Goal: Task Accomplishment & Management: Manage account settings

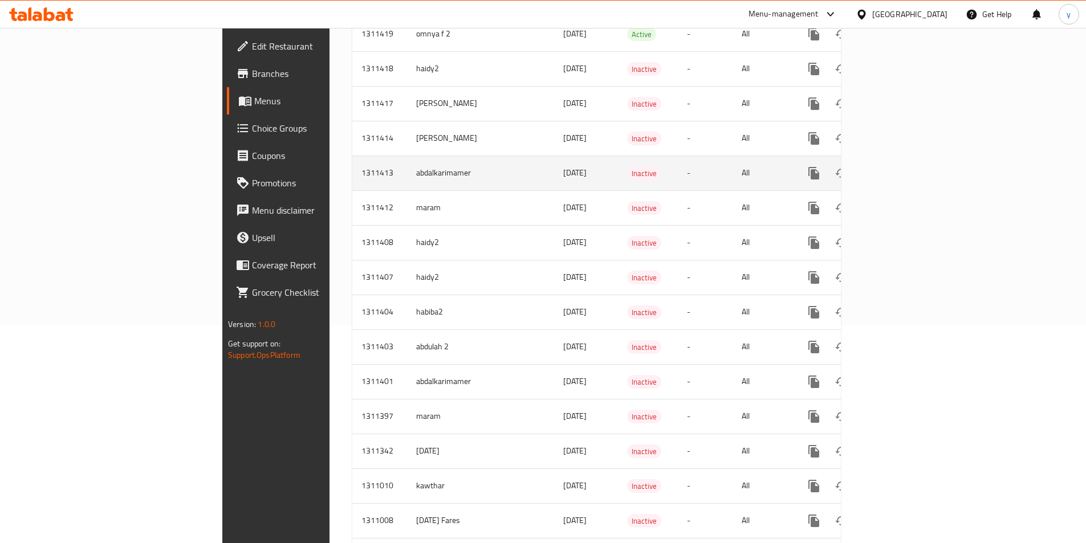
scroll to position [76, 0]
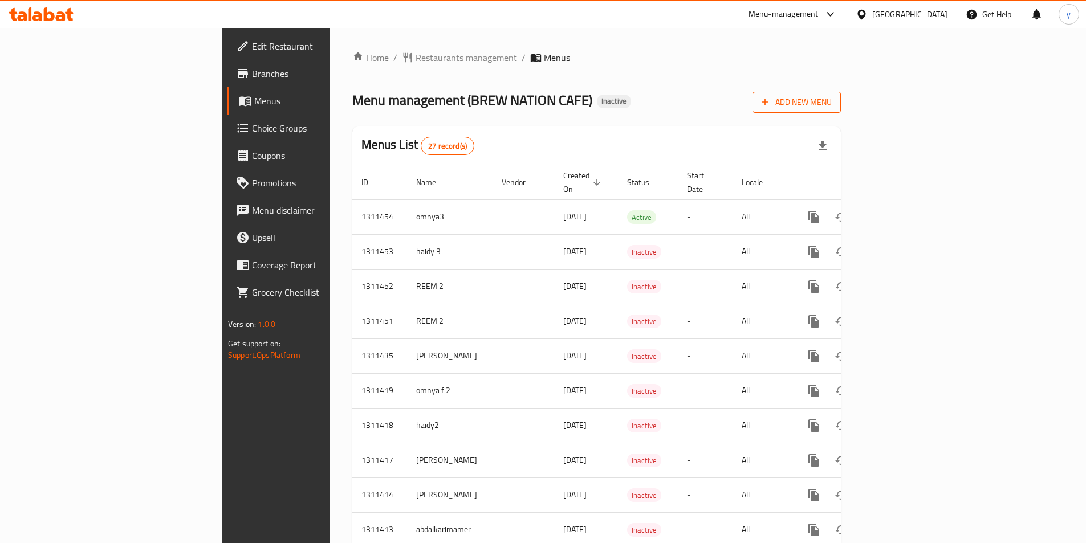
click at [832, 99] on span "Add New Menu" at bounding box center [797, 102] width 70 height 14
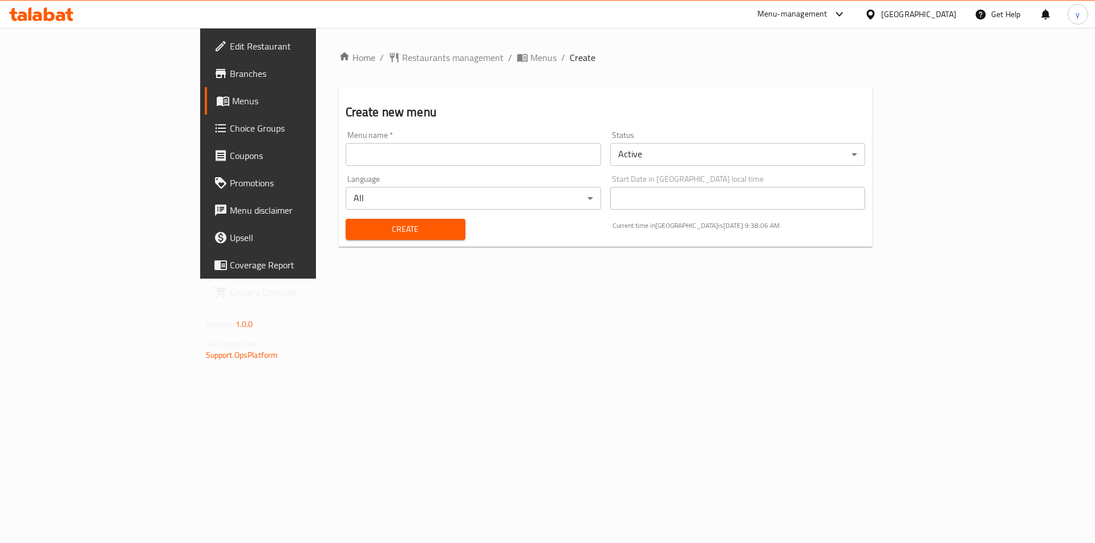
click at [369, 144] on input "text" at bounding box center [473, 154] width 255 height 23
type input "[PERSON_NAME]"
click at [355, 231] on span "Create" at bounding box center [405, 229] width 101 height 14
click at [232, 105] on span "Menus" at bounding box center [303, 101] width 142 height 14
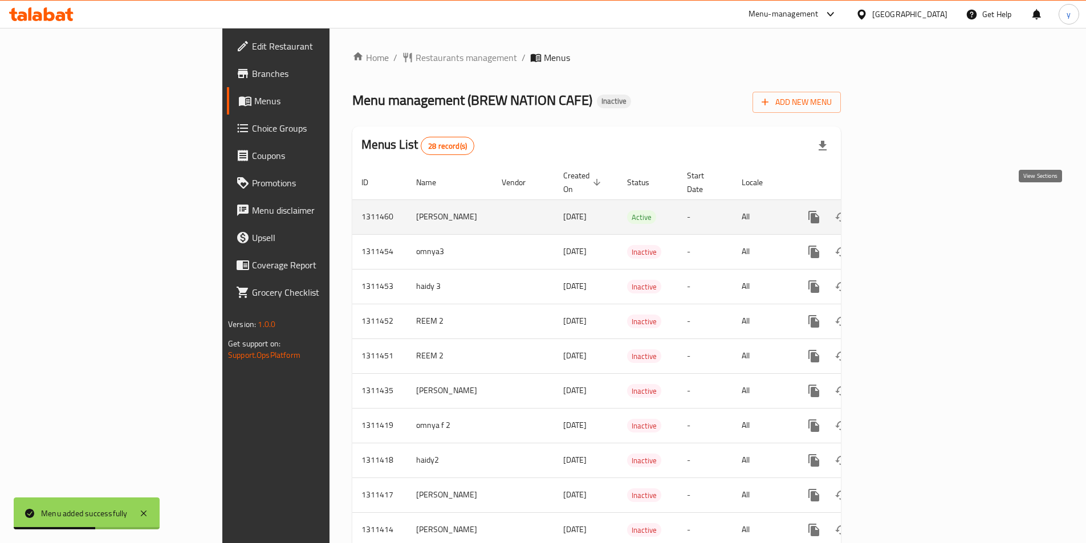
click at [903, 210] on icon "enhanced table" at bounding box center [896, 217] width 14 height 14
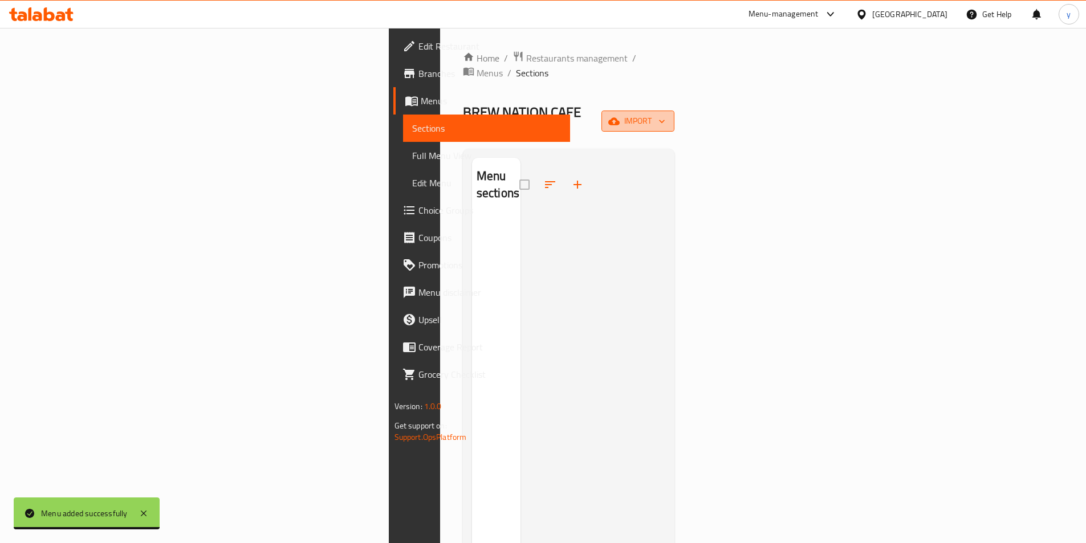
click at [674, 111] on button "import" at bounding box center [638, 121] width 73 height 21
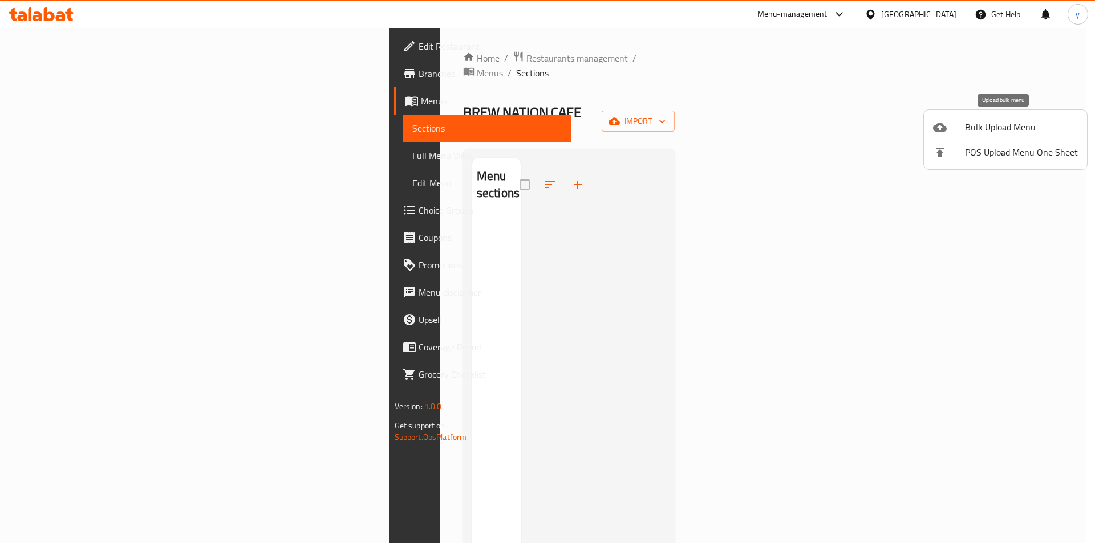
click at [1009, 134] on span "Bulk Upload Menu" at bounding box center [1021, 127] width 113 height 14
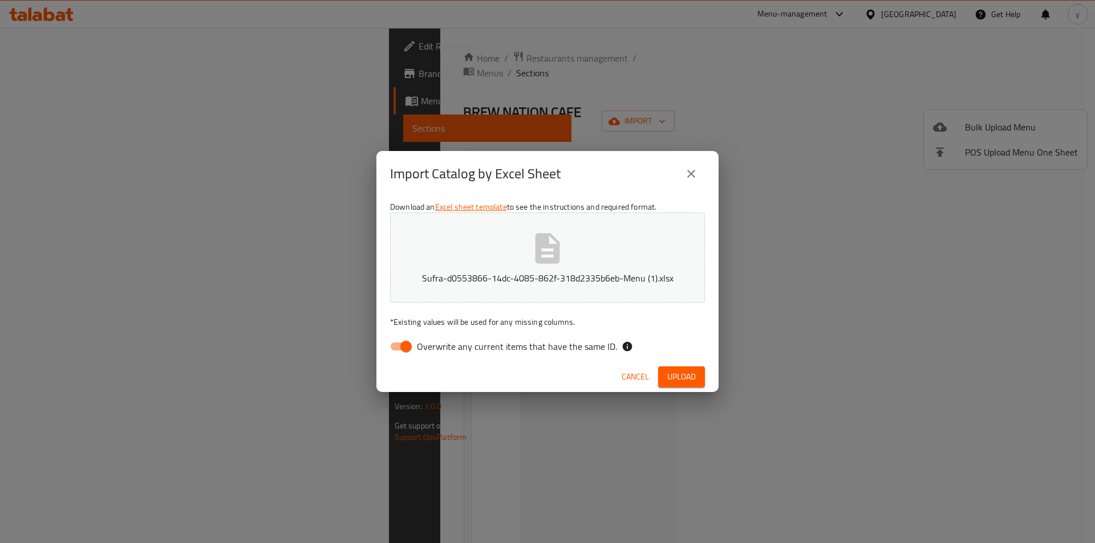
click at [403, 348] on input "Overwrite any current items that have the same ID." at bounding box center [405, 347] width 65 height 22
checkbox input "false"
click at [695, 375] on span "Upload" at bounding box center [681, 377] width 29 height 14
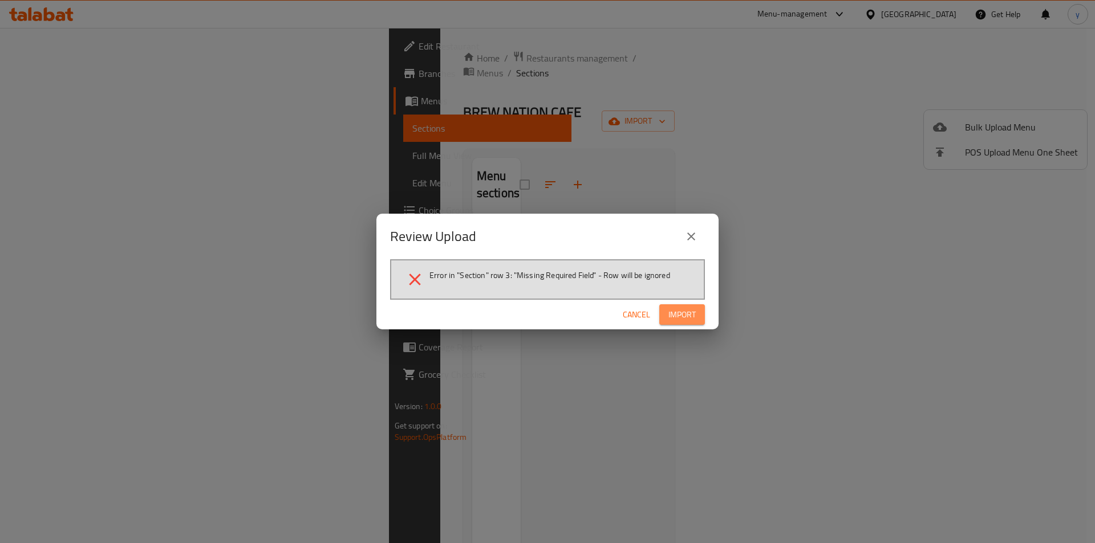
click at [690, 310] on span "Import" at bounding box center [681, 315] width 27 height 14
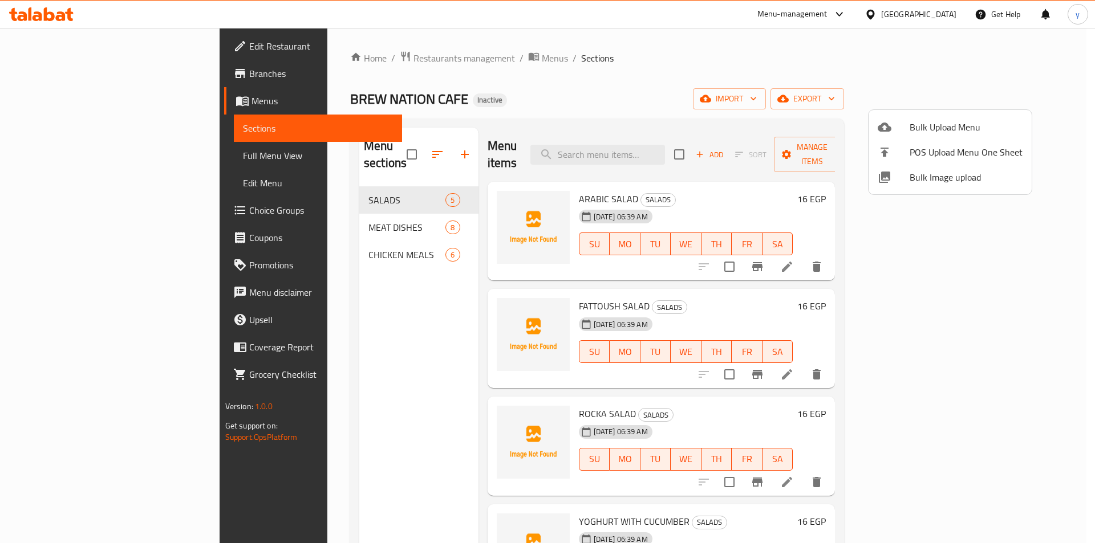
click at [1047, 125] on div at bounding box center [547, 271] width 1095 height 543
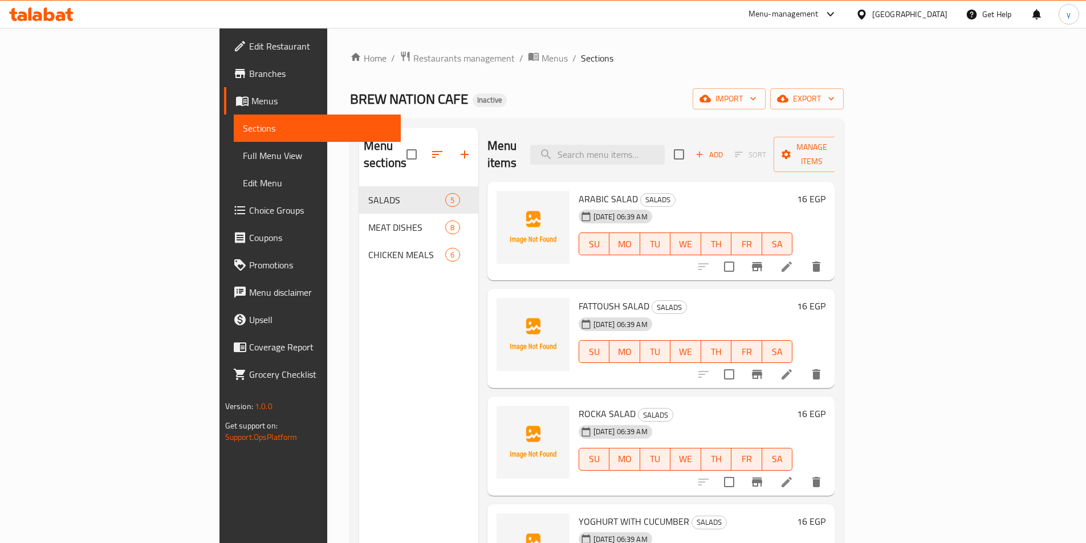
click at [803, 257] on li at bounding box center [787, 267] width 32 height 21
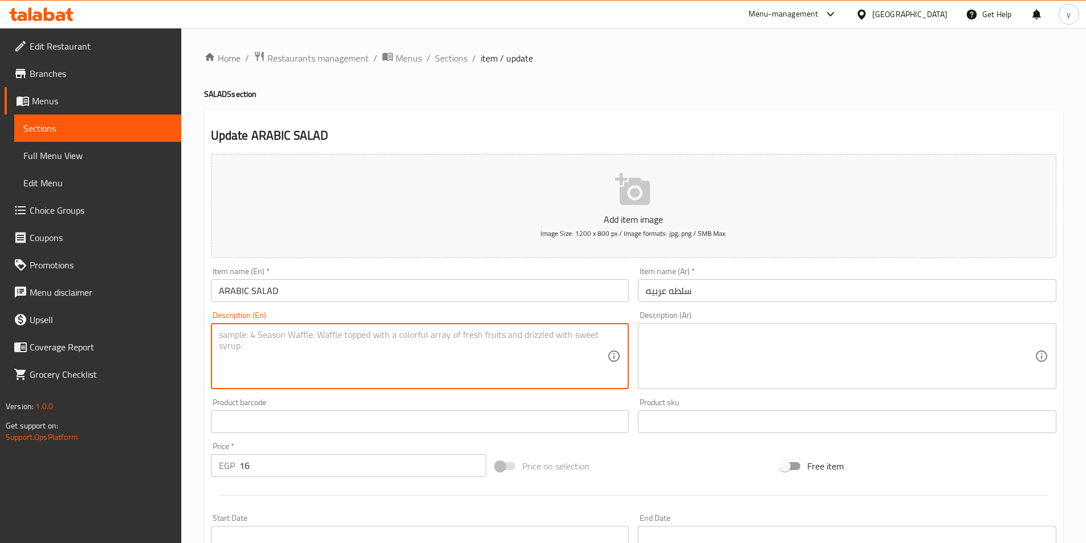
click at [297, 336] on textarea at bounding box center [413, 357] width 389 height 54
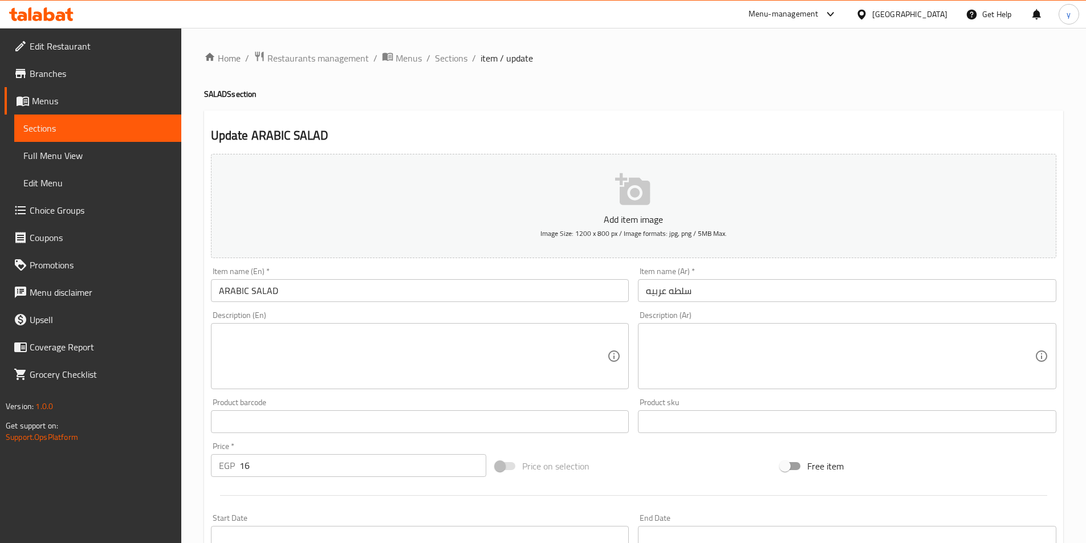
click at [376, 360] on textarea at bounding box center [413, 357] width 389 height 54
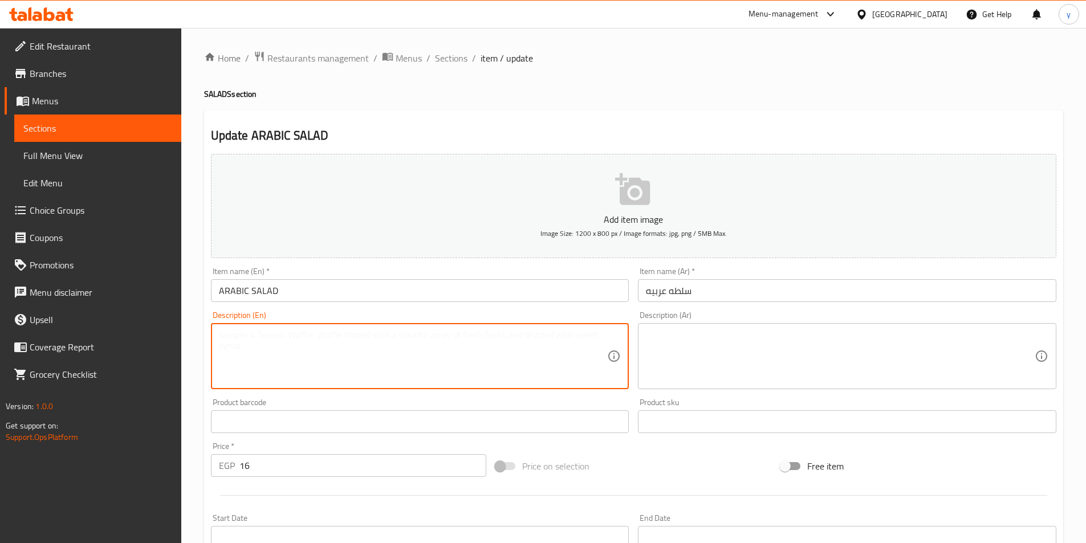
paste textarea "Made with mix of fresh vegetables and dressed with lemon juice and olive oil."
type textarea "Made with mix of fresh vegetables and dressed with lemon juice and olive oil."
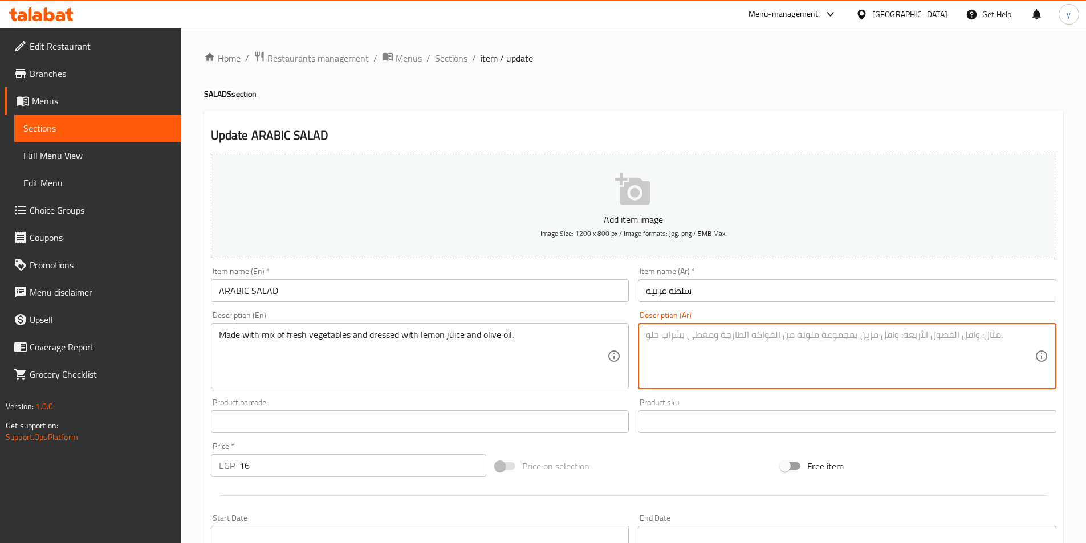
click at [883, 355] on textarea at bounding box center [840, 357] width 389 height 54
paste textarea "مصنوعة من مزيج من الخضروات الطازجة ومتبلة بعصير الليمون وزيت الزيتون."
type textarea "مصنوعة من مزيج من الخضروات الطازجة ومتبلة بعصير الليمون وزيت الزيتون."
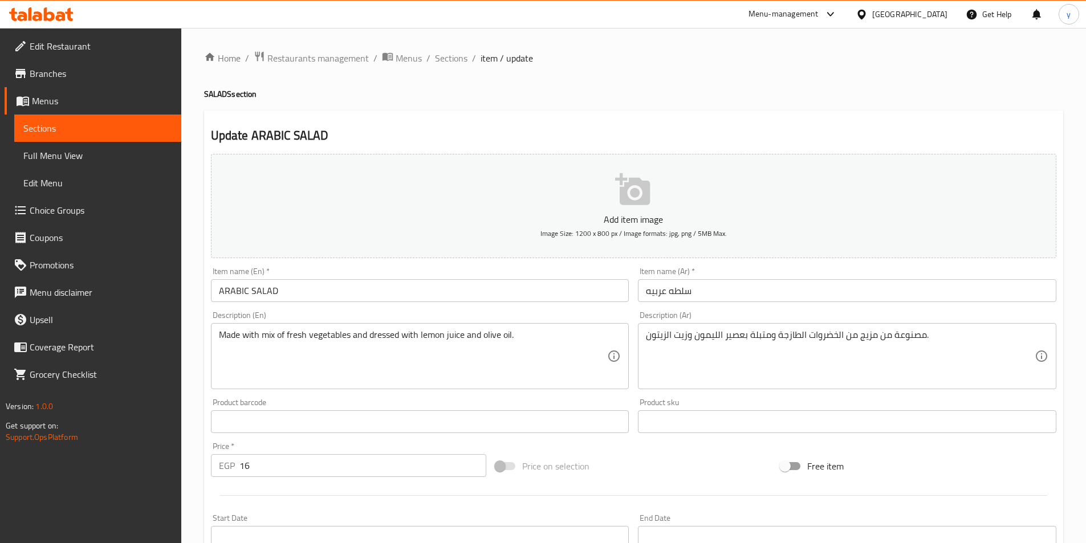
click at [865, 108] on div "Home / Restaurants management / Menus / Sections / item / update SALADS section…" at bounding box center [633, 417] width 859 height 732
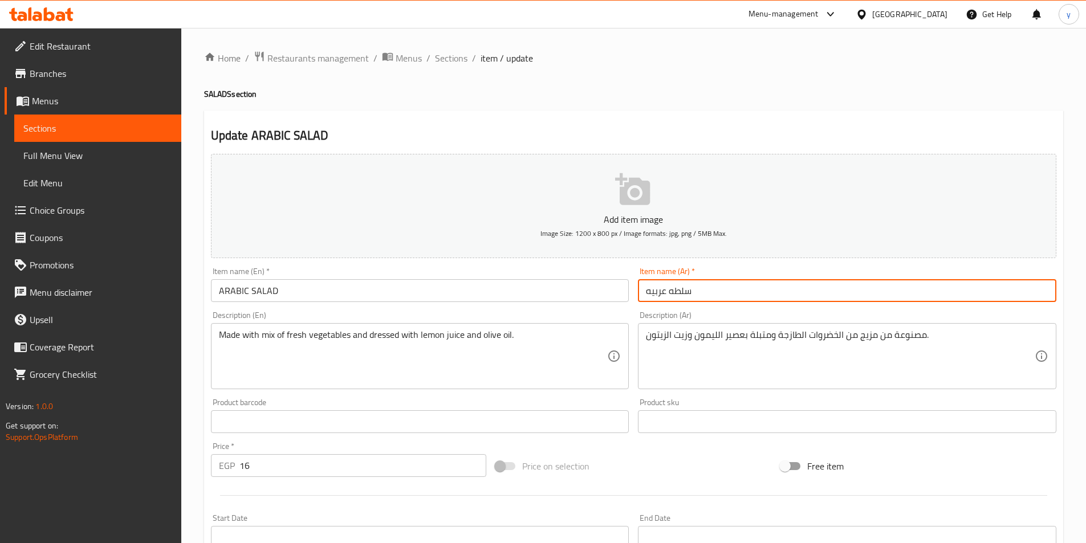
drag, startPoint x: 668, startPoint y: 293, endPoint x: 677, endPoint y: 294, distance: 8.6
click at [677, 294] on input "سلطه عربيه" at bounding box center [847, 290] width 418 height 23
drag, startPoint x: 644, startPoint y: 294, endPoint x: 652, endPoint y: 293, distance: 7.4
click at [652, 293] on input "سلطة عربيه" at bounding box center [847, 290] width 418 height 23
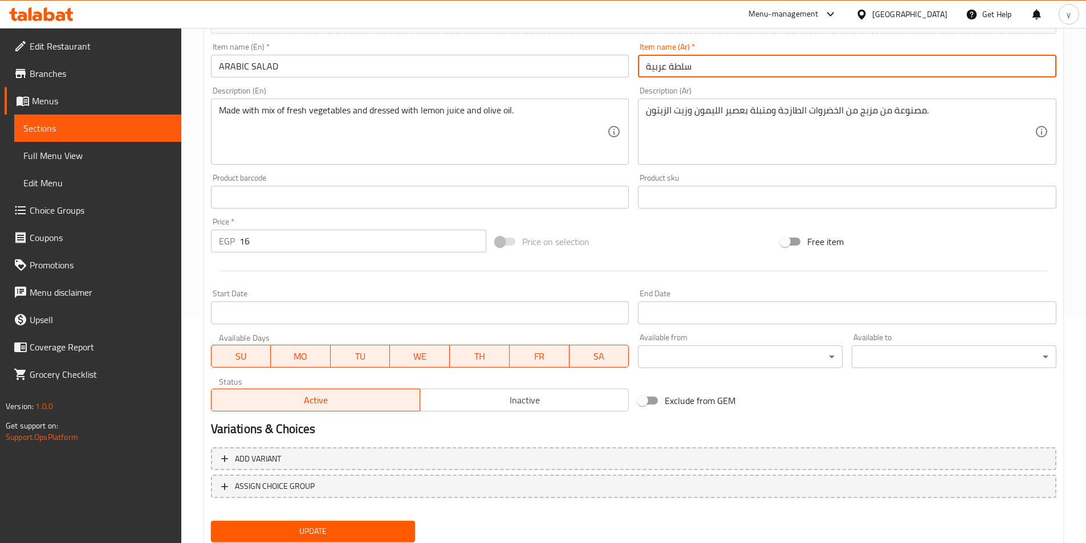
scroll to position [262, 0]
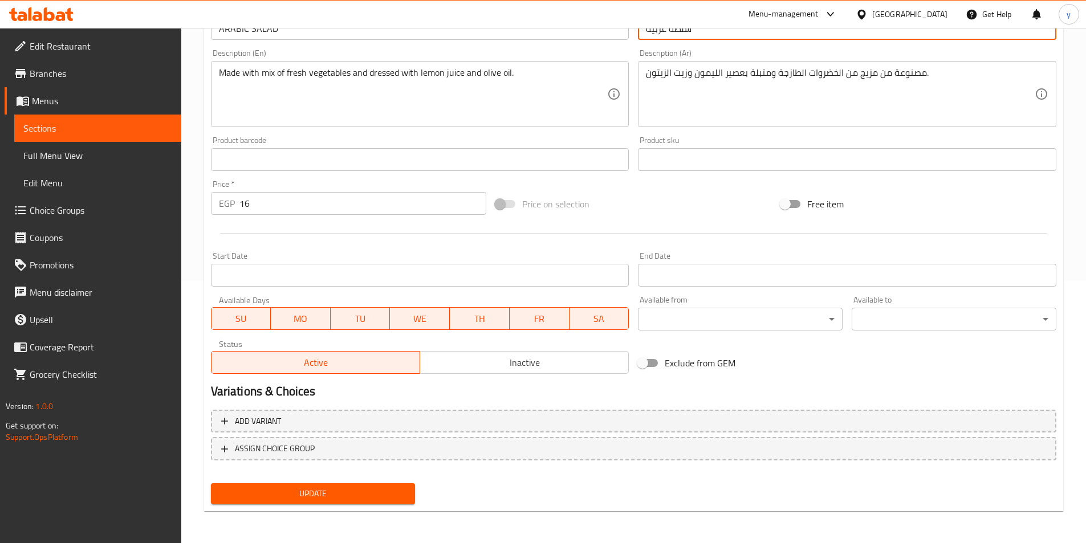
type input "سلطة عربية"
click at [387, 498] on span "Update" at bounding box center [313, 494] width 186 height 14
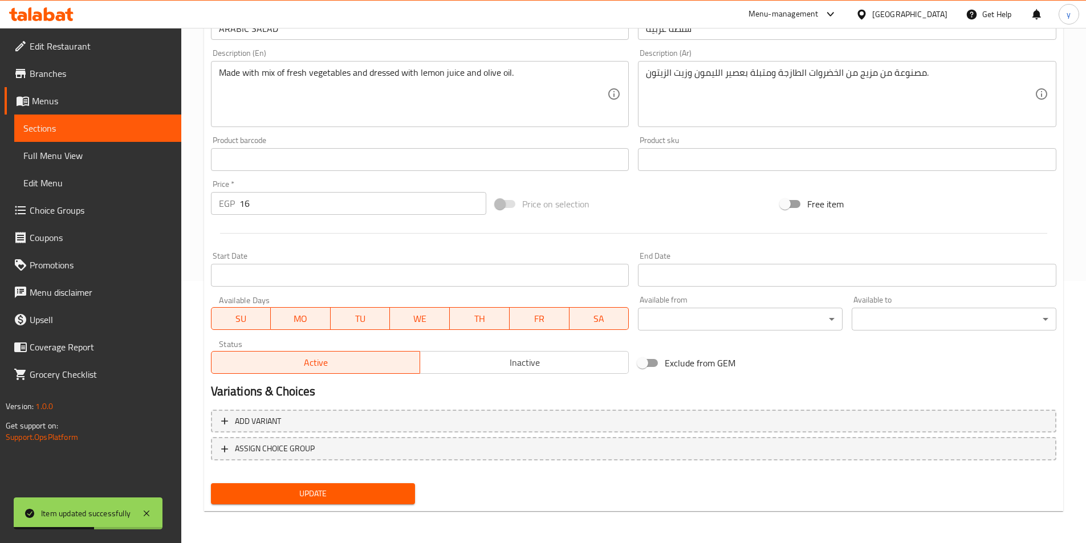
click at [58, 149] on span "Full Menu View" at bounding box center [97, 156] width 149 height 14
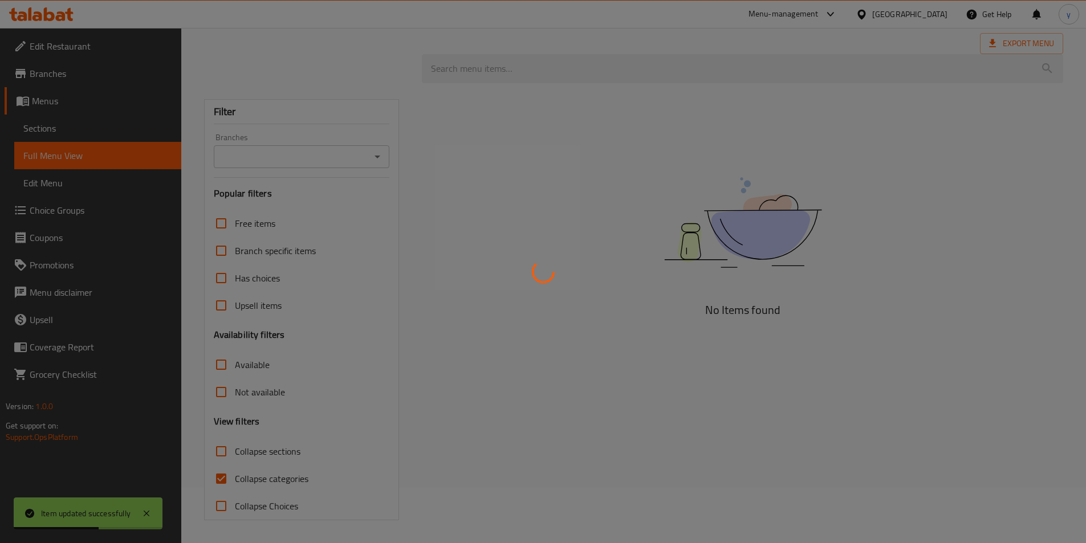
scroll to position [55, 0]
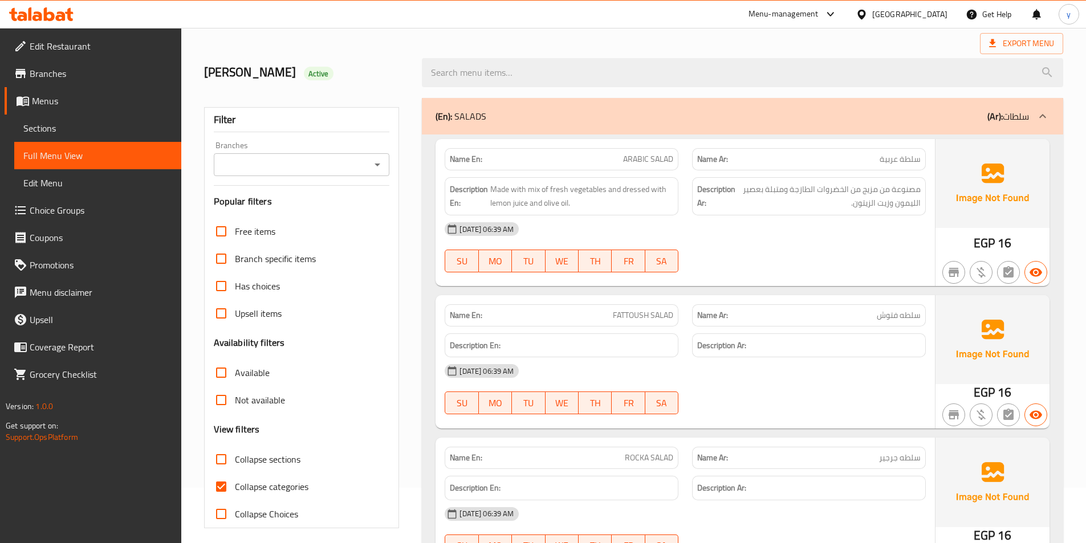
click at [273, 490] on span "Collapse categories" at bounding box center [272, 487] width 74 height 14
click at [235, 490] on input "Collapse categories" at bounding box center [221, 486] width 27 height 27
checkbox input "false"
click at [97, 133] on span "Sections" at bounding box center [97, 128] width 149 height 14
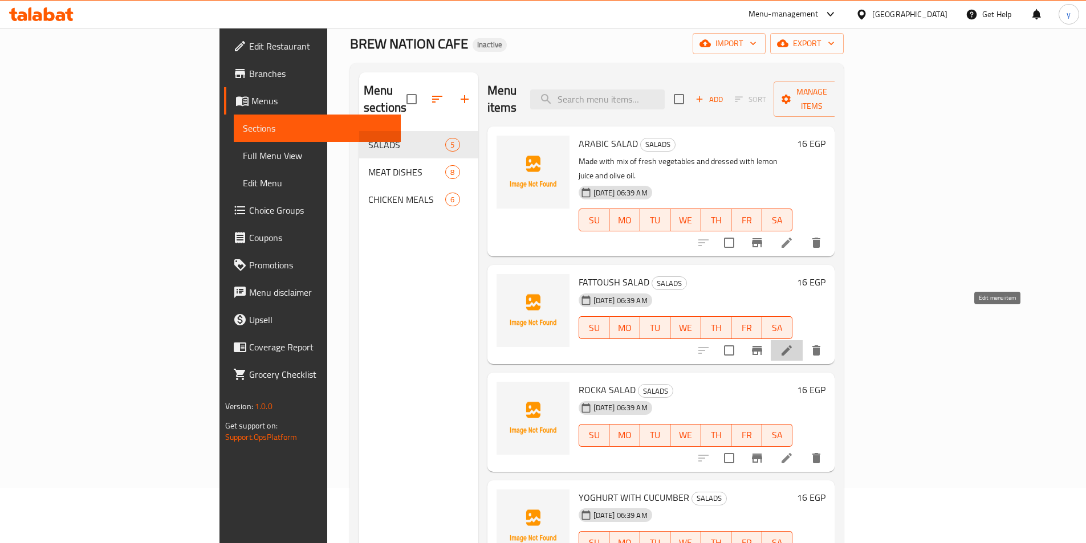
click at [792, 346] on icon at bounding box center [787, 351] width 10 height 10
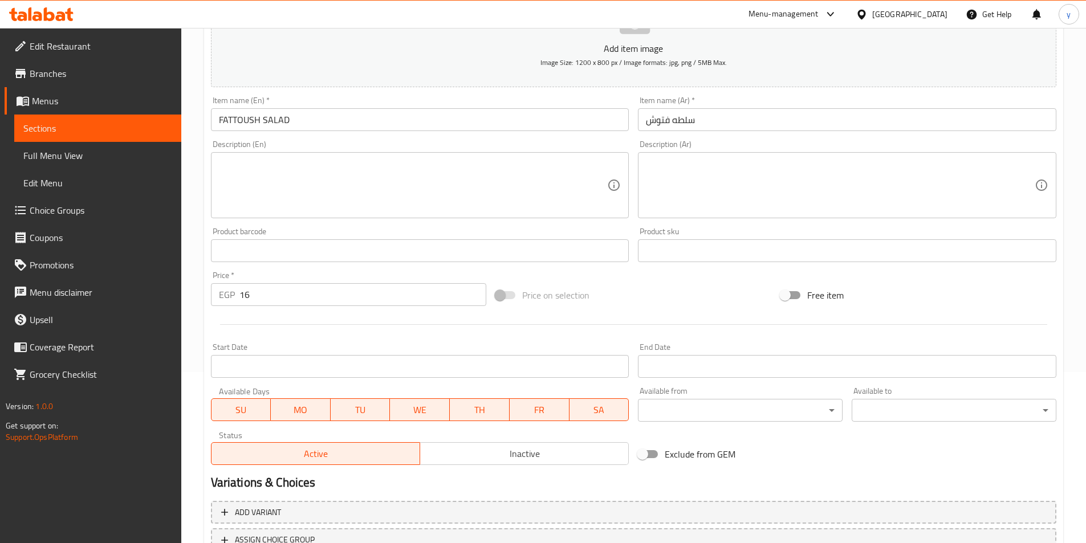
scroll to position [114, 0]
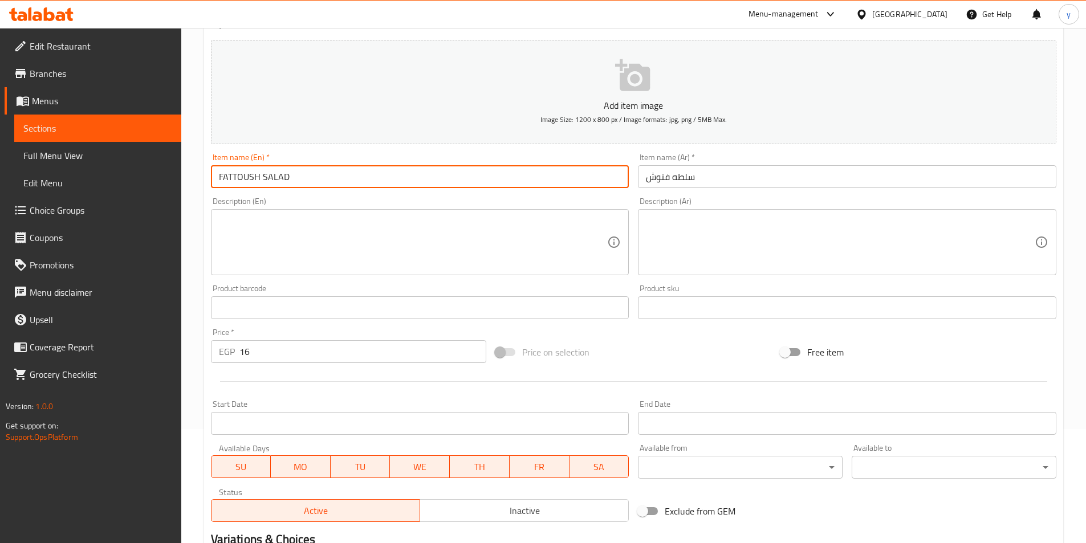
drag, startPoint x: 451, startPoint y: 182, endPoint x: 201, endPoint y: 250, distance: 259.3
click at [201, 250] on div "Home / Restaurants management / Menus / Sections / item / update SALADS section…" at bounding box center [633, 303] width 905 height 778
type input "Fattoush Salad"
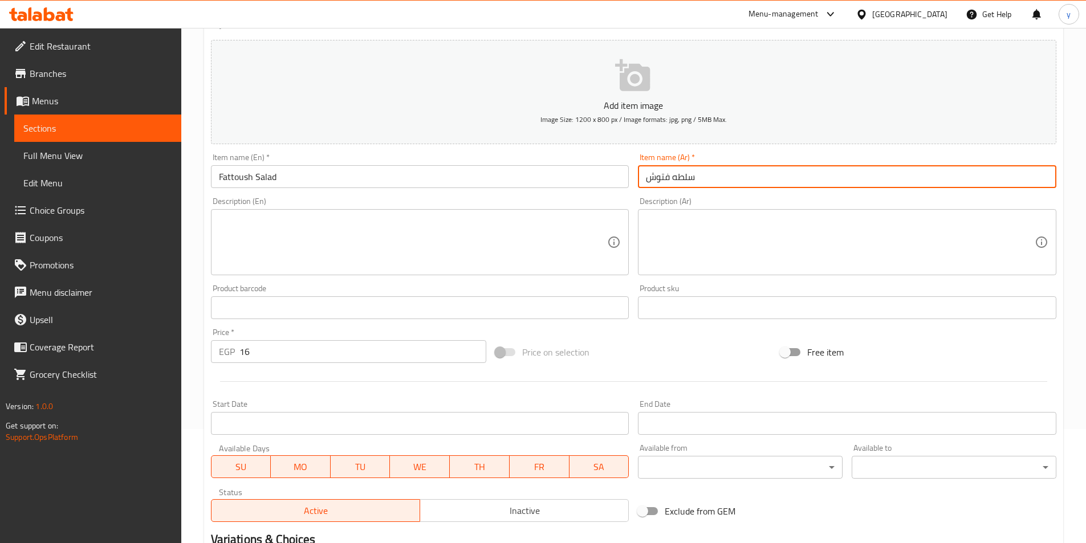
drag, startPoint x: 670, startPoint y: 177, endPoint x: 678, endPoint y: 178, distance: 8.1
click at [678, 178] on input "سلطه فتوش" at bounding box center [847, 176] width 418 height 23
type input "سلطة فتوش"
click at [369, 180] on input "Fattoush Salad" at bounding box center [420, 176] width 418 height 23
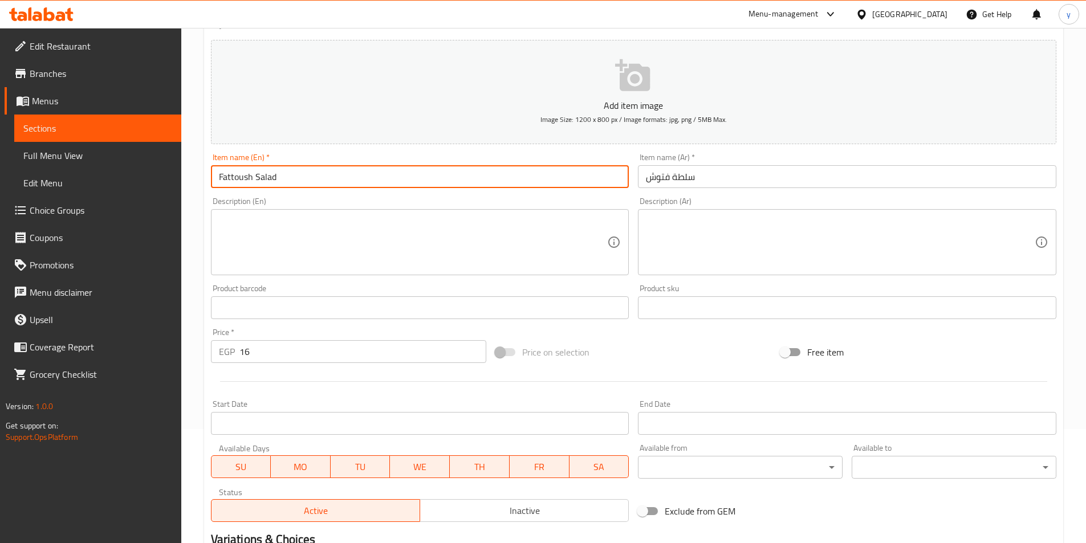
click at [369, 180] on input "Fattoush Salad" at bounding box center [420, 176] width 418 height 23
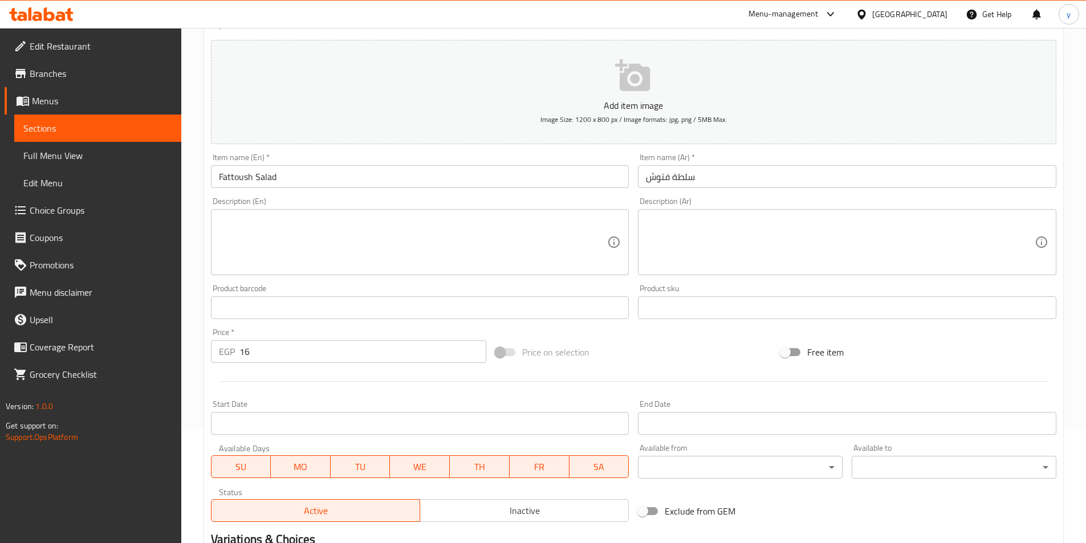
click at [518, 248] on textarea at bounding box center [413, 243] width 389 height 54
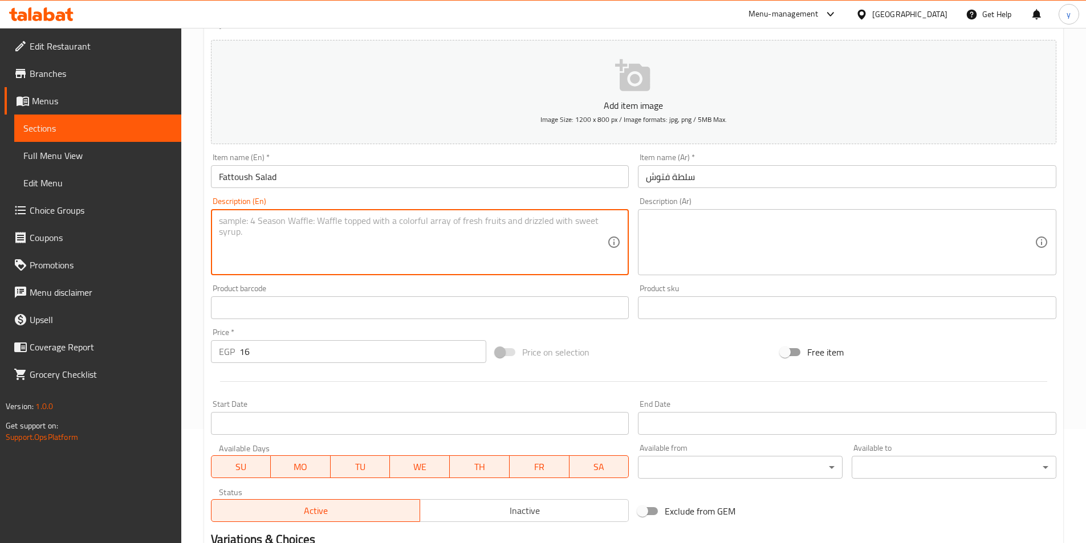
paste textarea "A traditional Middle Eastern salad with a mix of fresh vegetables and herbs."
type textarea "A traditional Middle Eastern salad with a mix of fresh vegetables and herbs."
click at [653, 231] on textarea at bounding box center [840, 243] width 389 height 54
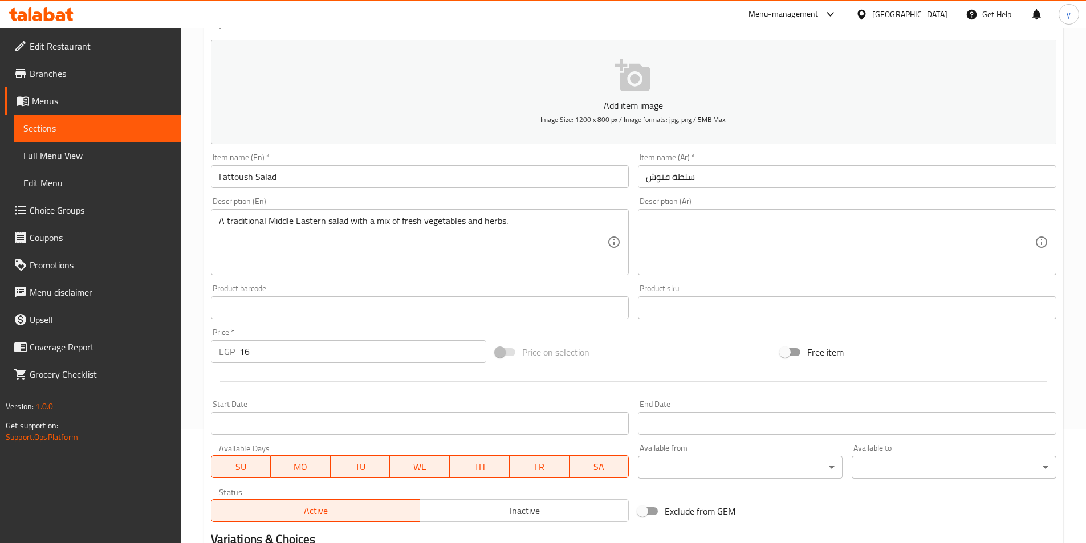
click at [875, 243] on textarea at bounding box center [840, 243] width 389 height 54
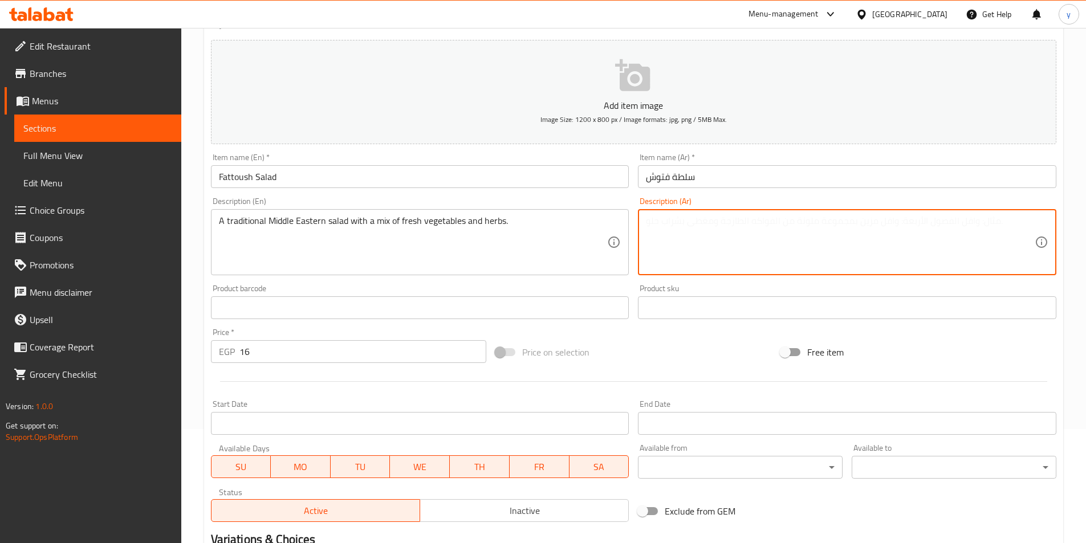
paste textarea "A traditional Middle Eastern salad with a mix of fresh vegetables and herbs."
type textarea "A traditional Middle Eastern salad with a mix of fresh vegetables and herbs."
drag, startPoint x: 941, startPoint y: 222, endPoint x: 451, endPoint y: 258, distance: 491.1
click at [455, 256] on div "Add item image Image Size: 1200 x 800 px / Image formats: jpg, png / 5MB Max. I…" at bounding box center [633, 280] width 855 height 491
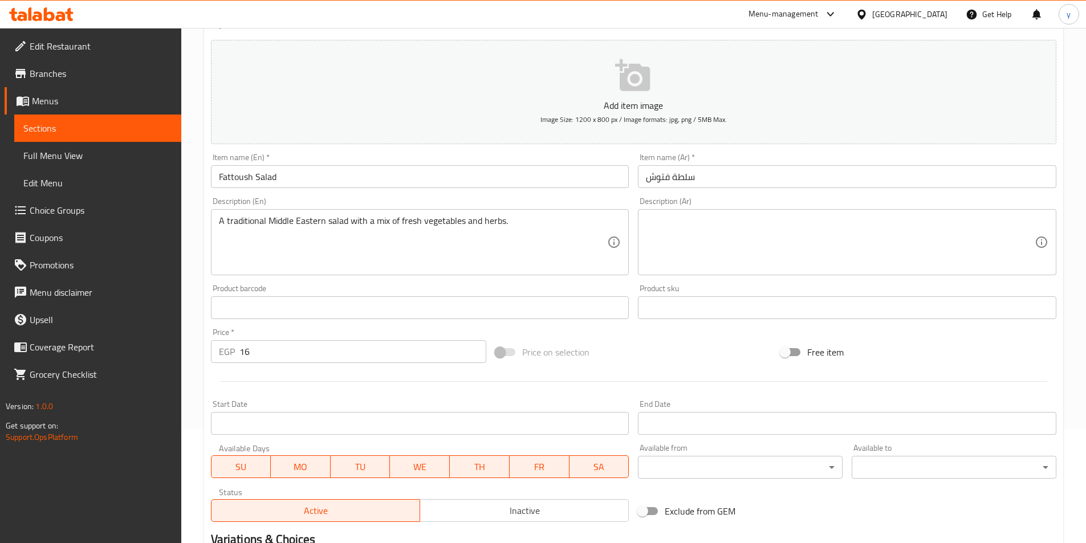
click at [810, 247] on textarea at bounding box center [840, 243] width 389 height 54
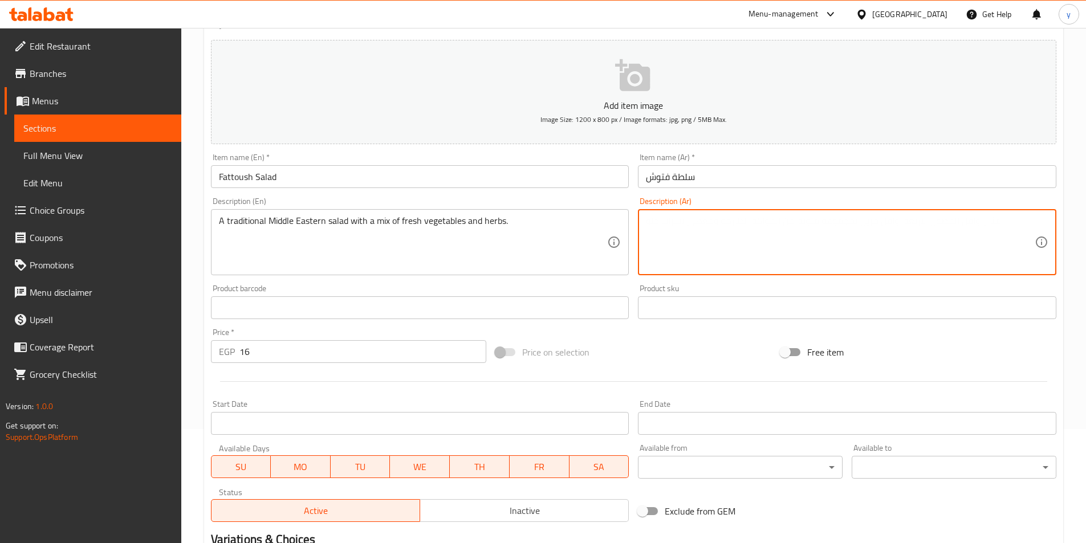
paste textarea "سلطة شرق أوسطية تقليدية مع مزيج من الخضار والأعشاب الطازجة."
type textarea "سلطة شرق أوسطية تقليدية مع مزيج من الخضار والأعشاب الطازجة."
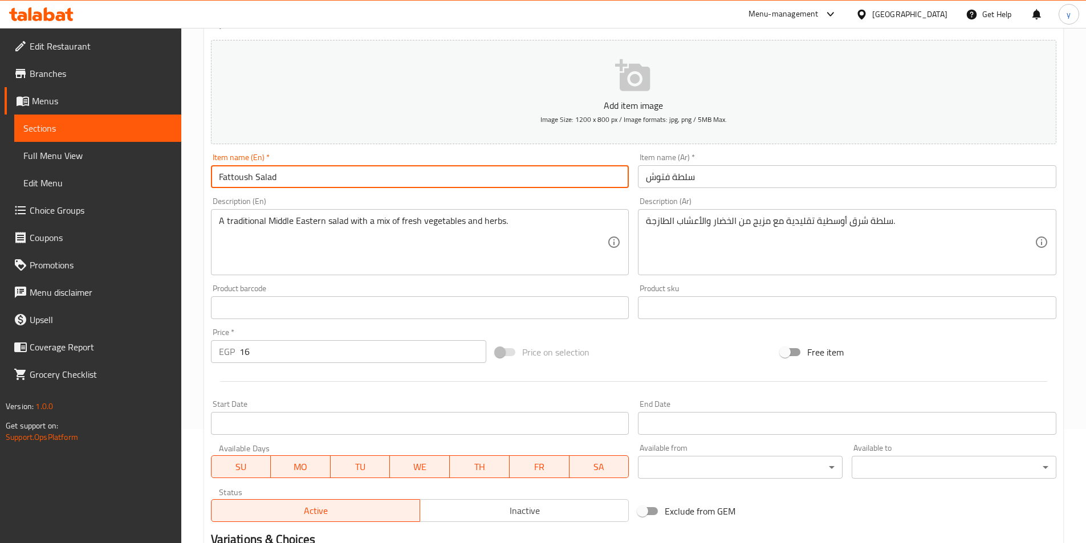
click at [242, 178] on input "Fattoush Salad" at bounding box center [420, 176] width 418 height 23
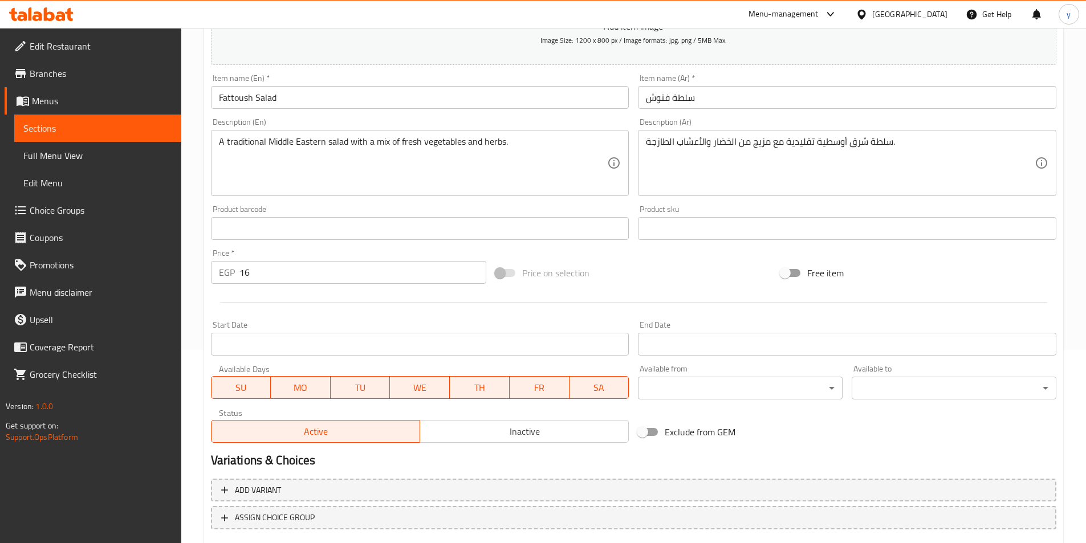
scroll to position [262, 0]
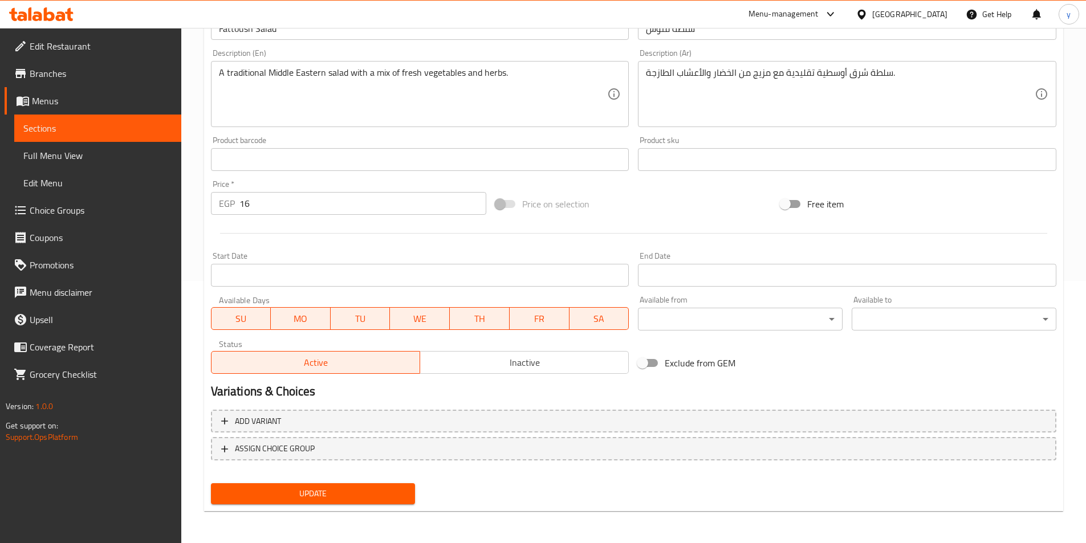
click at [341, 495] on span "Update" at bounding box center [313, 494] width 186 height 14
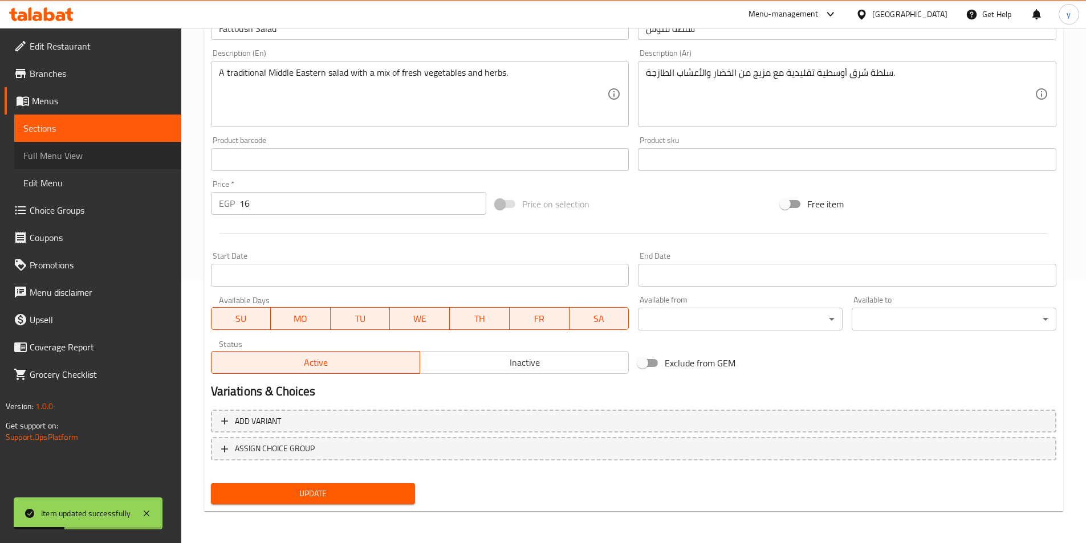
click at [105, 152] on span "Full Menu View" at bounding box center [97, 156] width 149 height 14
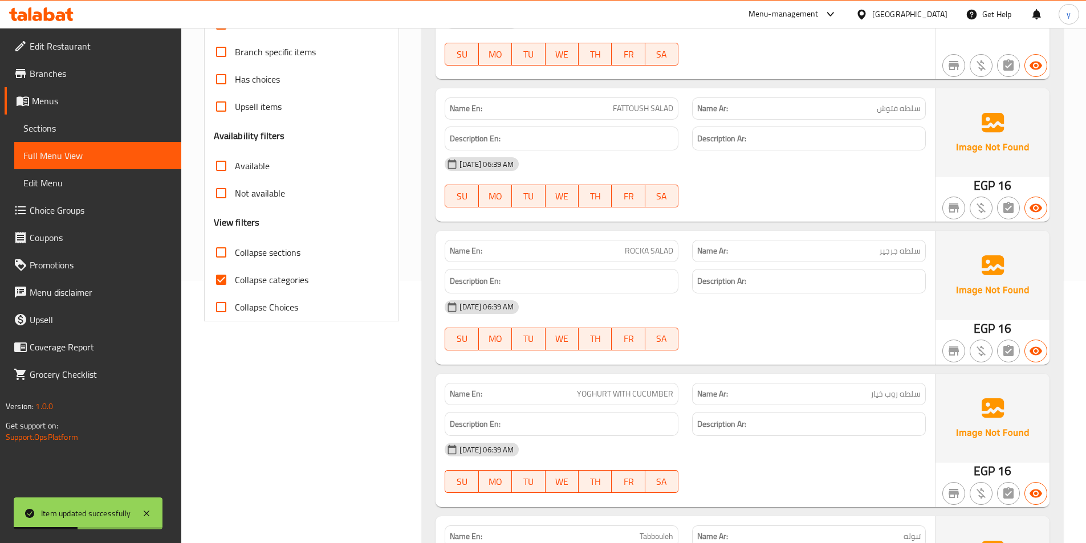
click at [253, 276] on span "Collapse categories" at bounding box center [272, 280] width 74 height 14
click at [235, 276] on input "Collapse categories" at bounding box center [221, 279] width 27 height 27
checkbox input "false"
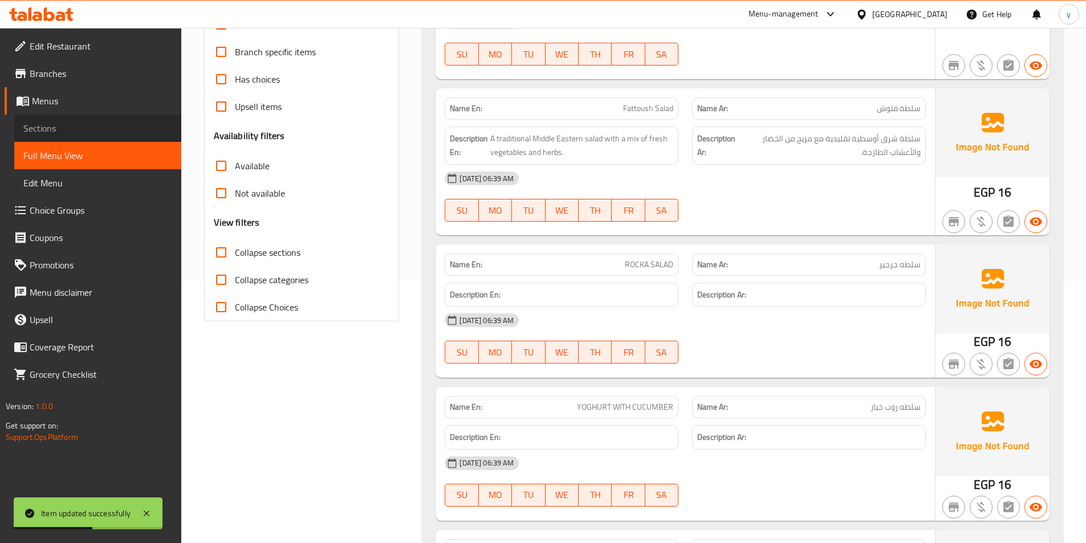
click at [68, 132] on span "Sections" at bounding box center [97, 128] width 149 height 14
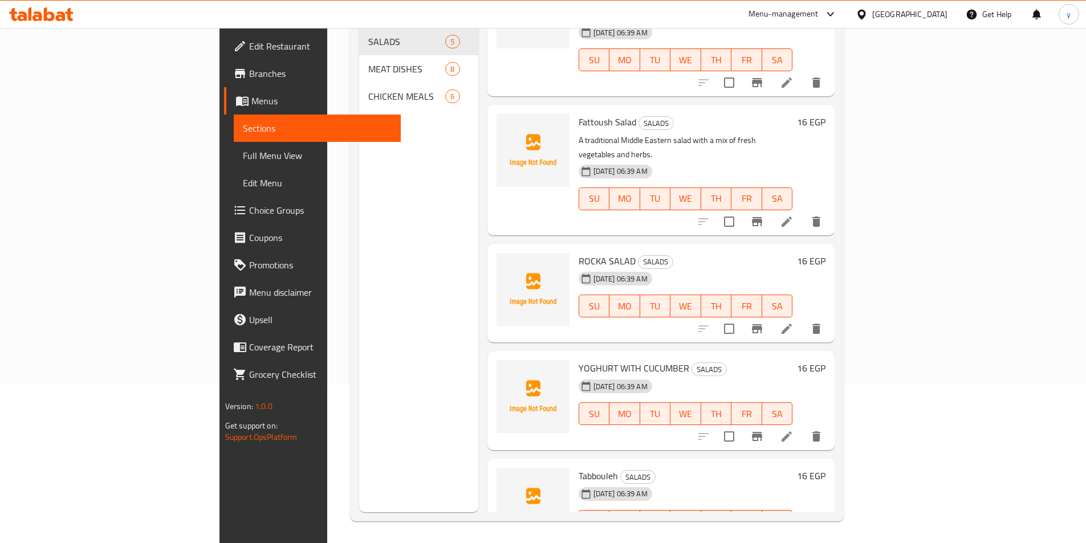
scroll to position [160, 0]
click at [794, 321] on icon at bounding box center [787, 328] width 14 height 14
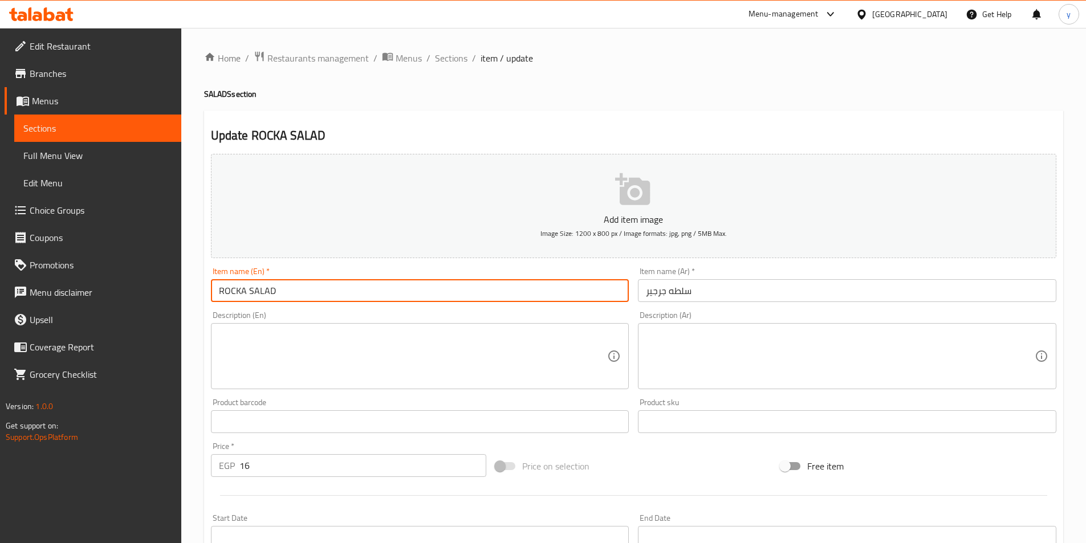
drag, startPoint x: 246, startPoint y: 296, endPoint x: 185, endPoint y: 296, distance: 61.0
click at [185, 296] on div "Home / Restaurants management / Menus / Sections / item / update SALADS section…" at bounding box center [633, 417] width 905 height 778
drag, startPoint x: 300, startPoint y: 286, endPoint x: 46, endPoint y: 275, distance: 254.5
click at [46, 275] on div "Edit Restaurant Branches Menus Sections Full Menu View Edit Menu Choice Groups …" at bounding box center [543, 417] width 1086 height 778
click at [315, 292] on input "ROCKA SALAD" at bounding box center [420, 290] width 418 height 23
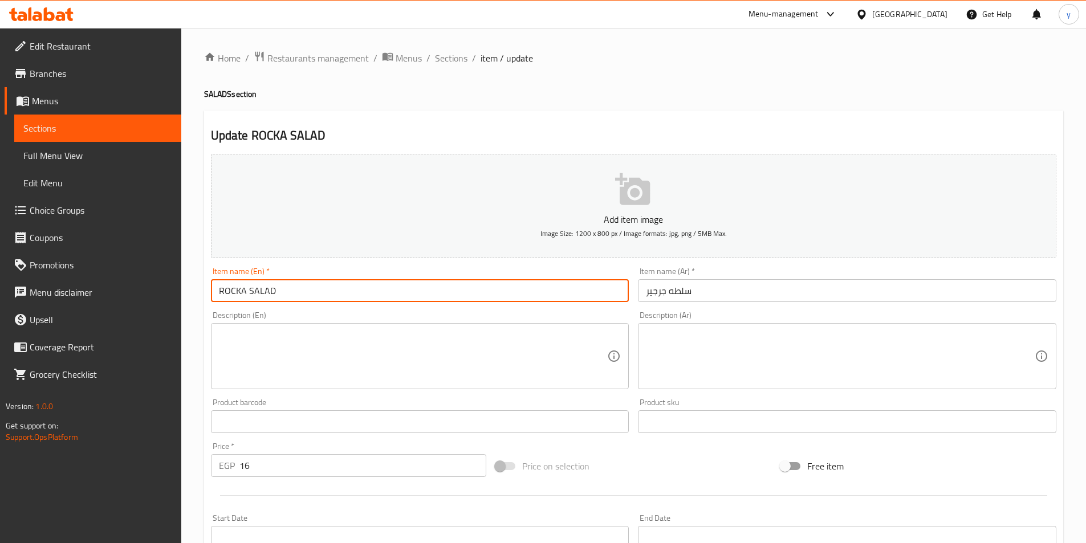
click at [315, 292] on input "ROCKA SALAD" at bounding box center [420, 290] width 418 height 23
click at [315, 292] on input "Rocca salad" at bounding box center [420, 290] width 418 height 23
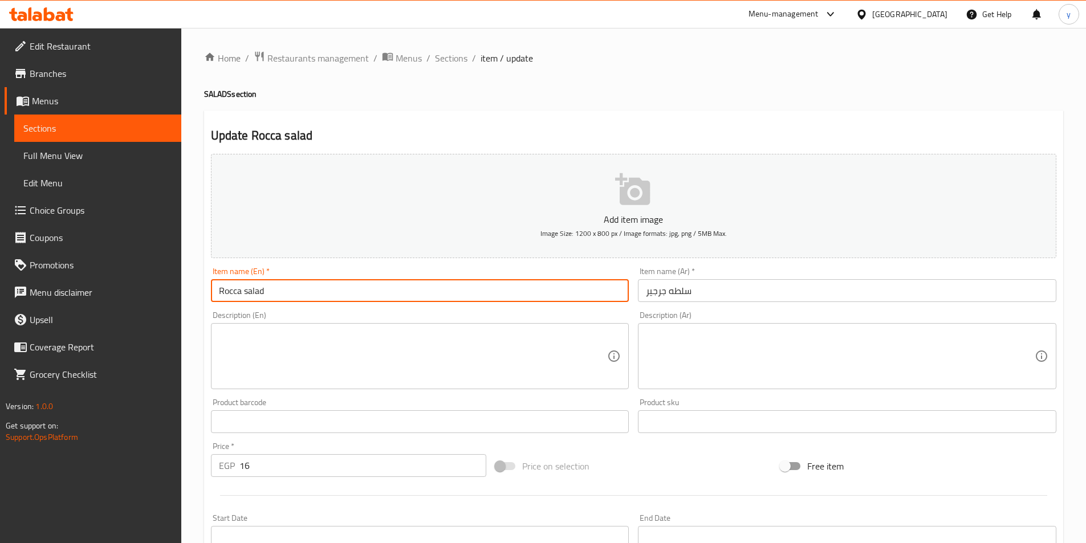
type input "Rocca salad"
click at [275, 293] on input "Rocca salad" at bounding box center [420, 290] width 418 height 23
click at [396, 356] on textarea at bounding box center [413, 357] width 389 height 54
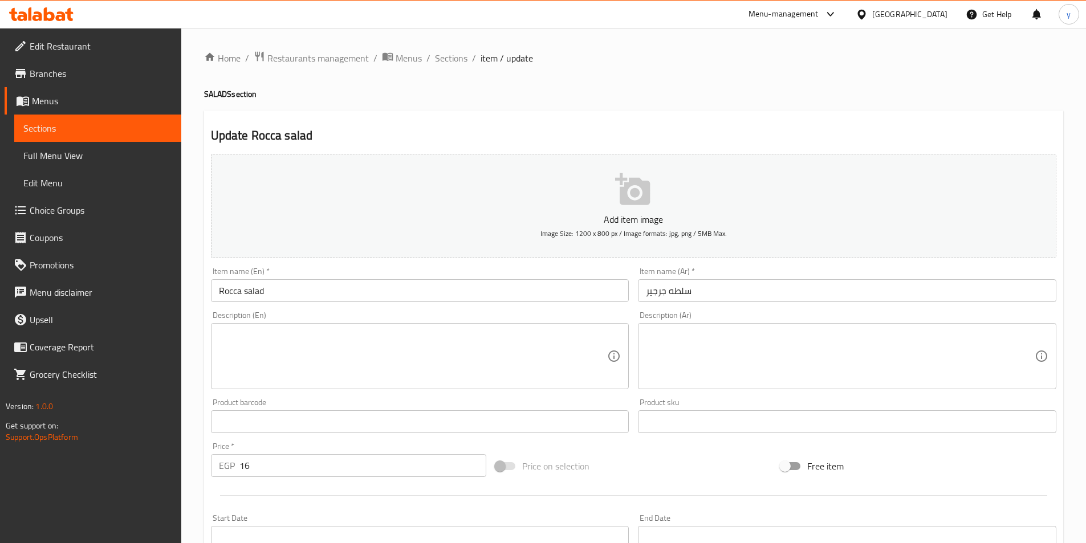
click at [516, 355] on textarea at bounding box center [413, 357] width 389 height 54
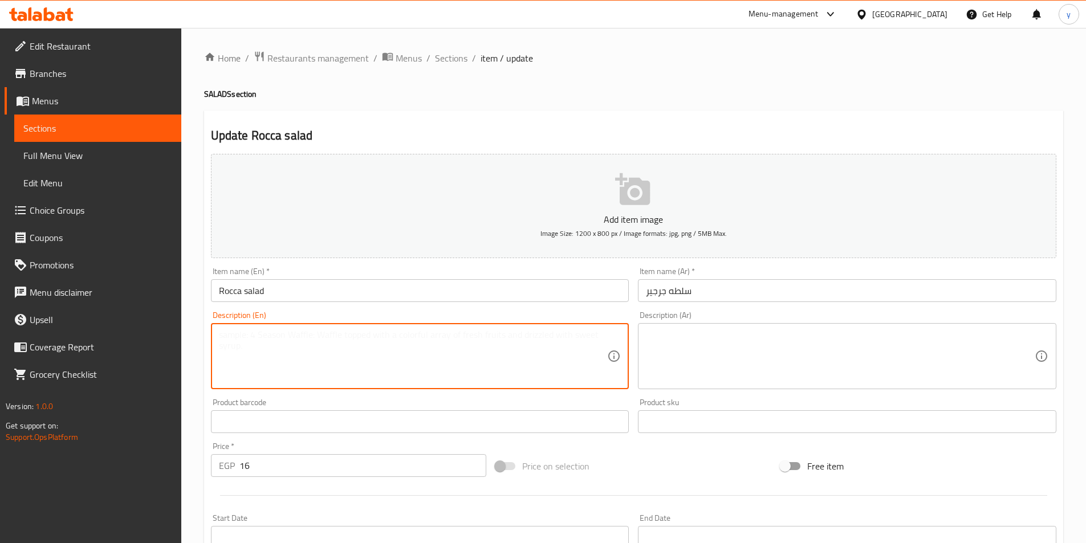
paste textarea "Arugula, pomegranate seeds, feta cheese, lemon, walnuts."
type textarea "Arugula, pomegranate seeds, feta cheese, lemon, walnuts."
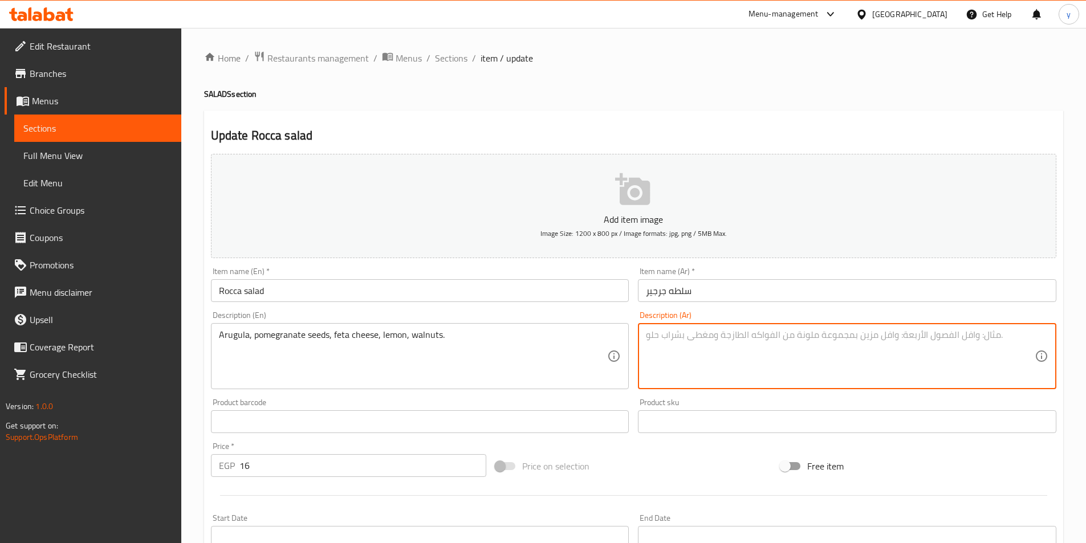
click at [860, 356] on textarea at bounding box center [840, 357] width 389 height 54
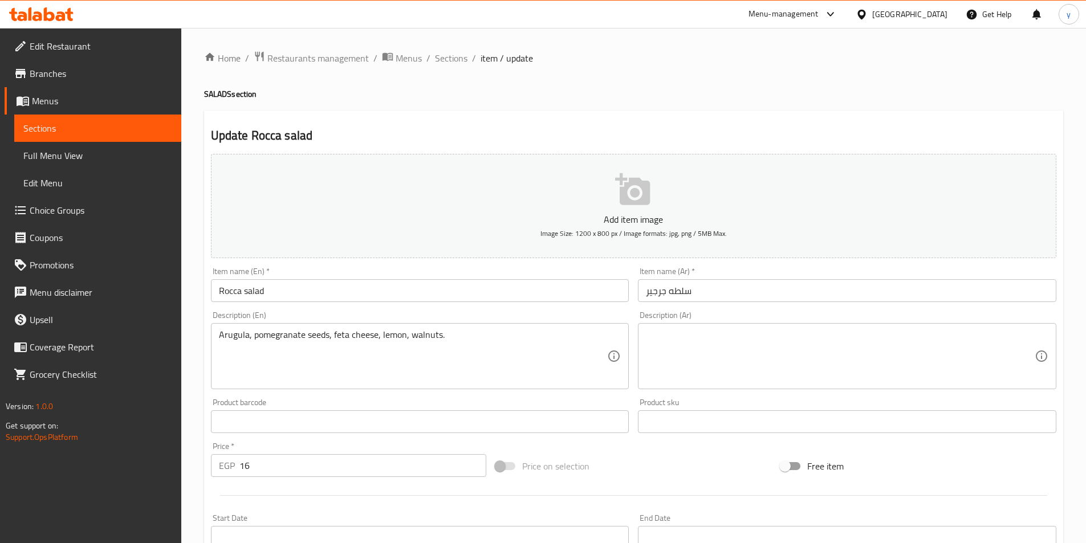
click at [946, 370] on textarea at bounding box center [840, 357] width 389 height 54
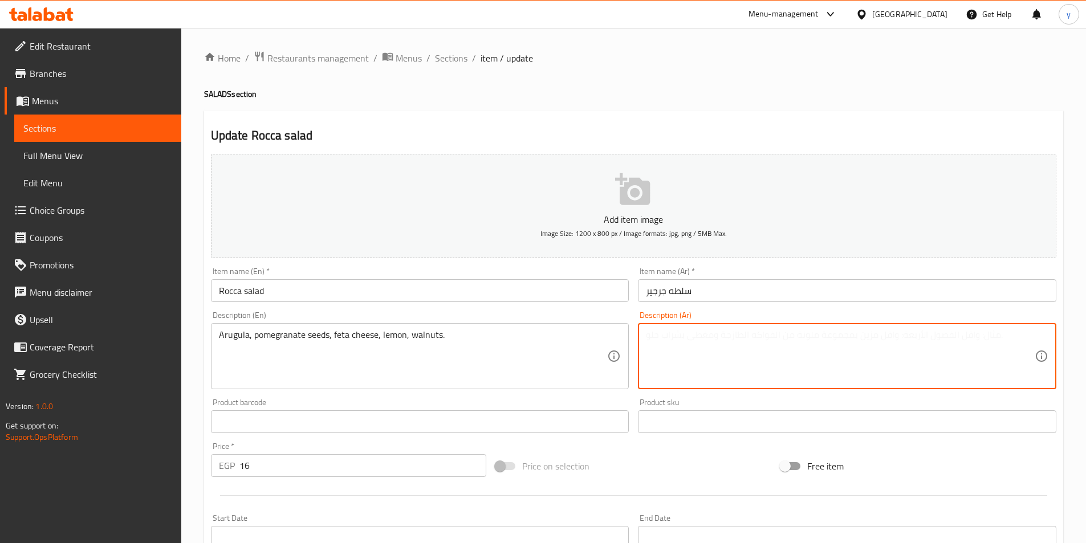
paste textarea "[PERSON_NAME]، بذور رمان، جبنة فيتا، [PERSON_NAME]، جوز"
type textarea "[PERSON_NAME]، بذور رمان، جبنة فيتا، [PERSON_NAME]، جوز"
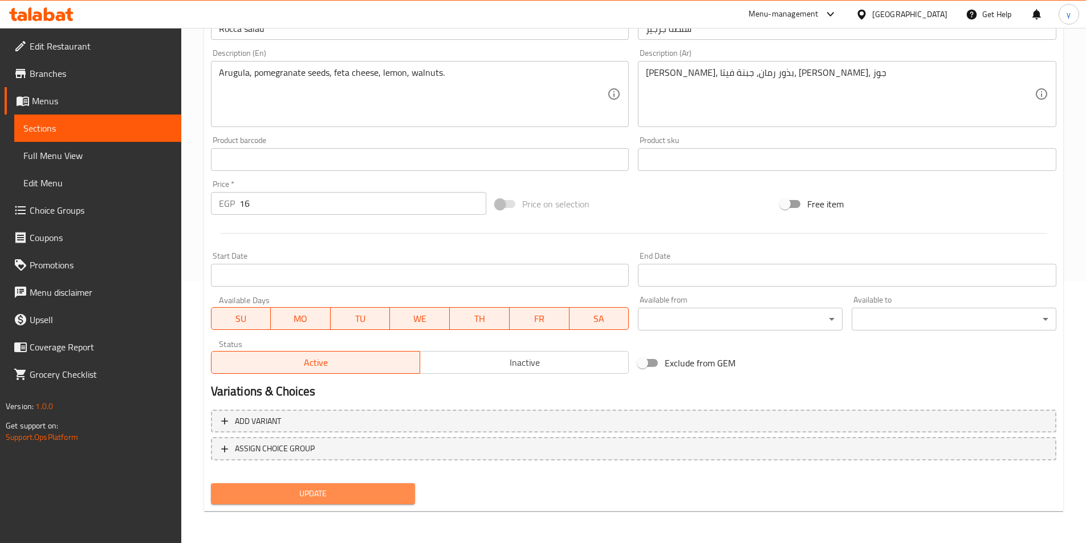
click at [335, 494] on span "Update" at bounding box center [313, 494] width 186 height 14
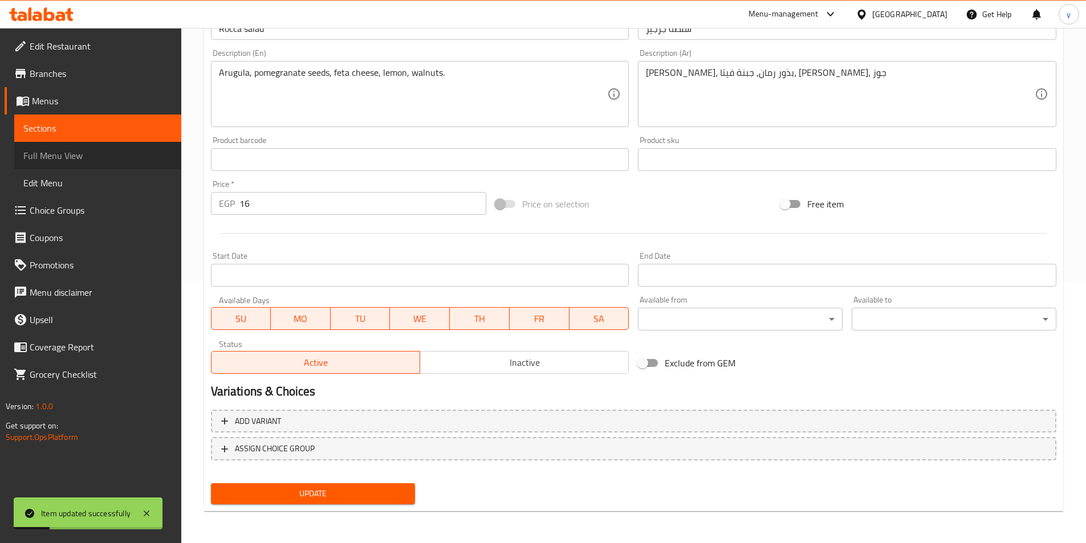
click at [120, 156] on span "Full Menu View" at bounding box center [97, 156] width 149 height 14
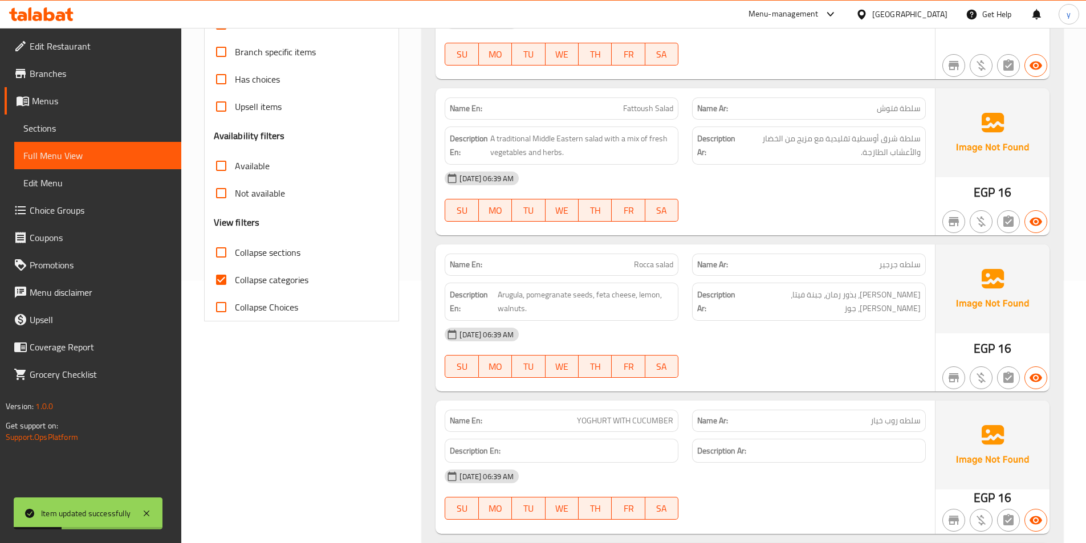
click at [231, 273] on input "Collapse categories" at bounding box center [221, 279] width 27 height 27
checkbox input "false"
click at [74, 133] on span "Sections" at bounding box center [97, 128] width 149 height 14
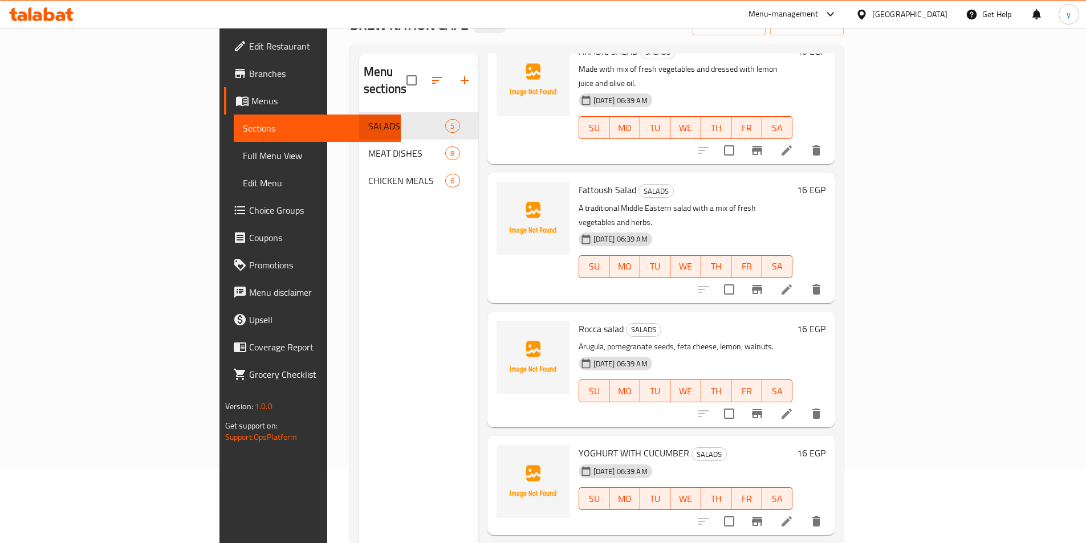
scroll to position [160, 0]
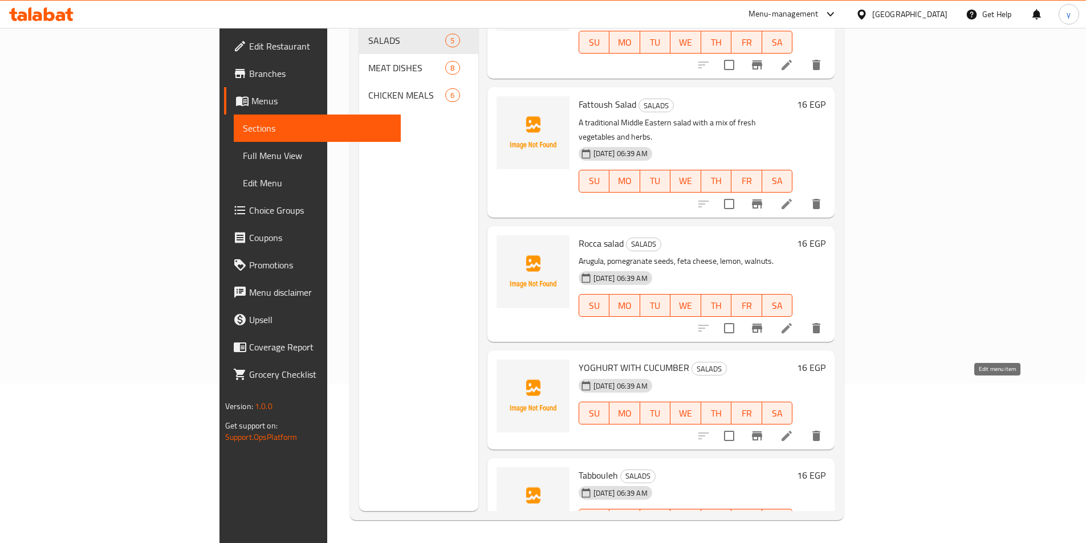
click at [792, 431] on icon at bounding box center [787, 436] width 10 height 10
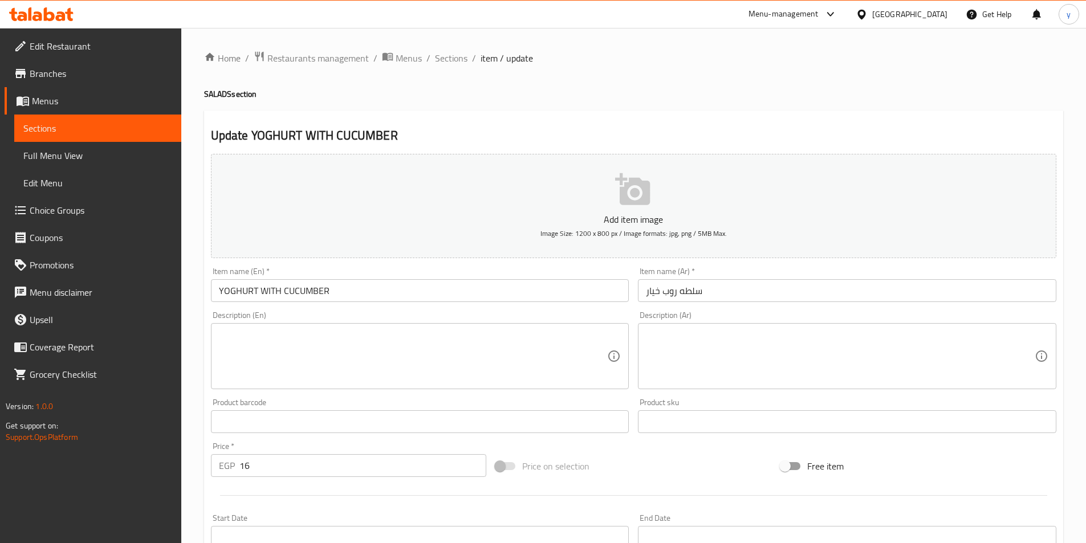
click at [394, 289] on input "YOGHURT WITH CUCUMBER" at bounding box center [420, 290] width 418 height 23
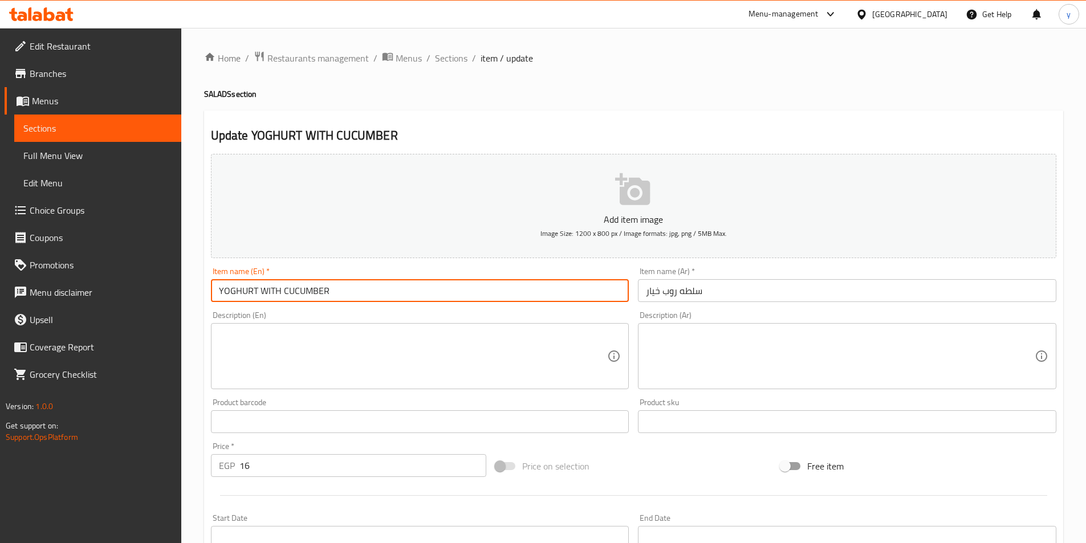
click at [394, 289] on input "YOGHURT WITH CUCUMBER" at bounding box center [420, 290] width 418 height 23
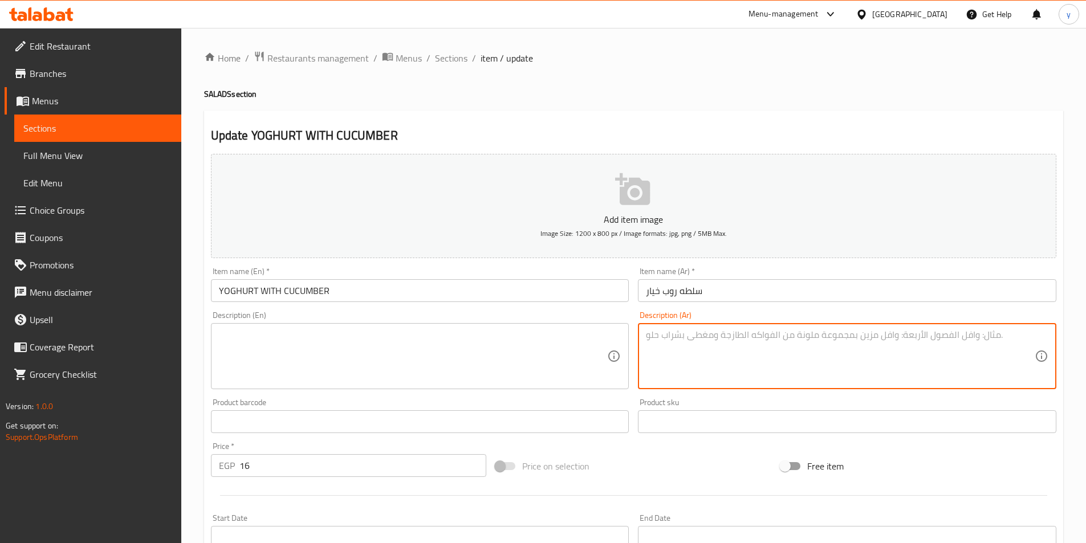
click at [761, 370] on textarea at bounding box center [840, 357] width 389 height 54
drag, startPoint x: 759, startPoint y: 338, endPoint x: 592, endPoint y: 388, distance: 174.3
click at [593, 386] on div "Add item image Image Size: 1200 x 800 px / Image formats: jpg, png / 5MB Max. I…" at bounding box center [633, 394] width 855 height 491
type textarea "Youghurt wih cucumber"
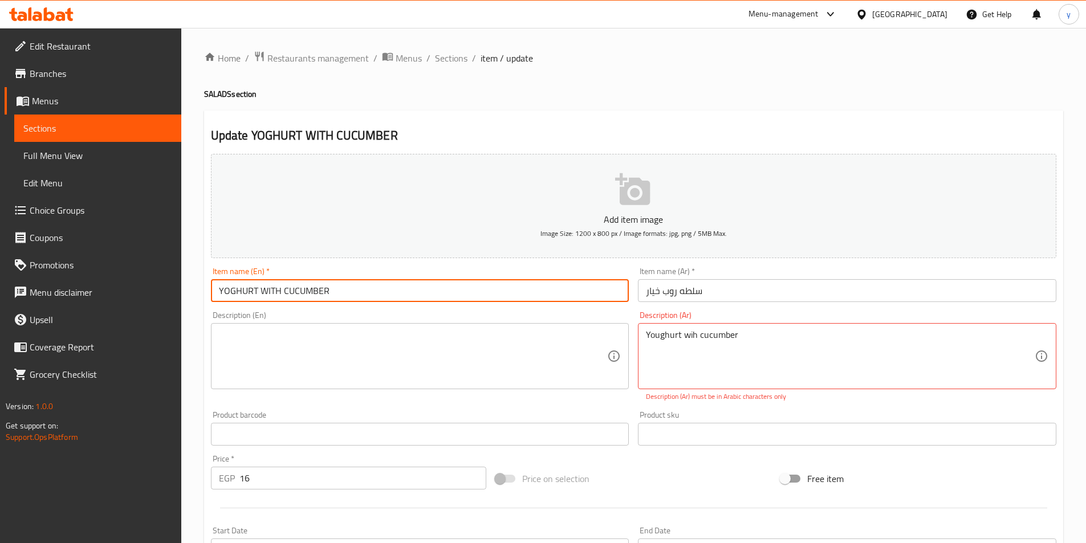
click at [555, 292] on input "YOGHURT WITH CUCUMBER" at bounding box center [420, 290] width 418 height 23
paste input "oghurt With Cucumber"
type input "Yoghurt With Cucumber"
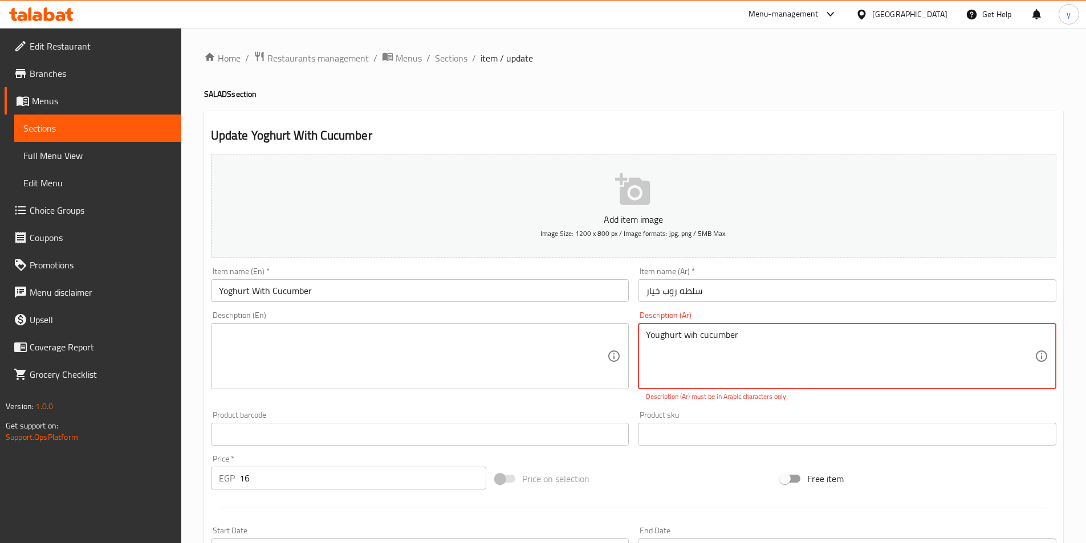
click at [730, 332] on textarea "Youghurt wih cucumber" at bounding box center [840, 357] width 389 height 54
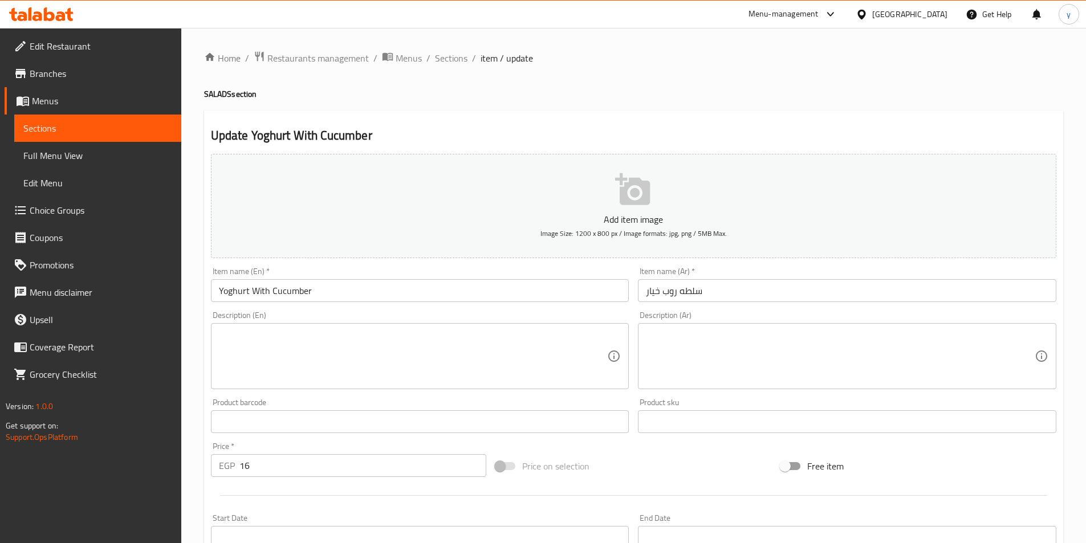
click at [464, 342] on textarea at bounding box center [413, 357] width 389 height 54
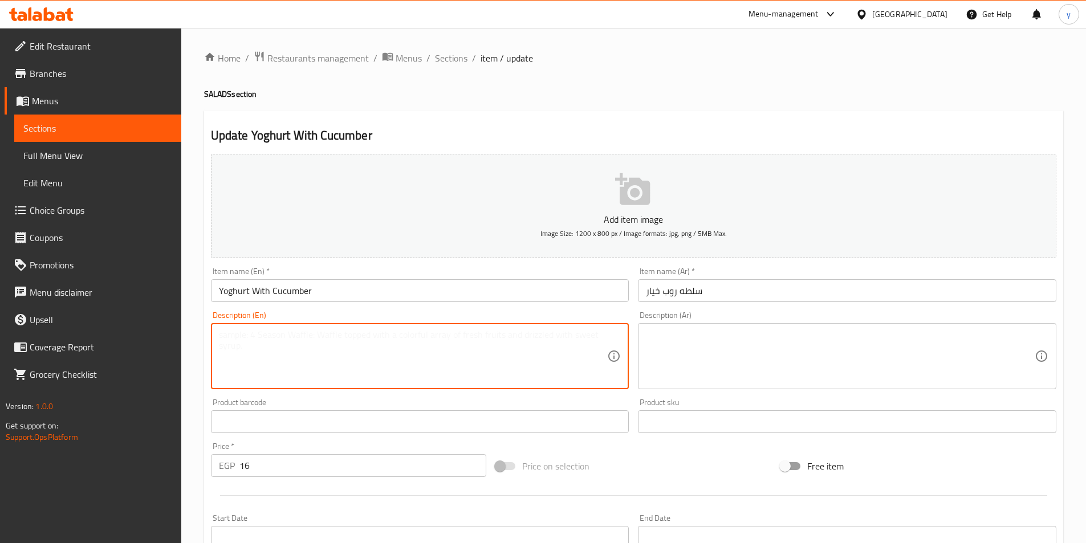
paste textarea "Yogurt dish with cucumber."
type textarea "Yogurt dish with cucumber."
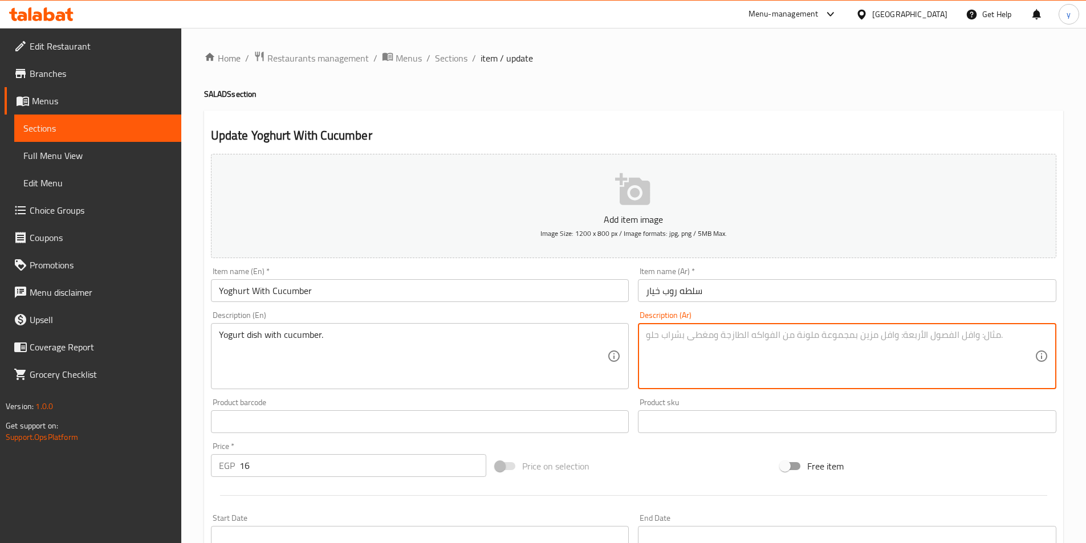
click at [823, 379] on textarea at bounding box center [840, 357] width 389 height 54
click at [786, 338] on textarea at bounding box center [840, 357] width 389 height 54
paste textarea "طبق زبادي مع خيار"
type textarea "طبق زبادي مع خيار"
click at [327, 289] on input "Yoghurt With Cucumber" at bounding box center [420, 290] width 418 height 23
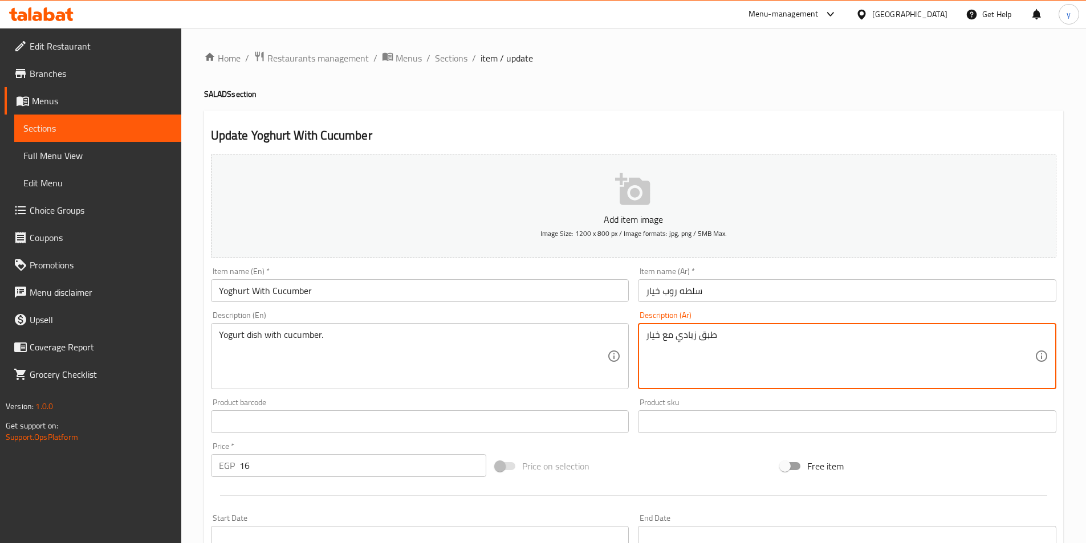
click at [327, 289] on input "Yoghurt With Cucumber" at bounding box center [420, 290] width 418 height 23
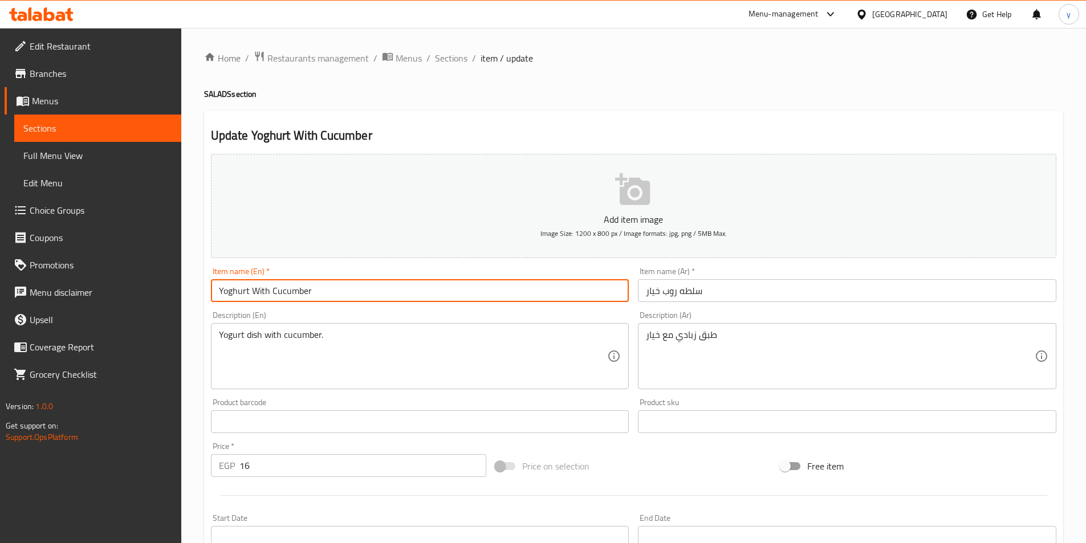
click at [327, 289] on input "Yoghurt With Cucumber" at bounding box center [420, 290] width 418 height 23
click at [316, 292] on input "Yoghurt With Cucumber" at bounding box center [420, 290] width 418 height 23
click at [321, 292] on input "Yoghurt With Cucumber" at bounding box center [420, 290] width 418 height 23
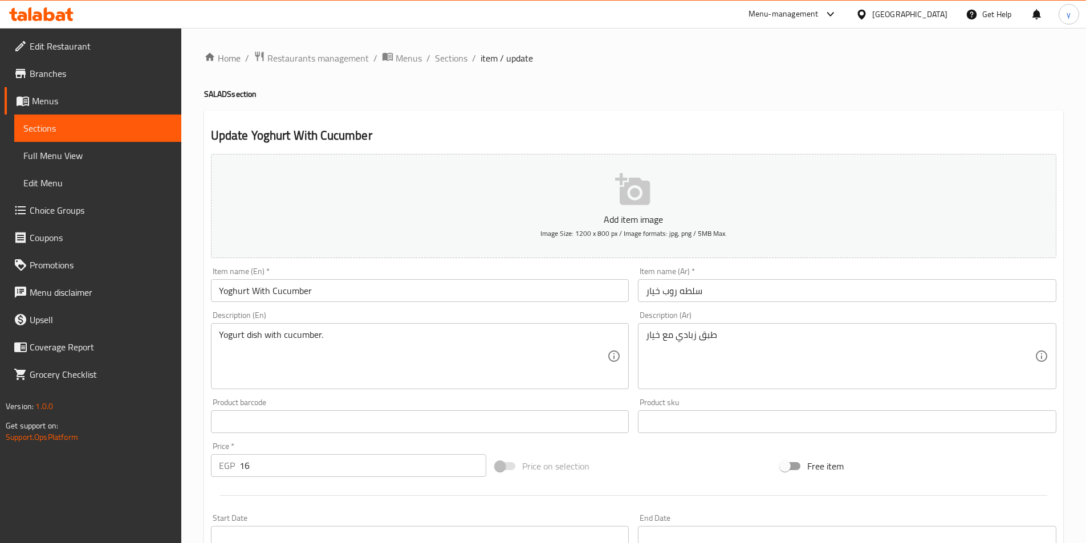
click at [531, 283] on input "Yoghurt With Cucumber" at bounding box center [420, 290] width 418 height 23
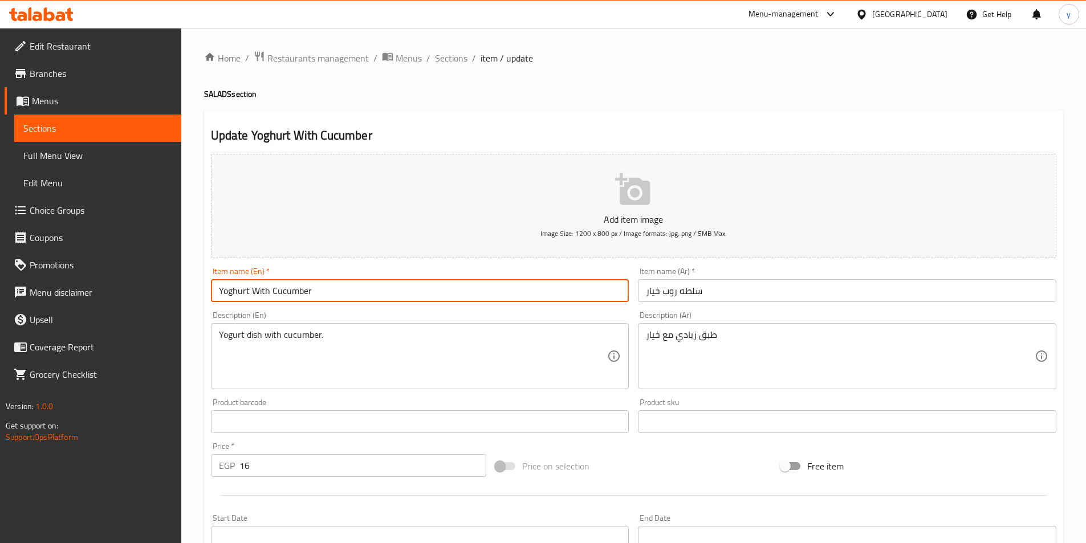
click at [225, 287] on input "Yoghurt With Cucumber" at bounding box center [420, 290] width 418 height 23
click at [267, 290] on input "Yoghurt With Cucumber" at bounding box center [420, 290] width 418 height 23
click at [242, 290] on input "Yoghurt With Cucumber" at bounding box center [420, 290] width 418 height 23
click at [460, 293] on input "Yogurt with cucumber" at bounding box center [420, 290] width 418 height 23
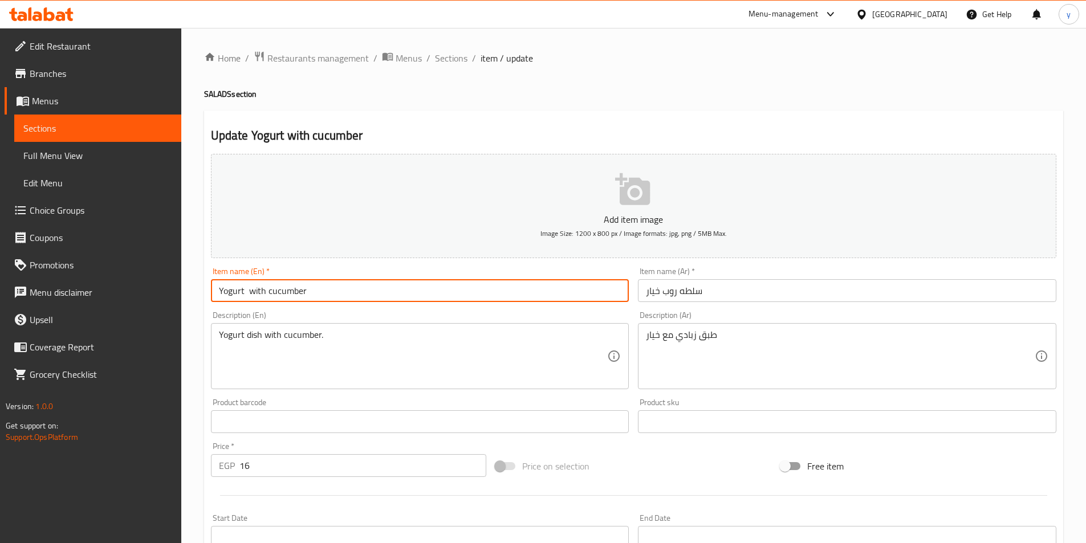
click at [460, 293] on input "Yogurt with cucumber" at bounding box center [420, 290] width 418 height 23
type input "Yogurt with cucumber"
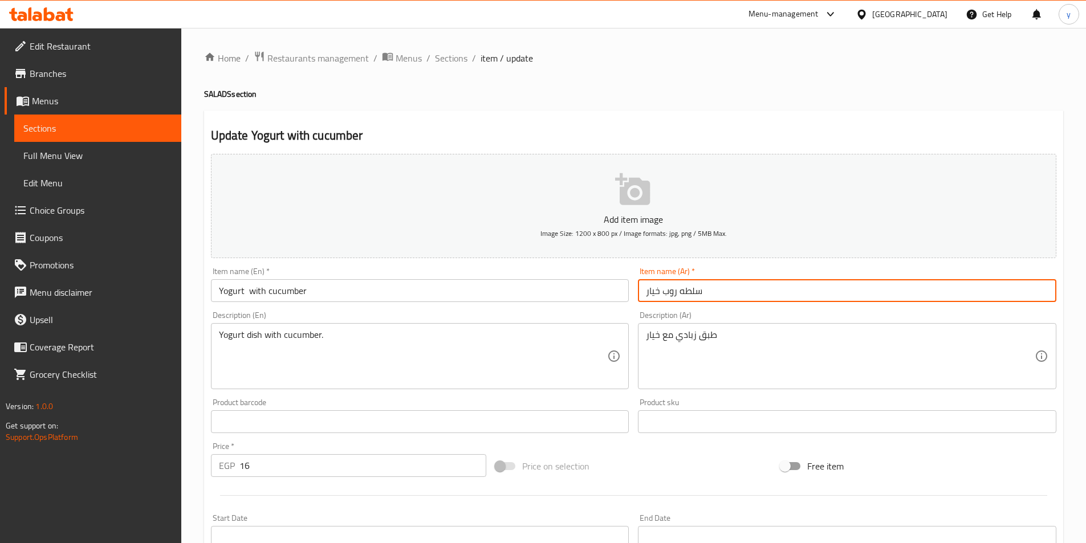
click at [768, 285] on input "سلطه روب خيار" at bounding box center [847, 290] width 418 height 23
click at [241, 299] on input "Yogurt with cucumber" at bounding box center [420, 290] width 418 height 23
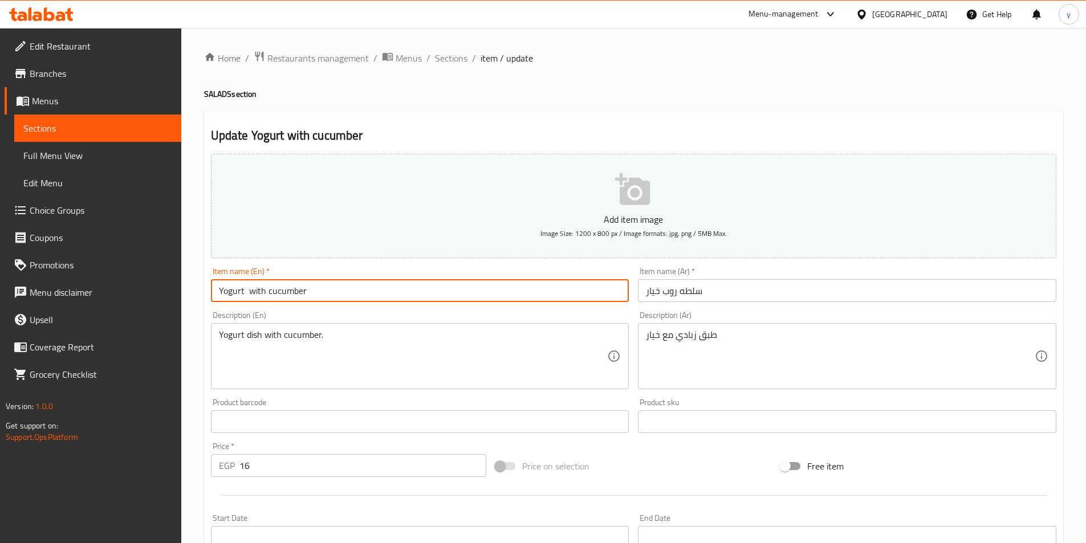
click at [241, 299] on input "Yogurt with cucumber" at bounding box center [420, 290] width 418 height 23
click at [722, 296] on input "سلطه روب خيار" at bounding box center [847, 290] width 418 height 23
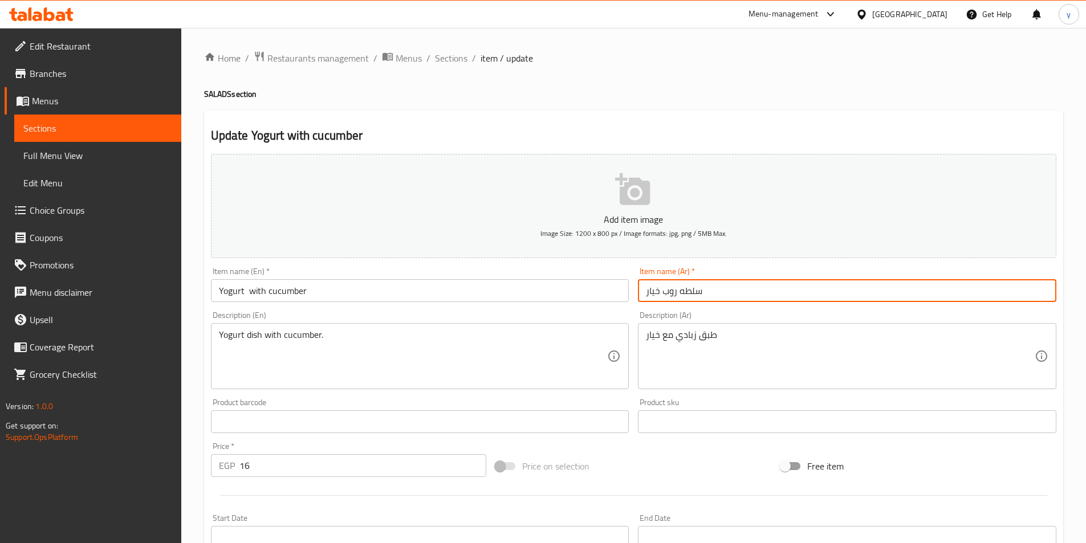
click at [722, 296] on input "سلطه روب خيار" at bounding box center [847, 290] width 418 height 23
paste input "بادي مع"
type input "زبادي مع خيار"
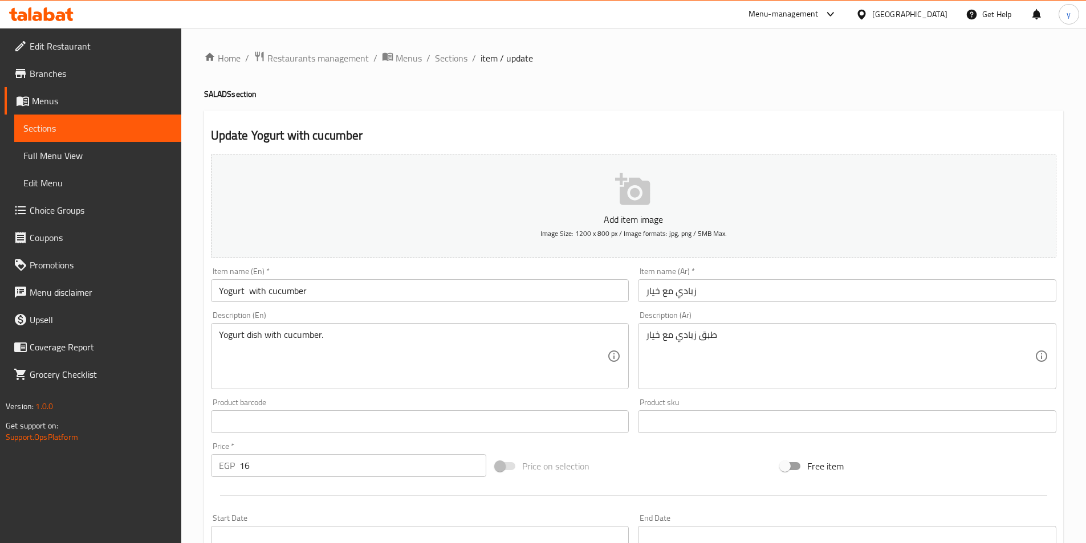
click at [738, 328] on div "طبق زبادي مع خيار Description (Ar)" at bounding box center [847, 356] width 418 height 66
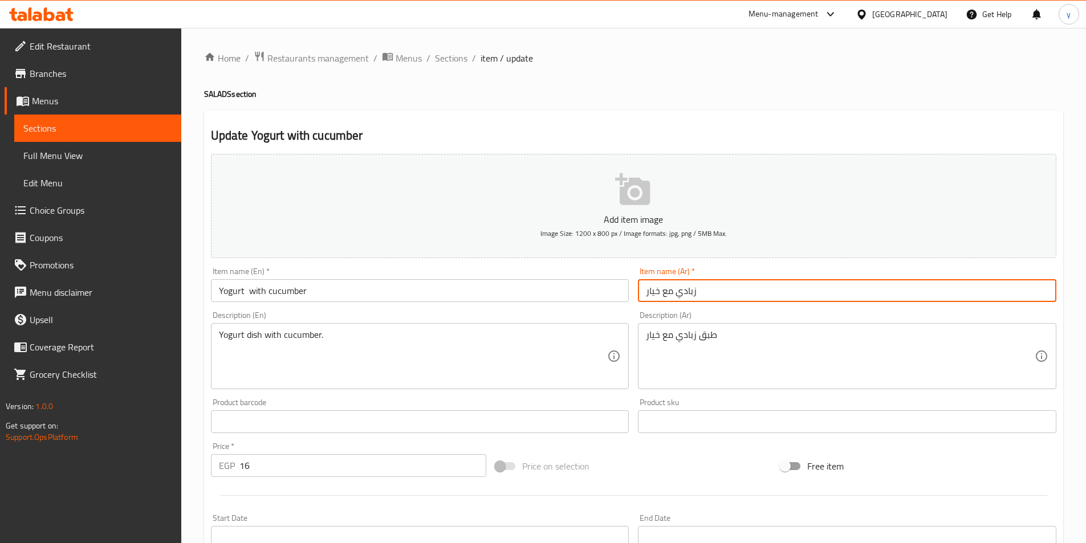
click at [736, 296] on input "زبادي مع خيار" at bounding box center [847, 290] width 418 height 23
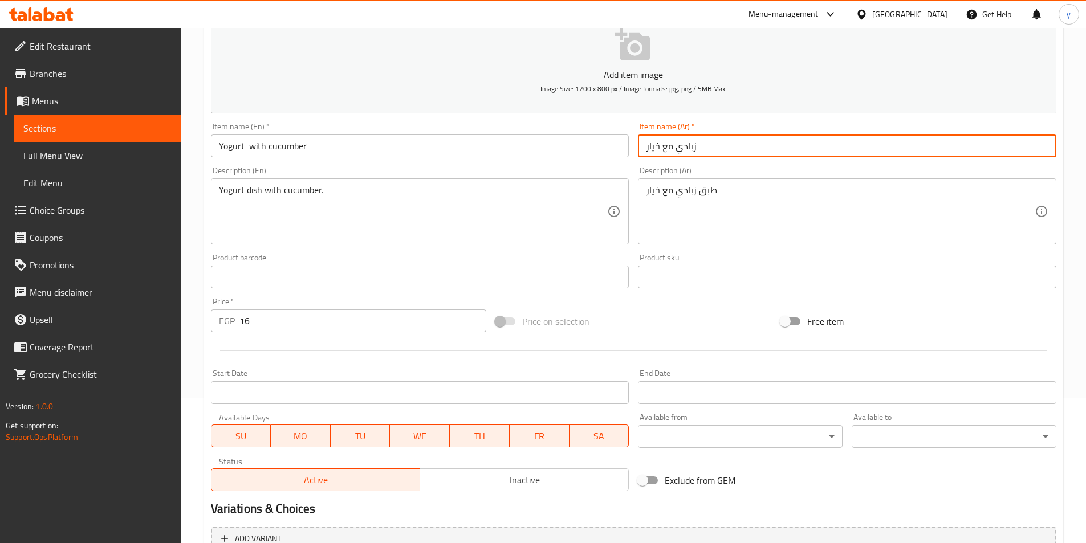
scroll to position [262, 0]
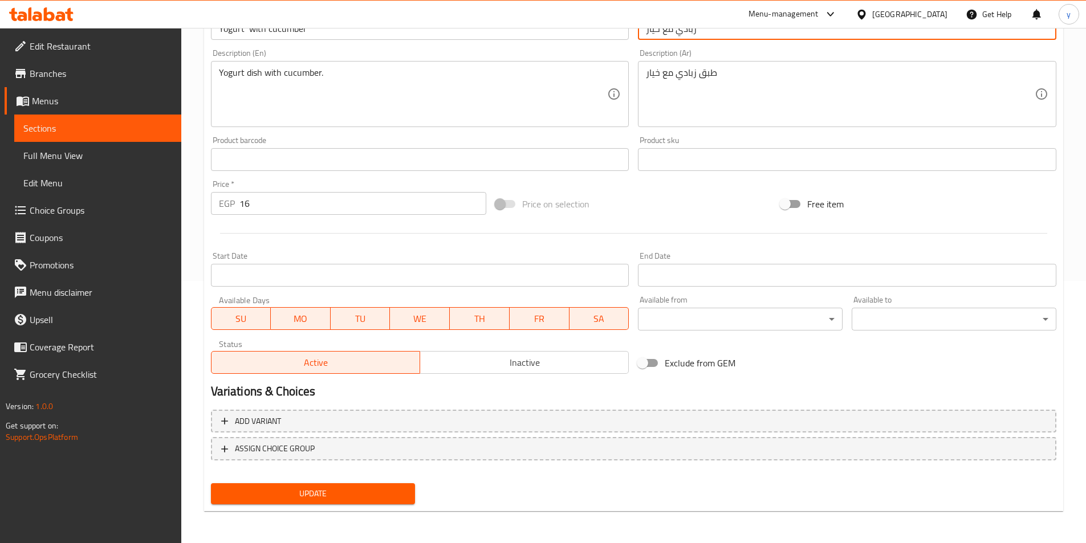
click at [367, 490] on span "Update" at bounding box center [313, 494] width 186 height 14
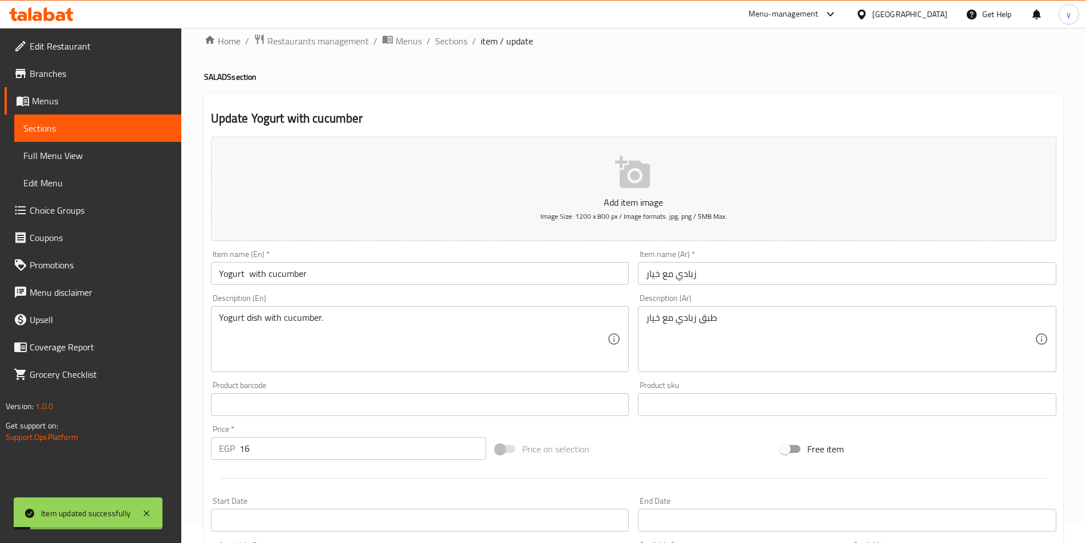
scroll to position [0, 0]
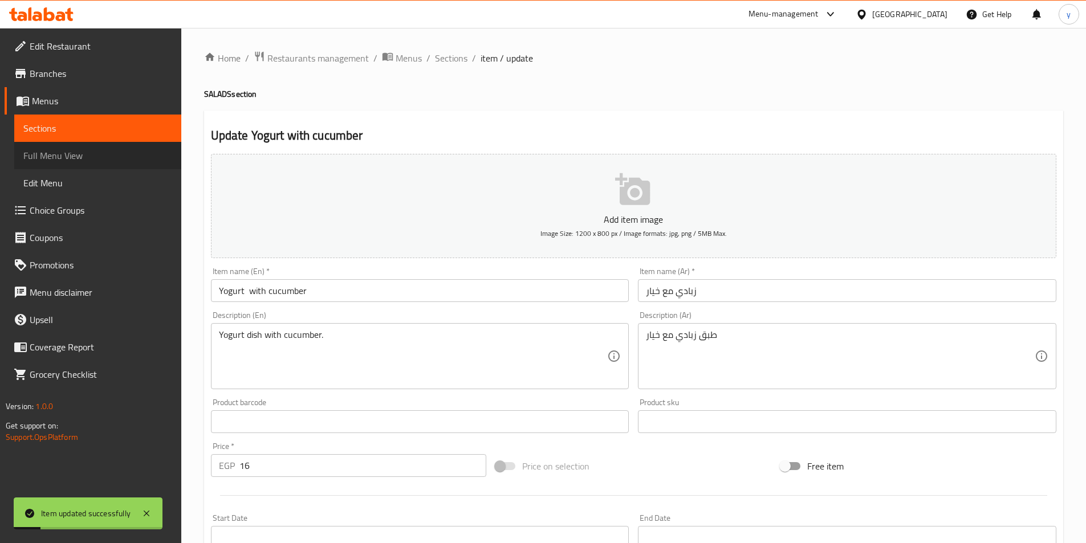
click at [56, 159] on span "Full Menu View" at bounding box center [97, 156] width 149 height 14
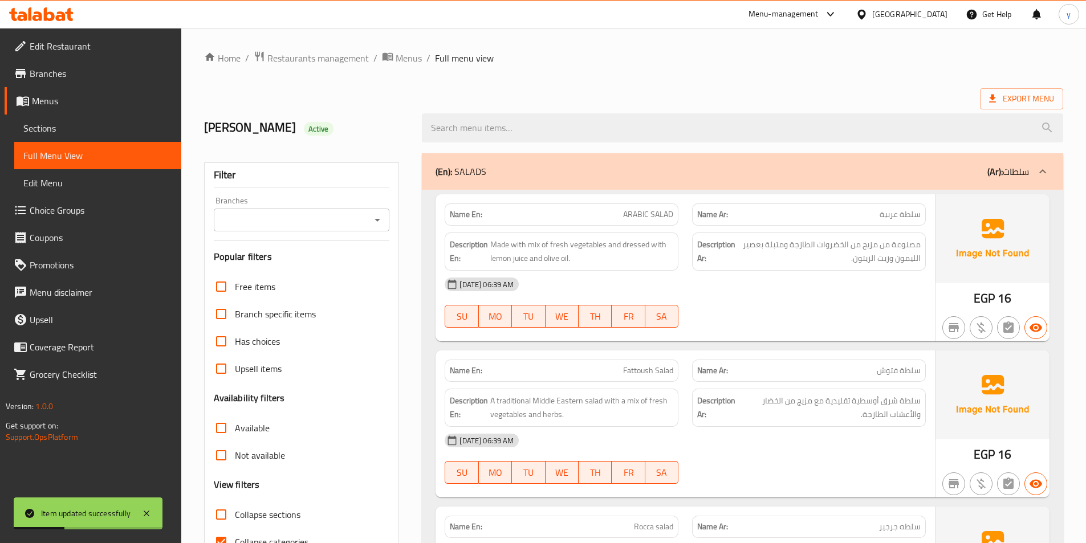
scroll to position [114, 0]
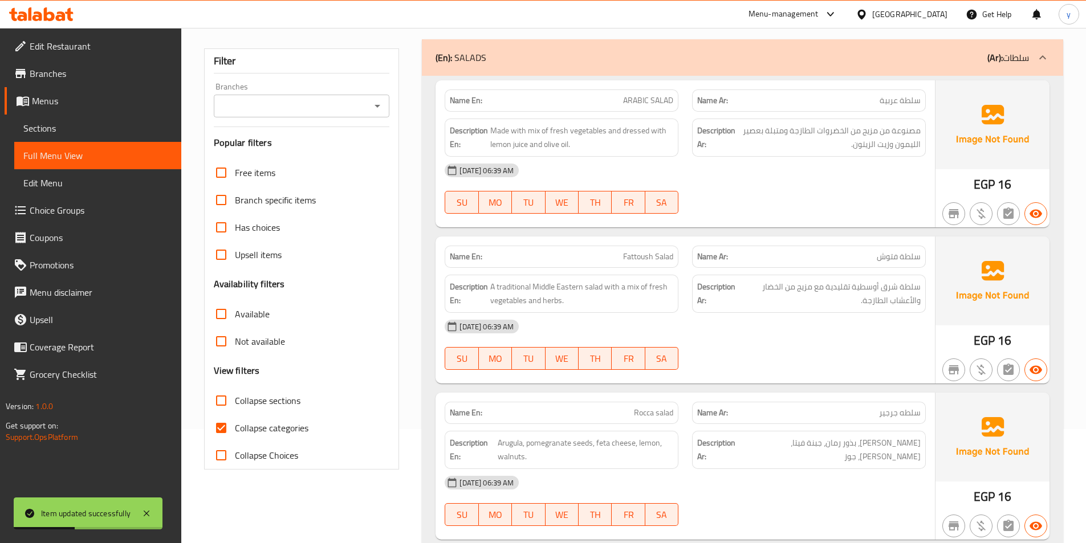
click at [254, 433] on span "Collapse categories" at bounding box center [272, 428] width 74 height 14
click at [235, 433] on input "Collapse categories" at bounding box center [221, 428] width 27 height 27
checkbox input "false"
click at [73, 138] on link "Sections" at bounding box center [97, 128] width 167 height 27
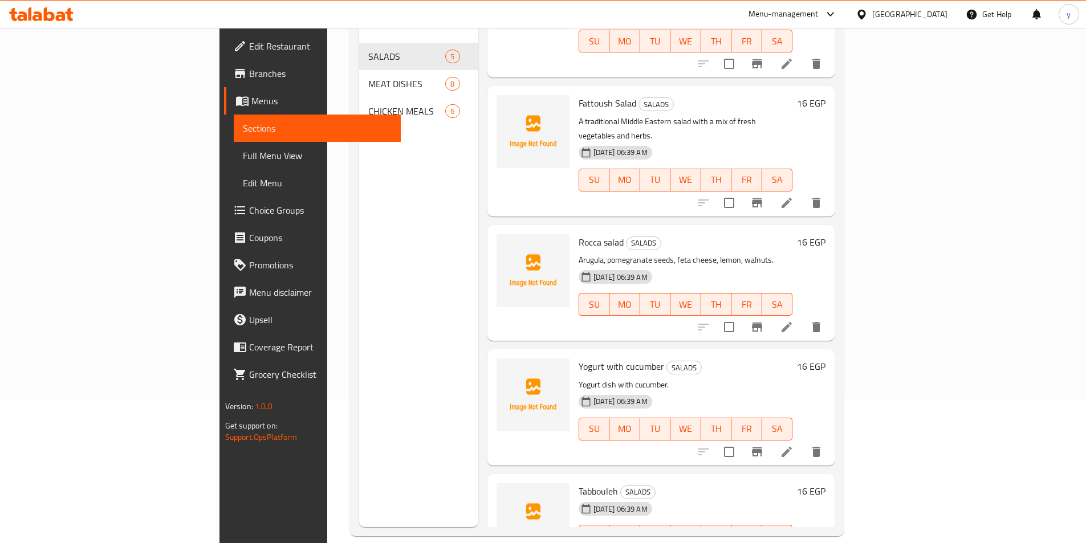
scroll to position [160, 0]
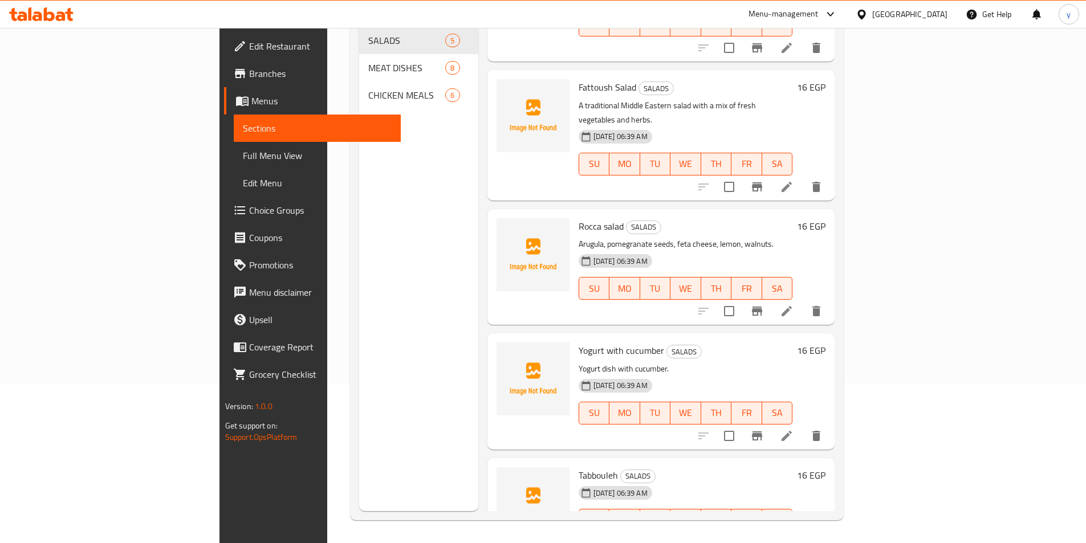
click at [803, 533] on li at bounding box center [787, 543] width 32 height 21
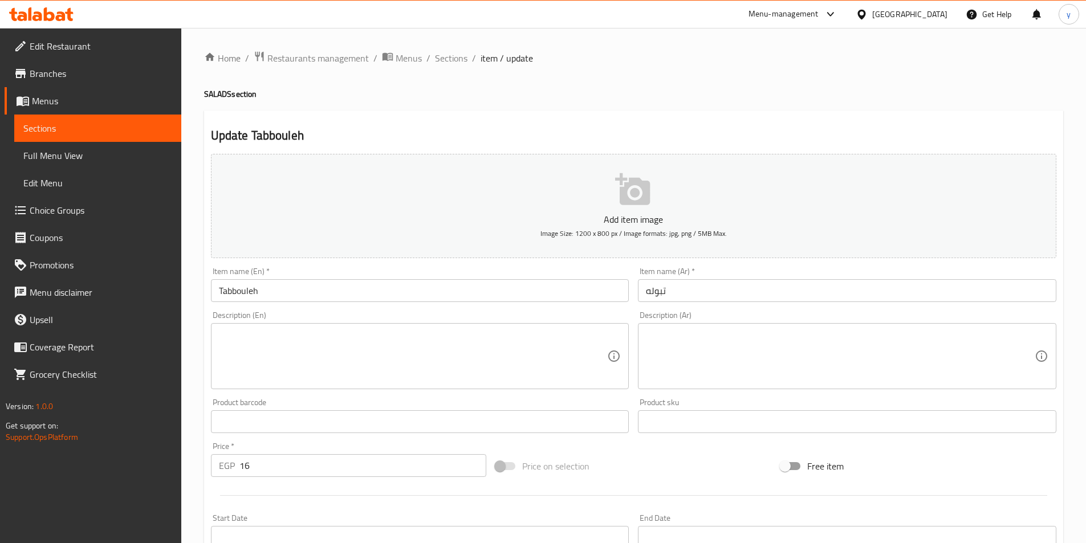
click at [327, 288] on input "Tabbouleh" at bounding box center [420, 290] width 418 height 23
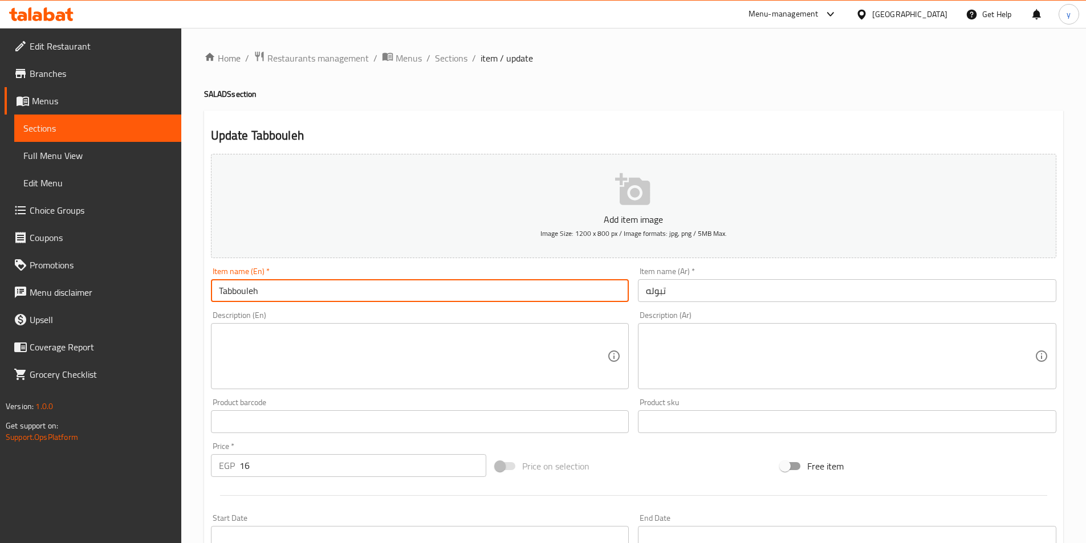
click at [327, 288] on input "Tabbouleh" at bounding box center [420, 290] width 418 height 23
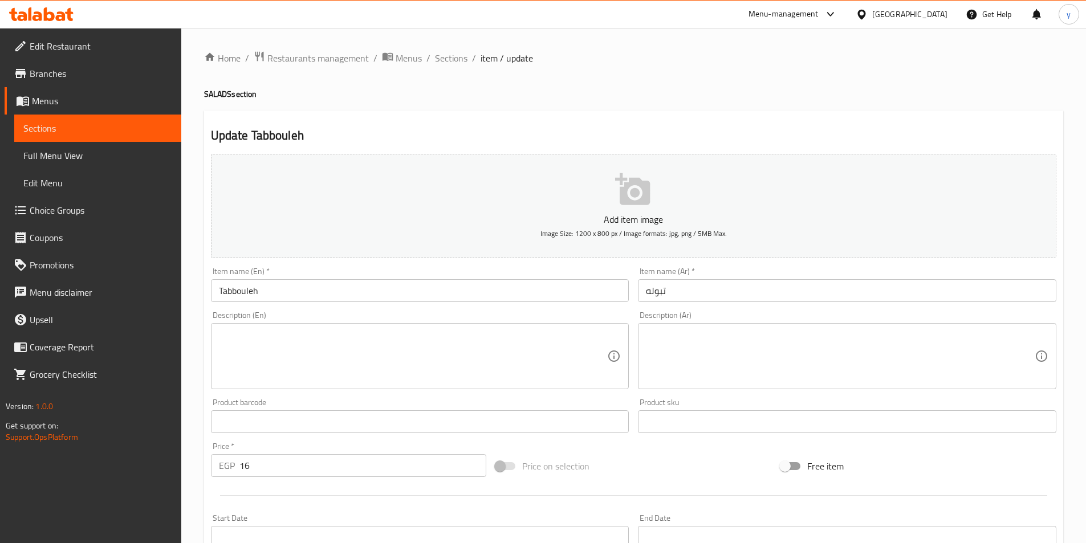
click at [292, 290] on input "Tabbouleh" at bounding box center [420, 290] width 418 height 23
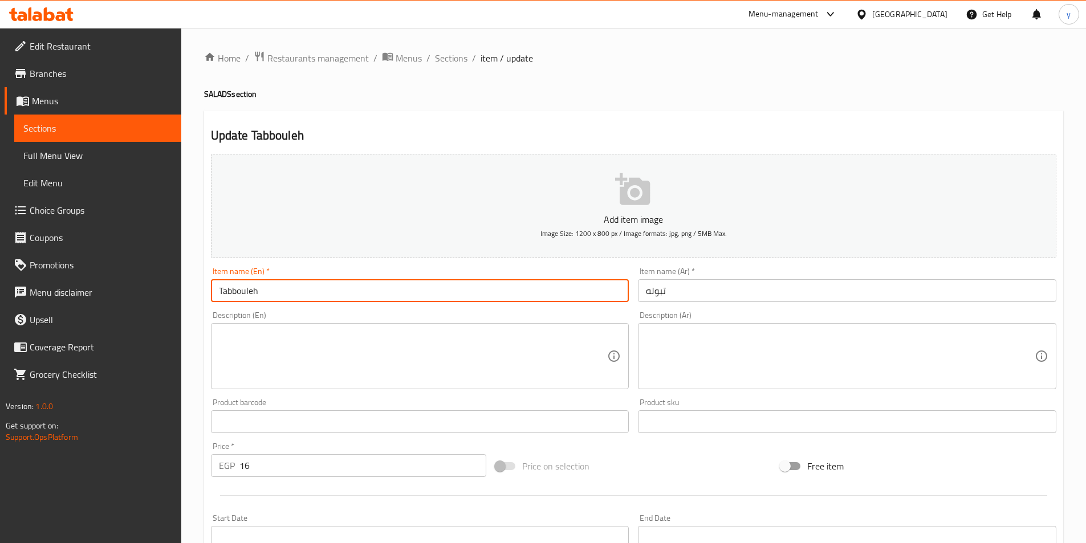
click at [292, 290] on input "Tabbouleh" at bounding box center [420, 290] width 418 height 23
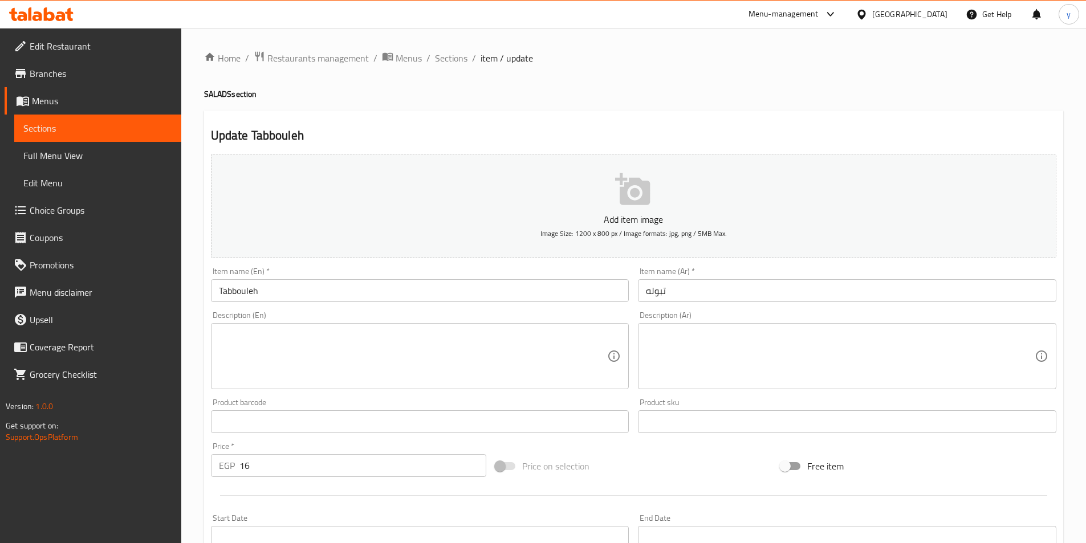
click at [889, 348] on textarea at bounding box center [840, 357] width 389 height 54
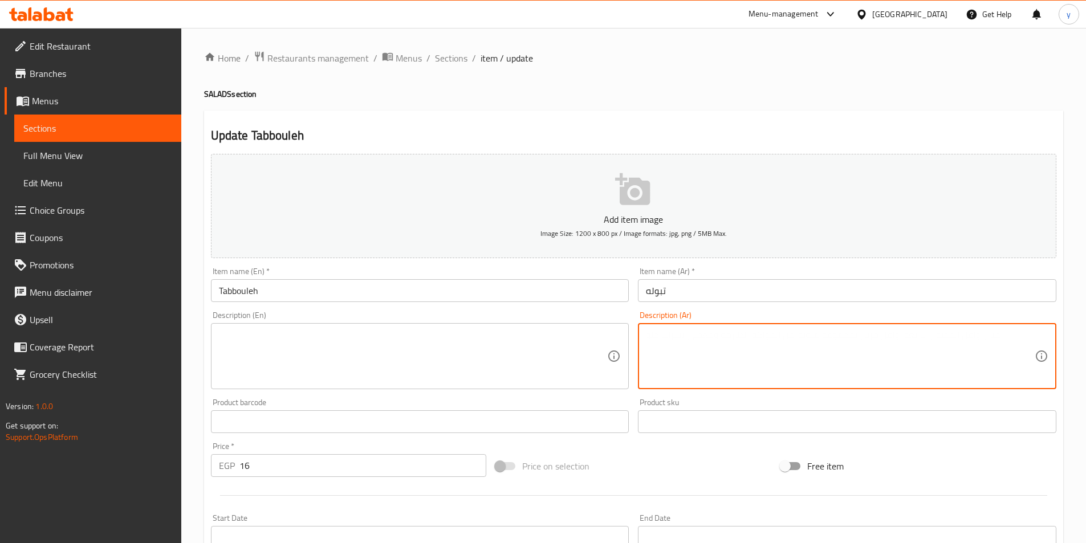
paste textarea "Made with finely chopped parsley, tomatoes, and onions, mixed with mint, and a …"
type textarea "Made with finely chopped parsley, tomatoes, and onions, mixed with mint, and a …"
click at [816, 359] on textarea "Made with finely chopped parsley, tomatoes, and onions, mixed with mint, and a …" at bounding box center [840, 357] width 389 height 54
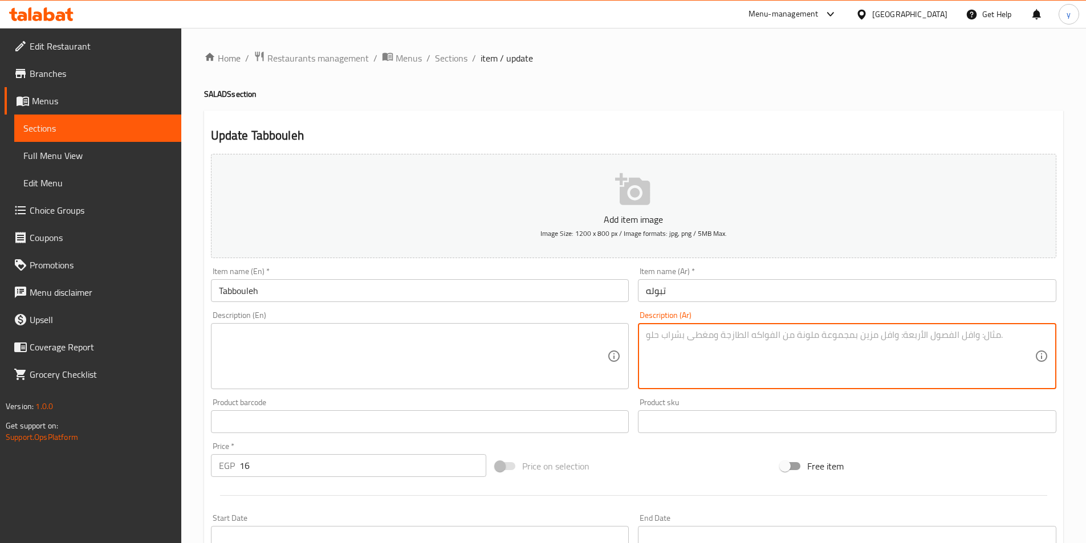
click at [491, 357] on textarea at bounding box center [413, 357] width 389 height 54
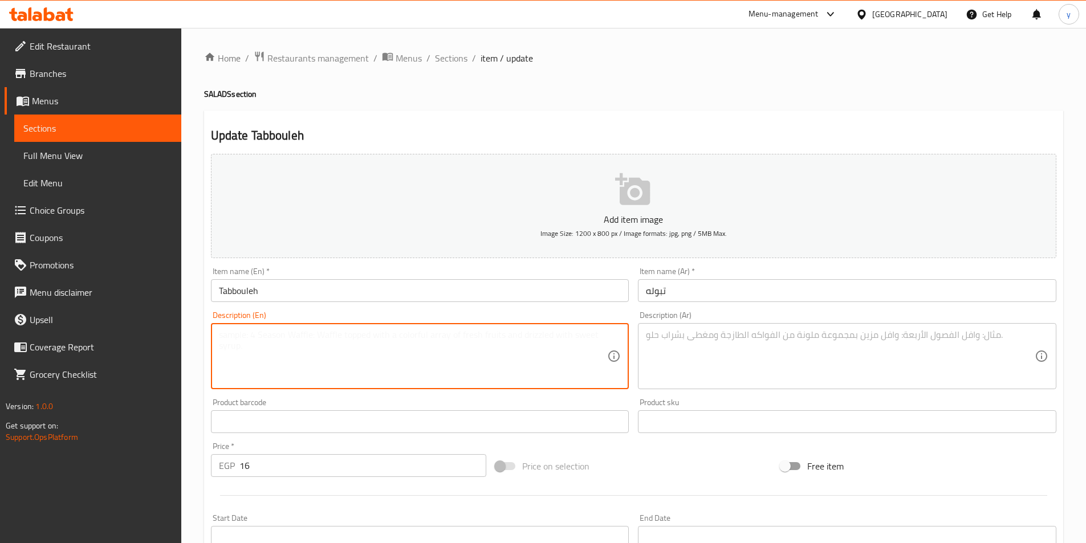
paste textarea "Made with finely chopped parsley, tomatoes, and onions, mixed with mint, and a …"
type textarea "Made with finely chopped parsley, tomatoes, and onions, mixed with mint, and a …"
click at [746, 342] on textarea at bounding box center [840, 357] width 389 height 54
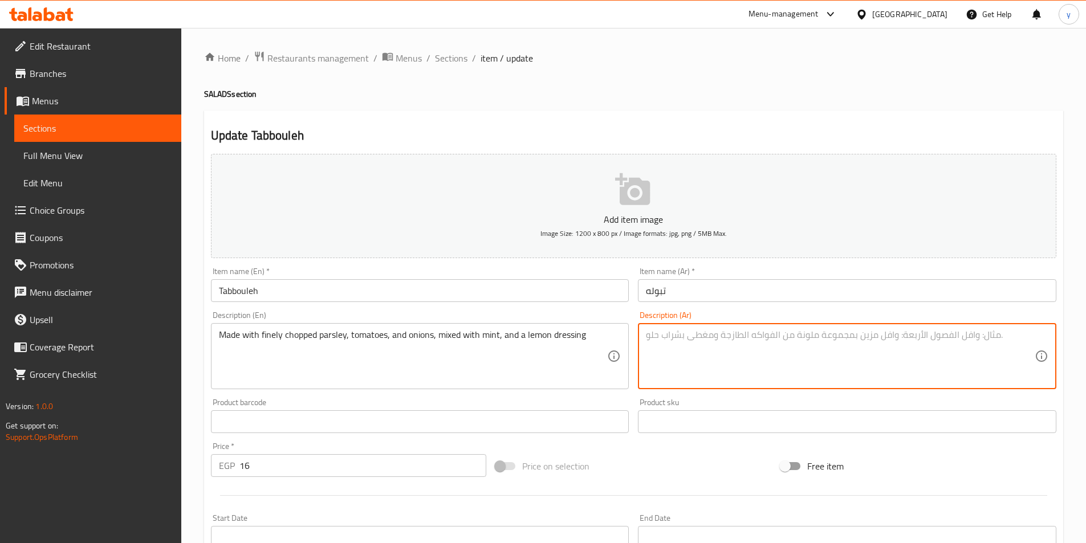
click at [876, 373] on textarea at bounding box center [840, 357] width 389 height 54
paste textarea "مصنوعة من البقدونس المفروم ناعما والطماطم والبصل وخلطة النعناع وخلطة الليمون"
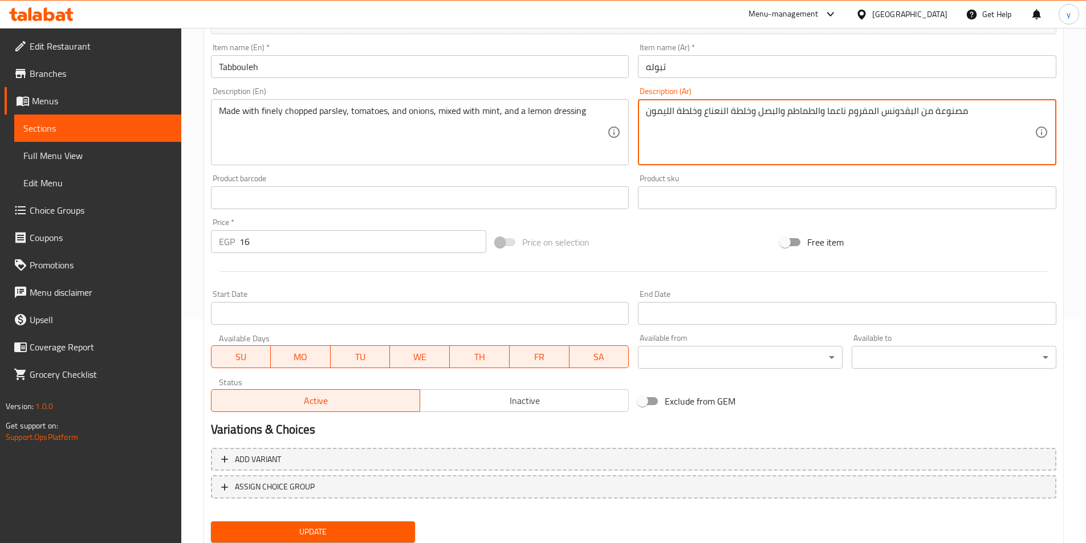
scroll to position [228, 0]
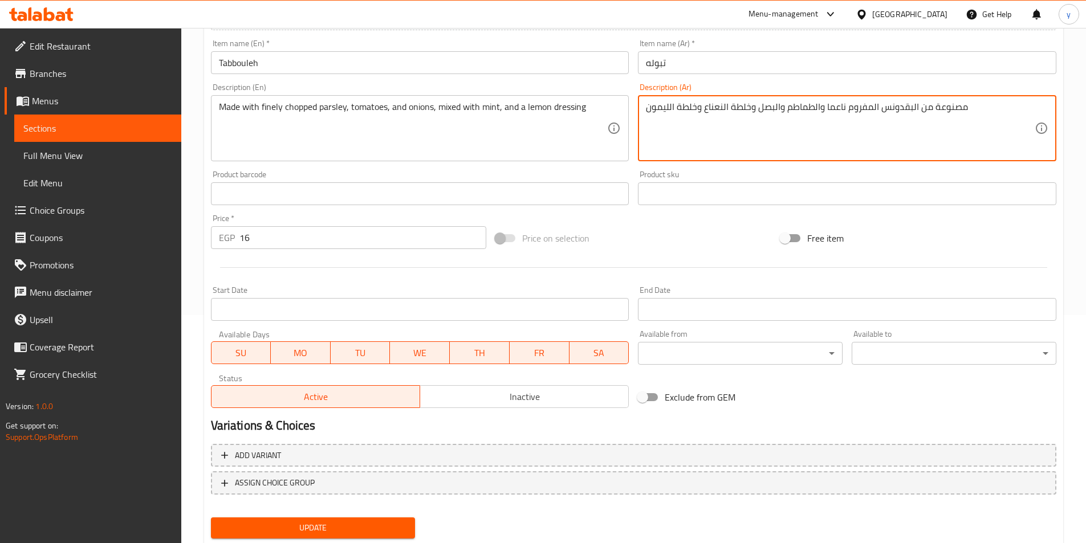
type textarea "مصنوعة من البقدونس المفروم ناعما والطماطم والبصل وخلطة النعناع وخلطة الليمون"
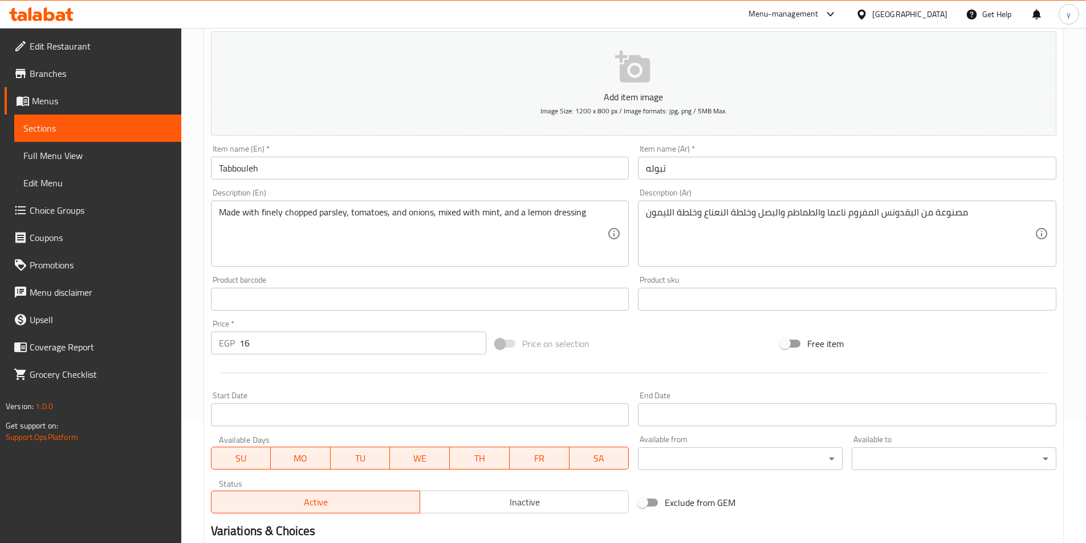
scroll to position [0, 0]
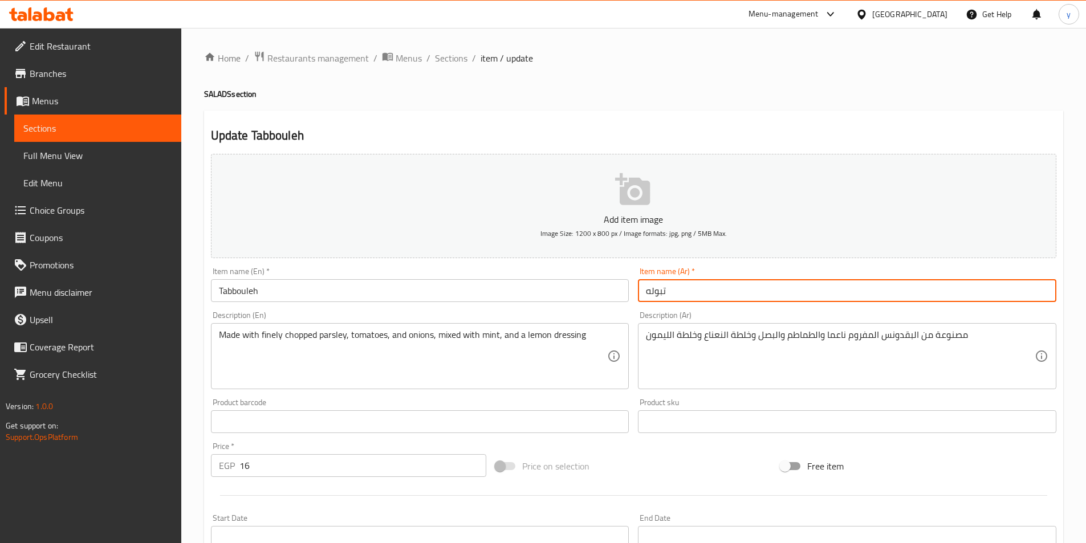
drag, startPoint x: 645, startPoint y: 295, endPoint x: 651, endPoint y: 293, distance: 6.5
click at [651, 293] on input "تبوله" at bounding box center [847, 290] width 418 height 23
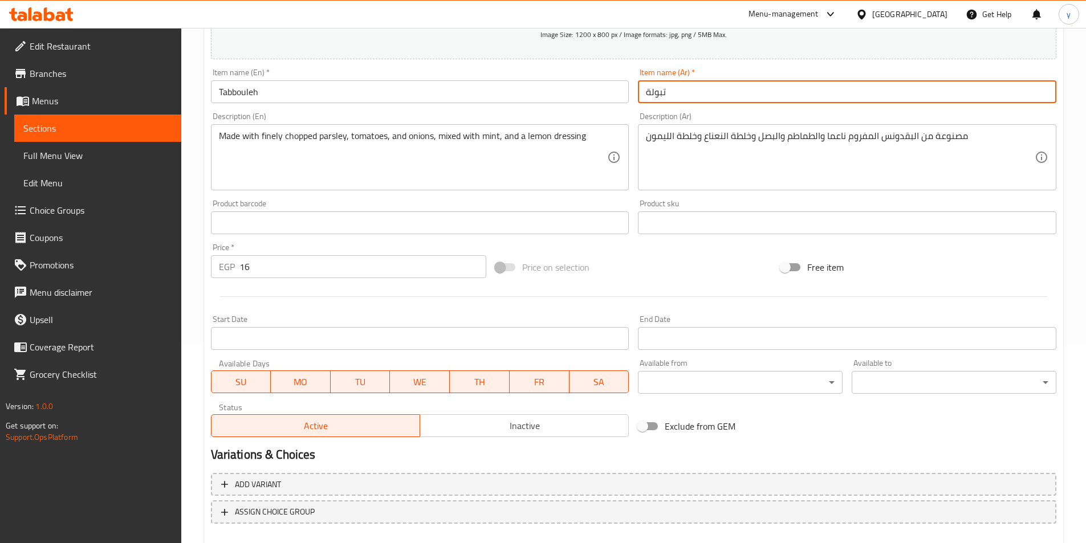
scroll to position [262, 0]
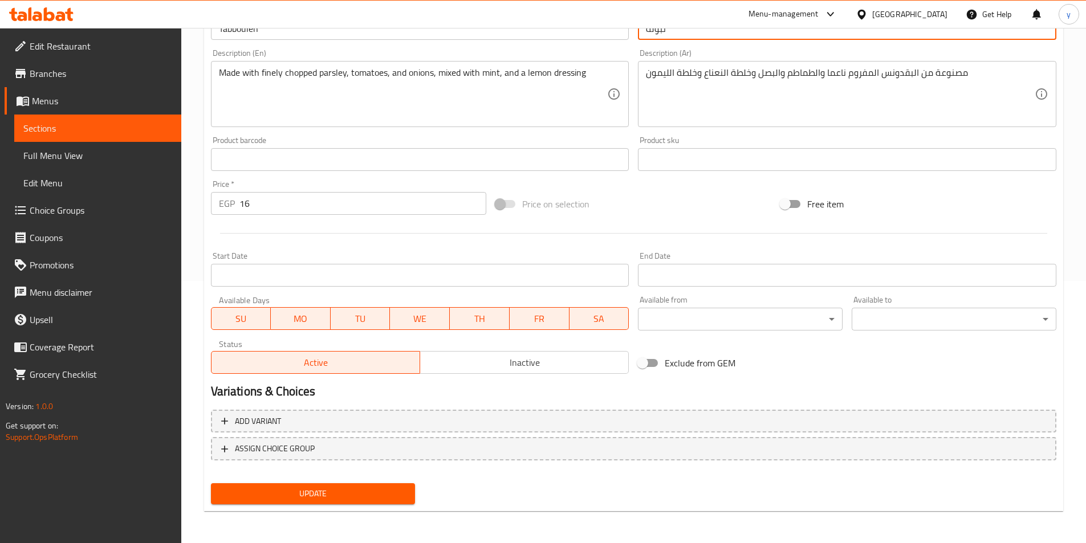
type input "تبولة"
click at [357, 489] on span "Update" at bounding box center [313, 494] width 186 height 14
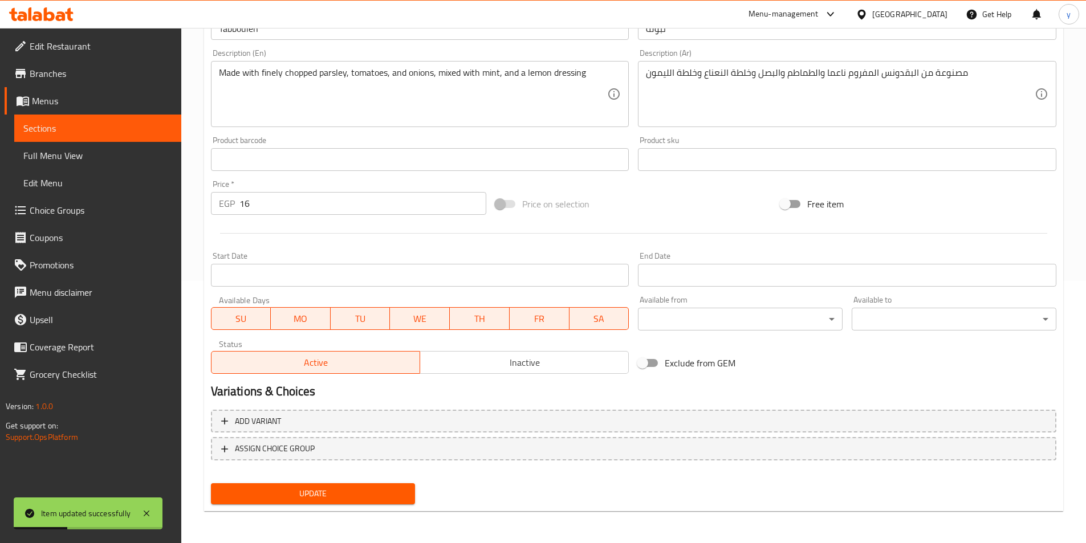
click at [40, 162] on span "Full Menu View" at bounding box center [97, 156] width 149 height 14
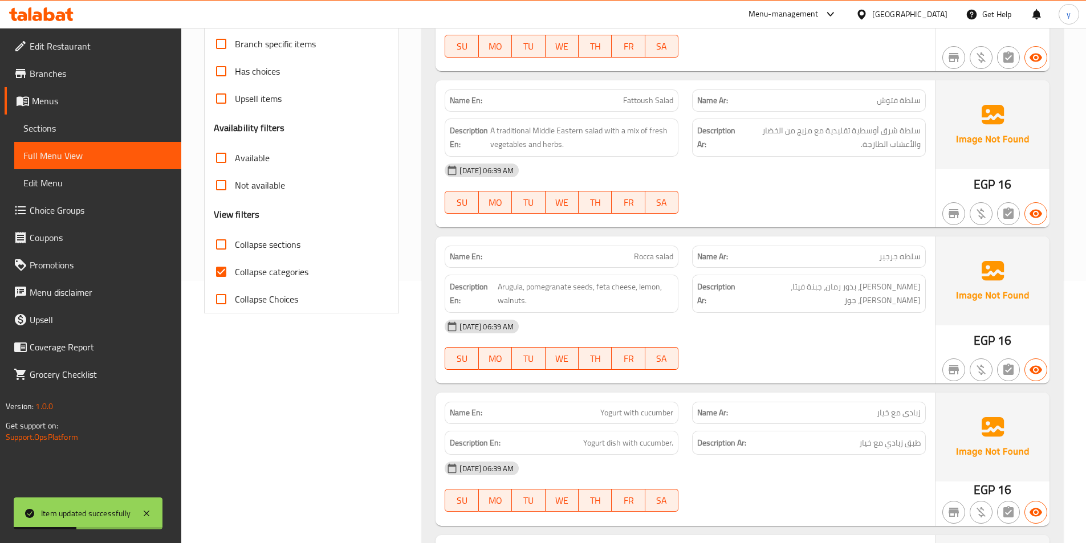
click at [84, 133] on span "Sections" at bounding box center [97, 128] width 149 height 14
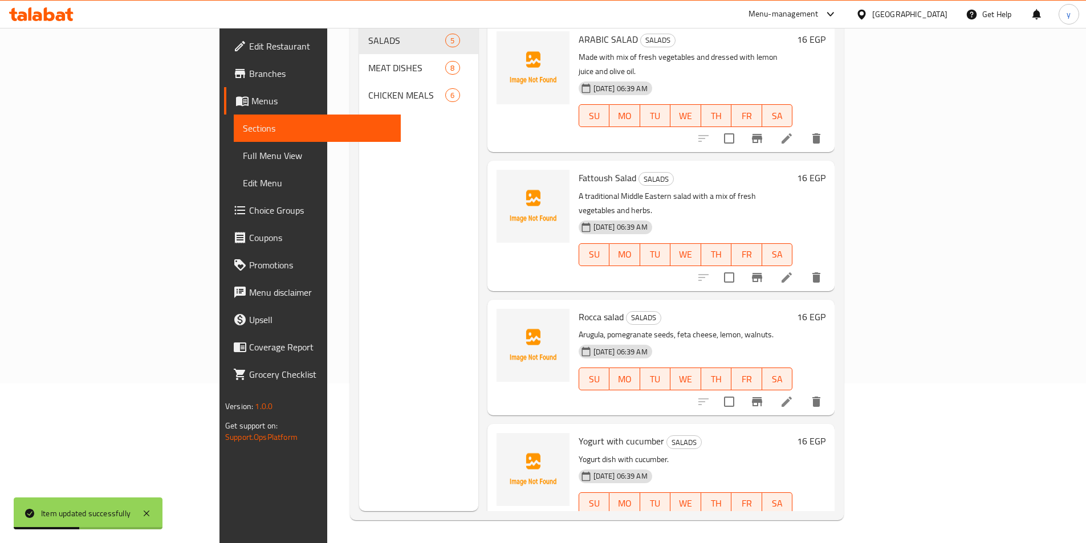
scroll to position [160, 0]
click at [243, 155] on span "Full Menu View" at bounding box center [317, 156] width 149 height 14
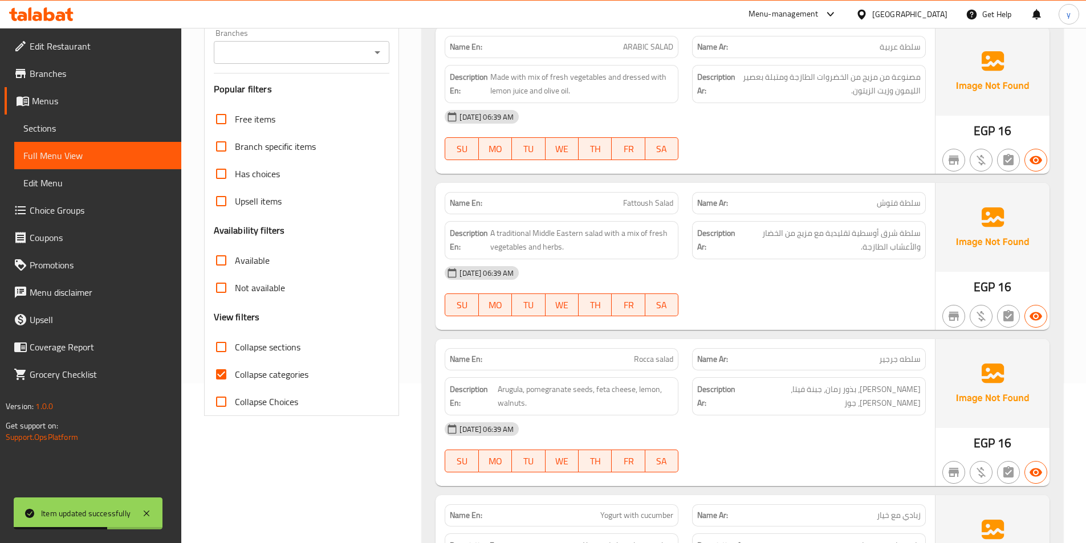
click at [253, 372] on span "Collapse categories" at bounding box center [272, 375] width 74 height 14
click at [235, 372] on input "Collapse categories" at bounding box center [221, 374] width 27 height 27
checkbox input "false"
click at [87, 127] on span "Sections" at bounding box center [97, 128] width 149 height 14
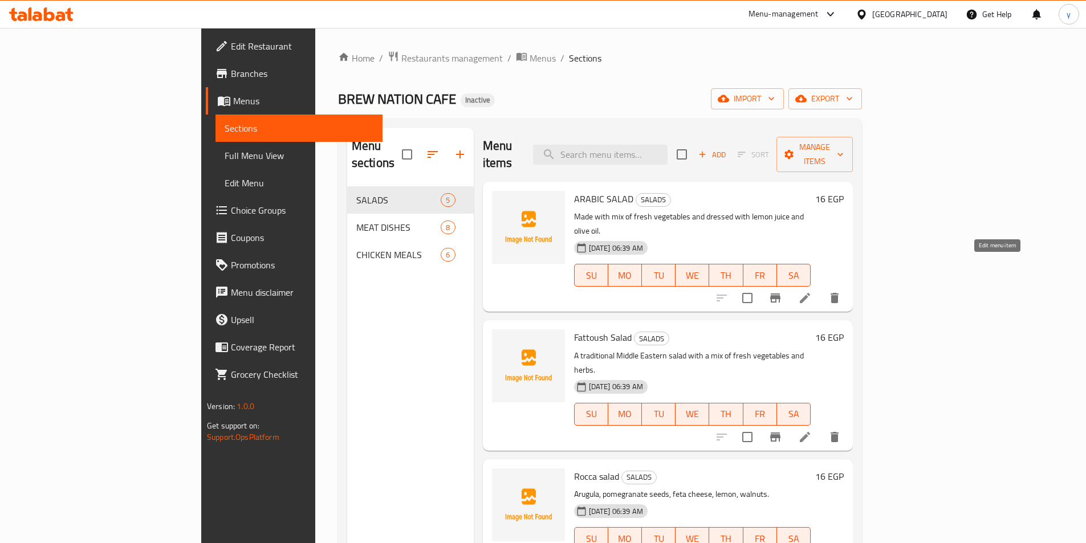
click at [810, 293] on icon at bounding box center [805, 298] width 10 height 10
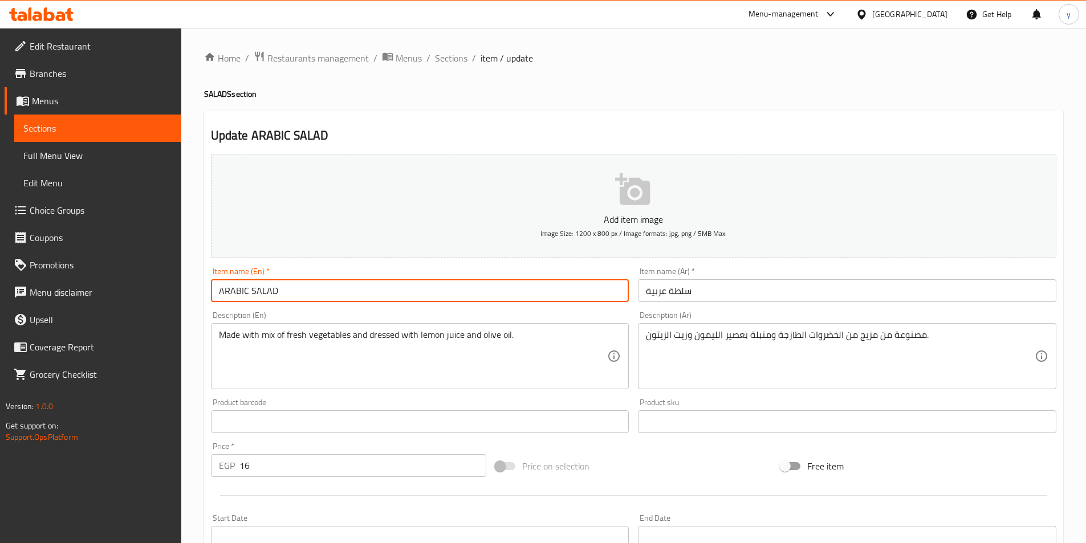
drag, startPoint x: 292, startPoint y: 296, endPoint x: 194, endPoint y: 300, distance: 98.1
click at [194, 300] on div "Home / Restaurants management / Menus / Sections / item / update SALADS section…" at bounding box center [633, 417] width 905 height 778
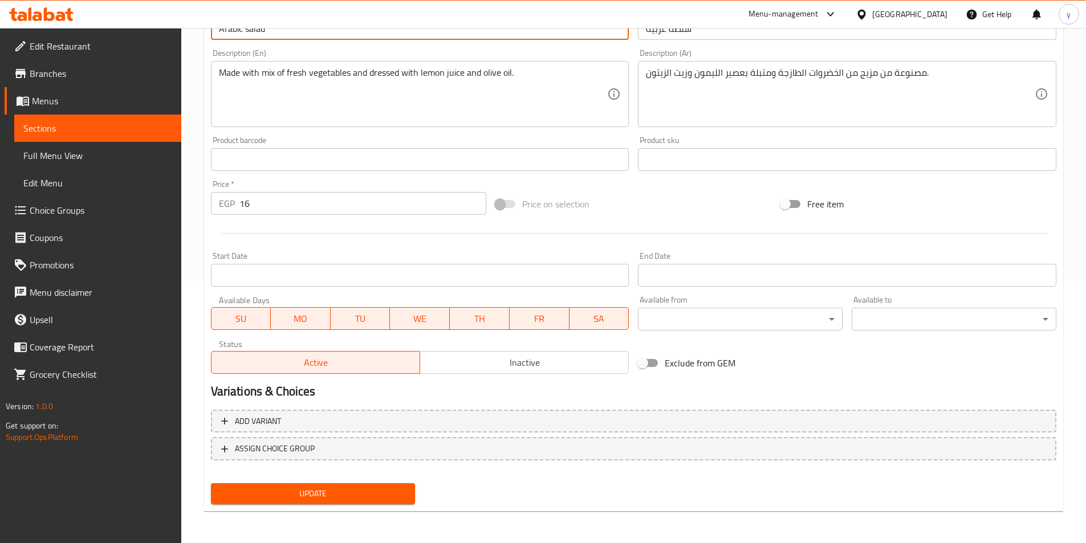
type input "Arabic salad"
click at [300, 489] on span "Update" at bounding box center [313, 494] width 186 height 14
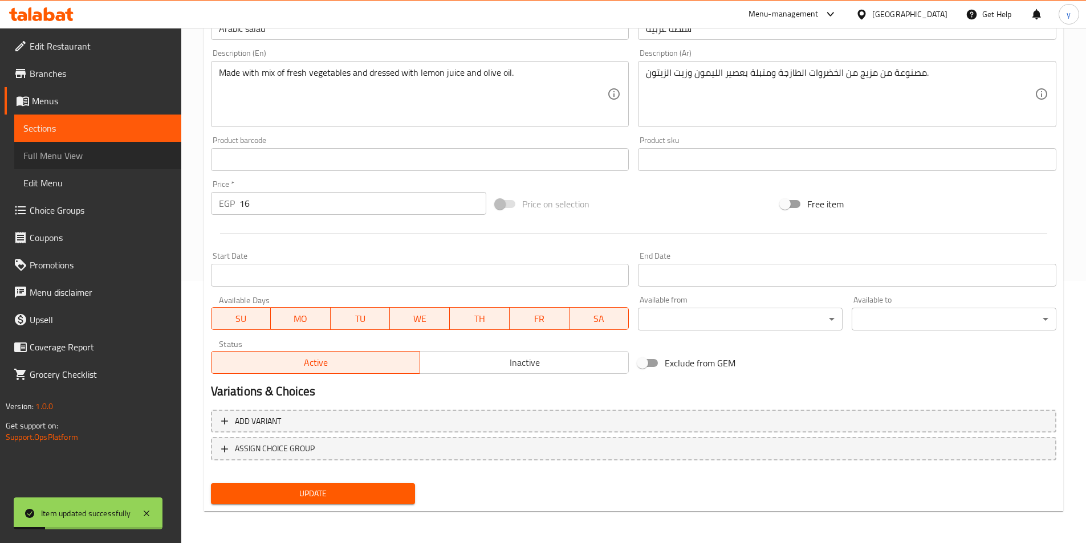
click at [52, 162] on span "Full Menu View" at bounding box center [97, 156] width 149 height 14
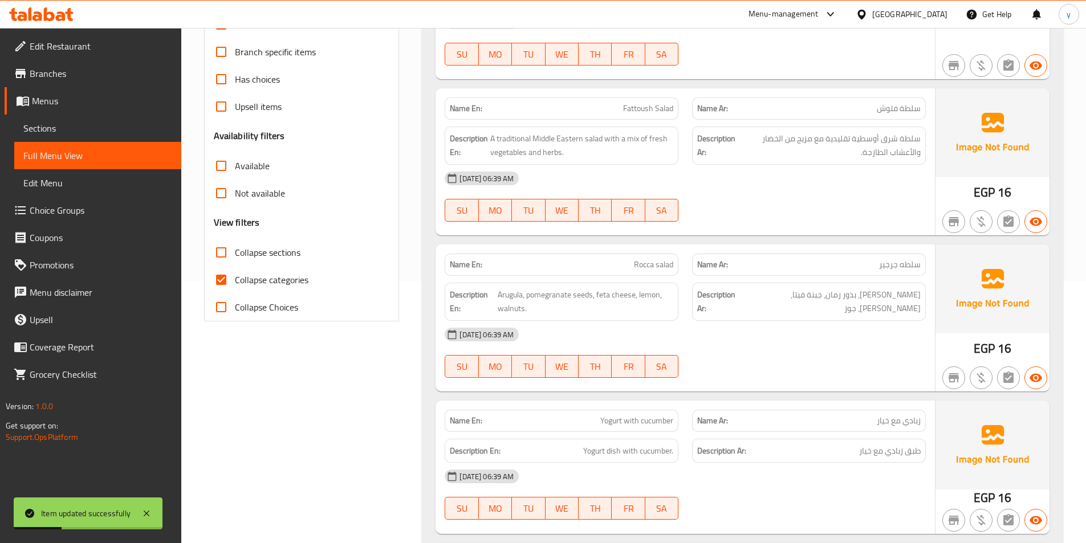
click at [254, 281] on span "Collapse categories" at bounding box center [272, 280] width 74 height 14
click at [235, 281] on input "Collapse categories" at bounding box center [221, 279] width 27 height 27
checkbox input "false"
click at [93, 125] on span "Sections" at bounding box center [97, 128] width 149 height 14
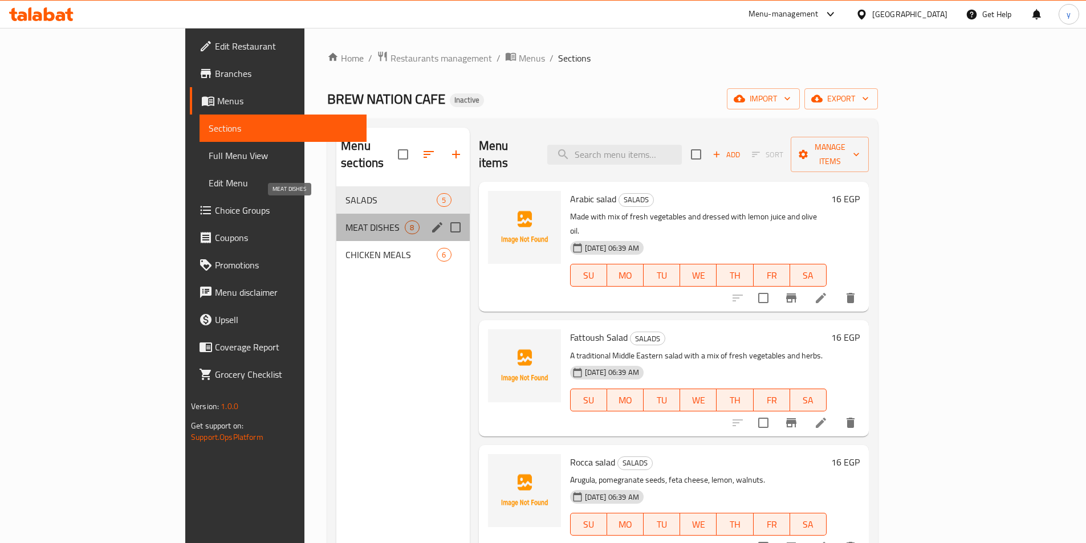
click at [346, 221] on span "MEAT DISHES" at bounding box center [375, 228] width 59 height 14
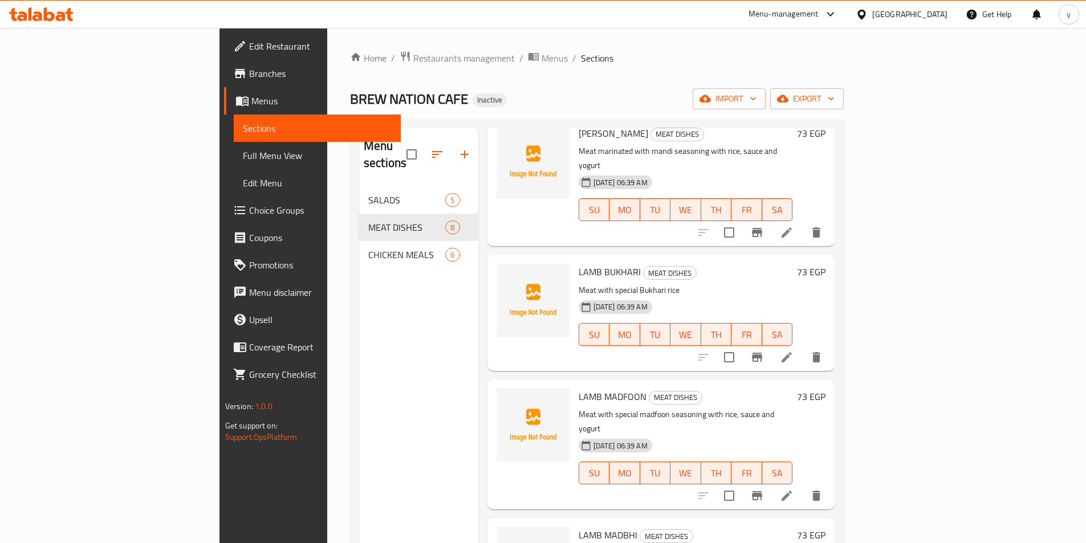
scroll to position [171, 0]
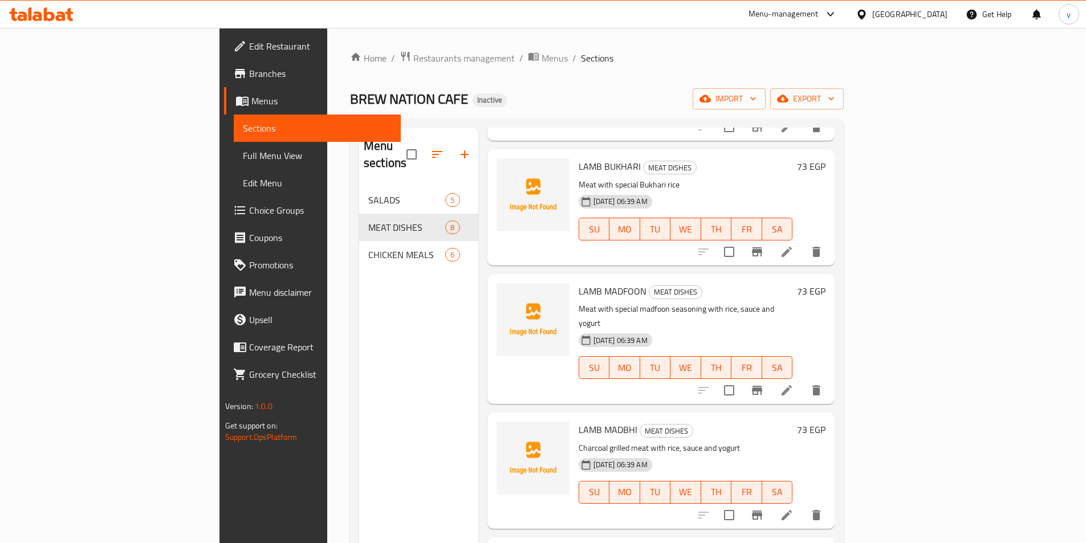
click at [579, 158] on span "LAMB BUKHARI" at bounding box center [610, 166] width 62 height 17
copy h6 "LAMB BUKHARI"
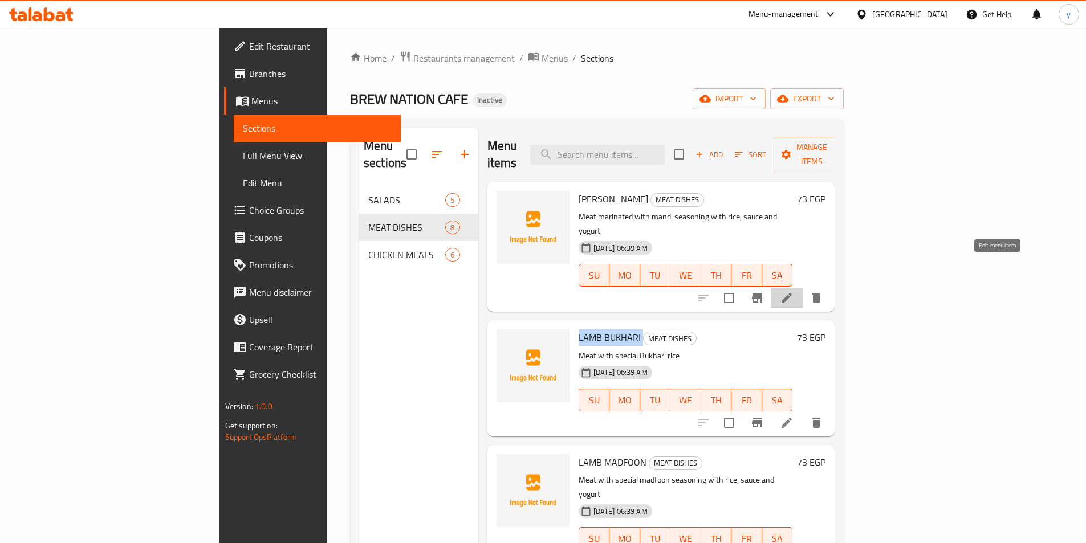
click at [792, 293] on icon at bounding box center [787, 298] width 10 height 10
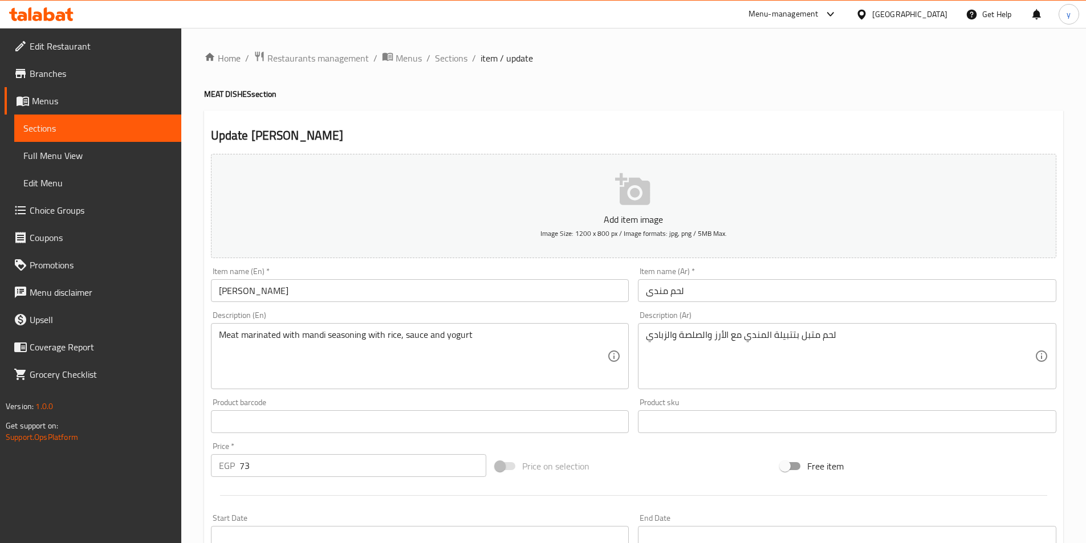
click at [238, 290] on input "LAMB MANDI" at bounding box center [420, 290] width 418 height 23
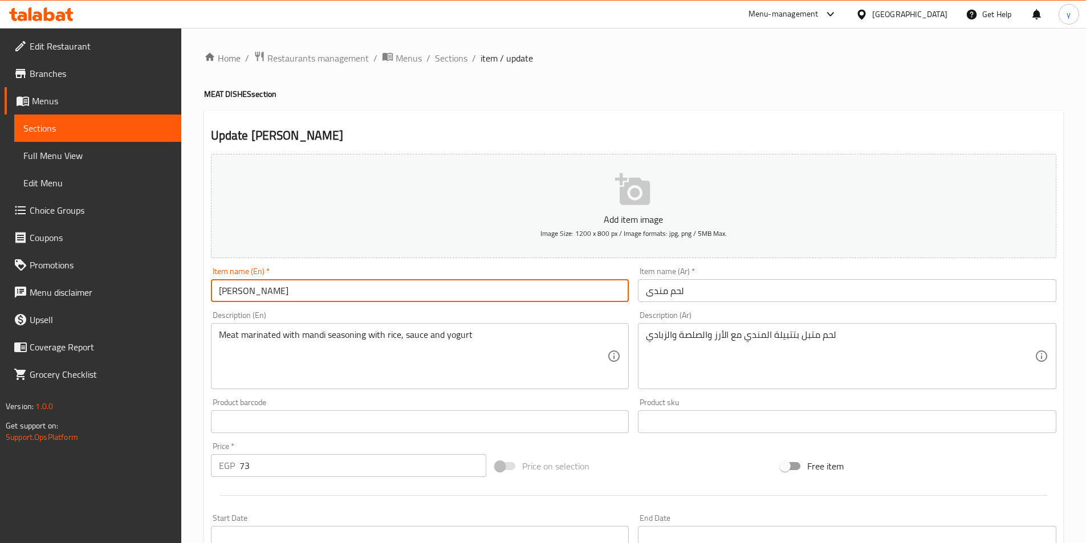
click at [238, 290] on input "LAMB MANDI" at bounding box center [420, 290] width 418 height 23
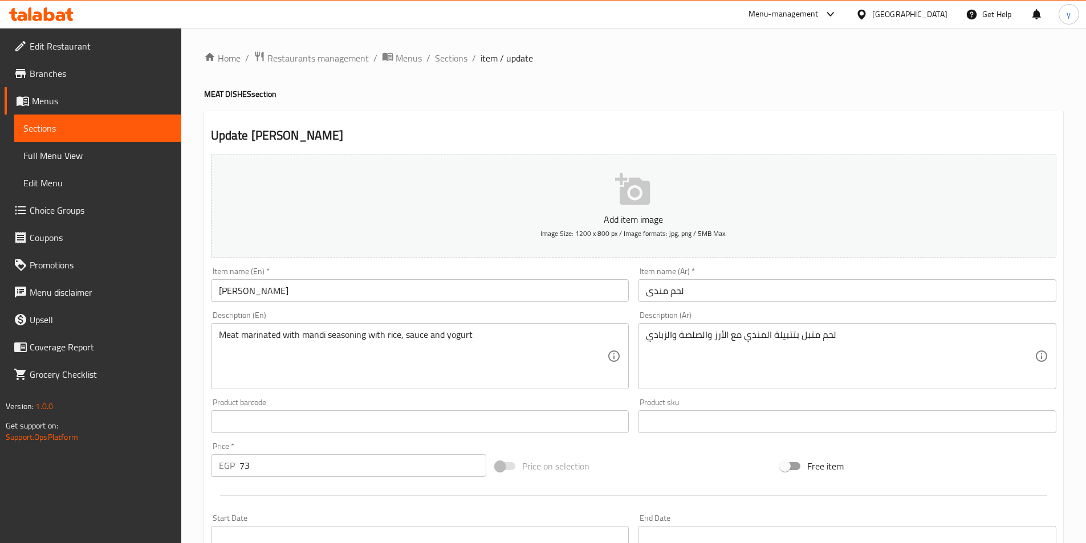
click at [304, 285] on input "LAMB MANDI" at bounding box center [420, 290] width 418 height 23
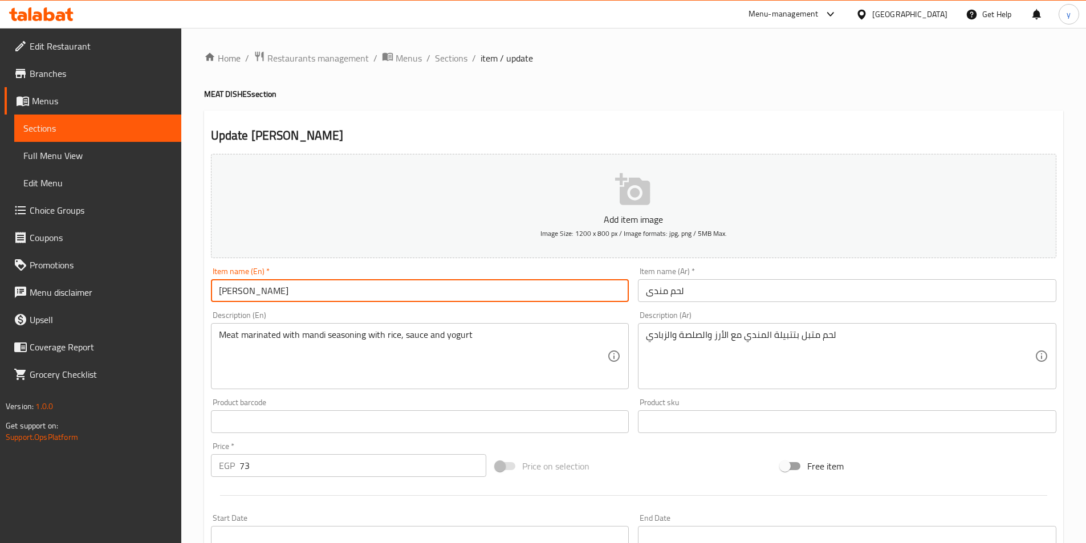
click at [229, 295] on input "LAMB MANDI" at bounding box center [420, 290] width 418 height 23
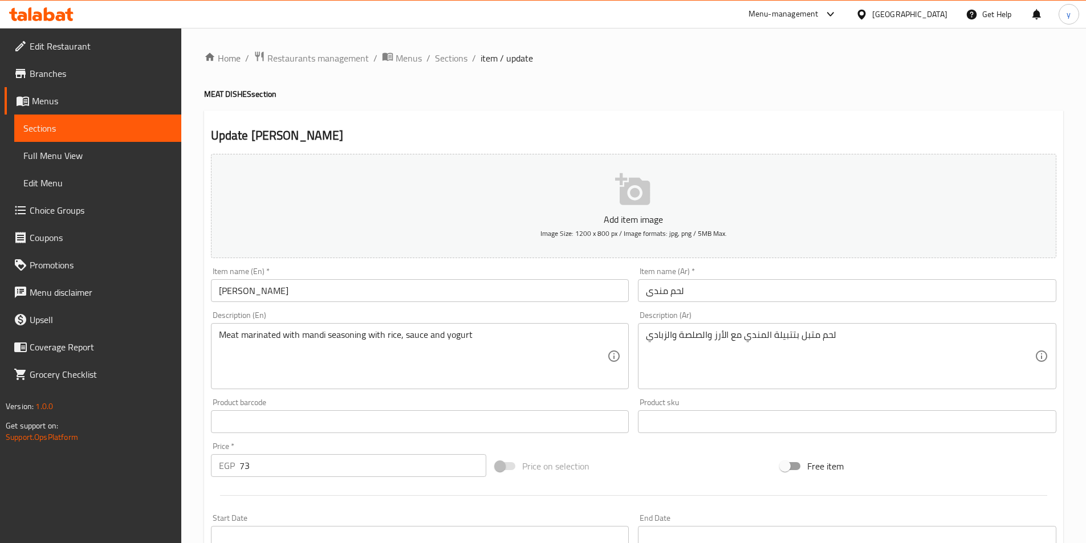
click at [324, 278] on div "Item name (En)   * LAMB MANDI Item name (En) *" at bounding box center [420, 284] width 418 height 35
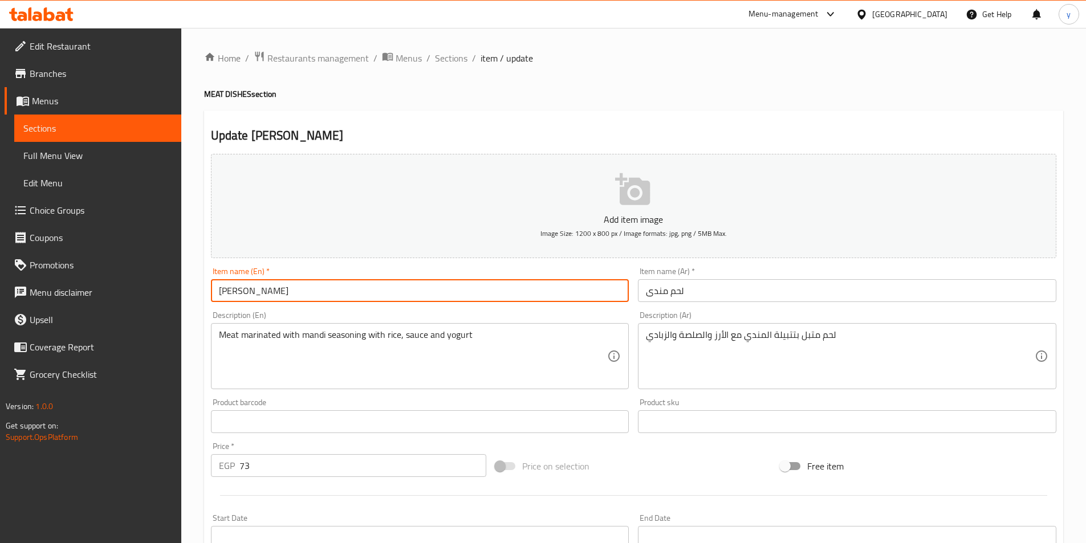
drag, startPoint x: 267, startPoint y: 290, endPoint x: 192, endPoint y: 297, distance: 75.6
click at [192, 297] on div "Home / Restaurants management / Menus / Sections / item / update MEAT DISHES se…" at bounding box center [633, 417] width 905 height 778
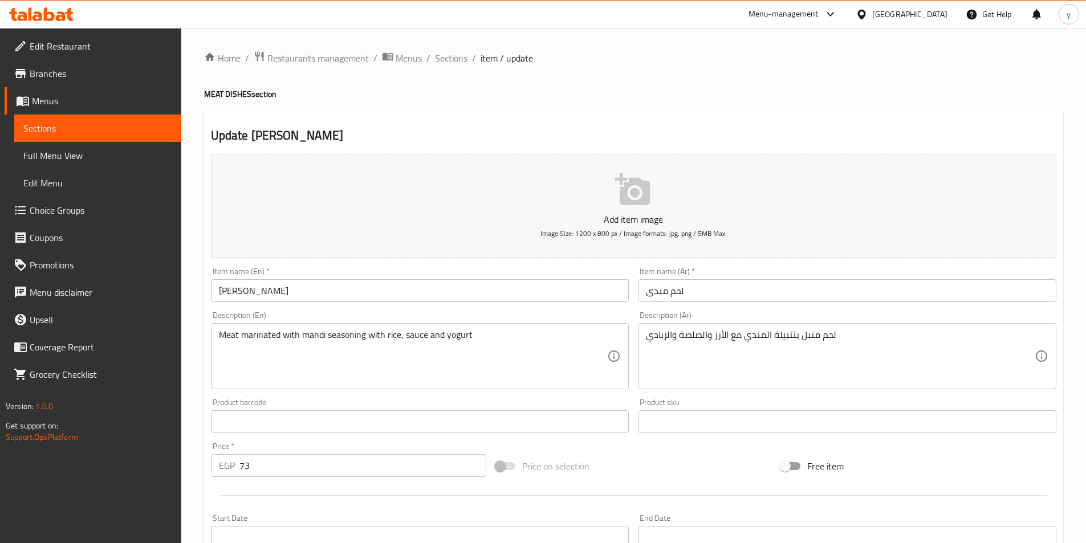
click at [435, 300] on input "LAMB MANDI" at bounding box center [420, 290] width 418 height 23
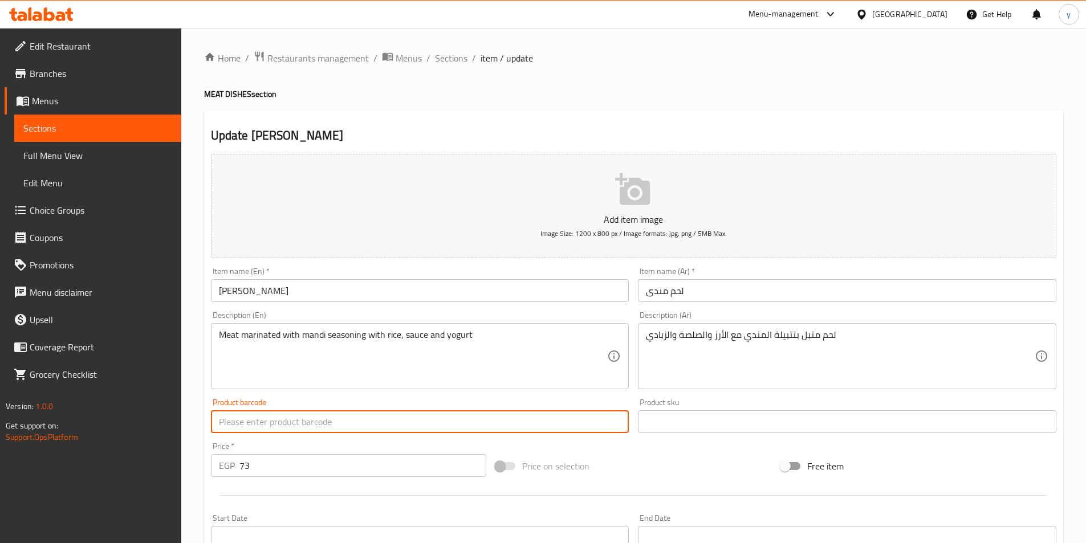
click at [397, 431] on input "text" at bounding box center [420, 422] width 418 height 23
type input "l"
click at [397, 431] on input "Lamb mandi" at bounding box center [420, 422] width 418 height 23
click at [397, 430] on input "Lamb mandi" at bounding box center [420, 422] width 418 height 23
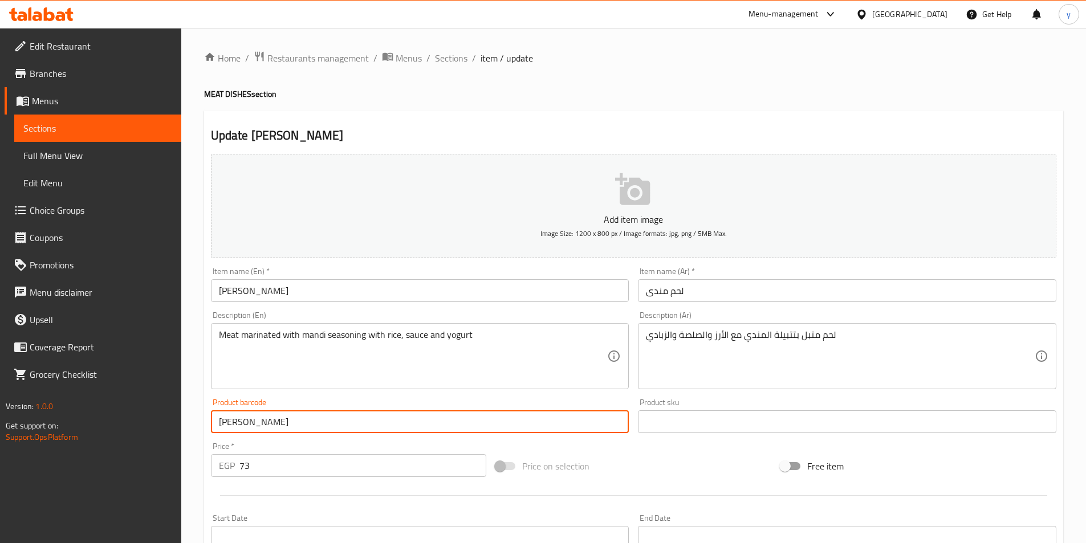
type input "Lamb mandi"
click at [384, 303] on div "Item name (En)   * LAMB MANDI Item name (En) *" at bounding box center [420, 285] width 428 height 44
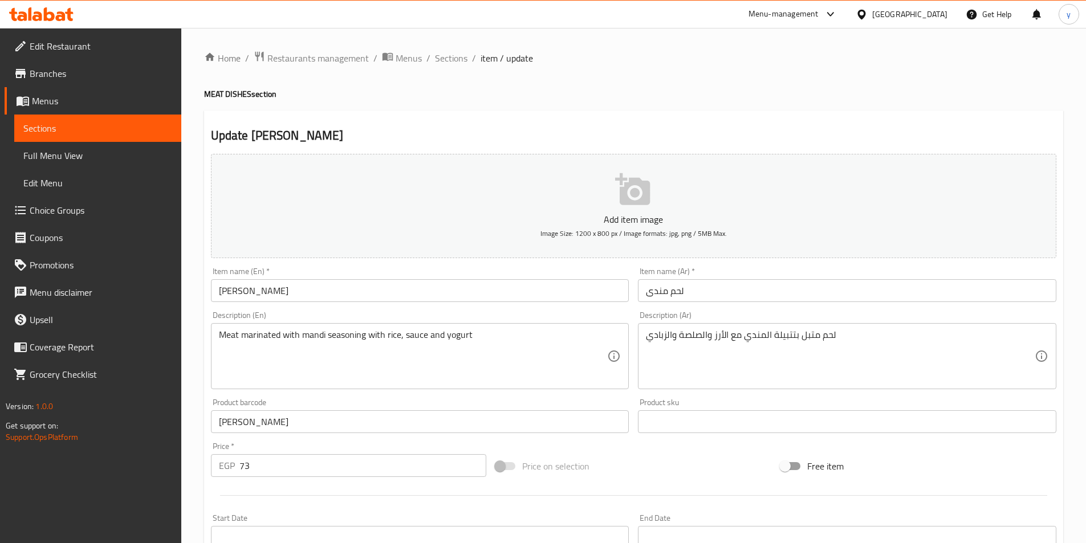
click at [384, 299] on input "LAMB MANDI" at bounding box center [420, 290] width 418 height 23
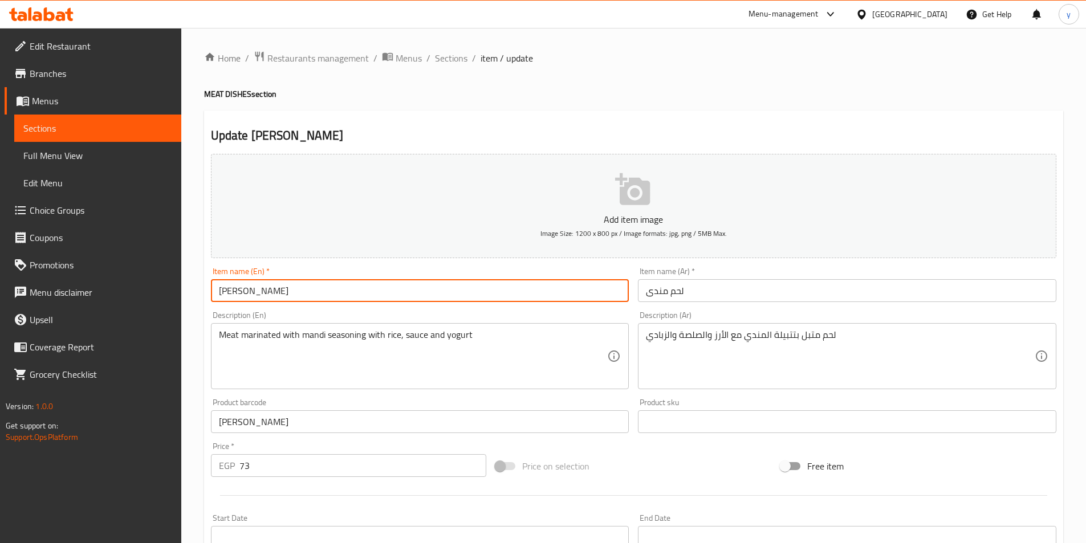
click at [384, 299] on input "LAMB MANDI" at bounding box center [420, 290] width 418 height 23
paste input "amb mandi"
type input "Lamb mandi"
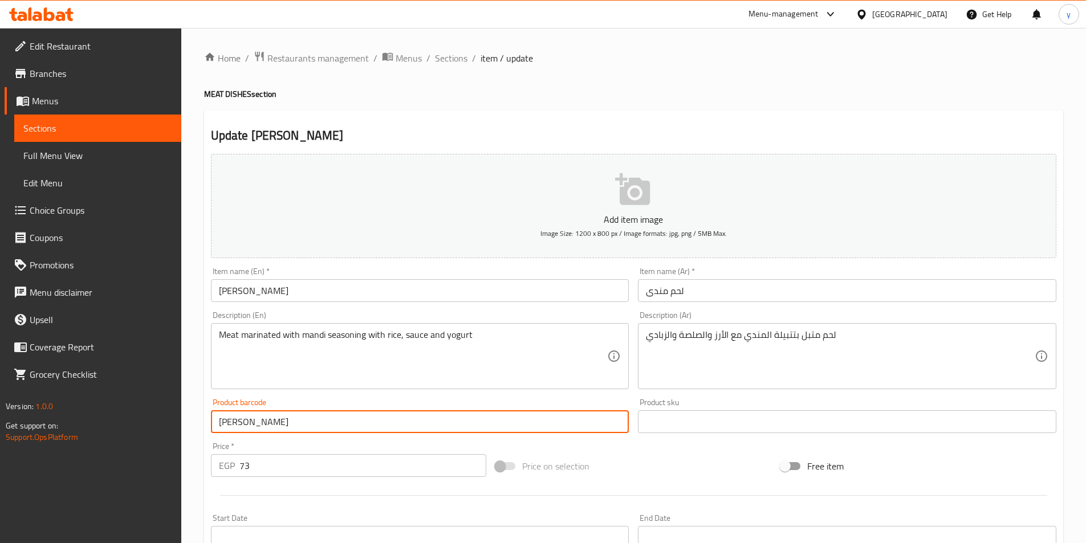
drag, startPoint x: 279, startPoint y: 427, endPoint x: 189, endPoint y: 427, distance: 90.1
click at [201, 427] on div "Home / Restaurants management / Menus / Sections / item / update MEAT DISHES se…" at bounding box center [633, 417] width 905 height 778
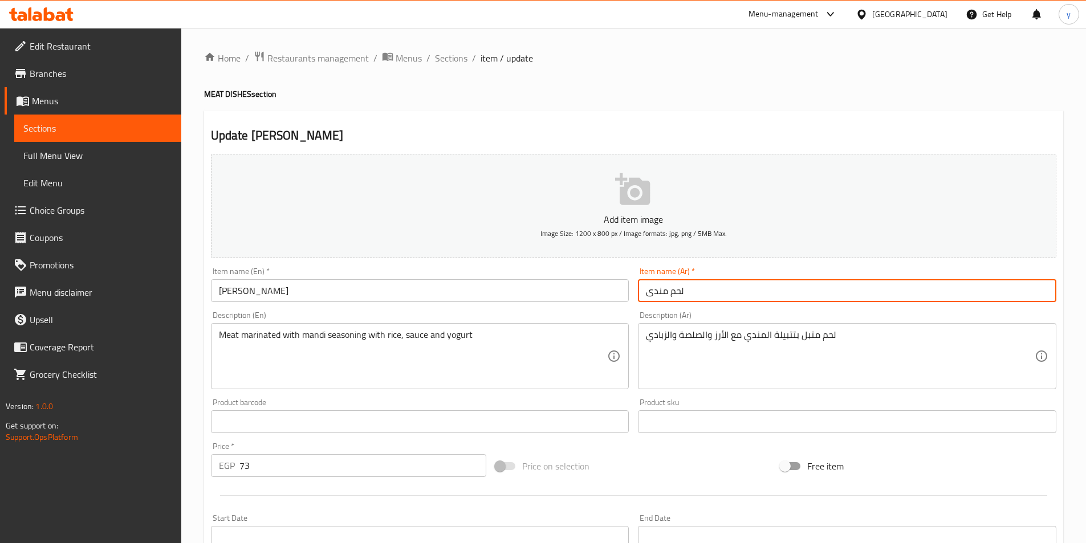
drag, startPoint x: 668, startPoint y: 291, endPoint x: 714, endPoint y: 295, distance: 45.8
click at [714, 295] on input "لحم مندى" at bounding box center [847, 290] width 418 height 23
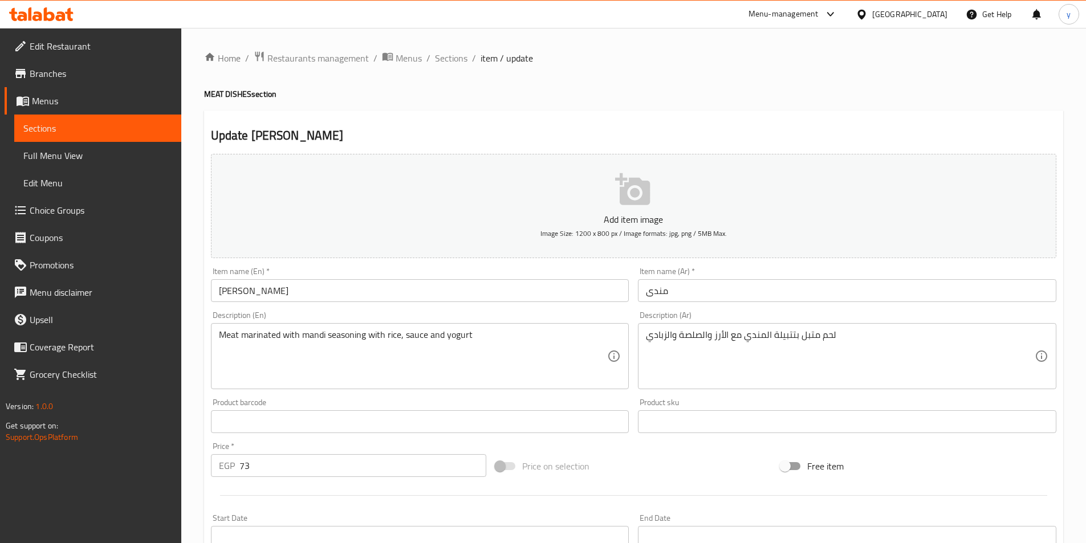
drag, startPoint x: 645, startPoint y: 295, endPoint x: 657, endPoint y: 298, distance: 12.5
click at [645, 295] on input "مندى" at bounding box center [847, 290] width 418 height 23
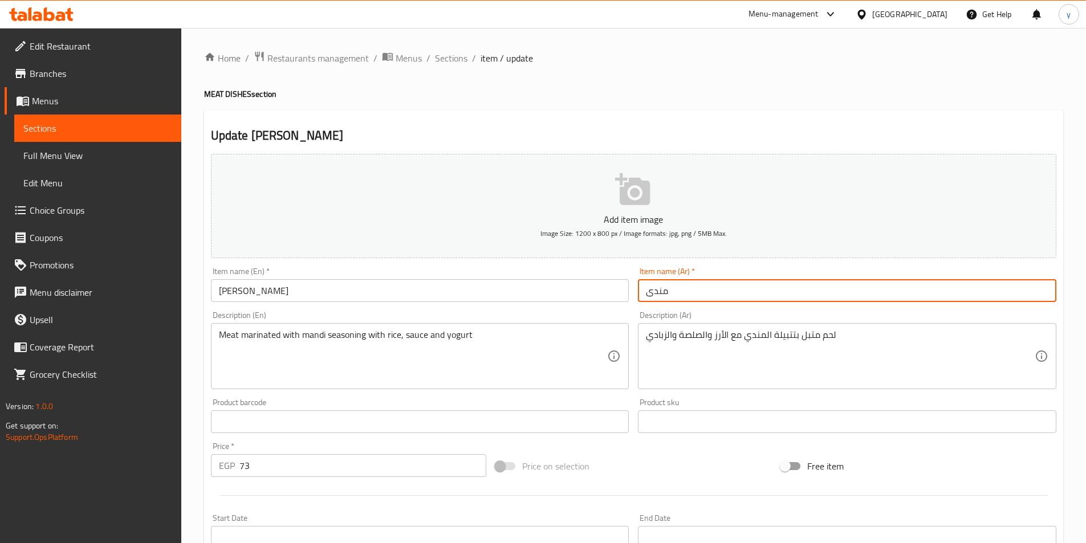
click at [706, 279] on div "Item name (Ar)   * مندى Item name (Ar) *" at bounding box center [847, 284] width 418 height 35
click at [696, 289] on input "مندى" at bounding box center [847, 290] width 418 height 23
paste input "ضأني"
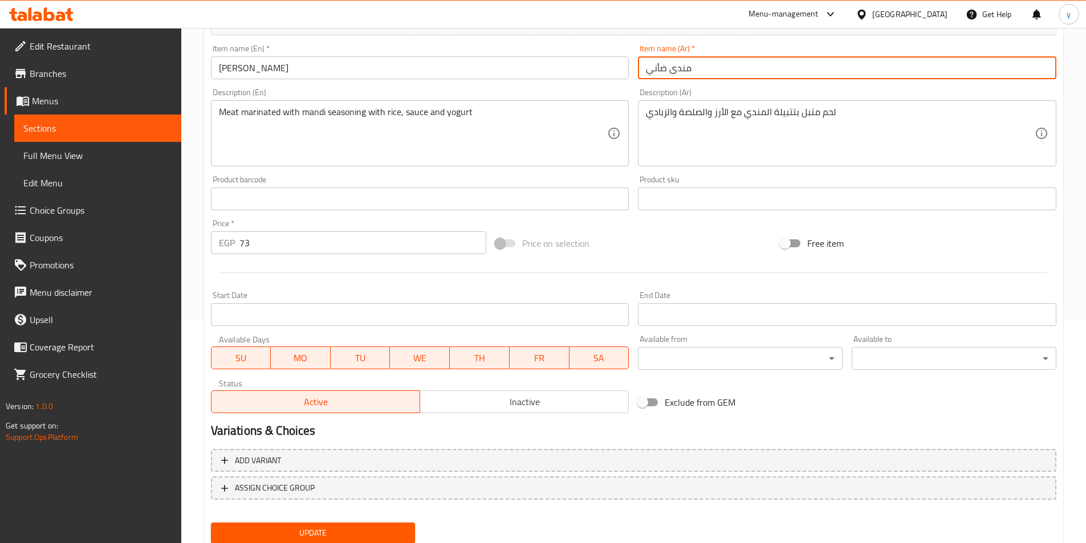
scroll to position [228, 0]
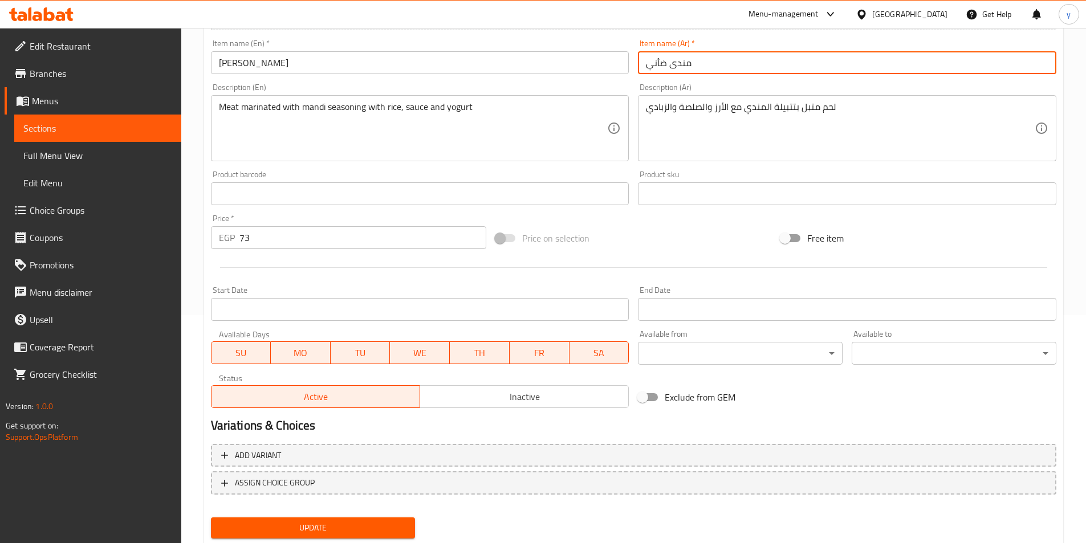
type input "مندى ضأني"
click at [373, 529] on span "Update" at bounding box center [313, 528] width 186 height 14
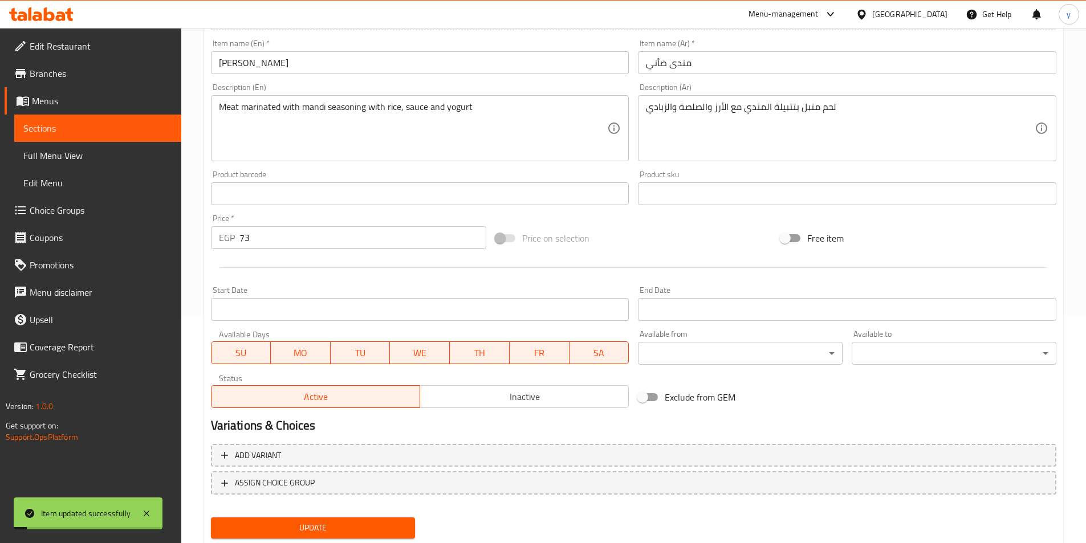
click at [138, 163] on link "Full Menu View" at bounding box center [97, 155] width 167 height 27
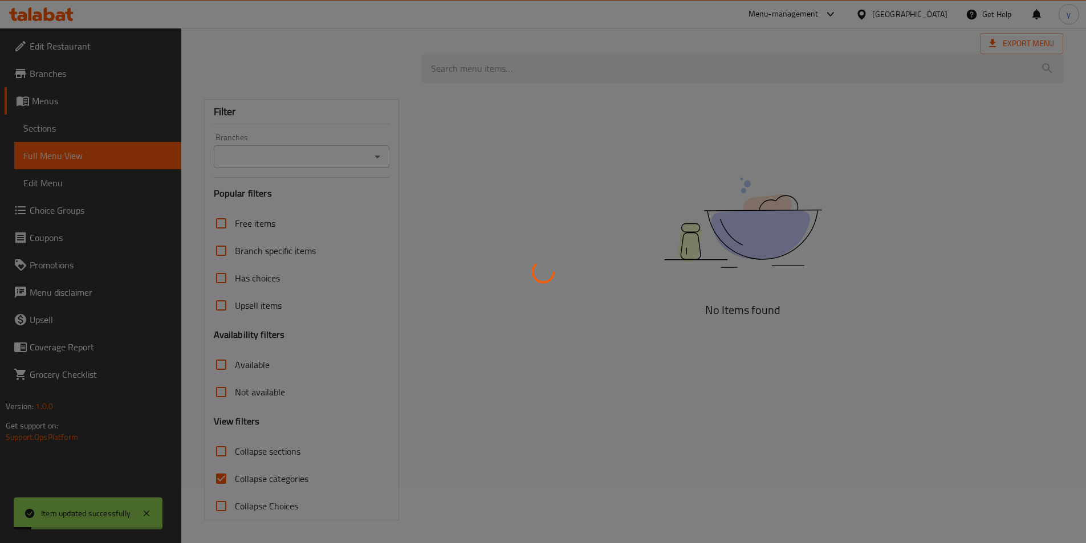
scroll to position [55, 0]
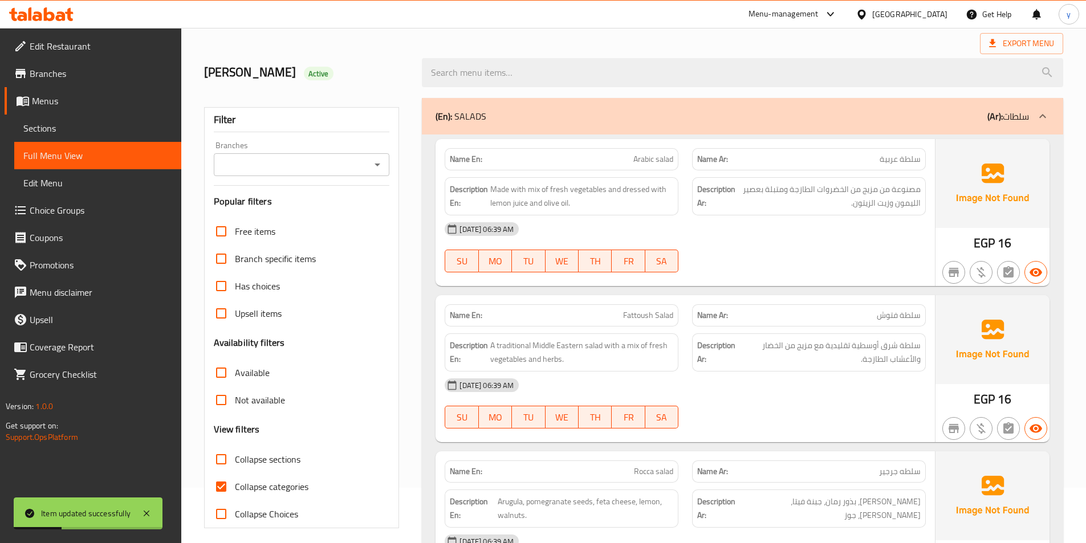
click at [255, 489] on span "Collapse categories" at bounding box center [272, 487] width 74 height 14
click at [235, 489] on input "Collapse categories" at bounding box center [221, 486] width 27 height 27
checkbox input "false"
click at [31, 133] on span "Sections" at bounding box center [97, 128] width 149 height 14
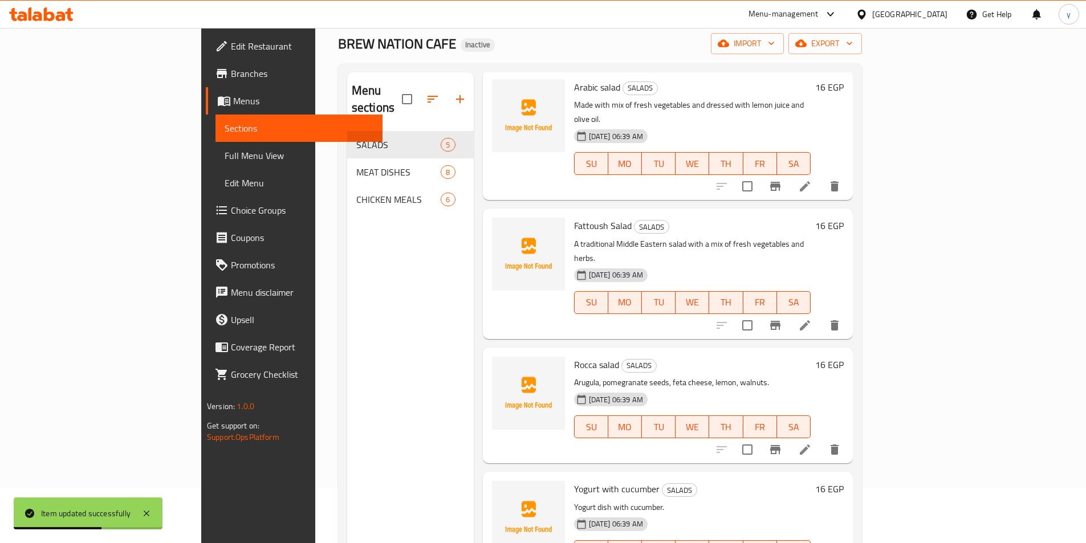
scroll to position [108, 0]
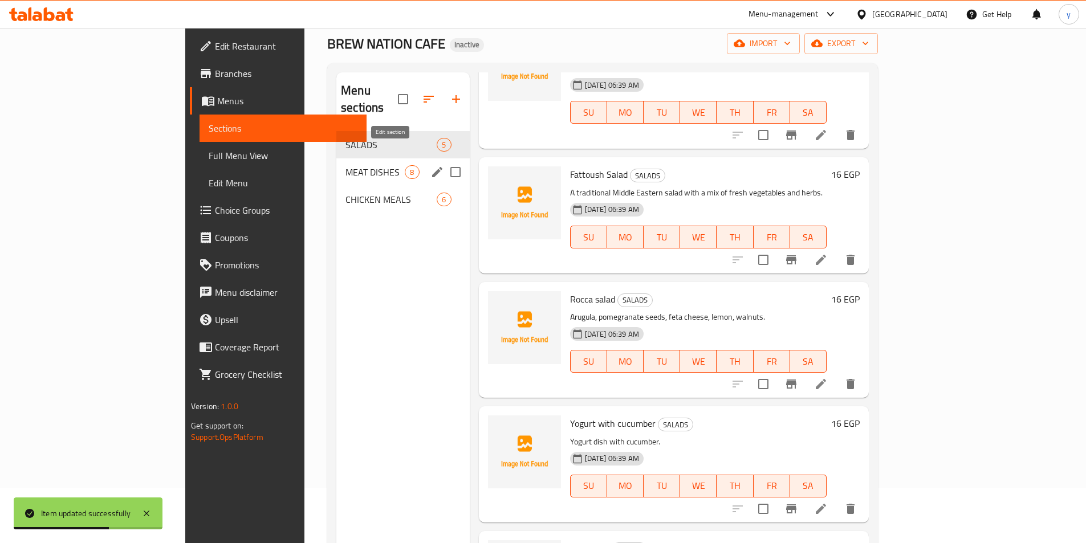
click at [430, 165] on icon "edit" at bounding box center [437, 172] width 14 height 14
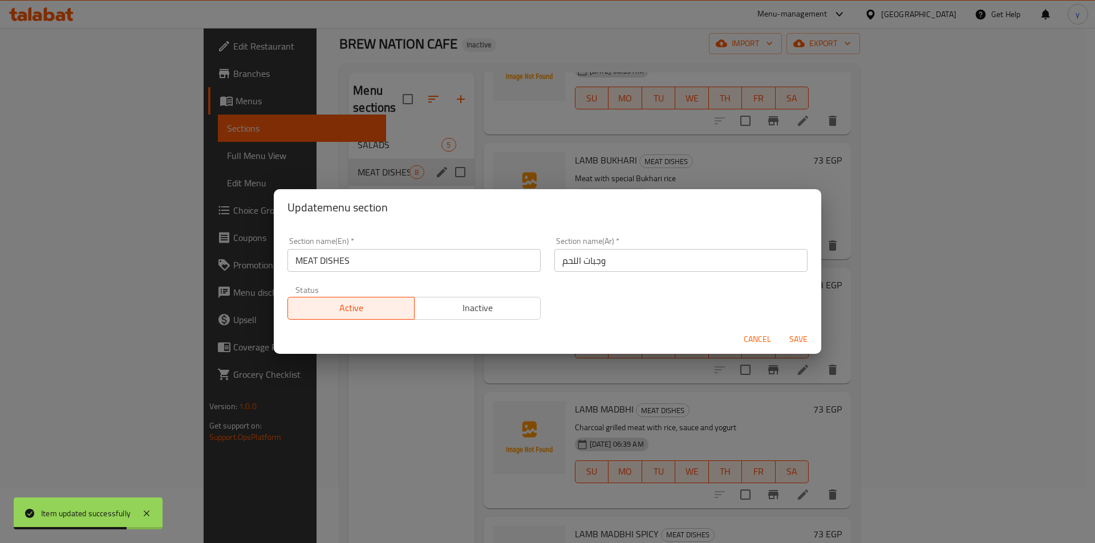
click at [779, 157] on div "Update menu section Section name(En)   * MEAT DISHES Section name(En) * Section…" at bounding box center [547, 271] width 1095 height 543
click at [765, 342] on span "Cancel" at bounding box center [756, 339] width 27 height 14
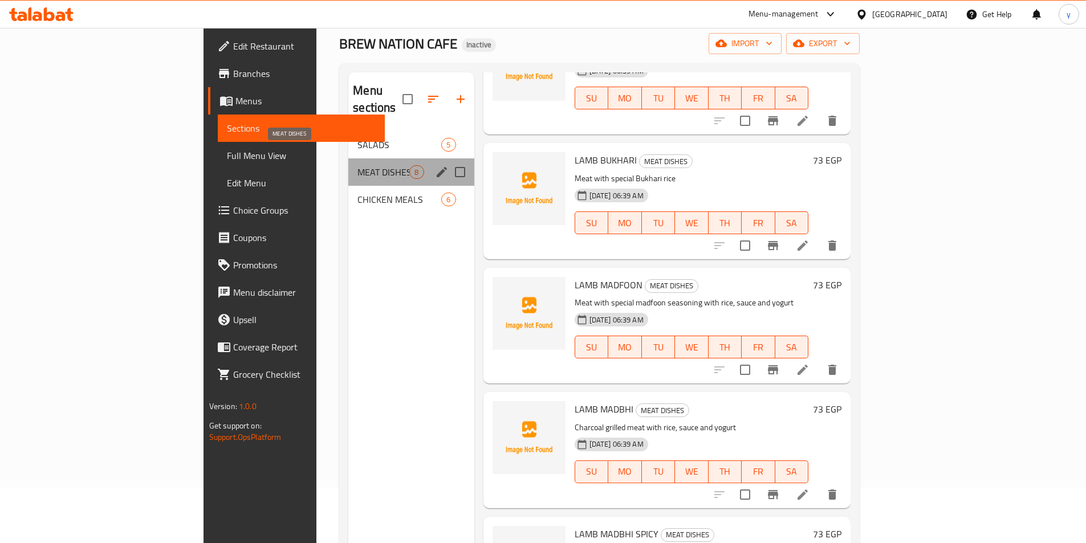
click at [357, 165] on span "MEAT DISHES" at bounding box center [383, 172] width 52 height 14
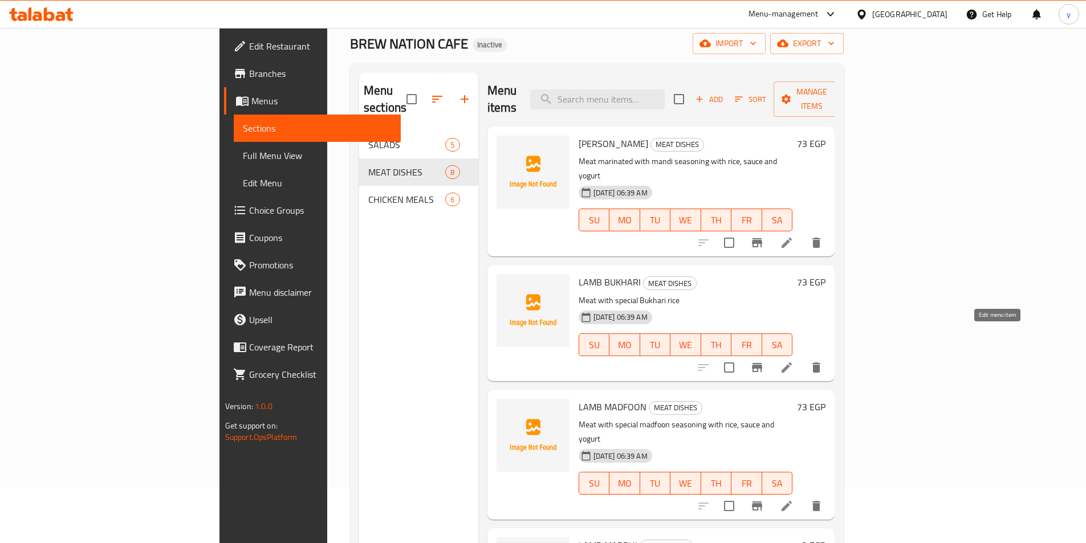
click at [794, 361] on icon at bounding box center [787, 368] width 14 height 14
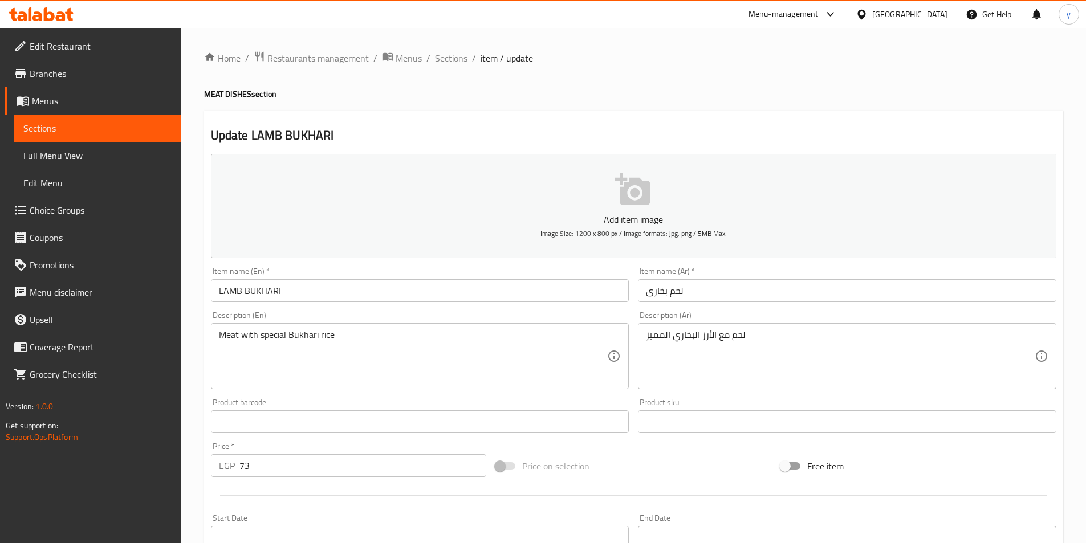
click at [224, 295] on input "LAMB BUKHARI" at bounding box center [420, 290] width 418 height 23
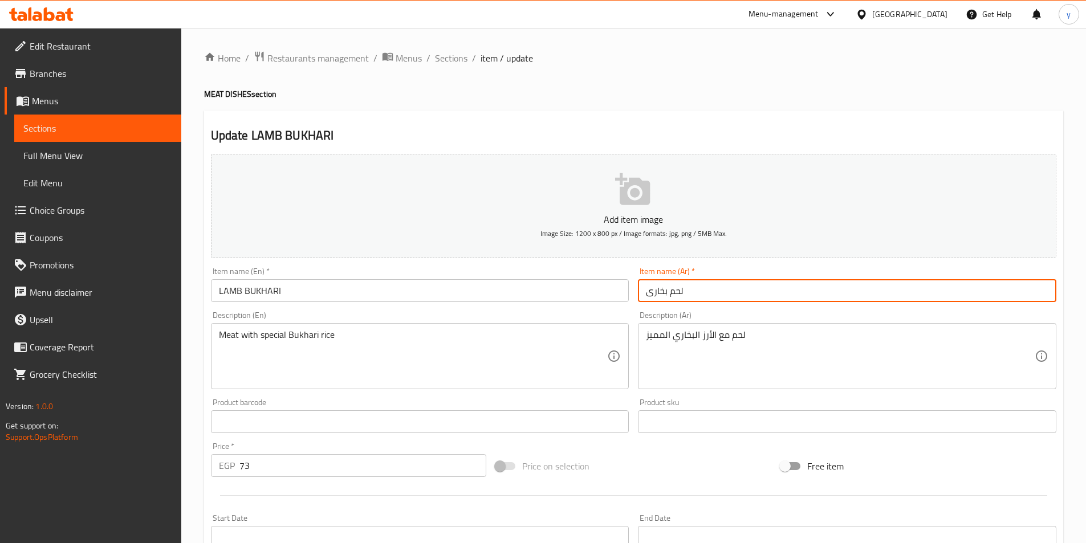
drag, startPoint x: 694, startPoint y: 294, endPoint x: 669, endPoint y: 300, distance: 25.7
click at [669, 300] on input "لحم بخارى" at bounding box center [847, 290] width 418 height 23
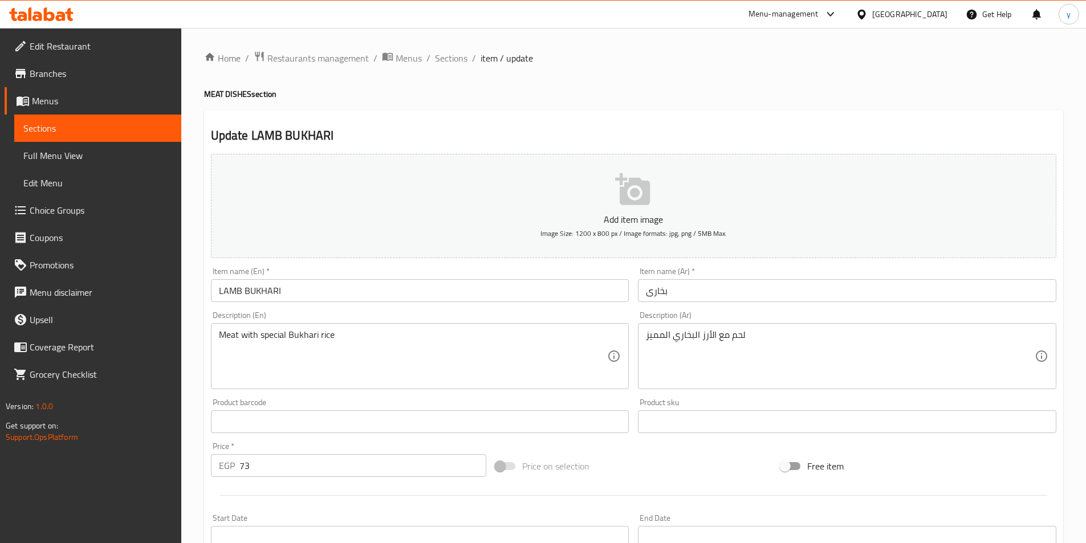
click at [644, 298] on input "بخارى" at bounding box center [847, 290] width 418 height 23
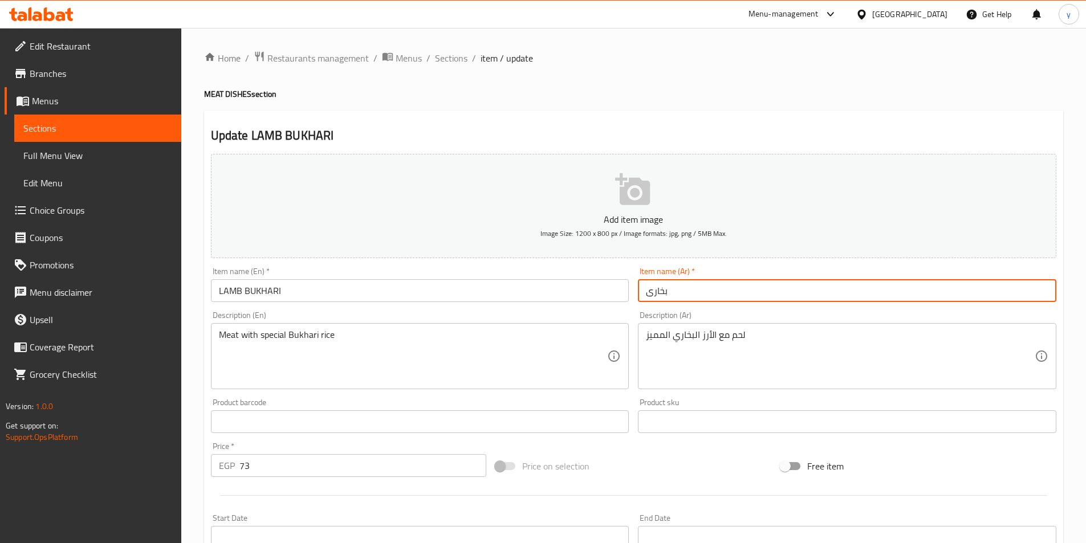
click at [755, 295] on input "بخارى" at bounding box center [847, 290] width 418 height 23
drag, startPoint x: 644, startPoint y: 286, endPoint x: 688, endPoint y: 302, distance: 46.7
click at [646, 288] on input "بخارى" at bounding box center [847, 290] width 418 height 23
paste input "ضأني"
drag, startPoint x: 700, startPoint y: 289, endPoint x: 672, endPoint y: 296, distance: 29.5
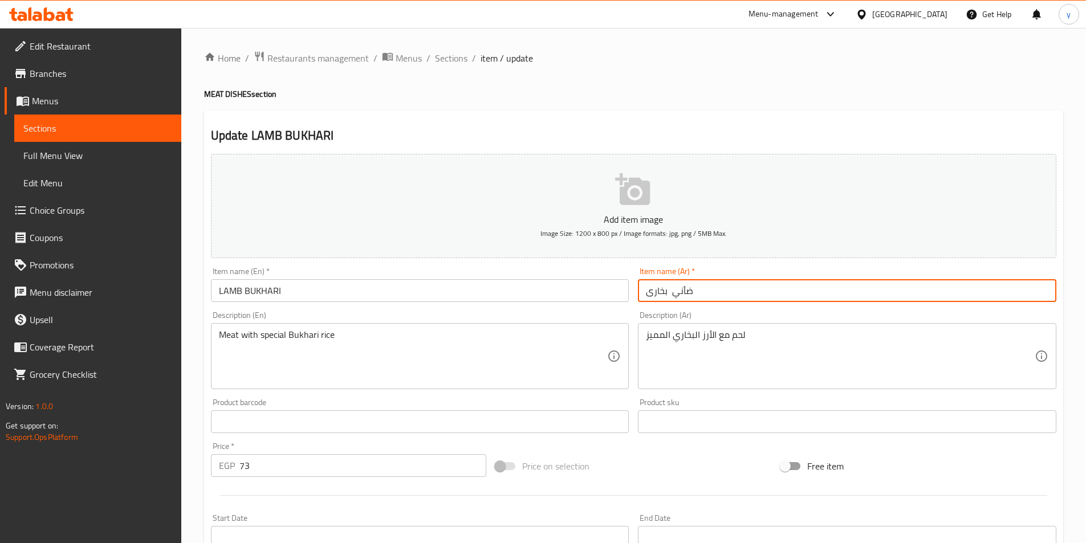
click at [672, 296] on input "ضأني بخارى" at bounding box center [847, 290] width 418 height 23
paste input "ضأني"
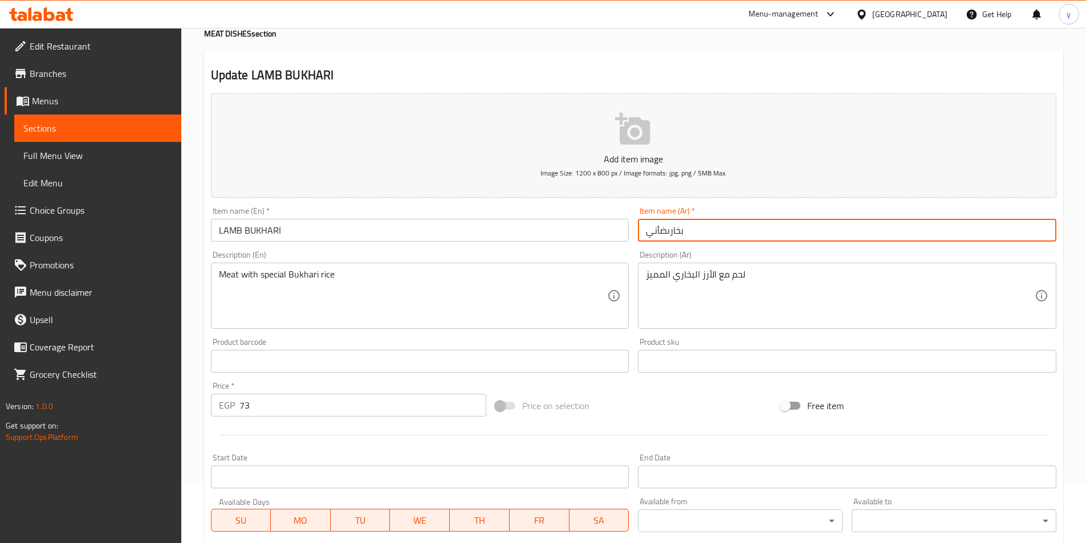
scroll to position [57, 0]
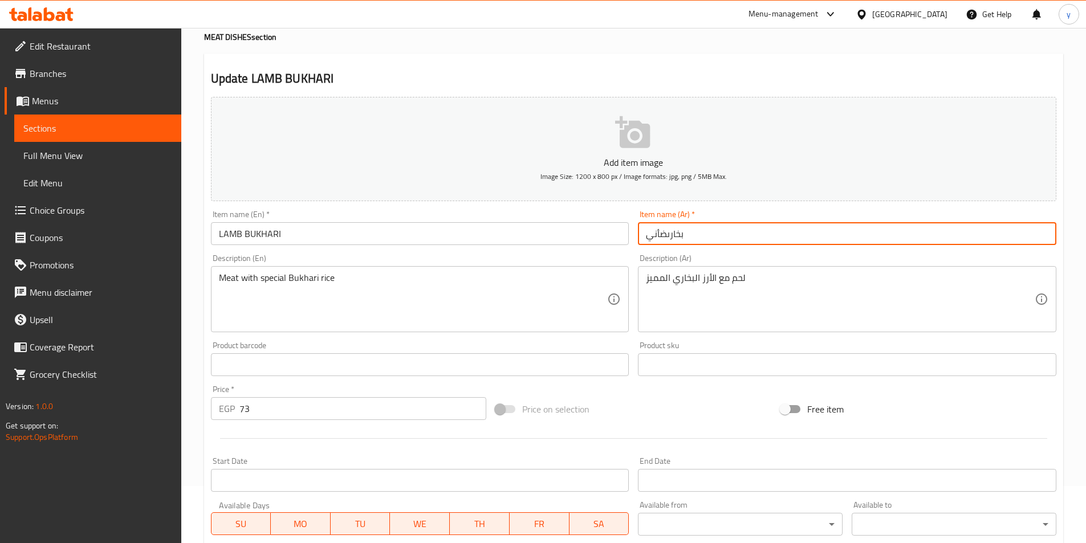
type input "بخارىضأني"
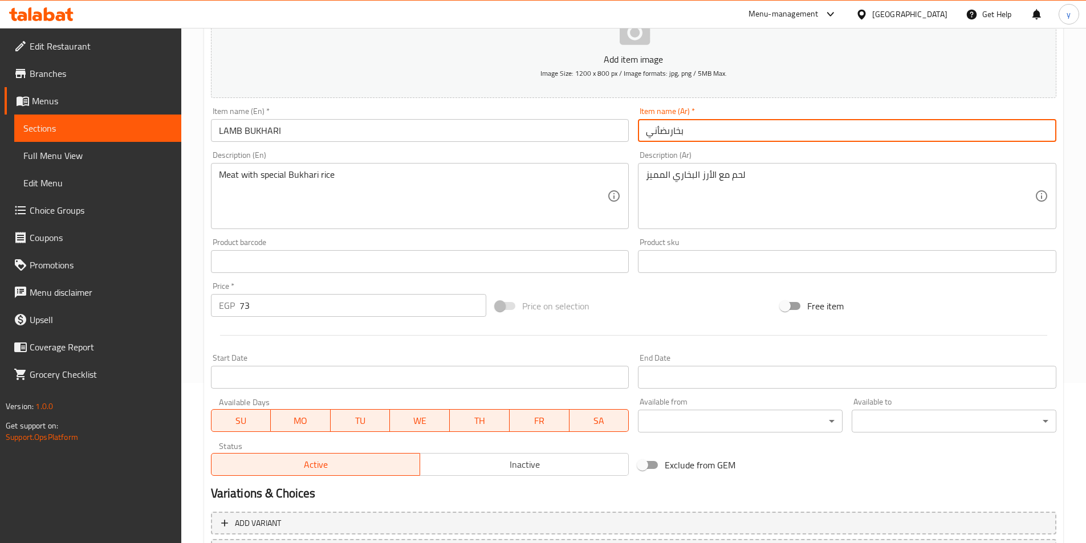
scroll to position [262, 0]
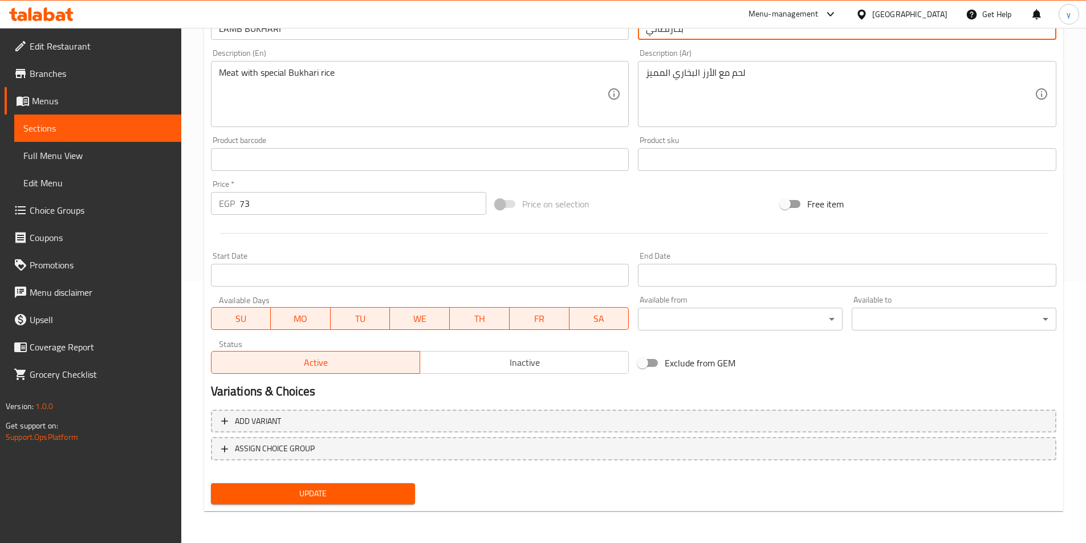
click at [336, 491] on span "Update" at bounding box center [313, 494] width 186 height 14
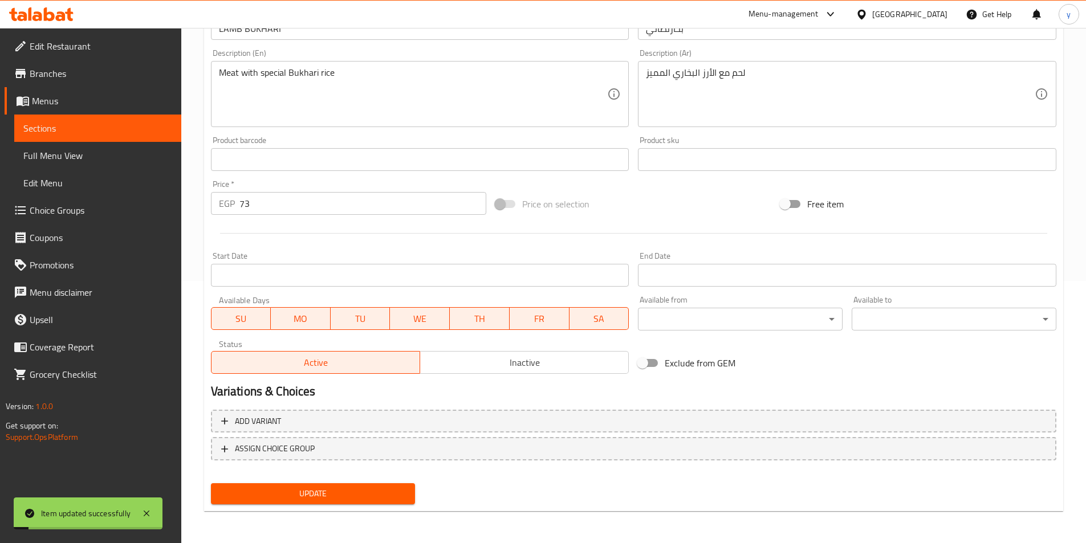
click at [107, 149] on span "Full Menu View" at bounding box center [97, 156] width 149 height 14
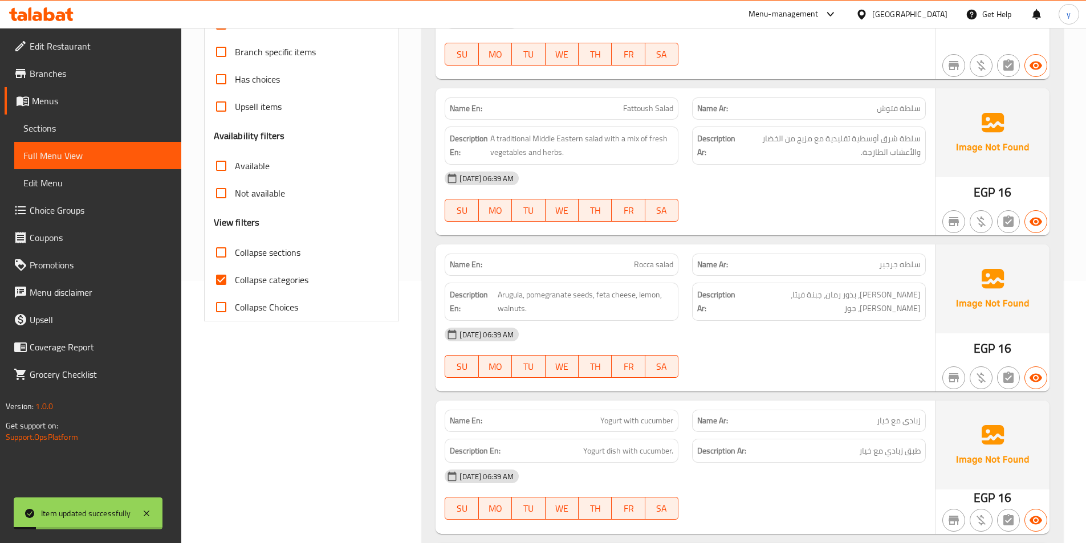
click at [103, 135] on span "Sections" at bounding box center [97, 128] width 149 height 14
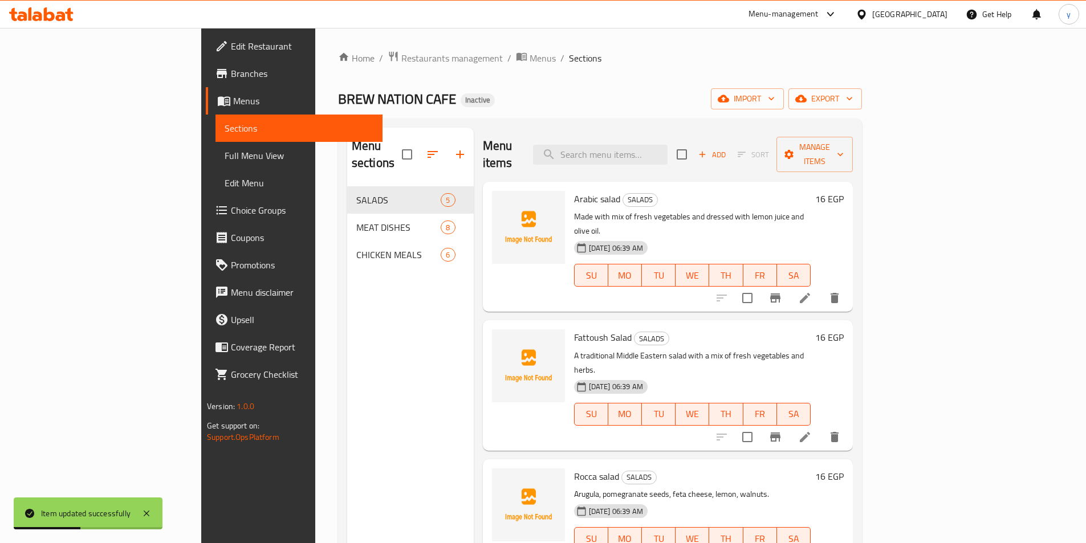
scroll to position [108, 0]
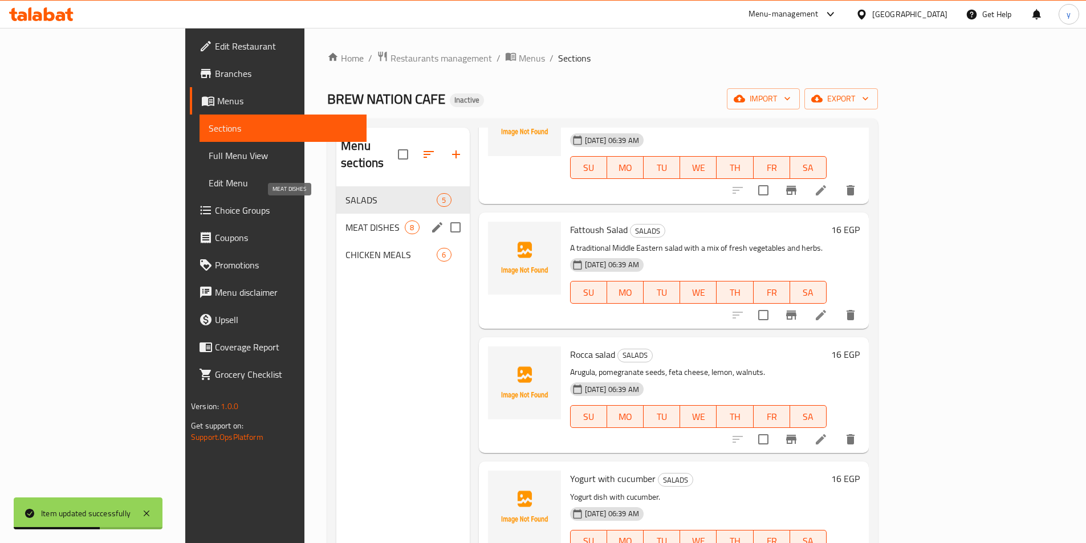
click at [346, 221] on span "MEAT DISHES" at bounding box center [375, 228] width 59 height 14
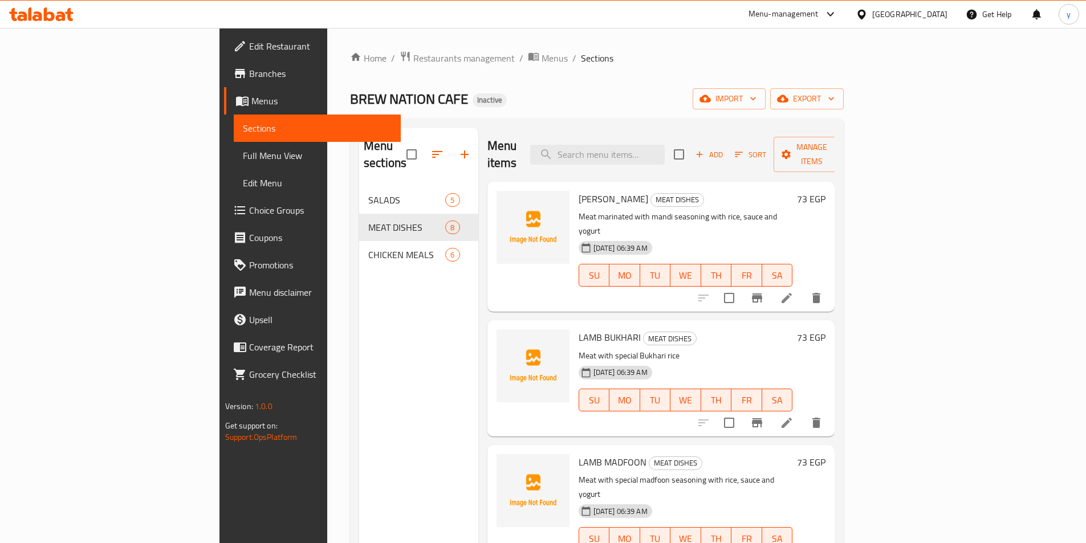
click at [478, 417] on div "Menu items Add Sort Manage items Lamb mandi MEAT DISHES Meat marinated with man…" at bounding box center [656, 399] width 357 height 543
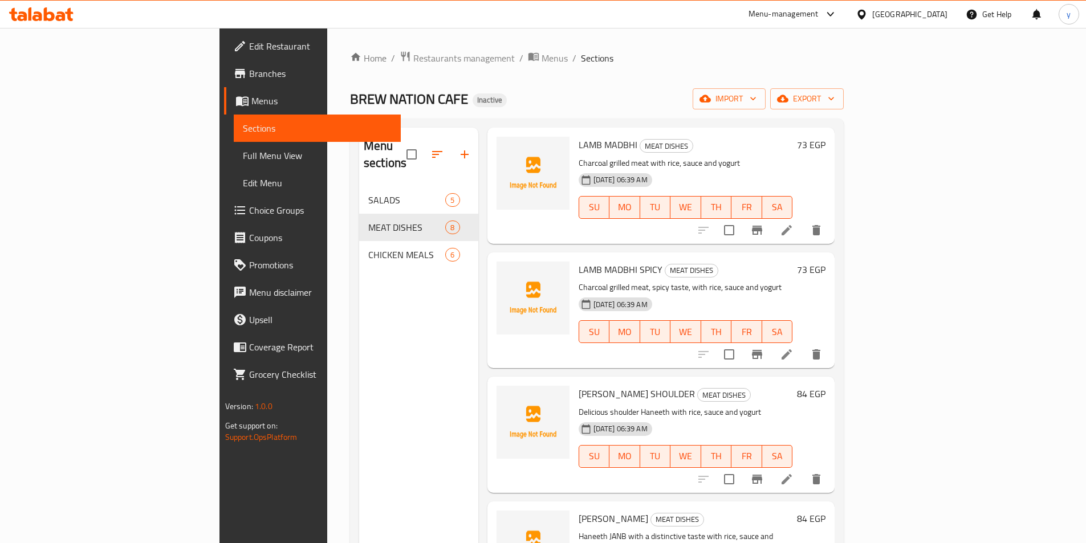
scroll to position [285, 0]
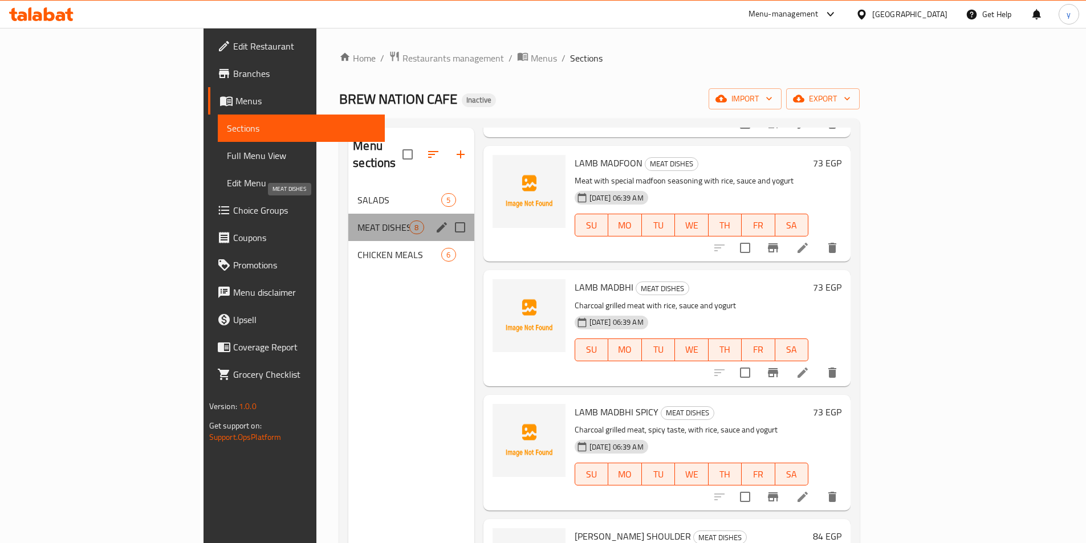
click at [357, 221] on span "MEAT DISHES" at bounding box center [383, 228] width 52 height 14
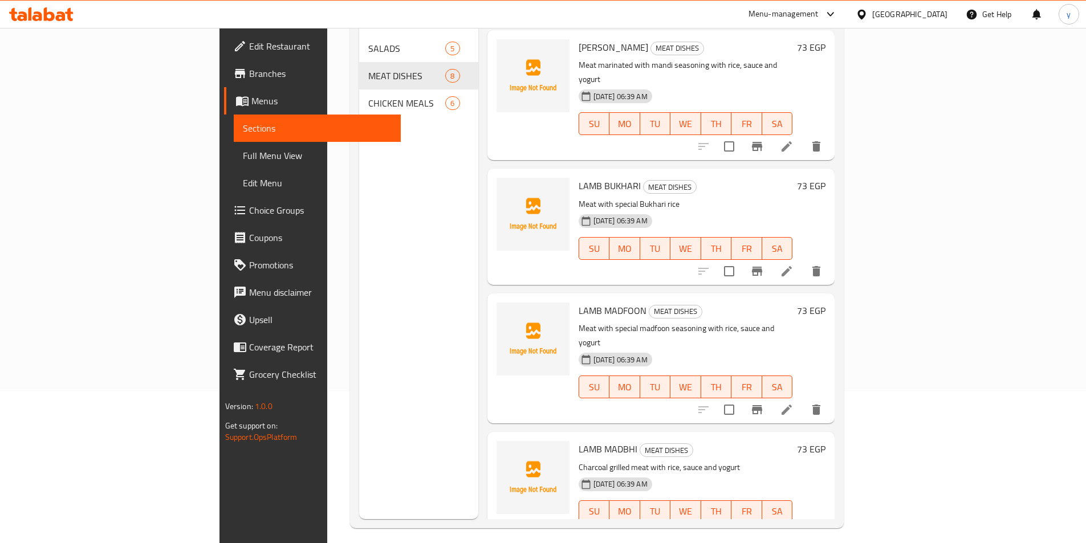
scroll to position [0, 0]
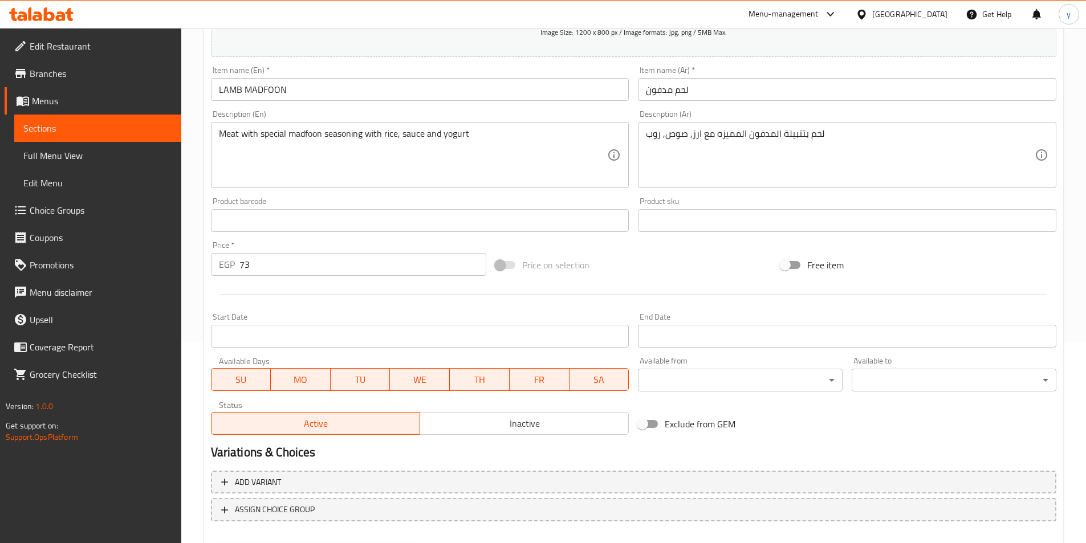
scroll to position [262, 0]
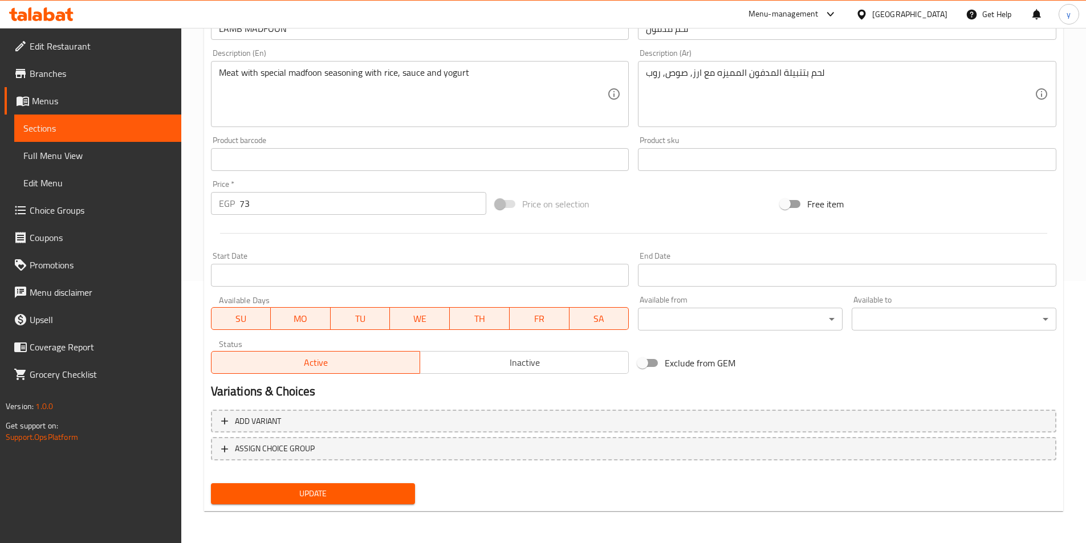
click at [84, 154] on span "Full Menu View" at bounding box center [97, 156] width 149 height 14
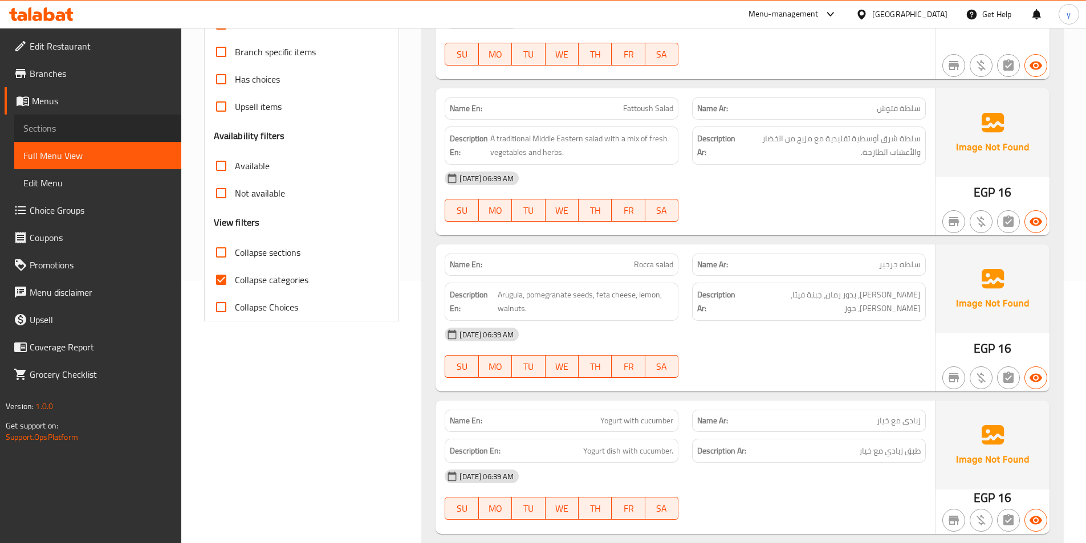
click at [99, 130] on span "Sections" at bounding box center [97, 128] width 149 height 14
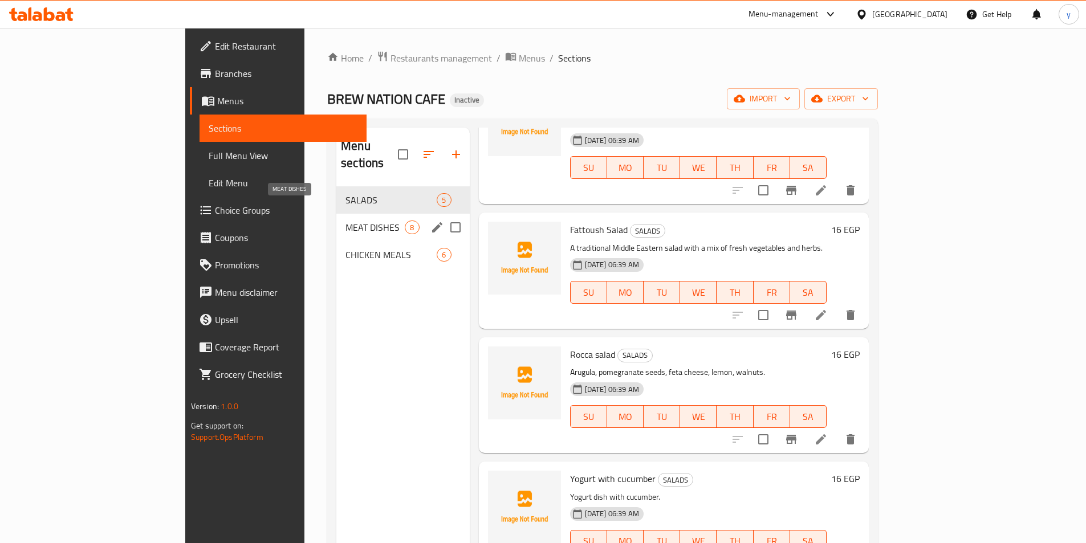
click at [405, 222] on span "8" at bounding box center [411, 227] width 13 height 11
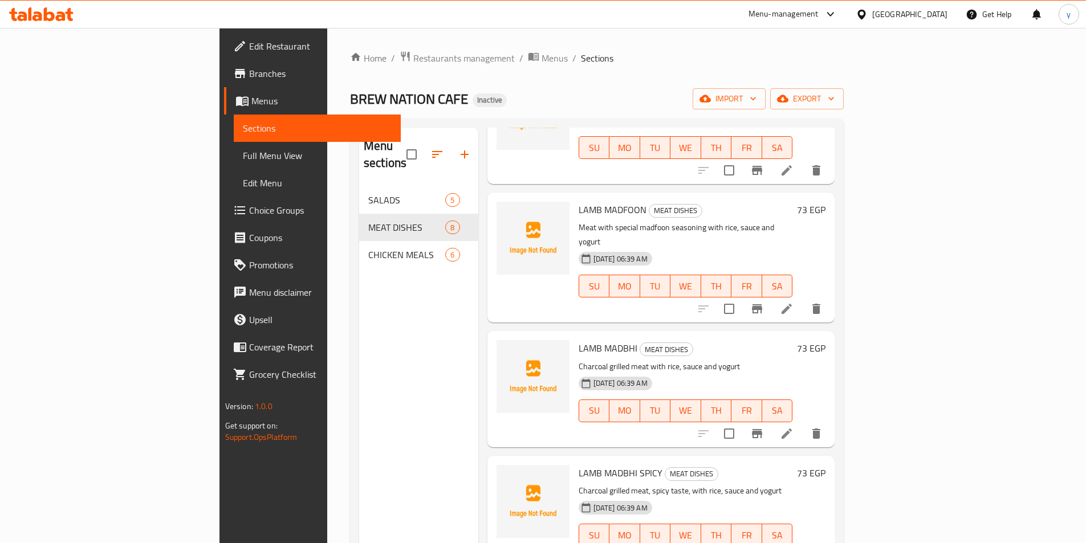
scroll to position [197, 0]
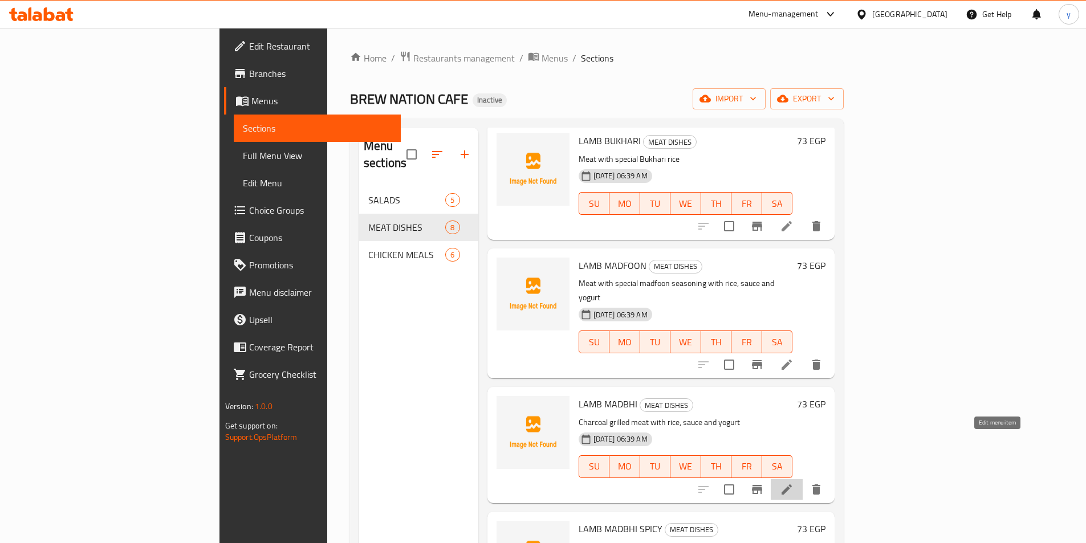
click at [792, 485] on icon at bounding box center [787, 490] width 10 height 10
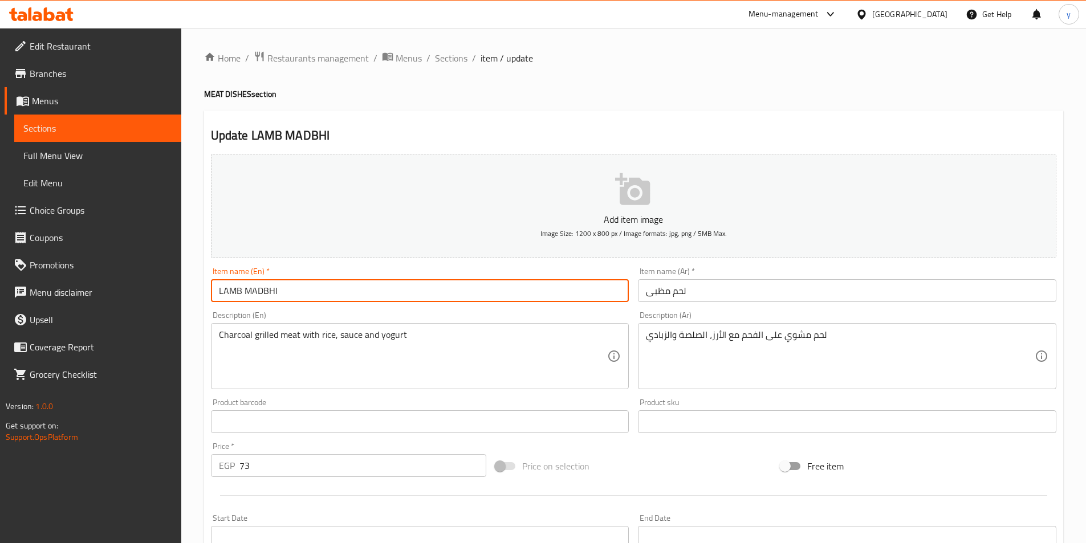
drag, startPoint x: 277, startPoint y: 295, endPoint x: 247, endPoint y: 300, distance: 30.1
click at [247, 300] on input "LAMB MADBHI" at bounding box center [420, 290] width 418 height 23
type input "LAMB"
drag, startPoint x: 287, startPoint y: 289, endPoint x: 253, endPoint y: 296, distance: 35.0
click at [253, 296] on input "LAMB MADBHI" at bounding box center [420, 290] width 418 height 23
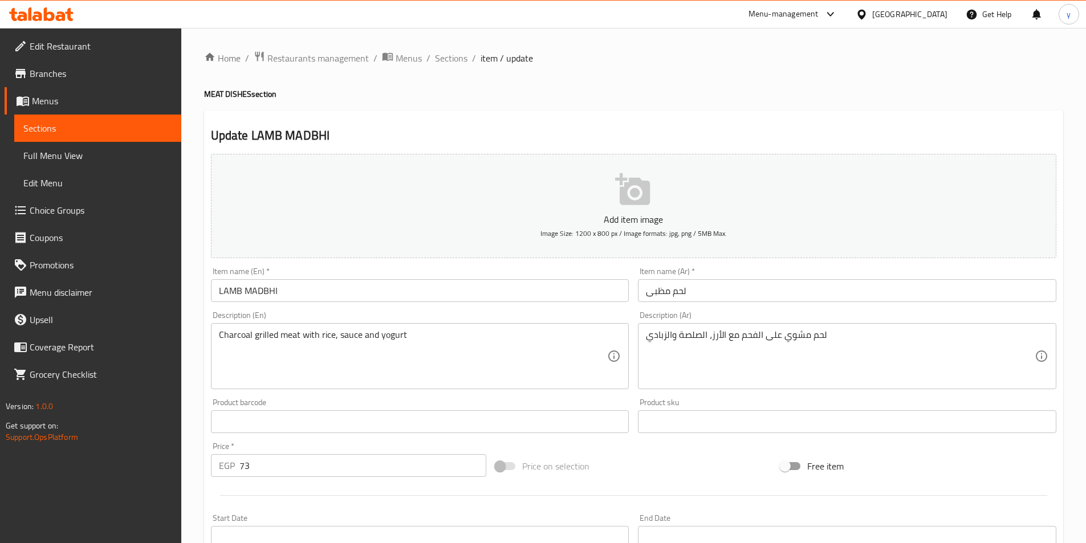
click at [346, 303] on div "Item name (En)   * LAMB MADBHI Item name (En) *" at bounding box center [420, 285] width 428 height 44
click at [359, 416] on input "text" at bounding box center [420, 422] width 418 height 23
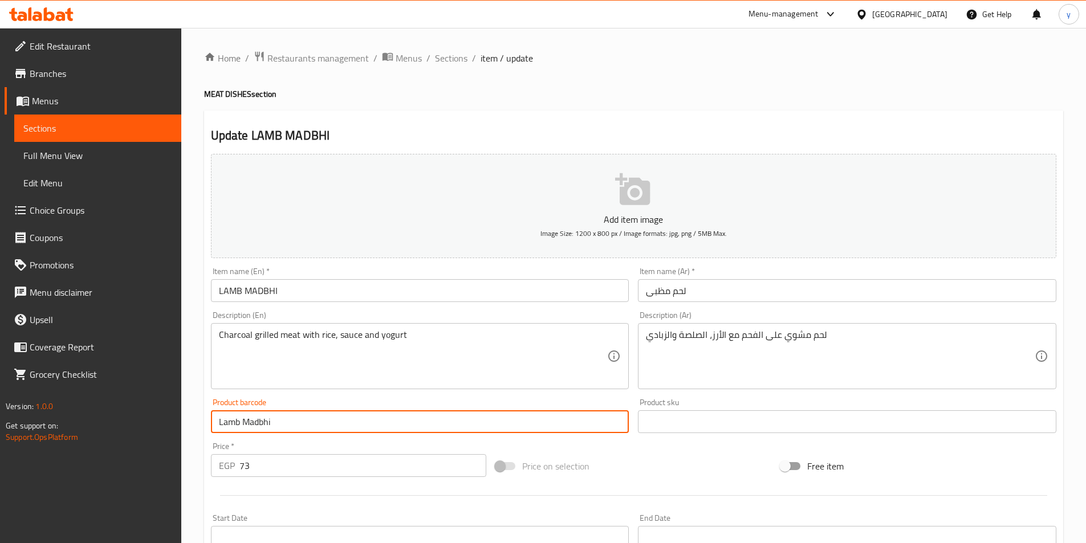
type input "Lamb Madbhi"
drag, startPoint x: 318, startPoint y: 422, endPoint x: 225, endPoint y: 424, distance: 93.0
click at [225, 424] on input "Lamb Madbhi" at bounding box center [420, 422] width 418 height 23
click at [294, 416] on input "Lamb Madbhi" at bounding box center [420, 422] width 418 height 23
drag, startPoint x: 321, startPoint y: 429, endPoint x: 180, endPoint y: 439, distance: 141.2
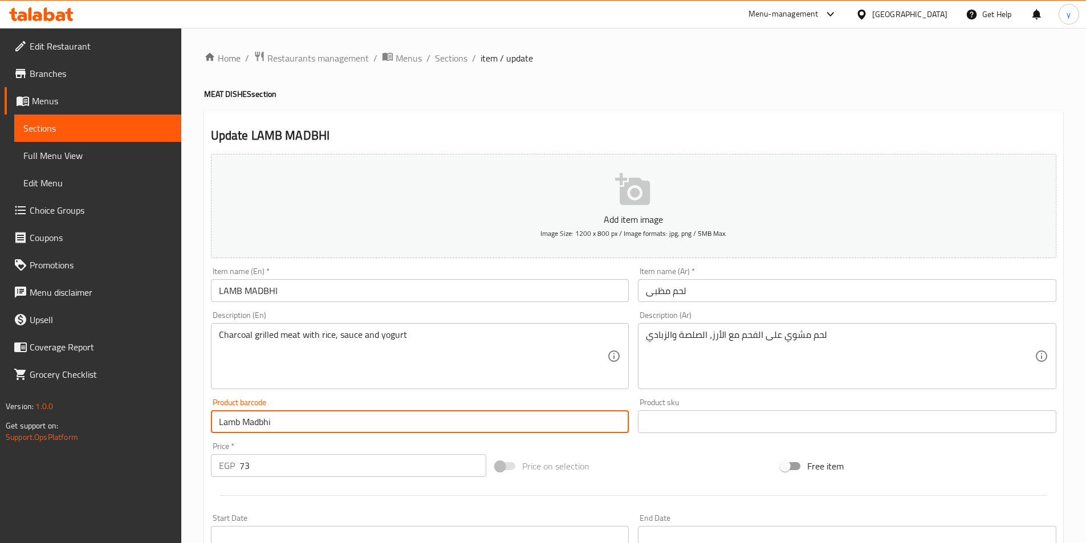
click at [147, 448] on div "Edit Restaurant Branches Menus Sections Full Menu View Edit Menu Choice Groups …" at bounding box center [543, 417] width 1086 height 778
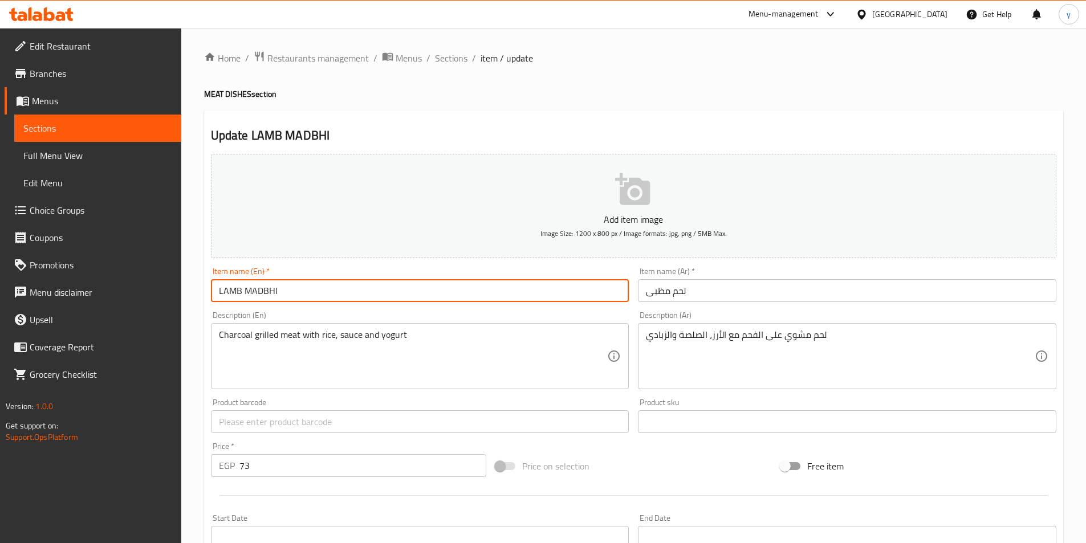
drag, startPoint x: 328, startPoint y: 282, endPoint x: 165, endPoint y: 304, distance: 164.6
click at [165, 304] on div "Edit Restaurant Branches Menus Sections Full Menu View Edit Menu Choice Groups …" at bounding box center [543, 417] width 1086 height 778
paste input "amb Madbhi"
click at [375, 291] on input "Lamb Madbhi" at bounding box center [420, 290] width 418 height 23
drag, startPoint x: 275, startPoint y: 294, endPoint x: 243, endPoint y: 291, distance: 32.7
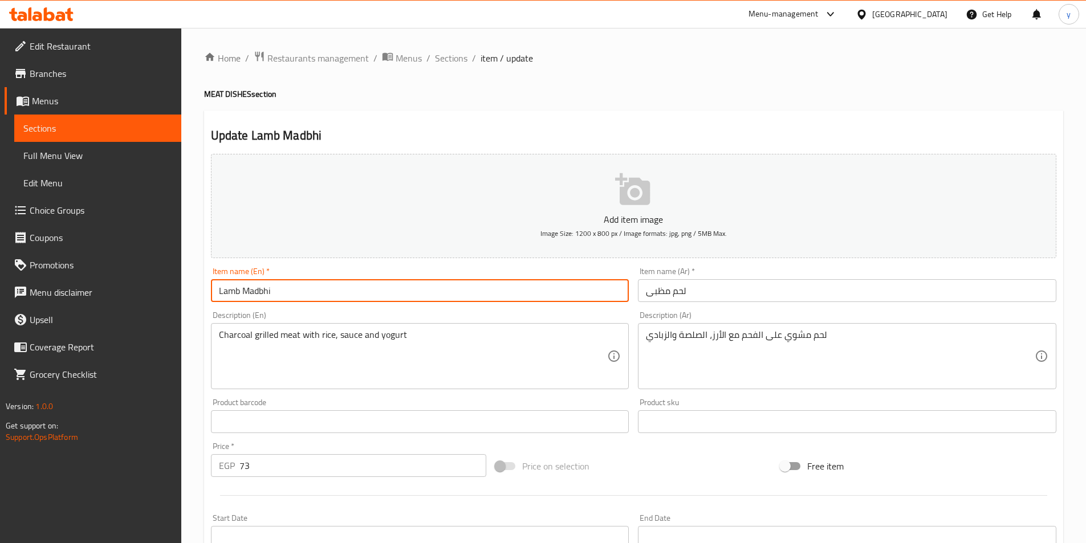
click at [243, 291] on input "Lamb Madbhi" at bounding box center [420, 290] width 418 height 23
type input "Lamb Madbhi"
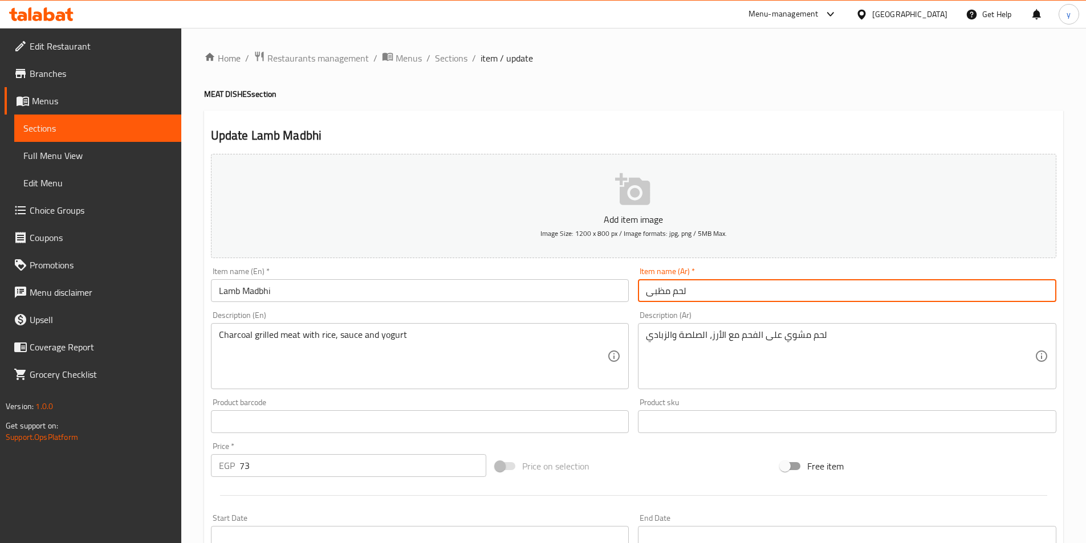
click at [732, 284] on input "لحم مظبى" at bounding box center [847, 290] width 418 height 23
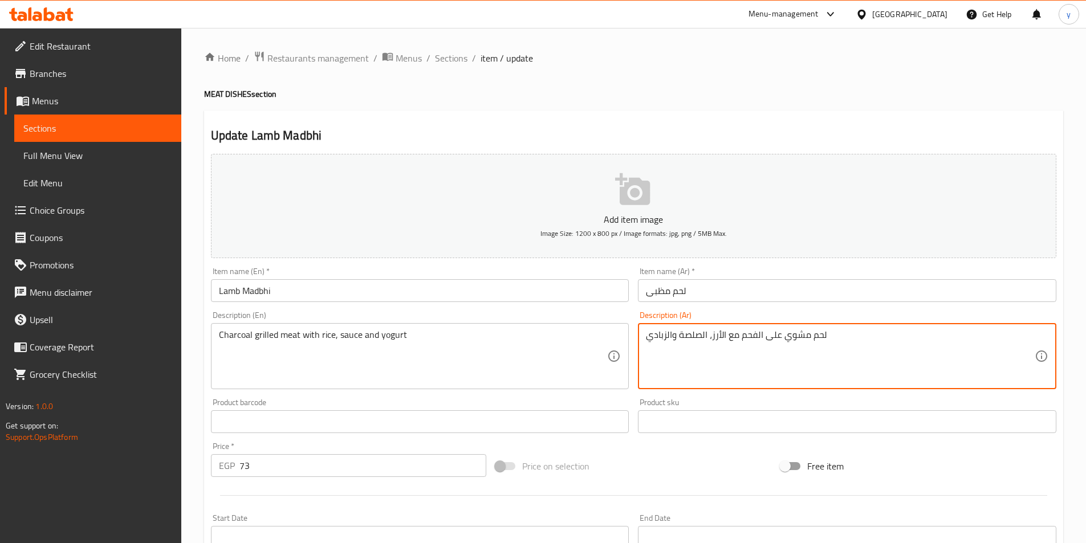
drag, startPoint x: 680, startPoint y: 335, endPoint x: 700, endPoint y: 332, distance: 20.2
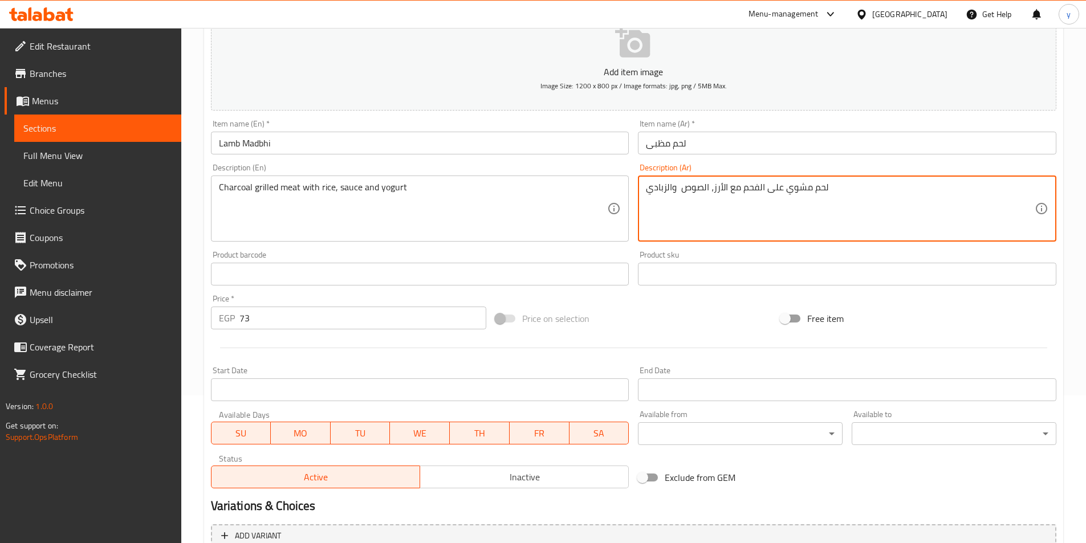
scroll to position [262, 0]
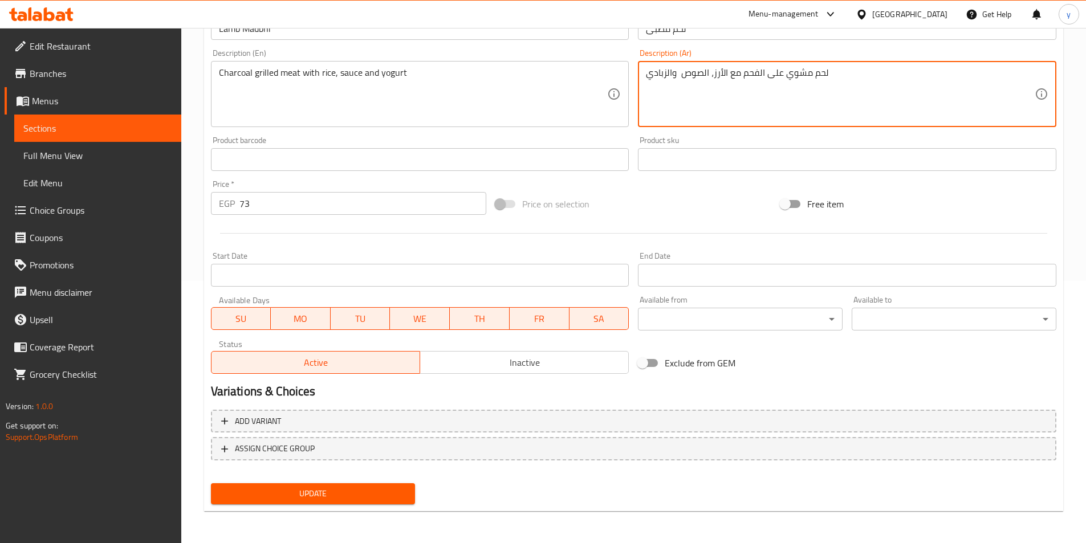
type textarea "لحم مشوي على الفحم مع الأرز، الصوص والزبادي"
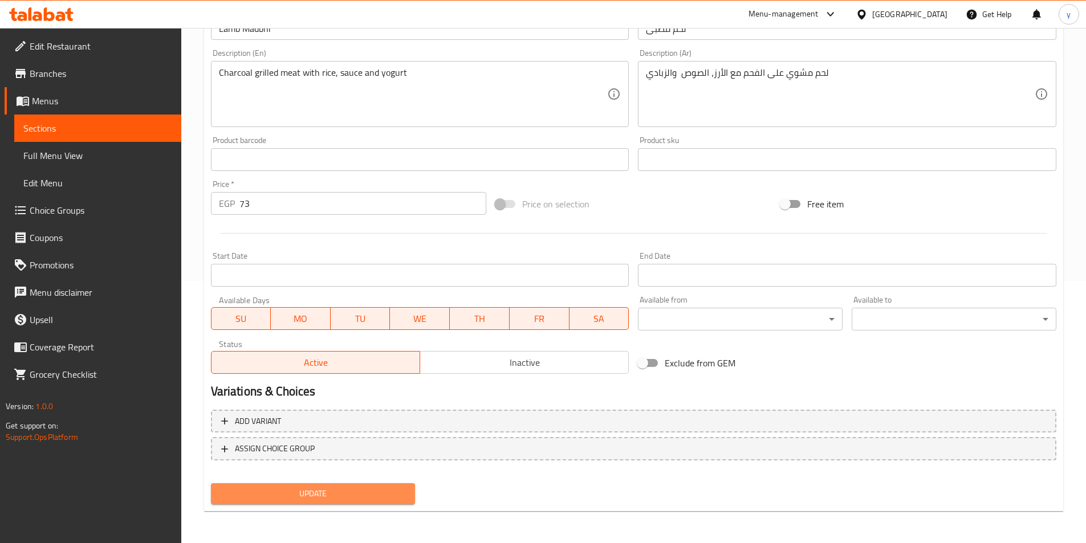
click at [346, 501] on span "Update" at bounding box center [313, 494] width 186 height 14
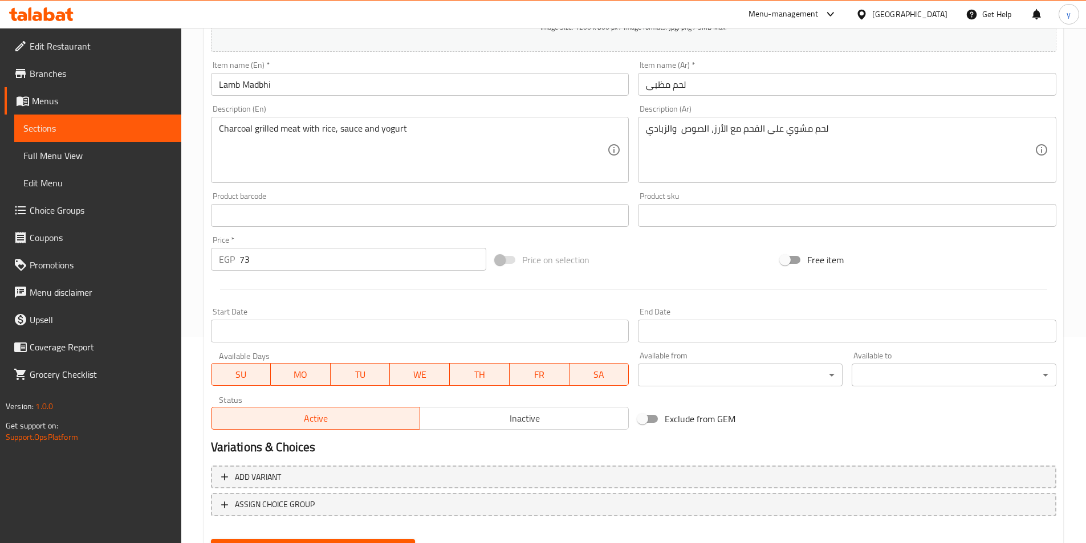
scroll to position [148, 0]
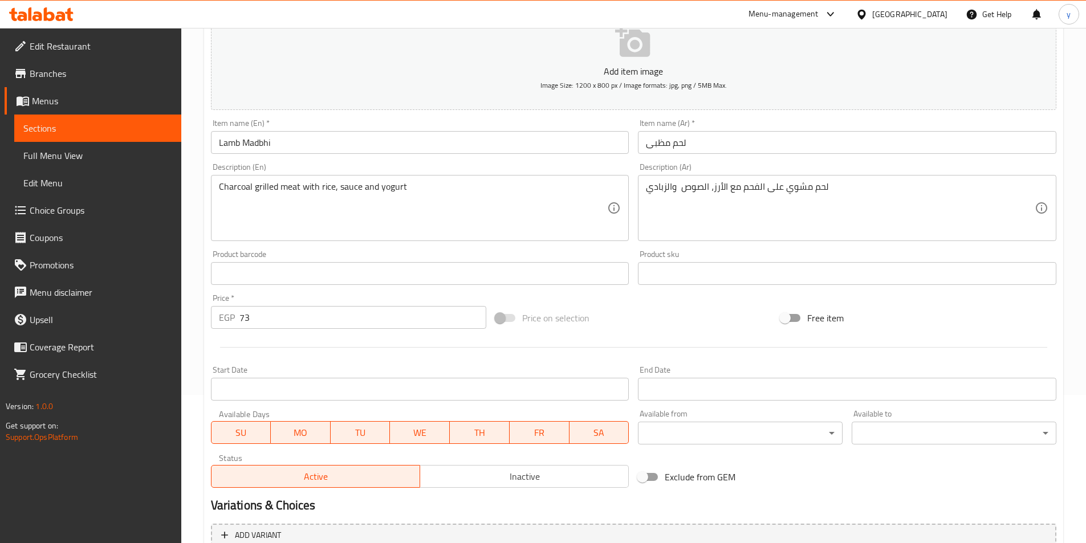
click at [79, 164] on link "Full Menu View" at bounding box center [97, 155] width 167 height 27
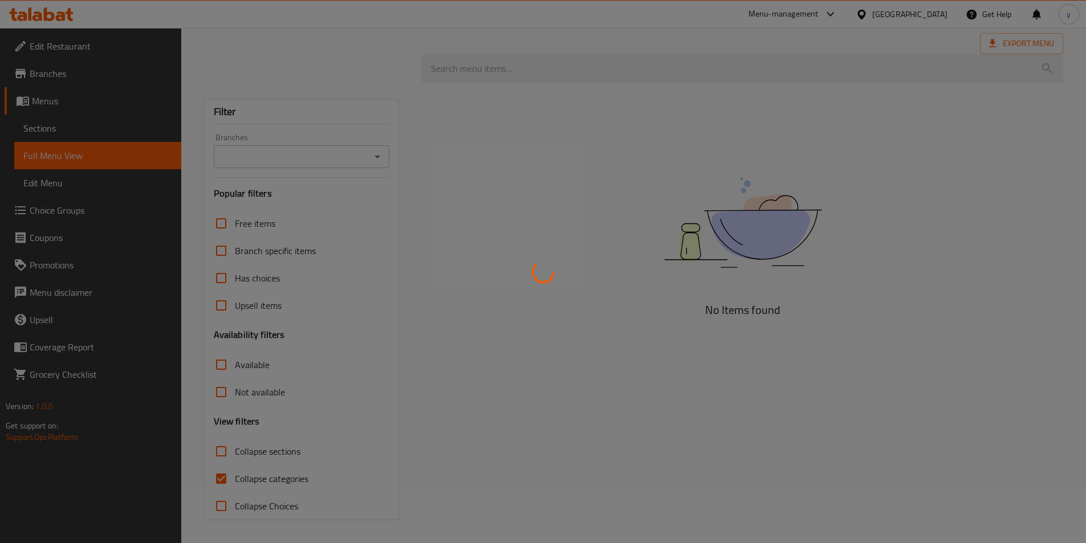
scroll to position [55, 0]
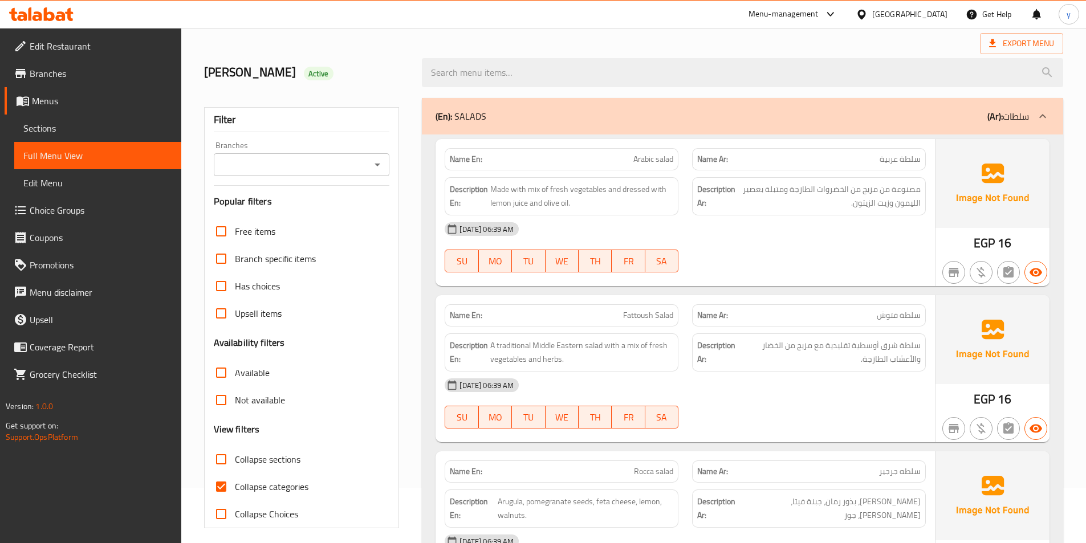
click at [59, 131] on span "Sections" at bounding box center [97, 128] width 149 height 14
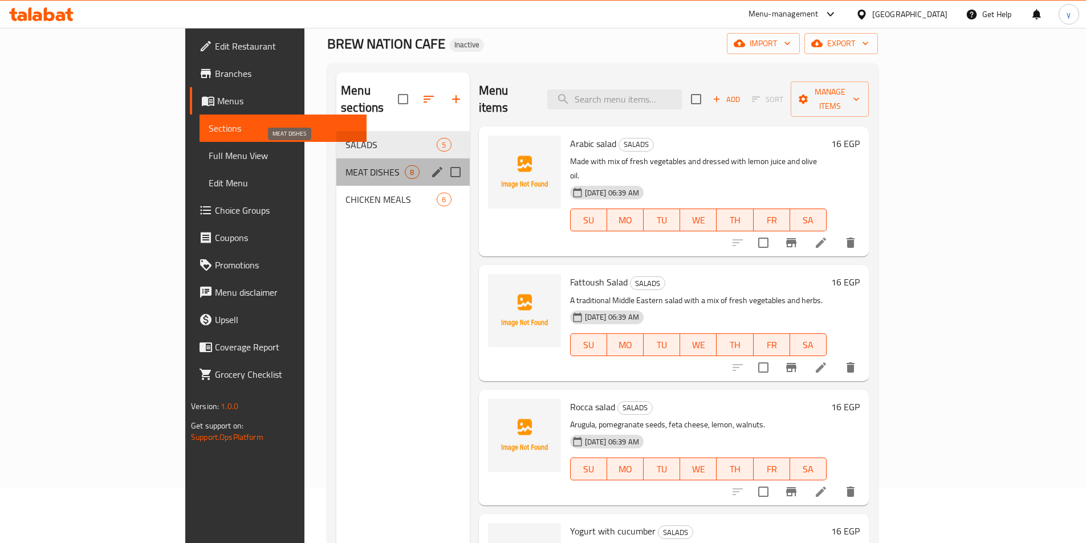
click at [346, 165] on span "MEAT DISHES" at bounding box center [375, 172] width 59 height 14
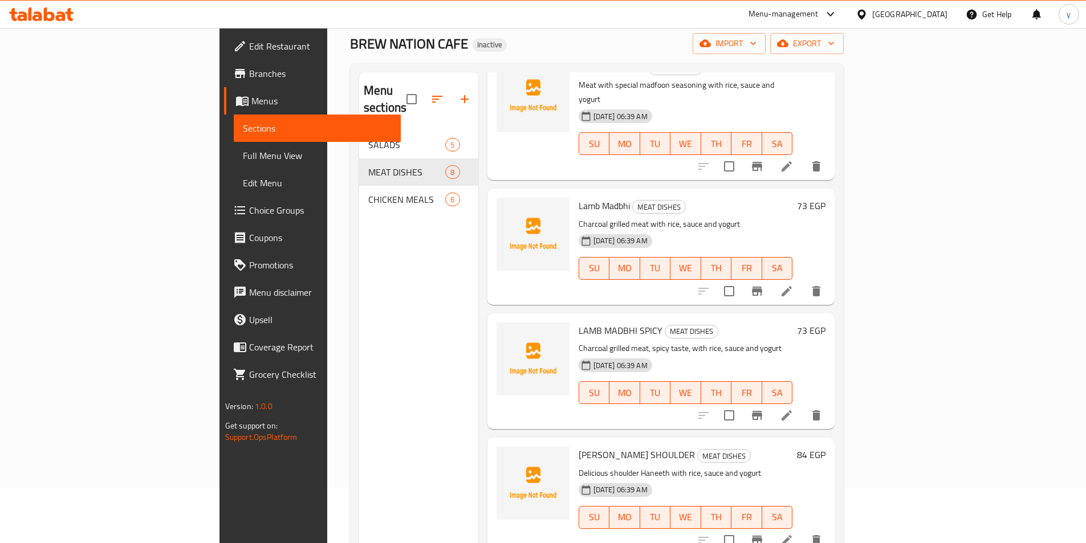
scroll to position [342, 0]
click at [803, 403] on li at bounding box center [787, 413] width 32 height 21
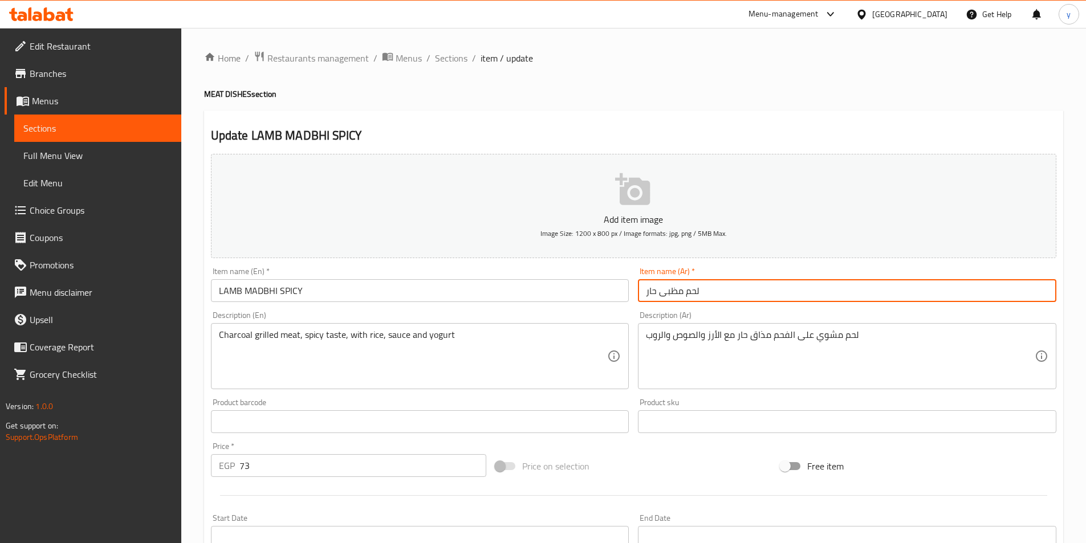
click at [677, 296] on input "لحم مظبى حار" at bounding box center [847, 290] width 418 height 23
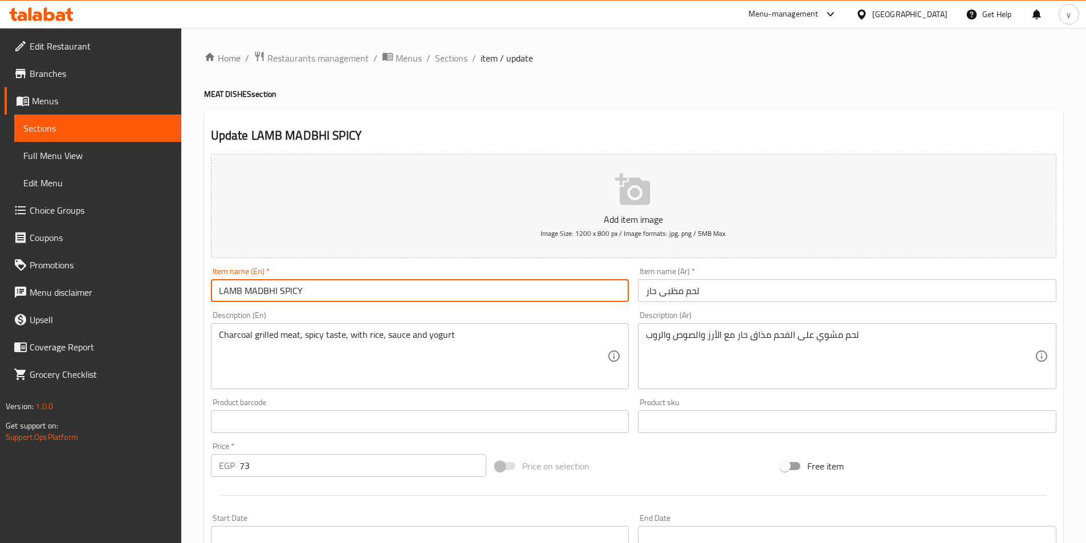
drag, startPoint x: 302, startPoint y: 287, endPoint x: 198, endPoint y: 279, distance: 104.7
click at [182, 287] on div "Home / Restaurants management / Menus / Sections / item / update MEAT DISHES se…" at bounding box center [633, 417] width 905 height 778
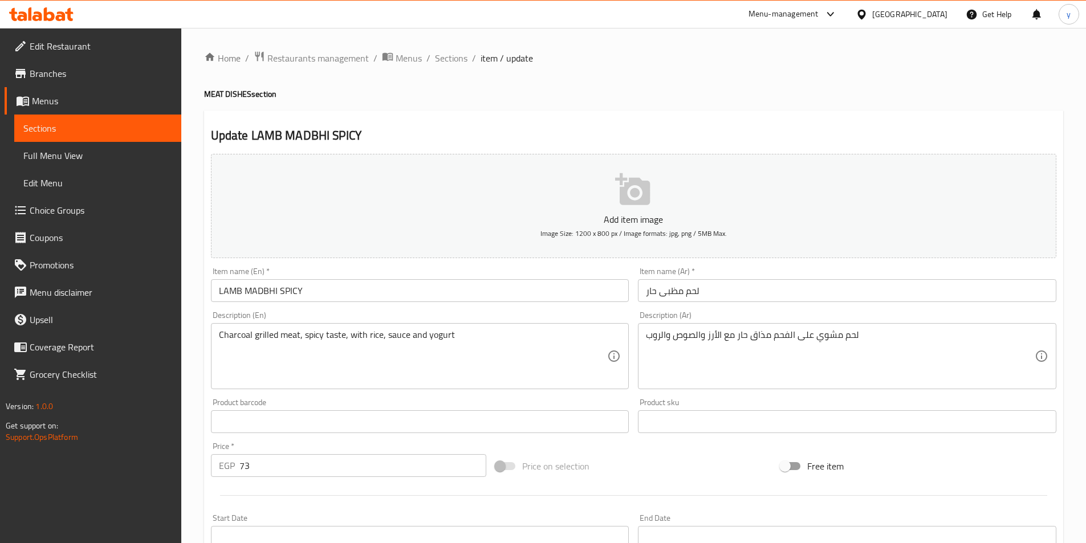
click at [446, 306] on div "Item name (En)   * LAMB MADBHI SPICY Item name (En) *" at bounding box center [420, 285] width 428 height 44
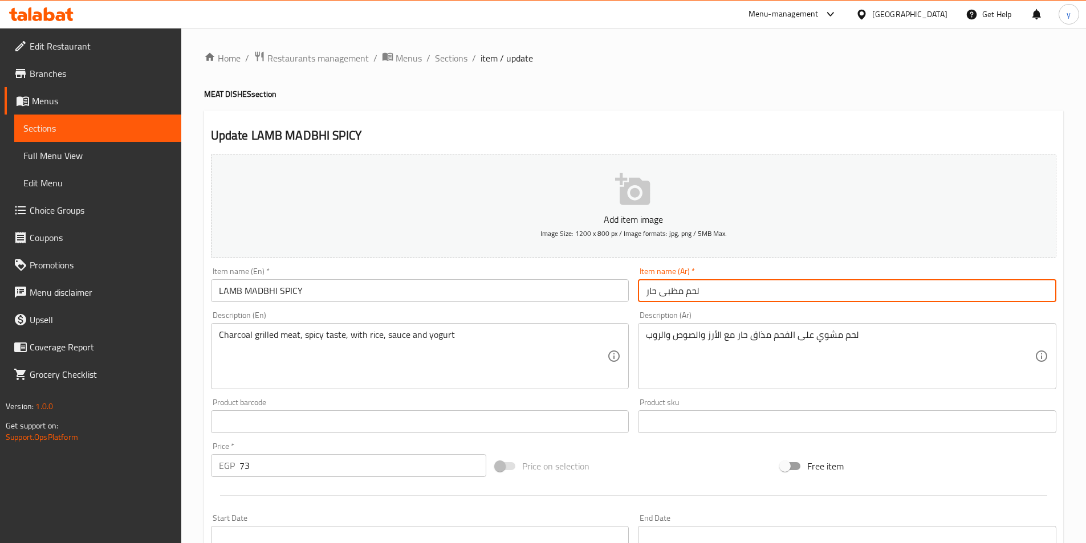
drag, startPoint x: 697, startPoint y: 296, endPoint x: 663, endPoint y: 304, distance: 35.6
click at [663, 304] on div "Item name (Ar)   * لحم مظبى حار Item name (Ar) *" at bounding box center [847, 285] width 428 height 44
click at [732, 287] on input "لحم مظبى حار" at bounding box center [847, 290] width 418 height 23
drag, startPoint x: 683, startPoint y: 295, endPoint x: 661, endPoint y: 298, distance: 22.4
click at [661, 298] on input "لحم مظبى حار" at bounding box center [847, 290] width 418 height 23
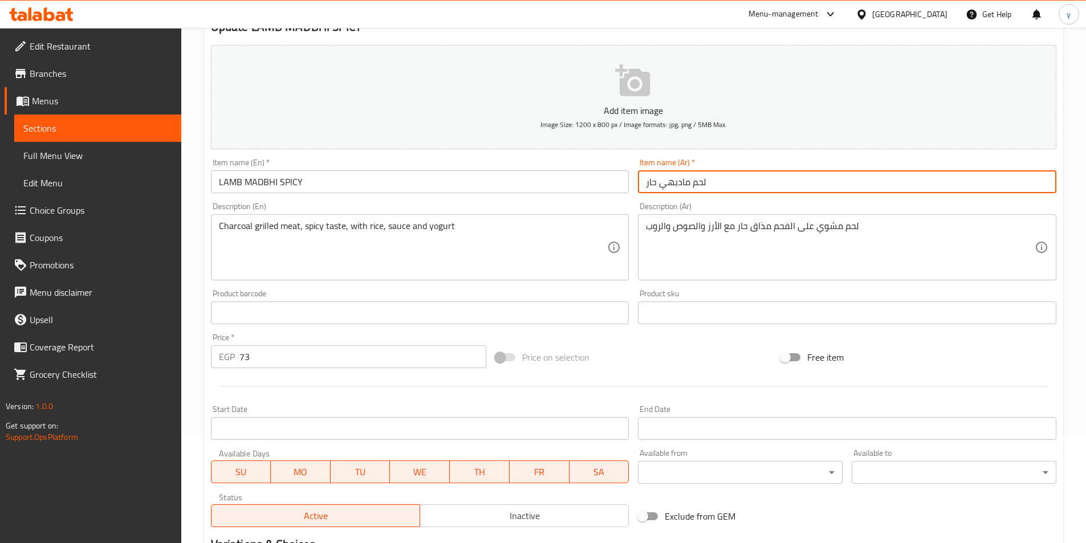
scroll to position [114, 0]
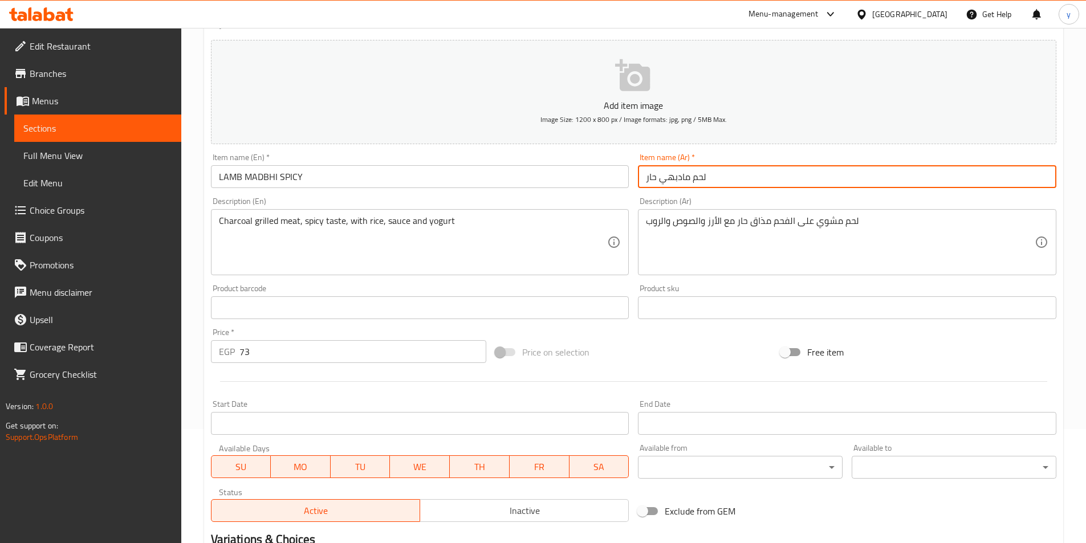
type input "لحم مادبهي حار"
click at [1079, 287] on div "Home / Restaurants management / Menus / Sections / item / update MEAT DISHES se…" at bounding box center [633, 303] width 905 height 778
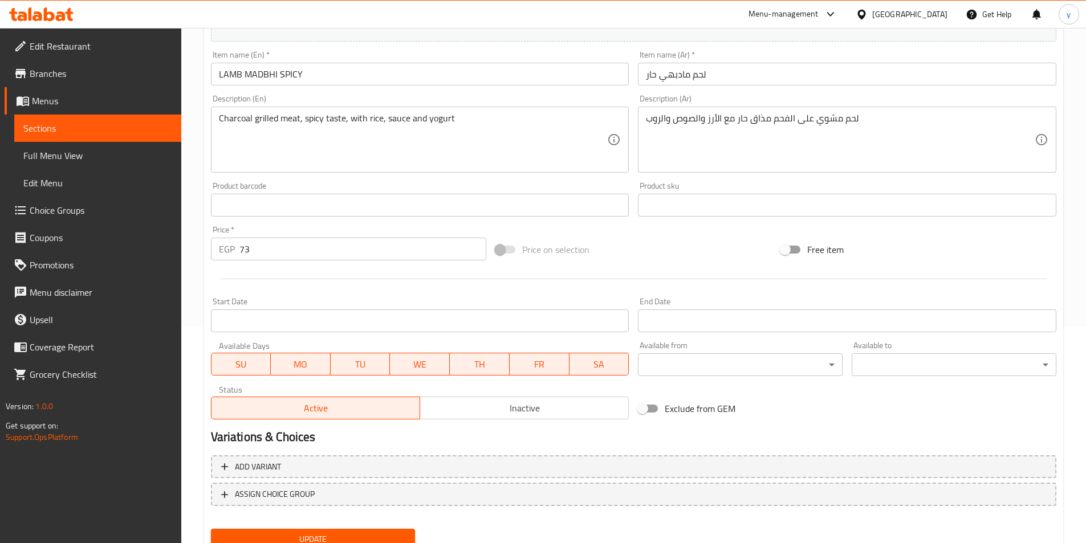
scroll to position [262, 0]
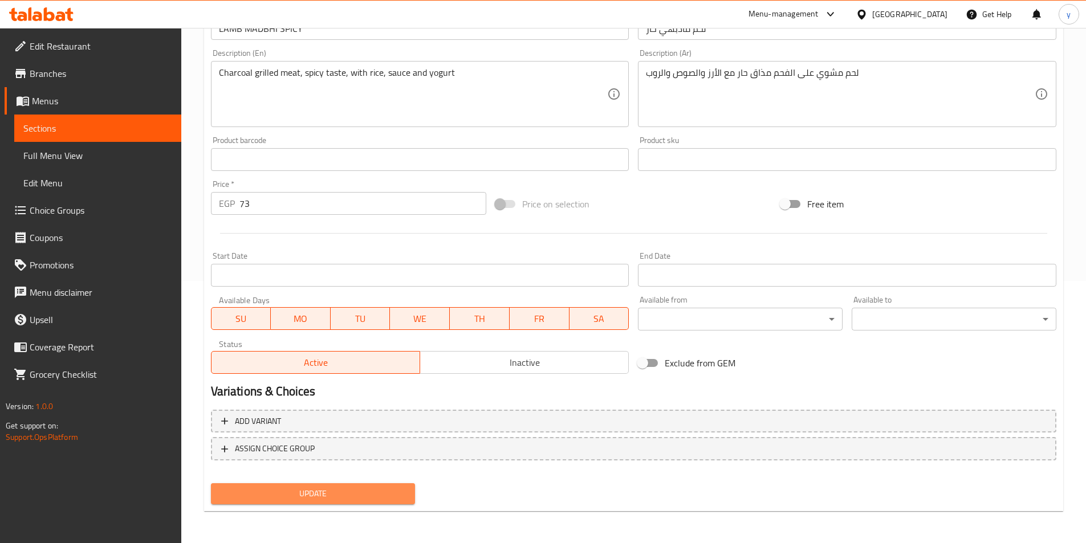
click at [359, 490] on span "Update" at bounding box center [313, 494] width 186 height 14
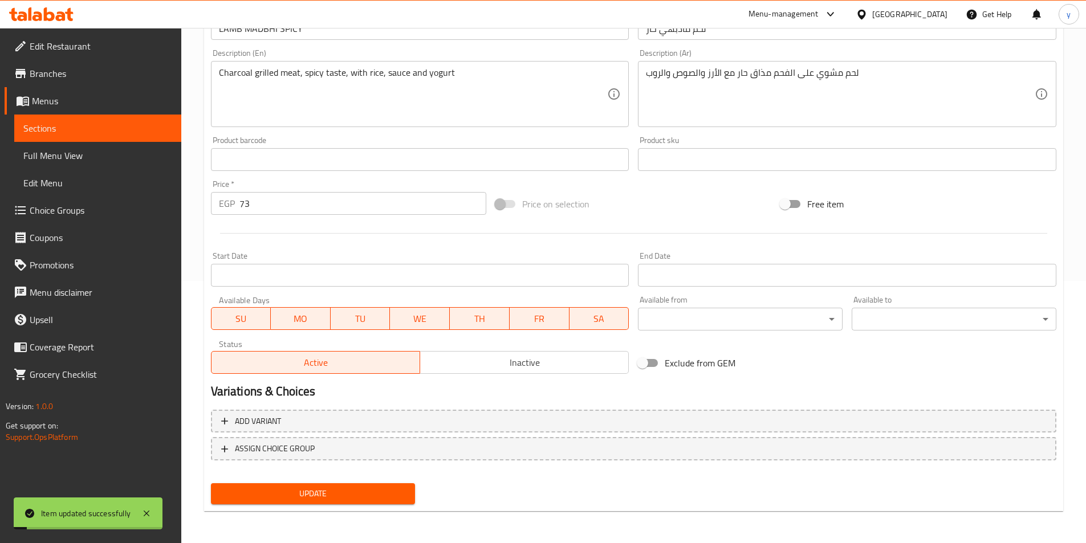
click at [112, 161] on span "Full Menu View" at bounding box center [97, 156] width 149 height 14
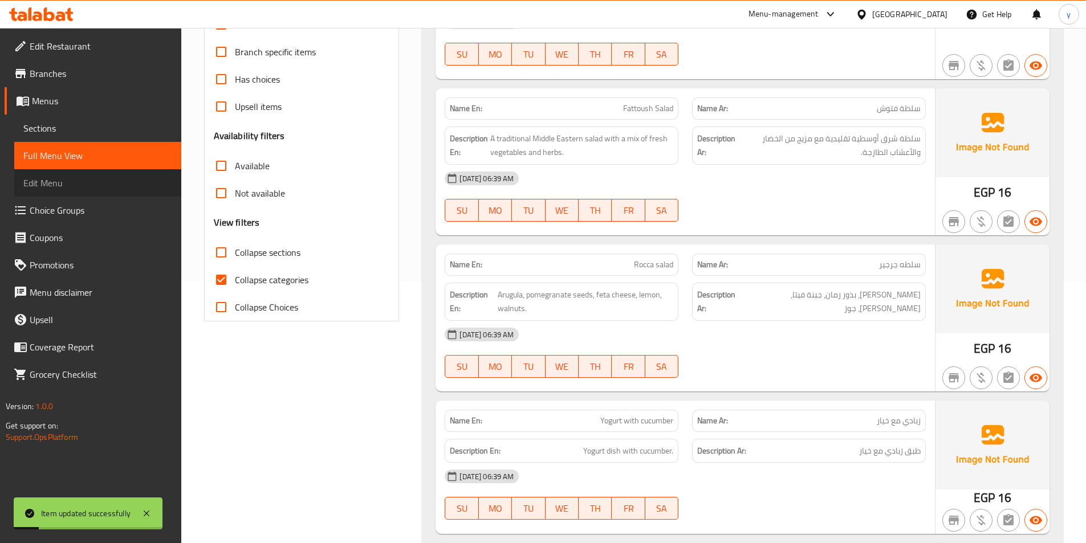
click at [92, 186] on span "Edit Menu" at bounding box center [97, 183] width 149 height 14
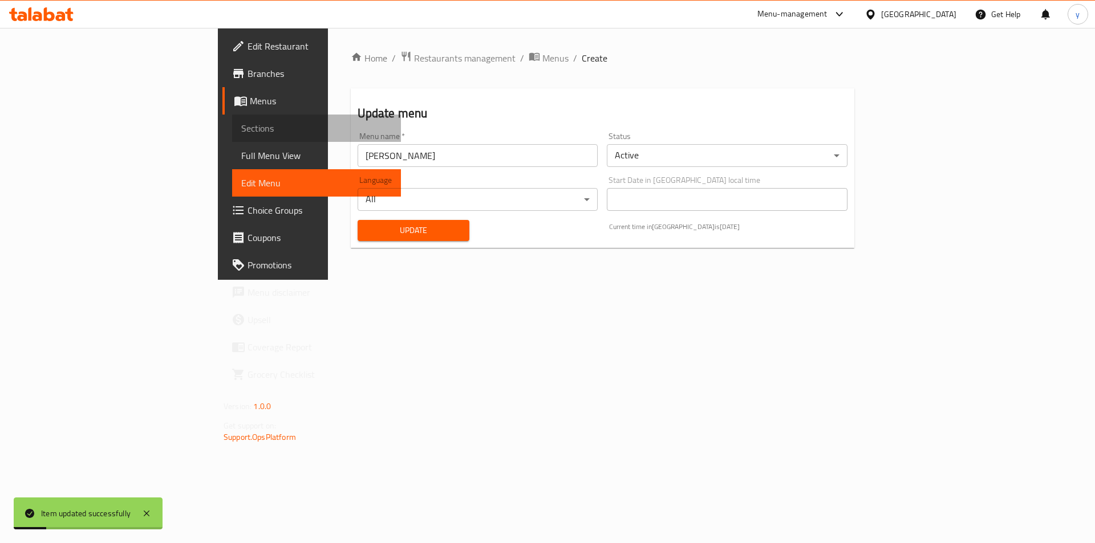
click at [241, 131] on span "Sections" at bounding box center [316, 128] width 151 height 14
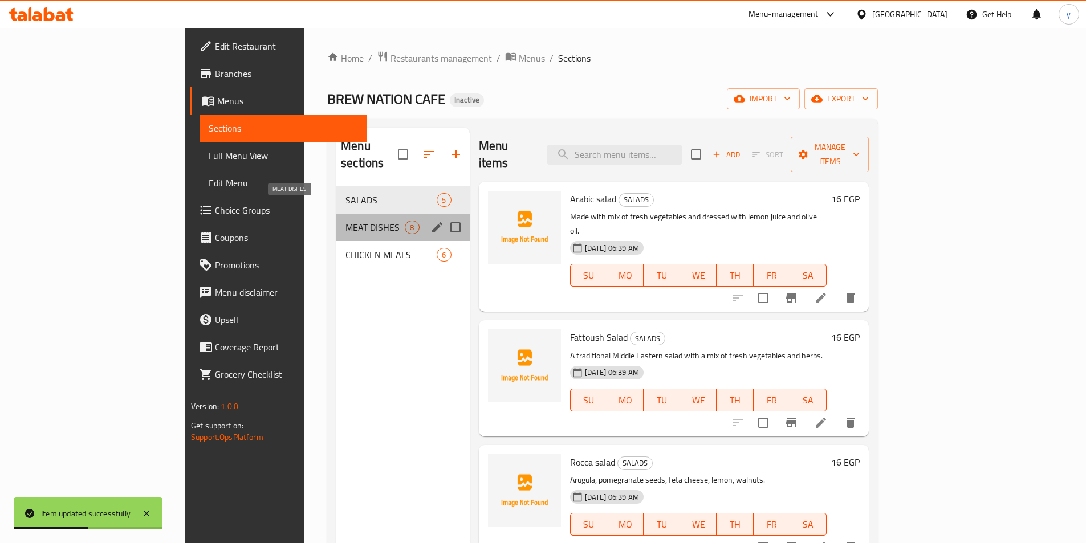
click at [348, 221] on span "MEAT DISHES" at bounding box center [375, 228] width 59 height 14
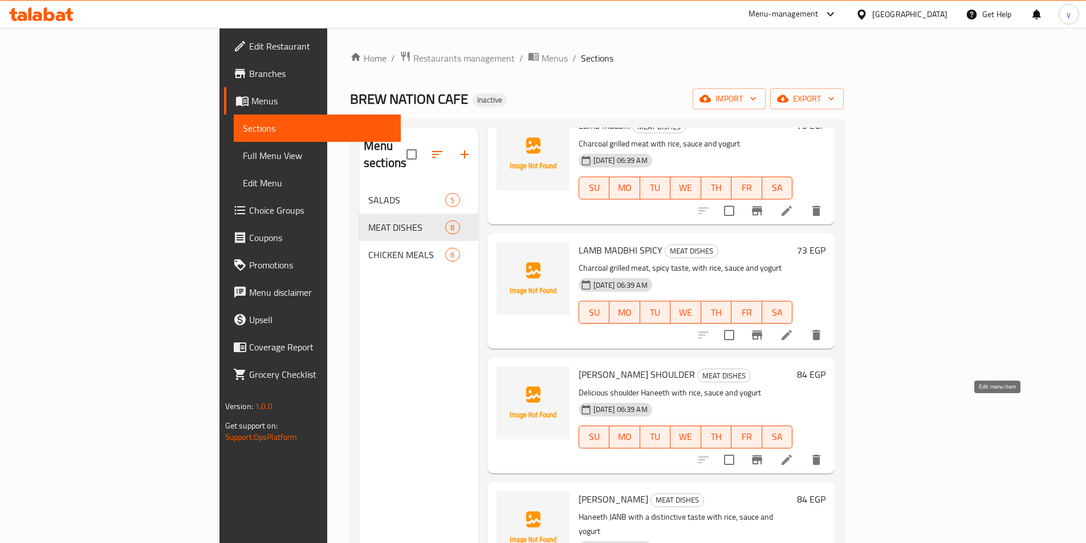
scroll to position [482, 0]
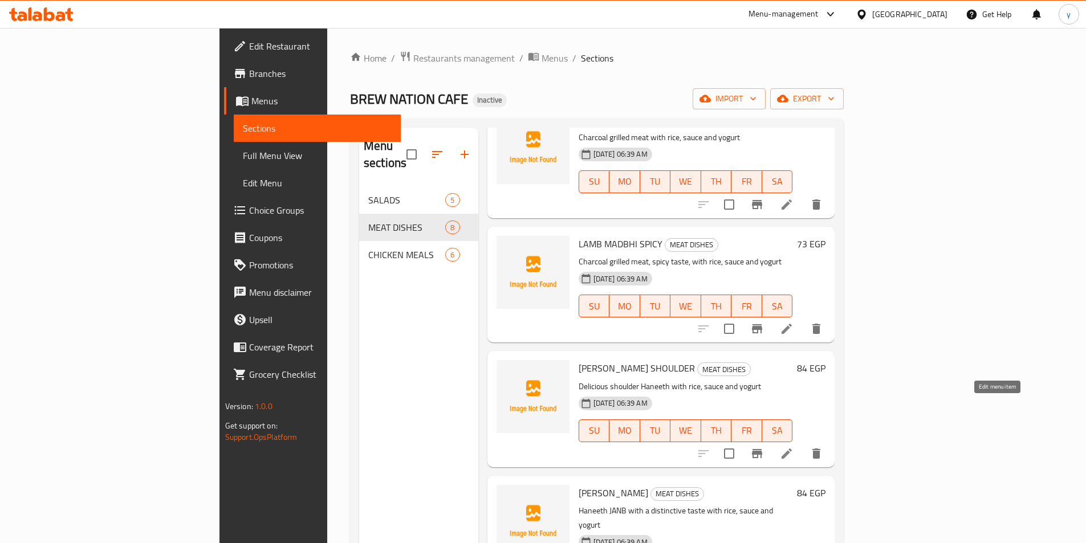
click at [794, 447] on icon at bounding box center [787, 454] width 14 height 14
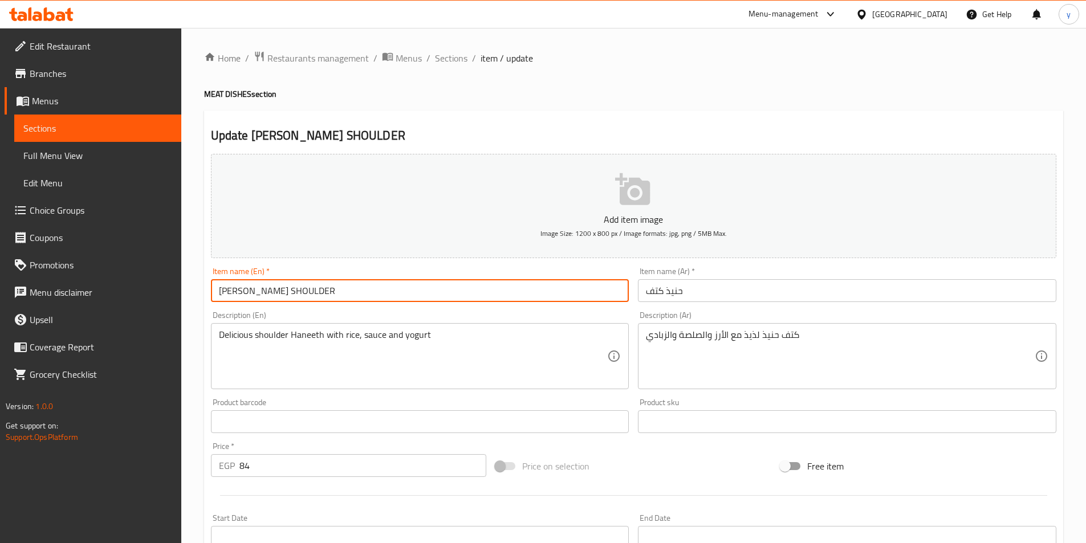
drag, startPoint x: 297, startPoint y: 291, endPoint x: 220, endPoint y: 306, distance: 78.9
click at [220, 306] on div "Item name (En)   * HANITH SHOULDER Item name (En) *" at bounding box center [420, 285] width 428 height 44
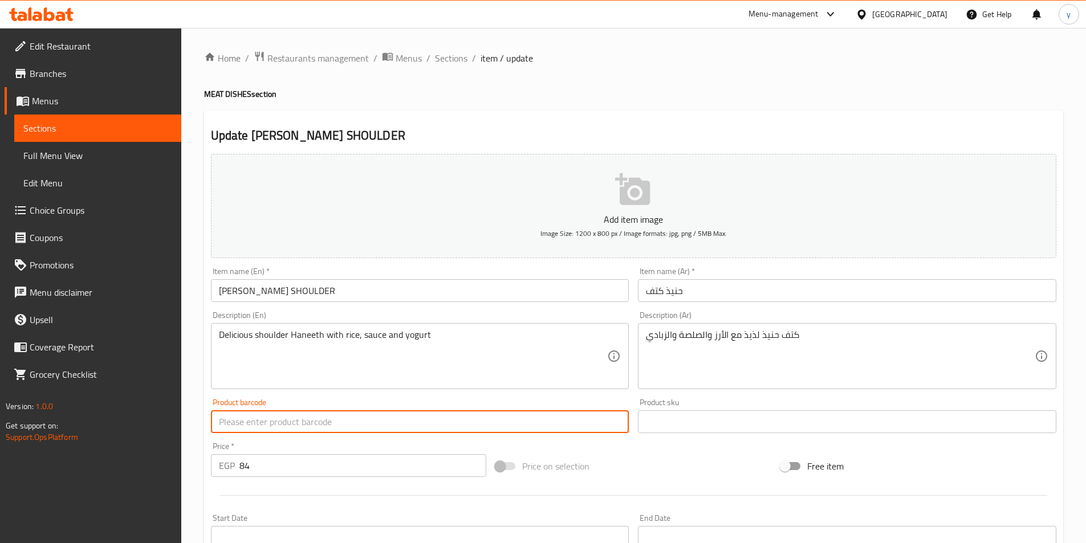
click at [307, 415] on input "text" at bounding box center [420, 422] width 418 height 23
type input "ا"
type input "h"
type input "Hanith shoulder"
drag, startPoint x: 214, startPoint y: 426, endPoint x: 148, endPoint y: 432, distance: 65.8
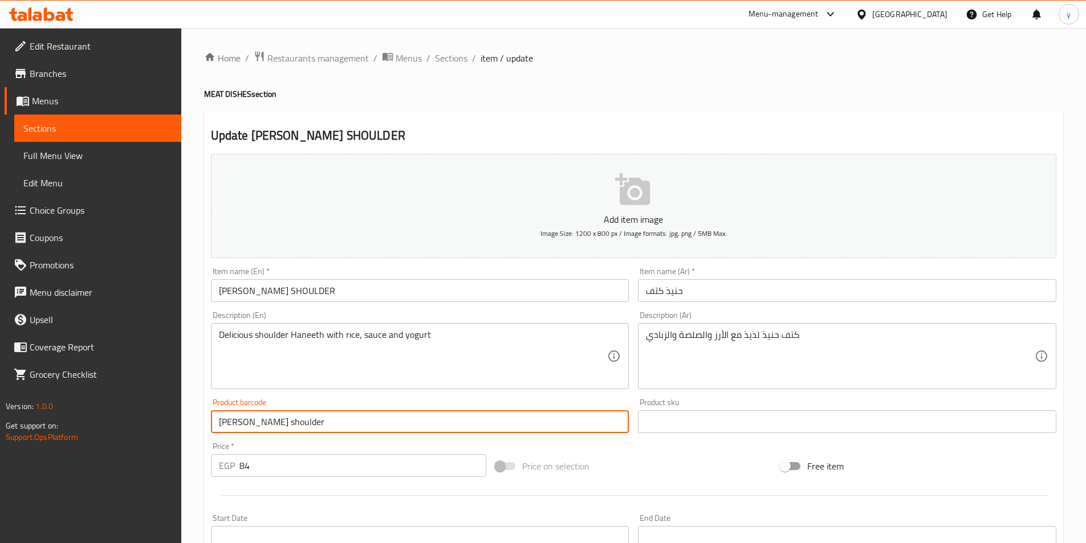
click at [148, 432] on div "Edit Restaurant Branches Menus Sections Full Menu View Edit Menu Choice Groups …" at bounding box center [543, 417] width 1086 height 778
click at [357, 290] on input "HANITH SHOULDER" at bounding box center [420, 290] width 418 height 23
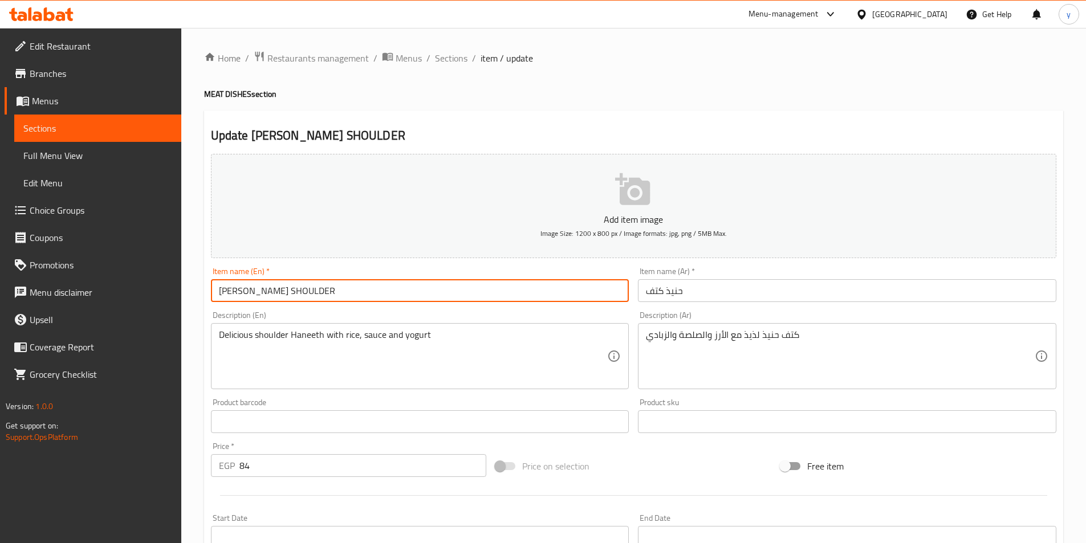
click at [357, 290] on input "HANITH SHOULDER" at bounding box center [420, 290] width 418 height 23
paste input "anith shoulder"
click at [322, 284] on input "Hanith shoulder" at bounding box center [420, 290] width 418 height 23
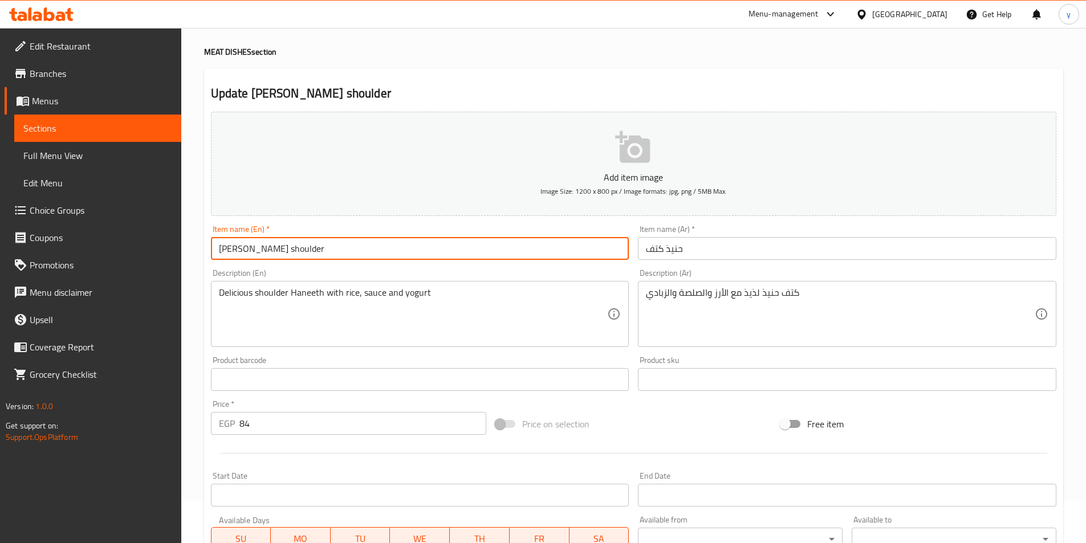
scroll to position [34, 0]
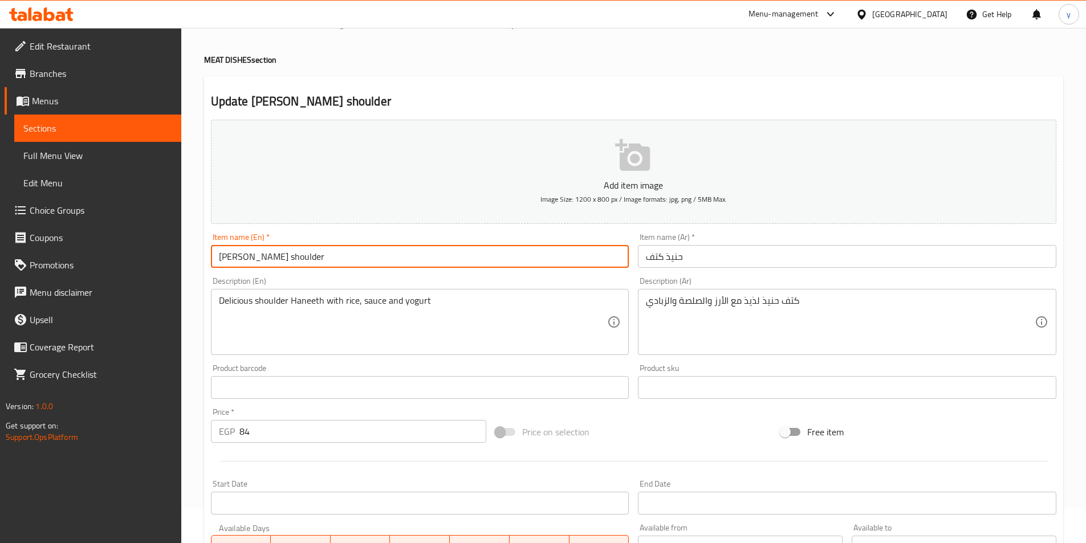
type input "Hanith shoulder"
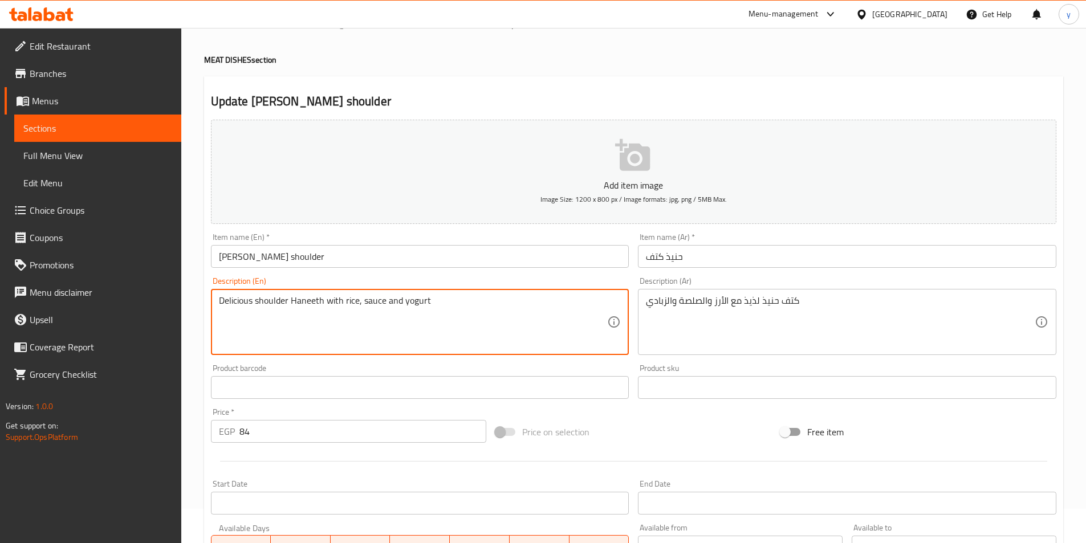
drag, startPoint x: 251, startPoint y: 302, endPoint x: 216, endPoint y: 307, distance: 35.7
click at [233, 328] on textarea "Delicious shoulder Haneeth with rice, sauce and yogurt" at bounding box center [413, 322] width 389 height 54
click at [279, 318] on textarea "Delicious shoulder Haneeth with rice, sauce and yogurt" at bounding box center [413, 322] width 389 height 54
click at [260, 322] on textarea "Delicious shoulder Haneeth with rice, sauce and yogurt" at bounding box center [413, 322] width 389 height 54
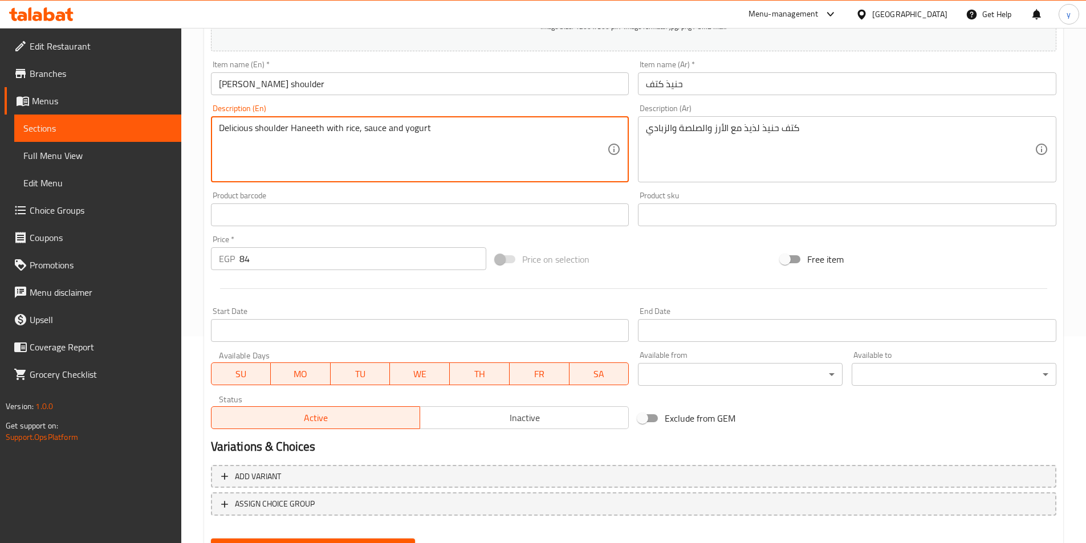
scroll to position [262, 0]
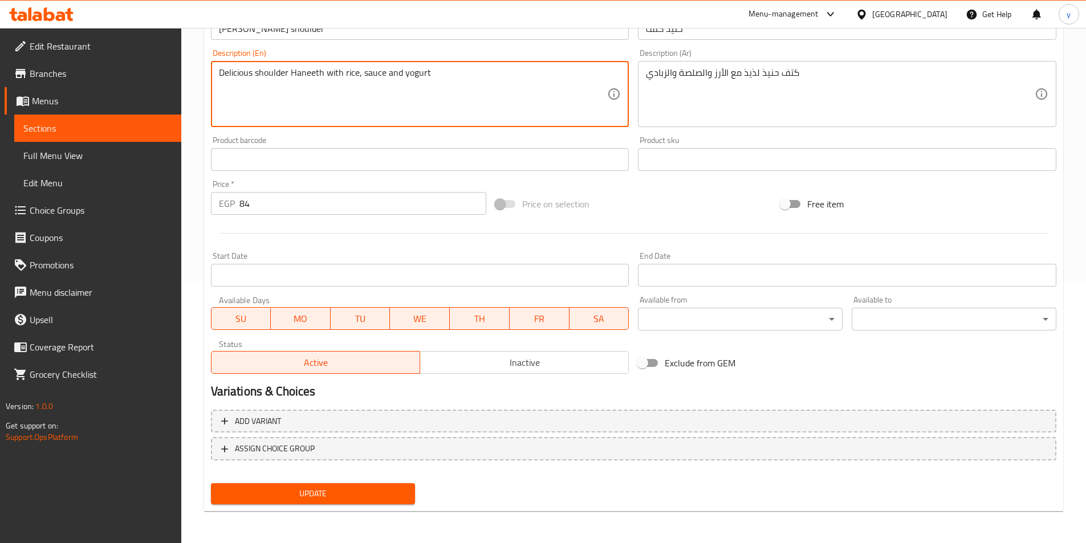
click at [282, 494] on span "Update" at bounding box center [313, 494] width 186 height 14
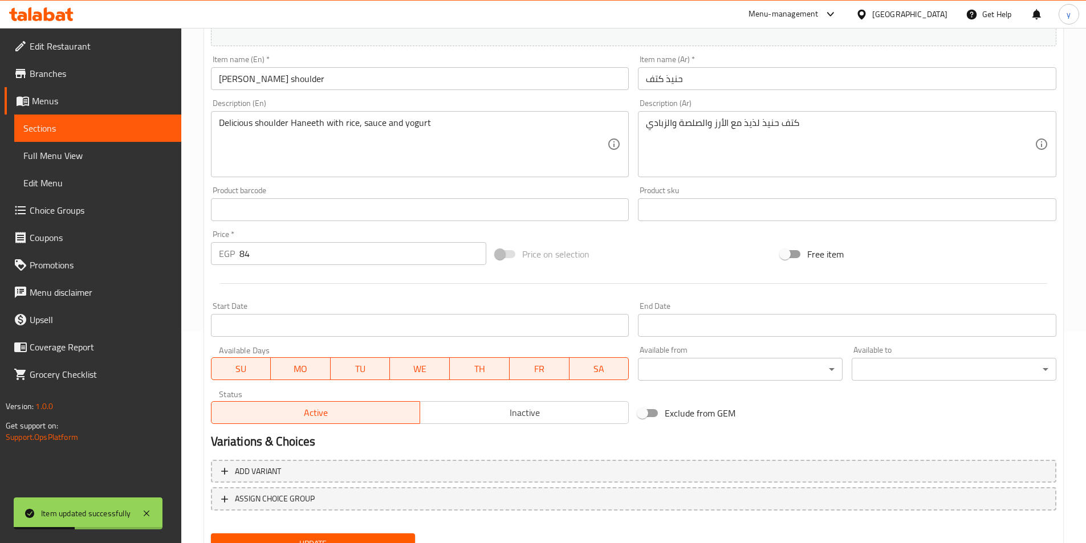
scroll to position [148, 0]
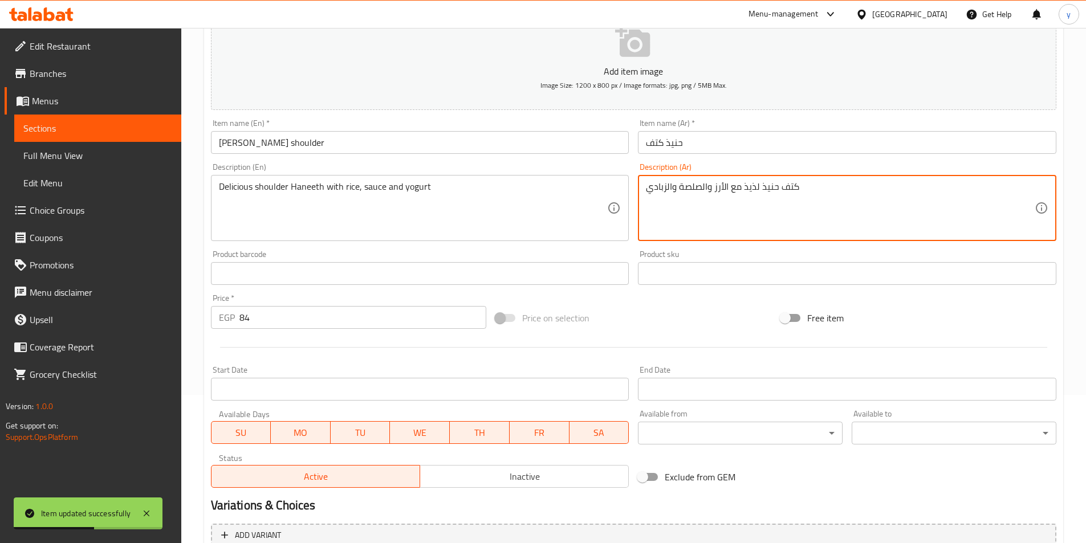
click at [688, 189] on textarea "كتف حنيذ لذيذ مع الأرز والصلصة والزبادي" at bounding box center [840, 208] width 389 height 54
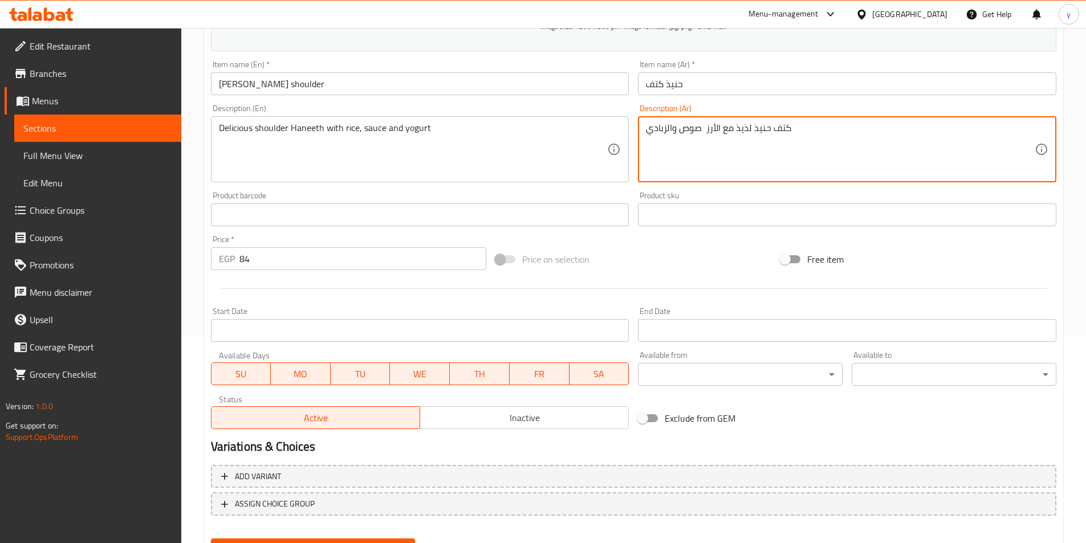
scroll to position [262, 0]
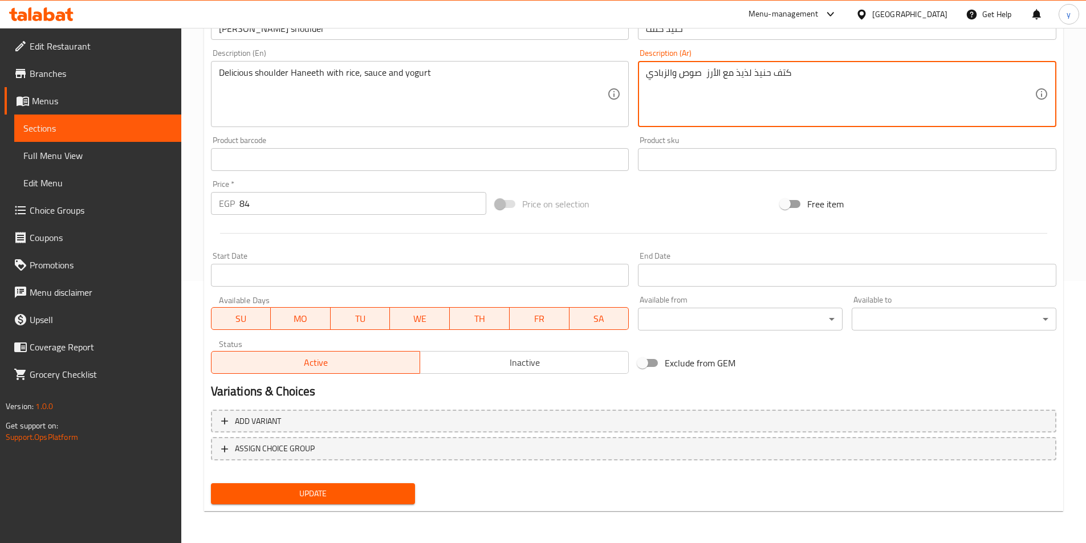
type textarea "كتف حنيذ لذيذ مع الأرز صوص والزبادي"
click at [364, 495] on span "Update" at bounding box center [313, 494] width 186 height 14
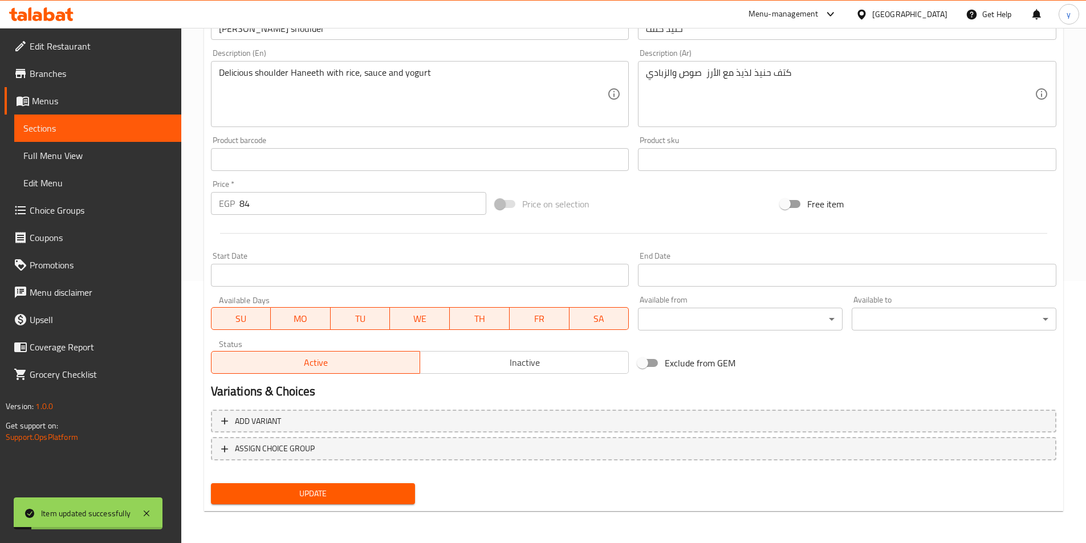
click at [48, 152] on span "Full Menu View" at bounding box center [97, 156] width 149 height 14
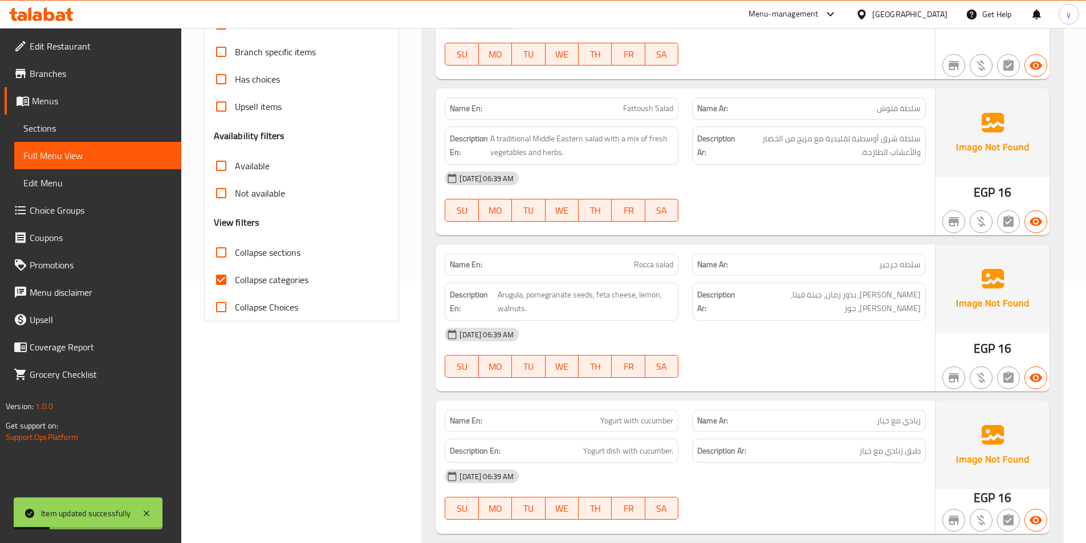
click at [39, 124] on span "Sections" at bounding box center [97, 128] width 149 height 14
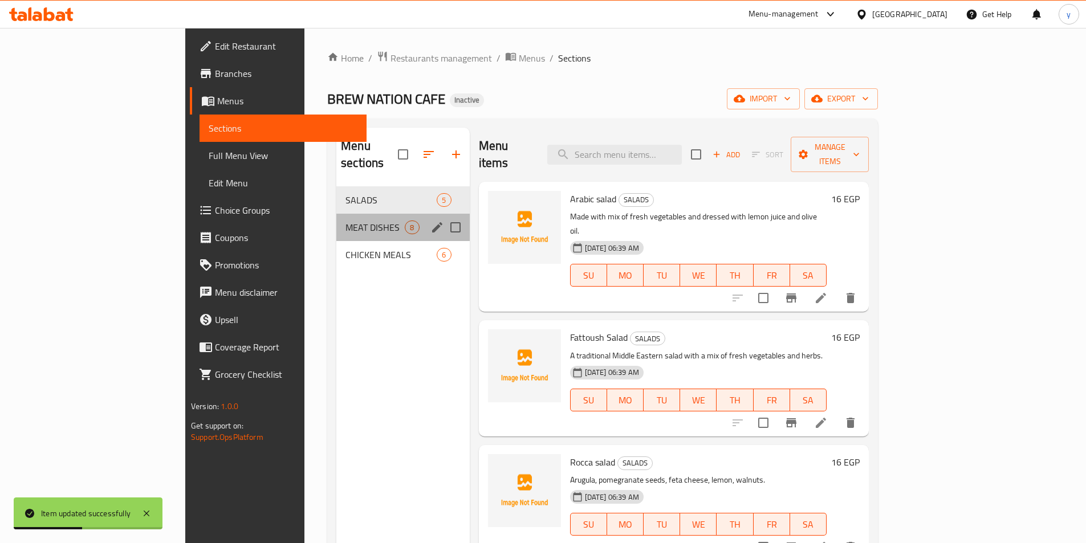
click at [336, 214] on div "MEAT DISHES 8" at bounding box center [402, 227] width 133 height 27
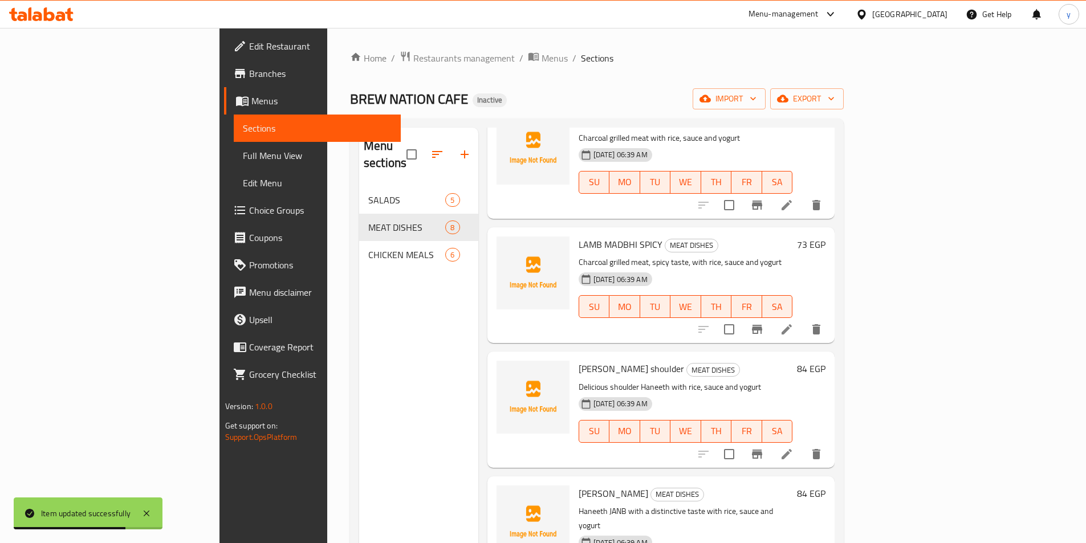
scroll to position [482, 0]
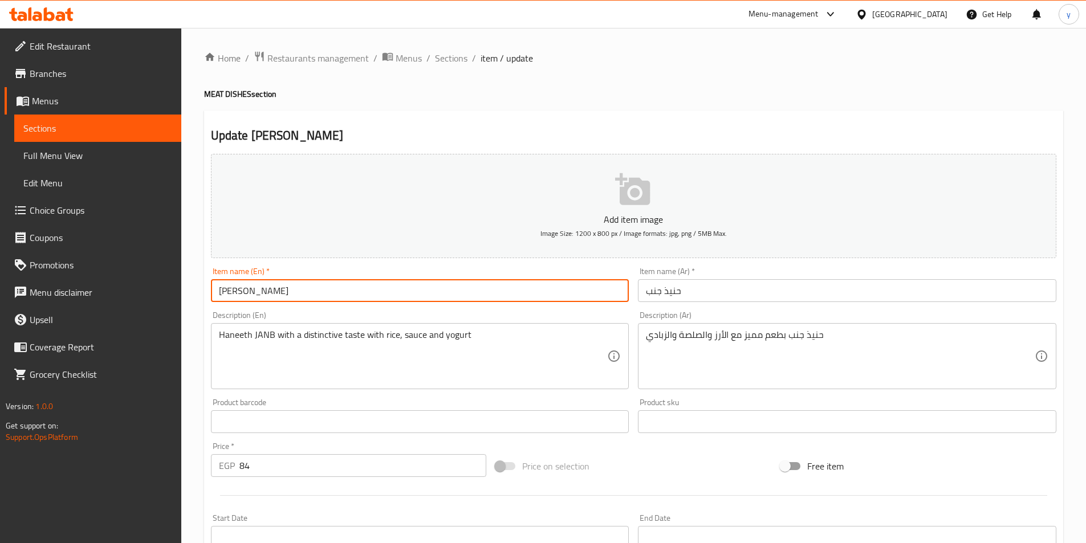
click at [263, 289] on input "HANITH JANB" at bounding box center [420, 290] width 418 height 23
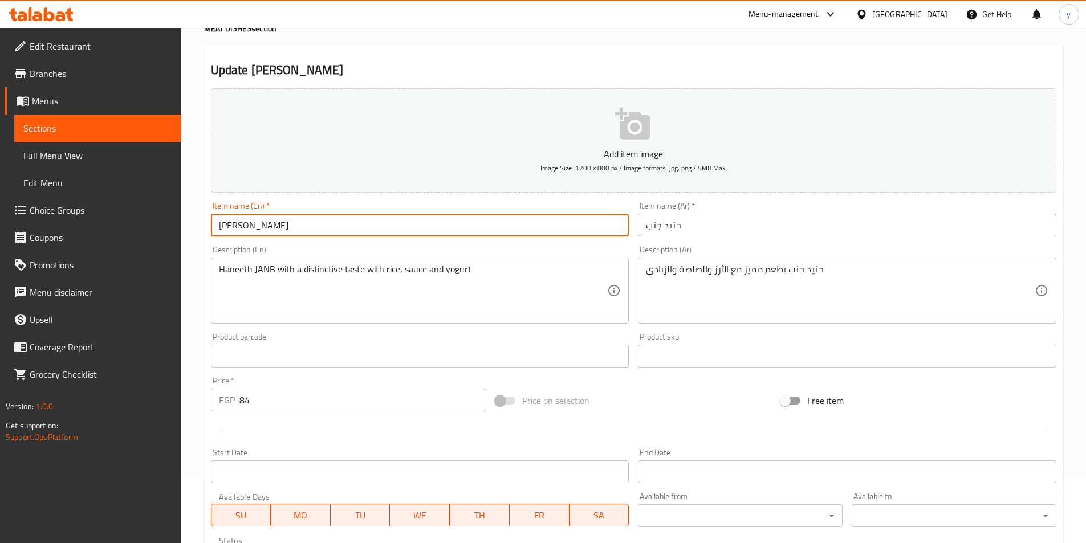
scroll to position [114, 0]
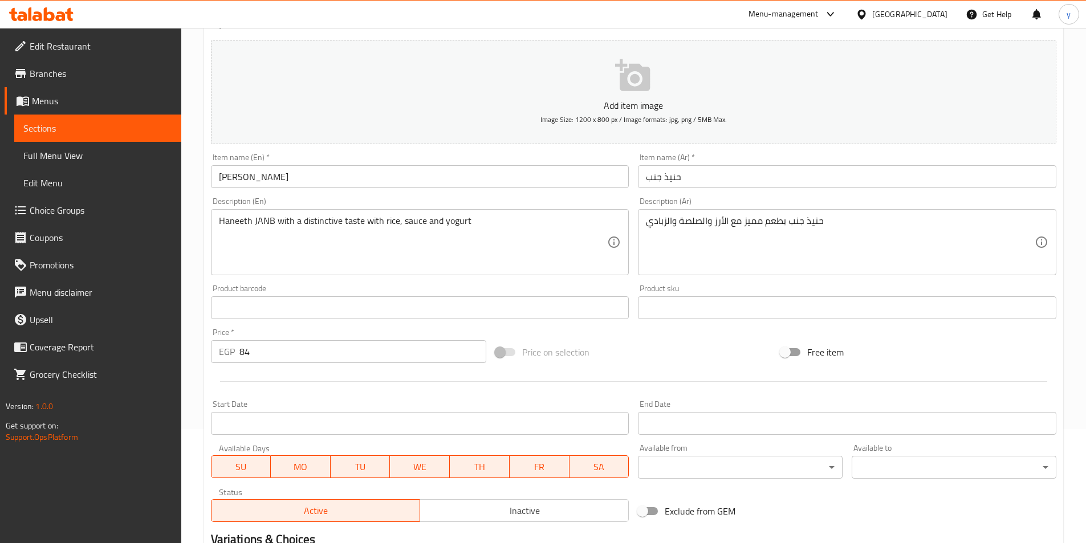
click at [501, 176] on input "HANITH JANB" at bounding box center [420, 176] width 418 height 23
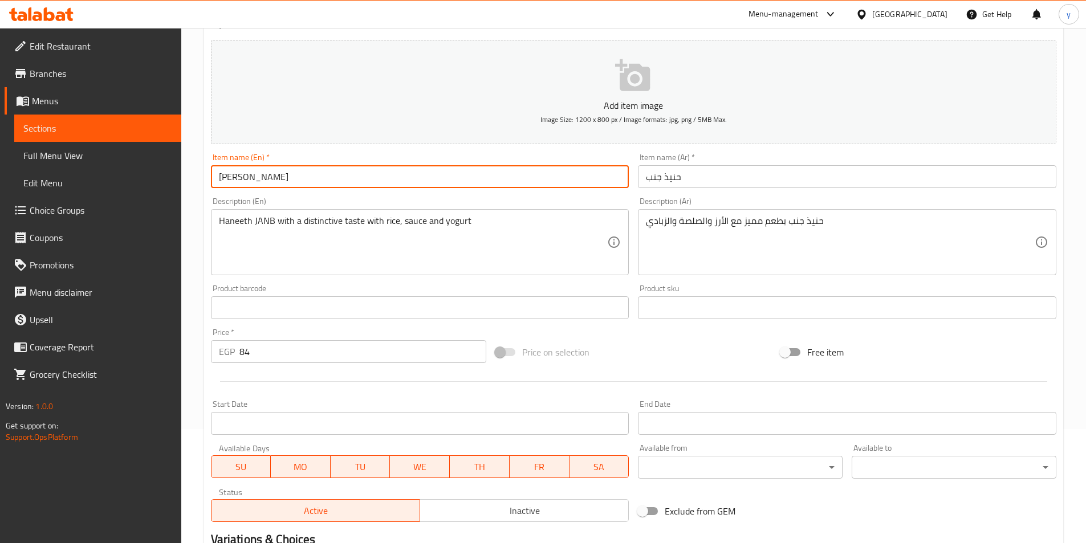
click at [501, 176] on input "HANITH JANB" at bounding box center [420, 176] width 418 height 23
click at [248, 176] on input "HANITH JANB" at bounding box center [420, 176] width 418 height 23
drag, startPoint x: 251, startPoint y: 182, endPoint x: 210, endPoint y: 193, distance: 42.5
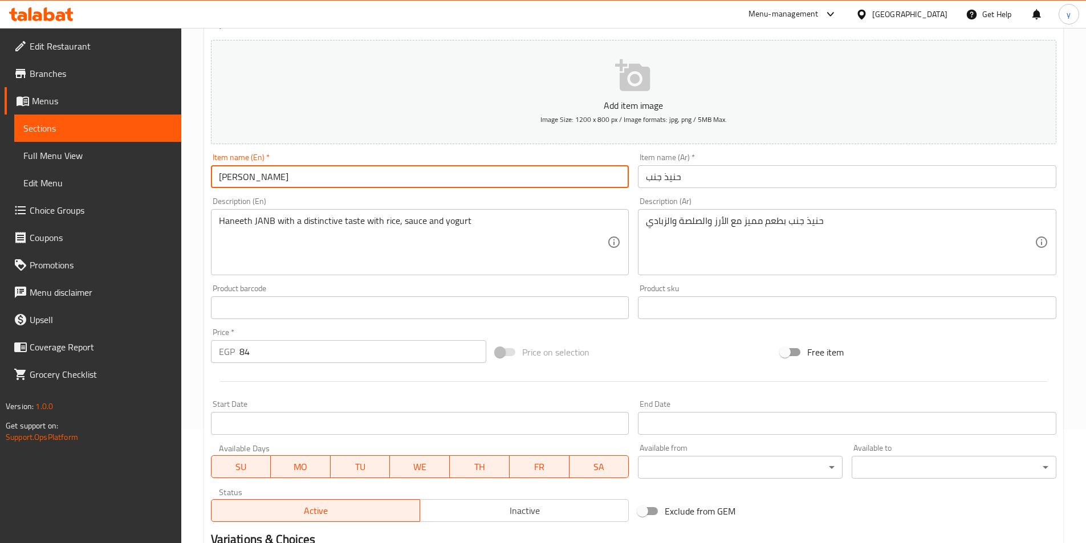
click at [210, 193] on div "Add item image Image Size: 1200 x 800 px / Image formats: jpg, png / 5MB Max. I…" at bounding box center [633, 280] width 855 height 491
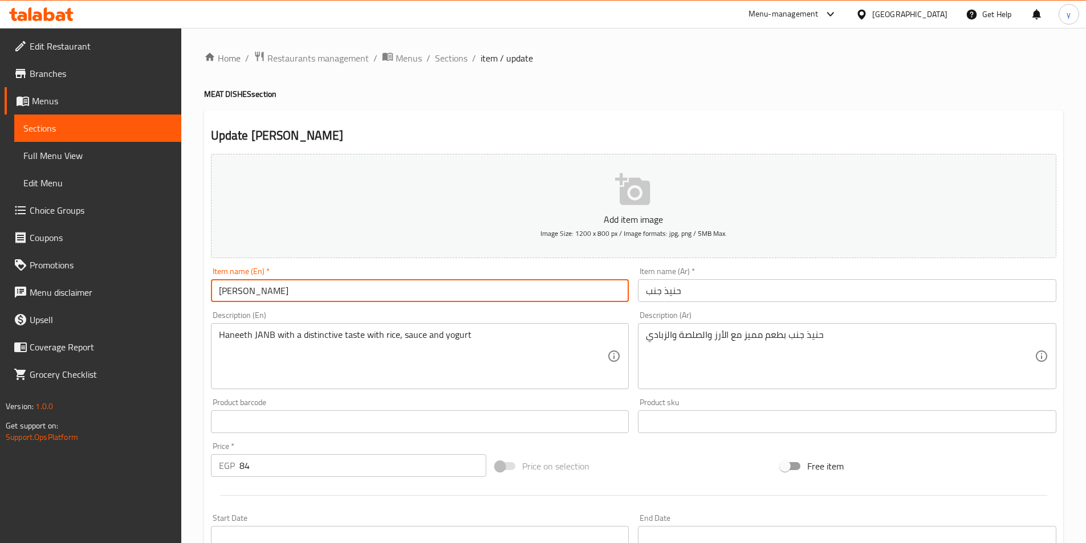
scroll to position [262, 0]
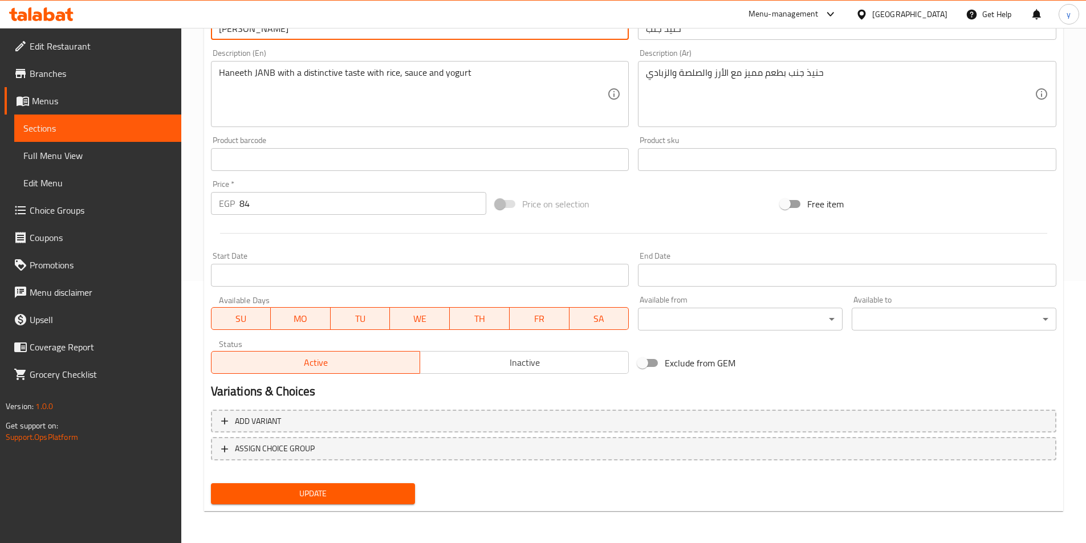
type input "[PERSON_NAME]"
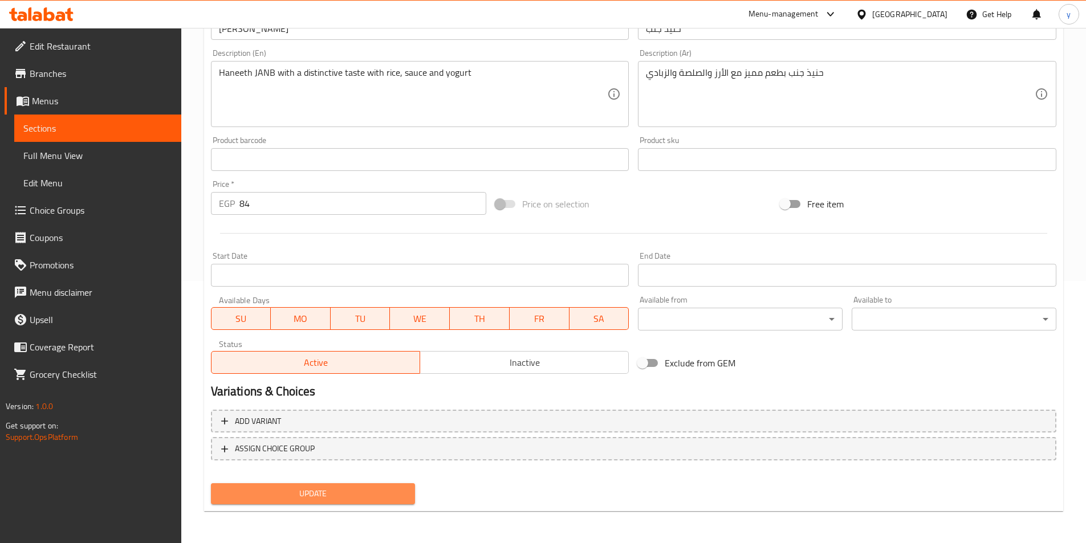
click at [362, 504] on button "Update" at bounding box center [313, 493] width 205 height 21
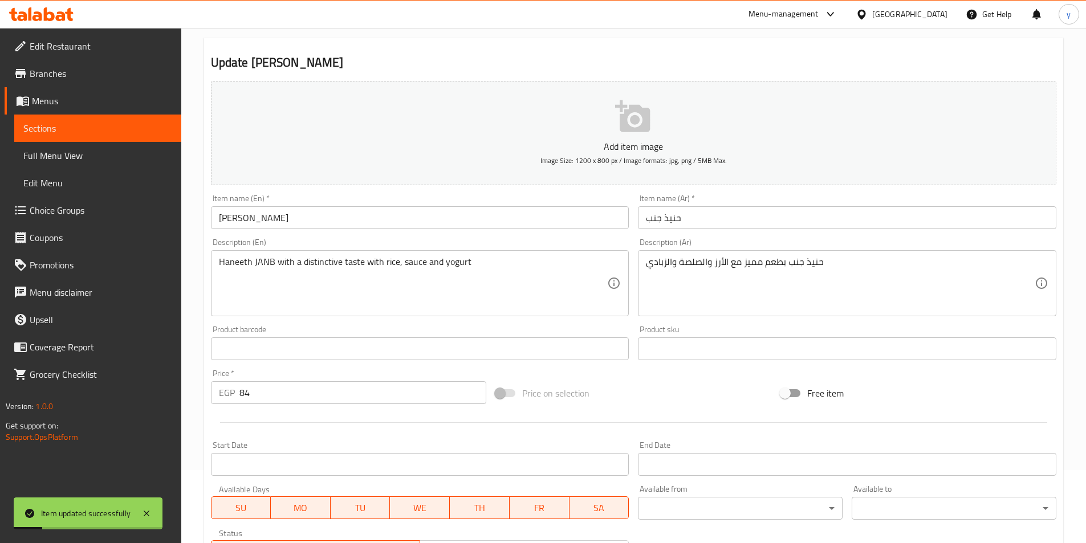
scroll to position [0, 0]
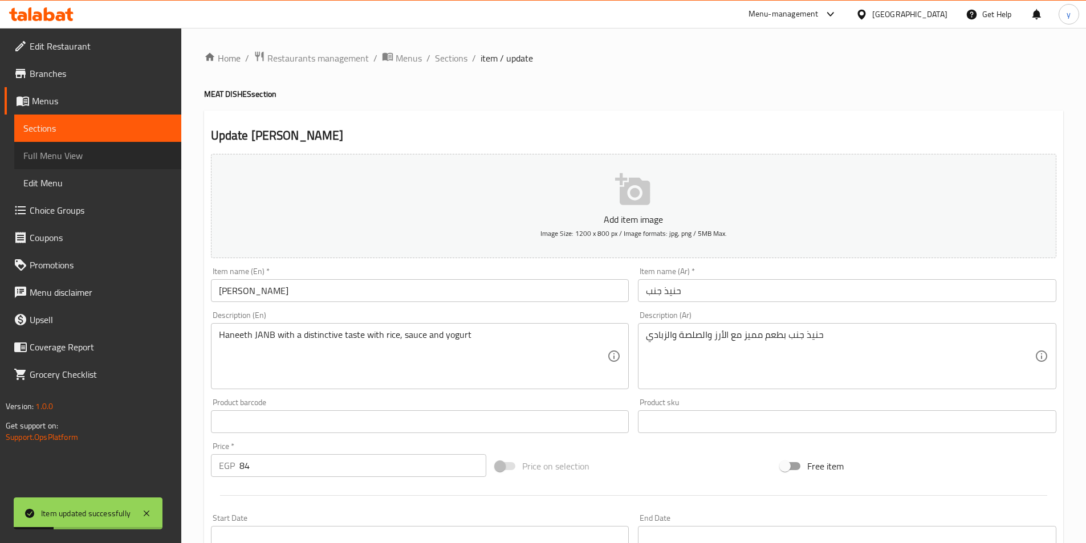
click at [133, 156] on span "Full Menu View" at bounding box center [97, 156] width 149 height 14
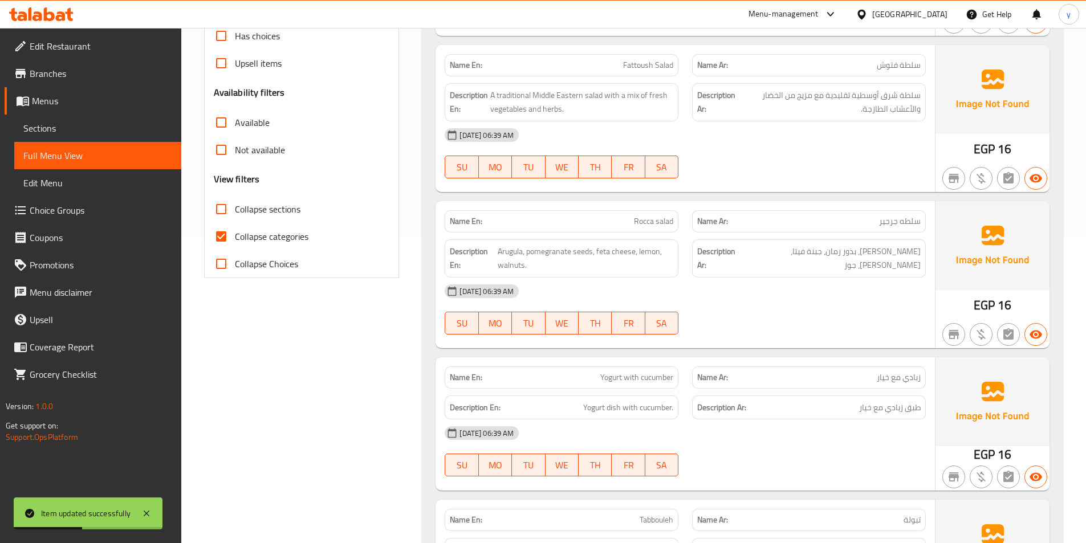
scroll to position [285, 0]
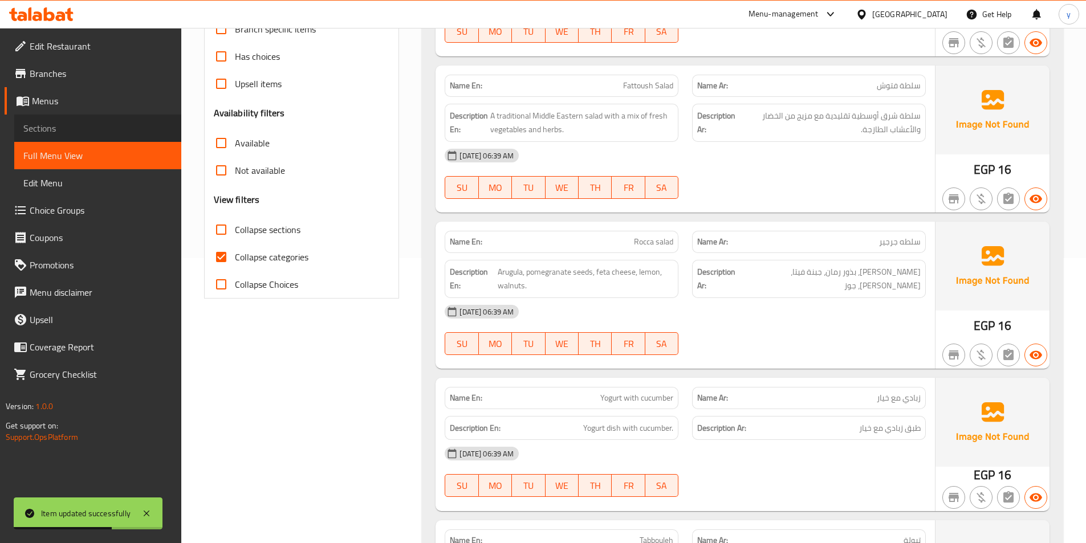
click at [68, 131] on span "Sections" at bounding box center [97, 128] width 149 height 14
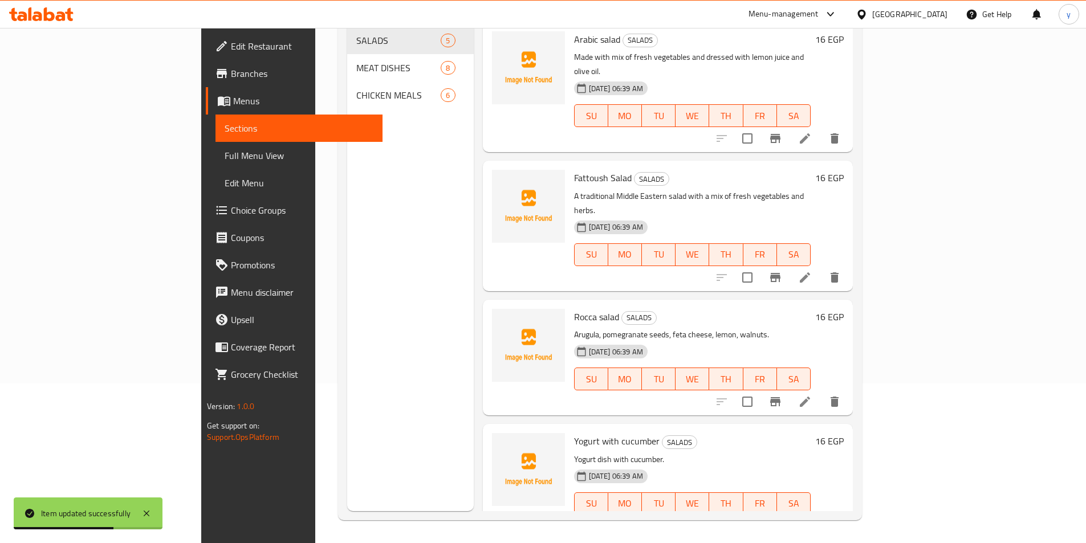
scroll to position [160, 0]
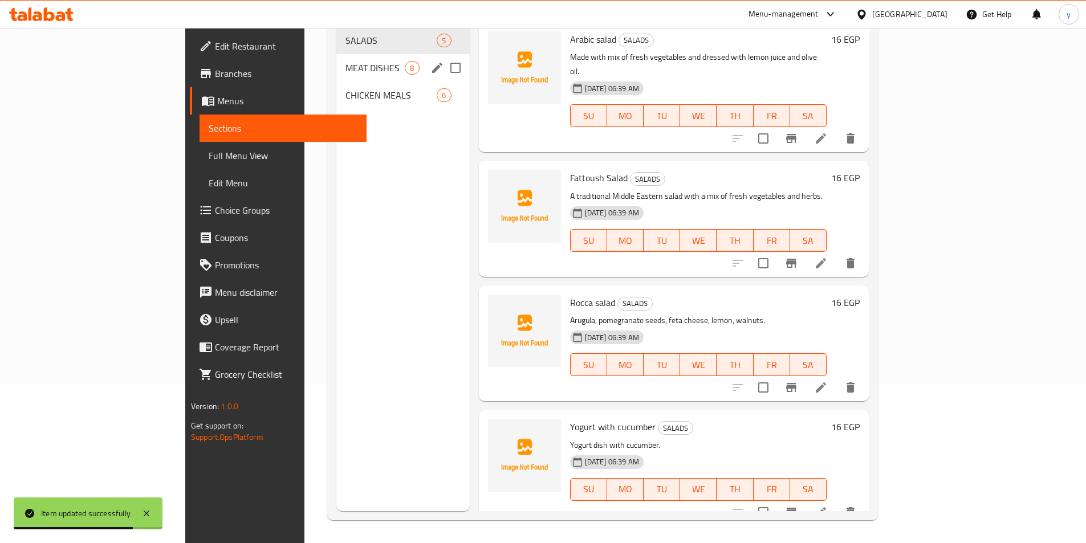
click at [346, 61] on span "MEAT DISHES" at bounding box center [375, 68] width 59 height 14
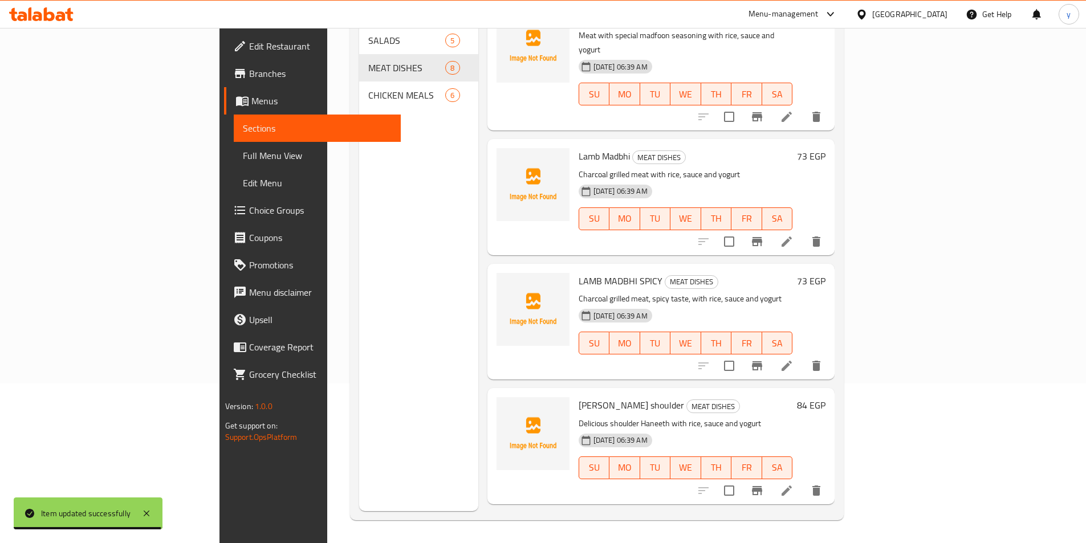
scroll to position [482, 0]
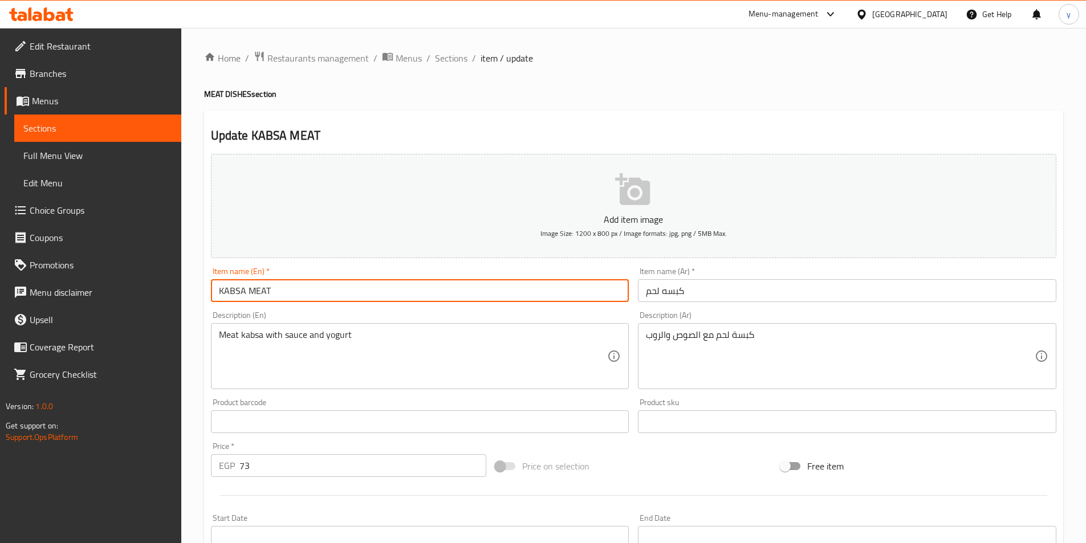
drag, startPoint x: 300, startPoint y: 291, endPoint x: 190, endPoint y: 291, distance: 109.5
click at [190, 291] on div "Home / Restaurants management / Menus / Sections / item / update MEAT DISHES se…" at bounding box center [633, 417] width 905 height 778
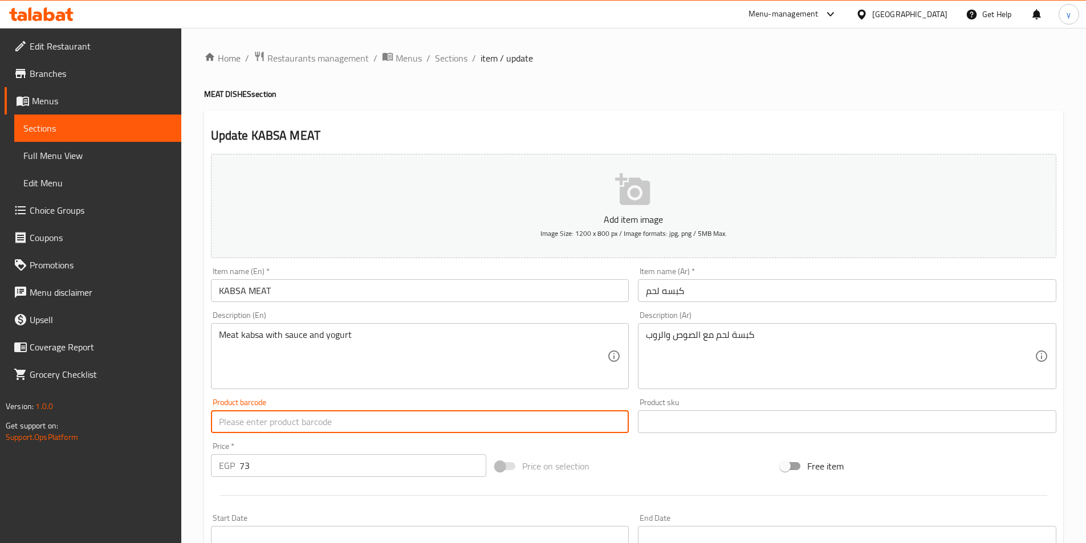
click at [304, 424] on input "text" at bounding box center [420, 422] width 418 height 23
drag, startPoint x: 304, startPoint y: 424, endPoint x: 214, endPoint y: 440, distance: 92.0
click at [214, 440] on div "Add item image Image Size: 1200 x 800 px / Image formats: jpg, png / 5MB Max. I…" at bounding box center [633, 394] width 855 height 491
type input "kabsa meat"
click at [417, 291] on input "KABSA MEAT" at bounding box center [420, 290] width 418 height 23
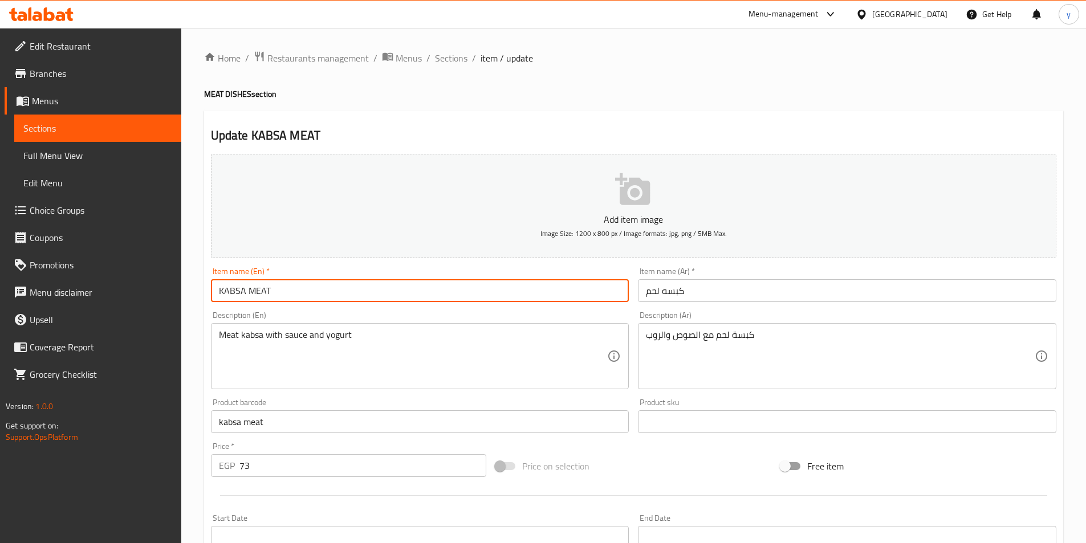
click at [417, 291] on input "KABSA MEAT" at bounding box center [420, 290] width 418 height 23
paste input "kabsa meat"
drag, startPoint x: 244, startPoint y: 294, endPoint x: 171, endPoint y: 301, distance: 73.4
click at [171, 301] on div "Edit Restaurant Branches Menus Sections Full Menu View Edit Menu Choice Groups …" at bounding box center [543, 417] width 1086 height 778
drag, startPoint x: 225, startPoint y: 290, endPoint x: 193, endPoint y: 303, distance: 35.3
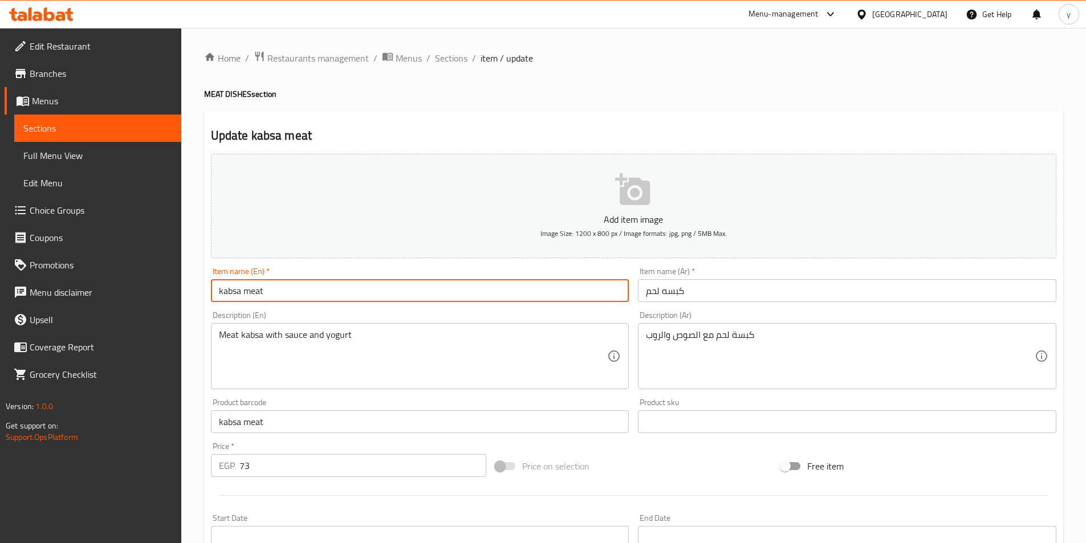
click at [193, 303] on div "Home / Restaurants management / Menus / Sections / item / update MEAT DISHES se…" at bounding box center [633, 417] width 905 height 778
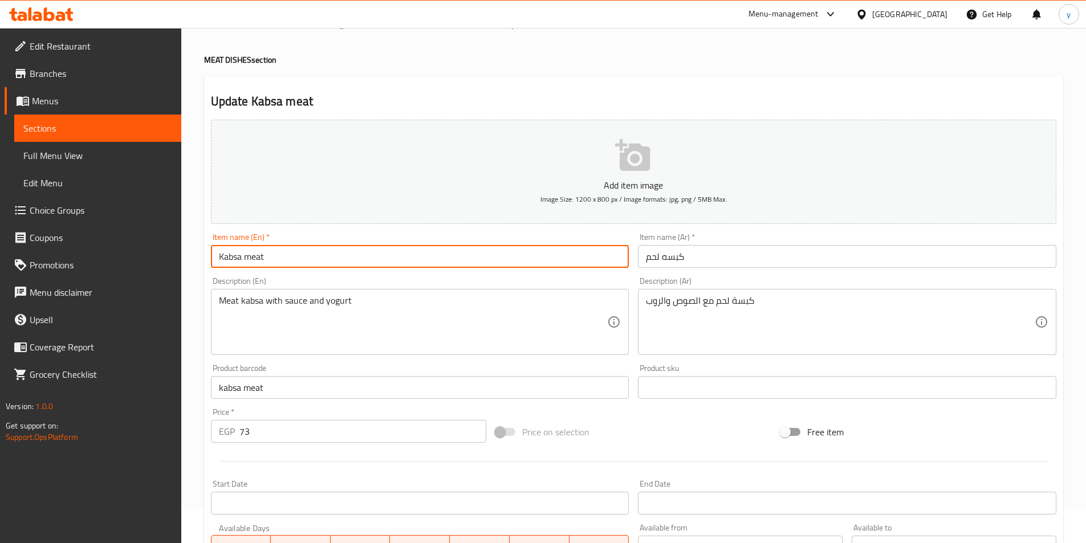
scroll to position [262, 0]
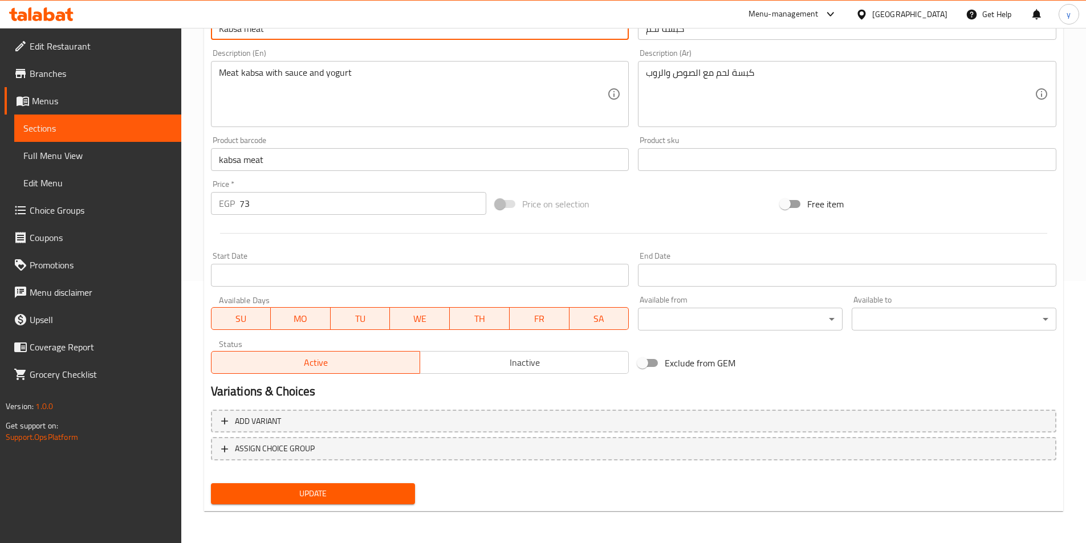
type input "Kabsa meat"
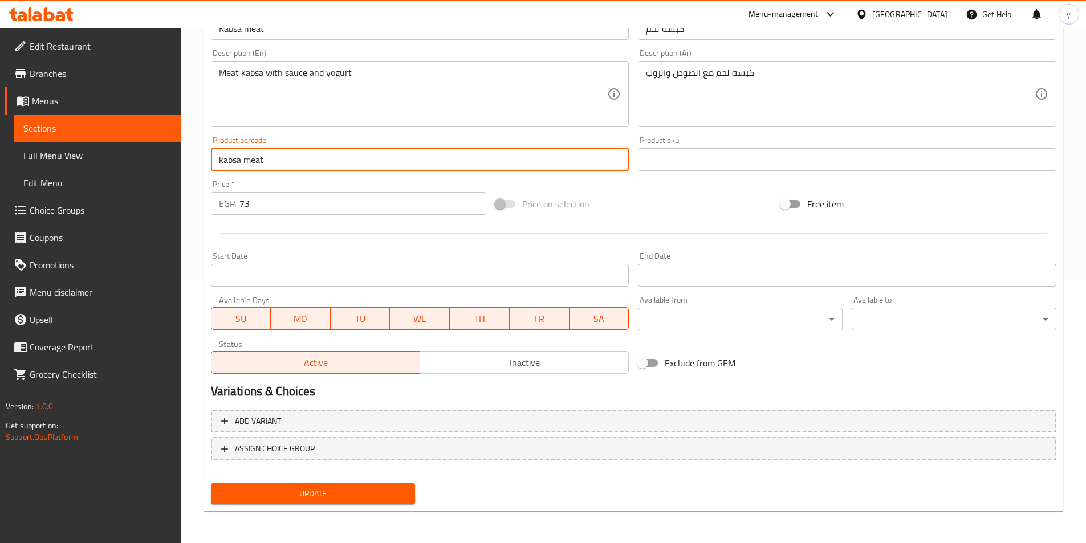
drag, startPoint x: 297, startPoint y: 165, endPoint x: 47, endPoint y: 164, distance: 249.7
click at [47, 164] on div "Edit Restaurant Branches Menus Sections Full Menu View Edit Menu Choice Groups …" at bounding box center [543, 155] width 1086 height 778
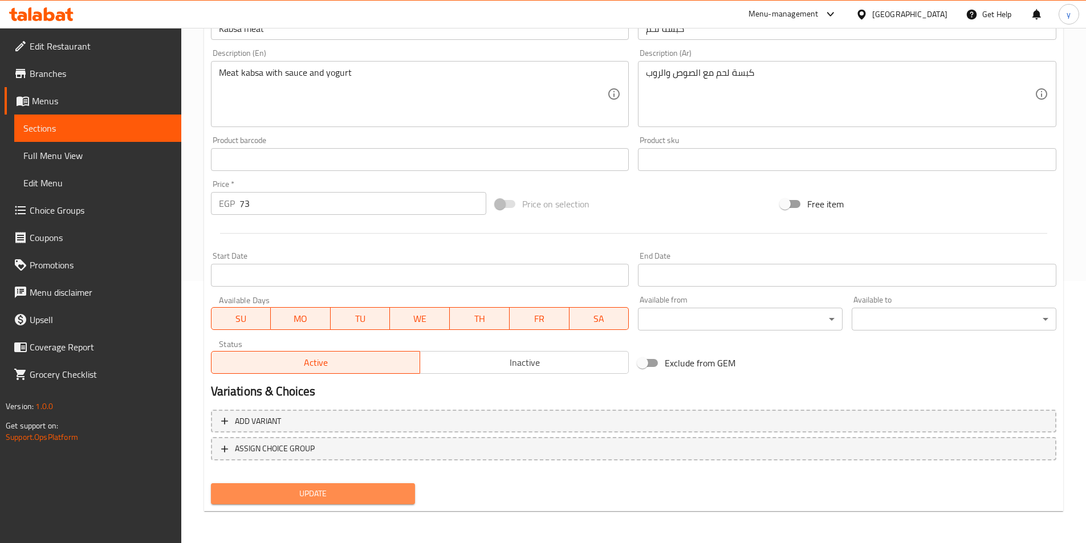
click at [291, 489] on span "Update" at bounding box center [313, 494] width 186 height 14
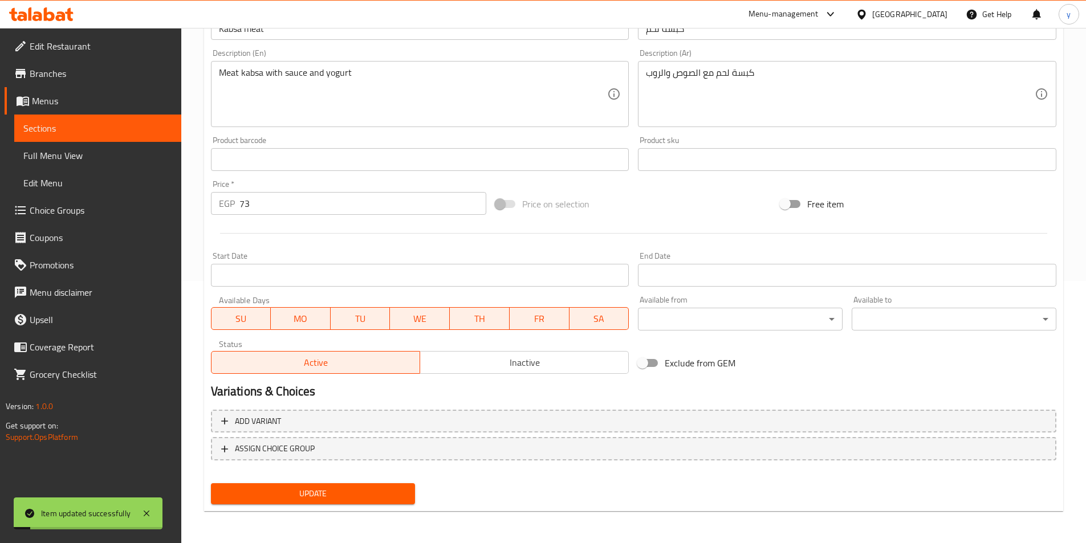
click at [99, 153] on span "Full Menu View" at bounding box center [97, 156] width 149 height 14
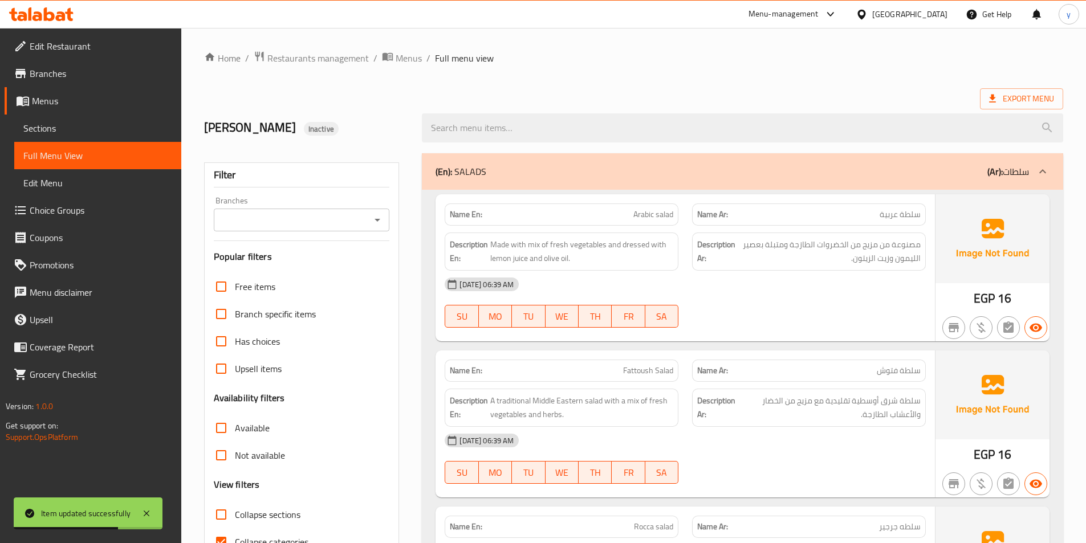
click at [62, 130] on span "Sections" at bounding box center [97, 128] width 149 height 14
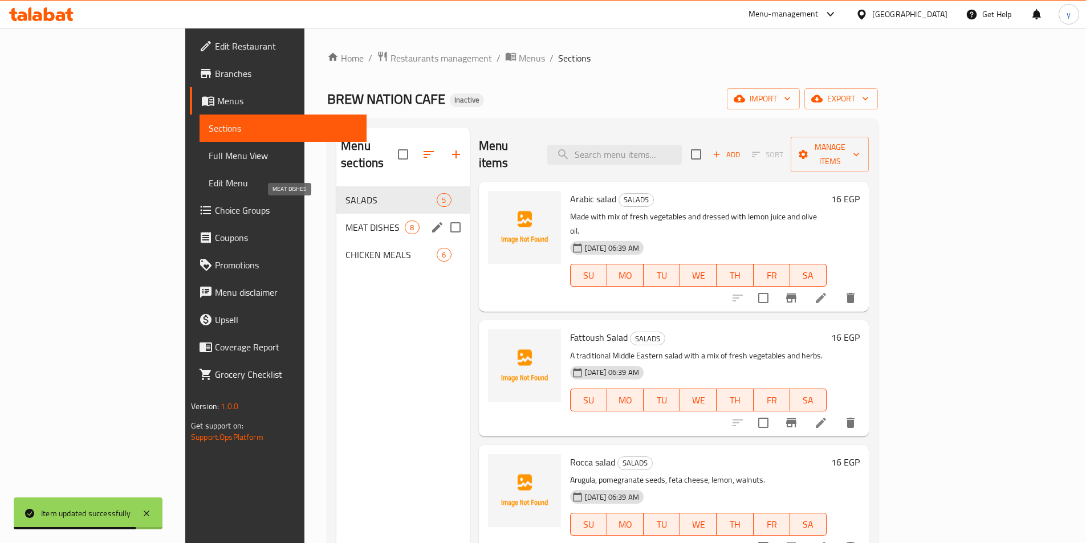
click at [346, 221] on span "MEAT DISHES" at bounding box center [375, 228] width 59 height 14
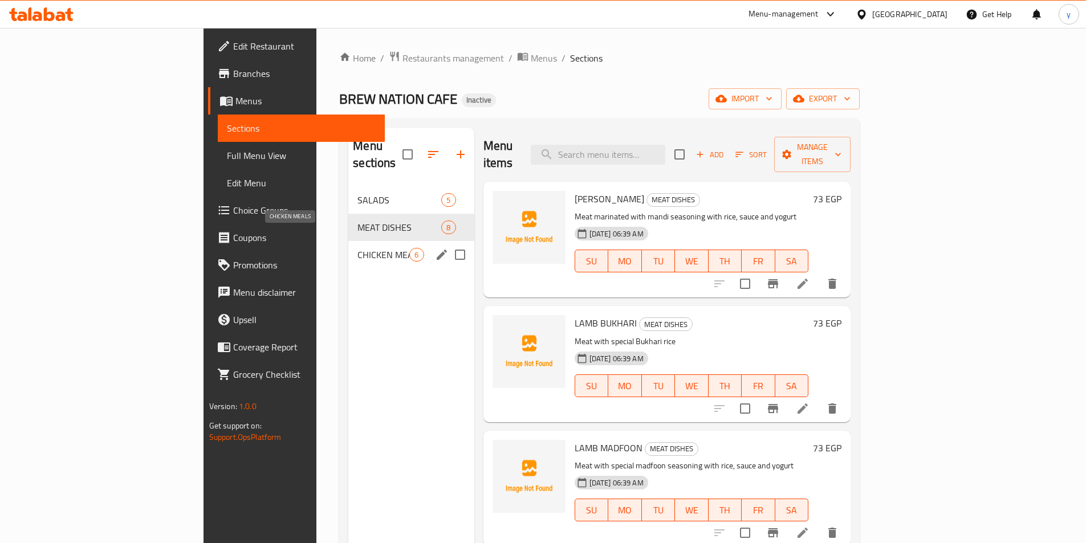
click at [357, 248] on span "CHICKEN MEALS" at bounding box center [383, 255] width 52 height 14
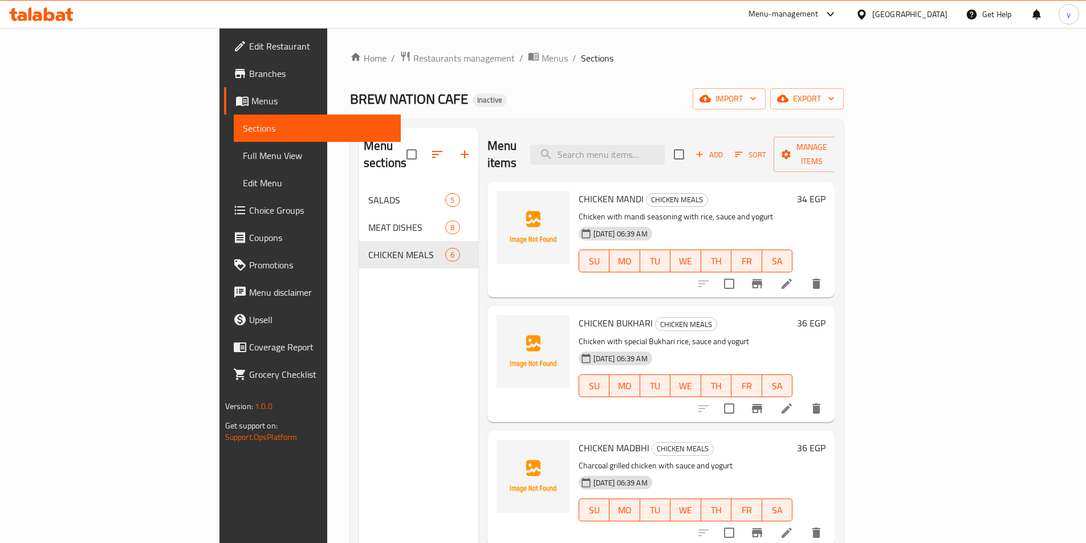
click at [243, 159] on span "Full Menu View" at bounding box center [317, 156] width 149 height 14
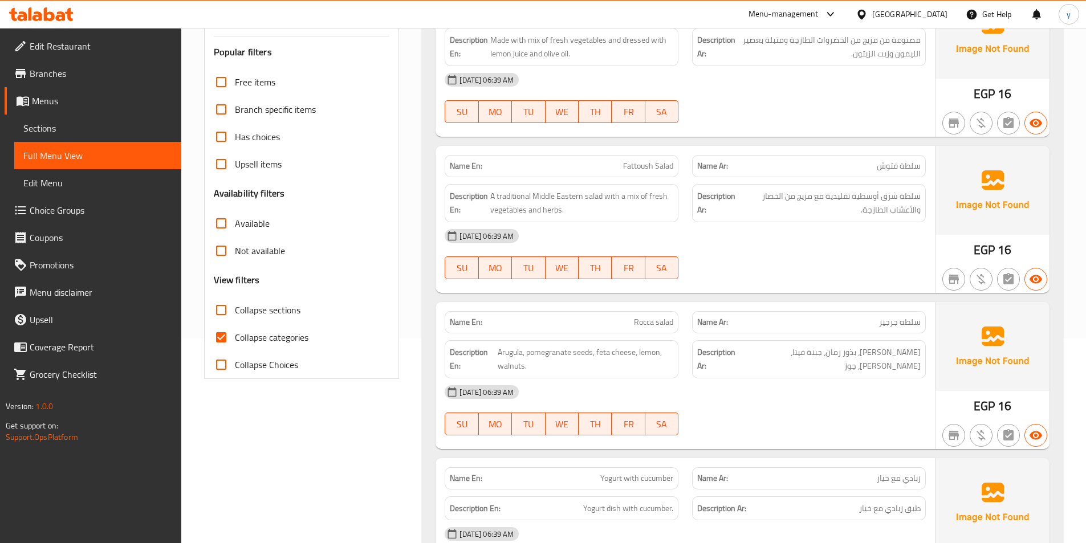
scroll to position [228, 0]
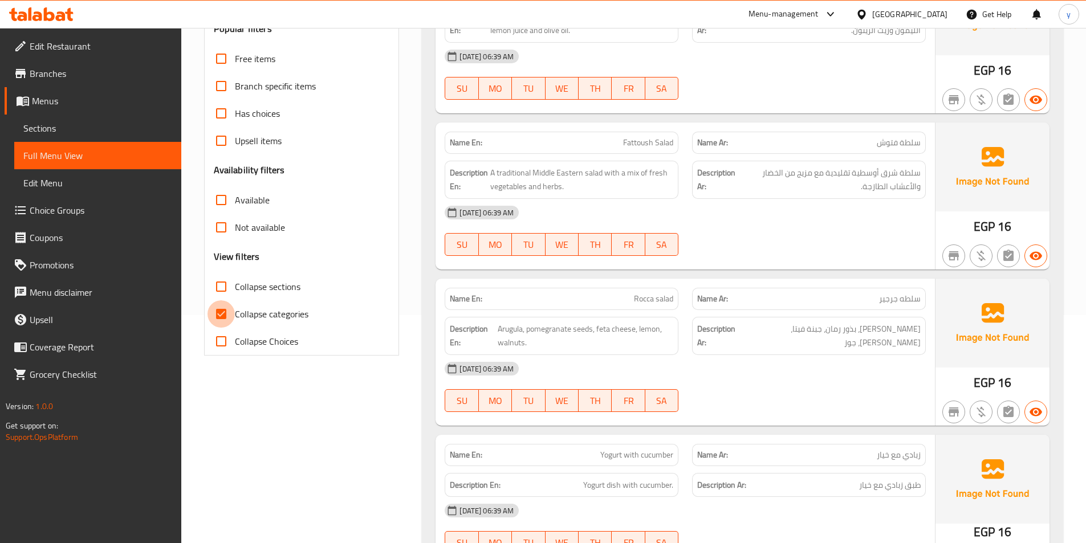
click at [227, 315] on input "Collapse categories" at bounding box center [221, 313] width 27 height 27
checkbox input "false"
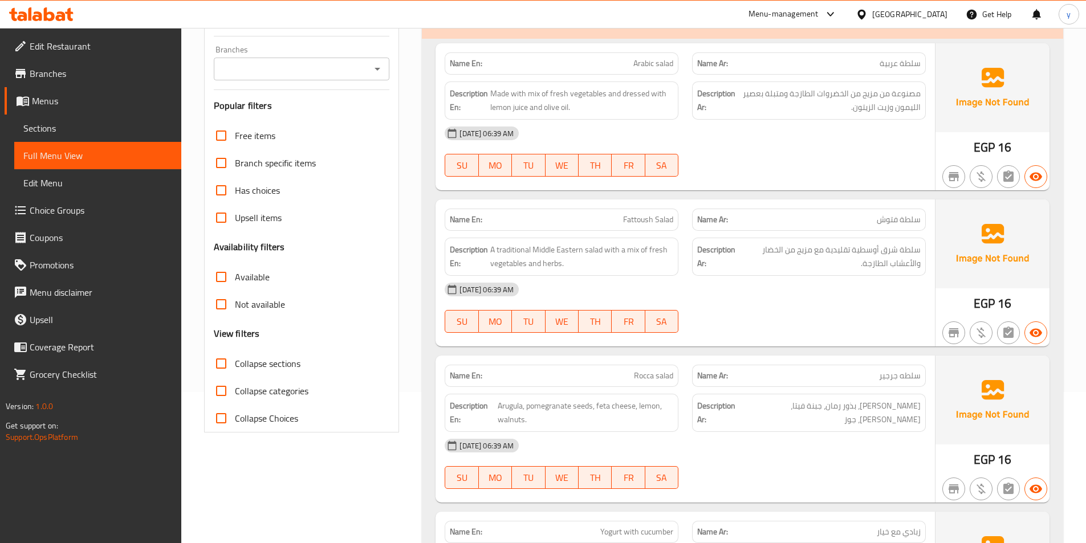
scroll to position [114, 0]
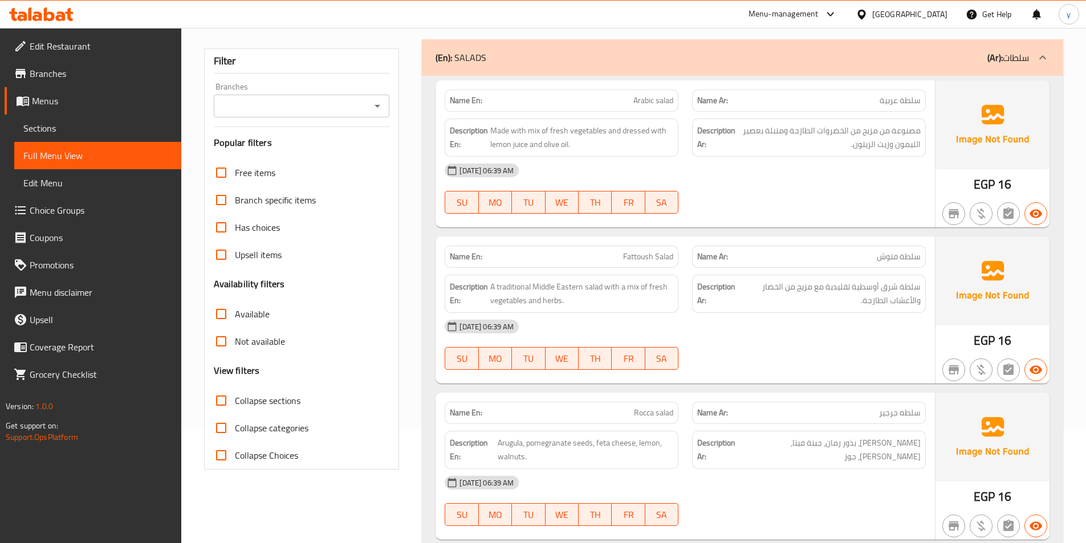
click at [42, 127] on span "Sections" at bounding box center [97, 128] width 149 height 14
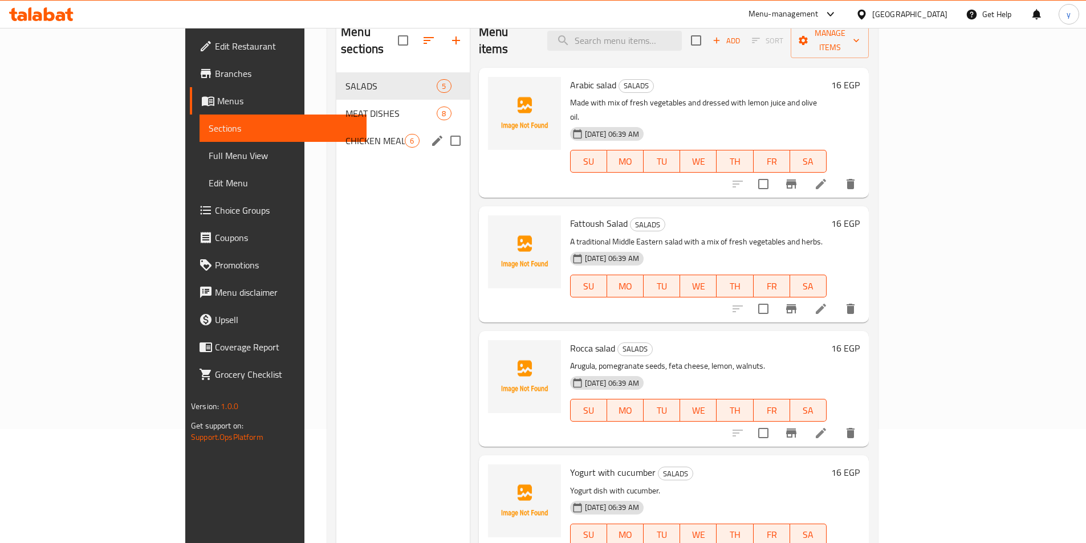
click at [346, 134] on span "CHICKEN MEALS" at bounding box center [375, 141] width 59 height 14
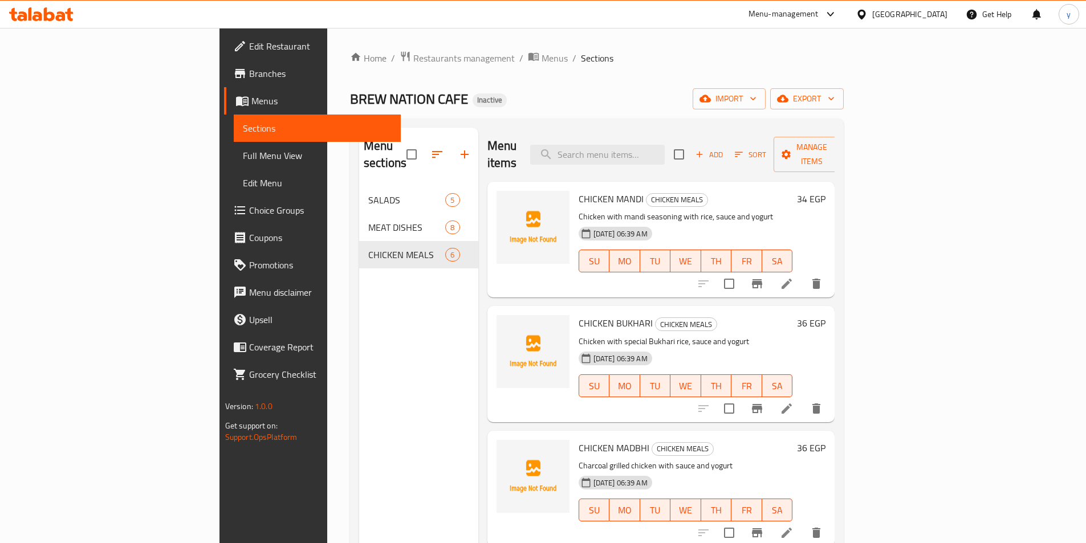
click at [794, 277] on icon at bounding box center [787, 284] width 14 height 14
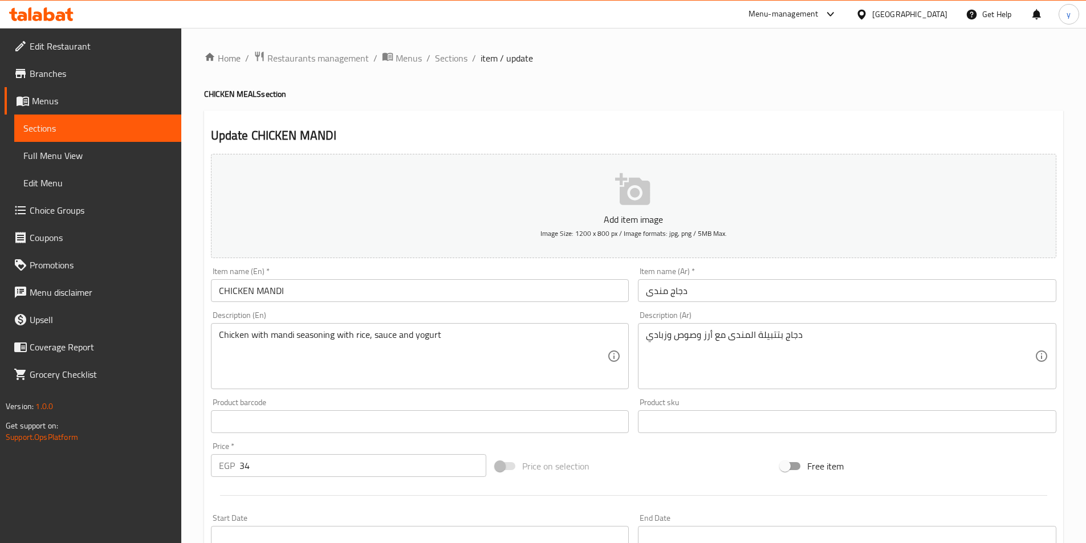
click at [338, 294] on input "CHICKEN MANDI" at bounding box center [420, 290] width 418 height 23
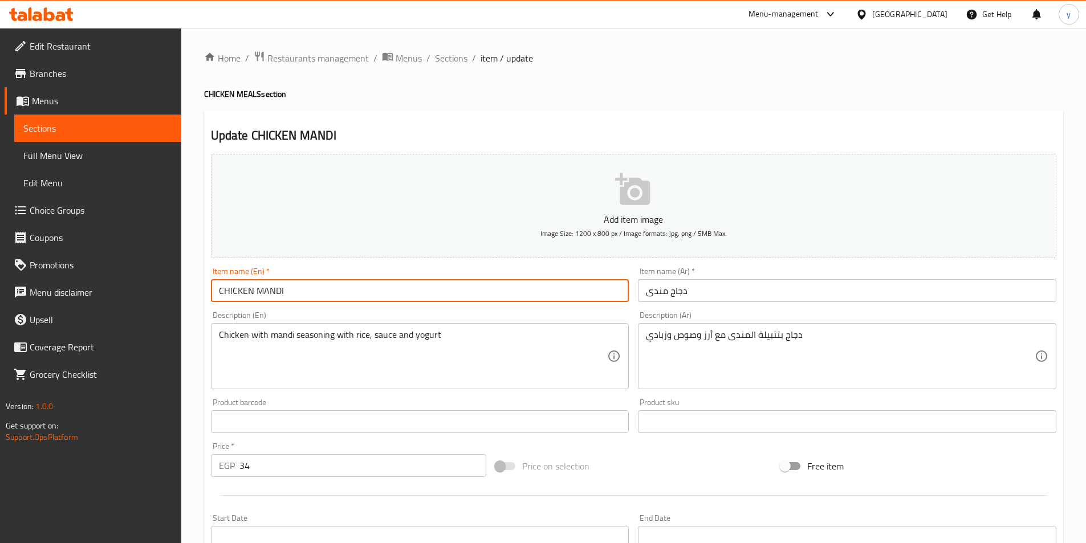
click at [338, 294] on input "CHICKEN MANDI" at bounding box center [420, 290] width 418 height 23
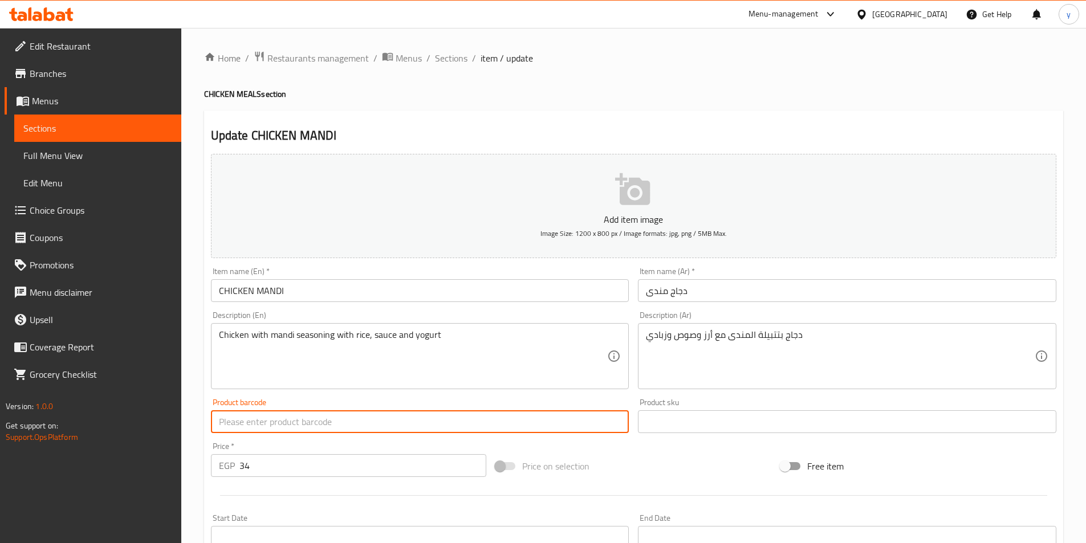
click at [336, 416] on input "text" at bounding box center [420, 422] width 418 height 23
drag, startPoint x: 336, startPoint y: 416, endPoint x: 208, endPoint y: 425, distance: 128.6
click at [208, 425] on div "Product barcode Chicken Mandi Product barcode" at bounding box center [420, 416] width 428 height 44
type input "Chicken Mandi"
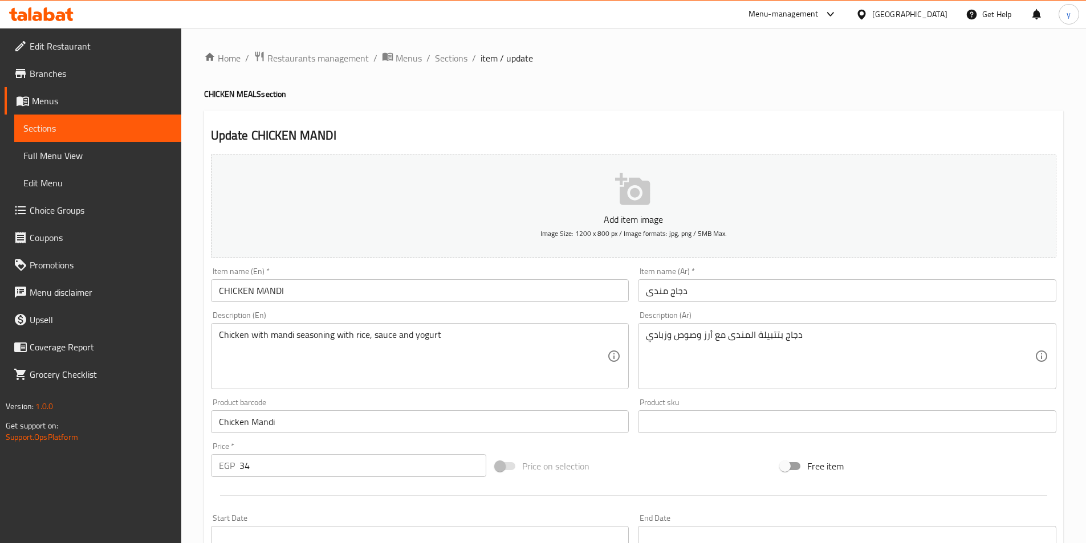
drag, startPoint x: 251, startPoint y: 434, endPoint x: 219, endPoint y: 421, distance: 35.3
click at [219, 421] on input "Chicken Mandi" at bounding box center [420, 422] width 418 height 23
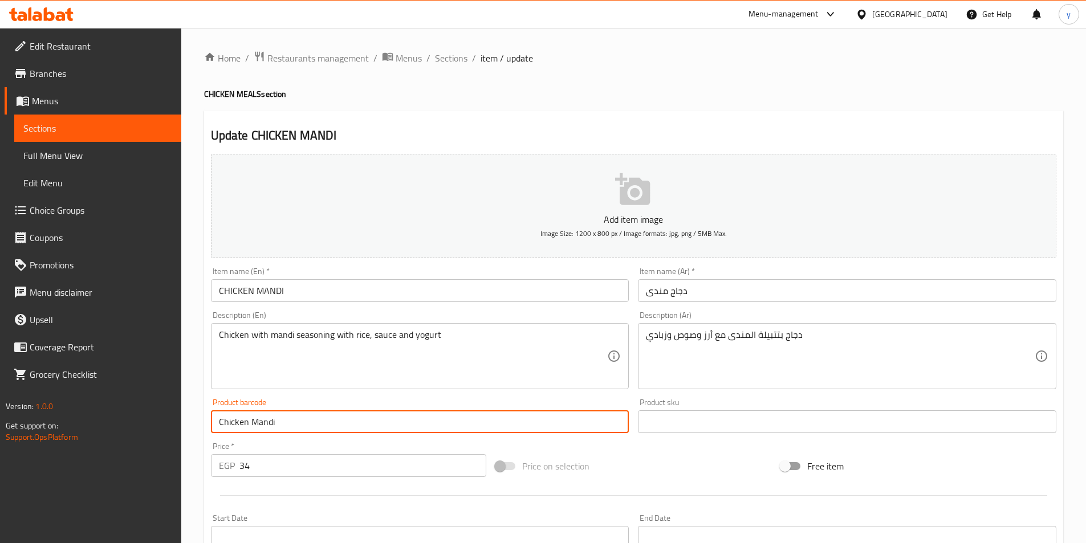
click at [219, 421] on input "Chicken Mandi" at bounding box center [420, 422] width 418 height 23
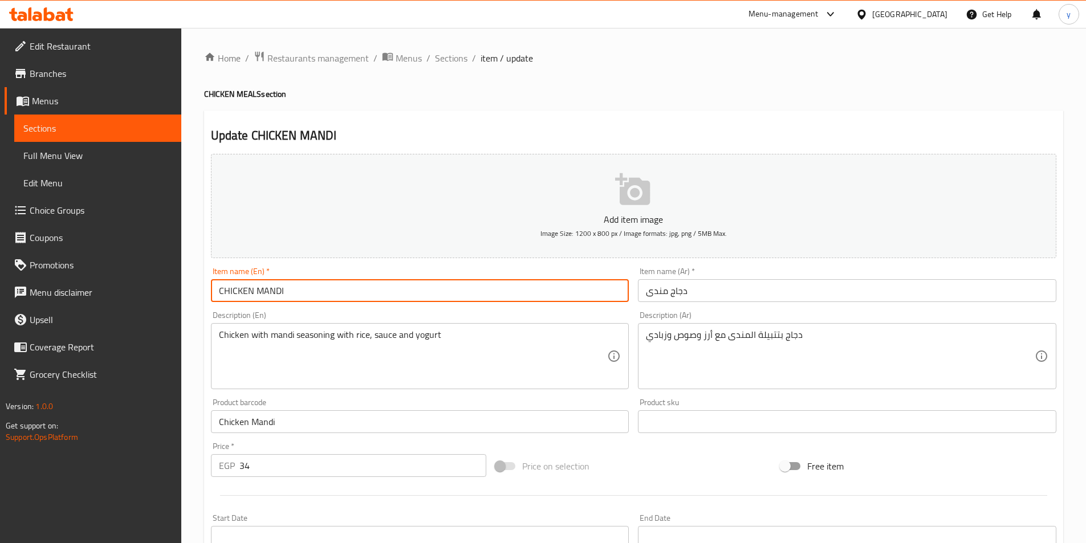
click at [344, 283] on input "CHICKEN MANDI" at bounding box center [420, 290] width 418 height 23
paste input "Chicken Mandi"
type input "Chicken Mandi"
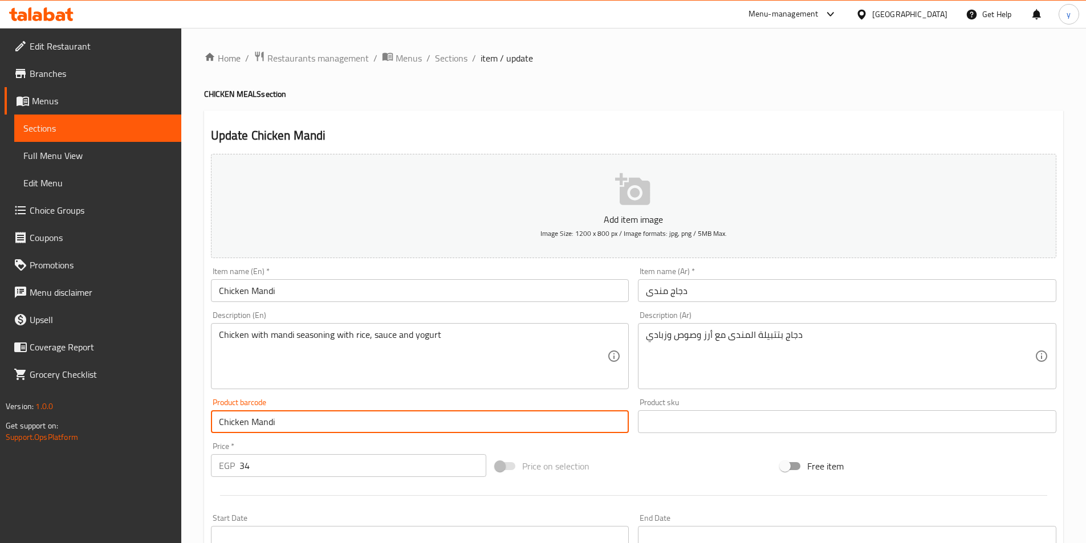
click at [405, 426] on input "Chicken Mandi" at bounding box center [420, 422] width 418 height 23
click at [404, 425] on input "Chicken Mandi" at bounding box center [420, 422] width 418 height 23
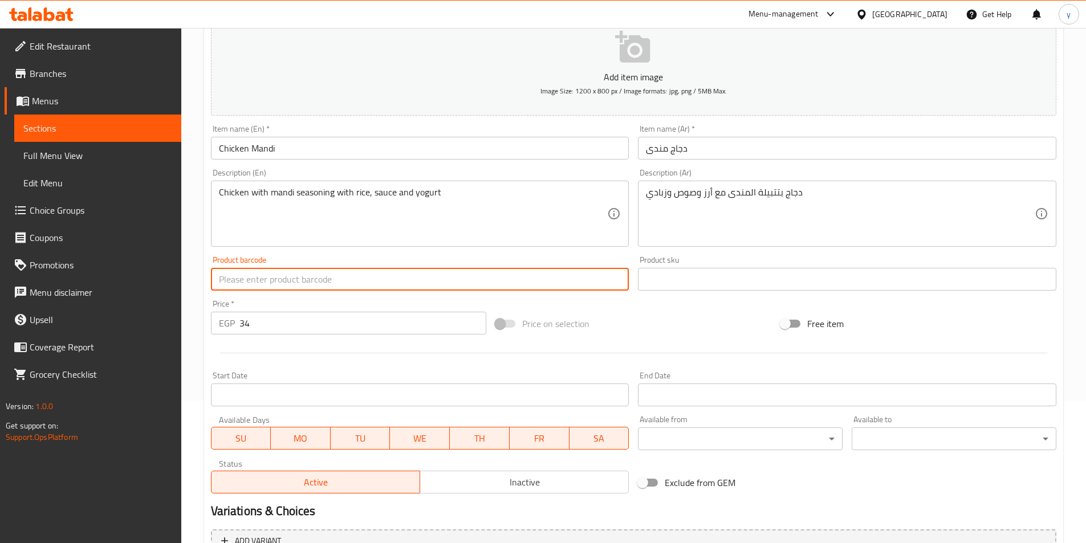
scroll to position [228, 0]
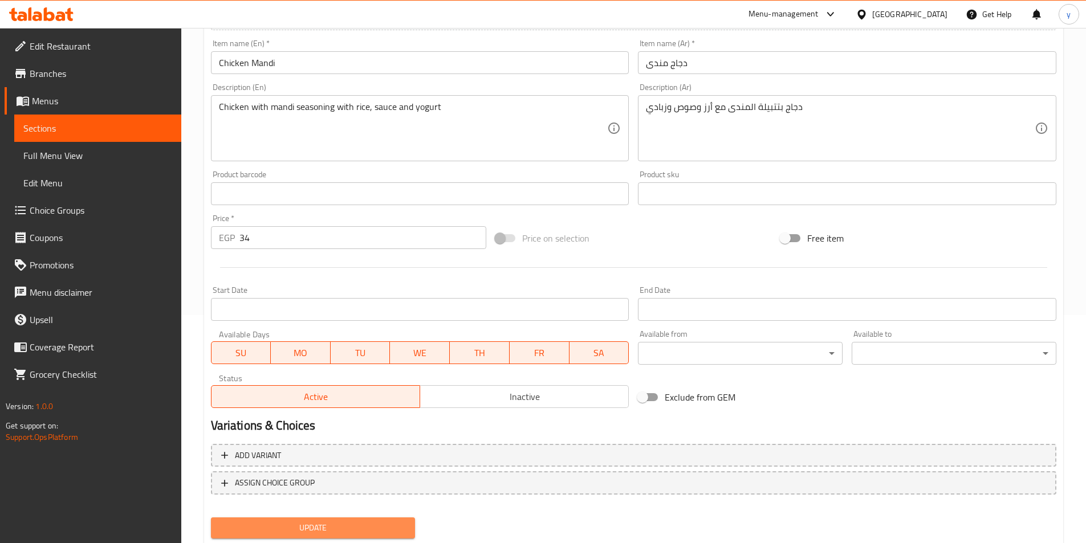
click at [338, 526] on span "Update" at bounding box center [313, 528] width 186 height 14
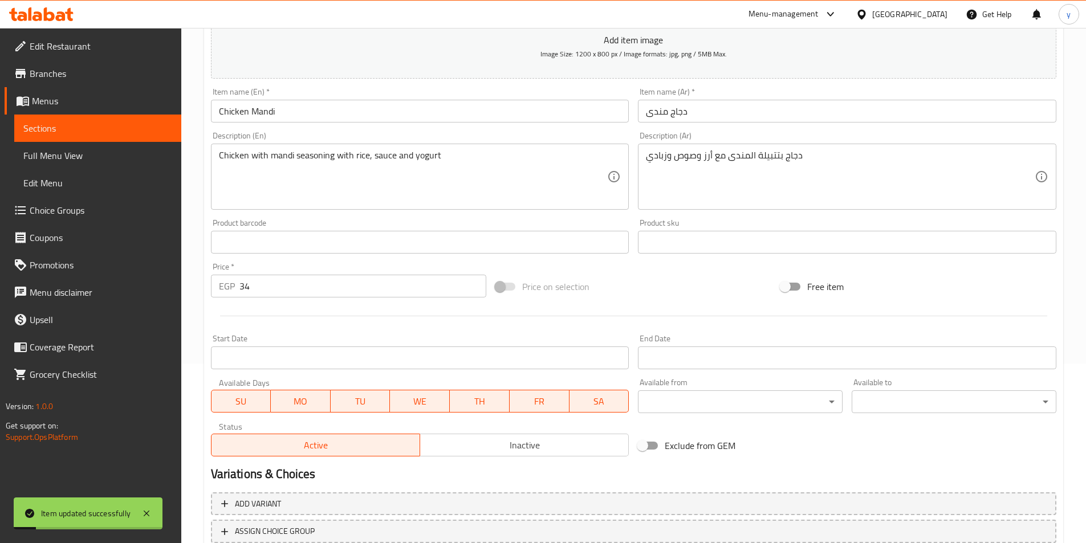
scroll to position [57, 0]
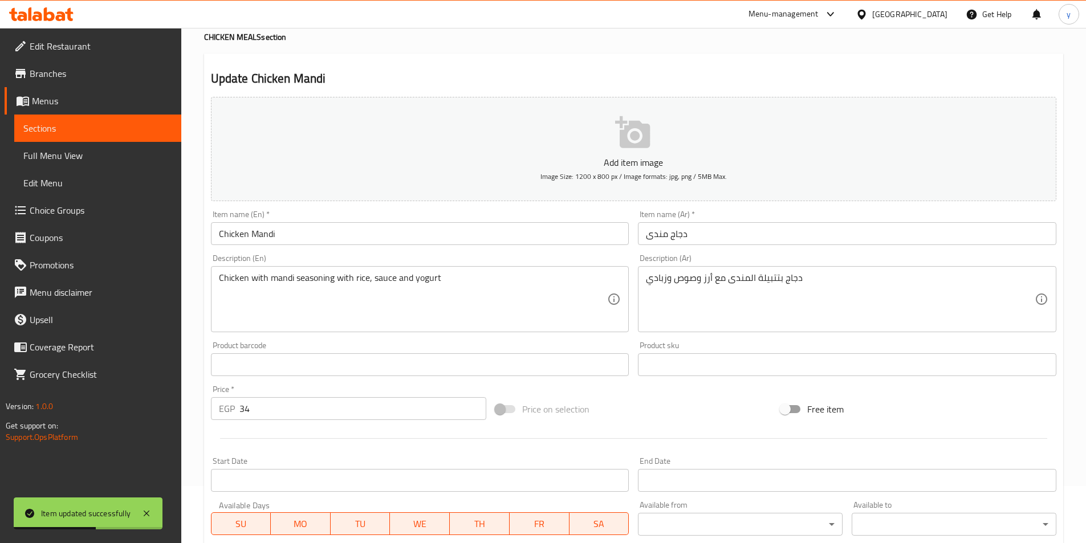
click at [65, 162] on span "Full Menu View" at bounding box center [97, 156] width 149 height 14
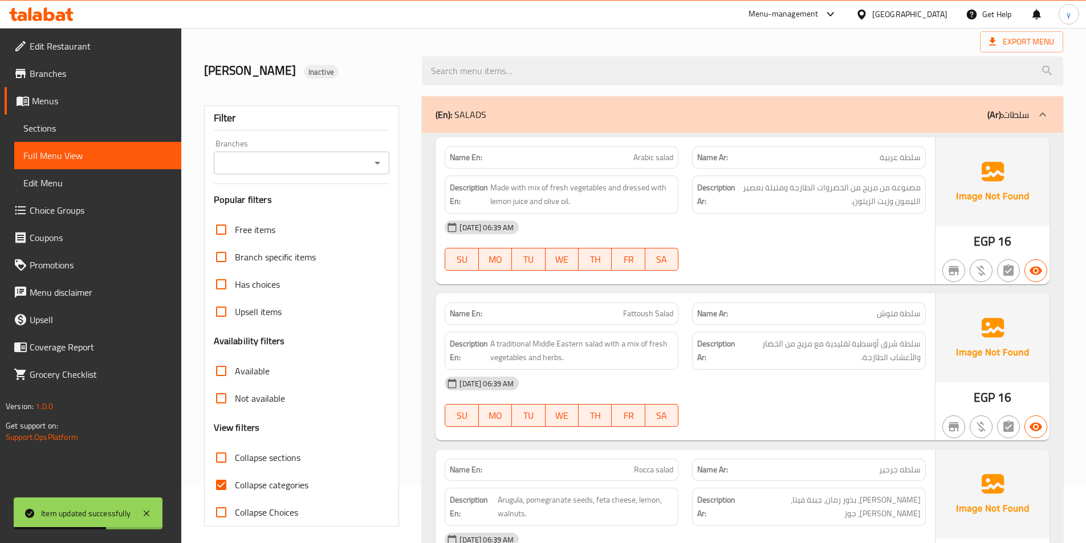
click at [70, 185] on span "Edit Menu" at bounding box center [97, 183] width 149 height 14
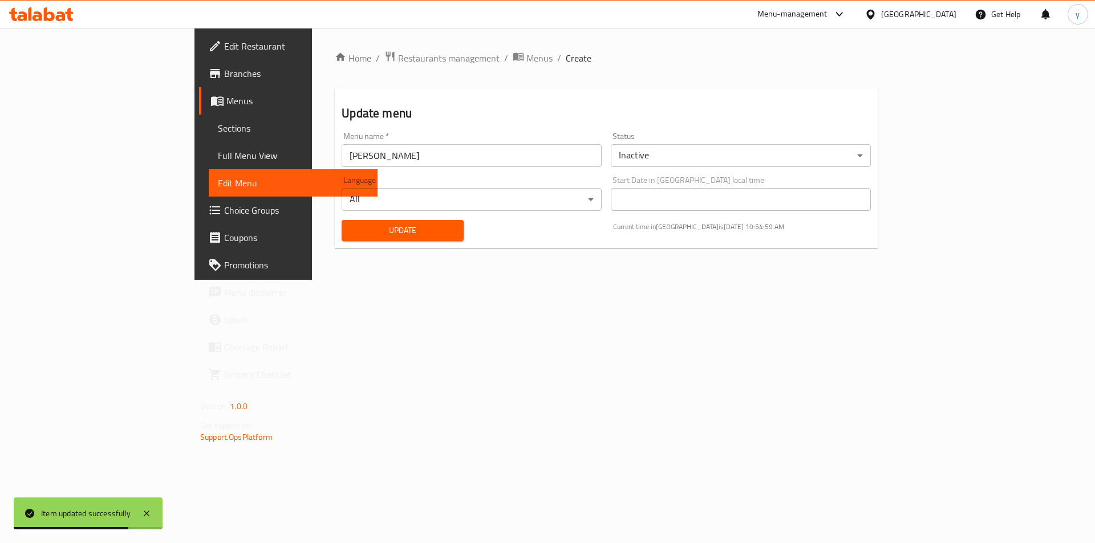
click at [218, 156] on span "Full Menu View" at bounding box center [293, 156] width 151 height 14
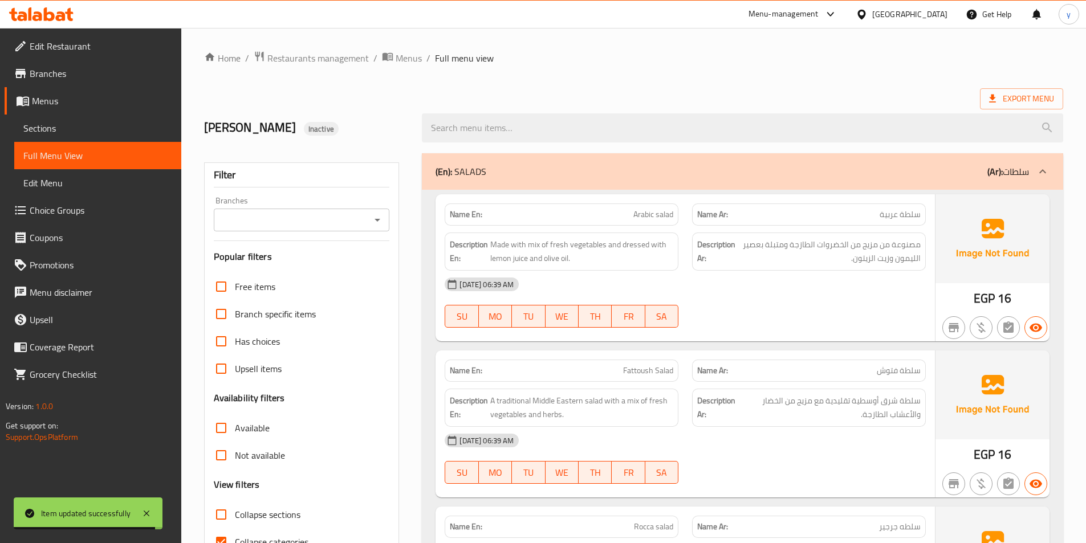
click at [54, 126] on span "Sections" at bounding box center [97, 128] width 149 height 14
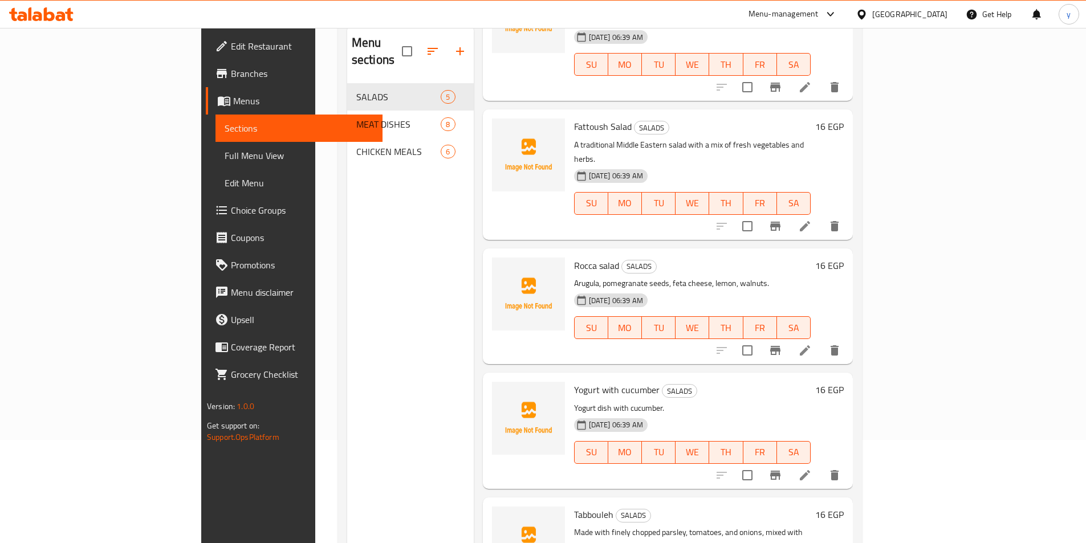
scroll to position [160, 0]
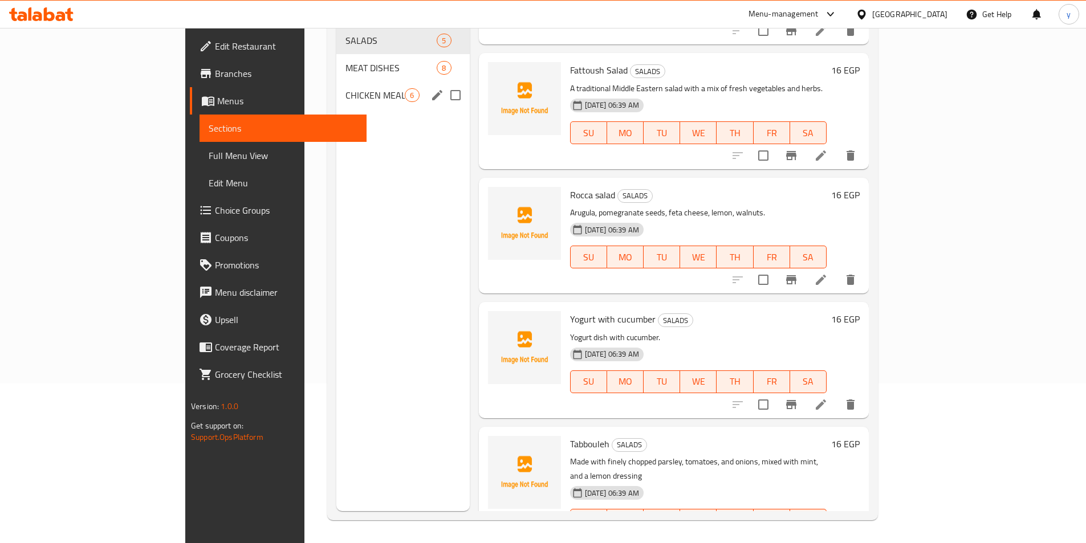
click at [336, 86] on div "CHICKEN MEALS 6" at bounding box center [402, 95] width 133 height 27
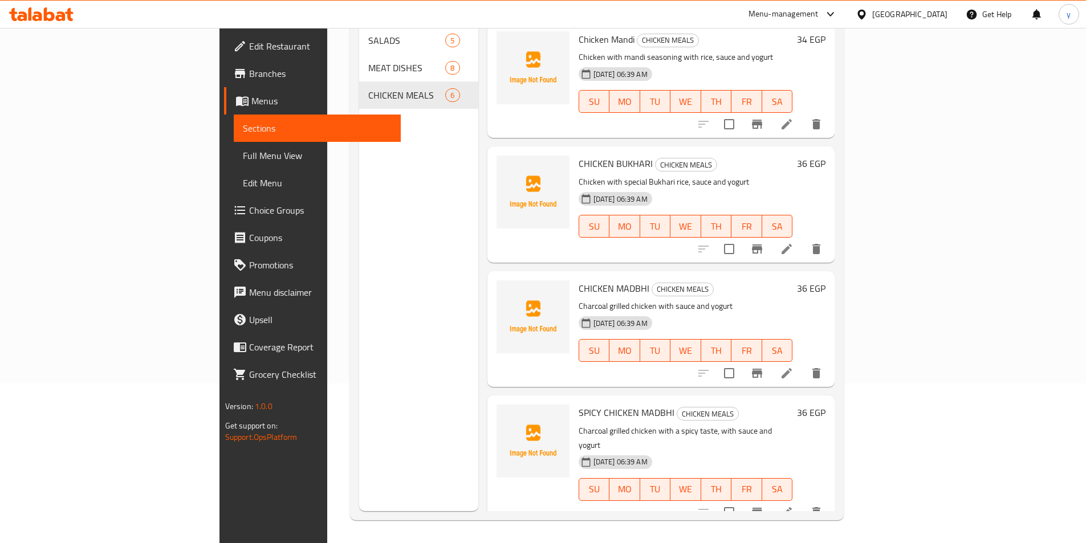
scroll to position [46, 0]
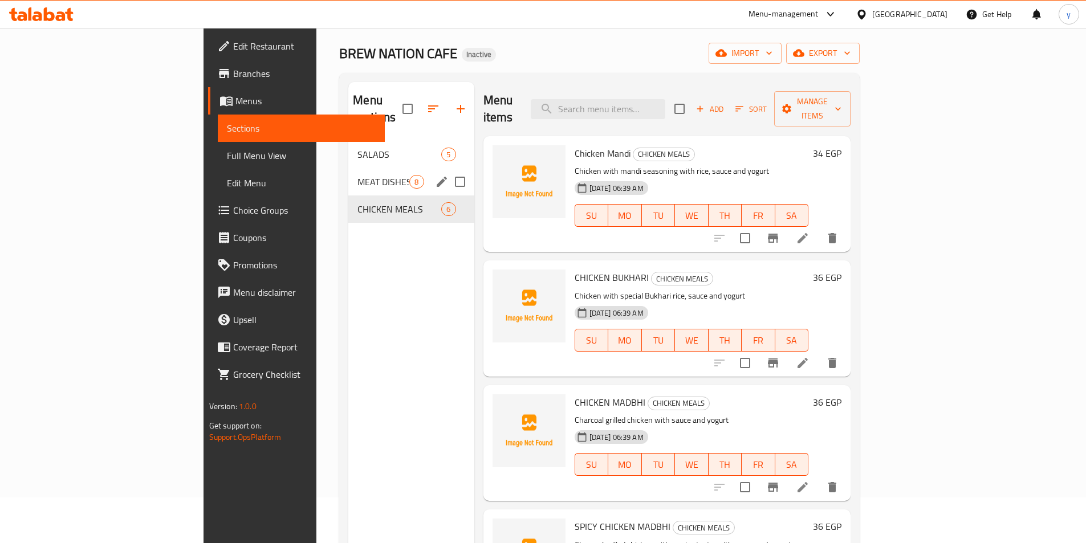
click at [410, 177] on span "8" at bounding box center [416, 182] width 13 height 11
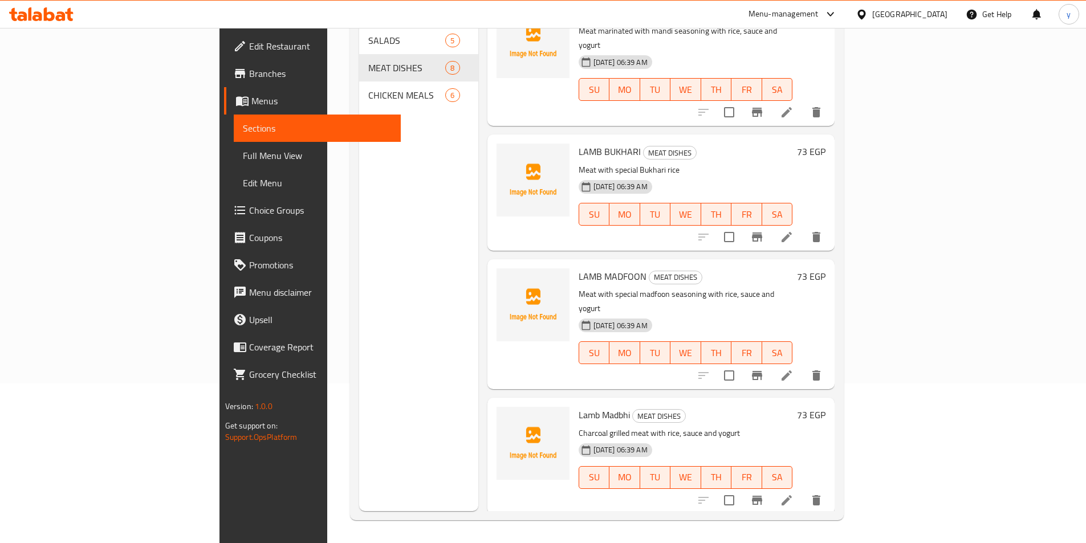
scroll to position [26, 0]
click at [792, 371] on icon at bounding box center [787, 376] width 10 height 10
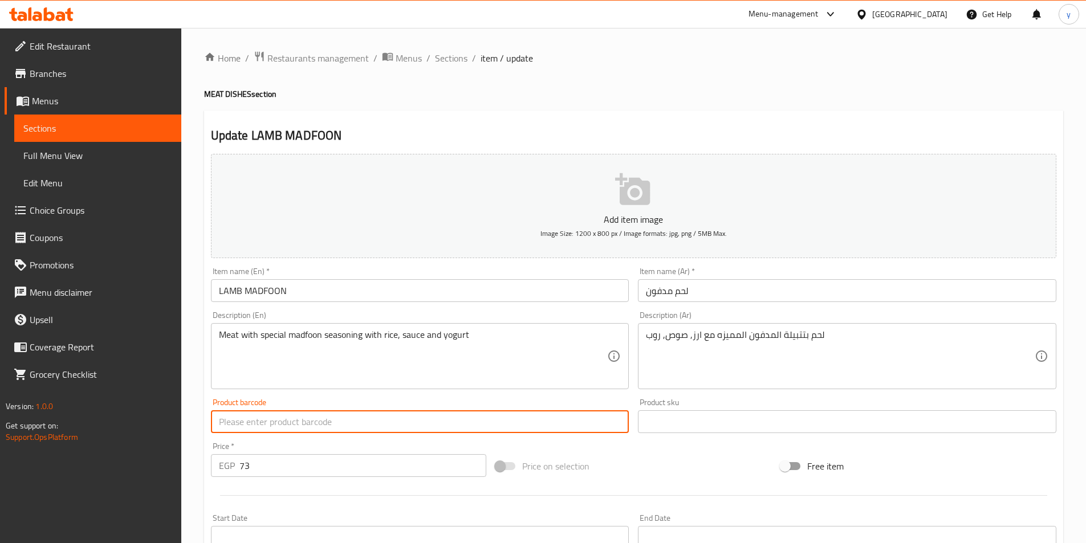
click at [379, 429] on input "text" at bounding box center [420, 422] width 418 height 23
drag, startPoint x: 379, startPoint y: 428, endPoint x: 371, endPoint y: 430, distance: 7.6
click at [371, 430] on input "Lamb Madfoon" at bounding box center [420, 422] width 418 height 23
drag, startPoint x: 382, startPoint y: 426, endPoint x: 78, endPoint y: 461, distance: 306.4
click at [78, 461] on div "Edit Restaurant Branches Menus Sections Full Menu View Edit Menu Choice Groups …" at bounding box center [543, 417] width 1086 height 778
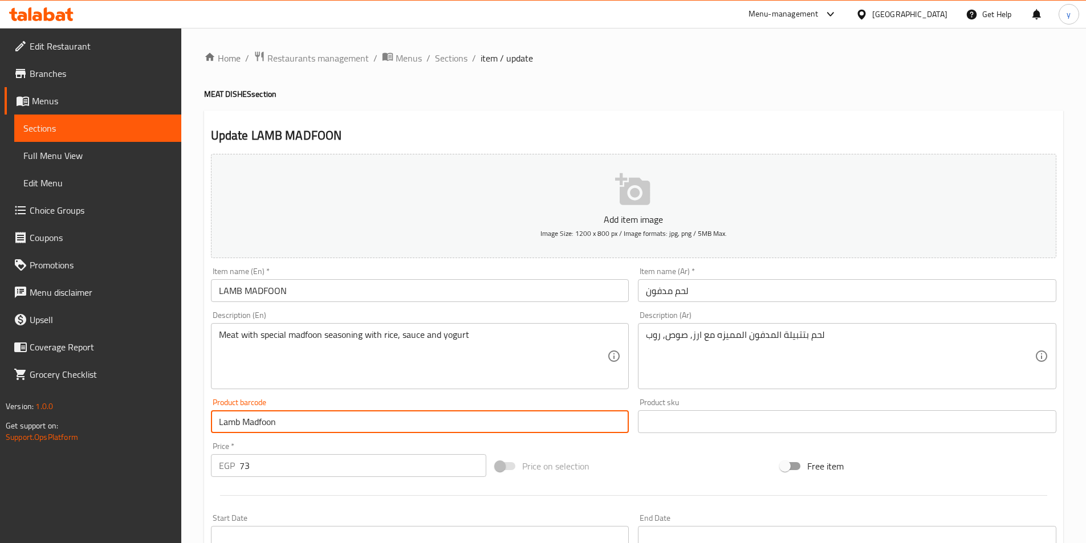
type input "Lamb Madfoon"
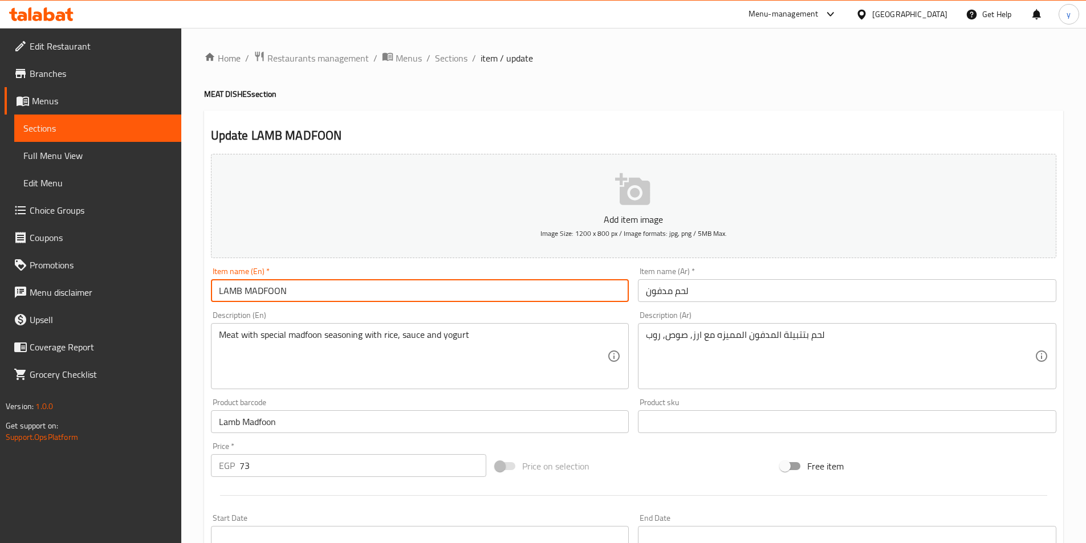
click at [315, 280] on input "LAMB MADFOON" at bounding box center [420, 290] width 418 height 23
click at [314, 280] on input "LAMB MADFOON" at bounding box center [420, 290] width 418 height 23
paste input "amb Madfoon"
type input "Lamb Madfoon"
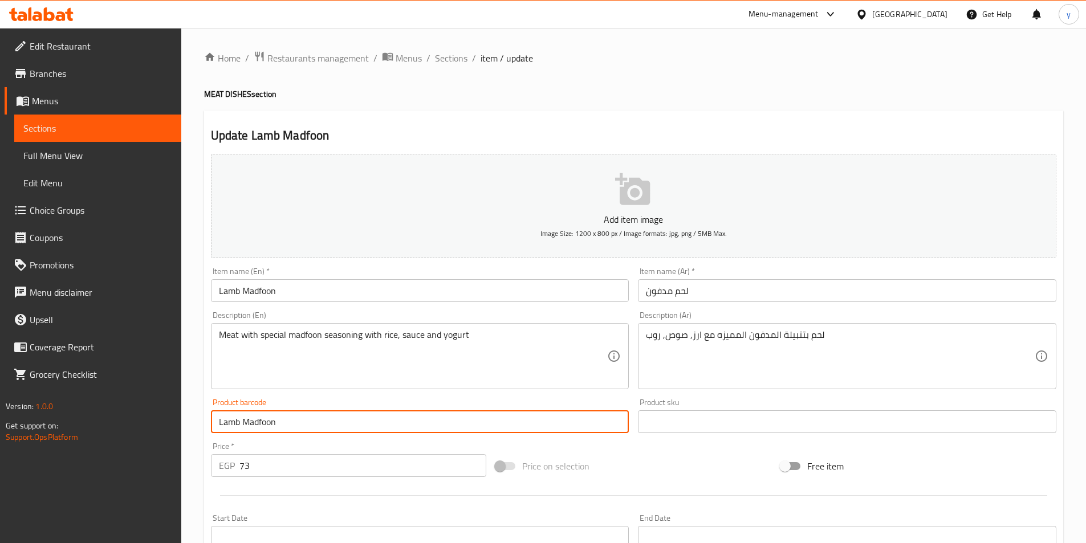
drag, startPoint x: 291, startPoint y: 423, endPoint x: 62, endPoint y: 420, distance: 229.8
click at [62, 420] on div "Edit Restaurant Branches Menus Sections Full Menu View Edit Menu Choice Groups …" at bounding box center [543, 417] width 1086 height 778
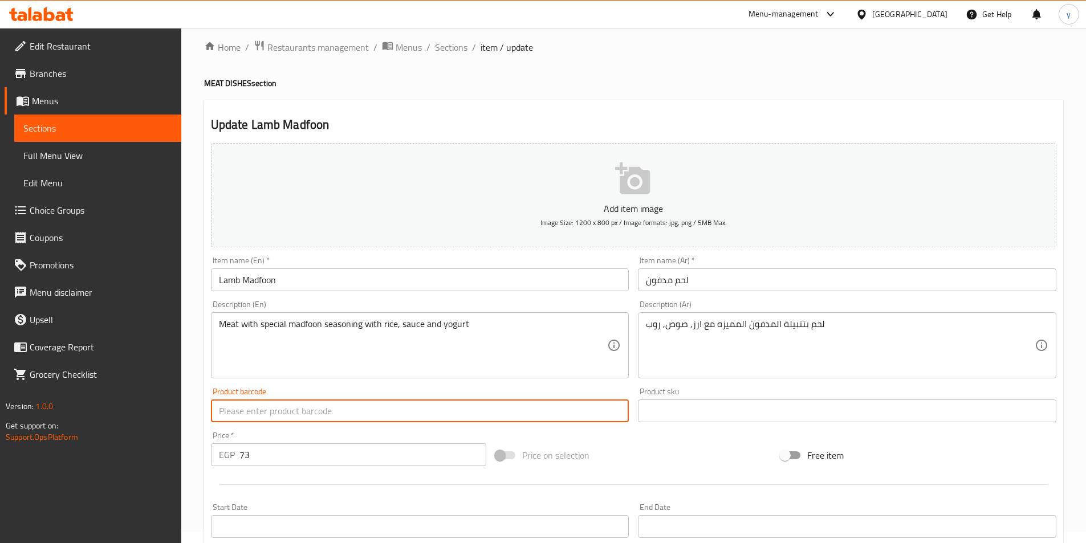
scroll to position [262, 0]
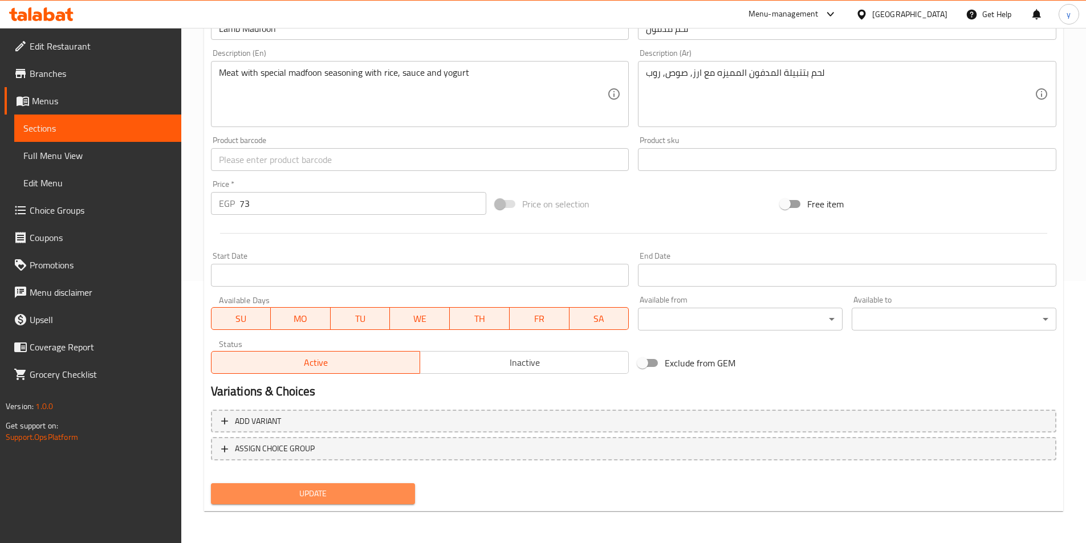
click at [347, 498] on span "Update" at bounding box center [313, 494] width 186 height 14
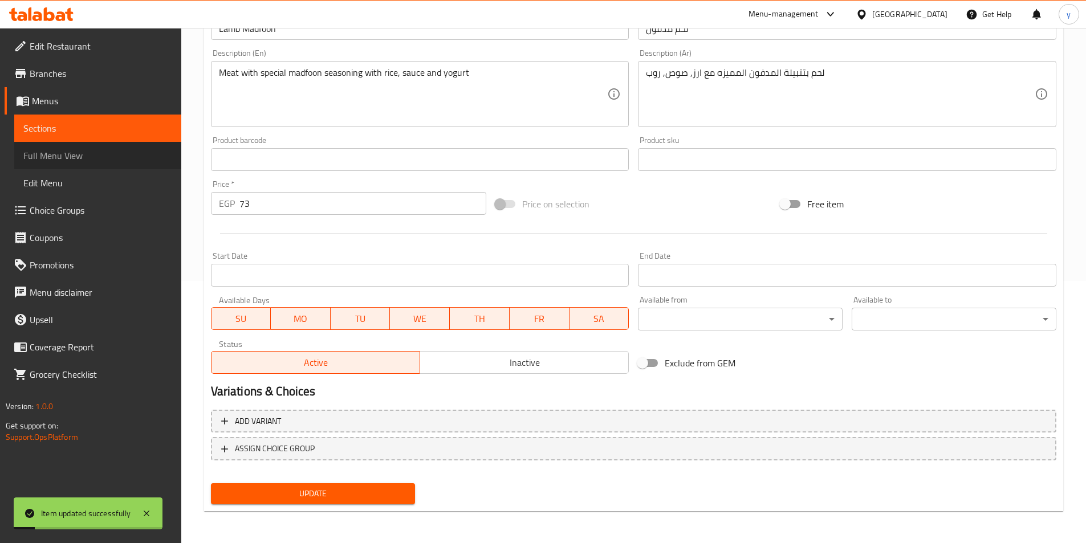
click at [83, 155] on span "Full Menu View" at bounding box center [97, 156] width 149 height 14
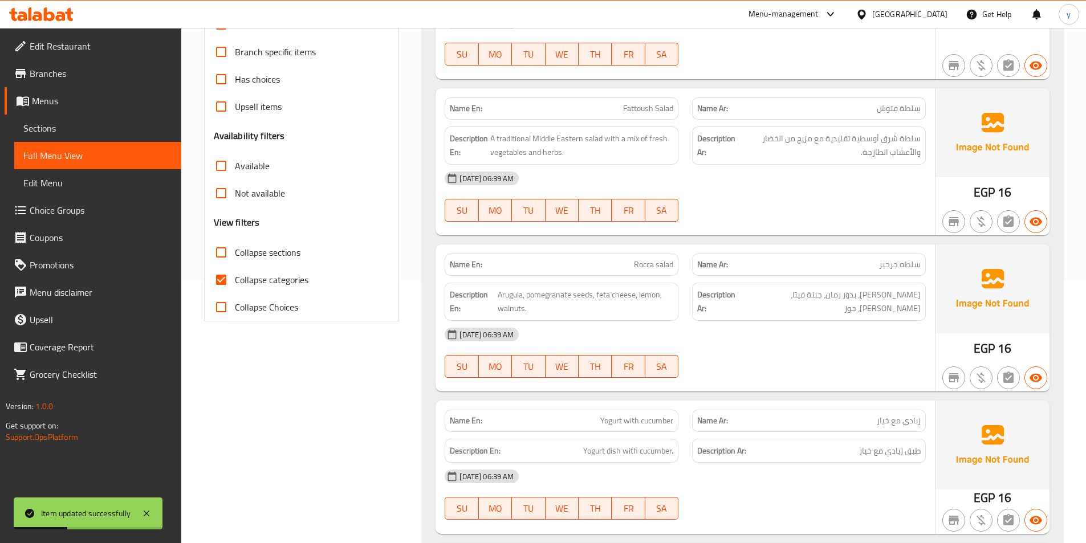
click at [99, 138] on link "Sections" at bounding box center [97, 128] width 167 height 27
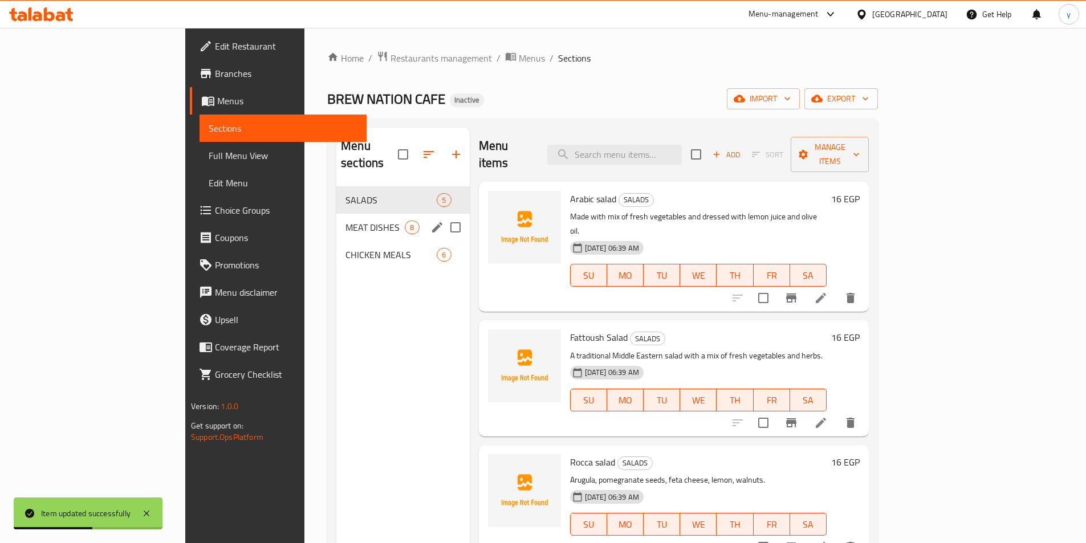
click at [346, 221] on span "MEAT DISHES" at bounding box center [375, 228] width 59 height 14
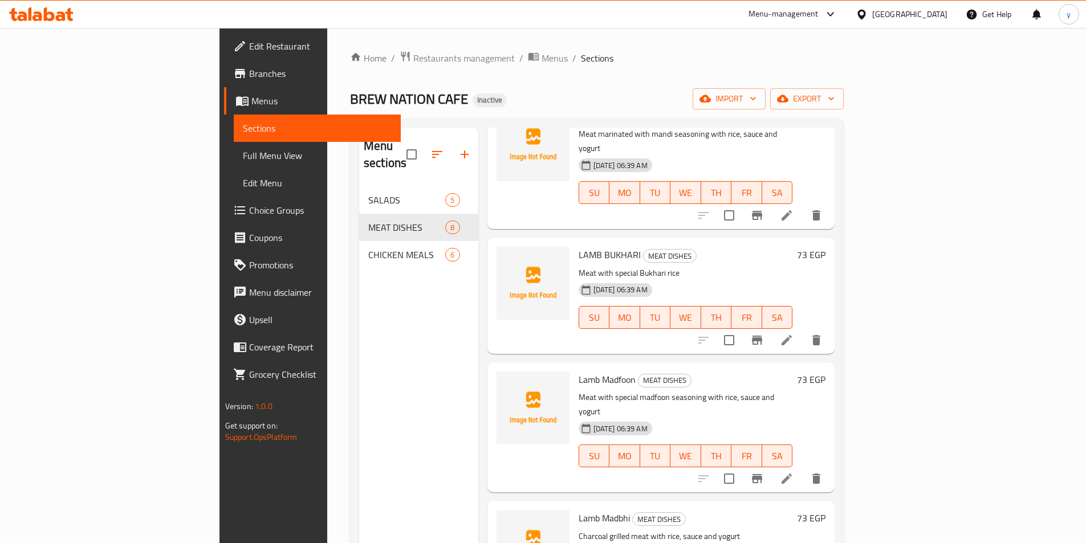
scroll to position [311, 0]
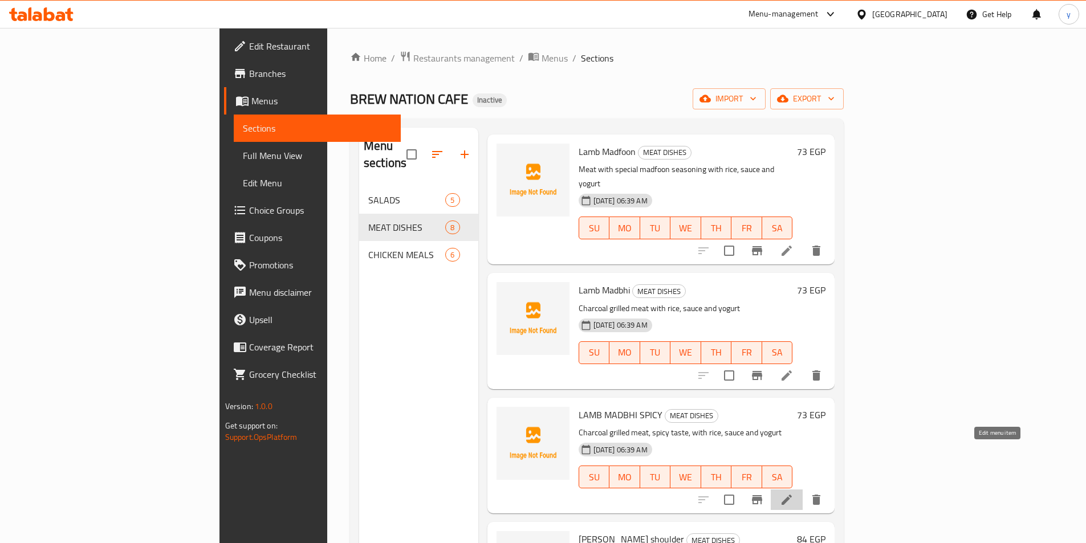
click at [794, 493] on icon at bounding box center [787, 500] width 14 height 14
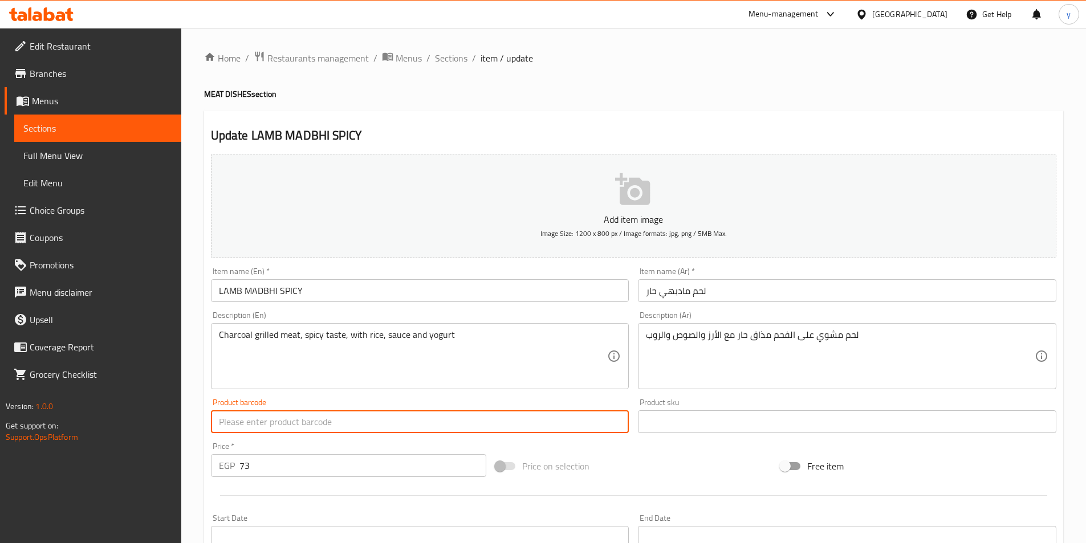
click at [350, 413] on input "text" at bounding box center [420, 422] width 418 height 23
drag, startPoint x: 219, startPoint y: 433, endPoint x: 109, endPoint y: 436, distance: 109.5
click at [109, 436] on div "Edit Restaurant Branches Menus Sections Full Menu View Edit Menu Choice Groups …" at bounding box center [543, 417] width 1086 height 778
type input "Lamb madbhi spicy"
click at [344, 275] on div "Item name (En)   * LAMB MADBHI SPICY Item name (En) *" at bounding box center [420, 284] width 418 height 35
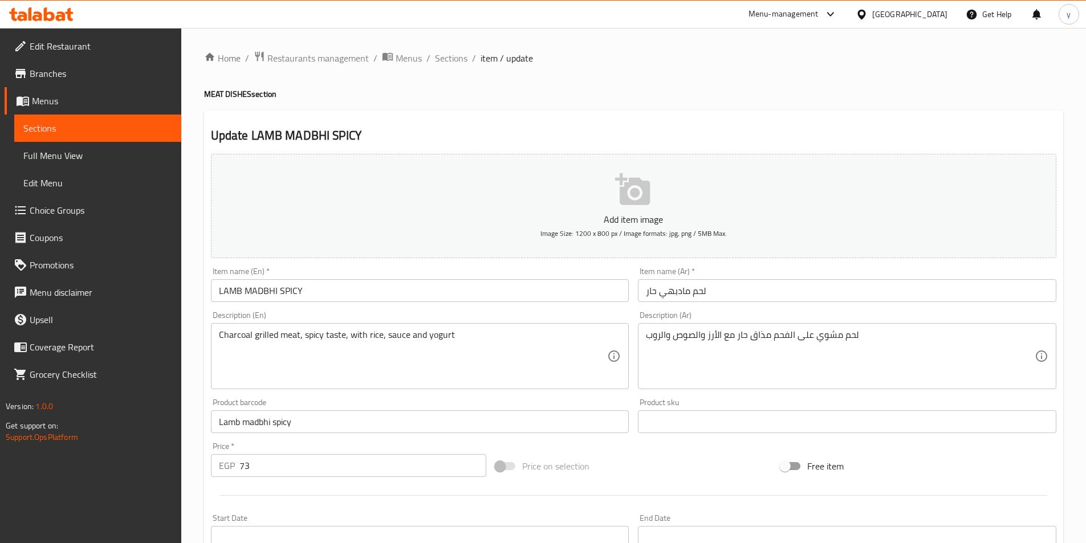
click at [331, 291] on input "LAMB MADBHI SPICY" at bounding box center [420, 290] width 418 height 23
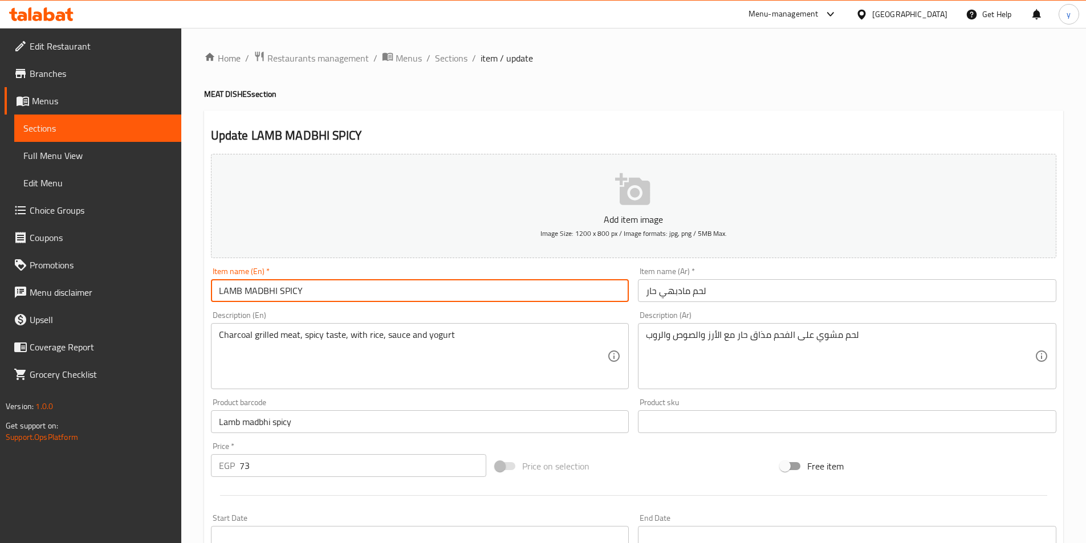
click at [331, 291] on input "LAMB MADBHI SPICY" at bounding box center [420, 290] width 418 height 23
paste input "amb madbhi spicy"
type input "Lamb madbhi spicy"
click at [311, 417] on input "Lamb madbhi spicy" at bounding box center [420, 422] width 418 height 23
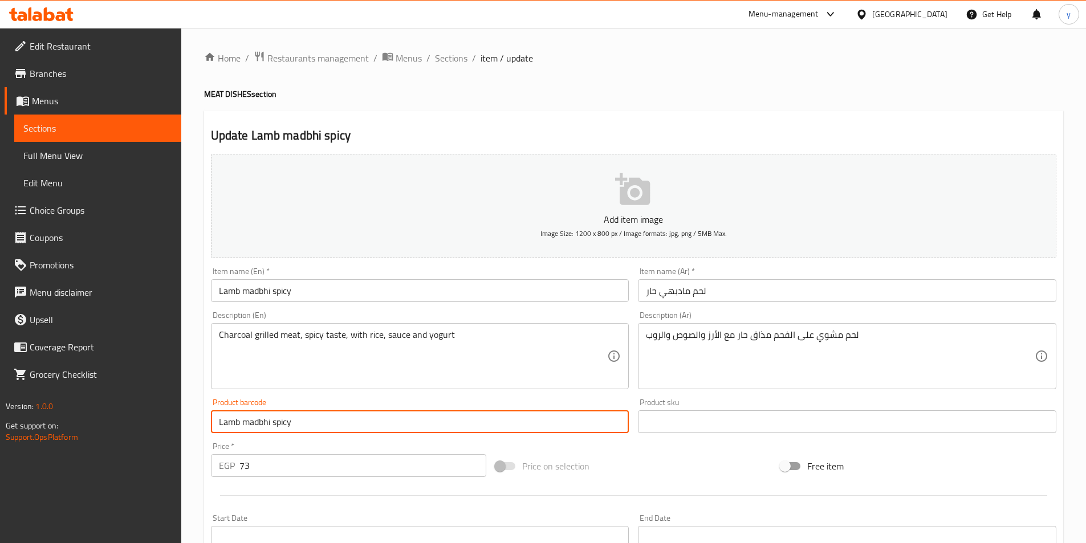
click at [311, 417] on input "Lamb madbhi spicy" at bounding box center [420, 422] width 418 height 23
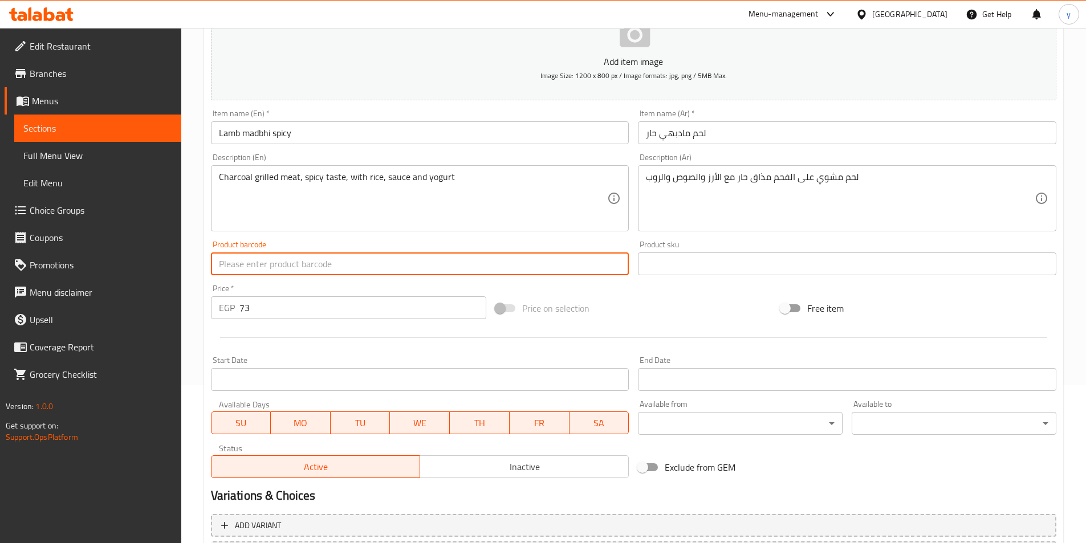
scroll to position [262, 0]
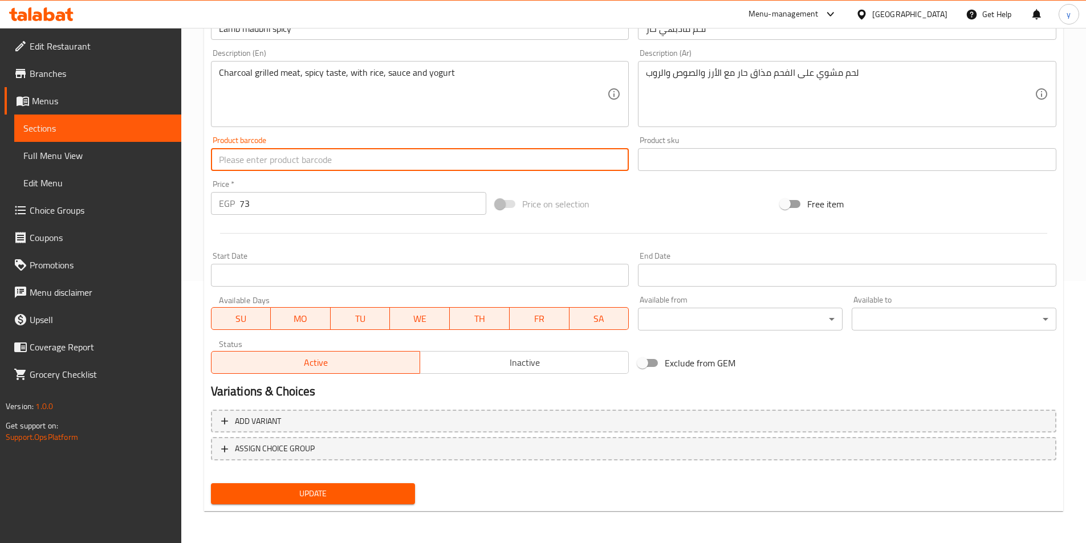
click at [292, 492] on span "Update" at bounding box center [313, 494] width 186 height 14
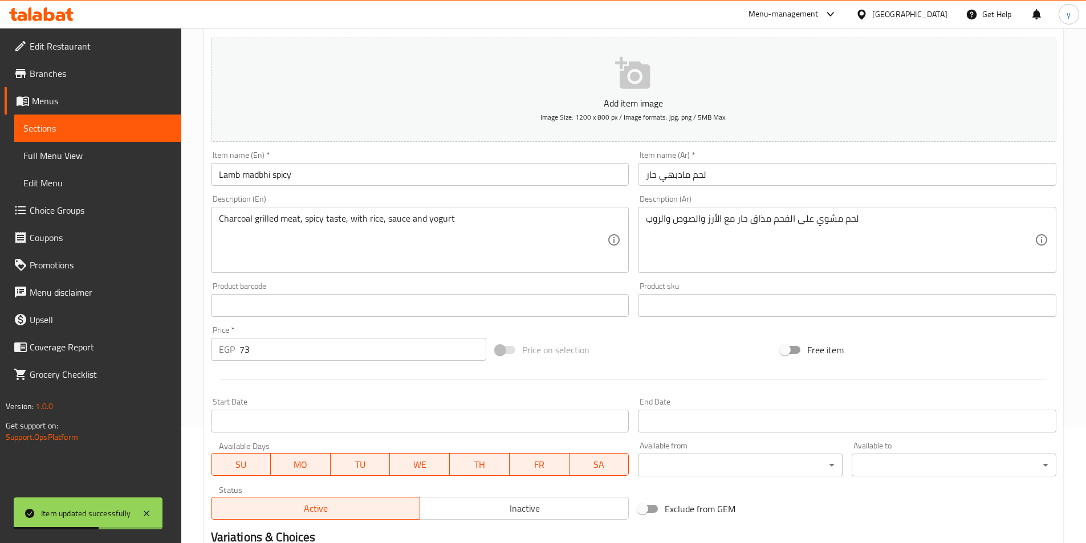
scroll to position [80, 0]
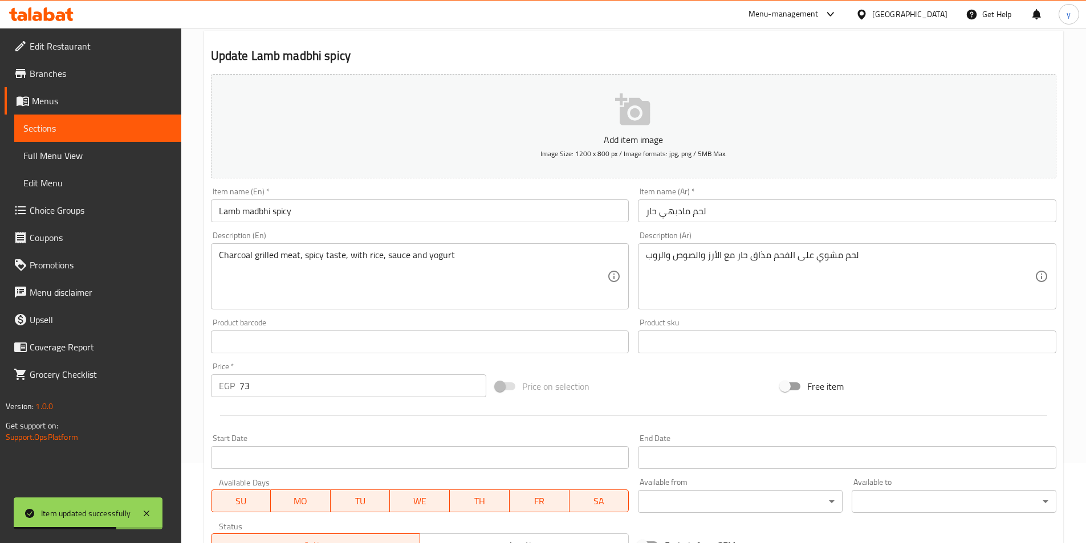
click at [25, 157] on span "Full Menu View" at bounding box center [97, 156] width 149 height 14
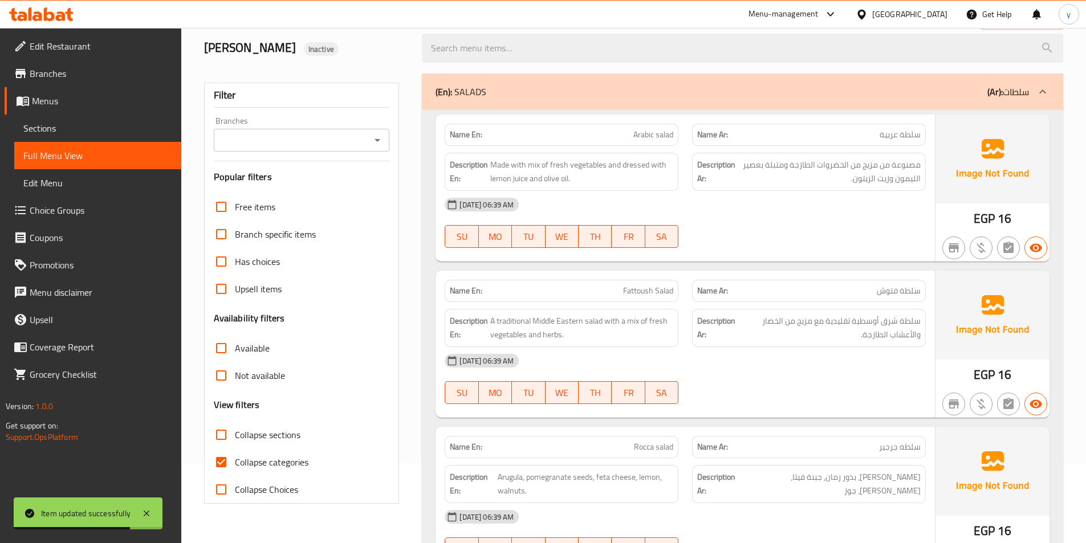
click at [83, 131] on span "Sections" at bounding box center [97, 128] width 149 height 14
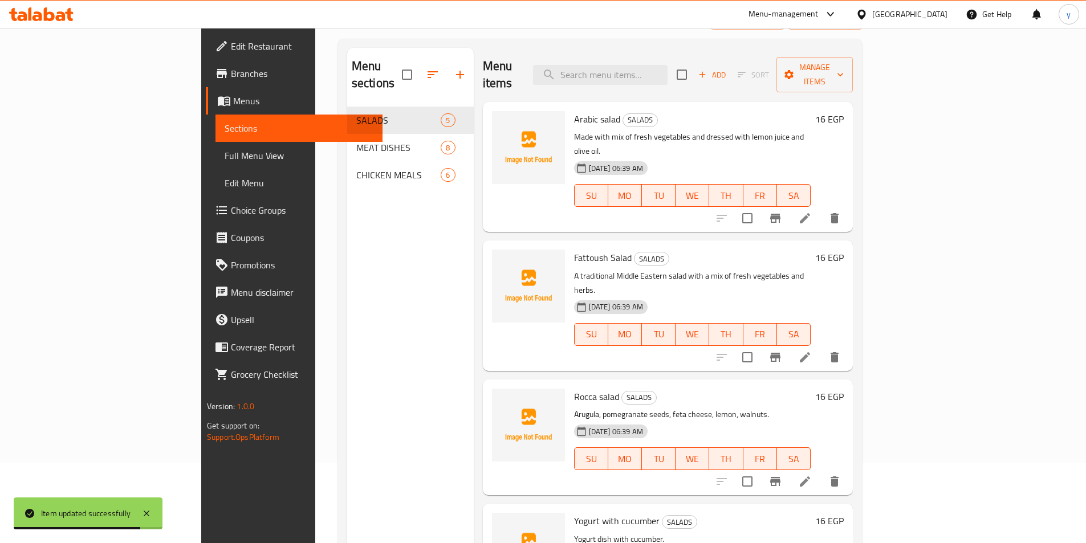
scroll to position [108, 0]
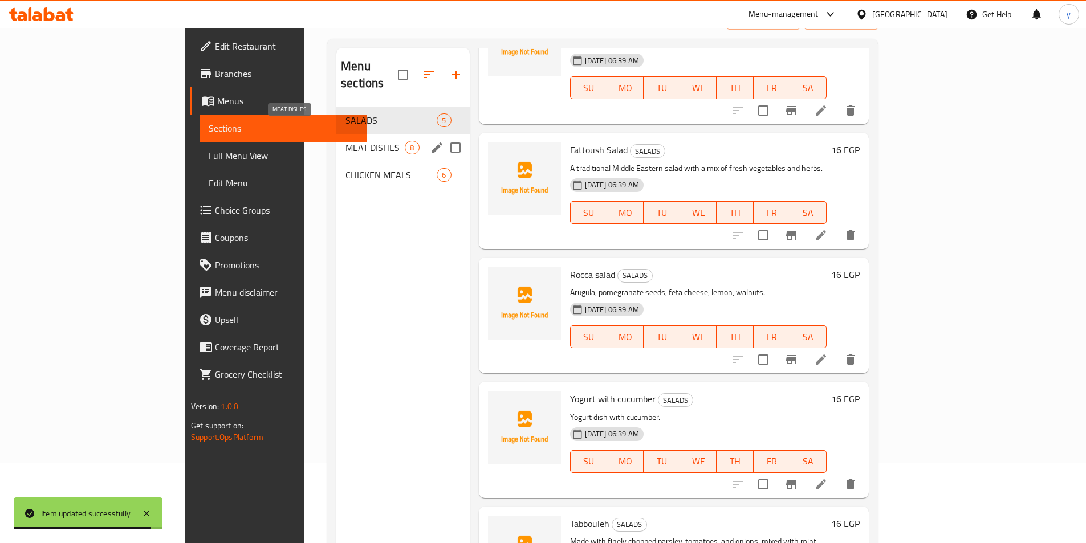
click at [336, 161] on div "CHICKEN MEALS 6" at bounding box center [402, 174] width 133 height 27
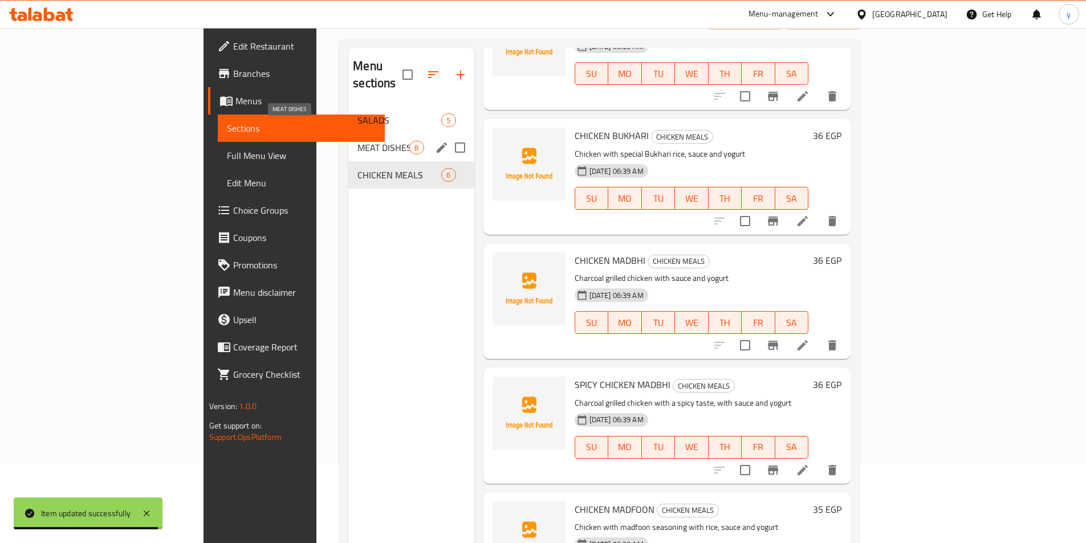
click at [357, 141] on span "MEAT DISHES" at bounding box center [383, 148] width 52 height 14
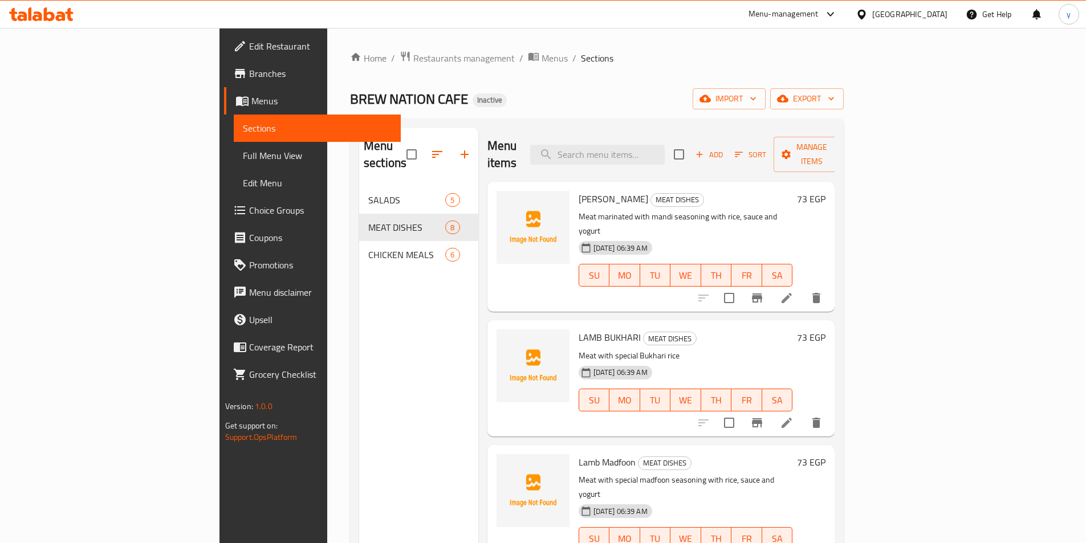
click at [794, 416] on icon at bounding box center [787, 423] width 14 height 14
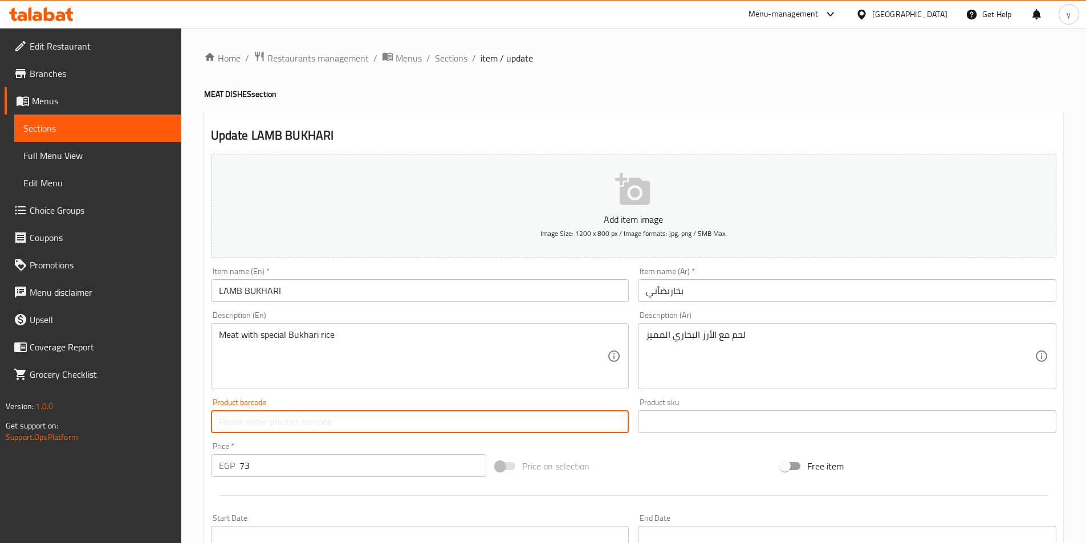
click at [290, 429] on input "text" at bounding box center [420, 422] width 418 height 23
drag, startPoint x: 166, startPoint y: 422, endPoint x: 83, endPoint y: 422, distance: 83.8
click at [83, 422] on div "Edit Restaurant Branches Menus Sections Full Menu View Edit Menu Choice Groups …" at bounding box center [543, 417] width 1086 height 778
type input "Lamb bukhari"
click at [299, 292] on input "LAMB BUKHARI" at bounding box center [420, 290] width 418 height 23
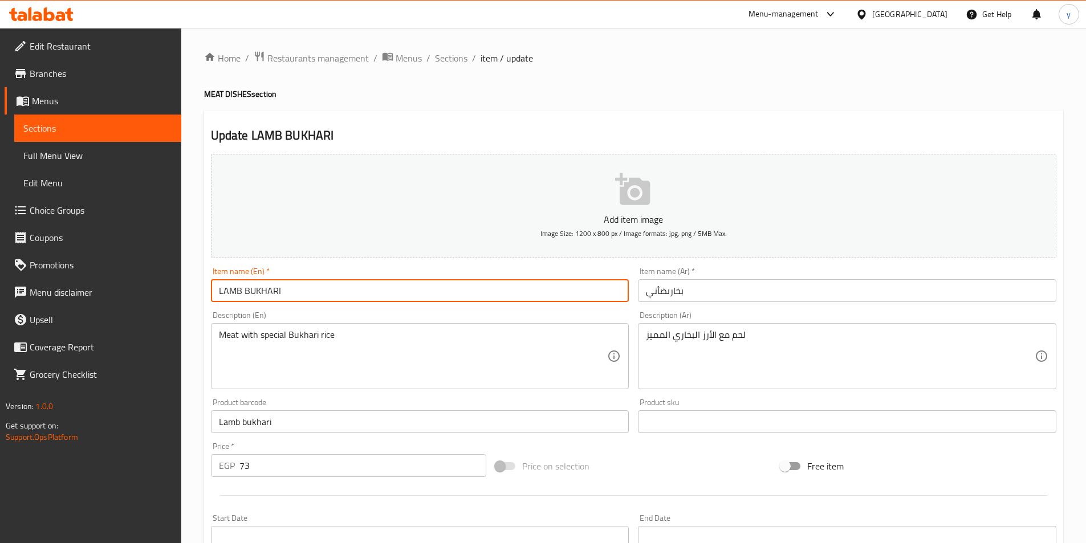
click at [299, 292] on input "LAMB BUKHARI" at bounding box center [420, 290] width 418 height 23
paste input "amb bukhari"
type input "Lamb bukhari"
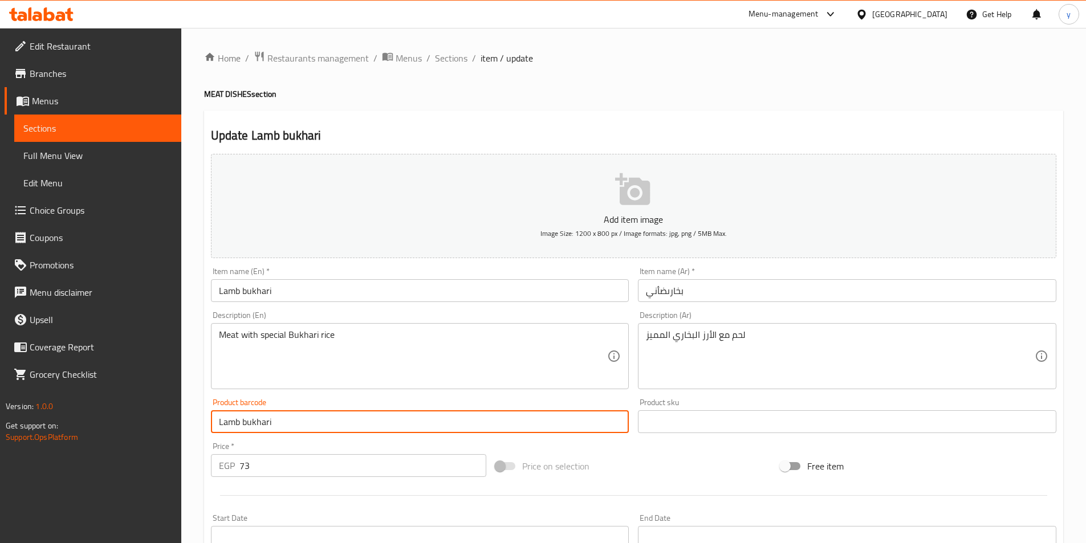
click at [285, 425] on input "Lamb bukhari" at bounding box center [420, 422] width 418 height 23
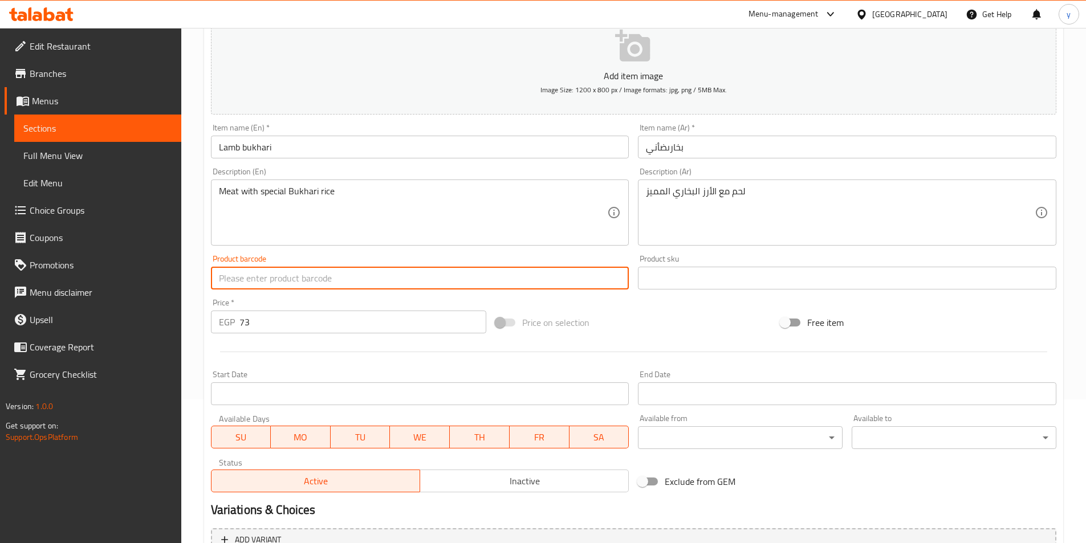
scroll to position [262, 0]
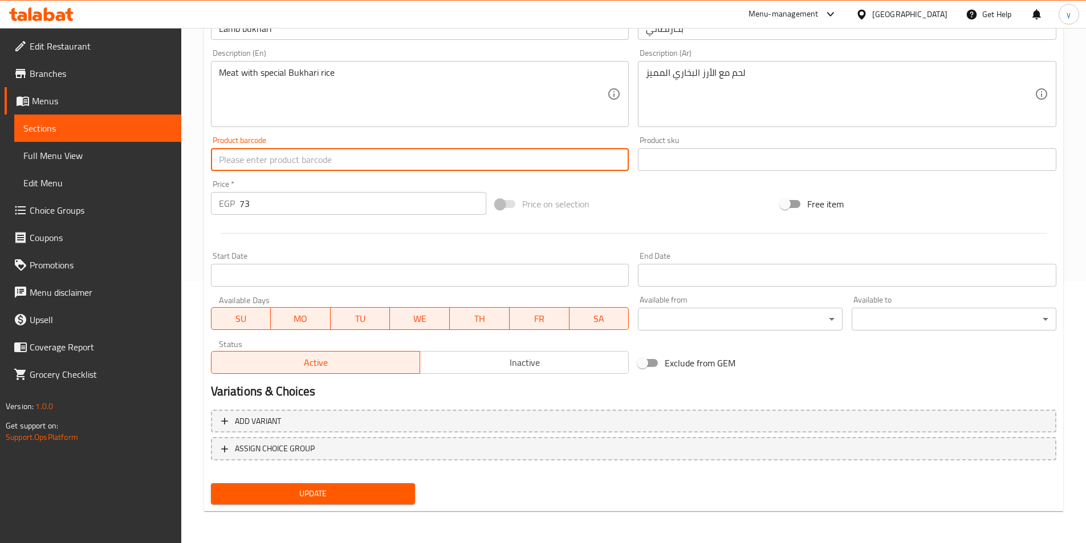
click at [291, 496] on span "Update" at bounding box center [313, 494] width 186 height 14
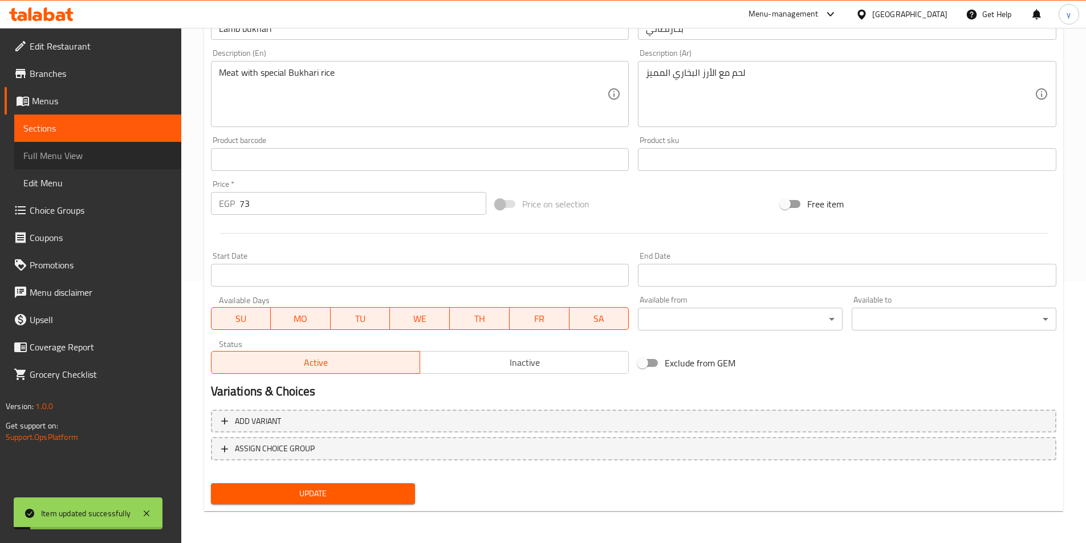
click at [77, 147] on link "Full Menu View" at bounding box center [97, 155] width 167 height 27
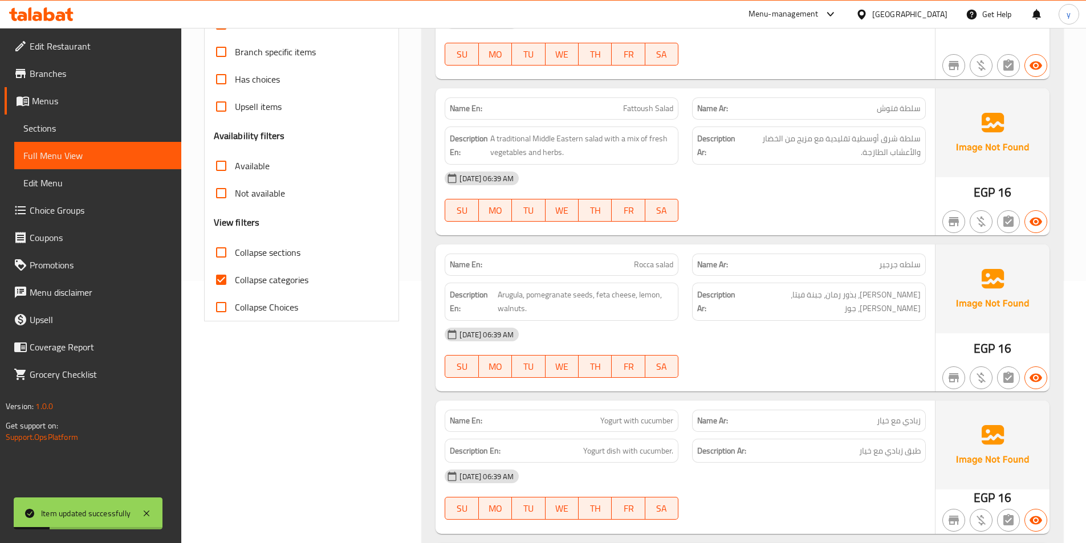
click at [235, 275] on span "Collapse categories" at bounding box center [272, 280] width 74 height 14
click at [235, 275] on input "Collapse categories" at bounding box center [221, 279] width 27 height 27
checkbox input "false"
click at [82, 129] on span "Sections" at bounding box center [97, 128] width 149 height 14
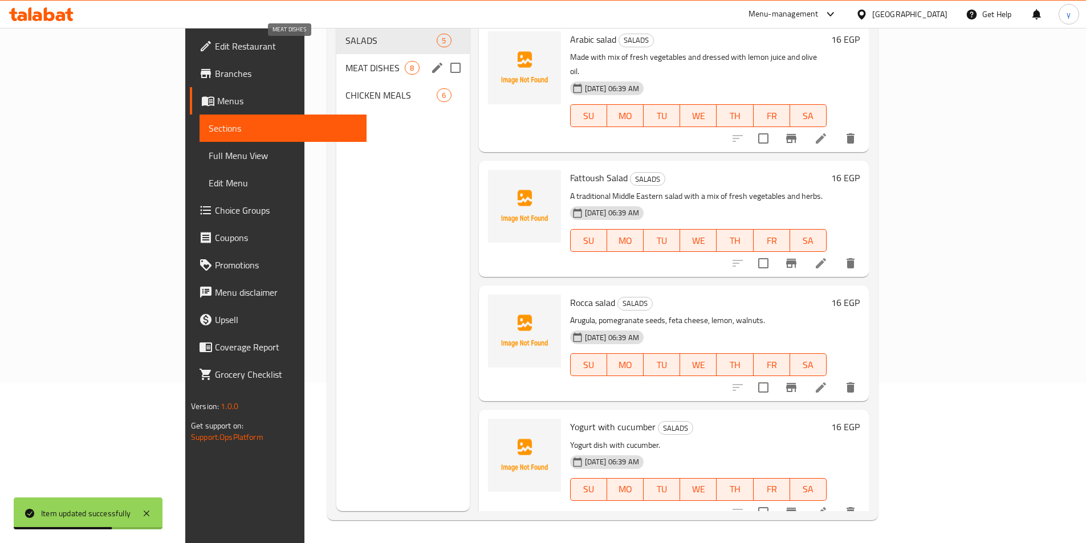
click at [346, 61] on span "MEAT DISHES" at bounding box center [375, 68] width 59 height 14
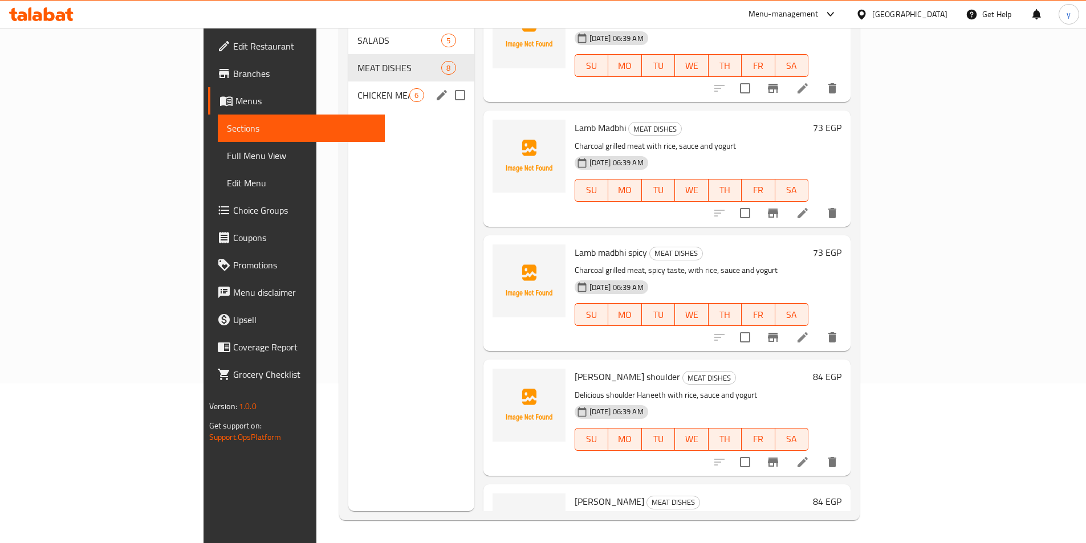
click at [348, 86] on div "CHICKEN MEALS 6" at bounding box center [410, 95] width 125 height 27
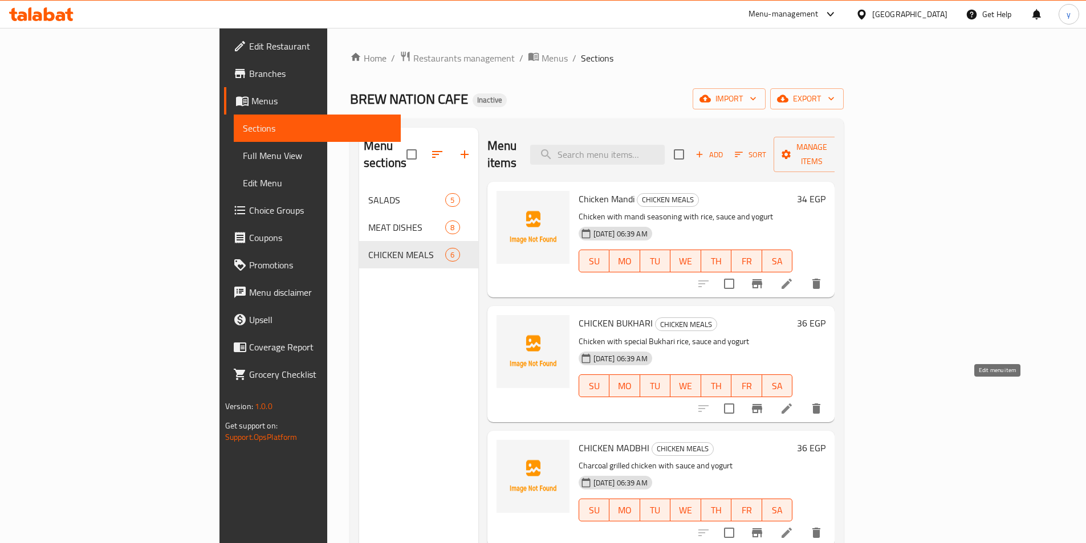
click at [794, 402] on icon at bounding box center [787, 409] width 14 height 14
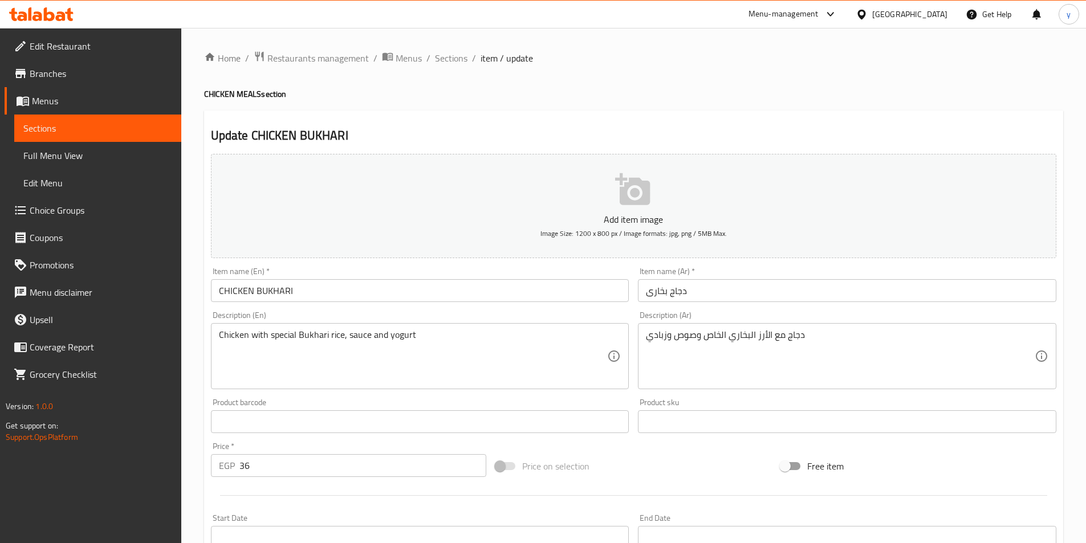
click at [310, 427] on input "text" at bounding box center [420, 422] width 418 height 23
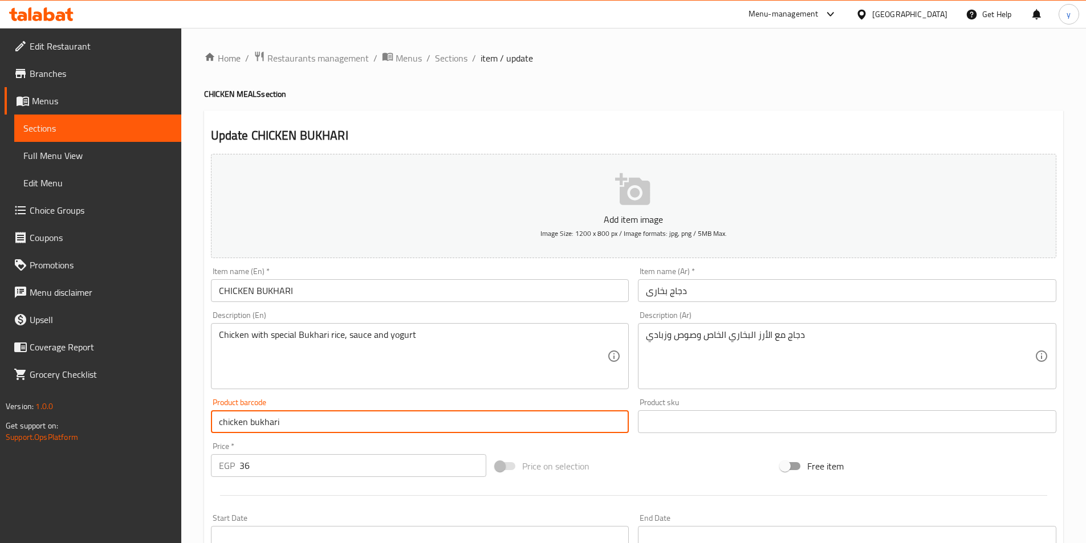
drag, startPoint x: 310, startPoint y: 428, endPoint x: 107, endPoint y: 429, distance: 203.0
click at [107, 429] on div "Edit Restaurant Branches Menus Sections Full Menu View Edit Menu Choice Groups …" at bounding box center [543, 417] width 1086 height 778
type input "chicken bukhari"
click at [289, 287] on input "CHICKEN BUKHARI" at bounding box center [420, 290] width 418 height 23
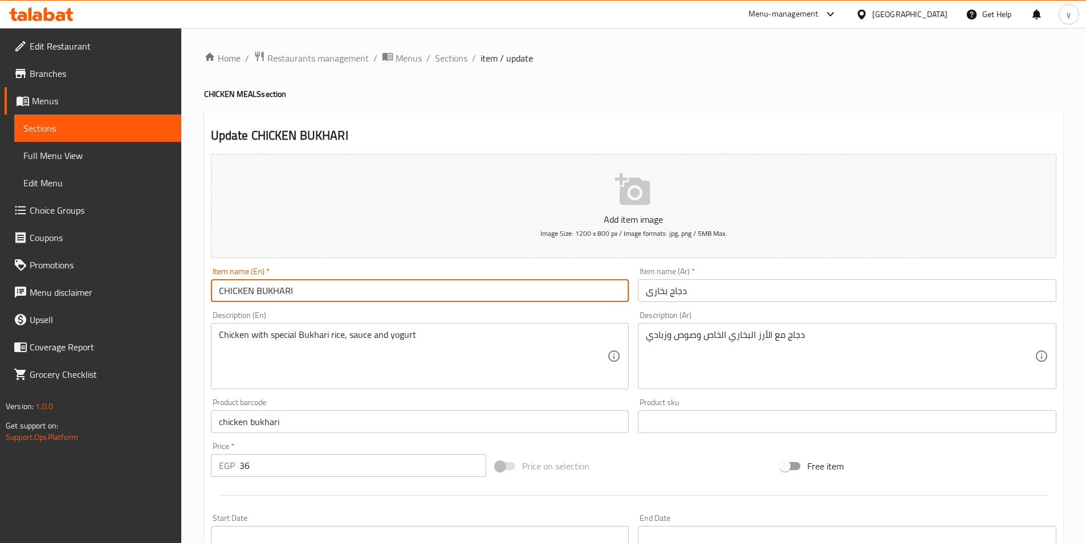
click at [289, 287] on input "CHICKEN BUKHARI" at bounding box center [420, 290] width 418 height 23
paste input "chicken bukhari"
type input "chicken bukhari"
click at [286, 425] on input "chicken bukhari" at bounding box center [420, 422] width 418 height 23
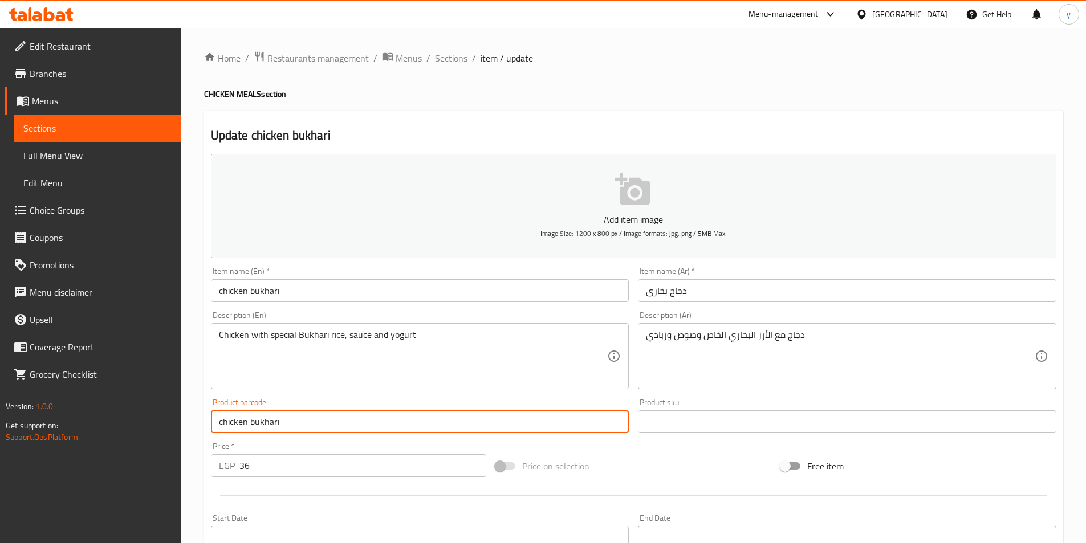
click at [286, 425] on input "chicken bukhari" at bounding box center [420, 422] width 418 height 23
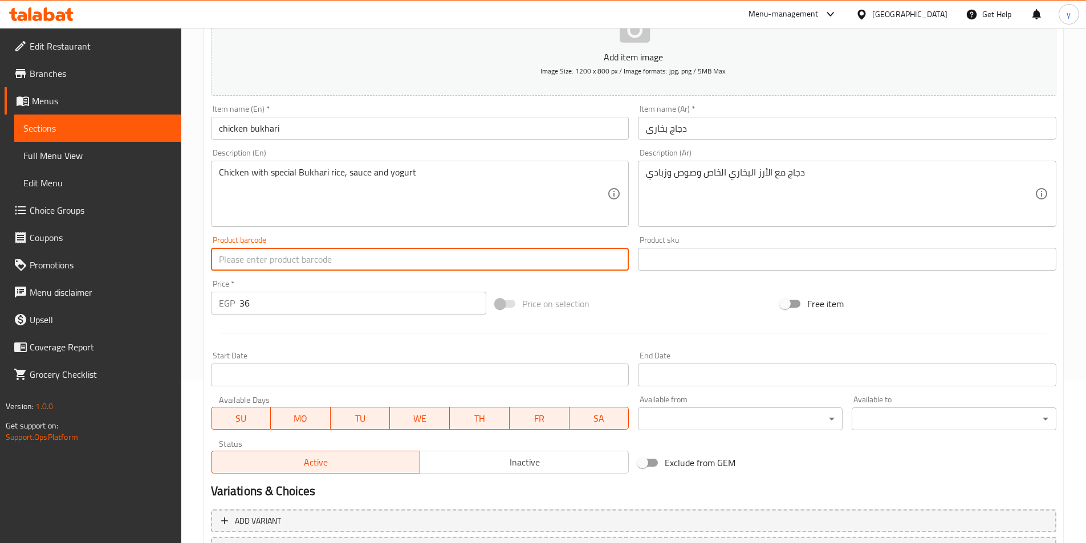
scroll to position [262, 0]
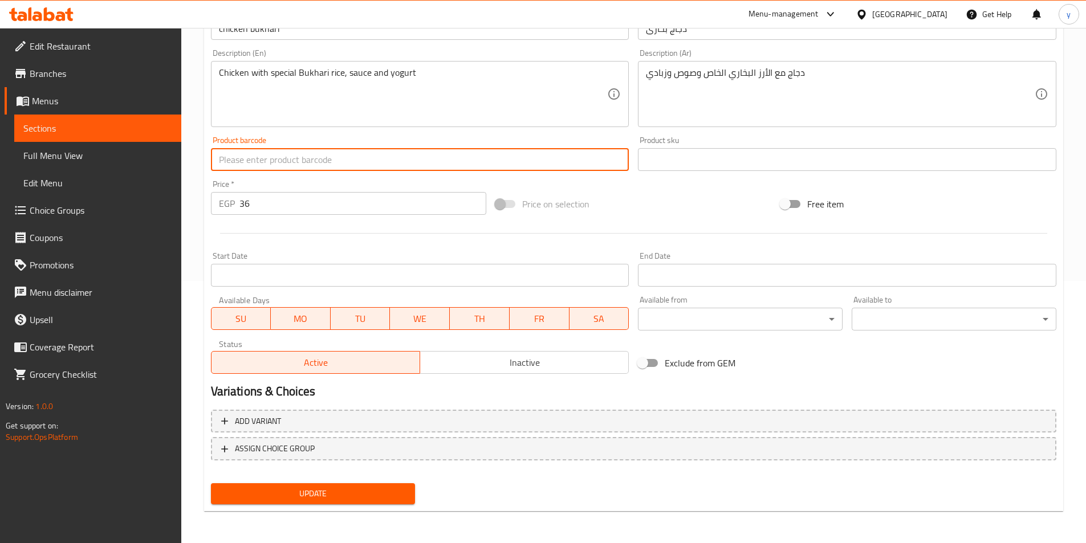
click at [375, 501] on span "Update" at bounding box center [313, 494] width 186 height 14
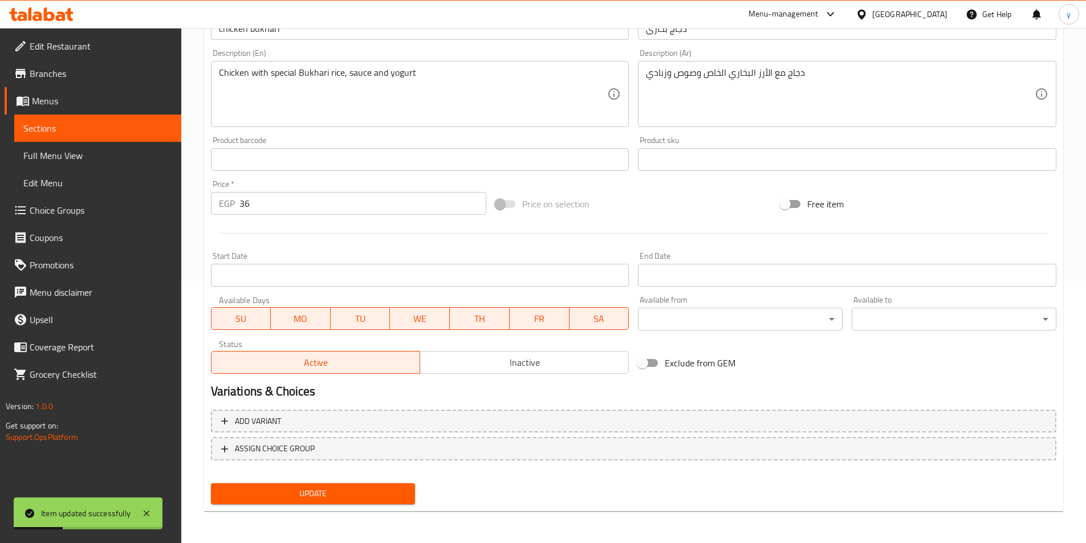
click at [60, 159] on span "Full Menu View" at bounding box center [97, 156] width 149 height 14
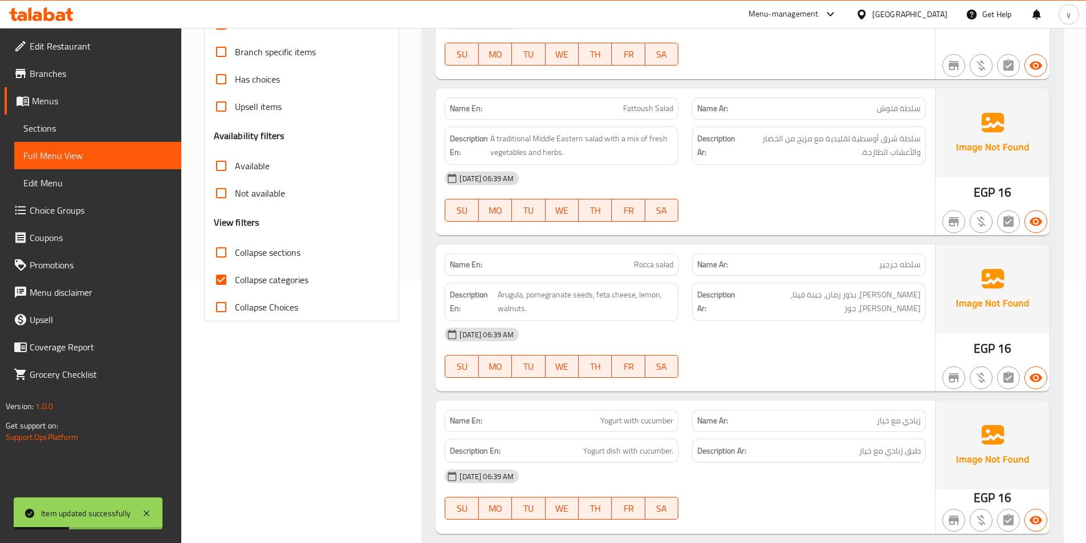
click at [56, 132] on span "Sections" at bounding box center [97, 128] width 149 height 14
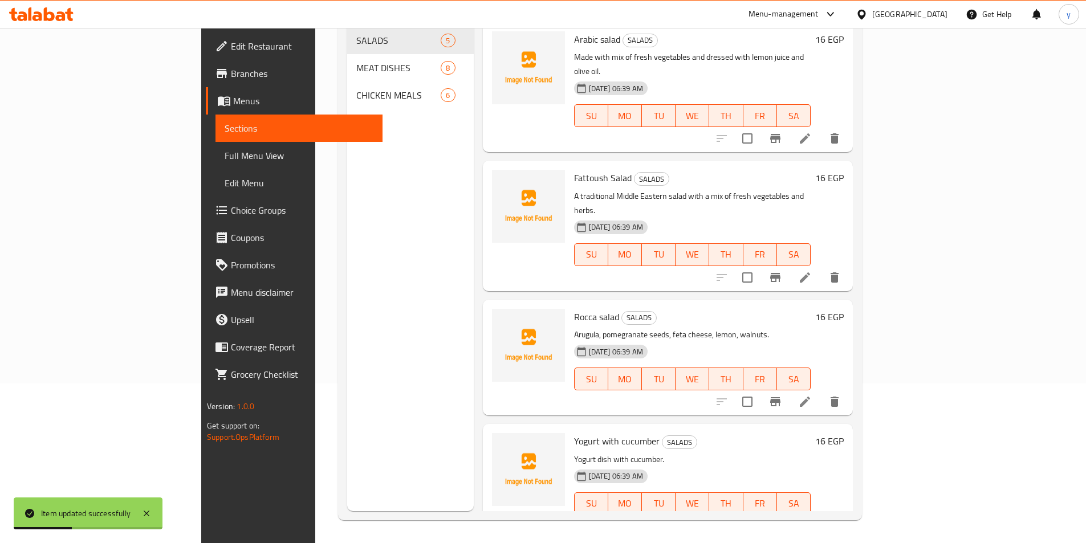
scroll to position [160, 0]
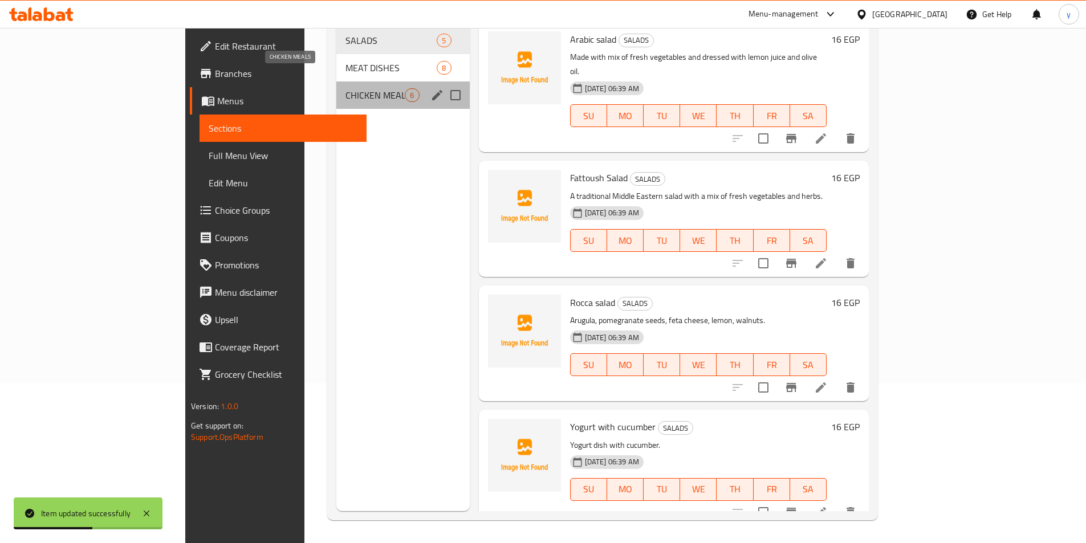
click at [346, 88] on span "CHICKEN MEALS" at bounding box center [375, 95] width 59 height 14
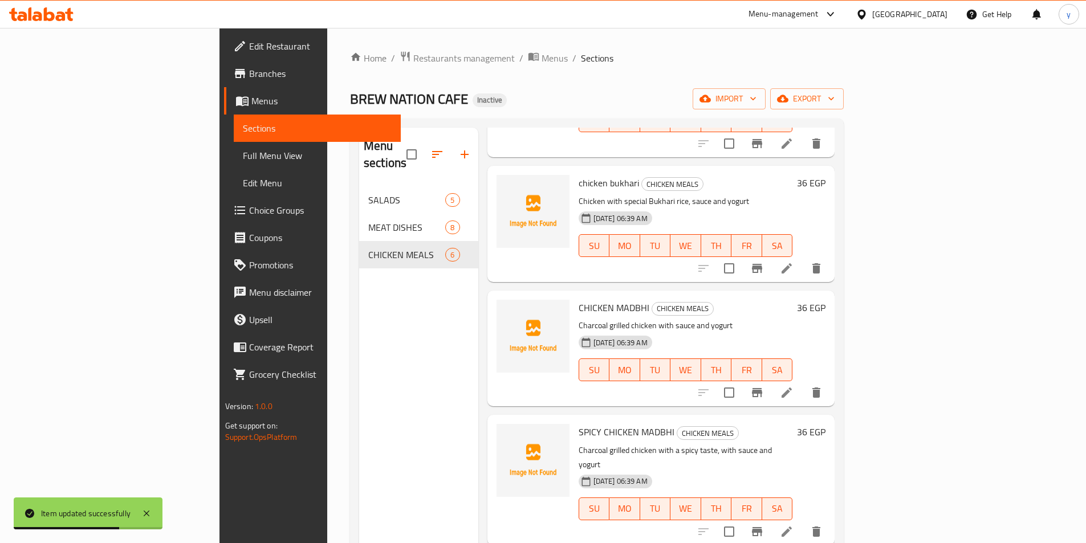
scroll to position [228, 0]
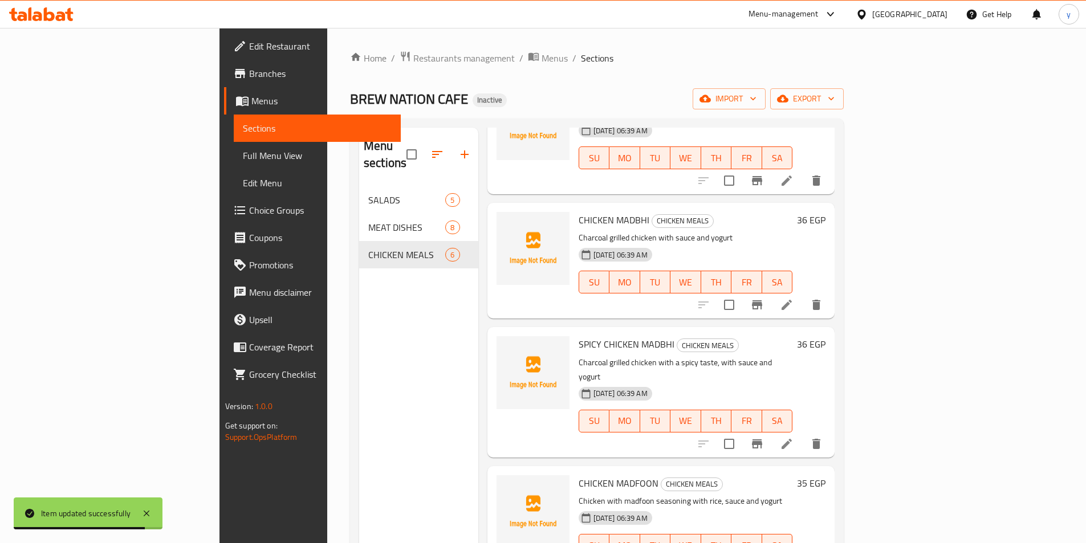
click at [794, 298] on icon at bounding box center [787, 305] width 14 height 14
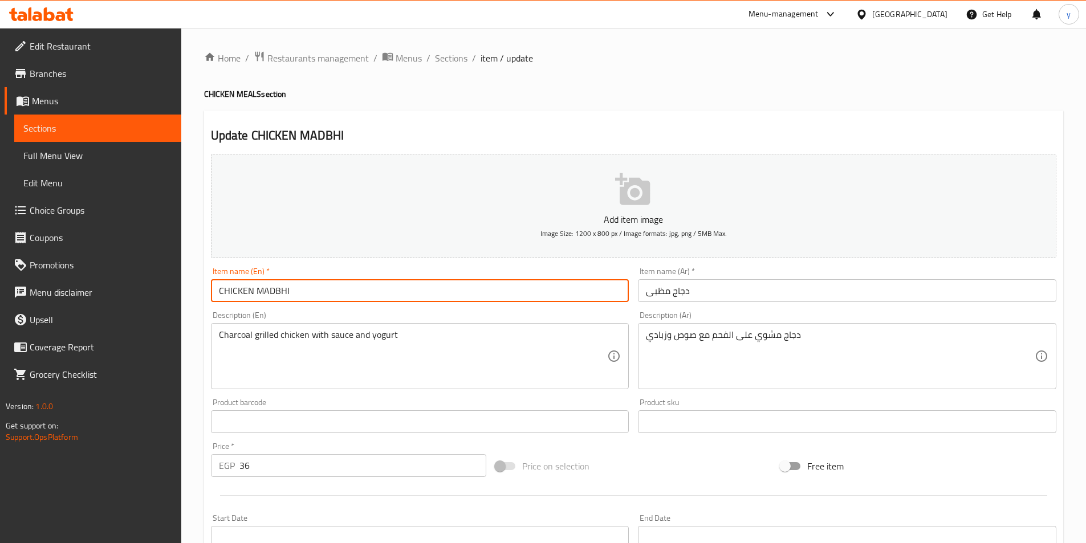
click at [395, 290] on input "CHICKEN MADBHI" at bounding box center [420, 290] width 418 height 23
click at [401, 290] on input "CHICKEN MADBHI" at bounding box center [420, 290] width 418 height 23
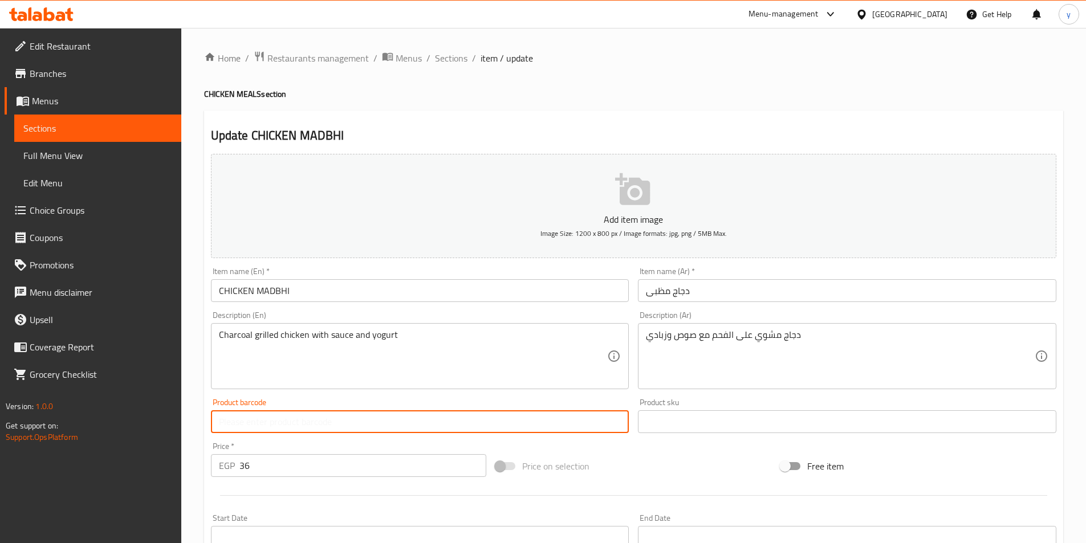
click at [347, 420] on input "text" at bounding box center [420, 422] width 418 height 23
type input "c"
type input "Chicken madbhi"
drag, startPoint x: 344, startPoint y: 421, endPoint x: 201, endPoint y: 444, distance: 144.9
click at [201, 444] on div "Home / Restaurants management / Menus / Sections / item / update CHICKEN MEALS …" at bounding box center [633, 417] width 905 height 778
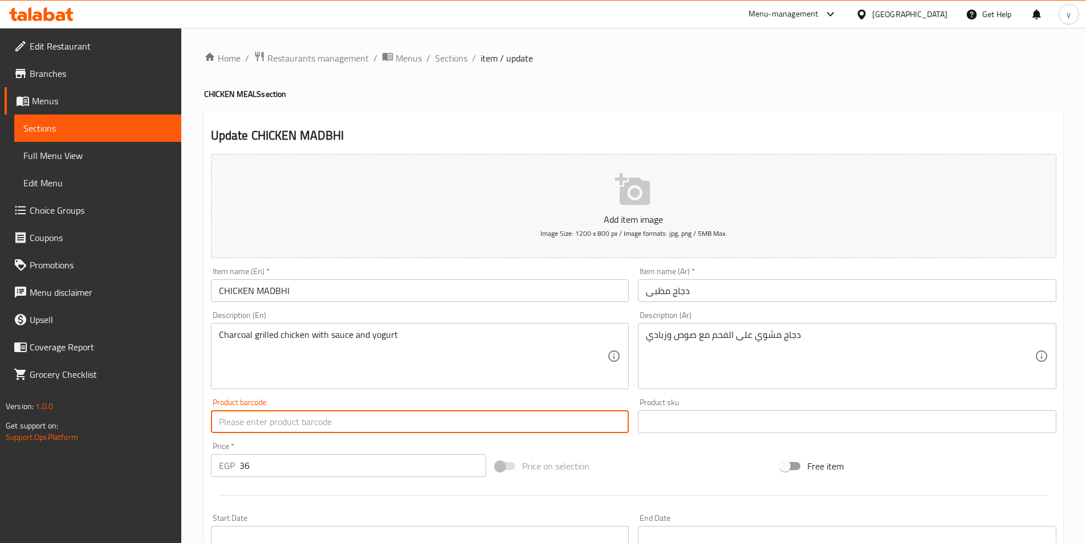
click at [294, 292] on input "CHICKEN MADBHI" at bounding box center [420, 290] width 418 height 23
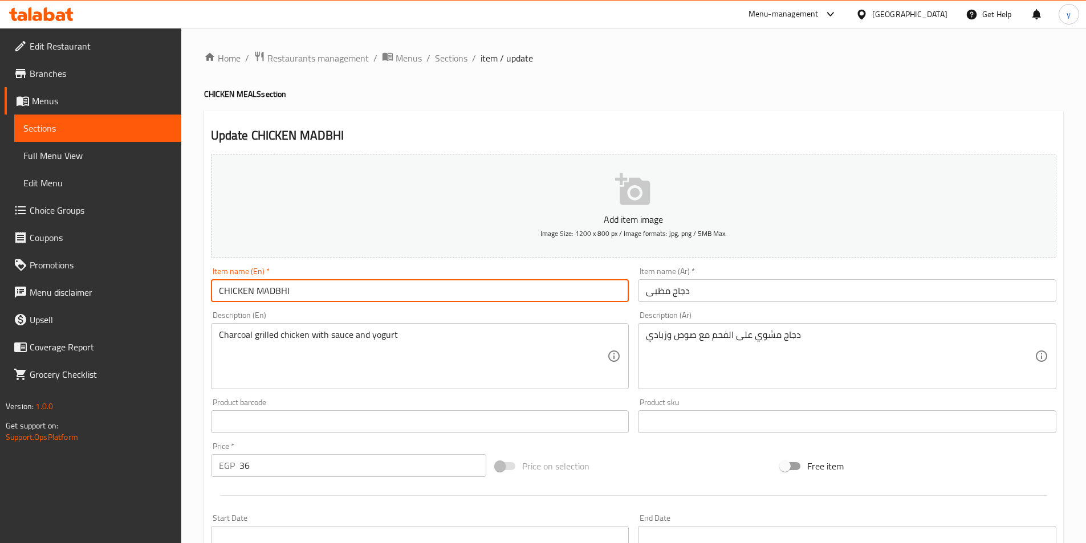
click at [294, 292] on input "CHICKEN MADBHI" at bounding box center [420, 290] width 418 height 23
paste input "hicken madbhi"
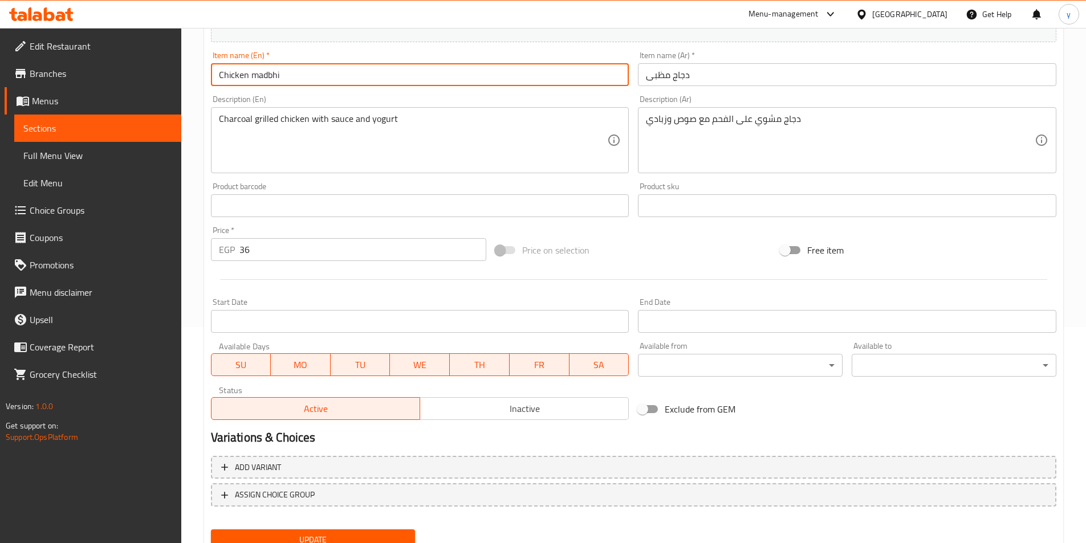
scroll to position [262, 0]
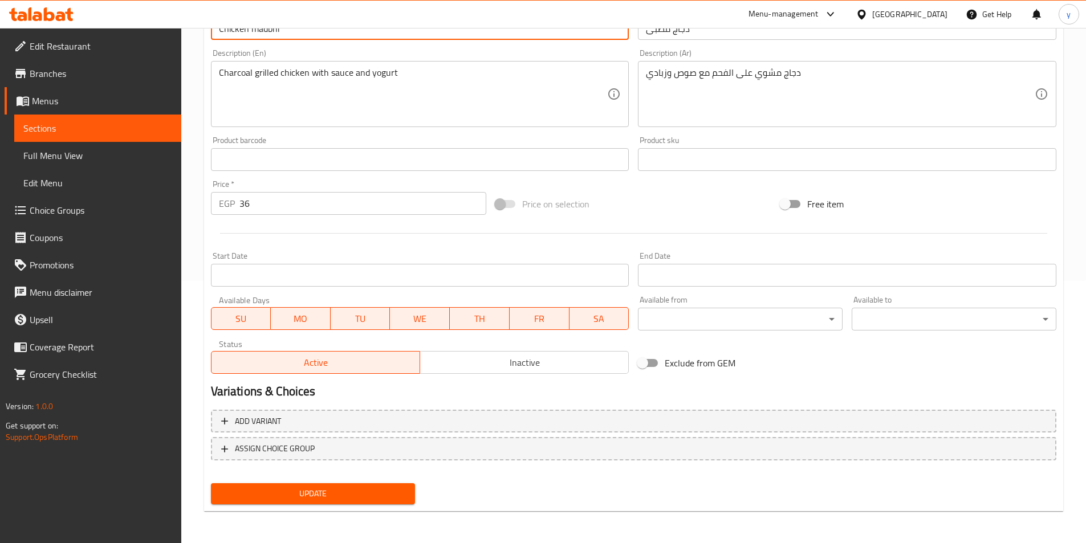
type input "Chicken madbhi"
drag, startPoint x: 291, startPoint y: 497, endPoint x: 287, endPoint y: 504, distance: 8.2
click at [291, 498] on span "Update" at bounding box center [313, 494] width 186 height 14
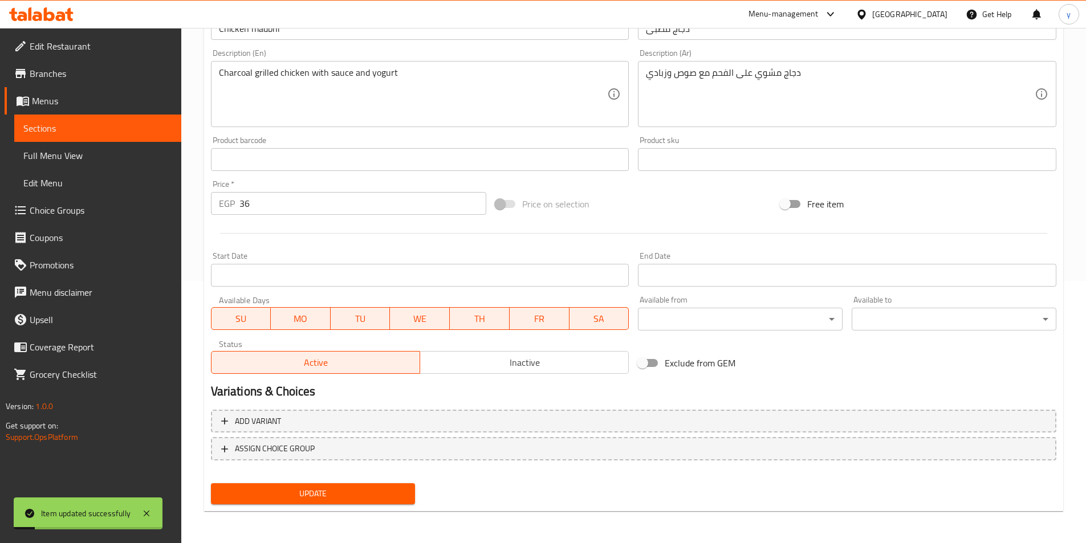
click at [52, 162] on span "Full Menu View" at bounding box center [97, 156] width 149 height 14
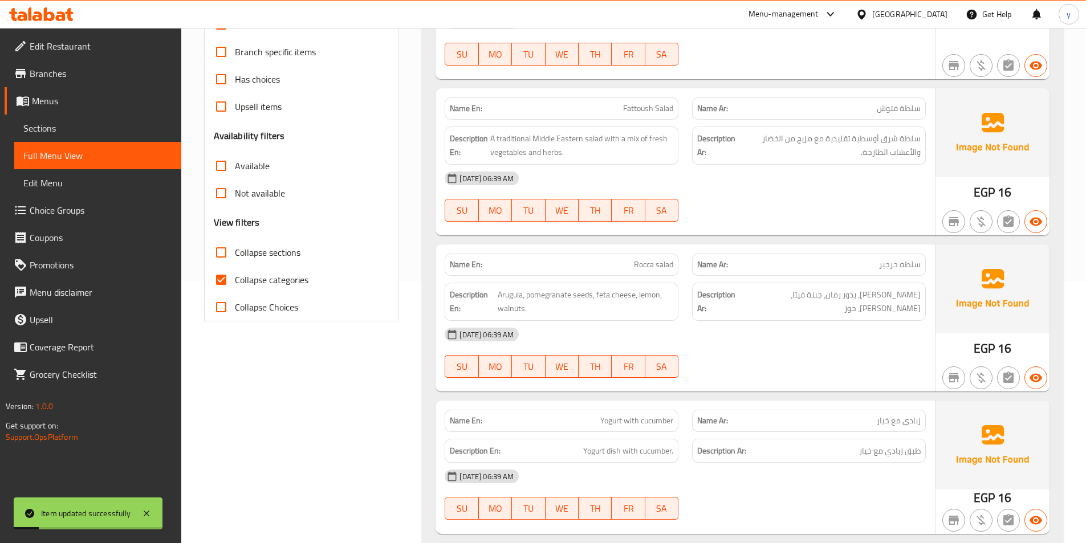
click at [61, 130] on span "Sections" at bounding box center [97, 128] width 149 height 14
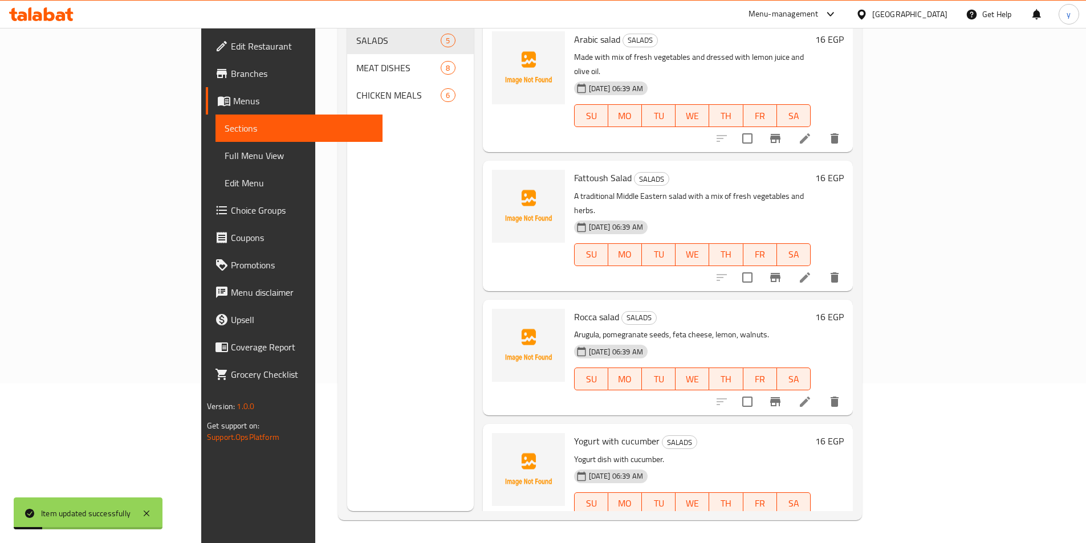
scroll to position [160, 0]
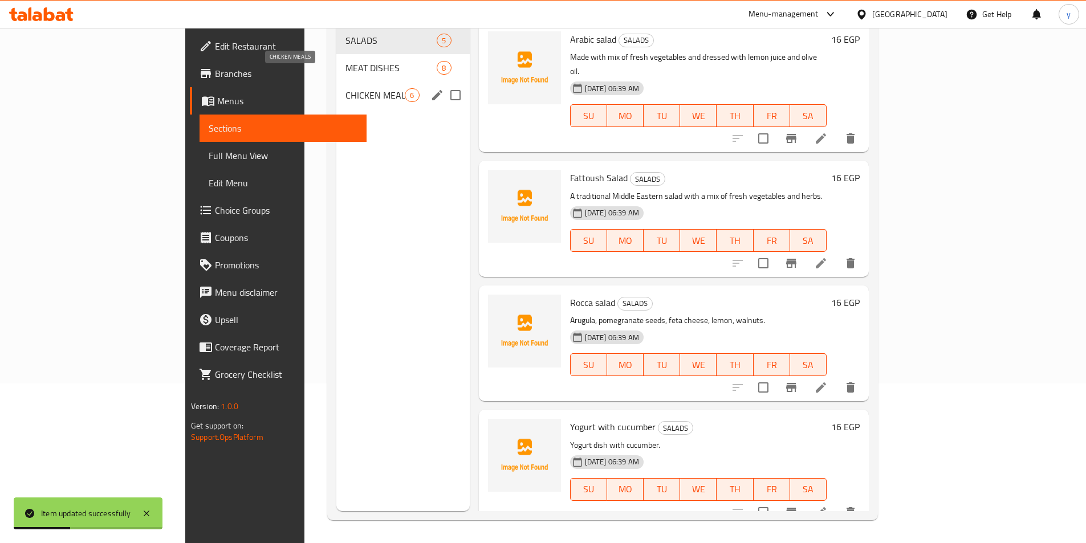
click at [346, 88] on span "CHICKEN MEALS" at bounding box center [375, 95] width 59 height 14
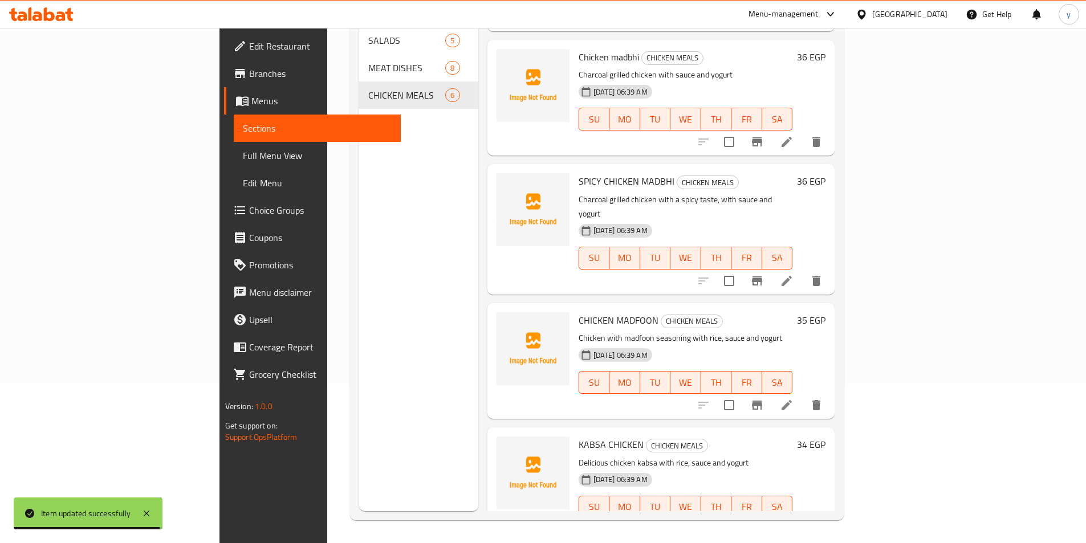
scroll to position [233, 0]
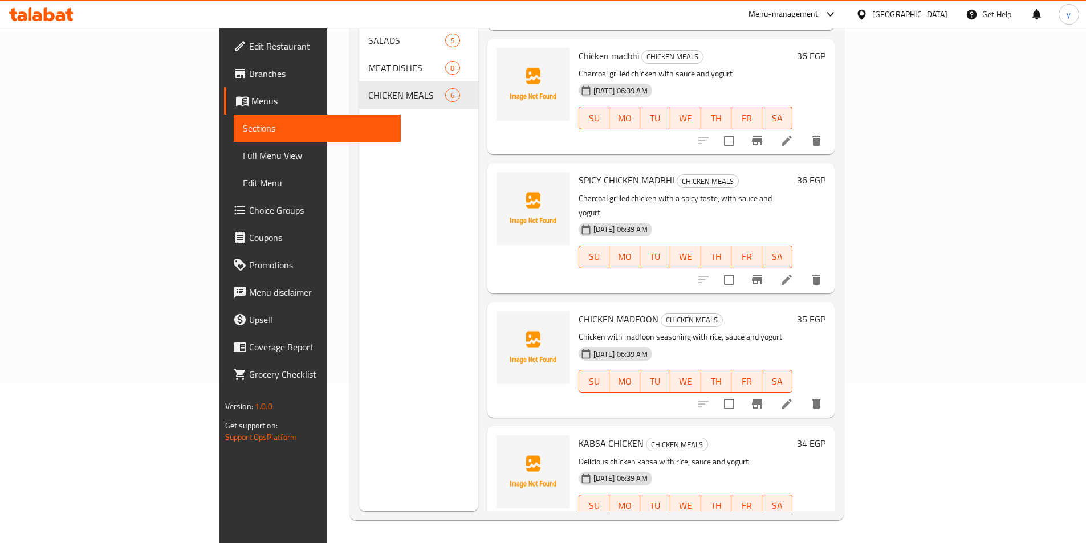
click at [803, 394] on li at bounding box center [787, 404] width 32 height 21
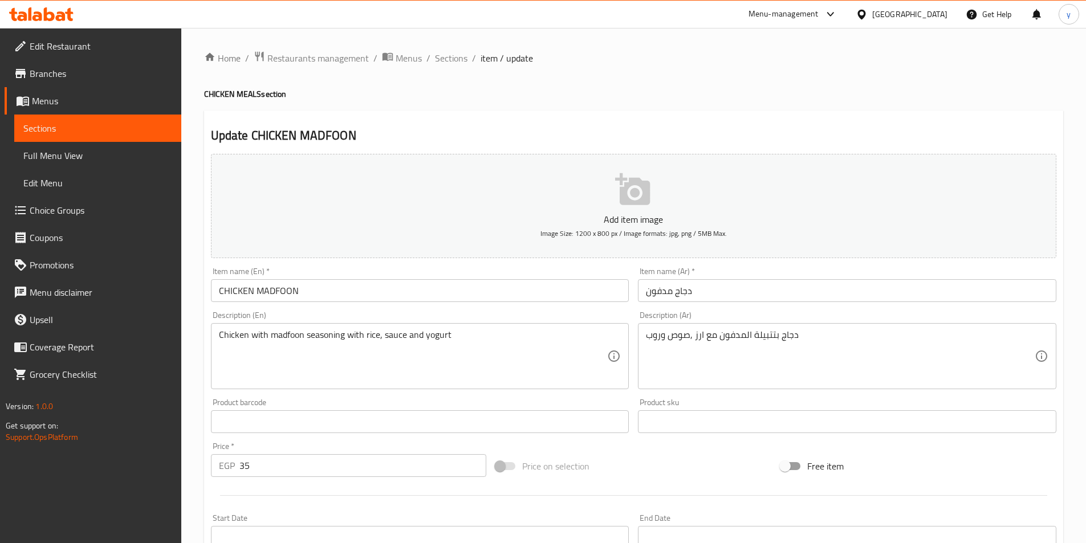
click at [324, 430] on input "text" at bounding box center [420, 422] width 418 height 23
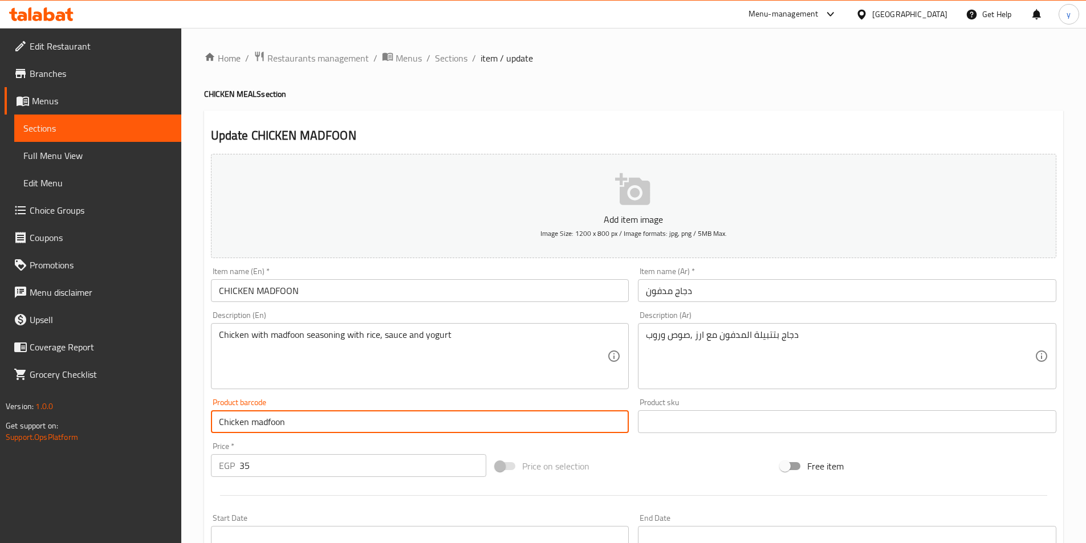
drag, startPoint x: 329, startPoint y: 428, endPoint x: 123, endPoint y: 433, distance: 205.9
click at [112, 438] on div "Edit Restaurant Branches Menus Sections Full Menu View Edit Menu Choice Groups …" at bounding box center [543, 417] width 1086 height 778
type input "Chicken madfoon"
click at [250, 290] on input "CHICKEN MADFOON" at bounding box center [420, 290] width 418 height 23
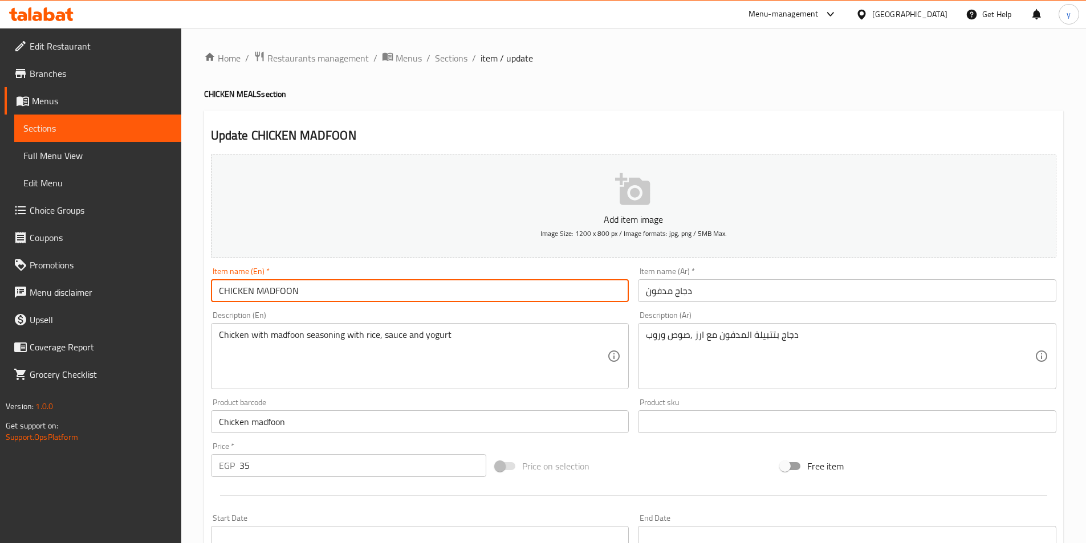
click at [250, 290] on input "CHICKEN MADFOON" at bounding box center [420, 290] width 418 height 23
paste input "hicken madfoon"
type input "Chicken madfoon"
click at [305, 433] on input "Chicken madfoon" at bounding box center [420, 422] width 418 height 23
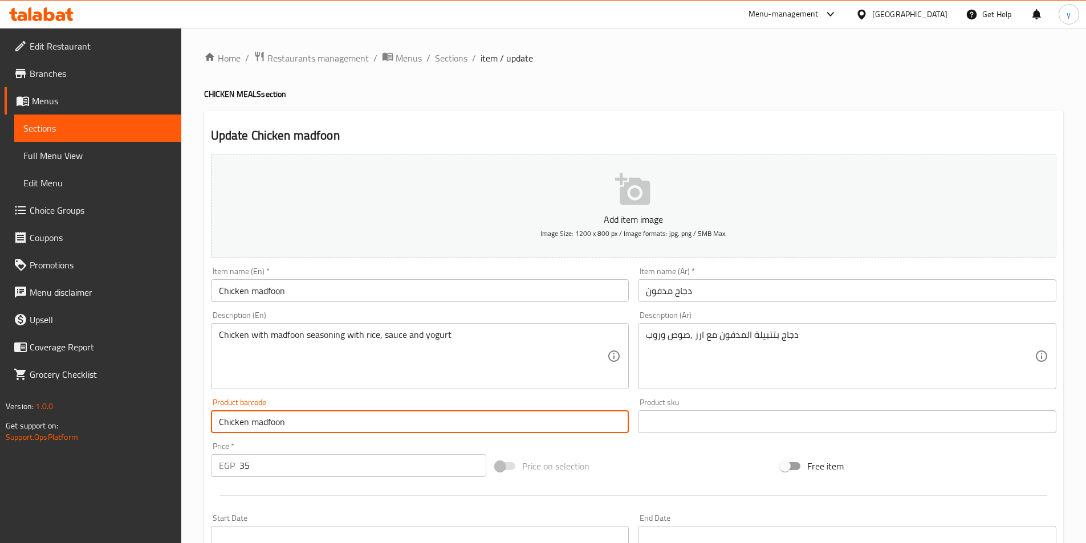
click at [305, 433] on input "Chicken madfoon" at bounding box center [420, 422] width 418 height 23
click at [305, 433] on input "Chicken" at bounding box center [420, 422] width 418 height 23
type input "Chicke"
click at [305, 433] on input "Chicke" at bounding box center [420, 422] width 418 height 23
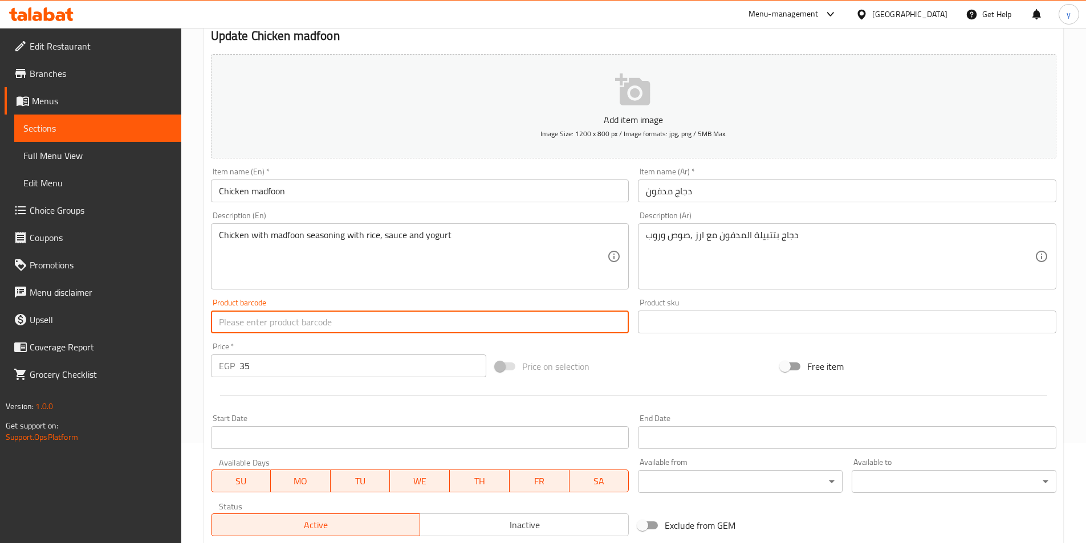
scroll to position [114, 0]
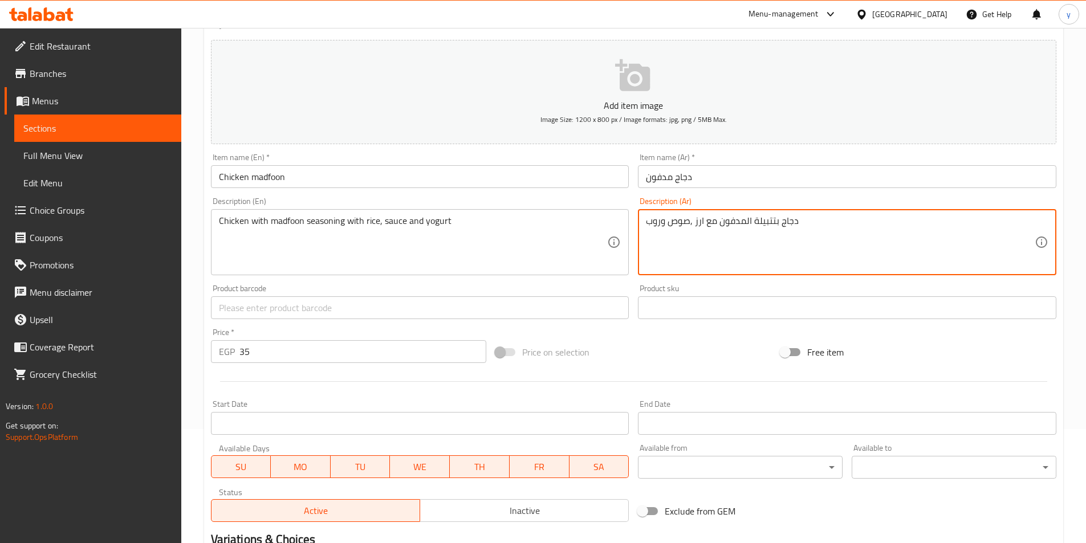
drag, startPoint x: 646, startPoint y: 222, endPoint x: 661, endPoint y: 222, distance: 14.8
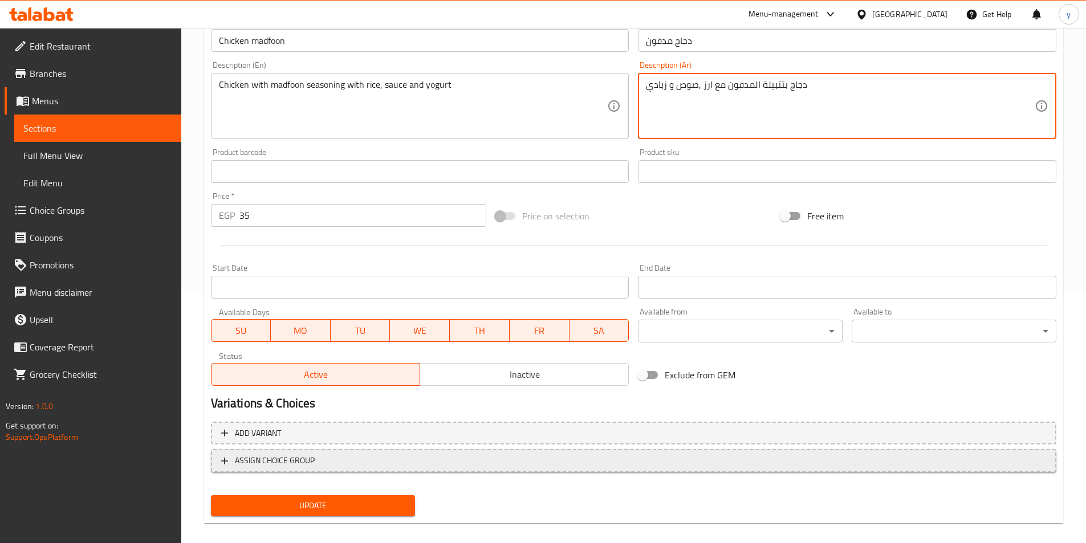
scroll to position [262, 0]
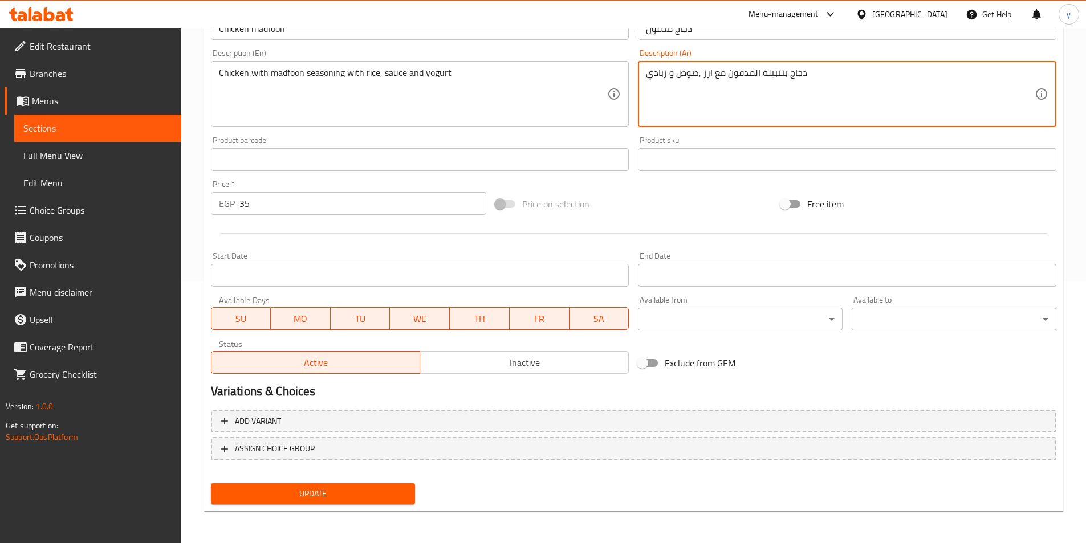
type textarea "دجاج بتتبيلة المدفون مع ارز ,صوص و زبادي"
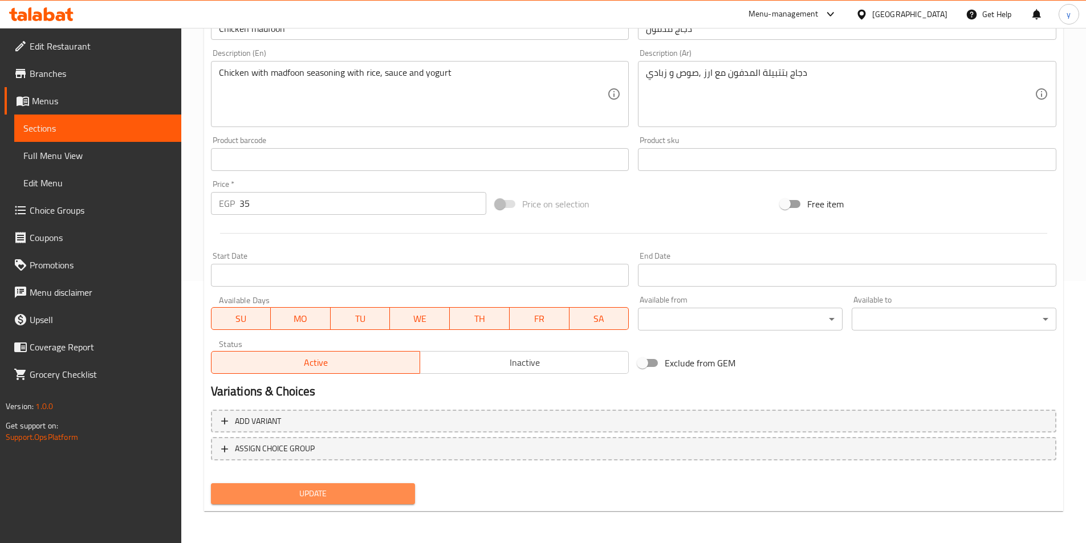
click at [350, 499] on span "Update" at bounding box center [313, 494] width 186 height 14
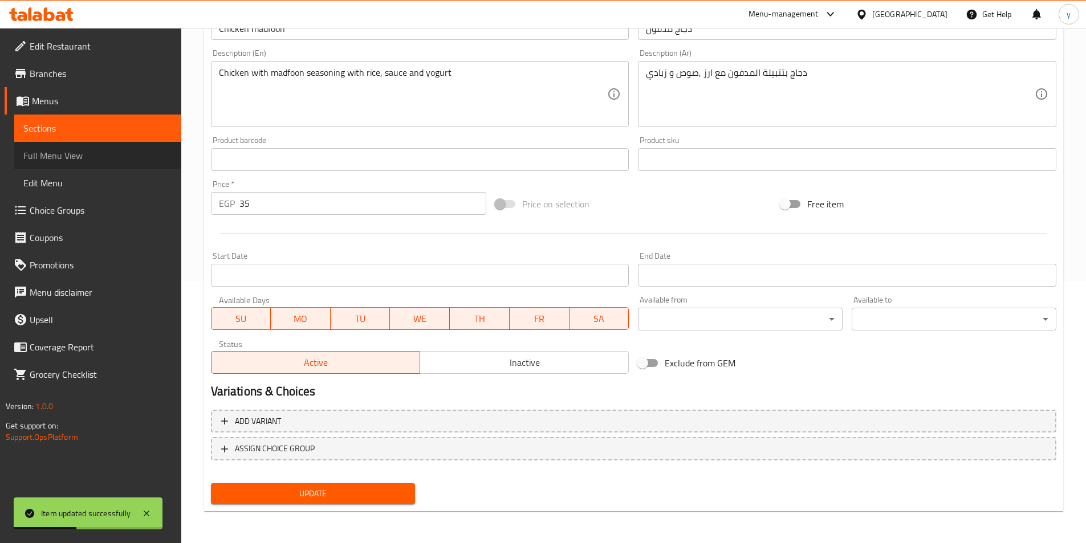
click at [67, 161] on span "Full Menu View" at bounding box center [97, 156] width 149 height 14
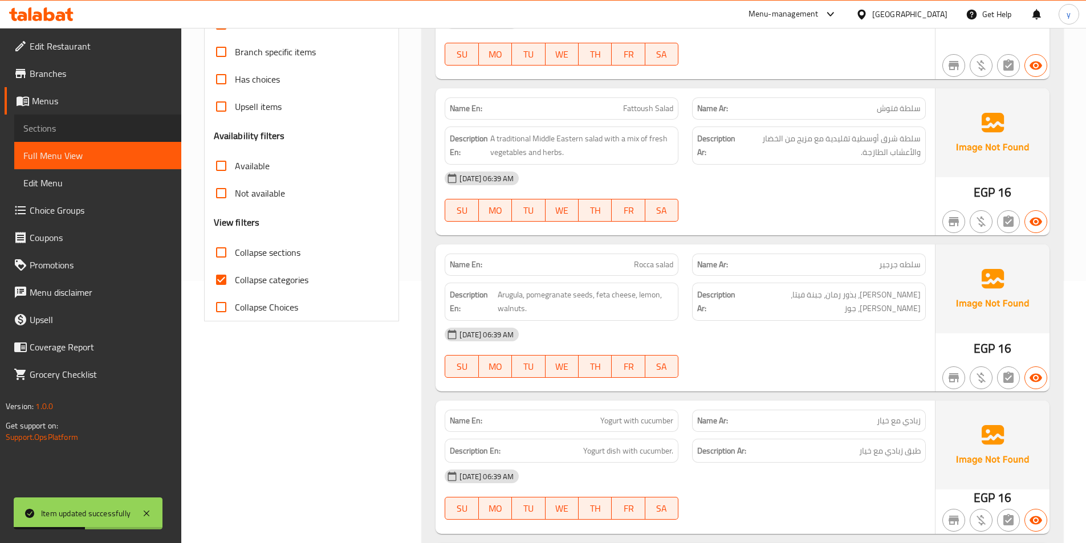
click at [70, 140] on link "Sections" at bounding box center [97, 128] width 167 height 27
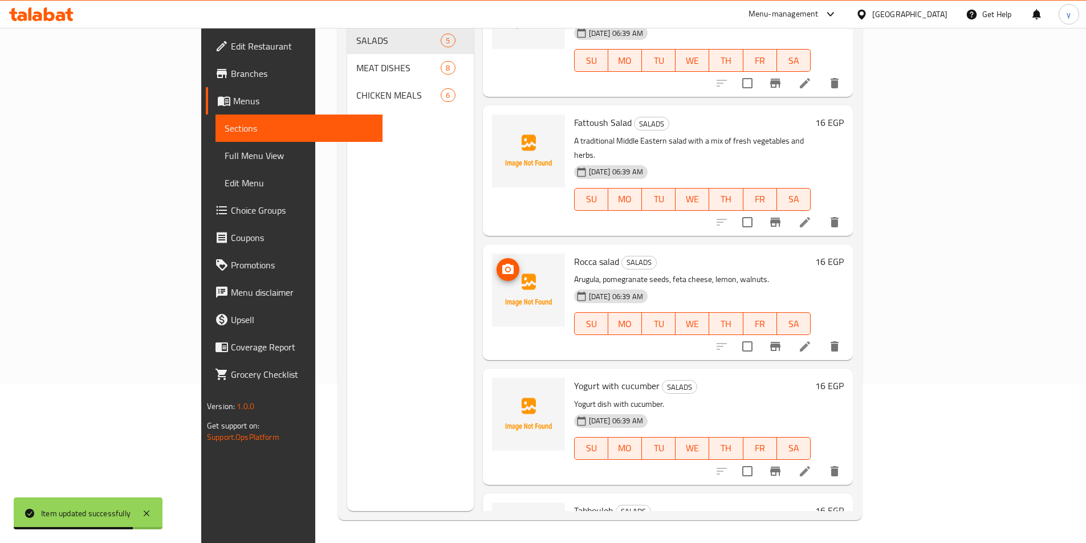
scroll to position [108, 0]
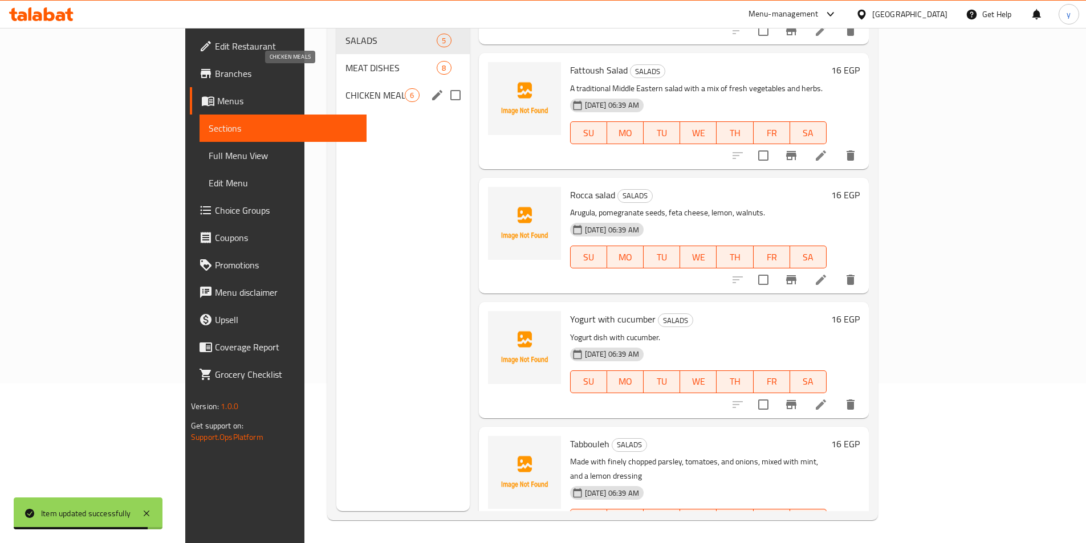
click at [346, 88] on span "CHICKEN MEALS" at bounding box center [375, 95] width 59 height 14
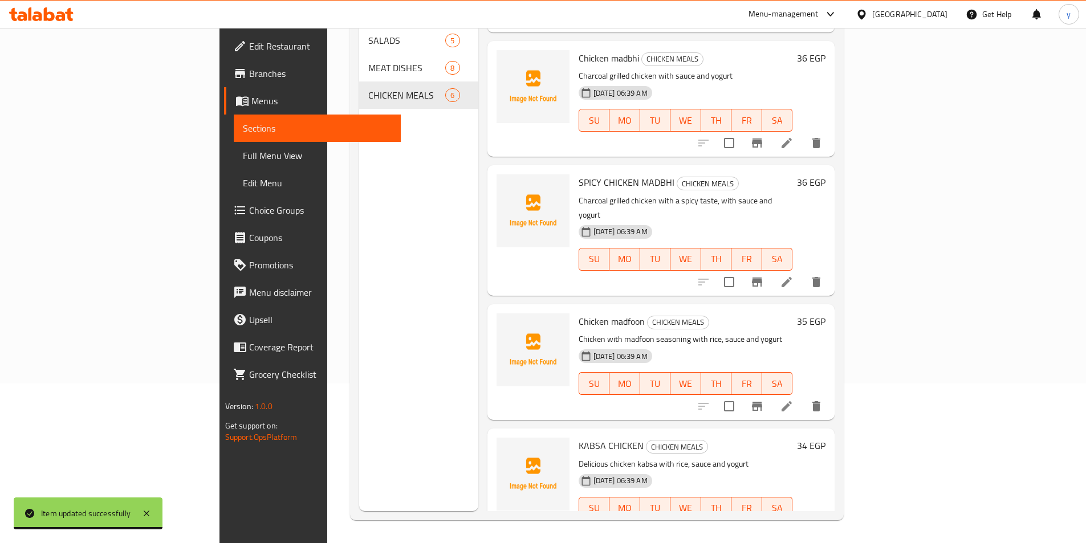
scroll to position [233, 0]
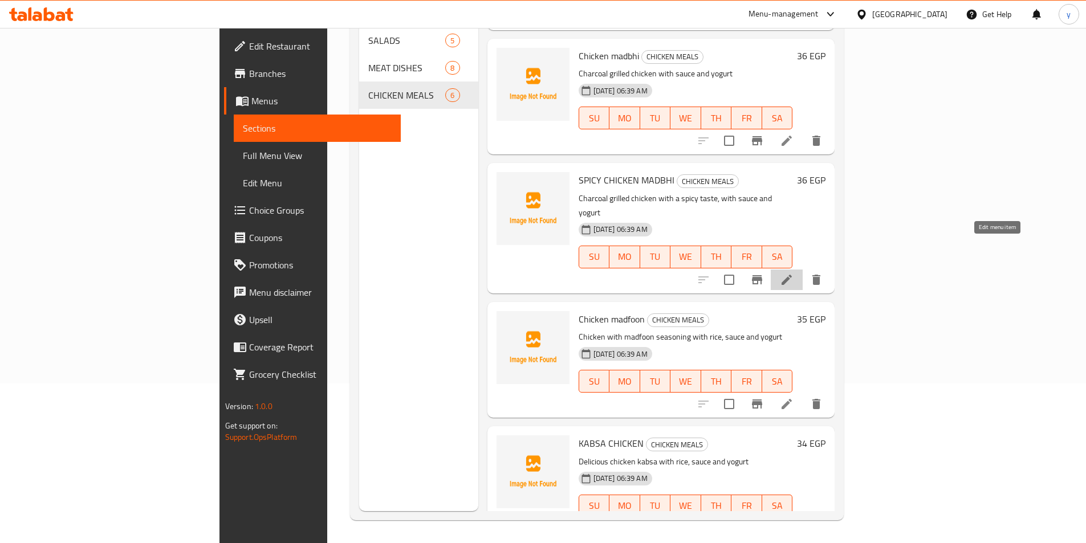
click at [794, 273] on icon at bounding box center [787, 280] width 14 height 14
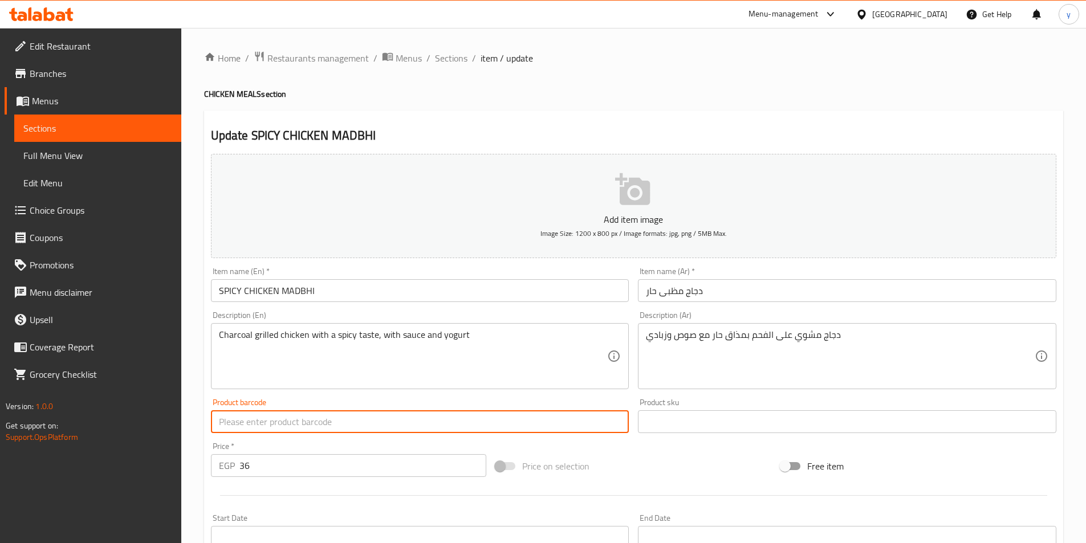
click at [416, 421] on input "text" at bounding box center [420, 422] width 418 height 23
click at [432, 415] on input "ٍSpicy chicken madbhi" at bounding box center [420, 422] width 418 height 23
type input "ٍSpicy chicken madbhi"
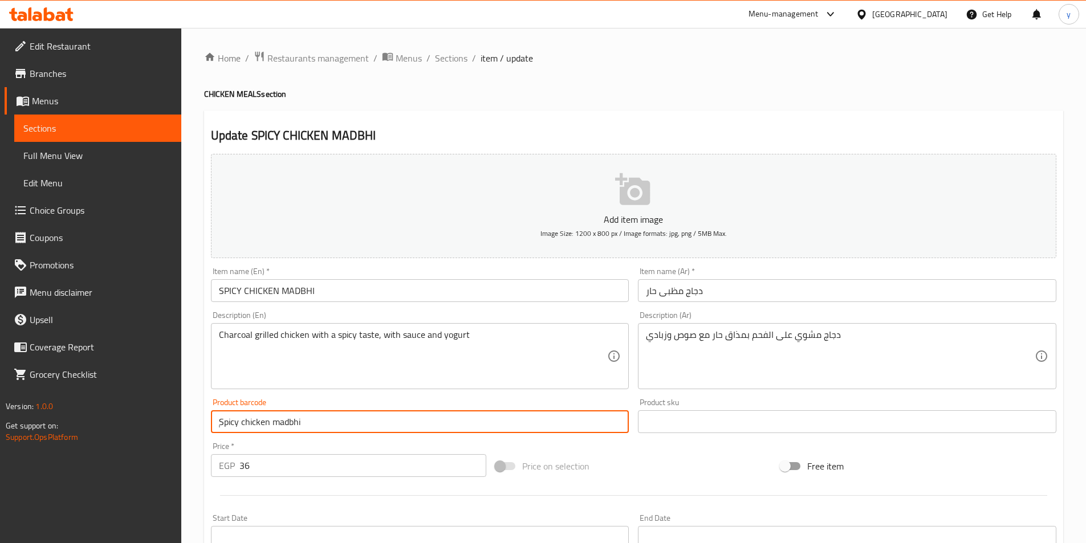
click at [352, 284] on input "SPICY CHICKEN MADBHI" at bounding box center [420, 290] width 418 height 23
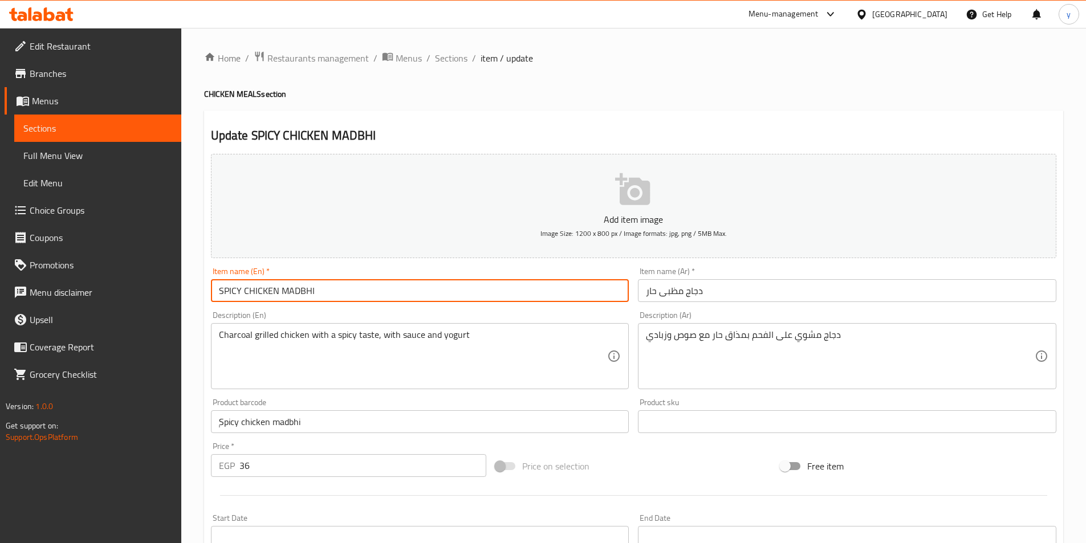
click at [352, 283] on input "SPICY CHICKEN MADBHI" at bounding box center [420, 290] width 418 height 23
paste input "ٍSpicy chicken madbhi"
type input "ٍSpicy chicken madbhi"
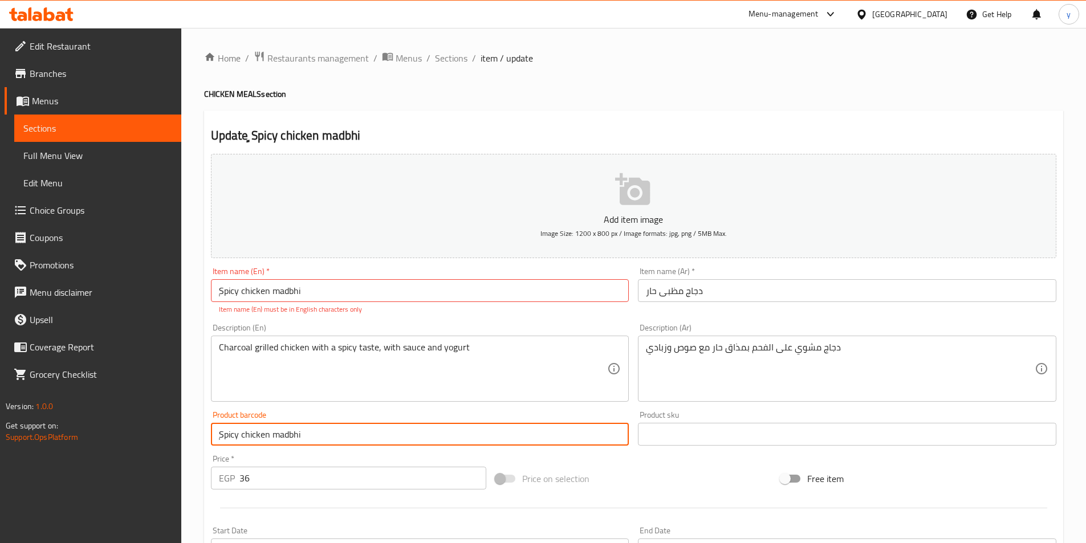
click at [341, 422] on div "Product barcode ٍSpicy chicken madbhi Product barcode" at bounding box center [420, 428] width 418 height 35
click at [340, 422] on div "Product barcode ٍSpicy chicken madbhi Product barcode" at bounding box center [420, 428] width 418 height 35
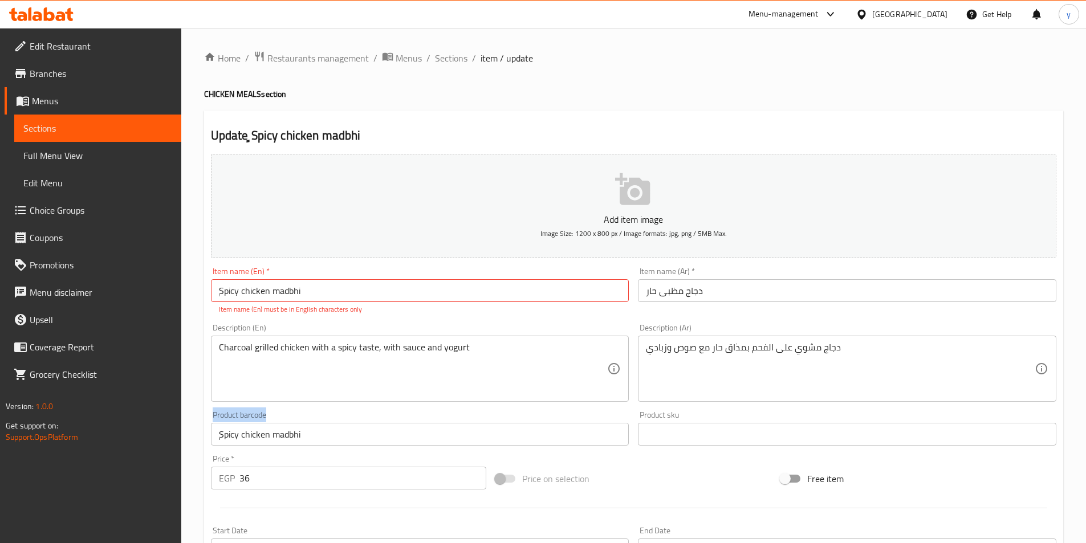
click at [340, 422] on div "Product barcode ٍSpicy chicken madbhi Product barcode" at bounding box center [420, 428] width 418 height 35
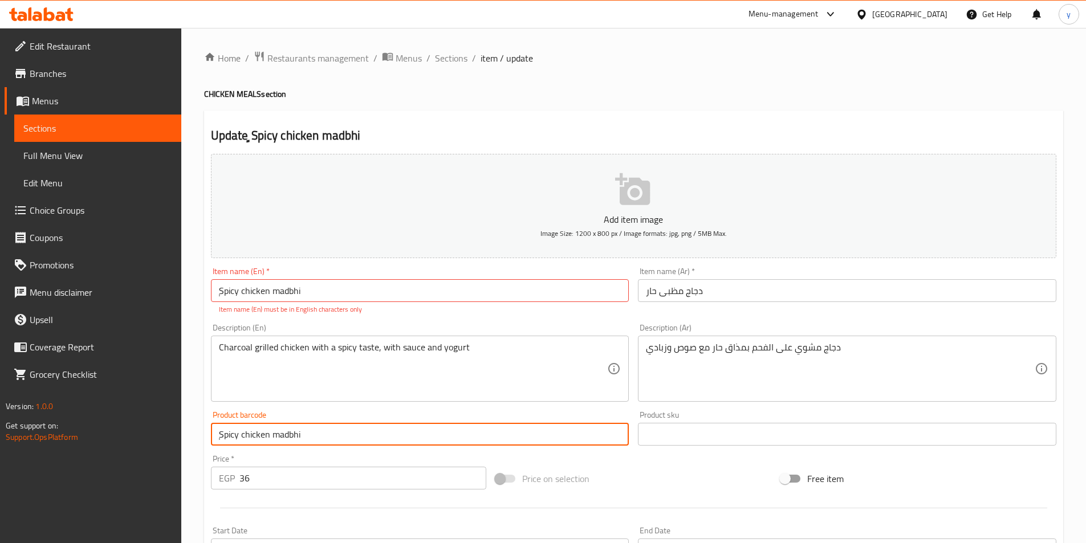
click at [337, 429] on input "ٍSpicy chicken madbhi" at bounding box center [420, 434] width 418 height 23
click at [336, 429] on input "ٍSpicy chicken madbhi" at bounding box center [420, 434] width 418 height 23
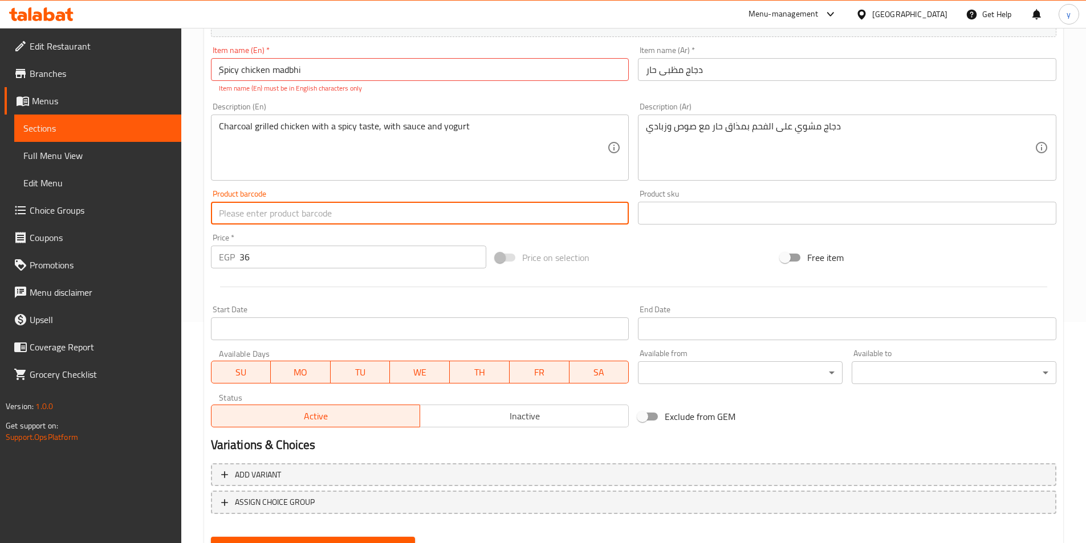
scroll to position [275, 0]
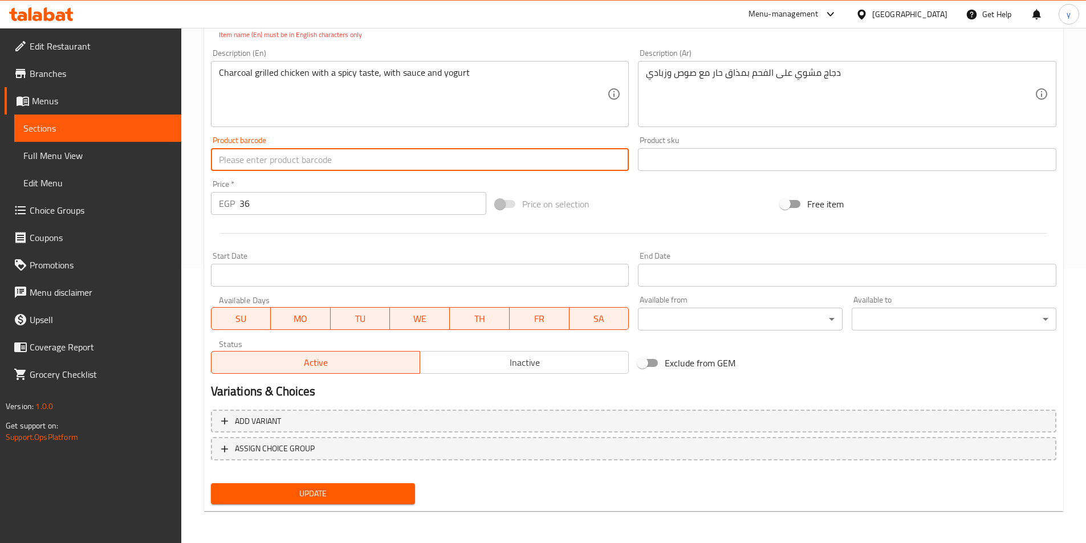
click at [380, 486] on button "Update" at bounding box center [313, 493] width 205 height 21
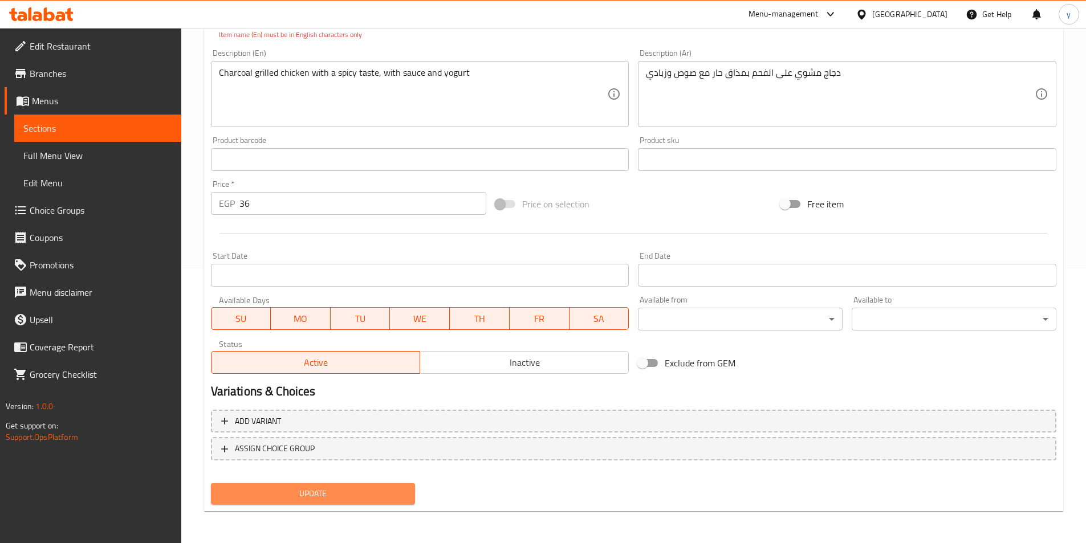
click at [380, 487] on span "Update" at bounding box center [313, 494] width 186 height 14
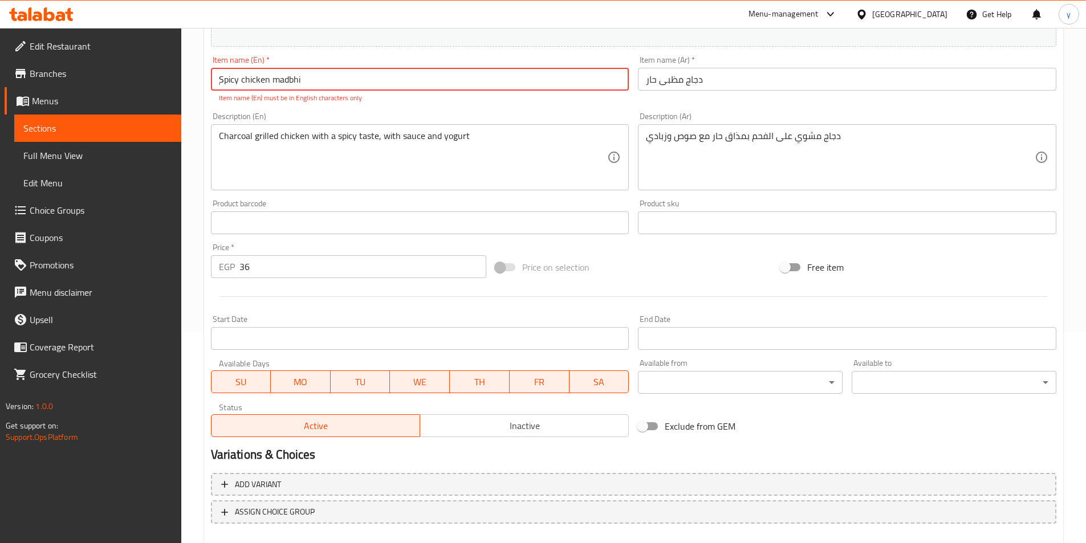
scroll to position [104, 0]
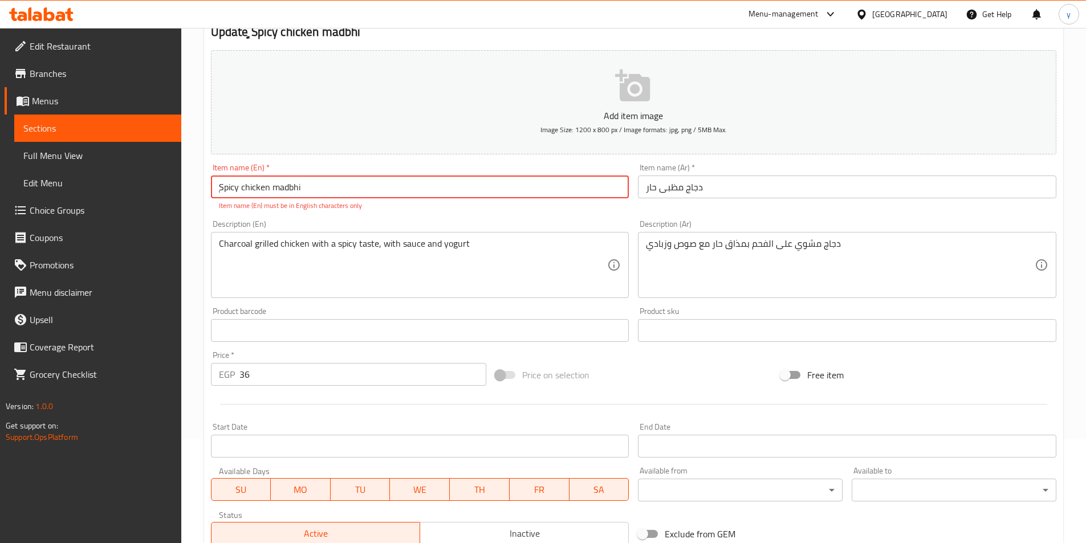
click at [308, 187] on input "ٍSpicy chicken madbhi" at bounding box center [420, 187] width 418 height 23
drag, startPoint x: 218, startPoint y: 189, endPoint x: 198, endPoint y: 191, distance: 20.0
click at [198, 191] on div "Home / Restaurants management / Menus / Sections / item / update CHICKEN MEALS …" at bounding box center [633, 319] width 905 height 790
click at [321, 335] on input "text" at bounding box center [420, 330] width 418 height 23
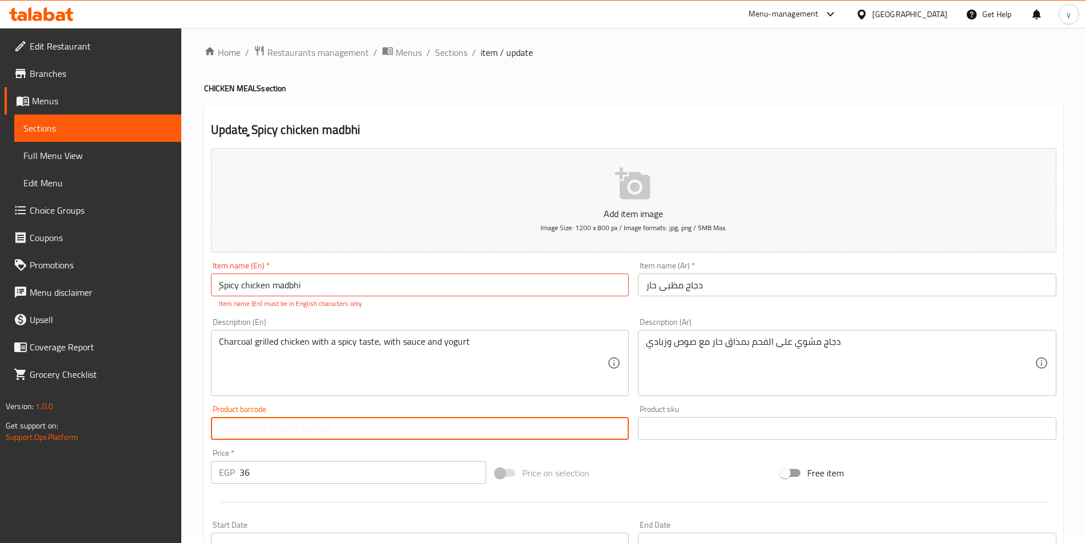
scroll to position [0, 0]
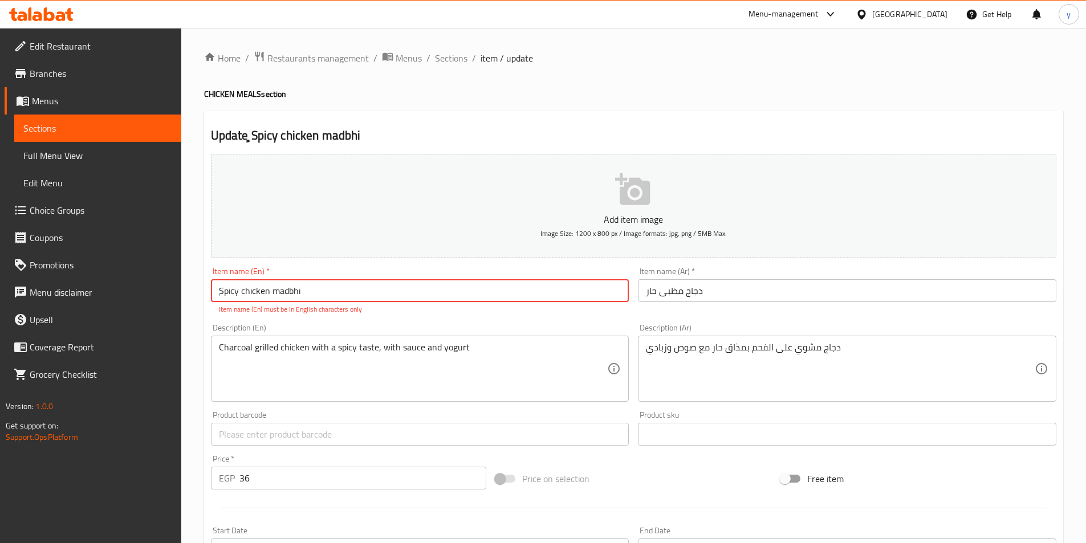
drag, startPoint x: 222, startPoint y: 294, endPoint x: 205, endPoint y: 293, distance: 17.1
click at [205, 293] on div "Update ٍSpicy chicken madbhi Add item image Image Size: 1200 x 800 px / Image f…" at bounding box center [633, 449] width 859 height 676
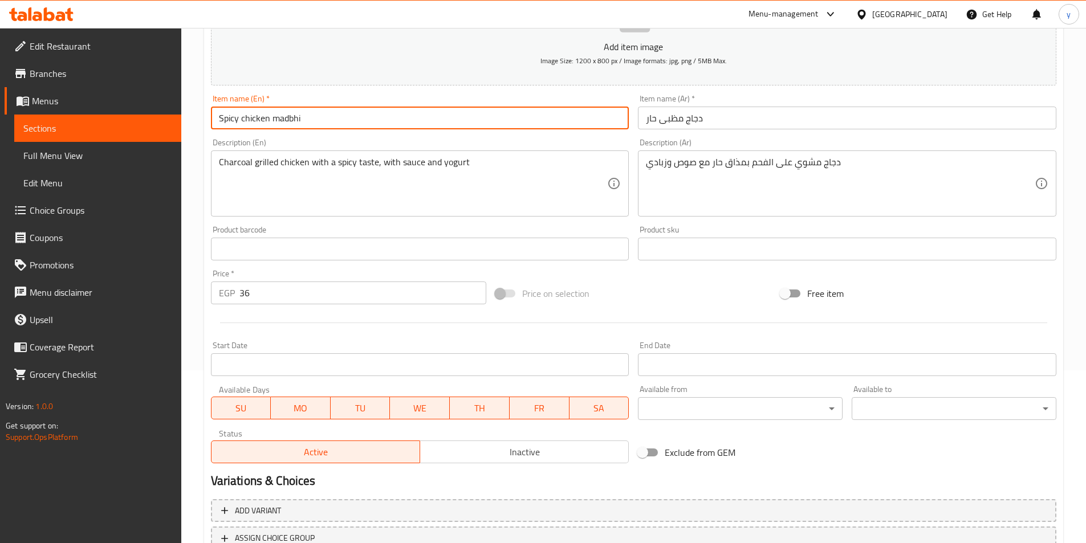
scroll to position [262, 0]
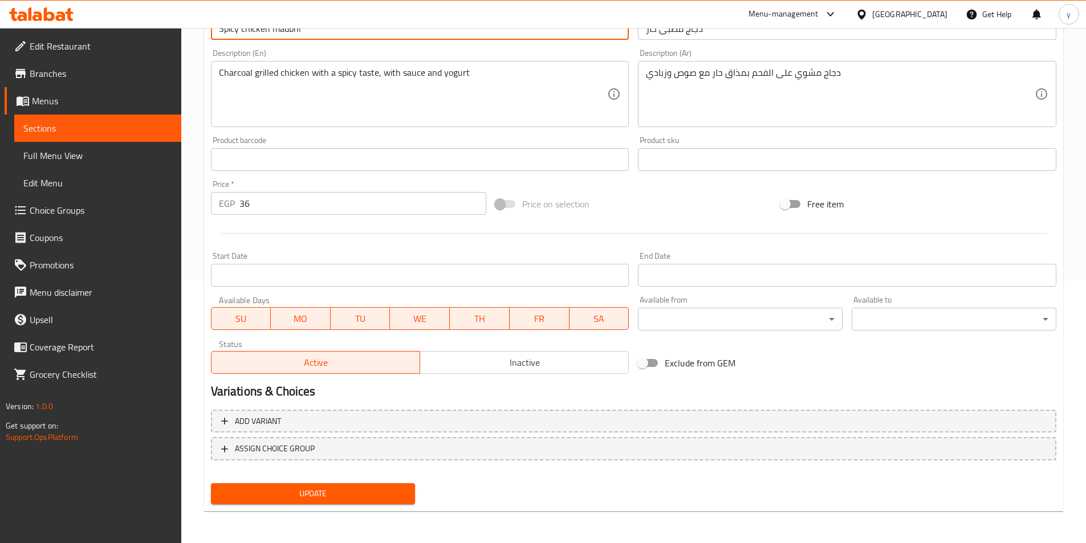
type input "Spicy chicken madbhi"
click at [306, 498] on span "Update" at bounding box center [313, 494] width 186 height 14
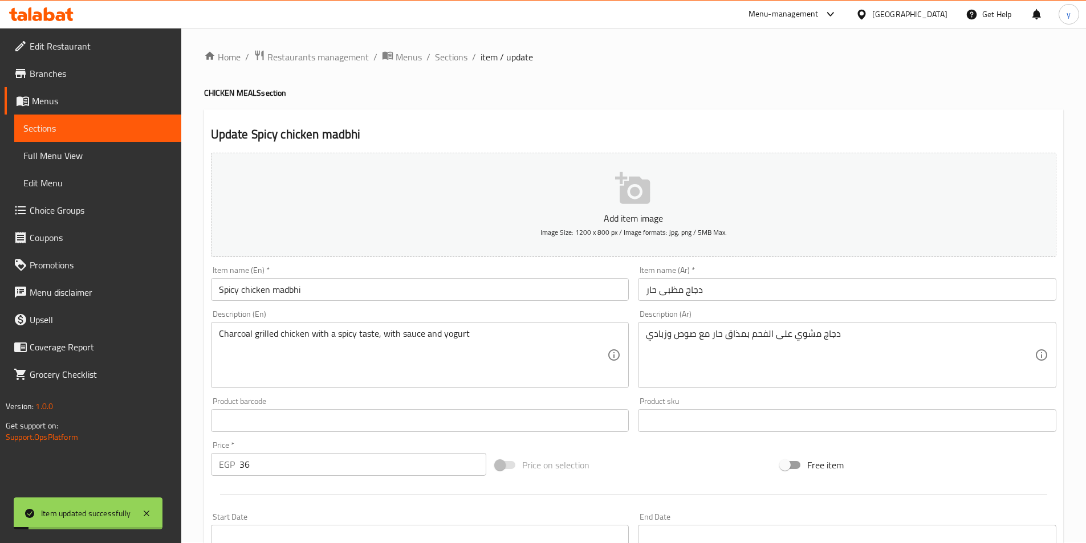
scroll to position [0, 0]
click at [82, 182] on span "Edit Menu" at bounding box center [97, 183] width 149 height 14
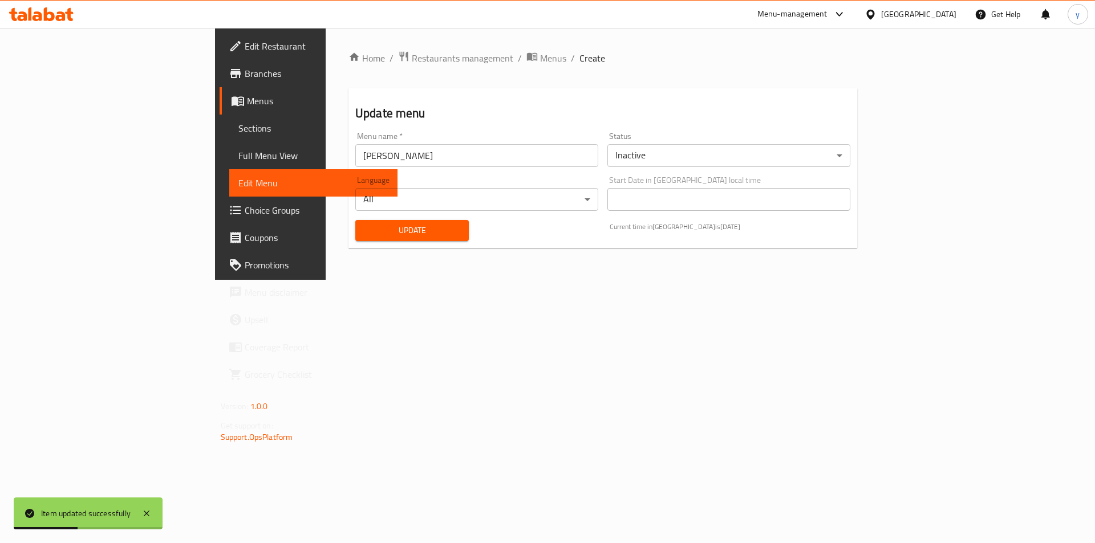
click at [238, 161] on span "Full Menu View" at bounding box center [313, 156] width 151 height 14
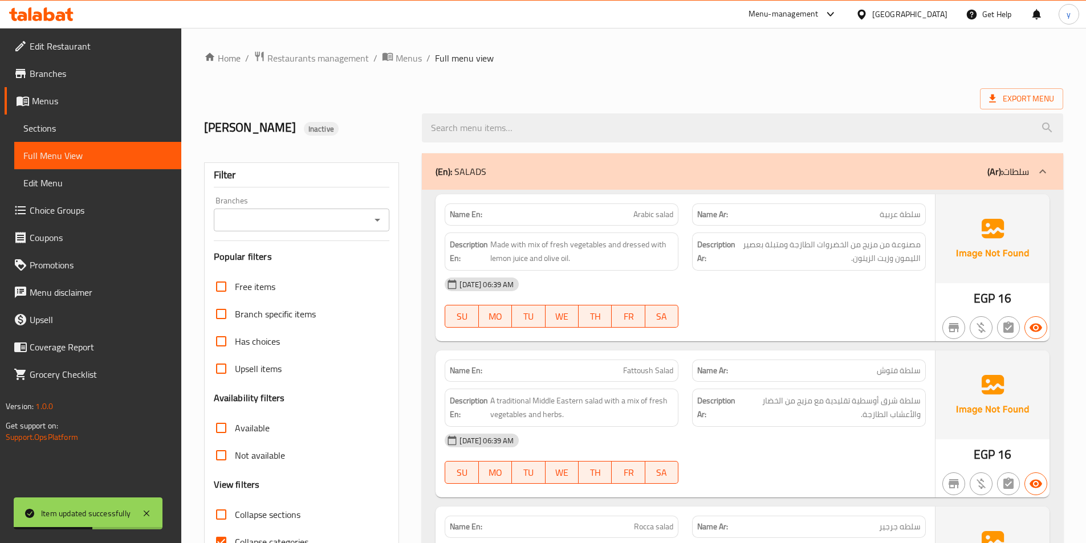
click at [63, 114] on link "Menus" at bounding box center [93, 100] width 177 height 27
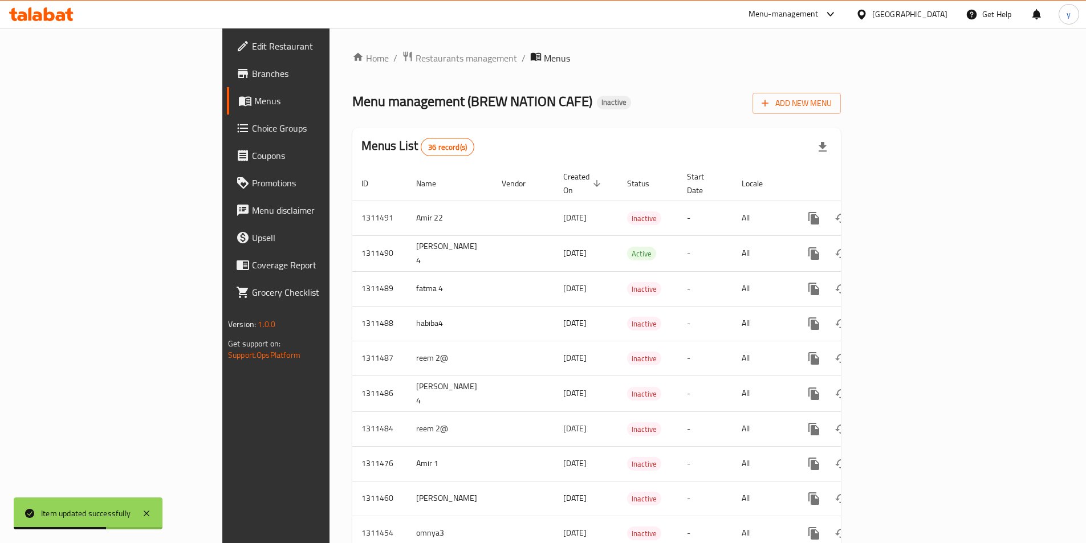
click at [252, 126] on span "Choice Groups" at bounding box center [323, 128] width 143 height 14
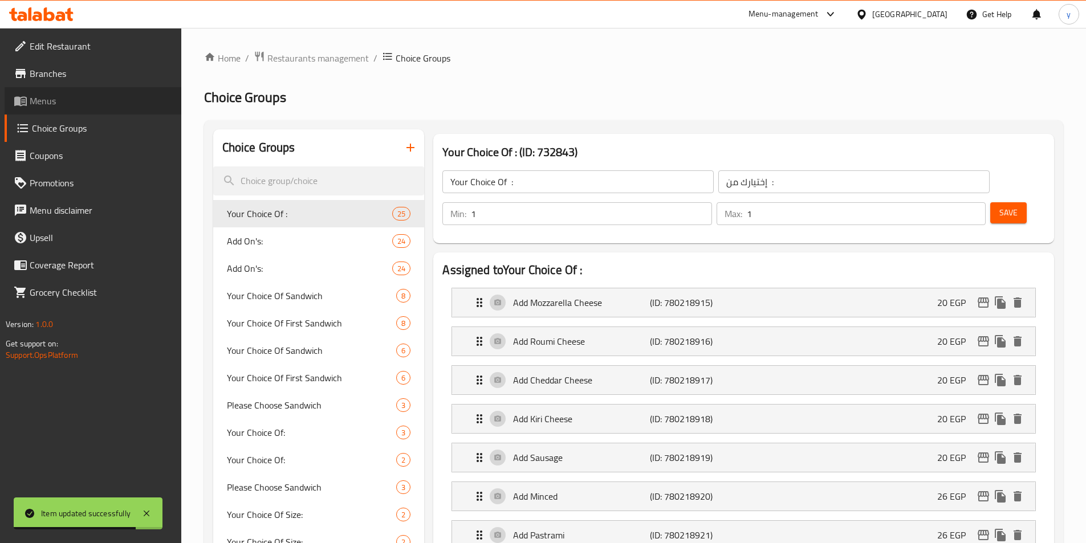
click at [52, 106] on span "Menus" at bounding box center [101, 101] width 143 height 14
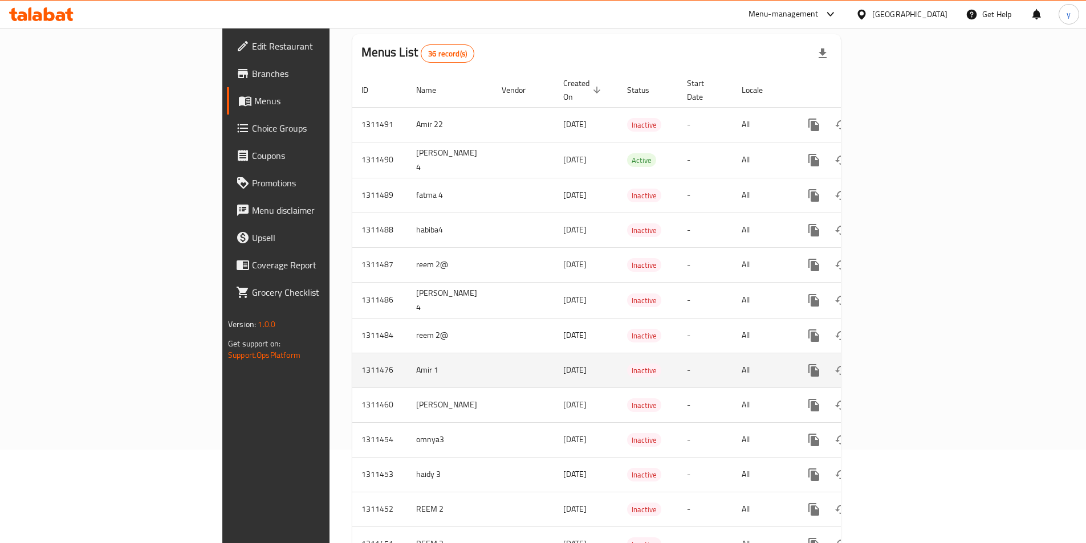
scroll to position [171, 0]
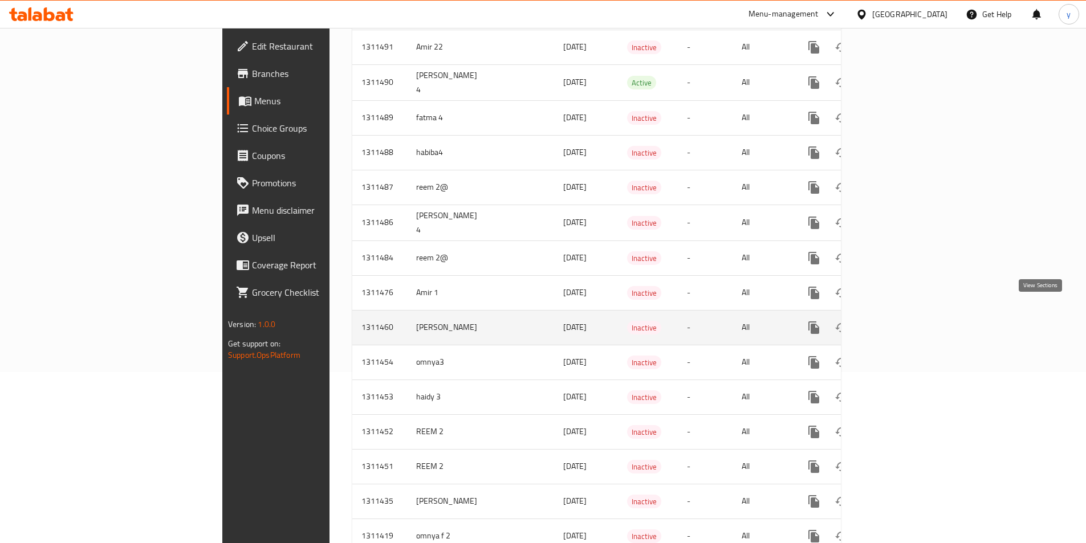
click at [903, 321] on icon "enhanced table" at bounding box center [896, 328] width 14 height 14
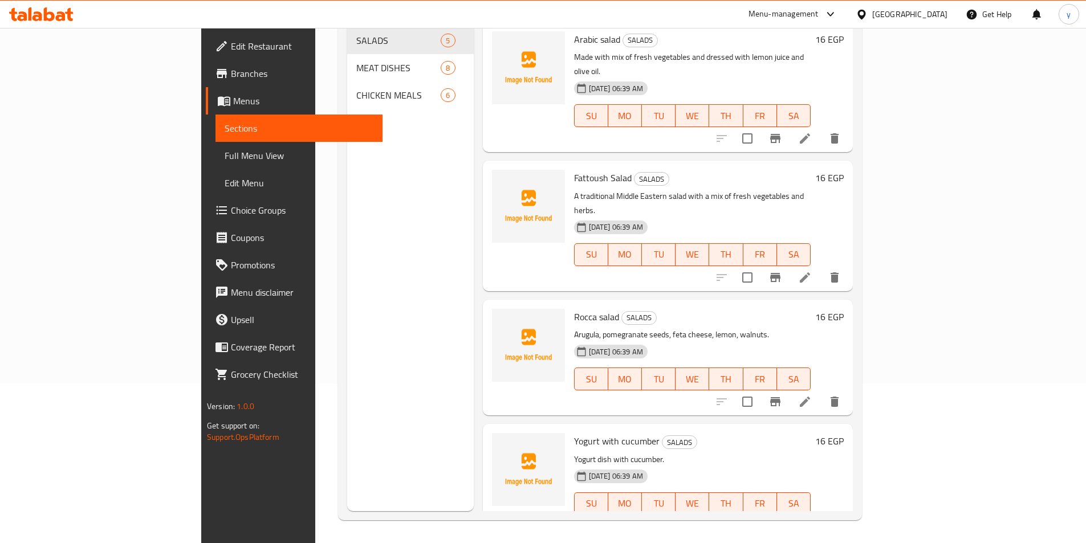
scroll to position [160, 0]
click at [347, 93] on nav "SALADS 5 MEAT DISHES 8 CHICKEN MEALS 6" at bounding box center [410, 67] width 127 height 91
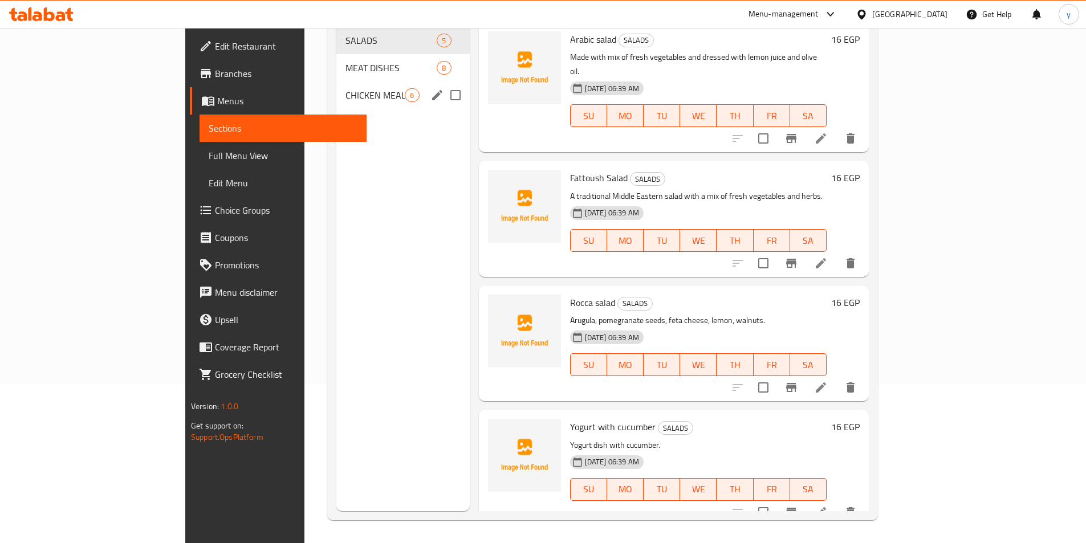
click at [336, 85] on div "CHICKEN MEALS 6" at bounding box center [402, 95] width 133 height 27
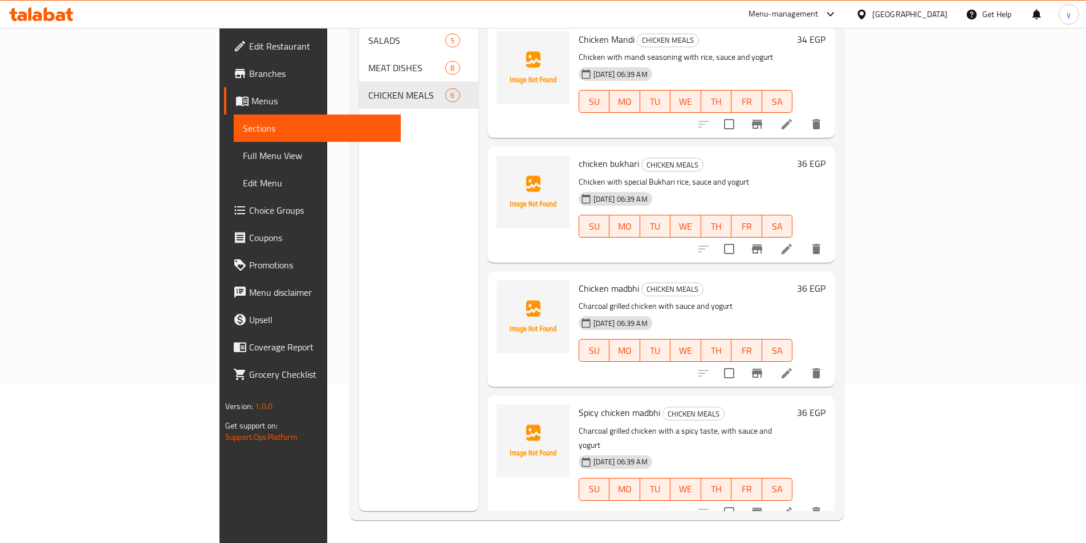
scroll to position [233, 0]
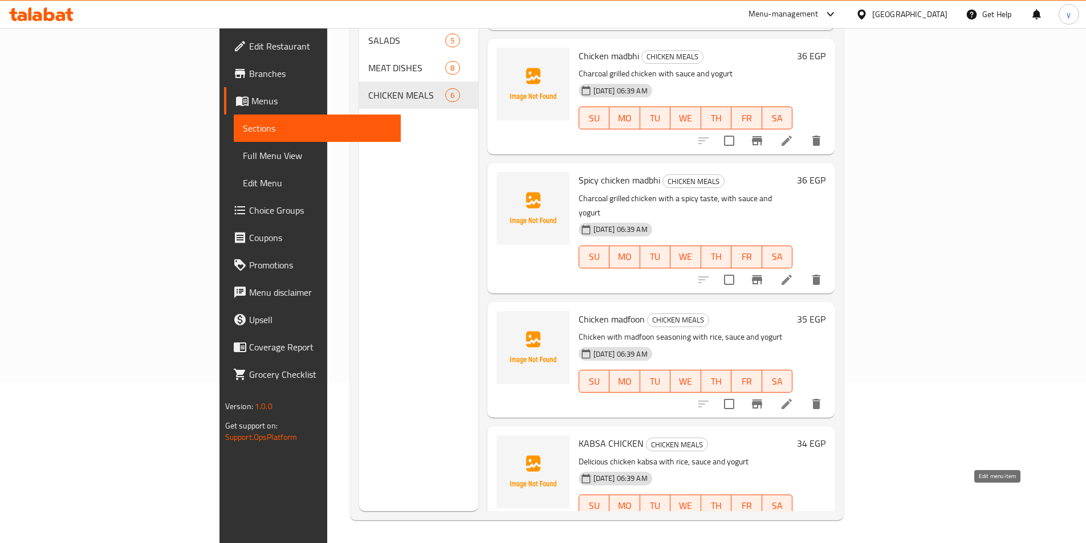
click at [794, 522] on icon at bounding box center [787, 529] width 14 height 14
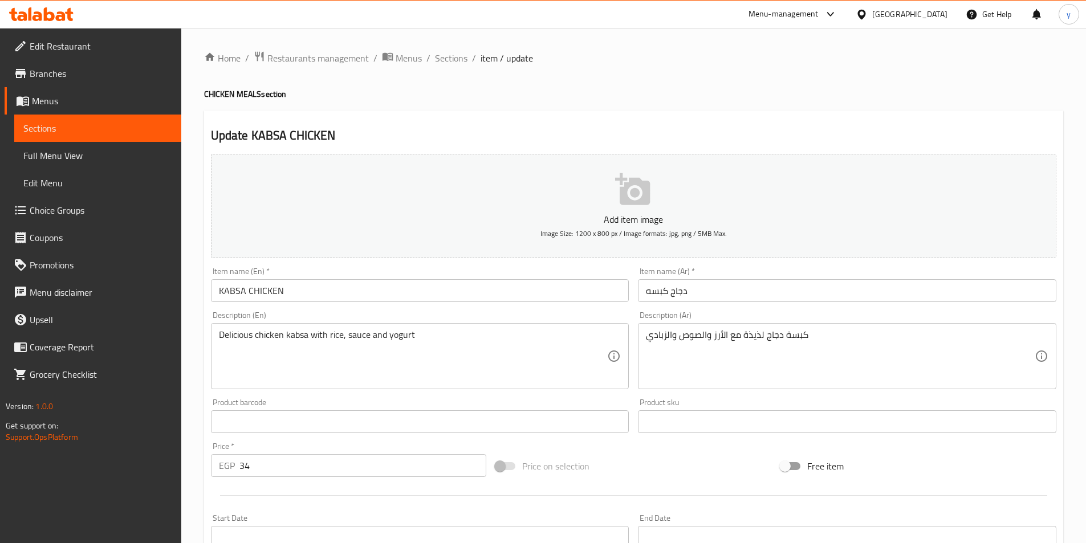
click at [273, 418] on input "text" at bounding box center [420, 422] width 418 height 23
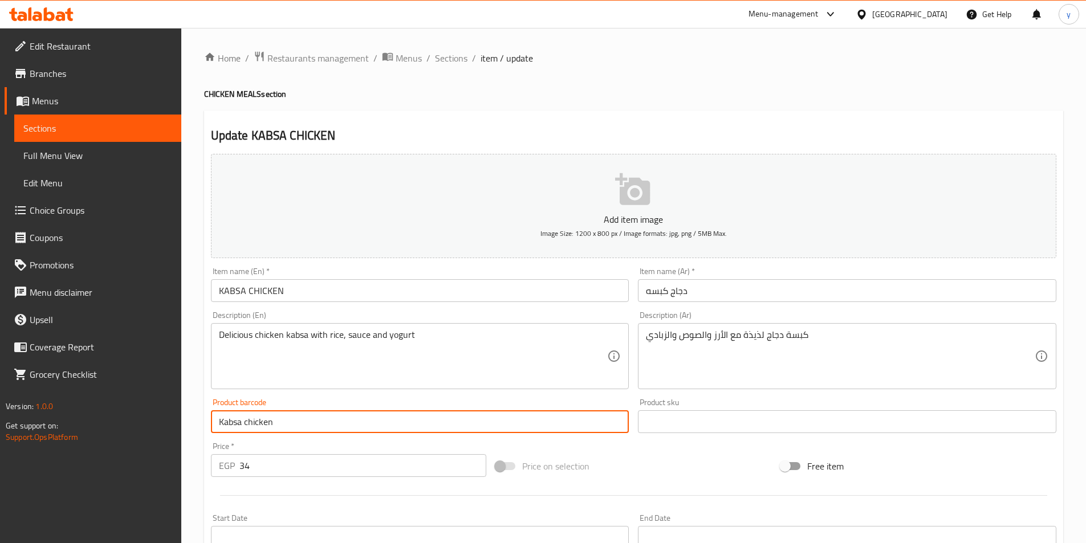
drag, startPoint x: 273, startPoint y: 418, endPoint x: 101, endPoint y: 425, distance: 171.7
click at [101, 425] on div "Edit Restaurant Branches Menus Sections Full Menu View Edit Menu Choice Groups …" at bounding box center [543, 417] width 1086 height 778
type input "Kabsa chicken"
click at [266, 306] on div "Item name (En)   * KABSA CHICKEN Item name (En) *" at bounding box center [420, 285] width 428 height 44
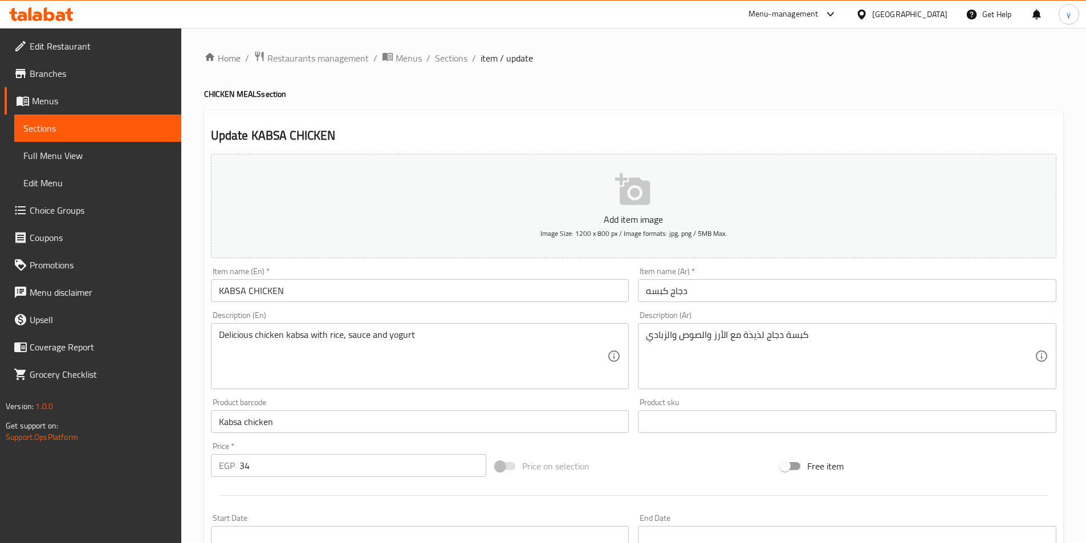
click at [273, 294] on input "KABSA CHICKEN" at bounding box center [420, 290] width 418 height 23
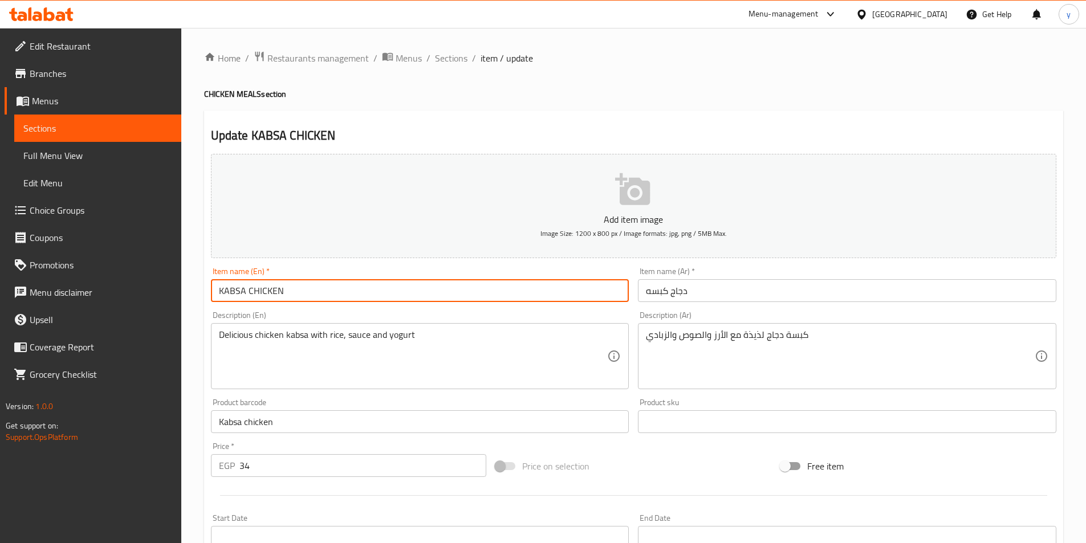
click at [273, 294] on input "KABSA CHICKEN" at bounding box center [420, 290] width 418 height 23
paste input "absa chicken"
type input "Kabsa chicken"
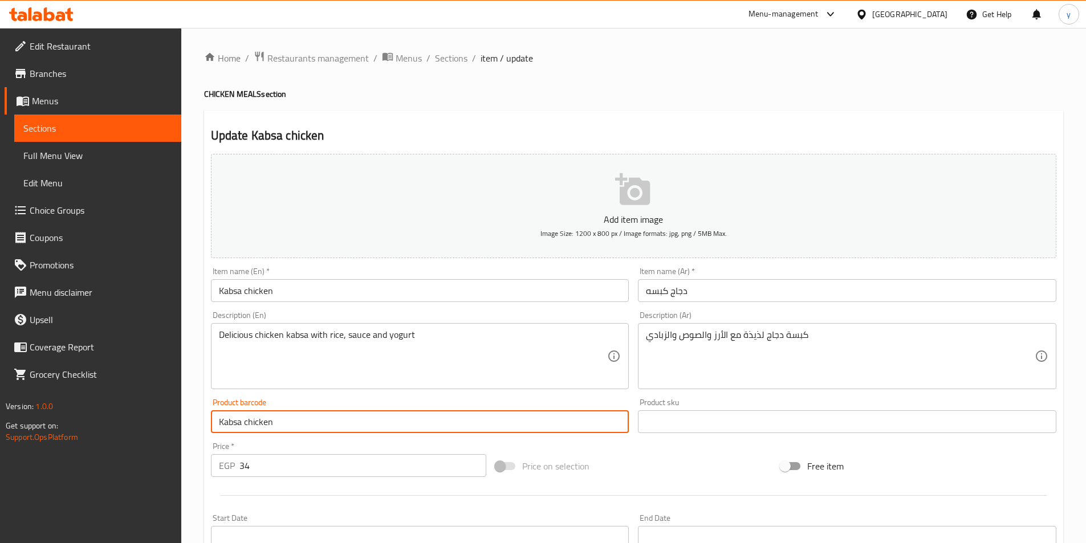
drag, startPoint x: 275, startPoint y: 424, endPoint x: 58, endPoint y: 417, distance: 216.7
click at [58, 417] on div "Edit Restaurant Branches Menus Sections Full Menu View Edit Menu Choice Groups …" at bounding box center [543, 417] width 1086 height 778
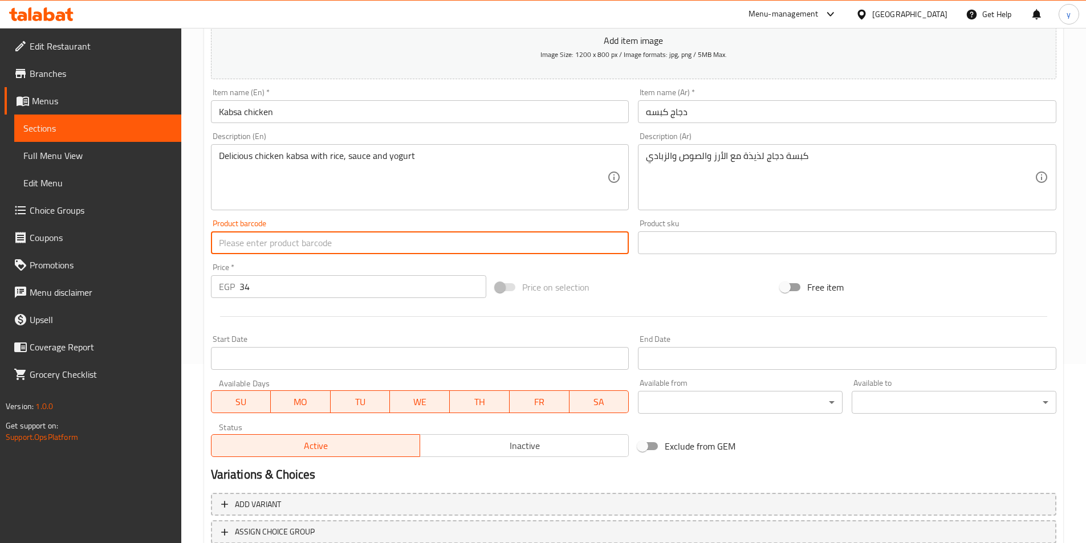
scroll to position [262, 0]
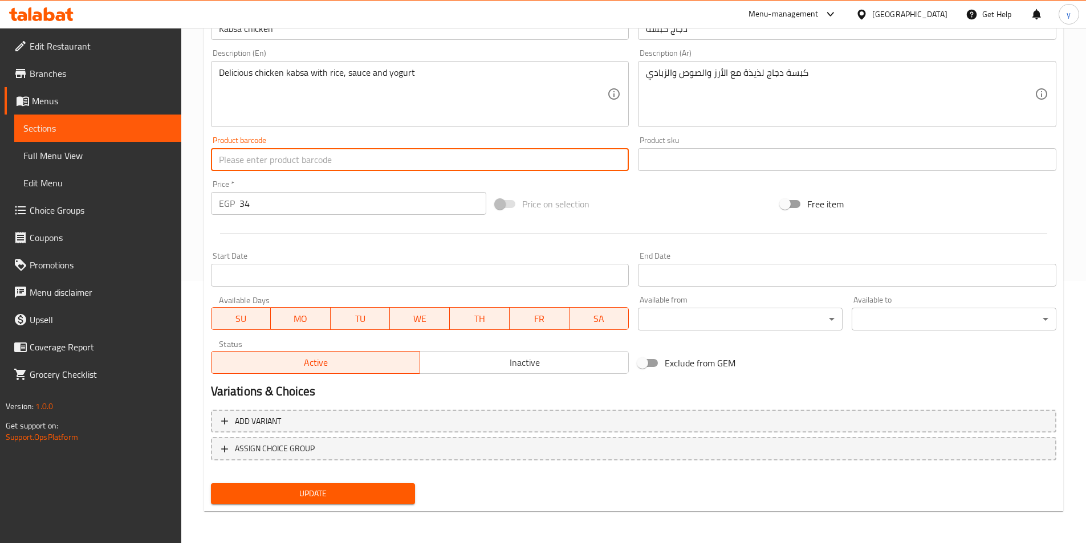
click at [384, 497] on span "Update" at bounding box center [313, 494] width 186 height 14
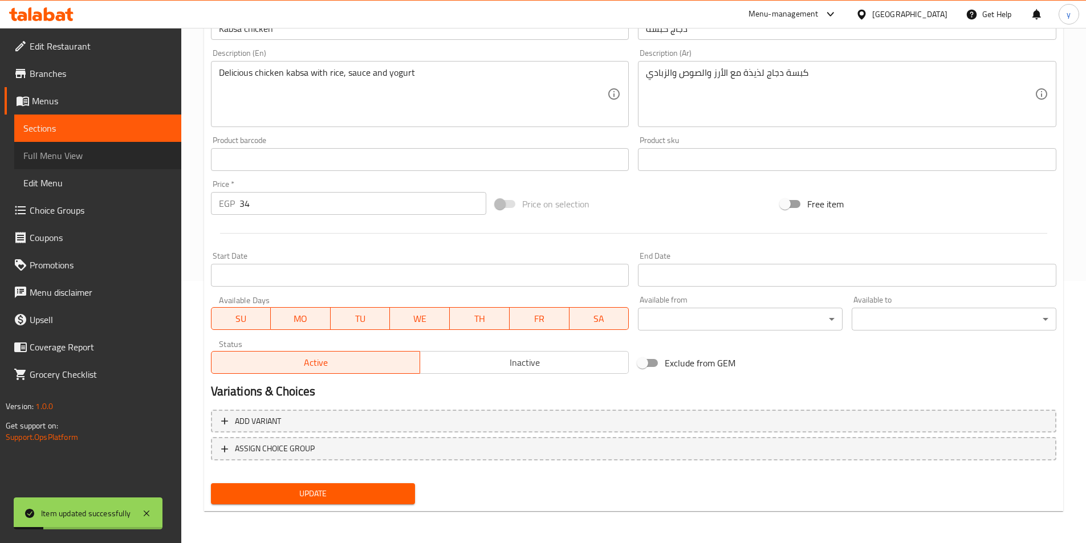
click at [105, 148] on link "Full Menu View" at bounding box center [97, 155] width 167 height 27
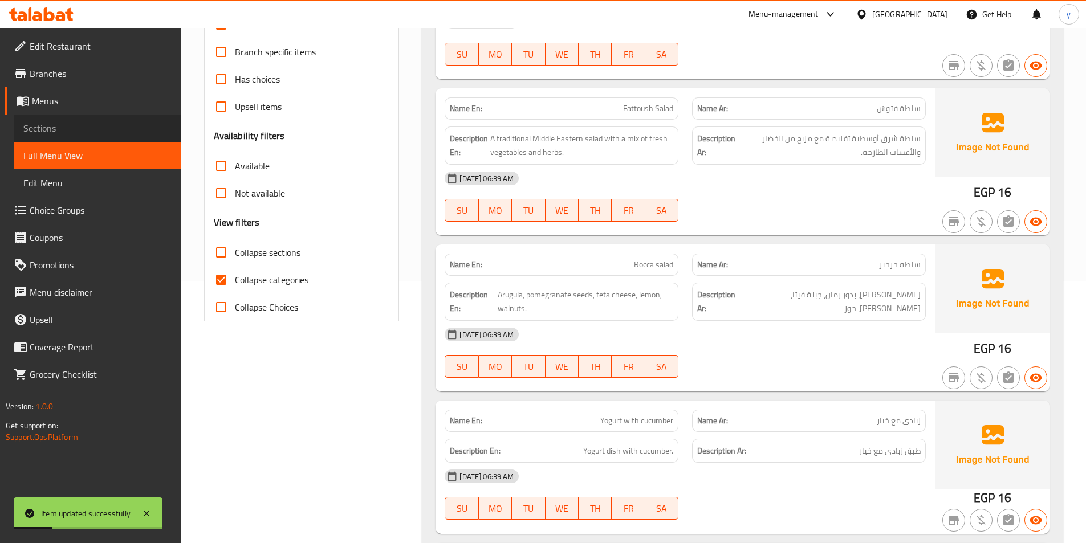
click at [112, 139] on link "Sections" at bounding box center [97, 128] width 167 height 27
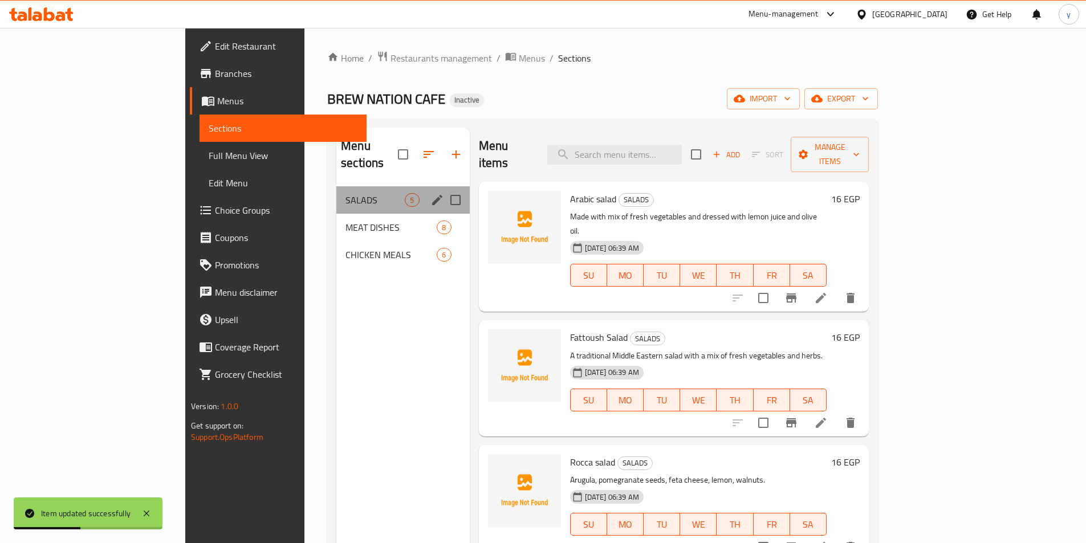
click at [336, 186] on div "SALADS 5" at bounding box center [402, 199] width 133 height 27
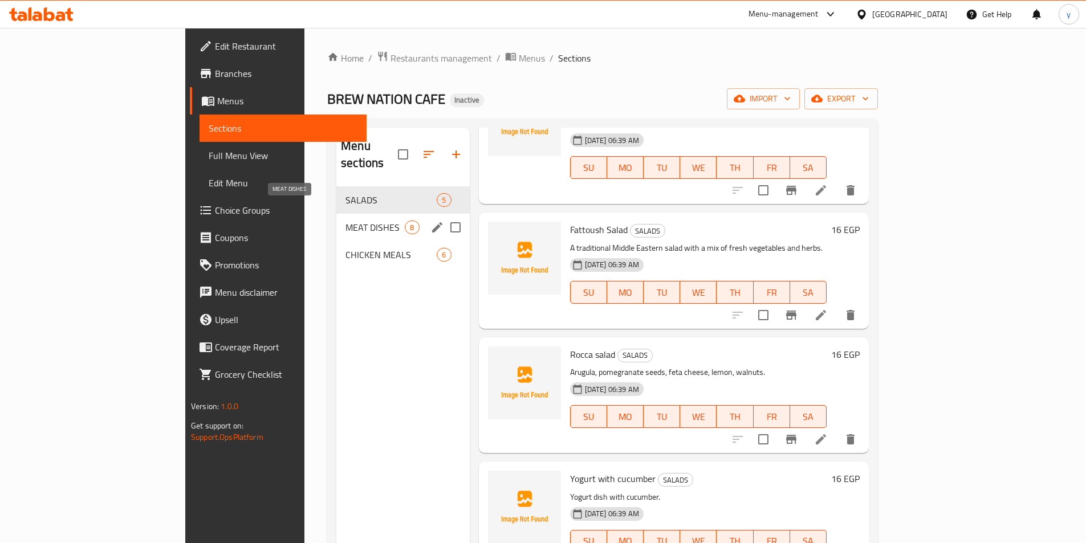
click at [346, 221] on span "MEAT DISHES" at bounding box center [375, 228] width 59 height 14
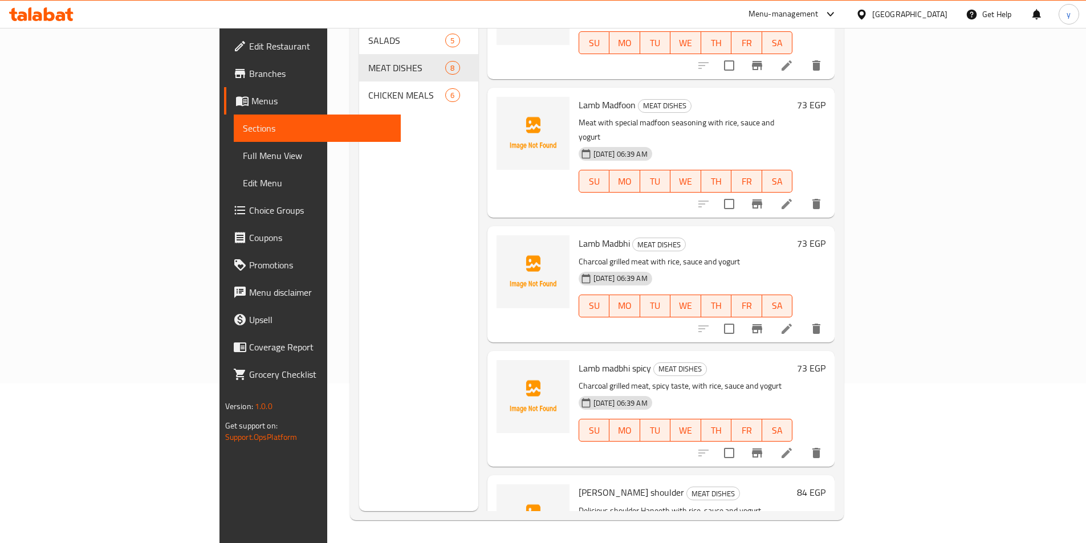
scroll to position [197, 0]
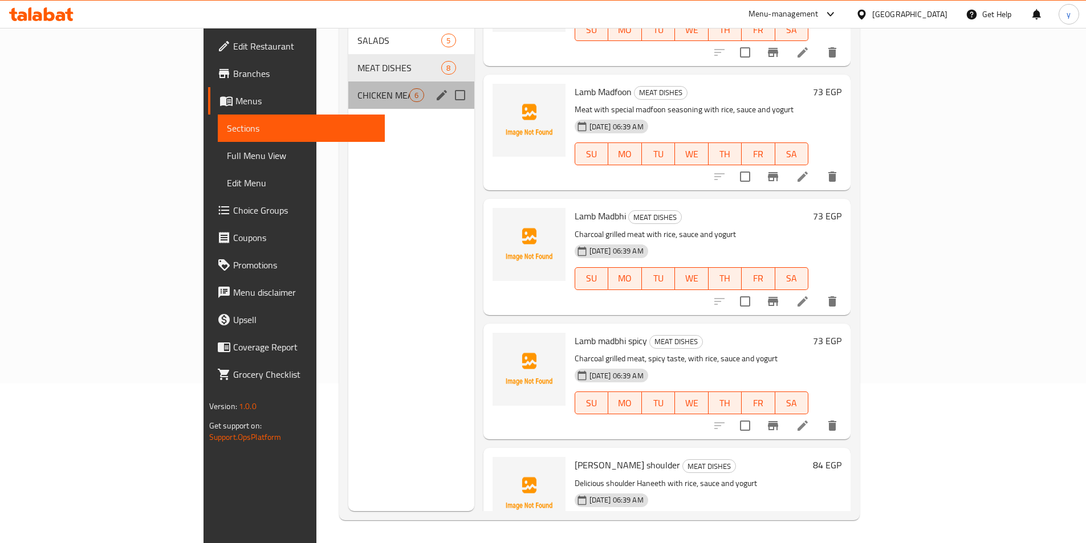
click at [348, 86] on div "CHICKEN MEALS 6" at bounding box center [410, 95] width 125 height 27
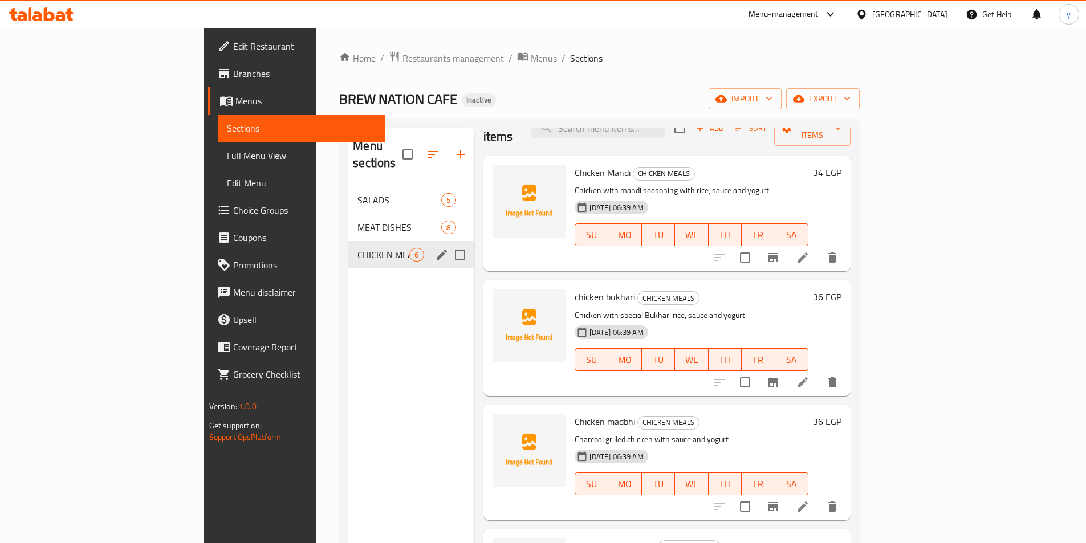
scroll to position [5, 0]
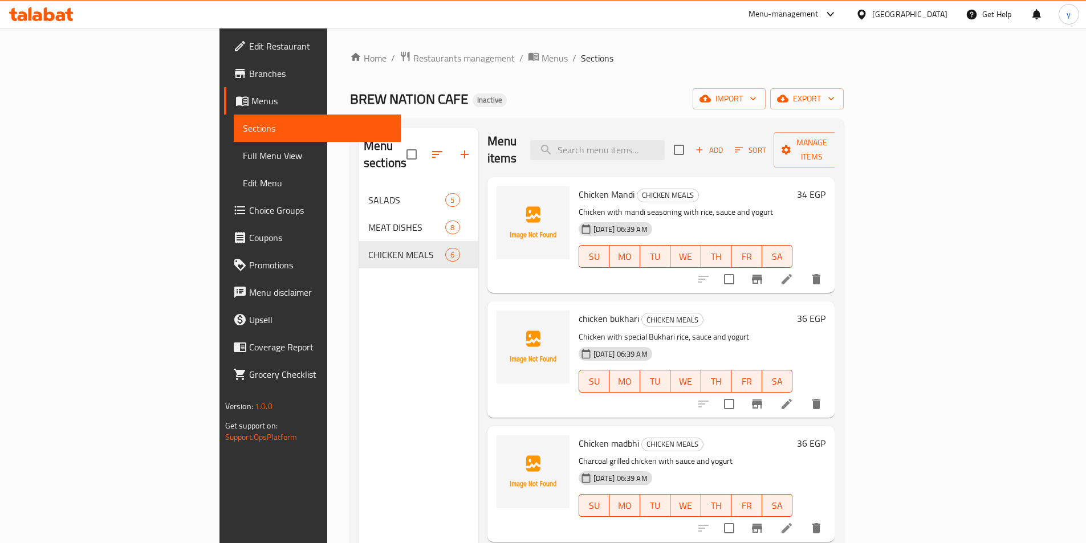
click at [249, 79] on span "Branches" at bounding box center [320, 74] width 143 height 14
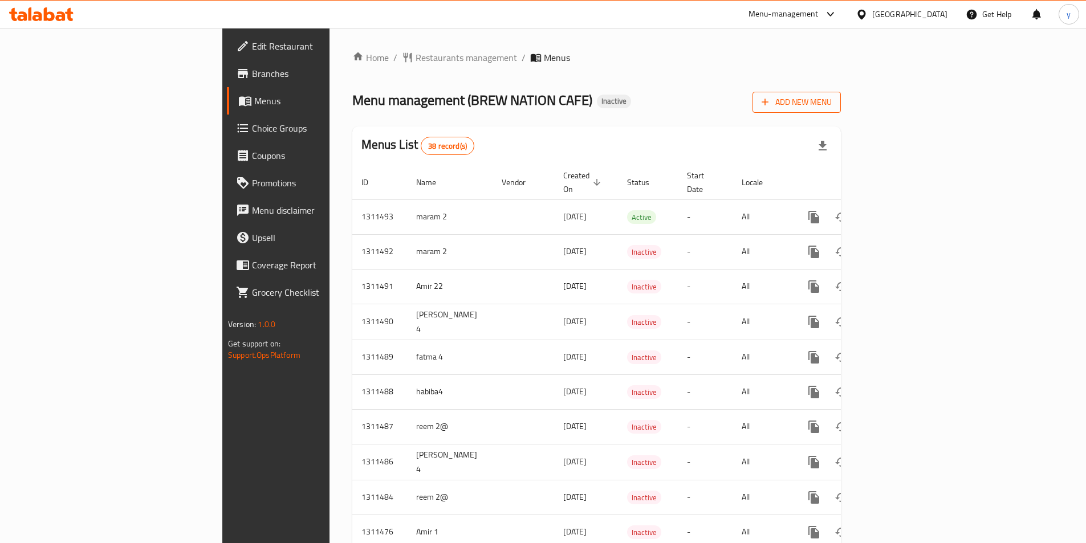
click at [832, 99] on span "Add New Menu" at bounding box center [797, 102] width 70 height 14
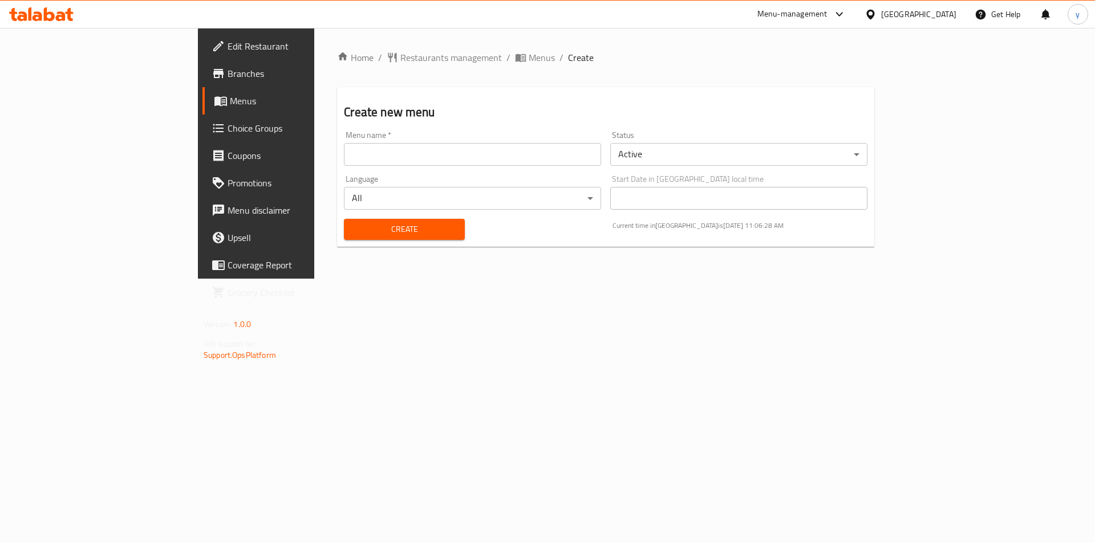
click at [362, 159] on input "text" at bounding box center [472, 154] width 257 height 23
type input "Yousef E"
click at [344, 219] on button "Create" at bounding box center [404, 229] width 120 height 21
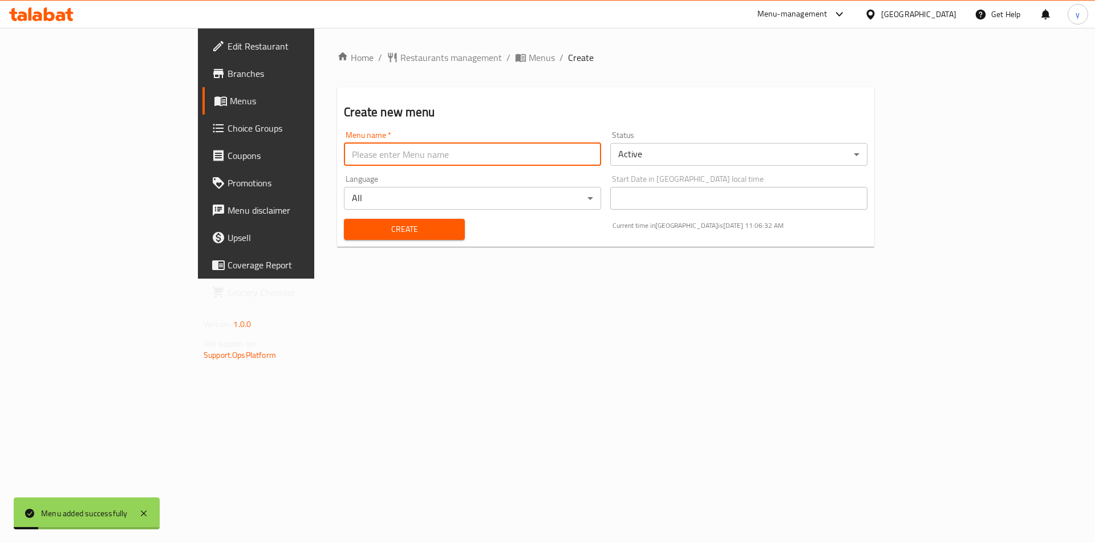
click at [360, 238] on button "Create" at bounding box center [404, 229] width 120 height 21
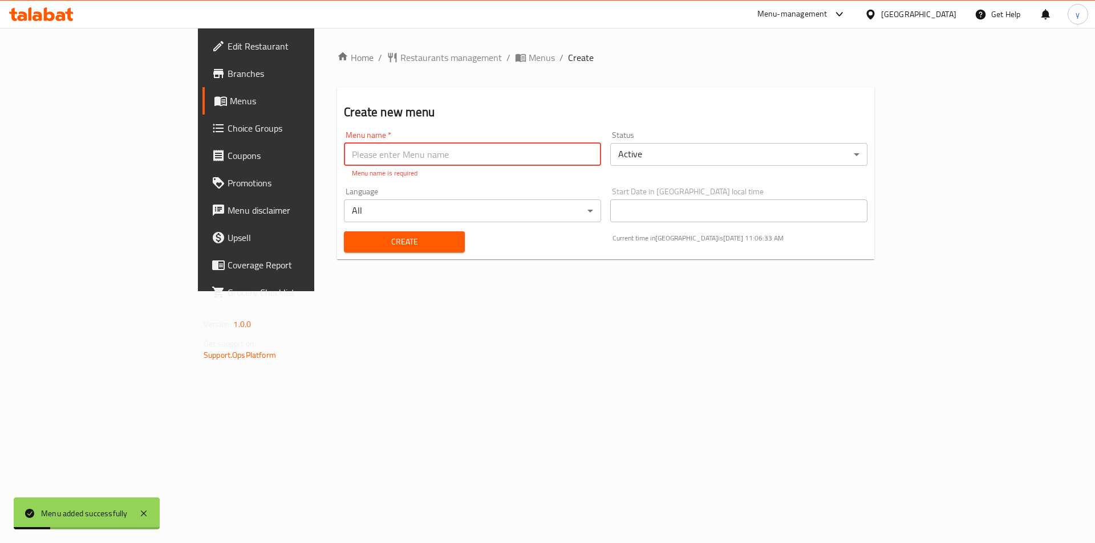
click at [344, 145] on input "text" at bounding box center [472, 154] width 257 height 23
type input "Yousef E"
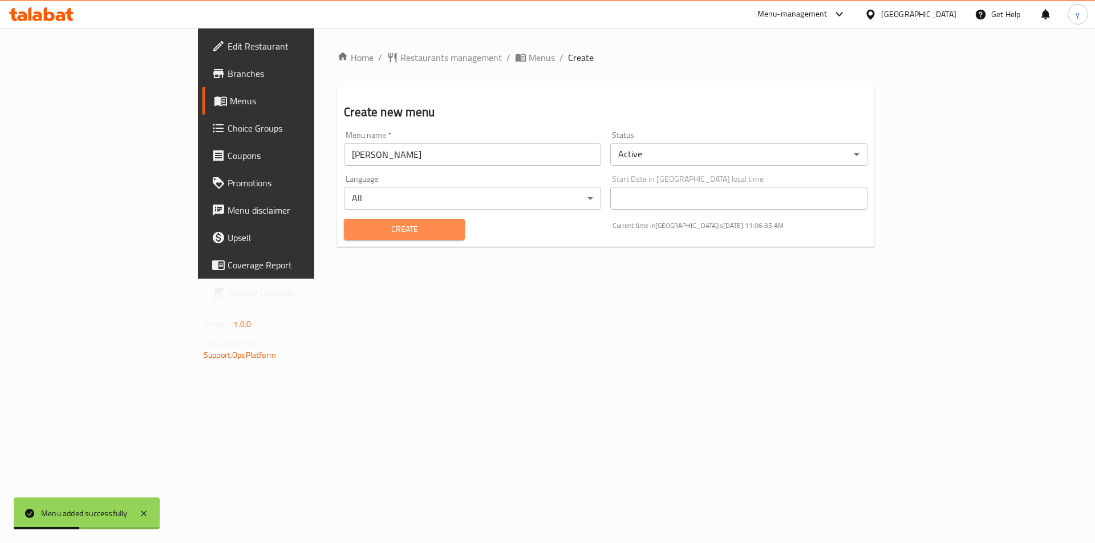
click at [353, 225] on span "Create" at bounding box center [404, 229] width 102 height 14
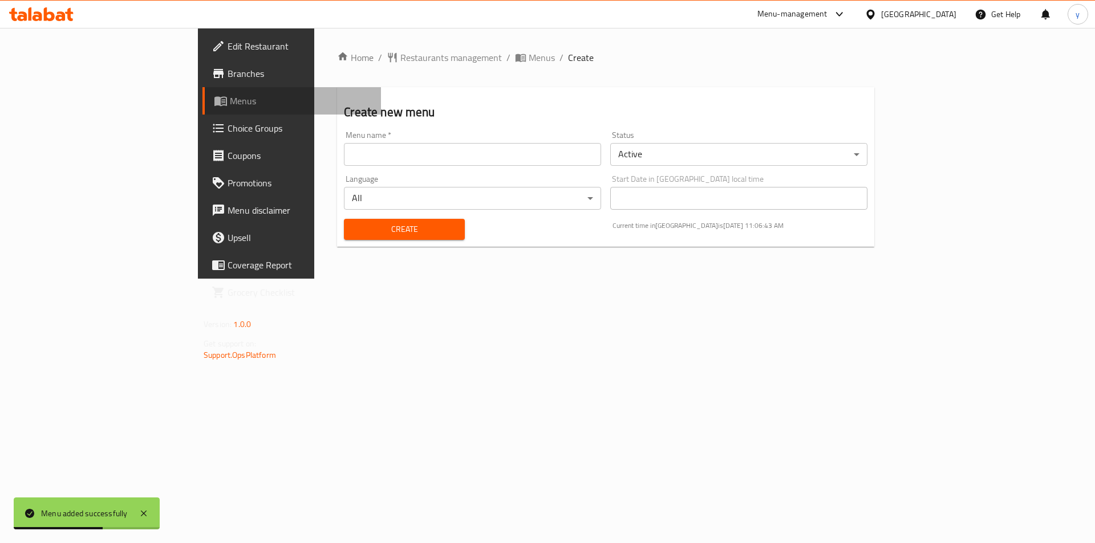
click at [230, 98] on span "Menus" at bounding box center [301, 101] width 142 height 14
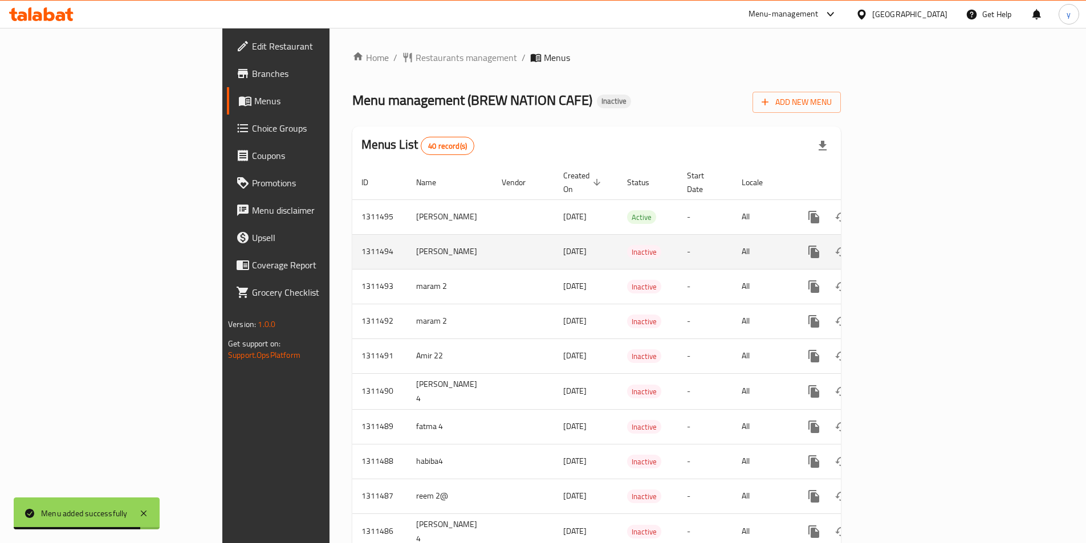
click at [873, 247] on icon "enhanced table" at bounding box center [869, 252] width 8 height 10
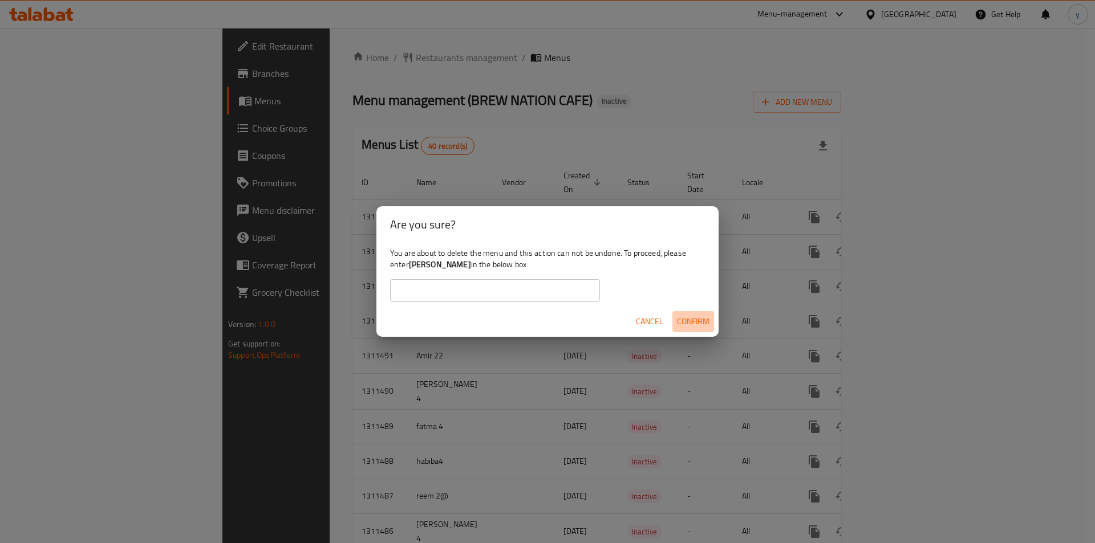
click at [687, 321] on span "Confirm" at bounding box center [693, 322] width 32 height 14
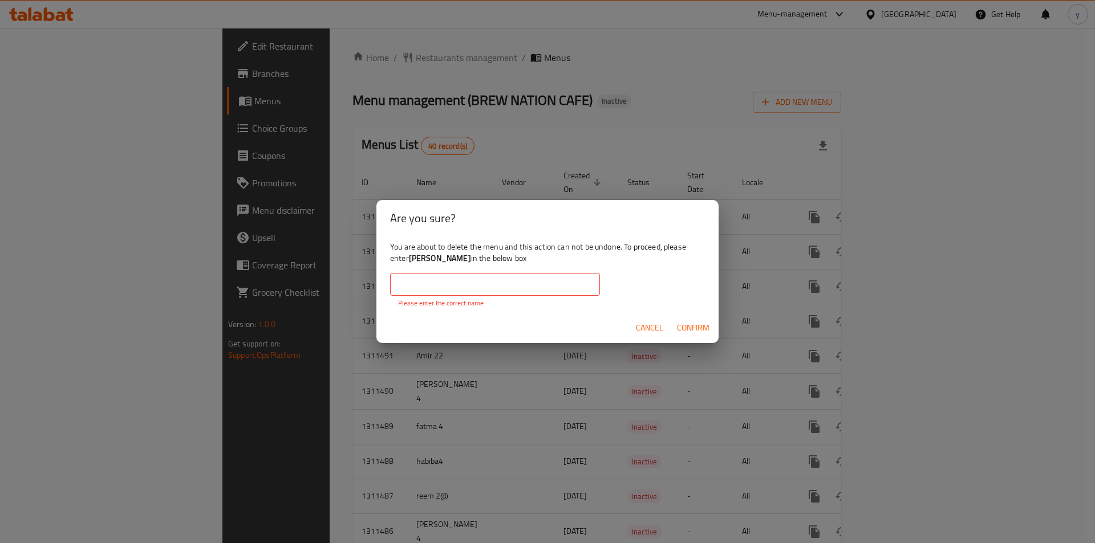
click at [659, 326] on span "Cancel" at bounding box center [649, 328] width 27 height 14
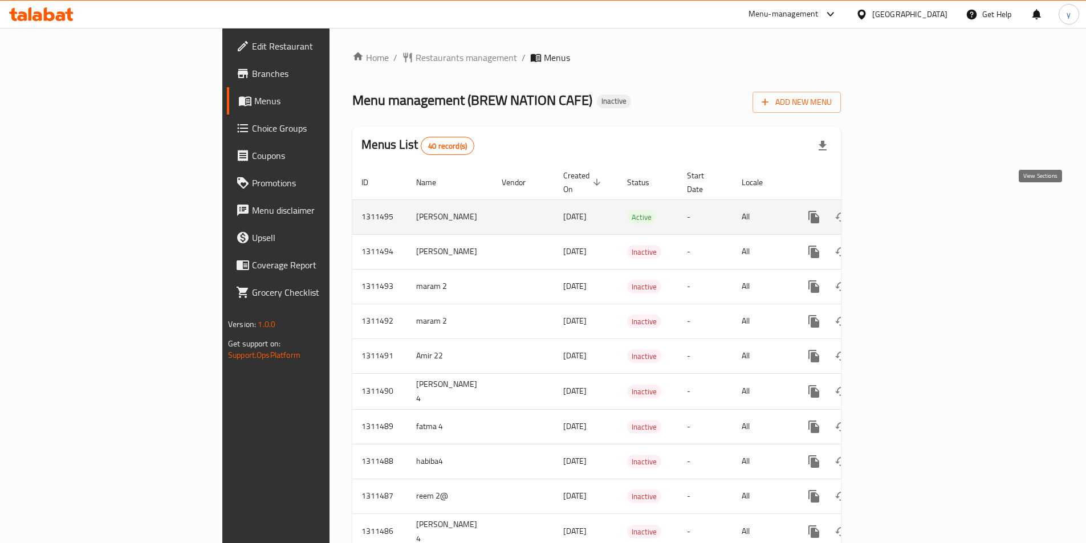
click at [903, 210] on icon "enhanced table" at bounding box center [896, 217] width 14 height 14
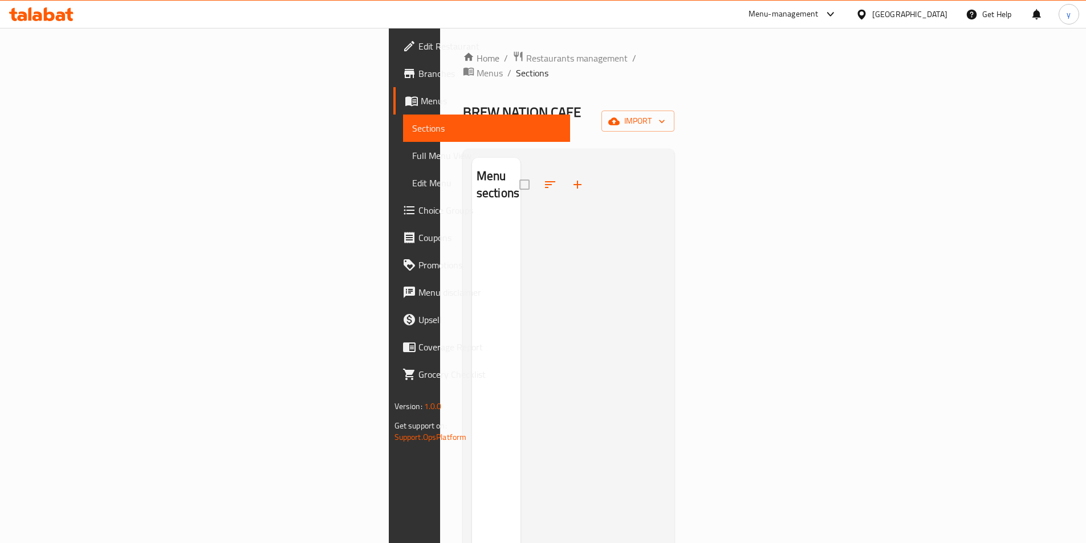
click at [472, 543] on div "Menu sections" at bounding box center [496, 429] width 48 height 543
click at [665, 114] on span "import" at bounding box center [638, 121] width 55 height 14
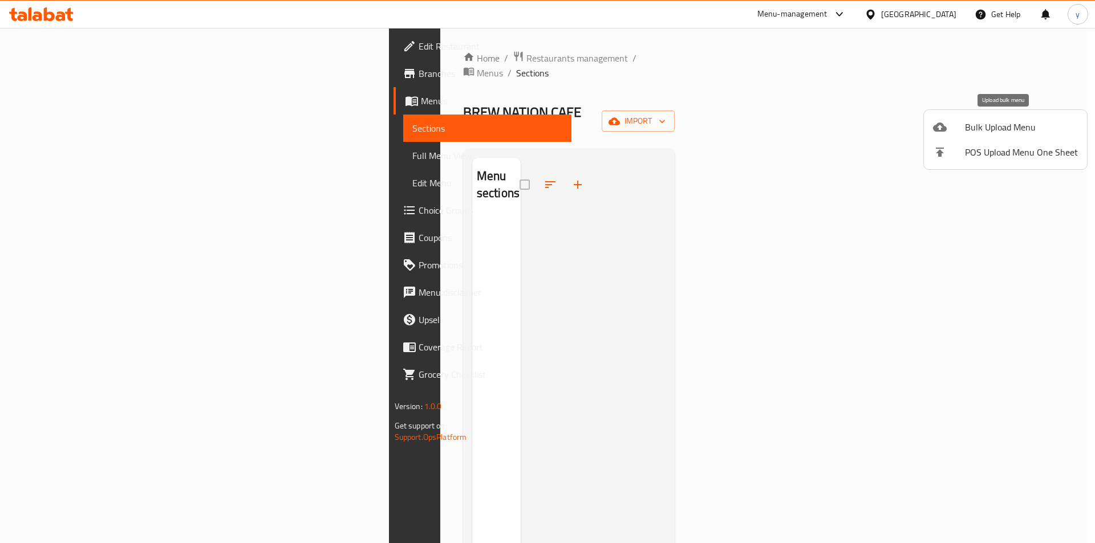
click at [992, 127] on span "Bulk Upload Menu" at bounding box center [1021, 127] width 113 height 14
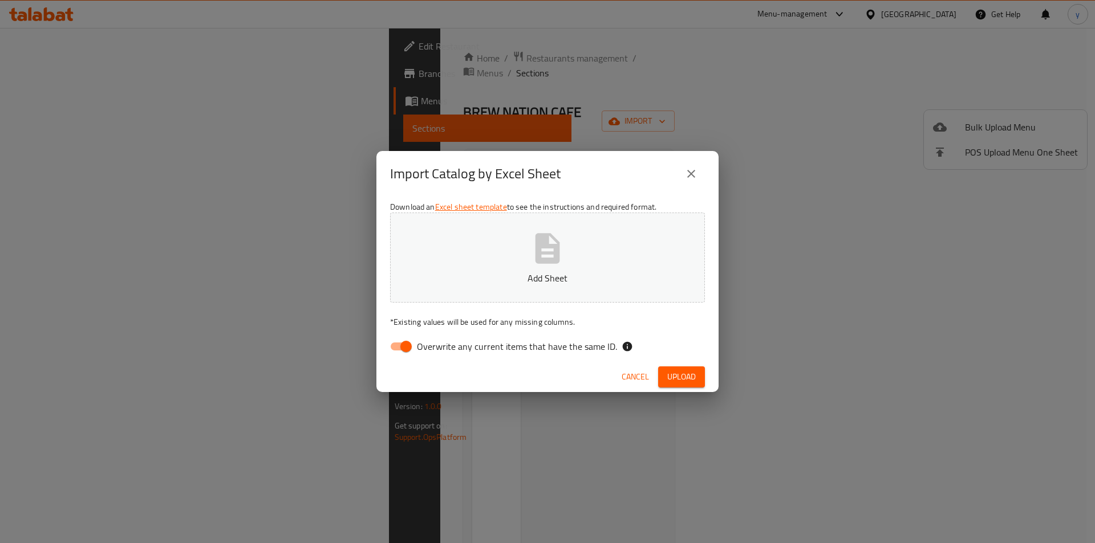
click at [598, 268] on button "Add Sheet" at bounding box center [547, 258] width 315 height 90
click at [421, 344] on span "Overwrite any current items that have the same ID." at bounding box center [517, 347] width 200 height 14
click at [421, 344] on input "Overwrite any current items that have the same ID." at bounding box center [405, 347] width 65 height 22
checkbox input "false"
click at [681, 387] on button "Upload" at bounding box center [681, 377] width 47 height 21
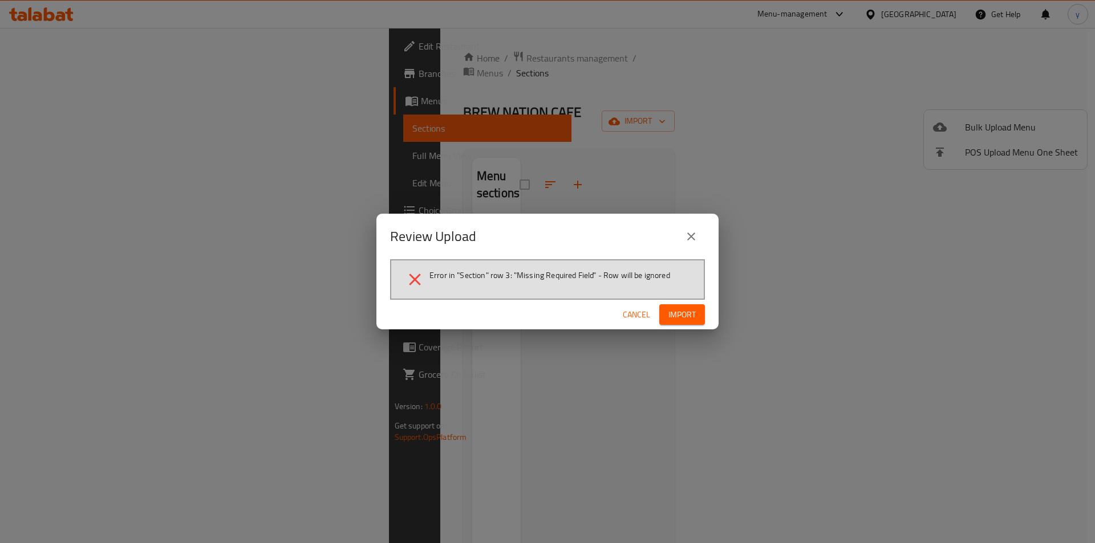
click at [672, 316] on span "Import" at bounding box center [681, 315] width 27 height 14
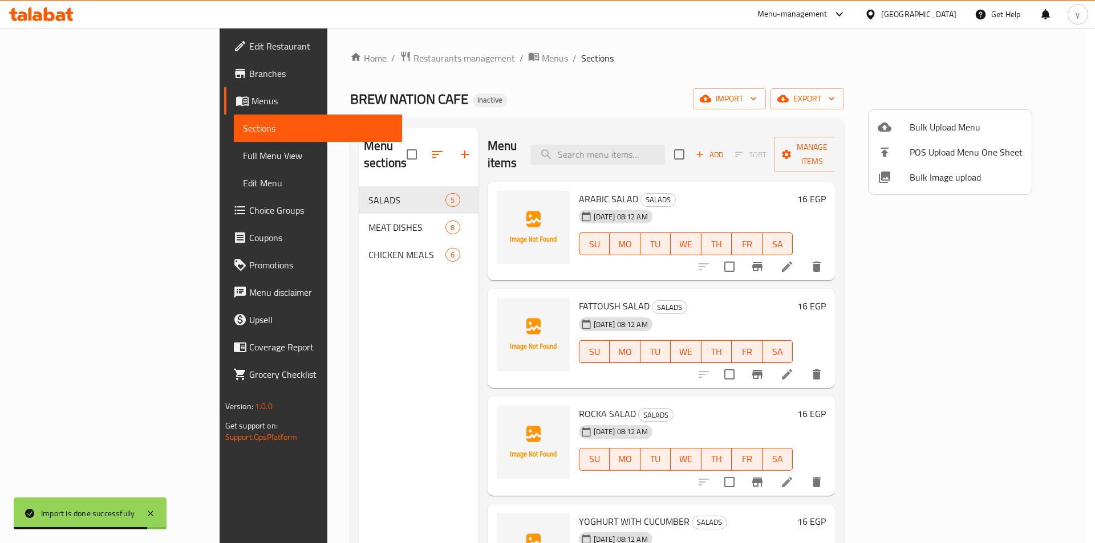
click at [412, 149] on div at bounding box center [547, 271] width 1095 height 543
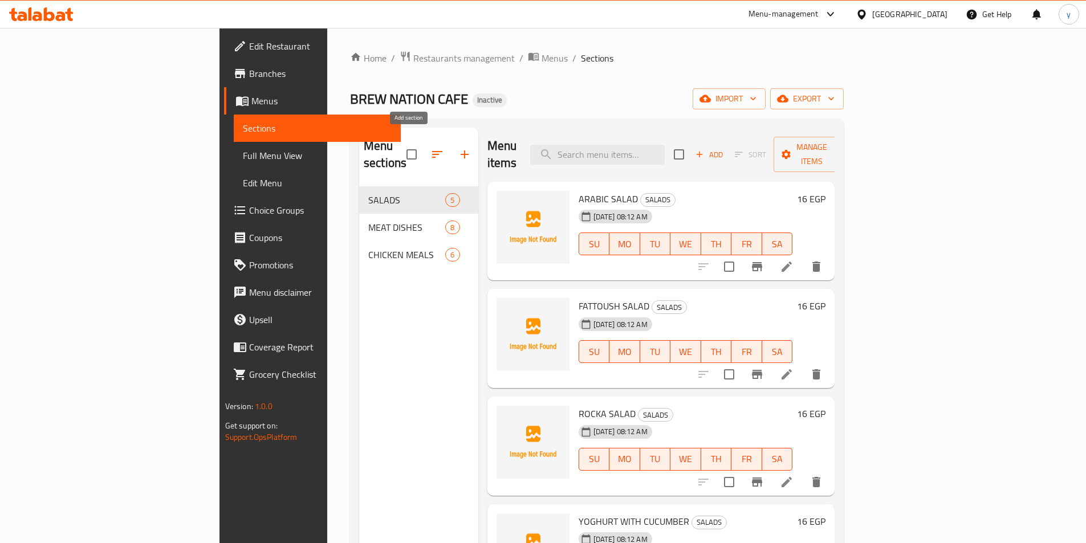
click at [458, 148] on icon "button" at bounding box center [465, 155] width 14 height 14
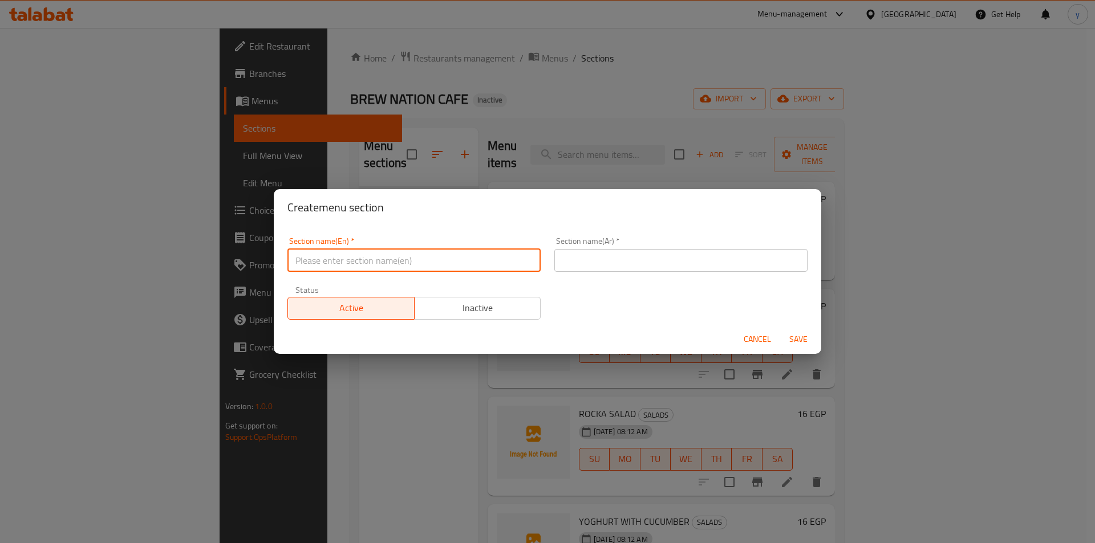
click at [381, 261] on input "text" at bounding box center [413, 260] width 253 height 23
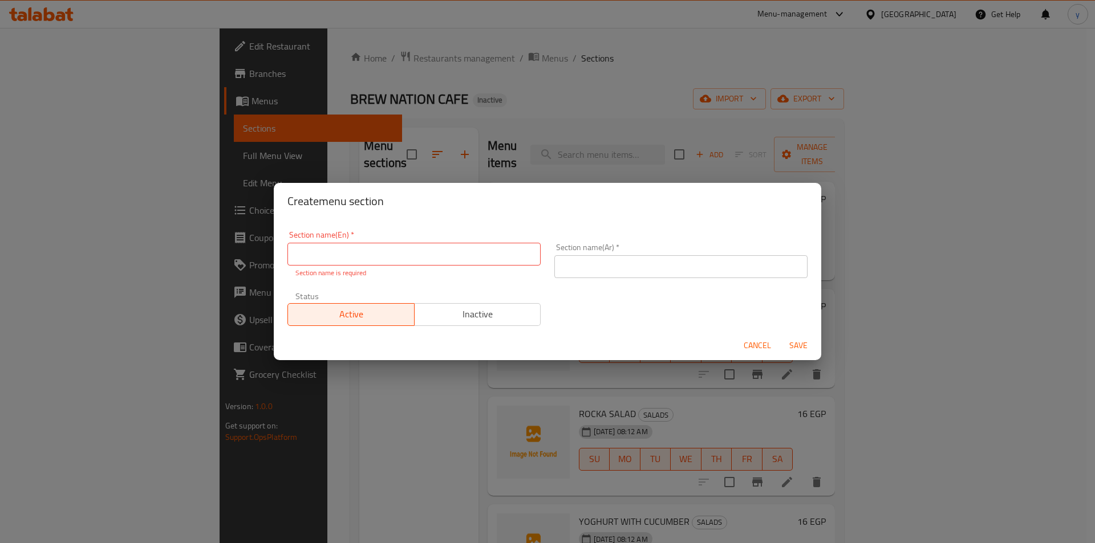
click at [369, 256] on input "text" at bounding box center [413, 254] width 253 height 23
type input "Saloona"
click at [579, 279] on div "Section name(En)   * Saloona Section name(En) * Section name is required Sectio…" at bounding box center [548, 278] width 534 height 109
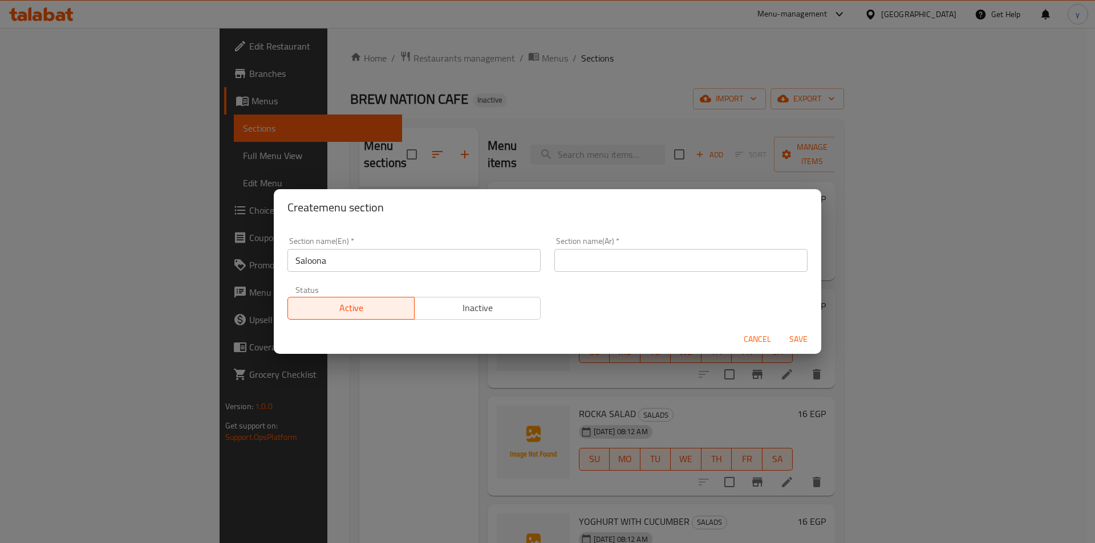
click at [590, 265] on input "text" at bounding box center [680, 260] width 253 height 23
type input "صالونه"
click at [804, 340] on span "Save" at bounding box center [798, 339] width 27 height 14
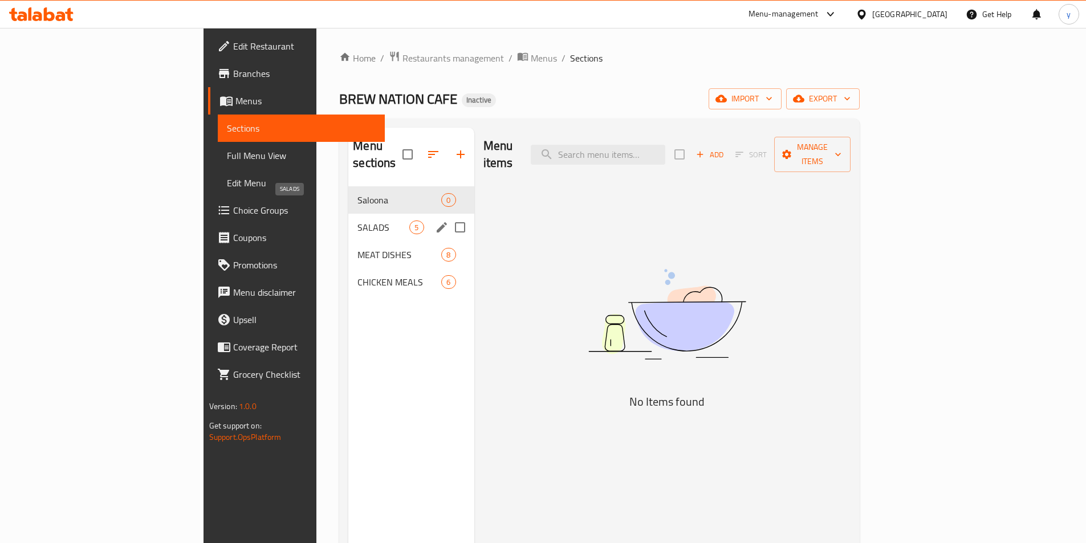
click at [357, 221] on span "SALADS" at bounding box center [383, 228] width 52 height 14
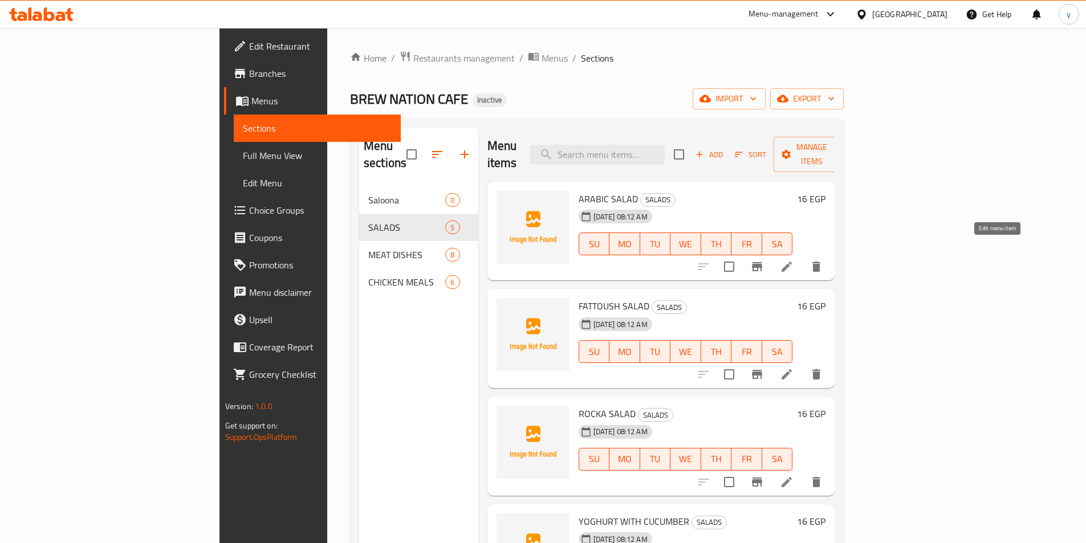
click at [794, 260] on icon at bounding box center [787, 267] width 14 height 14
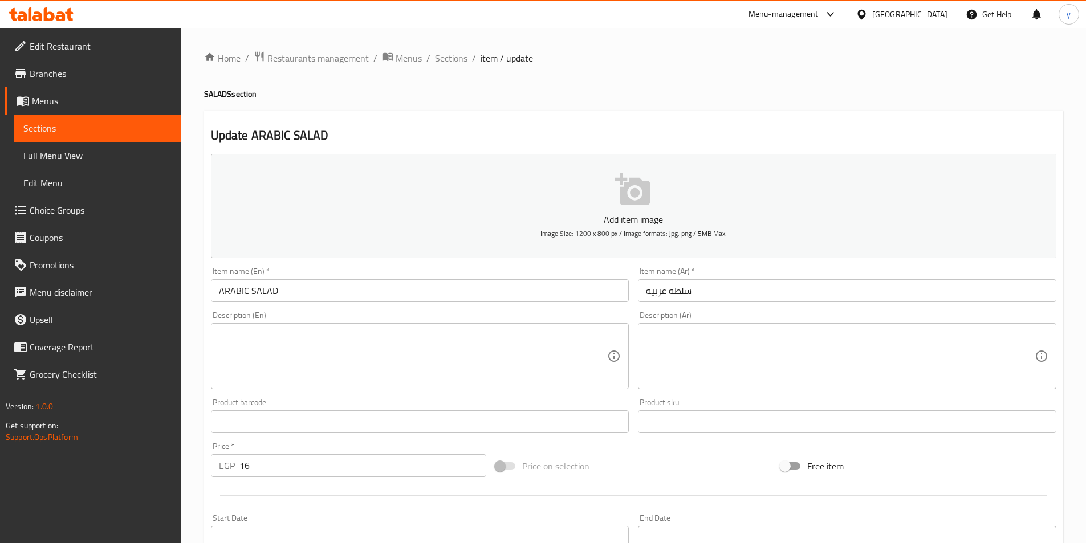
click at [312, 300] on input "ARABIC SALAD" at bounding box center [420, 290] width 418 height 23
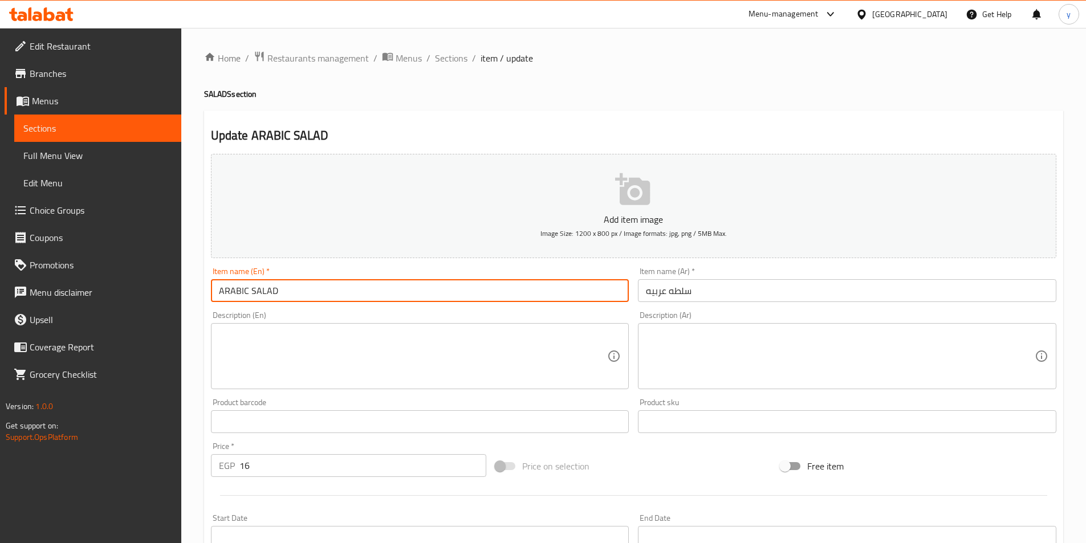
click at [231, 351] on textarea at bounding box center [413, 357] width 389 height 54
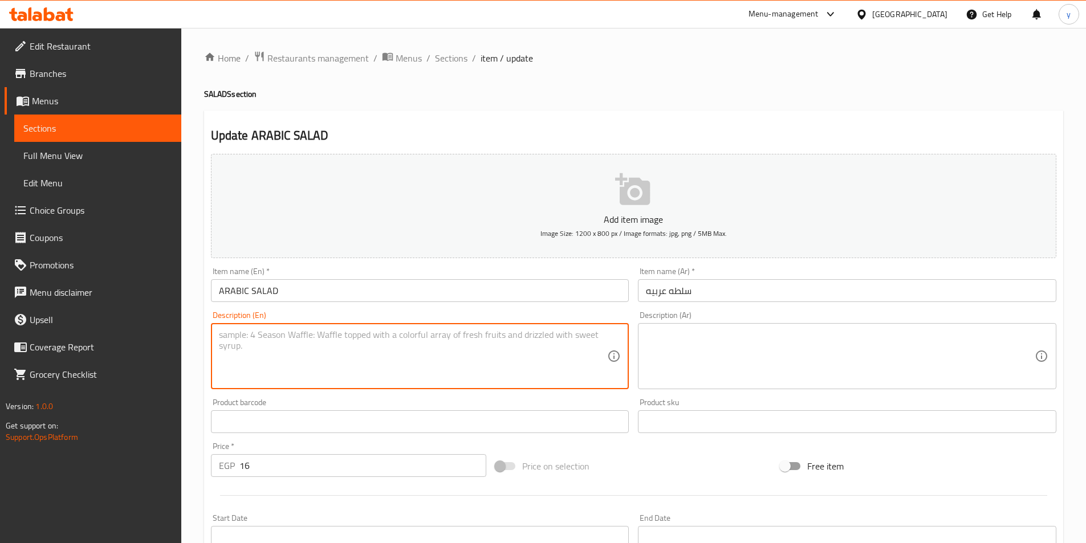
click at [297, 294] on input "ARABIC SALAD" at bounding box center [420, 290] width 418 height 23
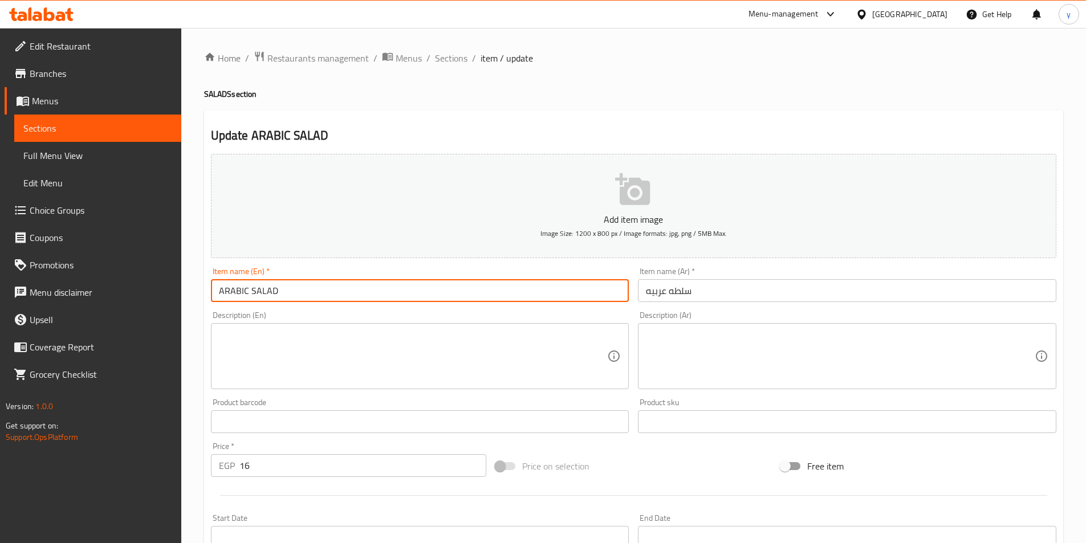
click at [297, 294] on input "ARABIC SALAD" at bounding box center [420, 290] width 418 height 23
type input "ِ"
type input "Arabic salad"
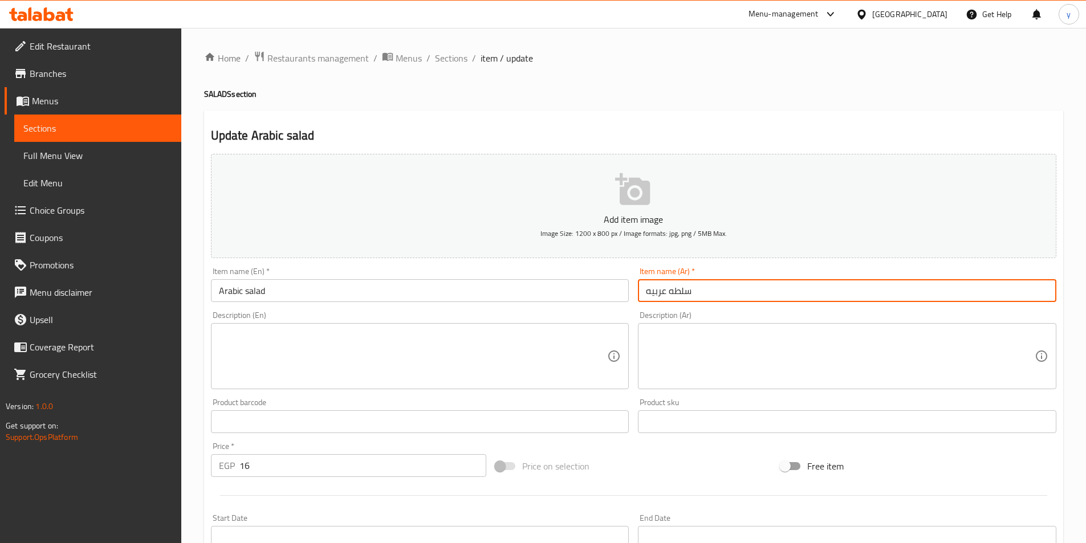
drag, startPoint x: 644, startPoint y: 291, endPoint x: 649, endPoint y: 291, distance: 5.7
click at [649, 291] on input "سلطه عربيه" at bounding box center [847, 290] width 418 height 23
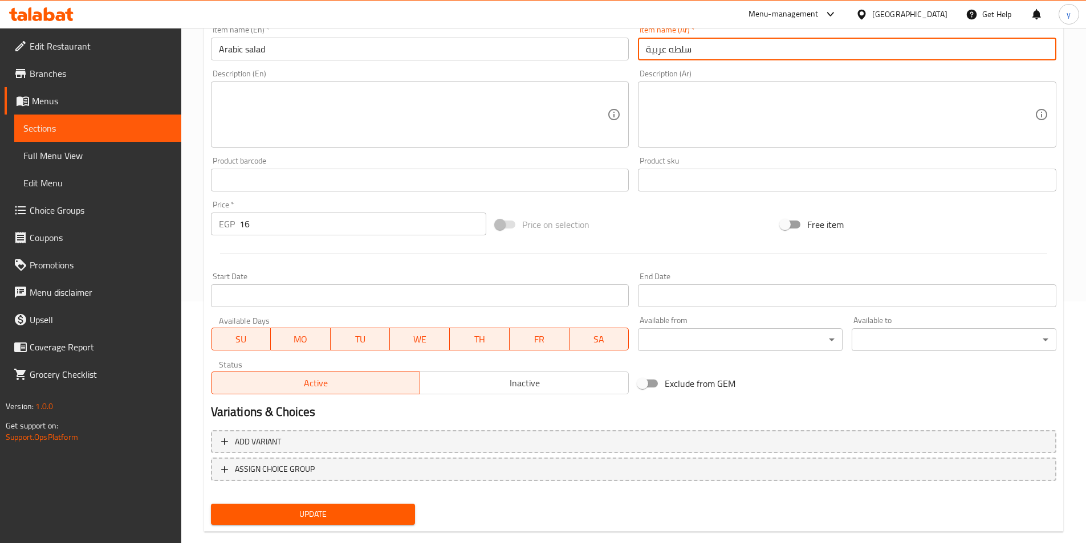
scroll to position [262, 0]
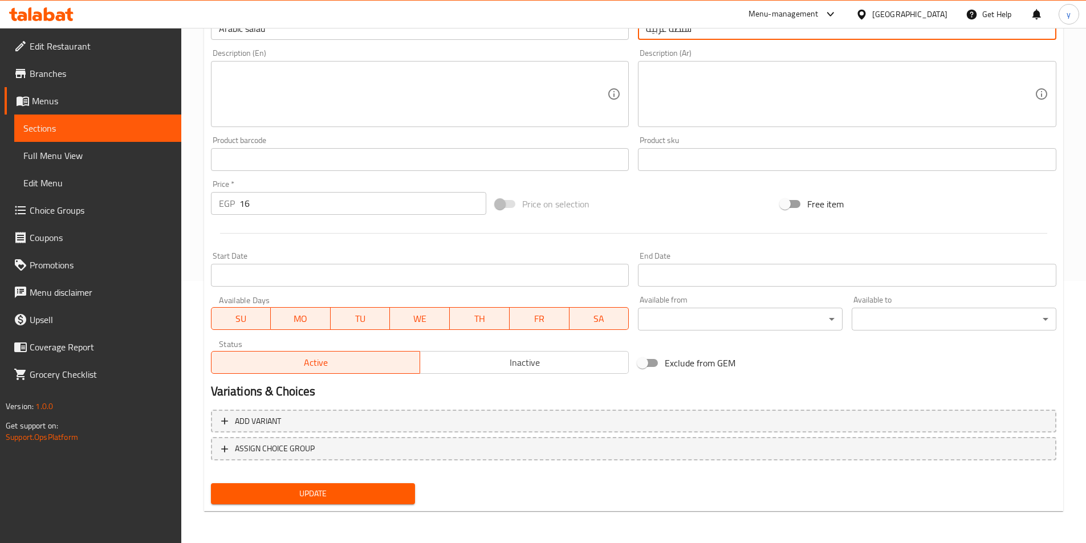
type input "سلطه عربية"
click at [328, 502] on button "Update" at bounding box center [313, 493] width 205 height 21
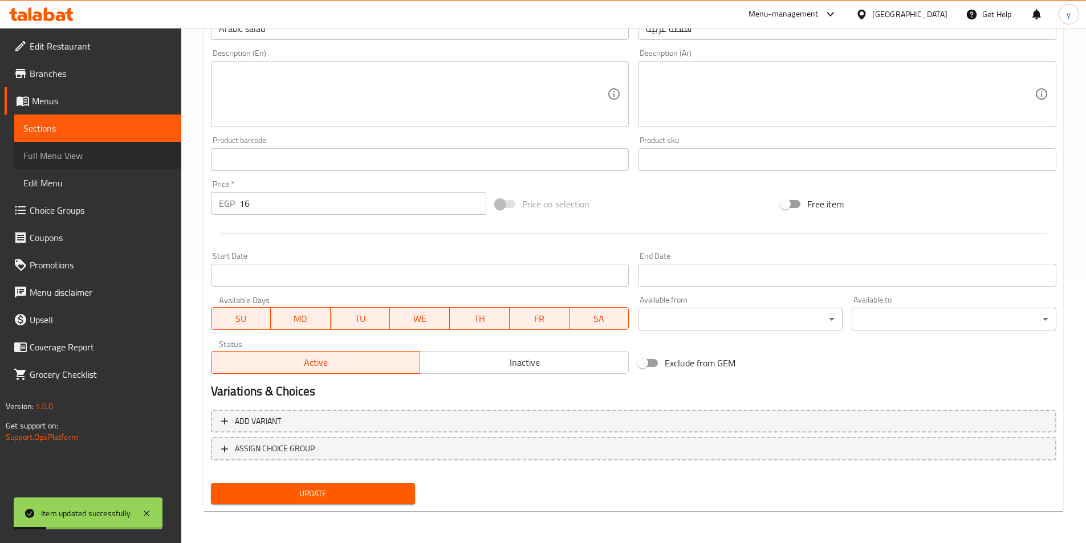
click at [102, 149] on span "Full Menu View" at bounding box center [97, 156] width 149 height 14
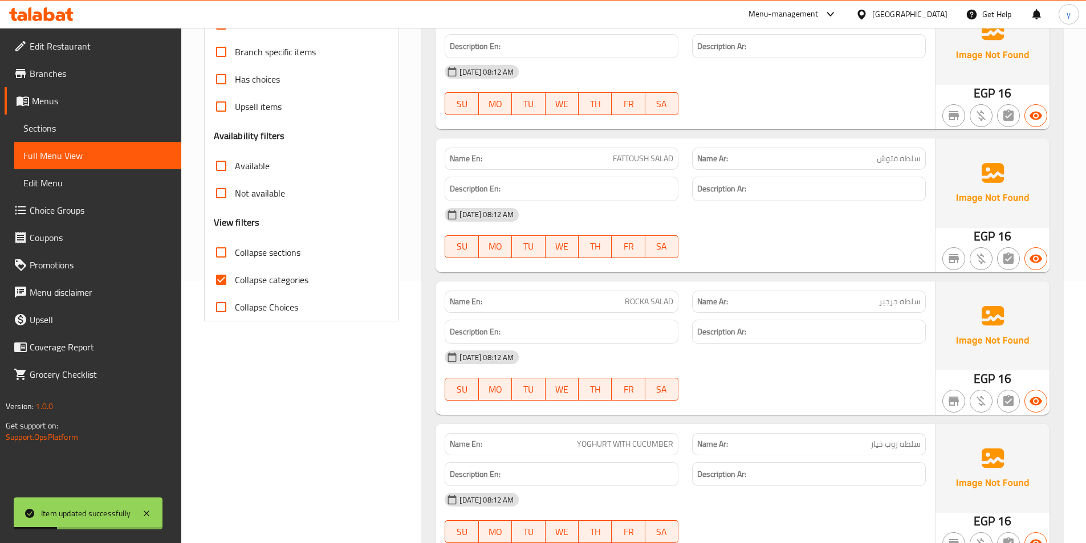
click at [239, 273] on span "Collapse categories" at bounding box center [272, 280] width 74 height 14
click at [235, 271] on input "Collapse categories" at bounding box center [221, 279] width 27 height 27
checkbox input "false"
click at [86, 132] on span "Sections" at bounding box center [97, 128] width 149 height 14
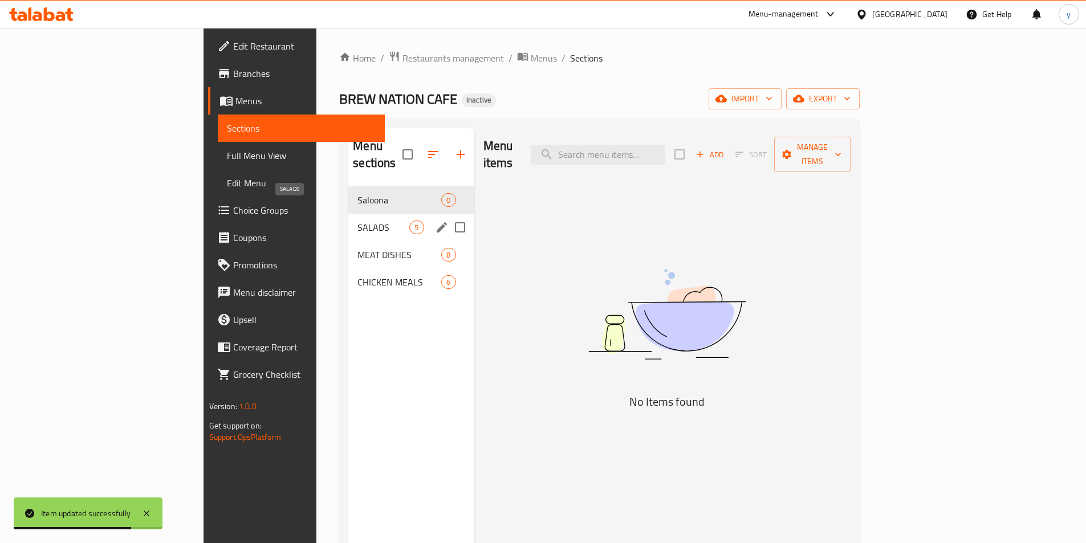
click at [357, 221] on span "SALADS" at bounding box center [383, 228] width 52 height 14
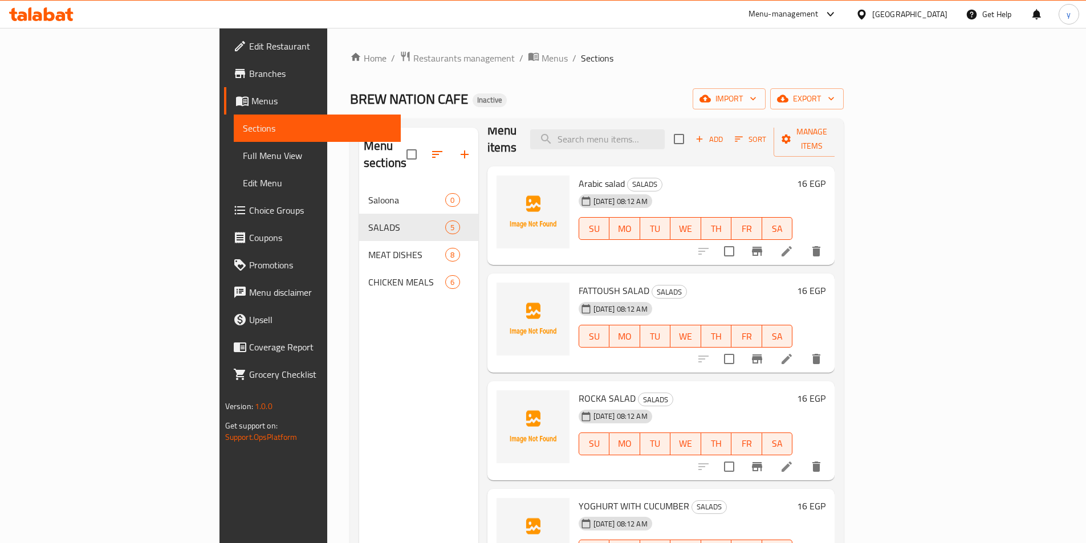
scroll to position [23, 0]
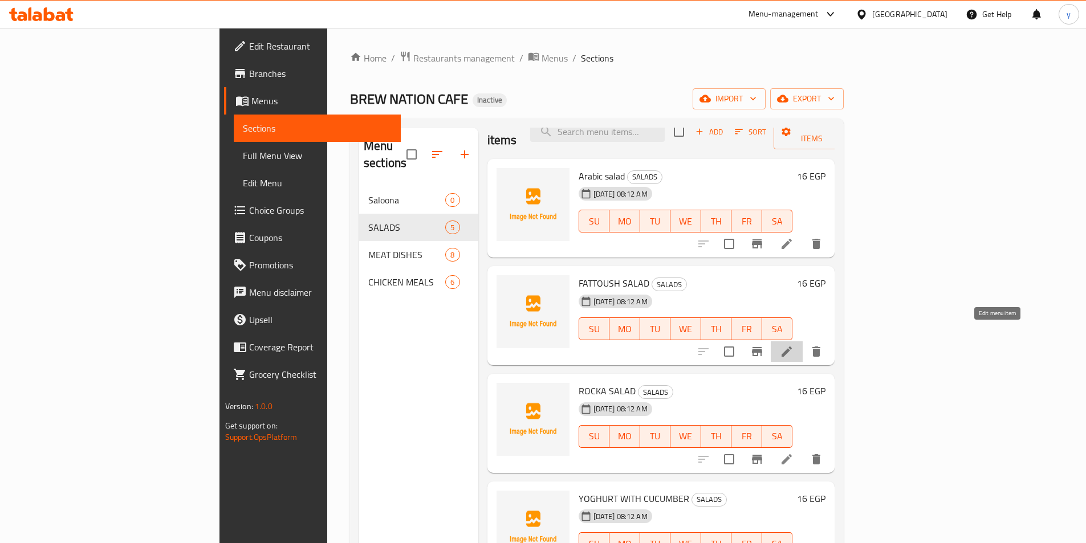
click at [794, 345] on icon at bounding box center [787, 352] width 14 height 14
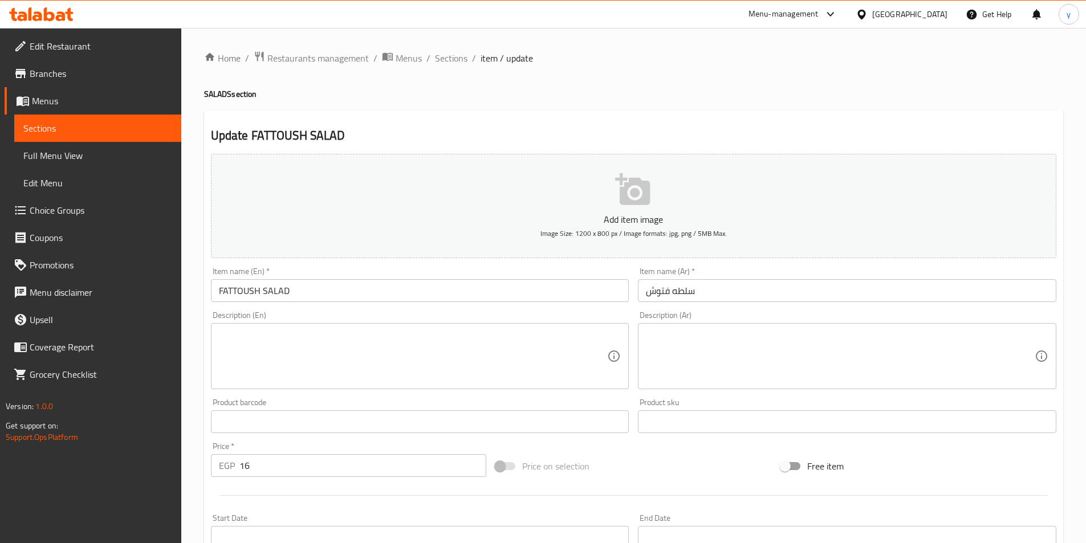
click at [367, 352] on textarea at bounding box center [413, 357] width 389 height 54
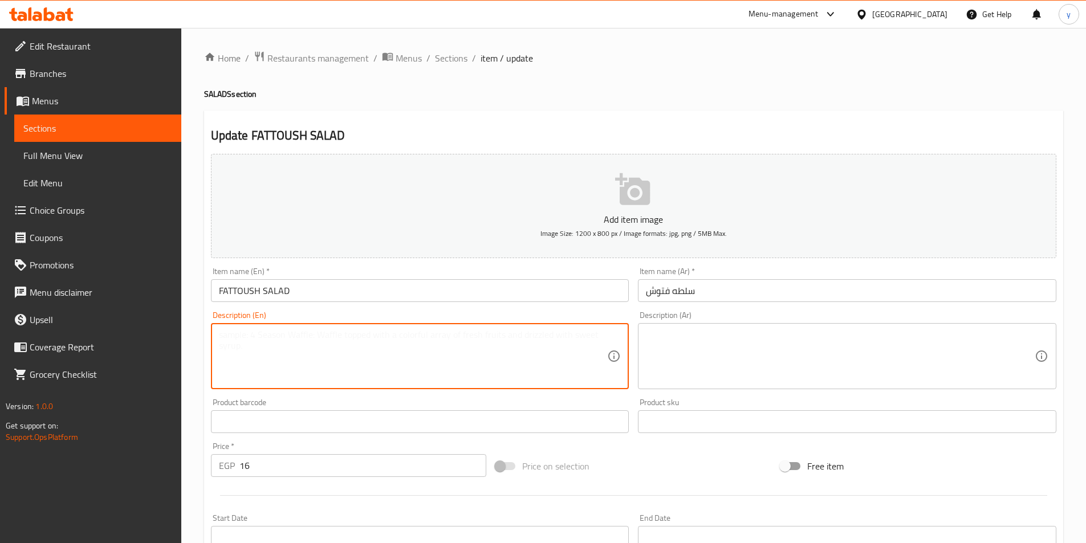
type textarea "["
type textarea "f"
drag, startPoint x: 303, startPoint y: 346, endPoint x: 127, endPoint y: 343, distance: 176.2
click at [127, 343] on div "Edit Restaurant Branches Menus Sections Full Menu View Edit Menu Choice Groups …" at bounding box center [543, 417] width 1086 height 778
type textarea "Fattoush salad"
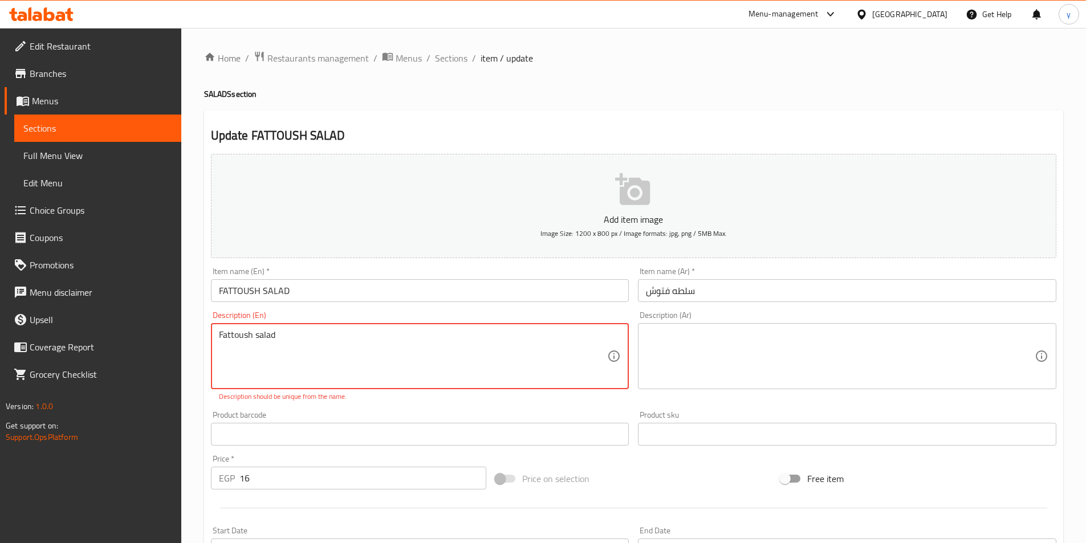
click at [335, 330] on textarea "Fattoush salad" at bounding box center [413, 357] width 389 height 54
click at [328, 339] on textarea "Fattoush salad" at bounding box center [413, 357] width 389 height 54
click at [308, 293] on input "FATTOUSH SALAD" at bounding box center [420, 290] width 418 height 23
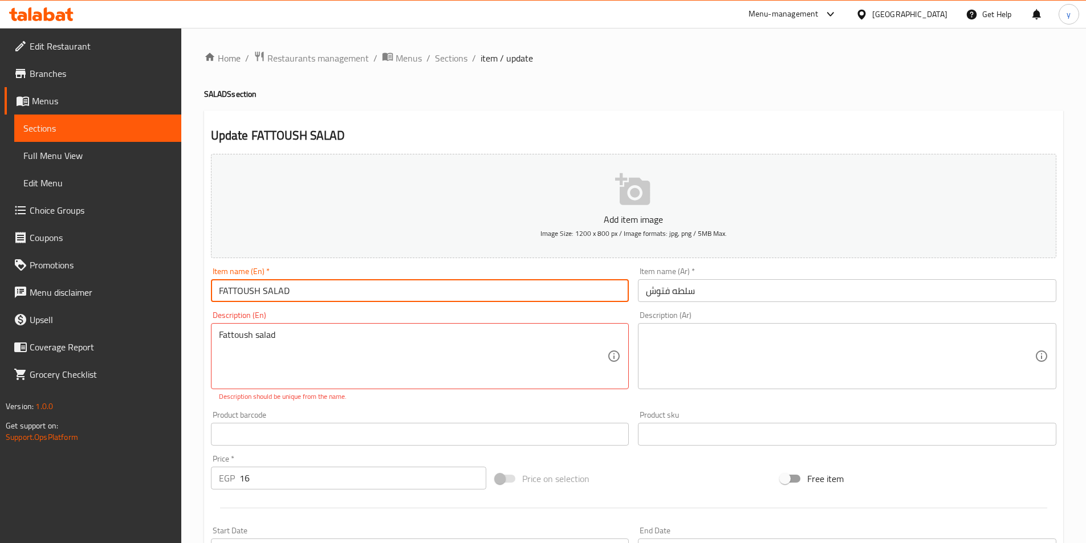
click at [308, 293] on input "FATTOUSH SALAD" at bounding box center [420, 290] width 418 height 23
paste input "attoush salad"
type input "Fattoush salad"
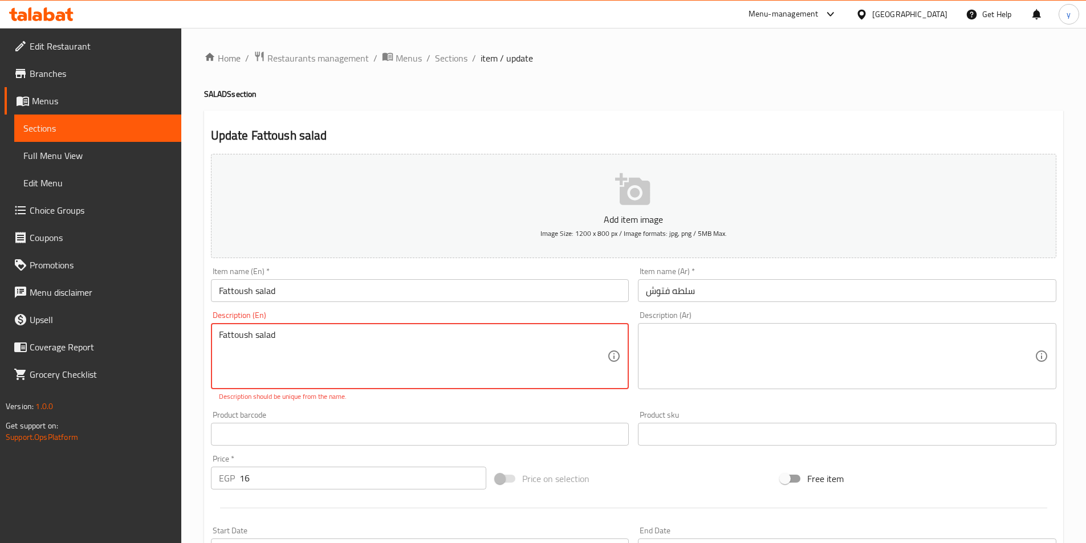
drag, startPoint x: 283, startPoint y: 335, endPoint x: 109, endPoint y: 333, distance: 174.5
click at [285, 334] on textarea at bounding box center [413, 357] width 389 height 54
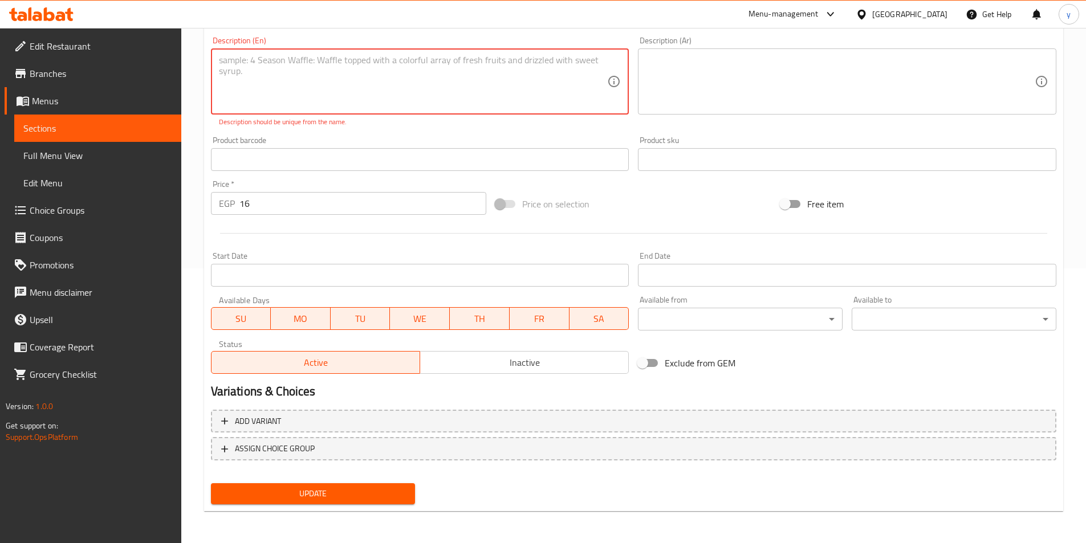
scroll to position [262, 0]
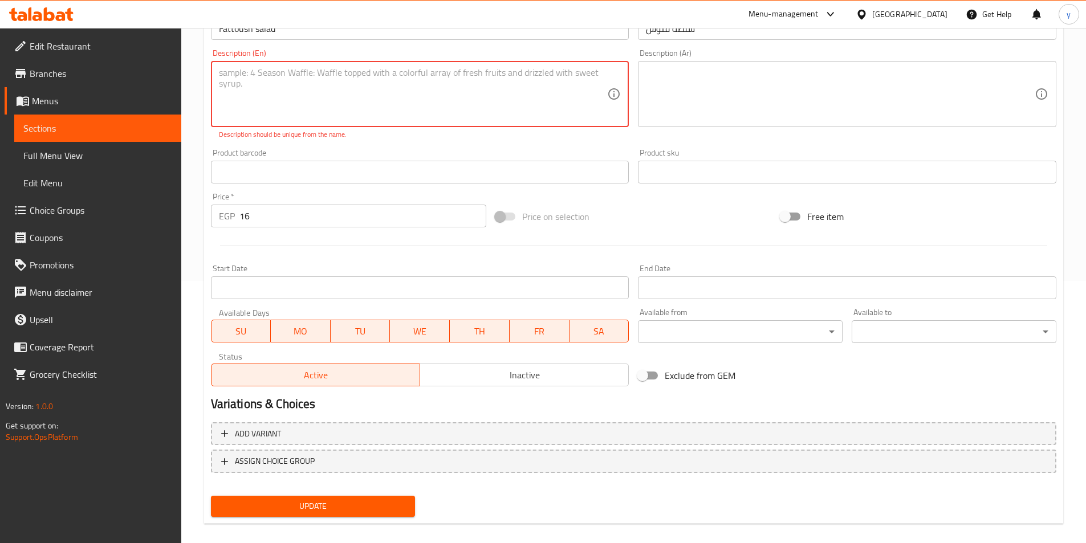
click at [315, 499] on span "Update" at bounding box center [313, 506] width 186 height 14
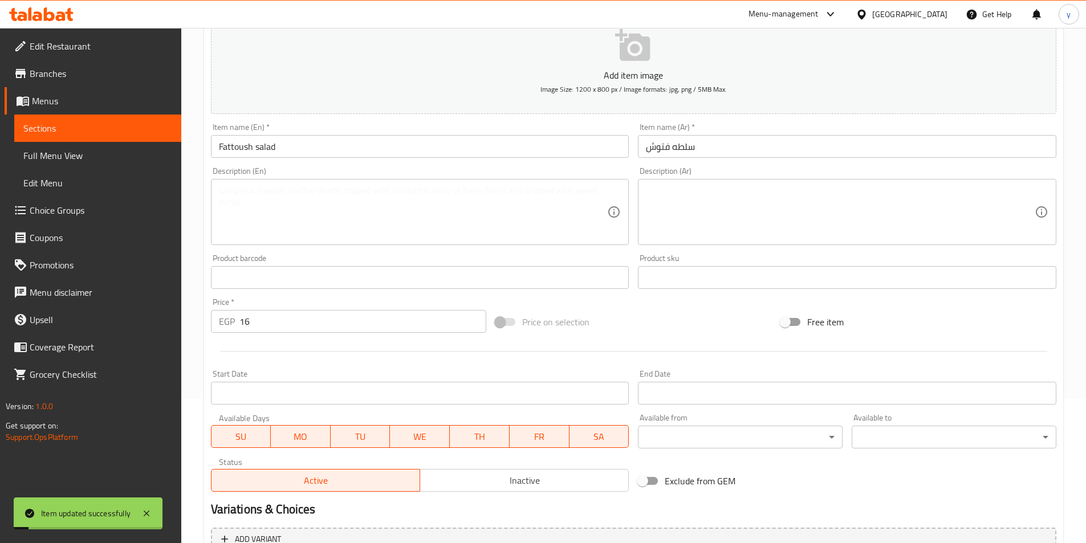
scroll to position [0, 0]
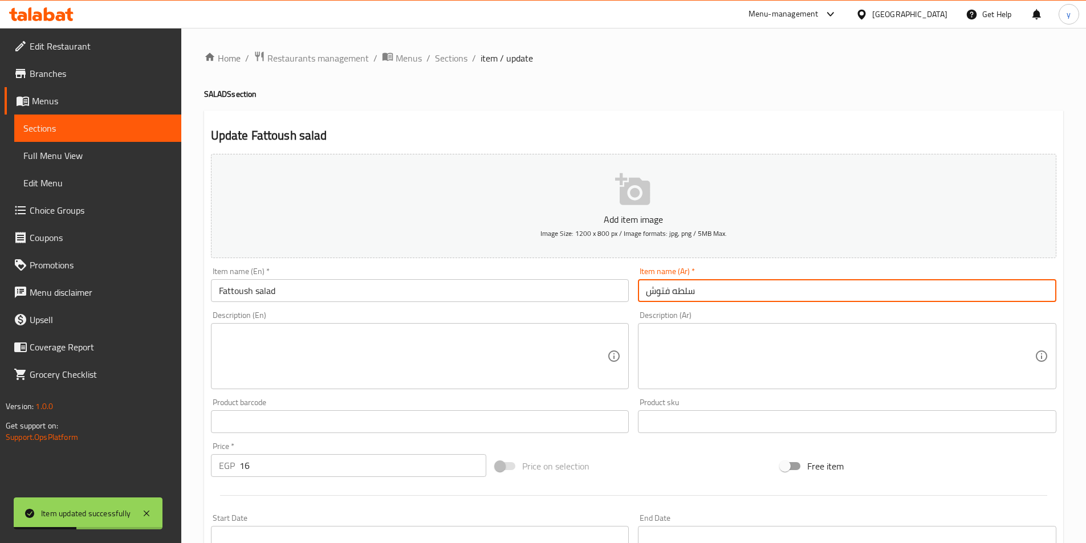
click at [677, 292] on input "سلطه فتوش" at bounding box center [847, 290] width 418 height 23
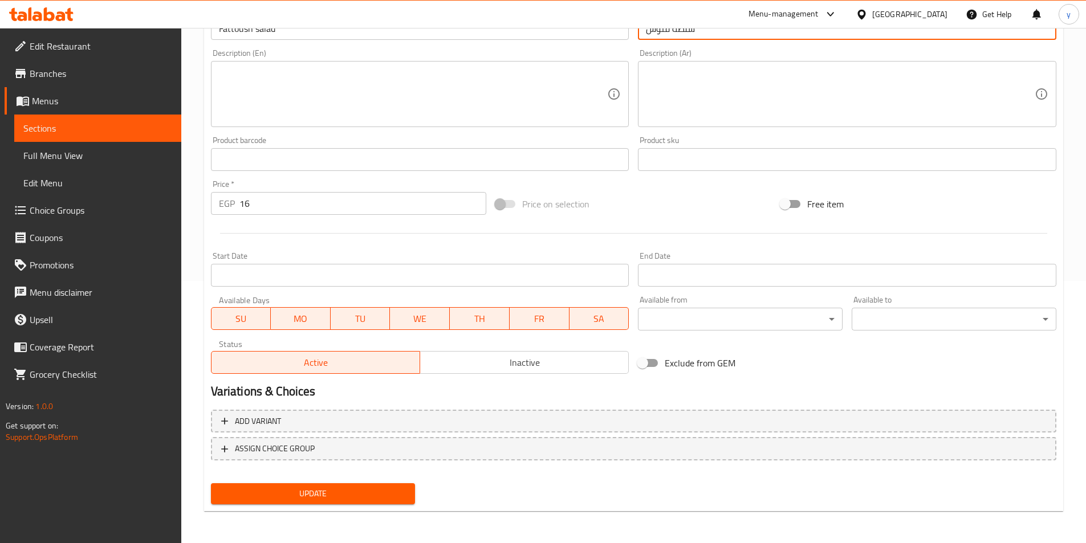
type input "سلطة فتوش"
click at [330, 483] on button "Update" at bounding box center [313, 493] width 205 height 21
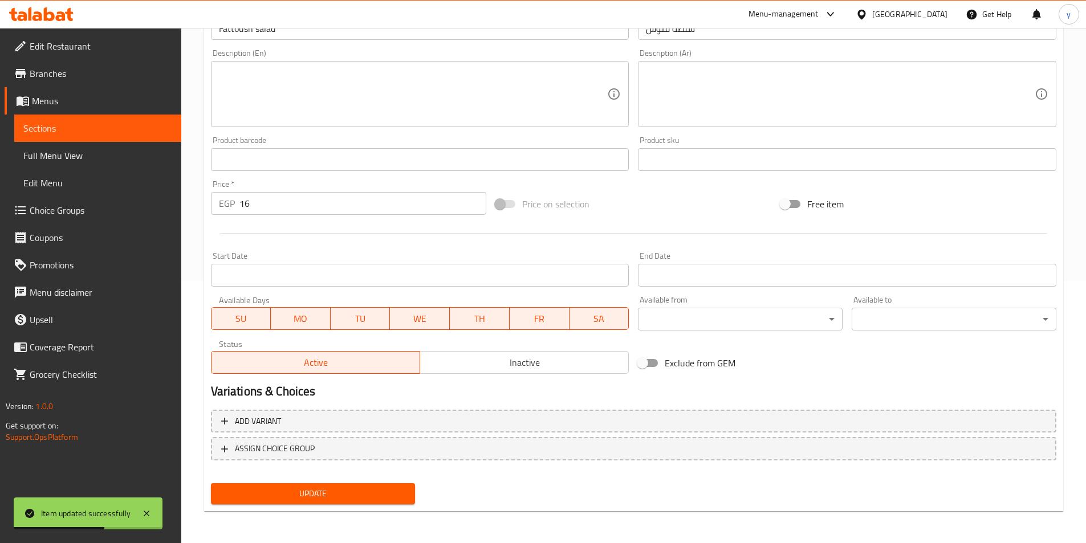
click at [363, 486] on button "Update" at bounding box center [313, 493] width 205 height 21
click at [54, 131] on span "Sections" at bounding box center [97, 128] width 149 height 14
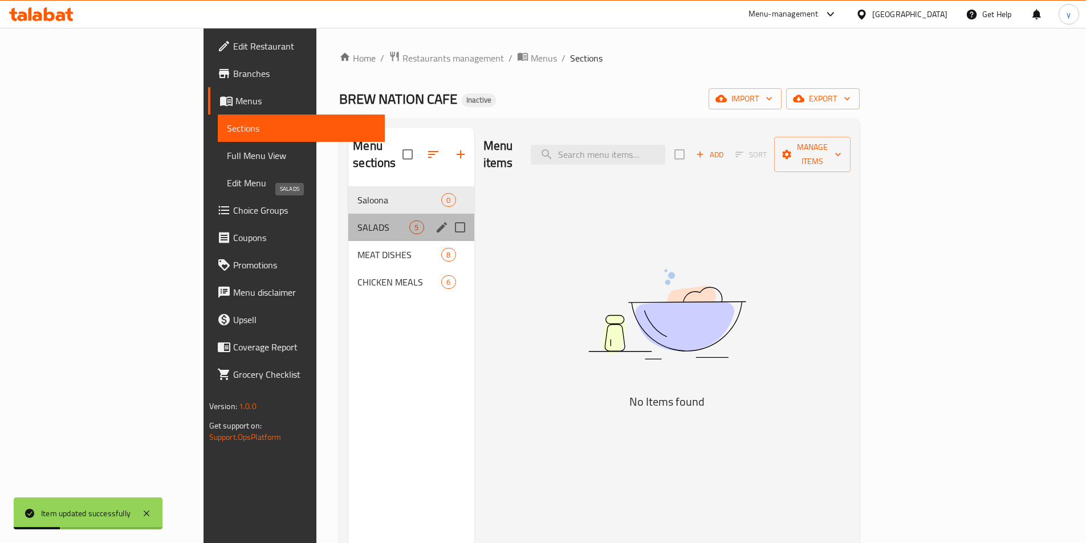
click at [357, 221] on span "SALADS" at bounding box center [383, 228] width 52 height 14
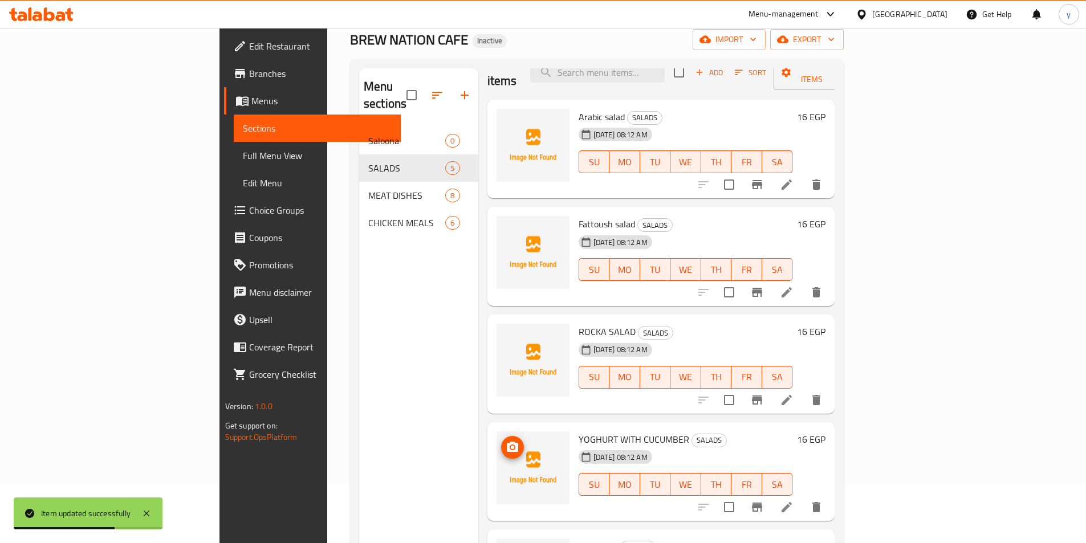
scroll to position [114, 0]
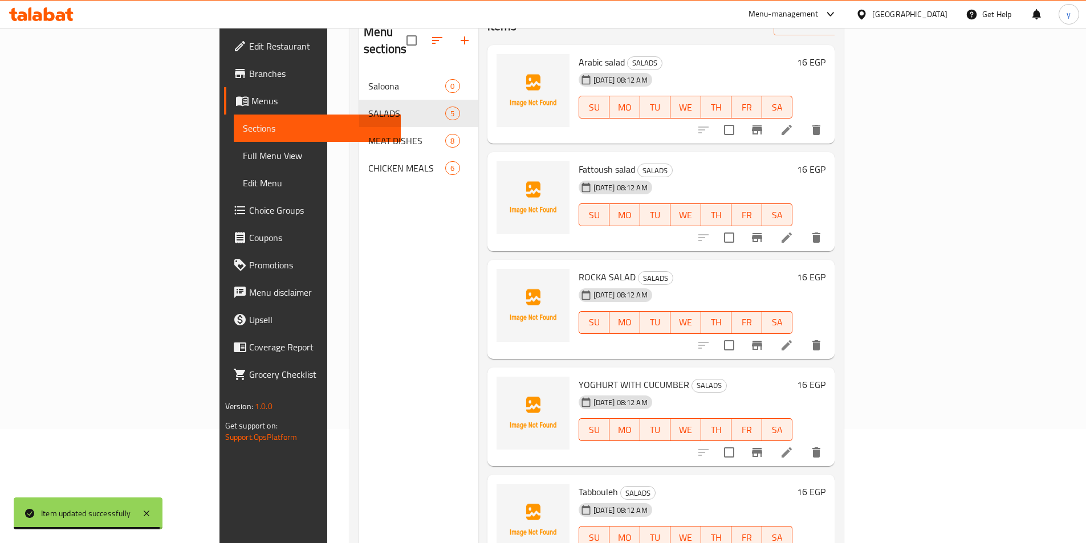
click at [803, 335] on li at bounding box center [787, 345] width 32 height 21
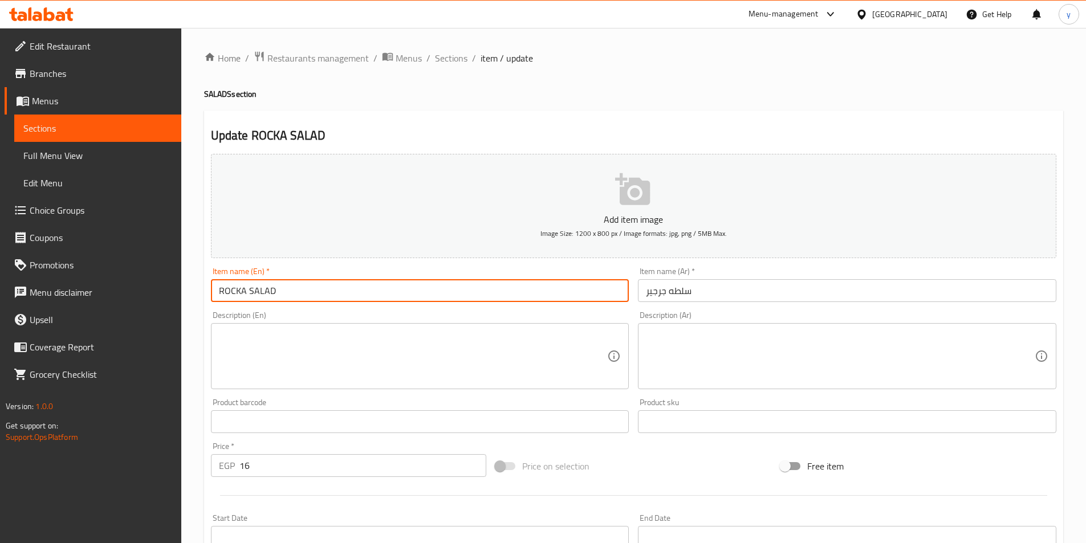
drag, startPoint x: 308, startPoint y: 290, endPoint x: 197, endPoint y: 290, distance: 111.8
click at [197, 290] on div "Home / Restaurants management / Menus / Sections / item / update SALADS section…" at bounding box center [633, 417] width 905 height 778
click at [288, 326] on div "Description (En)" at bounding box center [420, 356] width 418 height 66
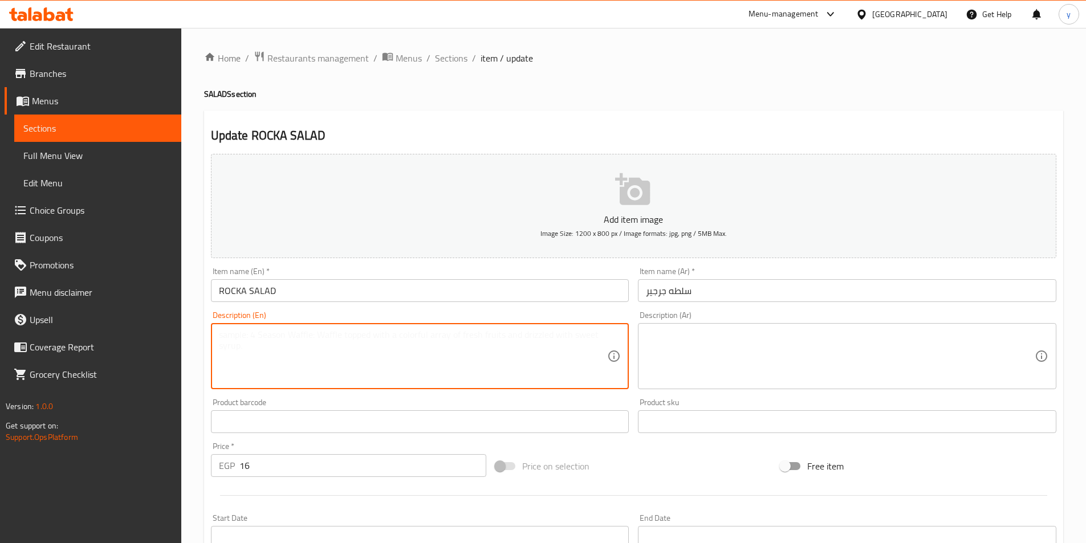
click at [289, 335] on textarea at bounding box center [413, 357] width 389 height 54
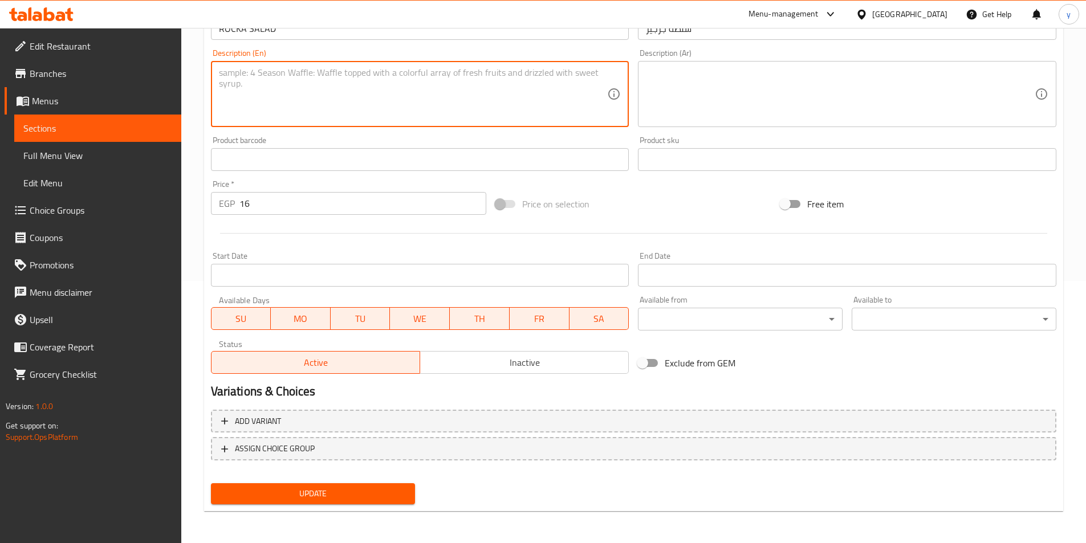
scroll to position [91, 0]
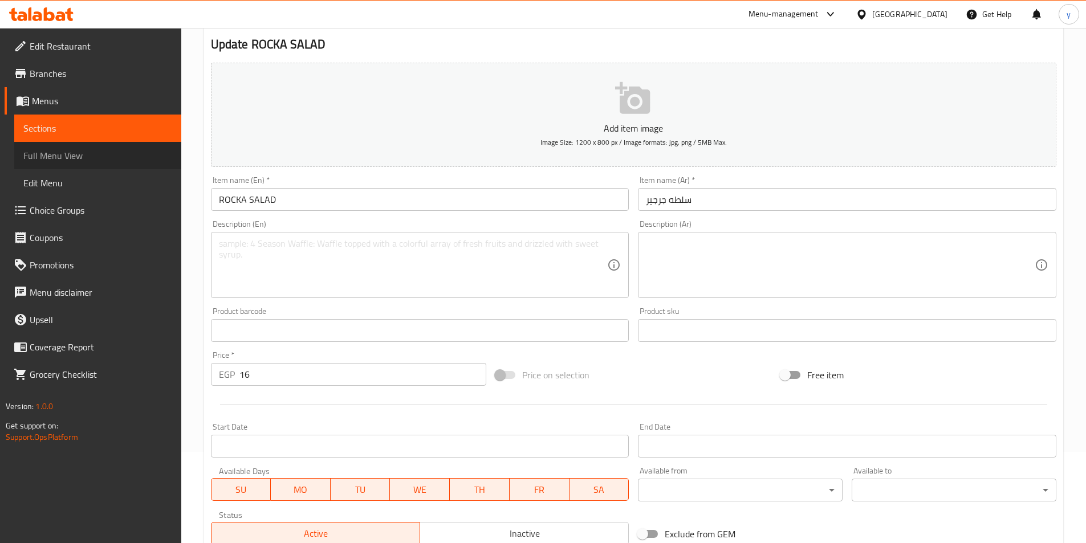
click at [101, 160] on span "Full Menu View" at bounding box center [97, 156] width 149 height 14
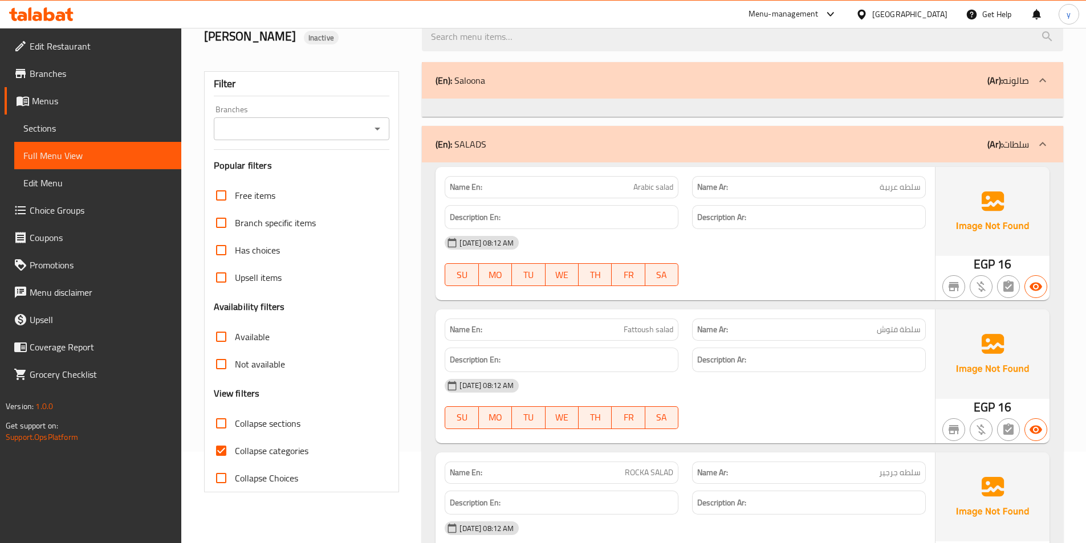
click at [79, 136] on link "Sections" at bounding box center [97, 128] width 167 height 27
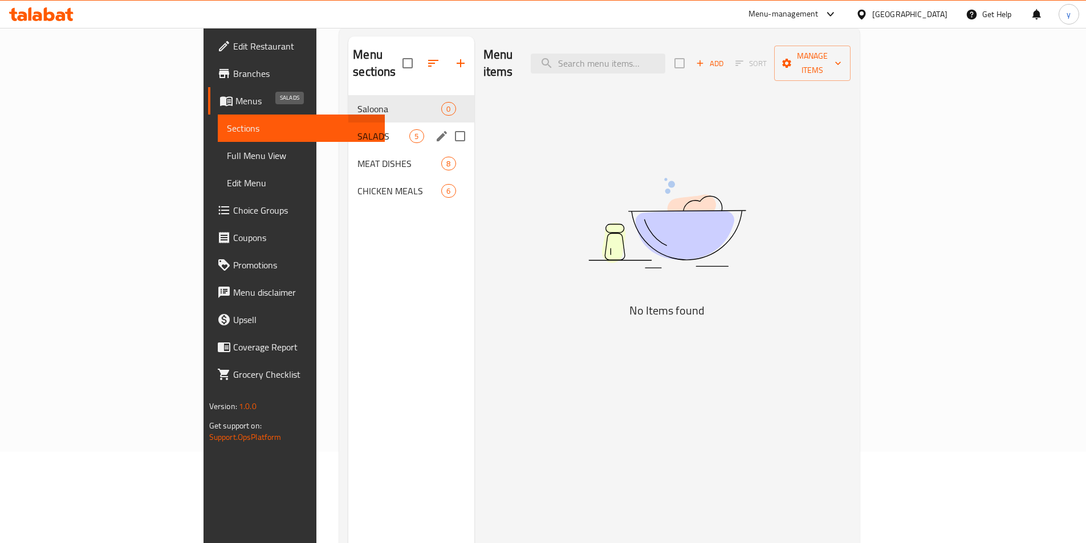
click at [357, 129] on span "SALADS" at bounding box center [383, 136] width 52 height 14
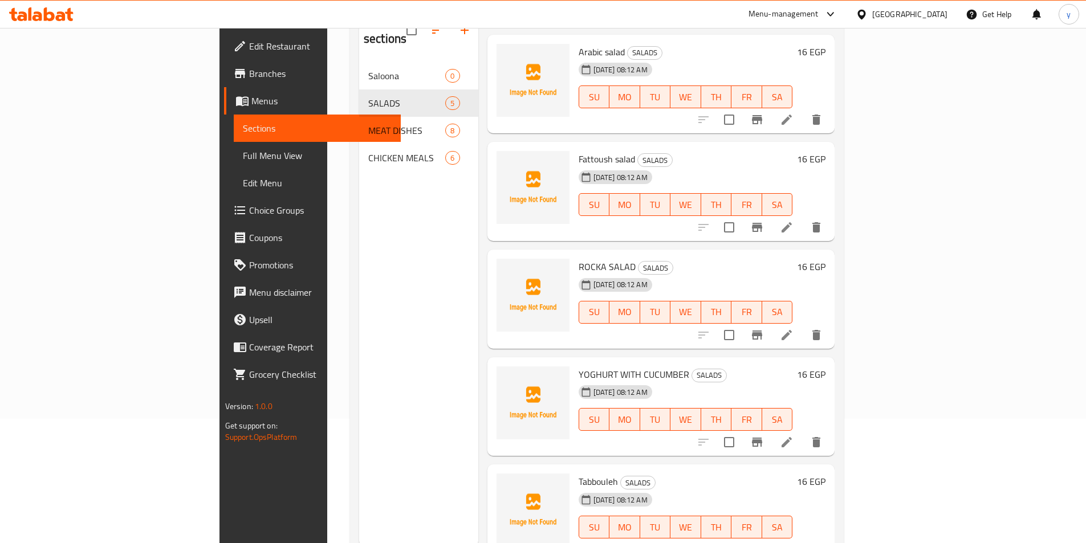
scroll to position [160, 0]
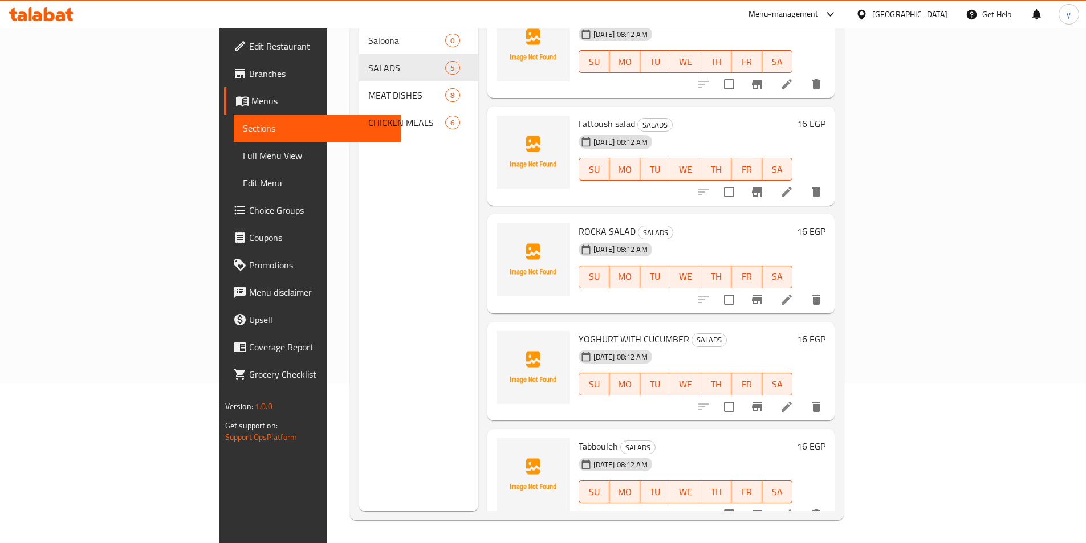
click at [803, 290] on li at bounding box center [787, 300] width 32 height 21
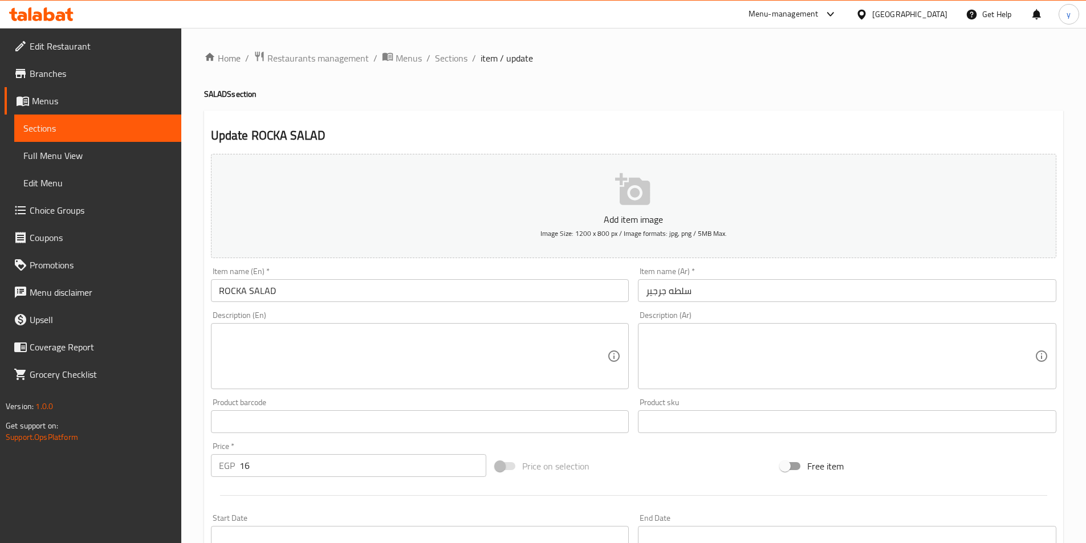
click at [305, 336] on textarea at bounding box center [413, 357] width 389 height 54
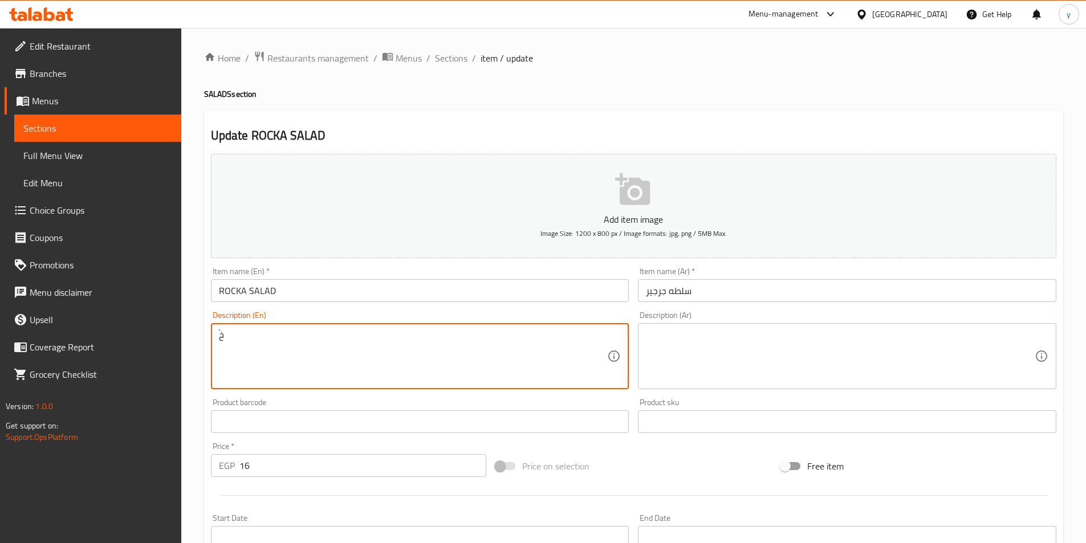
type textarea "ٌ"
type textarea "Rocka salad"
drag, startPoint x: 299, startPoint y: 336, endPoint x: 0, endPoint y: 340, distance: 298.8
click at [0, 340] on div "Edit Restaurant Branches Menus Sections Full Menu View Edit Menu Choice Groups …" at bounding box center [543, 417] width 1086 height 778
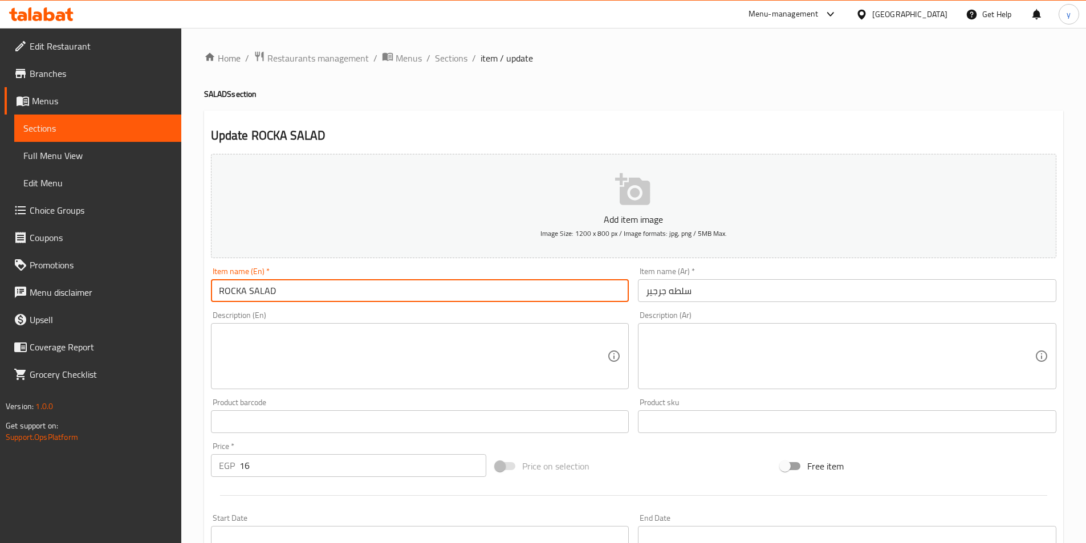
click at [268, 299] on input "ROCKA SALAD" at bounding box center [420, 290] width 418 height 23
paste input "ocka salad"
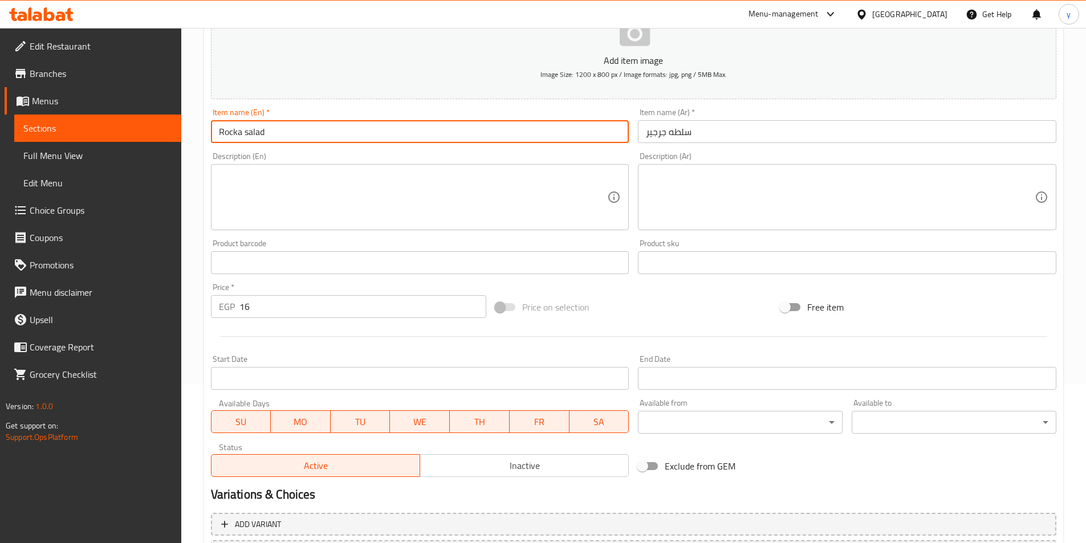
scroll to position [262, 0]
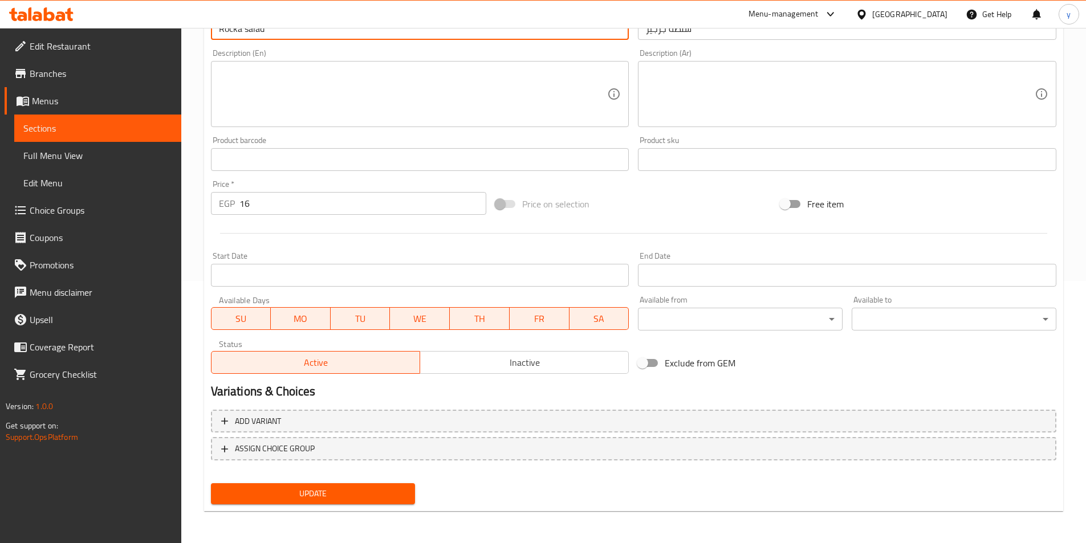
type input "Rocka salad"
click at [328, 503] on button "Update" at bounding box center [313, 493] width 205 height 21
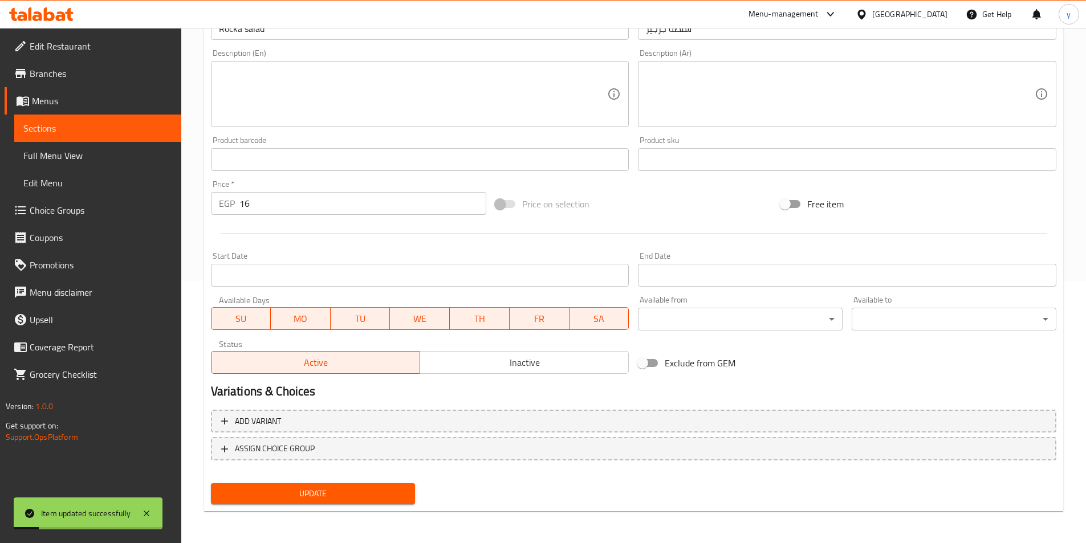
click at [58, 160] on span "Full Menu View" at bounding box center [97, 156] width 149 height 14
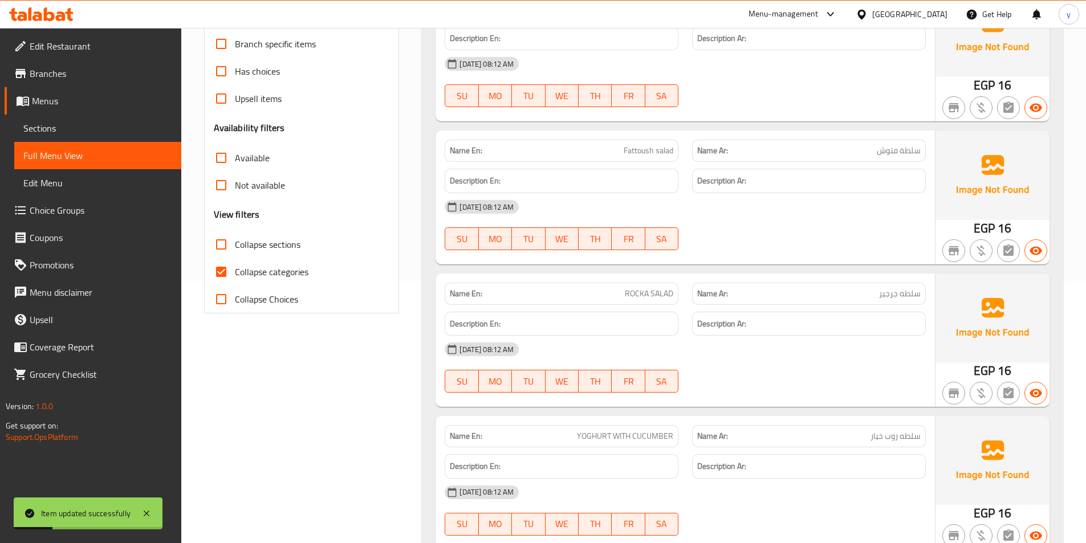
click at [52, 132] on span "Sections" at bounding box center [97, 128] width 149 height 14
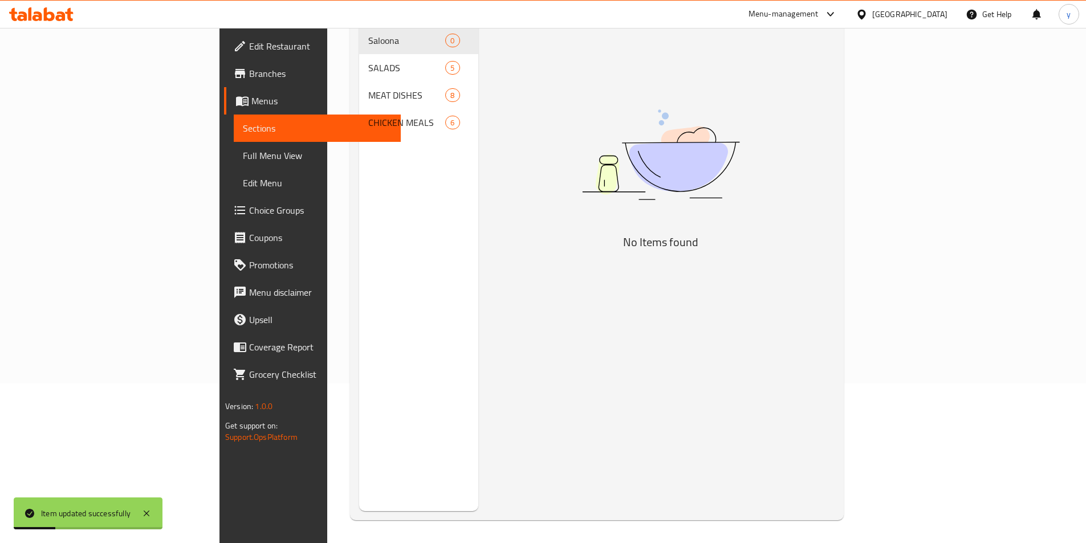
scroll to position [160, 0]
click at [243, 154] on span "Full Menu View" at bounding box center [317, 156] width 149 height 14
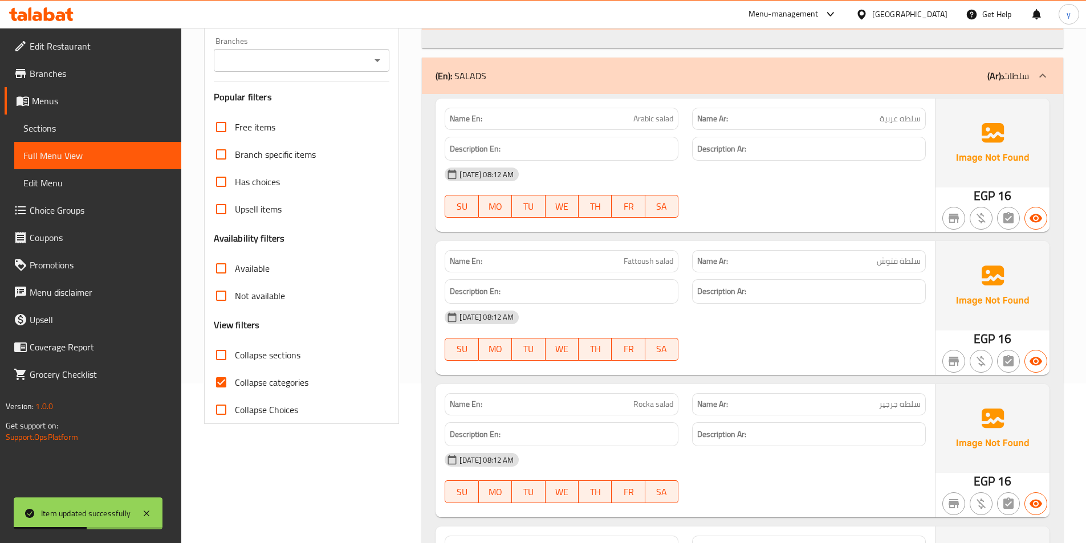
click at [253, 377] on span "Collapse categories" at bounding box center [272, 383] width 74 height 14
click at [235, 377] on input "Collapse categories" at bounding box center [221, 382] width 27 height 27
checkbox input "false"
click at [76, 125] on span "Sections" at bounding box center [97, 128] width 149 height 14
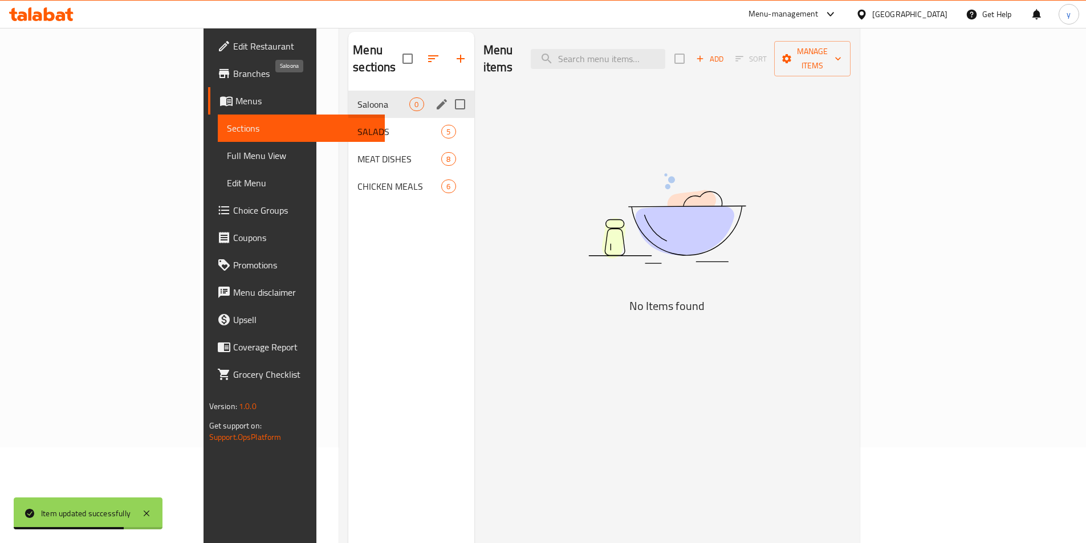
scroll to position [46, 0]
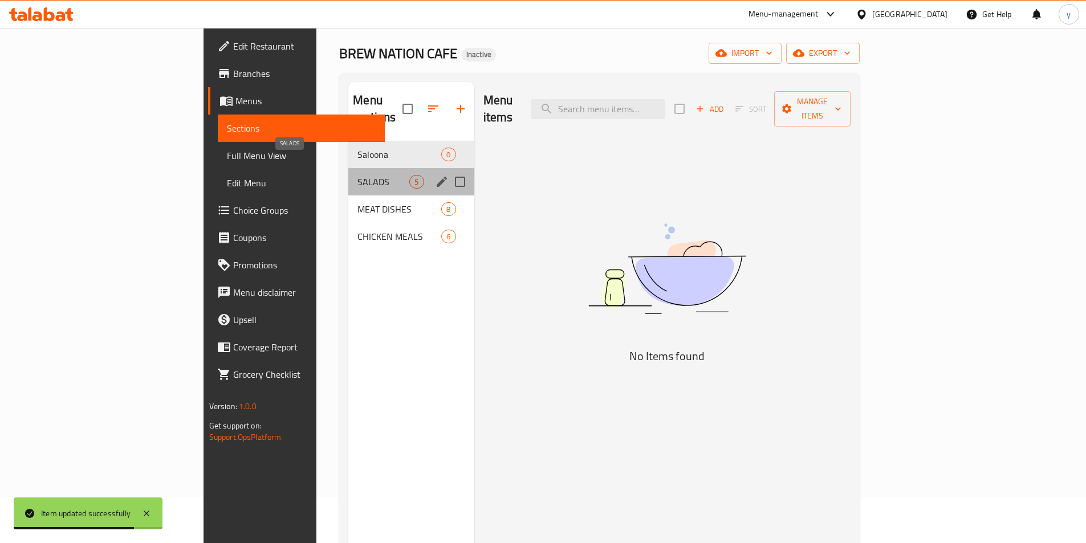
click at [357, 175] on span "SALADS" at bounding box center [383, 182] width 52 height 14
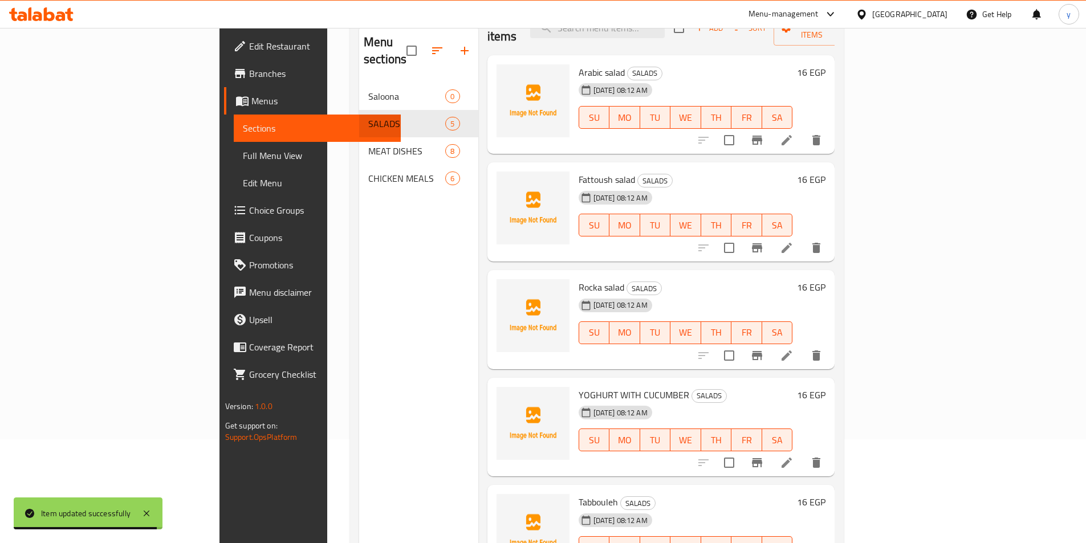
scroll to position [160, 0]
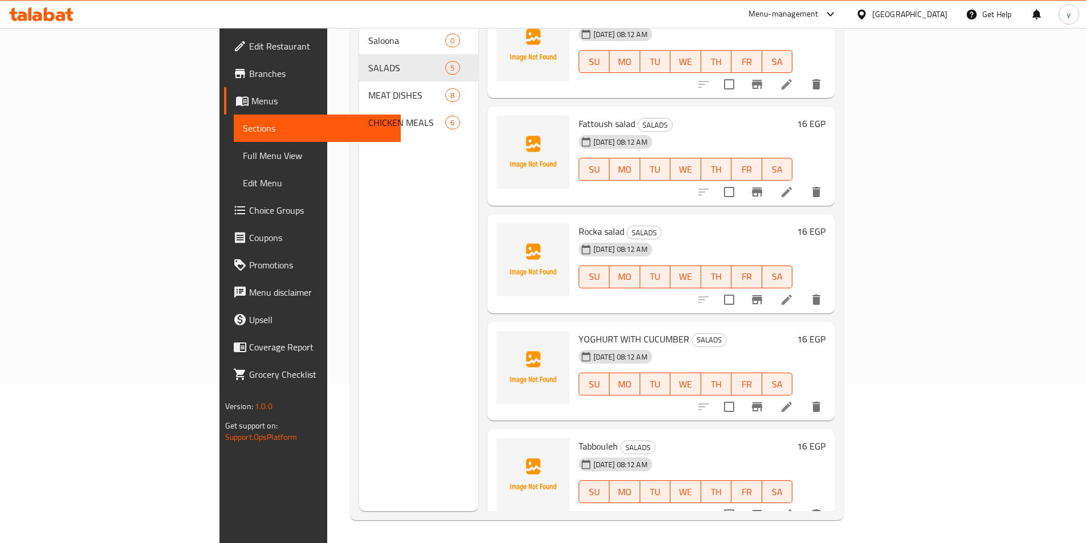
click at [794, 400] on icon at bounding box center [787, 407] width 14 height 14
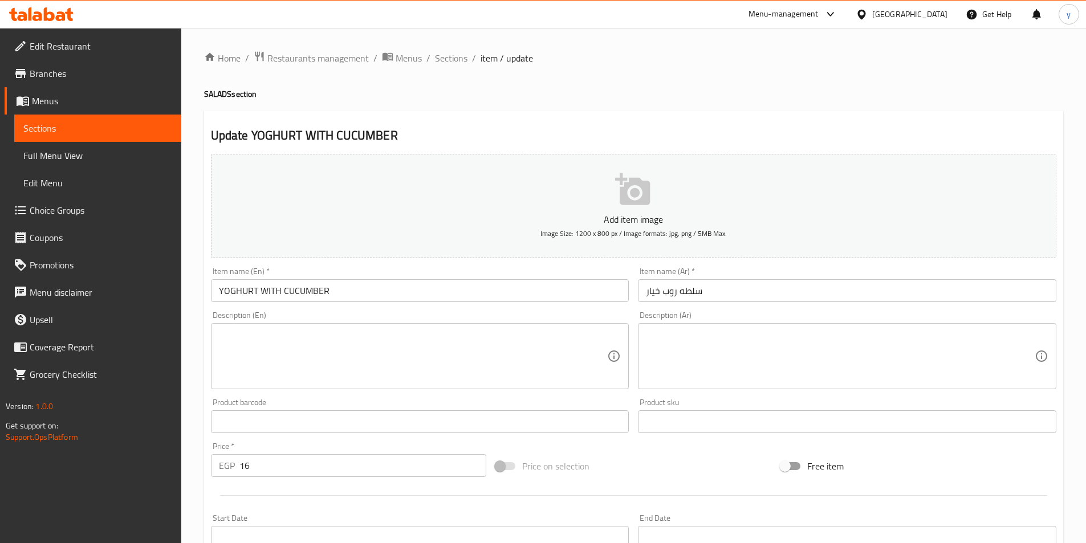
click at [320, 356] on textarea at bounding box center [413, 357] width 389 height 54
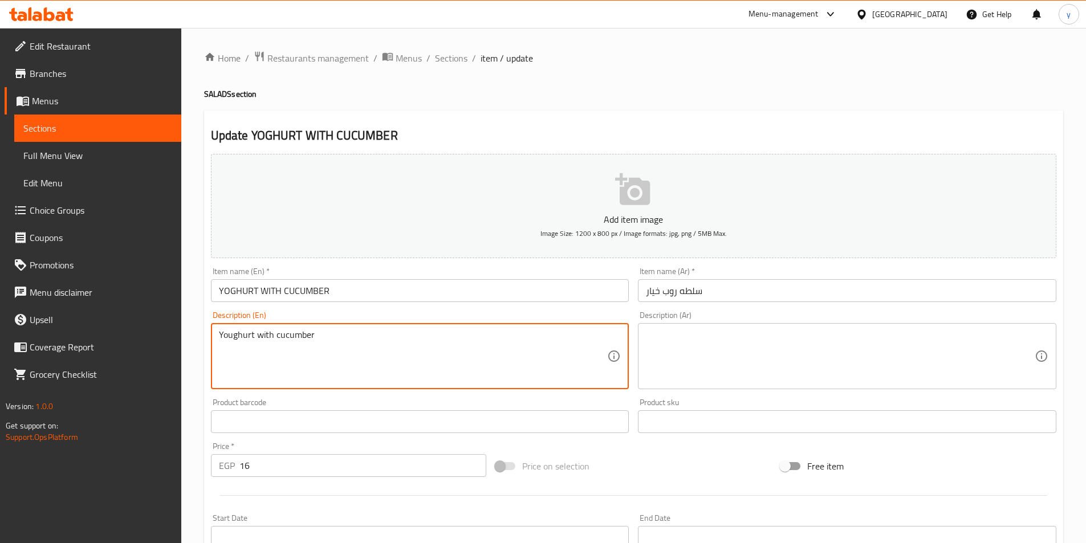
type textarea "Youghurt with cucumber"
drag, startPoint x: 324, startPoint y: 340, endPoint x: 150, endPoint y: 353, distance: 174.4
click at [150, 353] on div "Edit Restaurant Branches Menus Sections Full Menu View Edit Menu Choice Groups …" at bounding box center [543, 417] width 1086 height 778
click at [442, 301] on input "YOGHURT WITH CUCUMBER" at bounding box center [420, 290] width 418 height 23
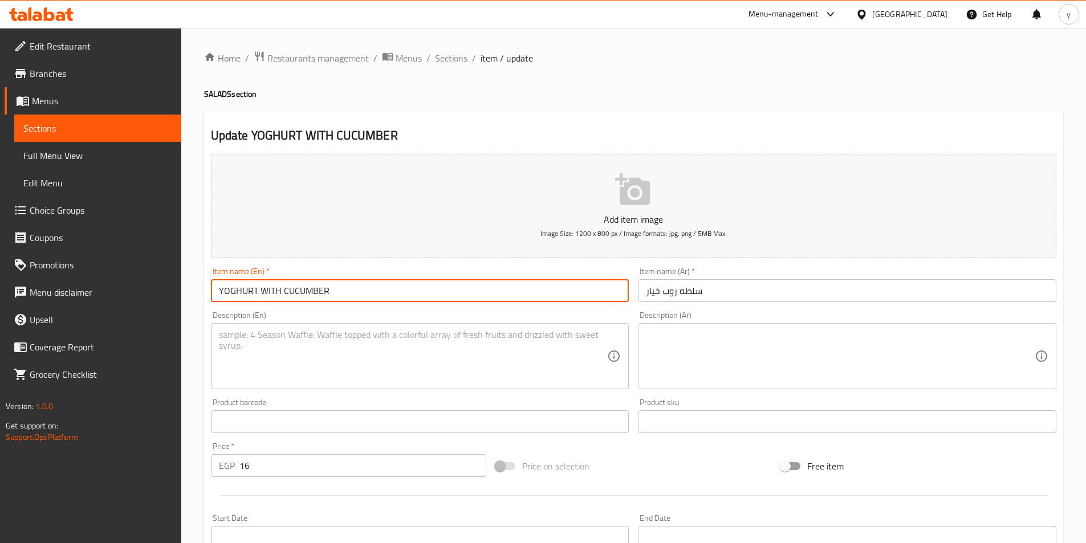
click at [442, 301] on input "YOGHURT WITH CUCUMBER" at bounding box center [420, 290] width 418 height 23
paste input "oughurt with cucumber"
click at [230, 293] on input "Youghurt with cucumber" at bounding box center [420, 290] width 418 height 23
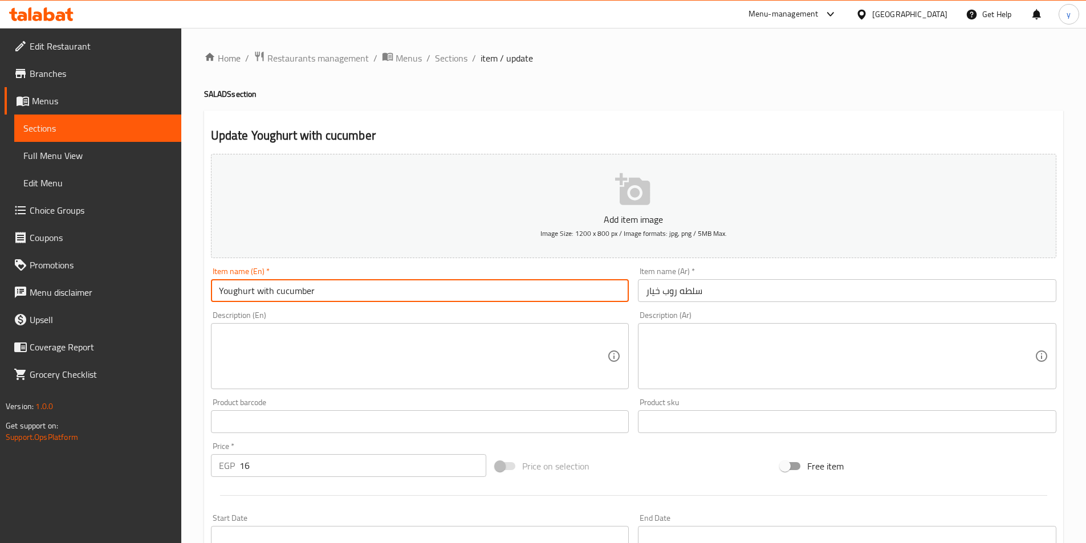
type input "Youghurt with cucumber"
click at [323, 292] on input "Youghurt with cucumber" at bounding box center [420, 290] width 418 height 23
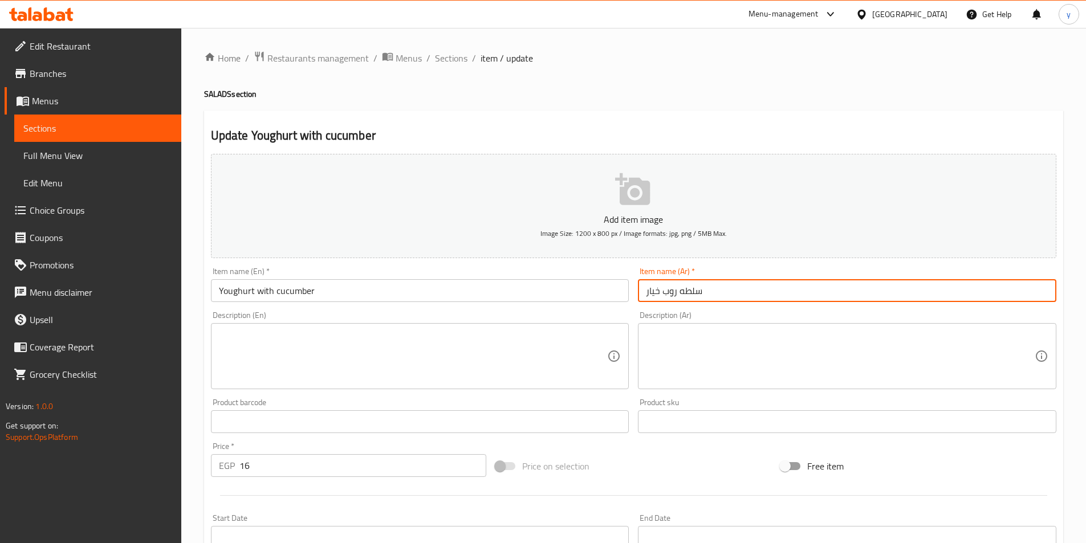
click at [685, 292] on input "سلطه روب خيار" at bounding box center [847, 290] width 418 height 23
type input "سلطة روب خيار"
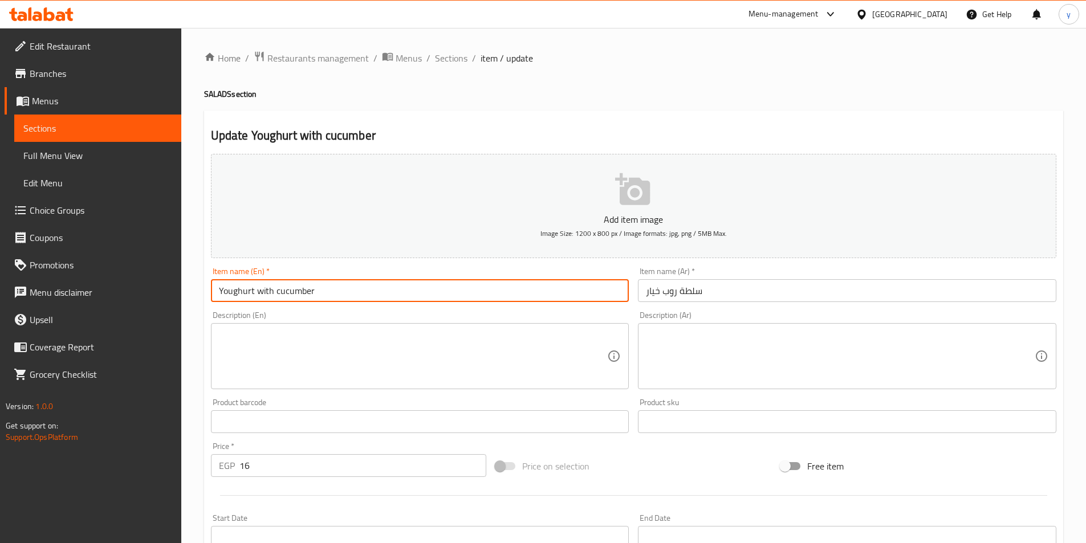
drag, startPoint x: 251, startPoint y: 293, endPoint x: 186, endPoint y: 299, distance: 65.9
click at [186, 299] on div "Home / Restaurants management / Menus / Sections / item / update SALADS section…" at bounding box center [633, 417] width 905 height 778
click at [222, 292] on input "Youghurt with cucumber" at bounding box center [420, 290] width 418 height 23
drag, startPoint x: 254, startPoint y: 292, endPoint x: 186, endPoint y: 302, distance: 68.5
click at [186, 302] on div "Home / Restaurants management / Menus / Sections / item / update SALADS section…" at bounding box center [633, 417] width 905 height 778
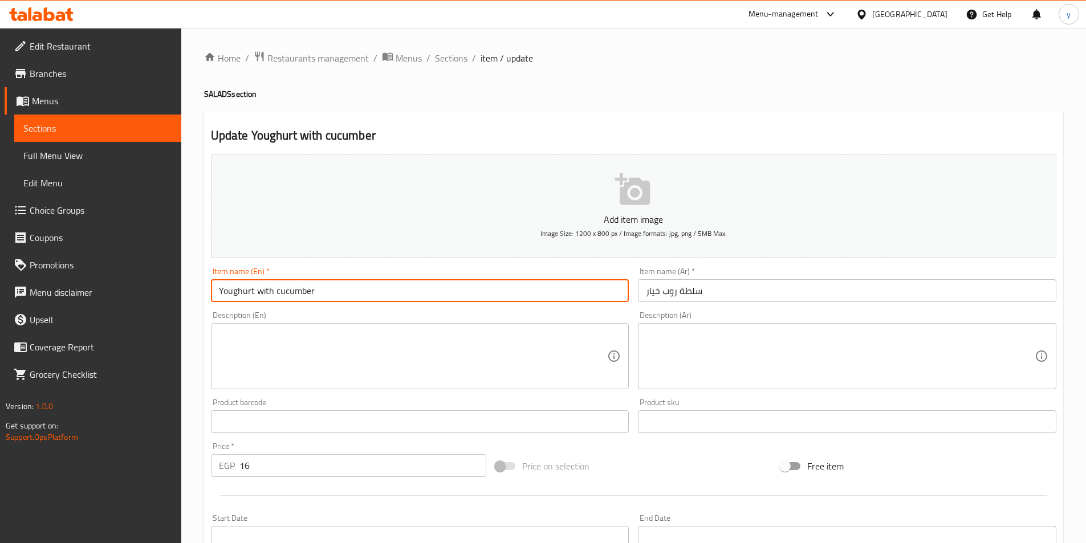
paste input "g"
type input "Yogurt with cucumber"
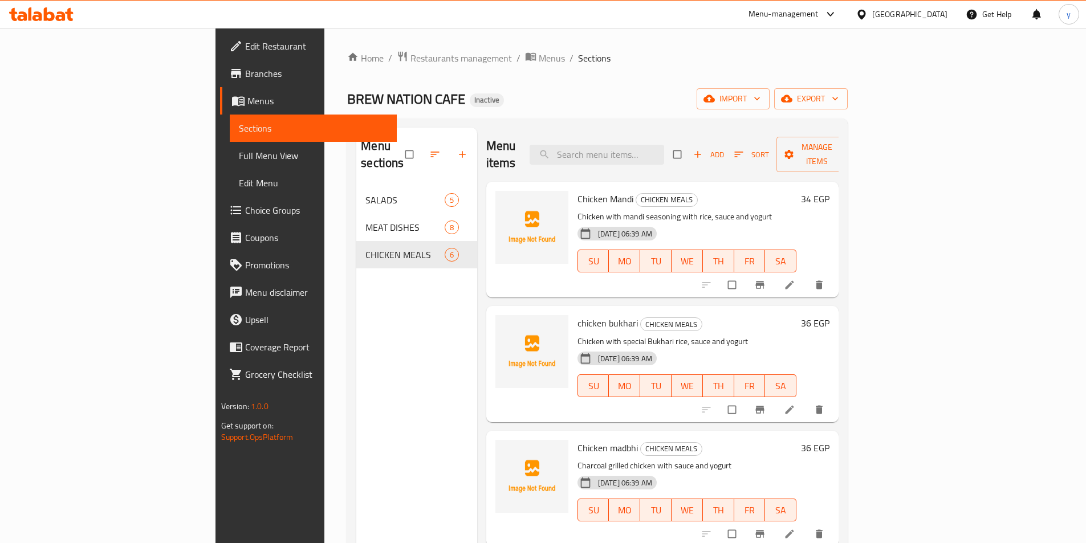
click at [245, 205] on span "Choice Groups" at bounding box center [316, 211] width 143 height 14
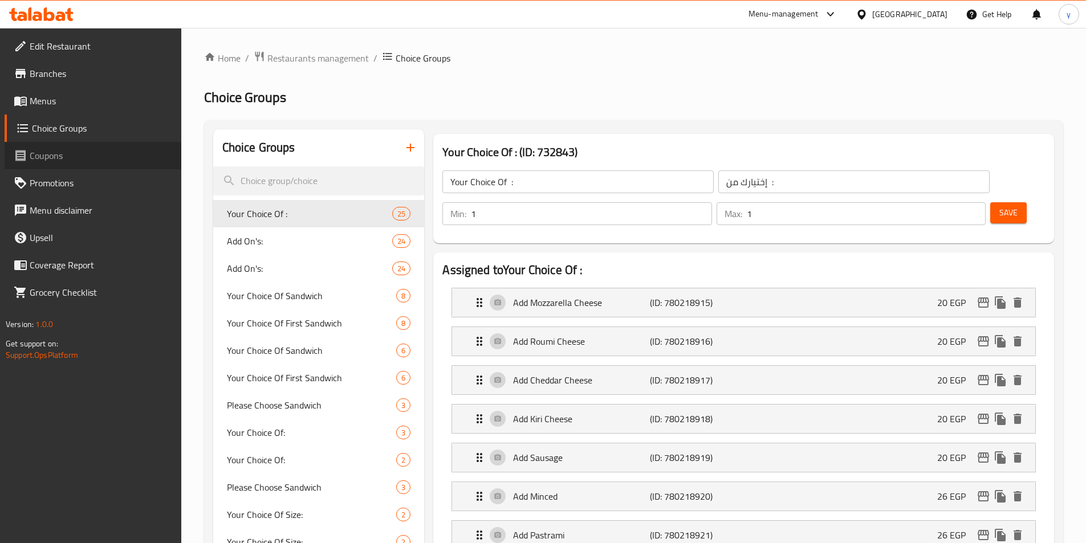
click at [53, 161] on span "Coupons" at bounding box center [101, 156] width 143 height 14
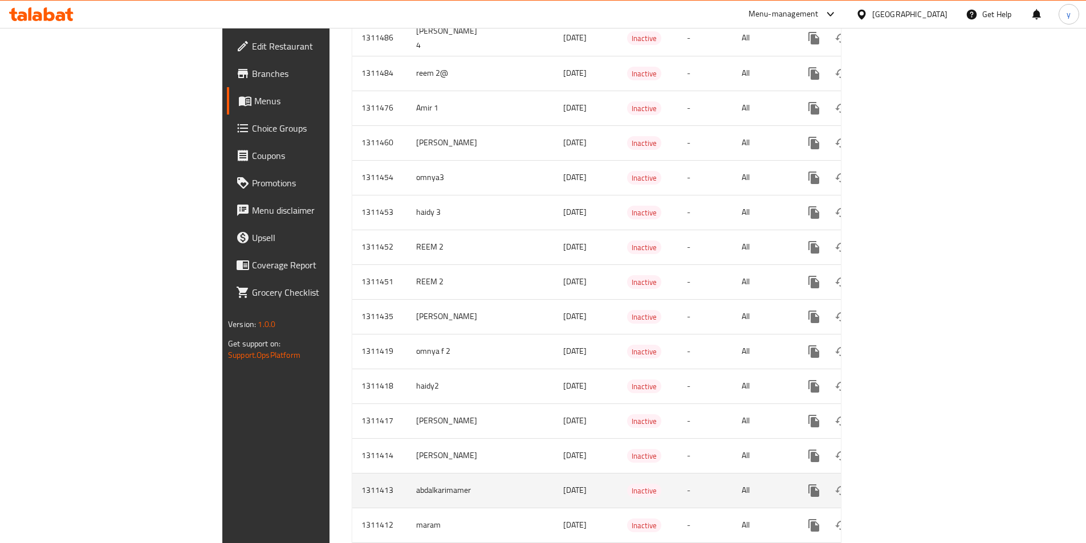
scroll to position [456, 0]
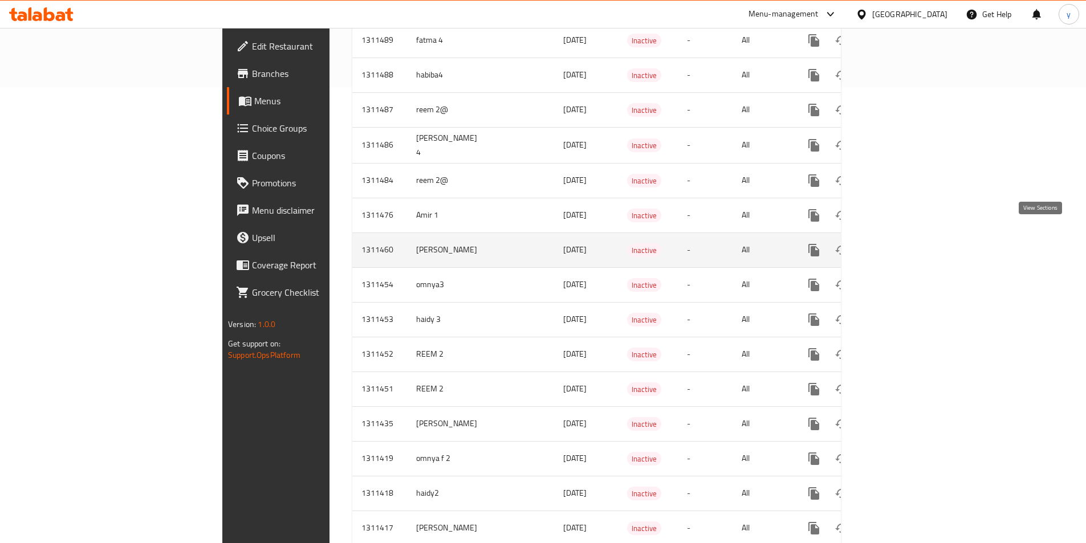
click at [903, 243] on icon "enhanced table" at bounding box center [896, 250] width 14 height 14
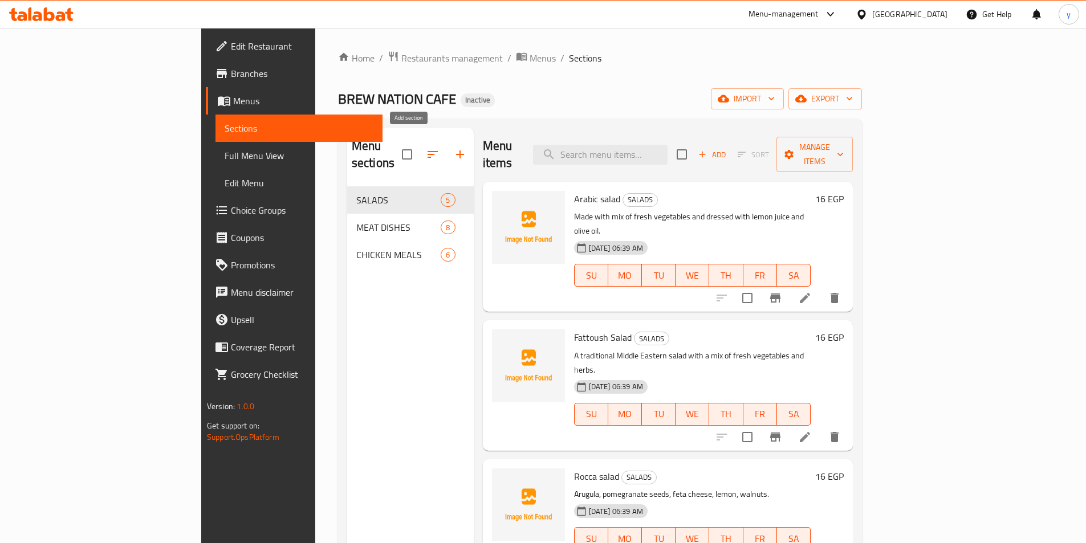
click at [446, 141] on button "button" at bounding box center [459, 154] width 27 height 27
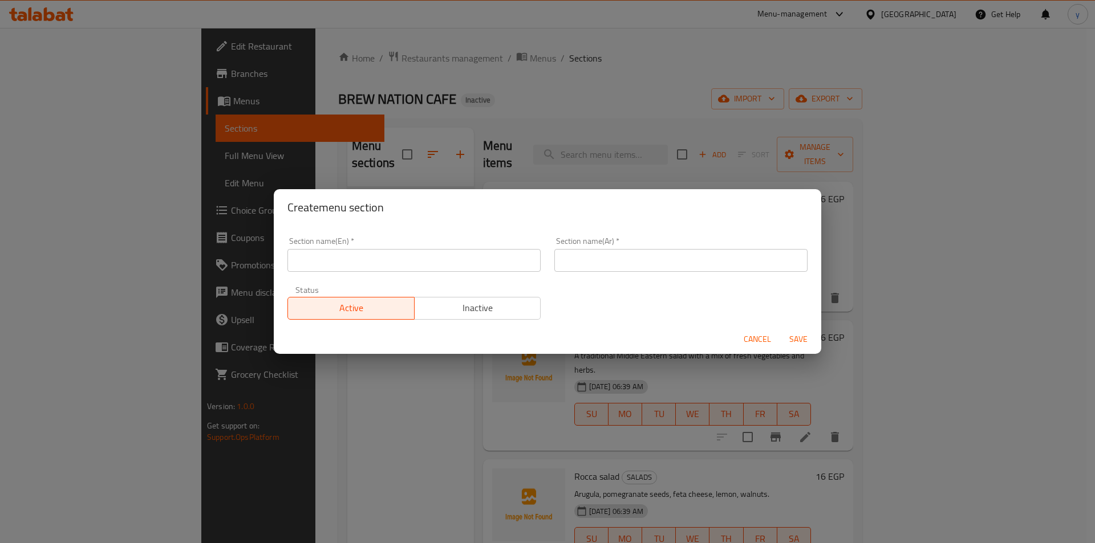
click at [418, 253] on input "text" at bounding box center [413, 260] width 253 height 23
paste input "SALOONA"
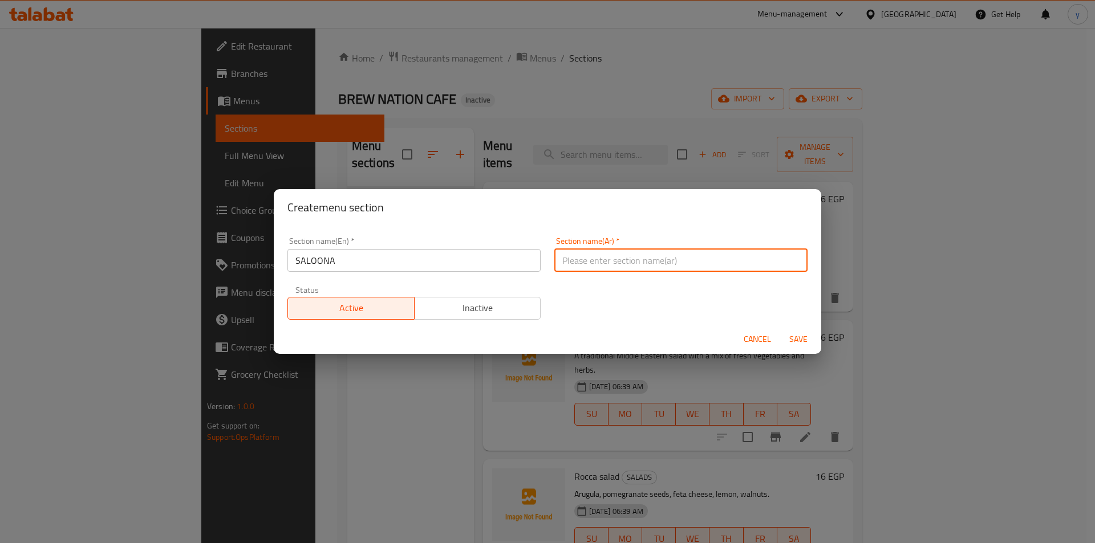
click at [641, 266] on input "text" at bounding box center [680, 260] width 253 height 23
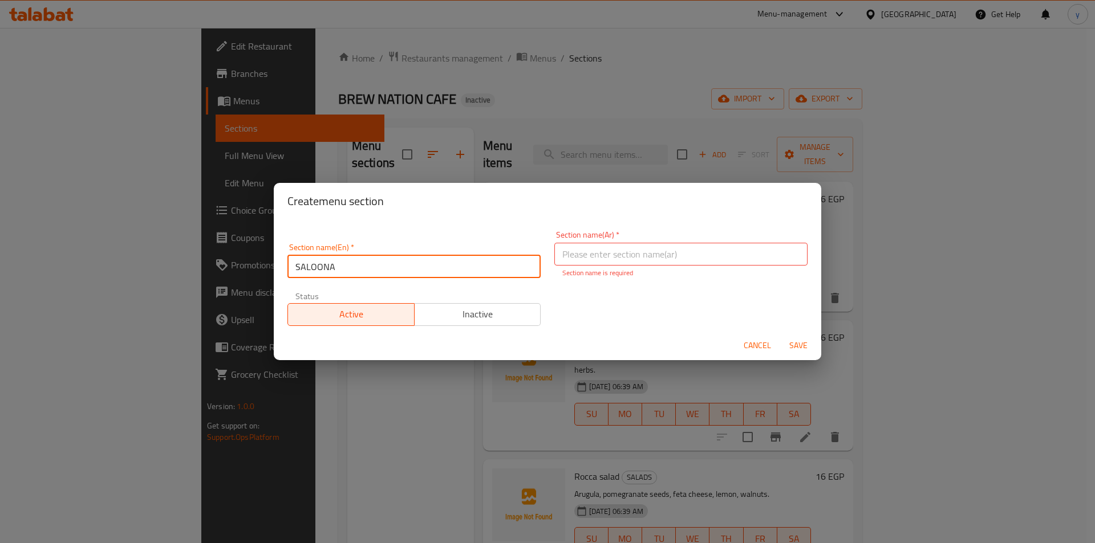
drag, startPoint x: 348, startPoint y: 266, endPoint x: 311, endPoint y: 265, distance: 36.5
click at [311, 265] on input "SALOONA" at bounding box center [413, 266] width 253 height 23
click at [399, 272] on input "SALOONA" at bounding box center [413, 266] width 253 height 23
type input "Saloona"
click at [587, 259] on input "text" at bounding box center [680, 254] width 253 height 23
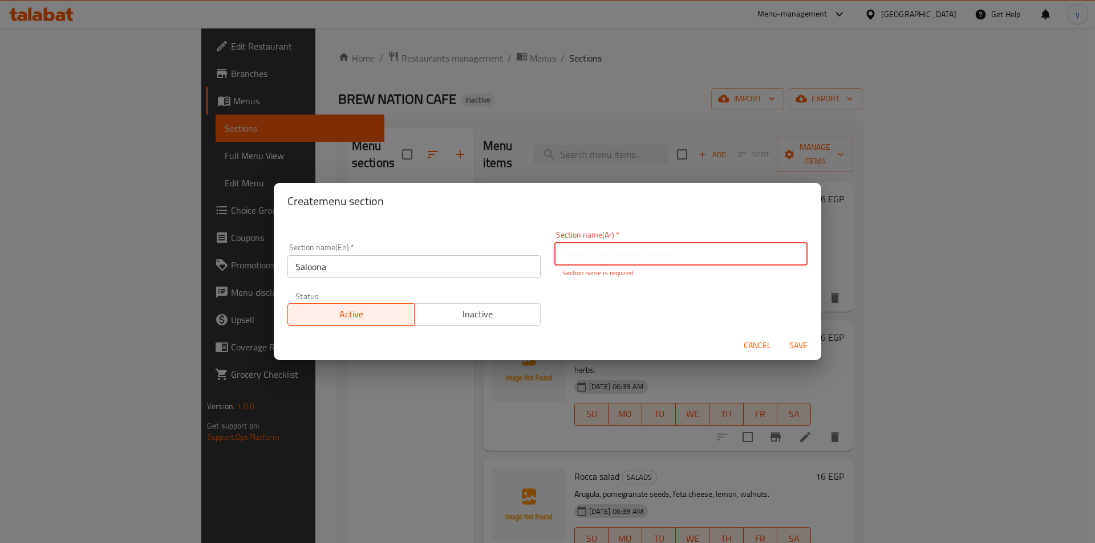
type input "صالونه"
click at [791, 343] on span "Save" at bounding box center [798, 346] width 27 height 14
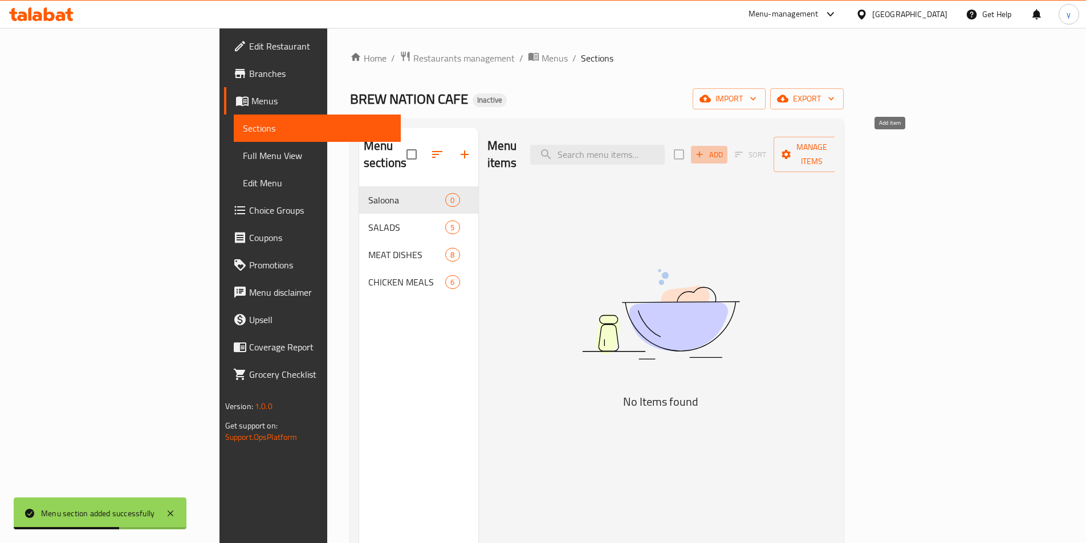
click at [725, 149] on span "Add" at bounding box center [709, 154] width 31 height 13
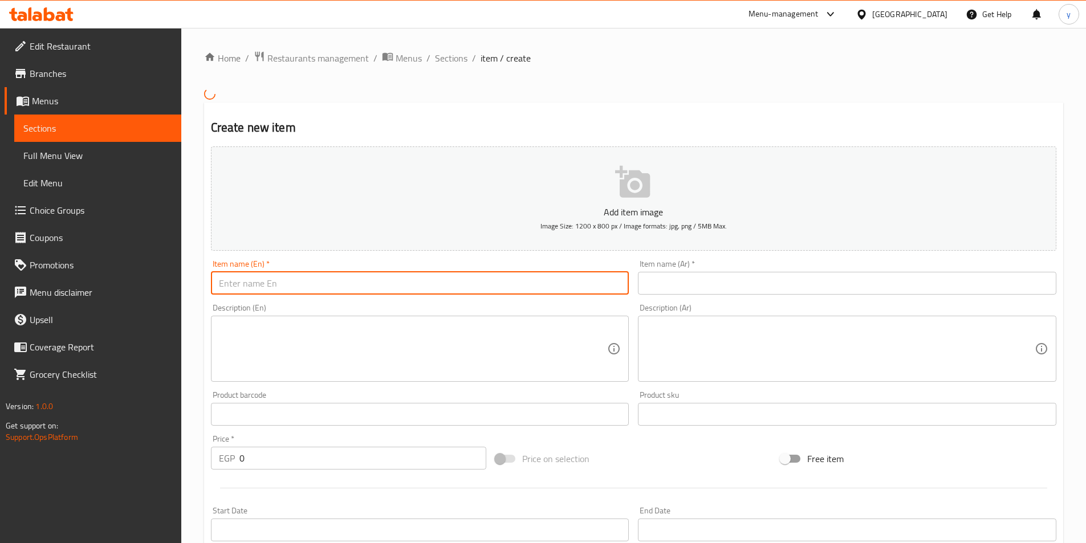
click at [416, 276] on input "text" at bounding box center [420, 283] width 418 height 23
paste input "[PERSON_NAME]"
type input "[PERSON_NAME]"
click at [285, 332] on textarea at bounding box center [413, 349] width 389 height 54
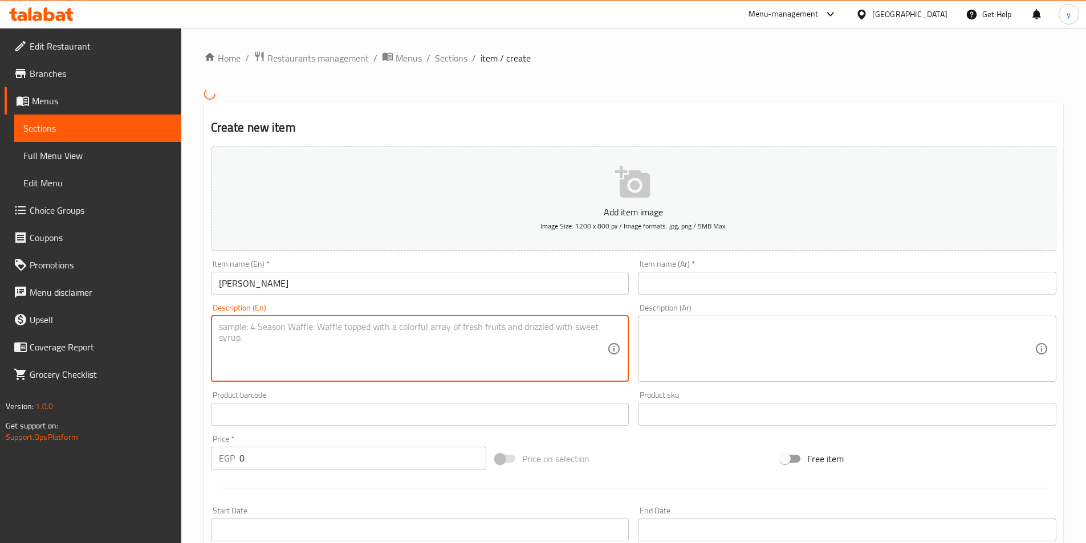
click at [275, 329] on textarea at bounding box center [413, 349] width 389 height 54
type textarea "‘"
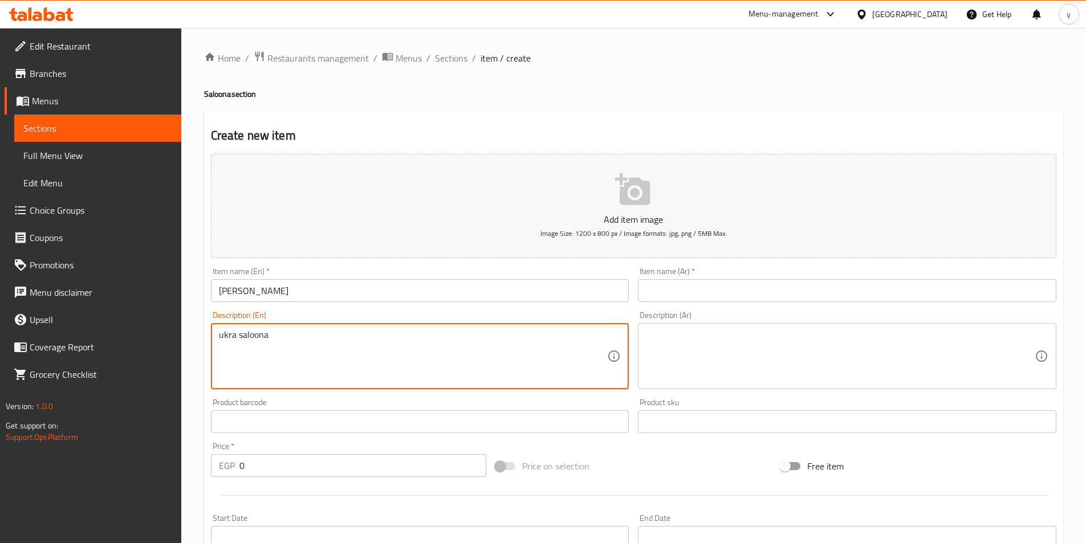
drag, startPoint x: 275, startPoint y: 341, endPoint x: 149, endPoint y: 342, distance: 125.4
click at [149, 342] on div "Edit Restaurant Branches Menus Sections Full Menu View Edit Menu Choice Groups …" at bounding box center [543, 417] width 1086 height 778
type textarea "ukra saloona"
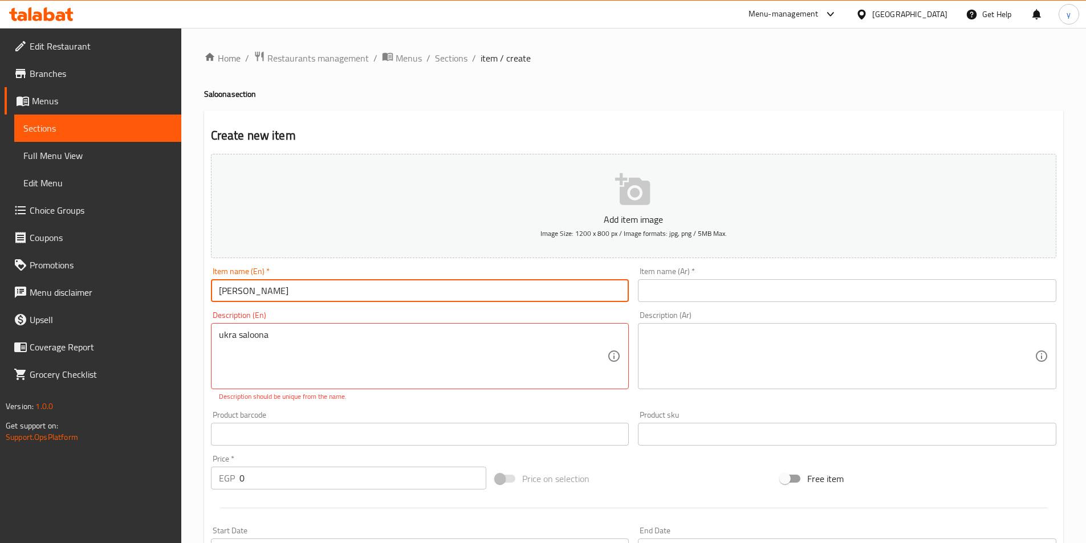
drag, startPoint x: 307, startPoint y: 289, endPoint x: 143, endPoint y: 290, distance: 163.6
click at [143, 290] on div "Edit Restaurant Branches Menus Sections Full Menu View Edit Menu Choice Groups …" at bounding box center [543, 423] width 1086 height 790
paste input "ukra saloona"
drag, startPoint x: 222, startPoint y: 296, endPoint x: 196, endPoint y: 292, distance: 26.5
click at [196, 292] on div "Home / Restaurants management / Menus / Sections / item / create Saloona sectio…" at bounding box center [633, 423] width 905 height 790
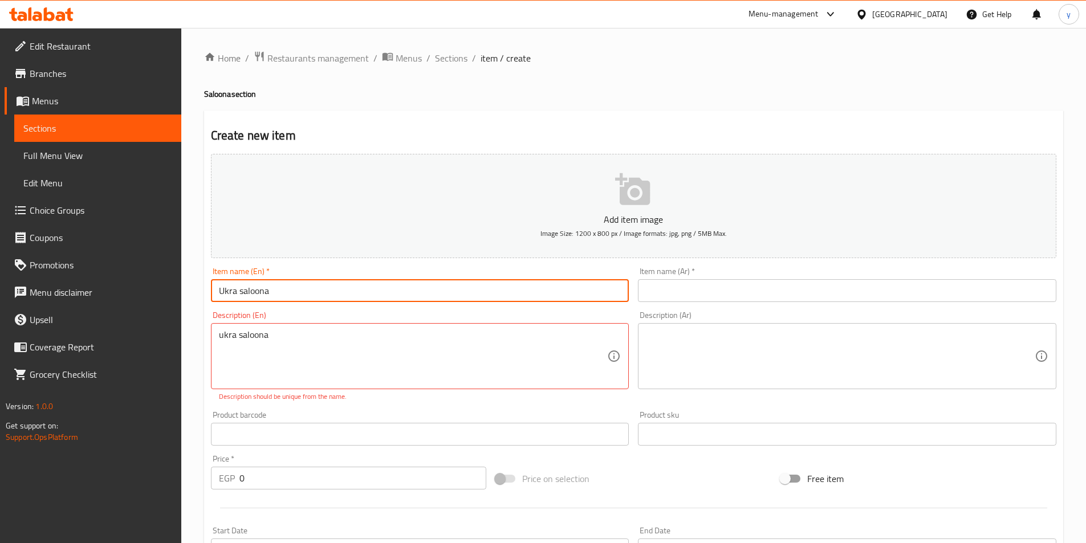
type input "Ukra saloona"
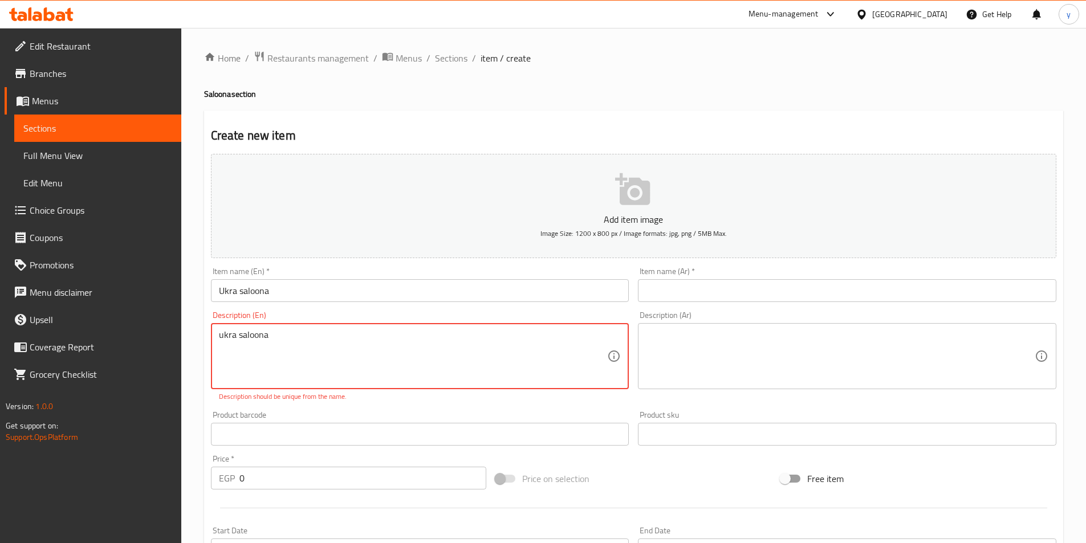
drag, startPoint x: 283, startPoint y: 328, endPoint x: 156, endPoint y: 344, distance: 128.2
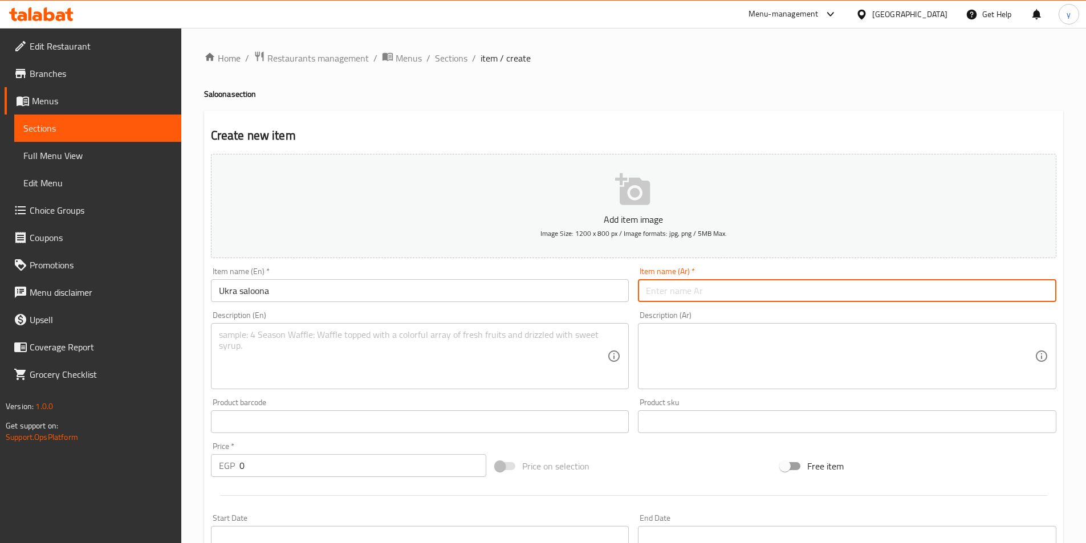
drag, startPoint x: 673, startPoint y: 294, endPoint x: 663, endPoint y: 294, distance: 9.7
click at [673, 294] on input "text" at bounding box center [847, 290] width 418 height 23
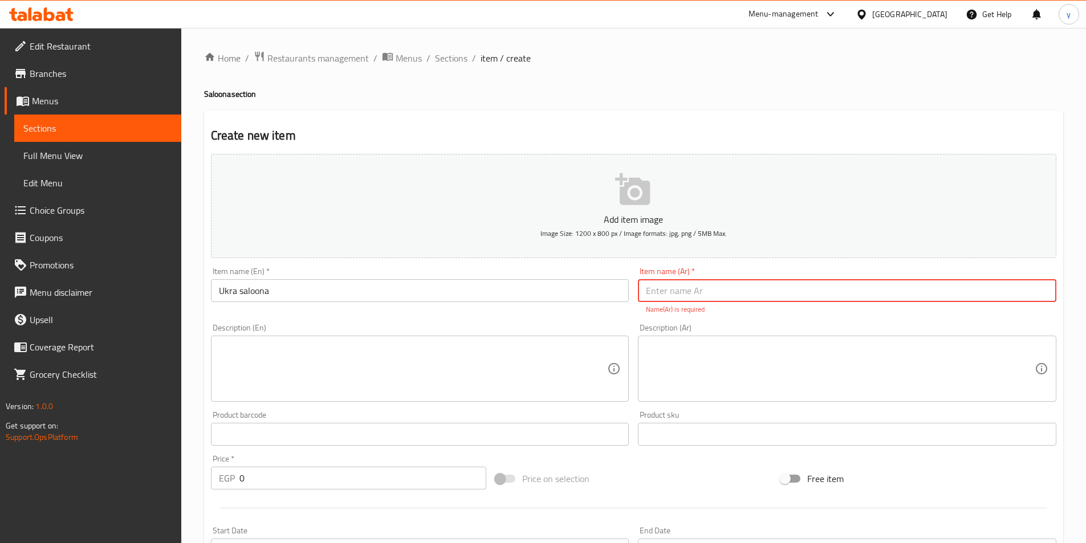
click at [750, 291] on input "text" at bounding box center [847, 290] width 418 height 23
paste input "صالونه باميه"
type input "صالونه باميه"
click at [385, 361] on textarea at bounding box center [413, 369] width 389 height 54
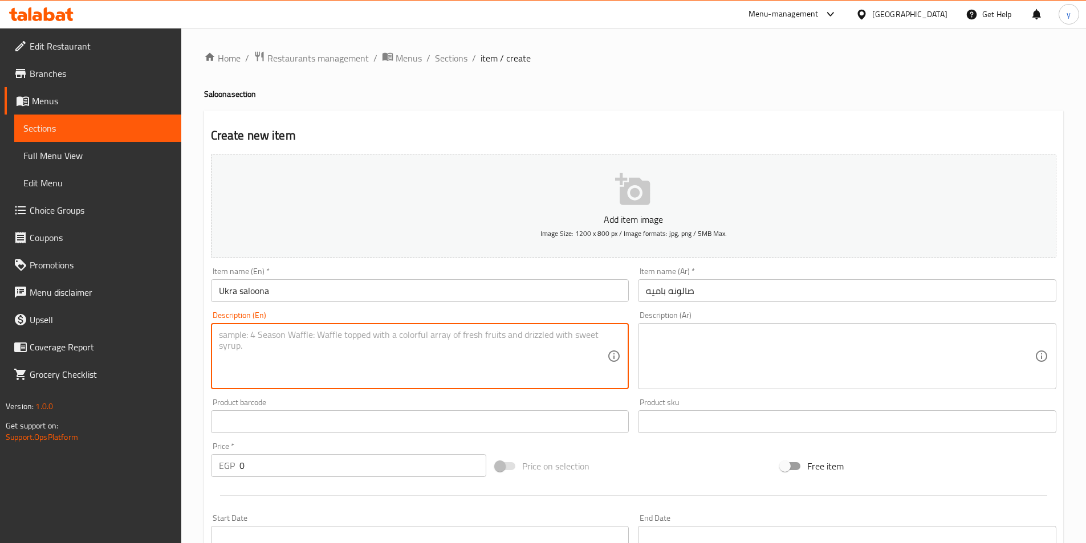
click at [383, 353] on textarea at bounding box center [413, 357] width 389 height 54
paste textarea "Salona okra with a special seasoning and herbs"
type textarea "Salona okra with a special seasoning and herbs"
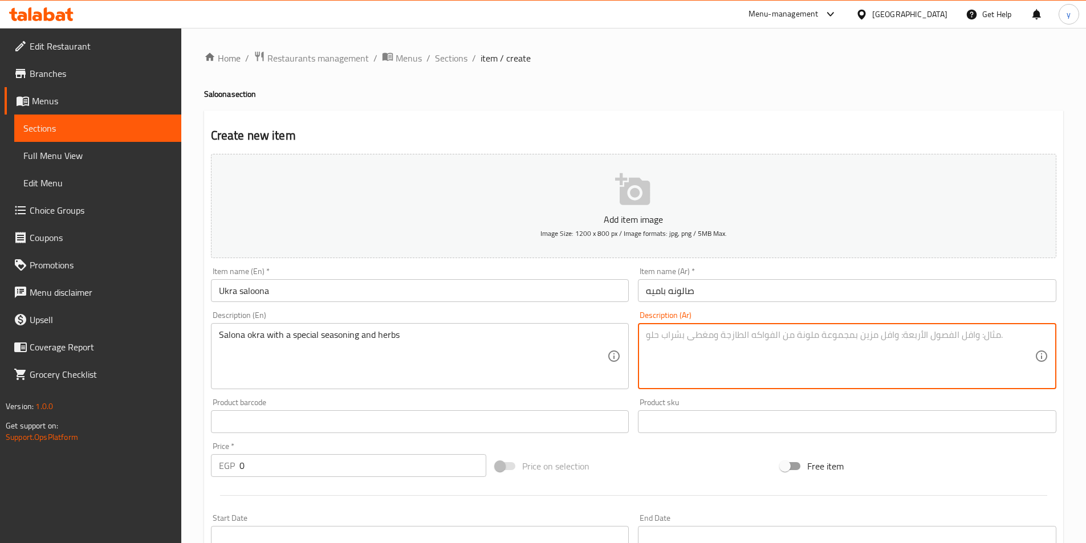
click at [699, 344] on textarea at bounding box center [840, 357] width 389 height 54
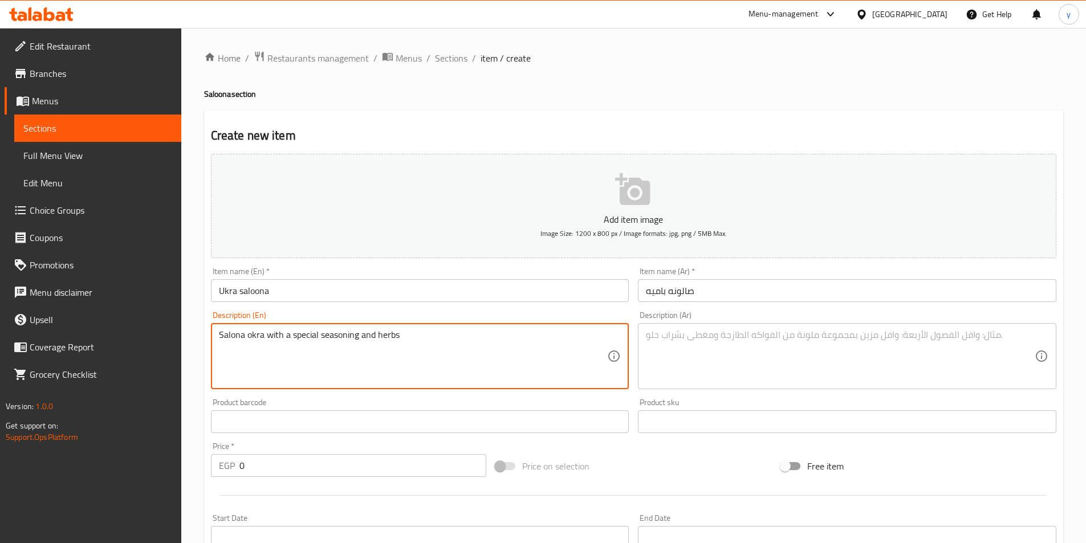
drag, startPoint x: 499, startPoint y: 343, endPoint x: 127, endPoint y: 334, distance: 372.4
click at [763, 361] on textarea at bounding box center [840, 357] width 389 height 54
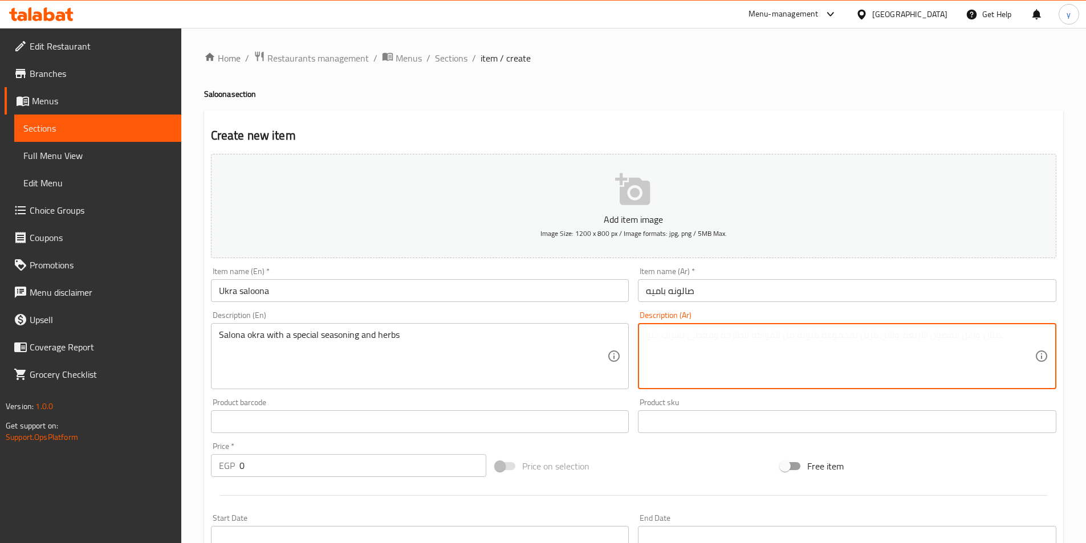
paste textarea "بامية سالونا مع توابل وأعشاب خاصة"
type textarea "بامية سالونا مع توابل وأعشاب خاصة"
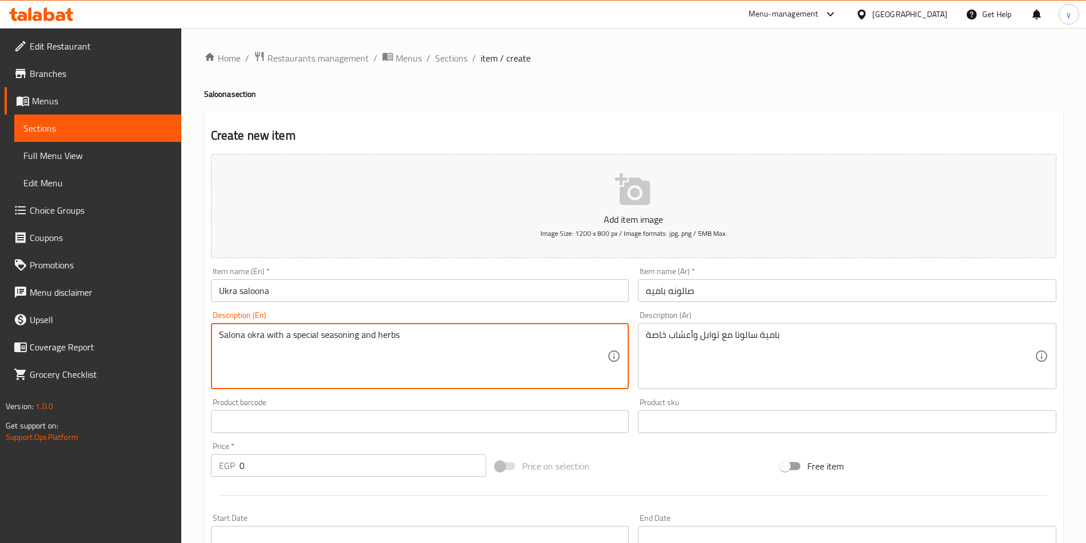
click at [258, 335] on textarea "Salona okra with a special seasoning and herbs" at bounding box center [413, 357] width 389 height 54
click at [287, 355] on textarea "Salona okra with a special seasoning and herbs" at bounding box center [413, 357] width 389 height 54
click at [311, 338] on textarea "Salona okra with a special seasoning and herbs" at bounding box center [413, 357] width 389 height 54
click at [310, 337] on textarea "Salona okra with a special seasoning and herbs" at bounding box center [413, 357] width 389 height 54
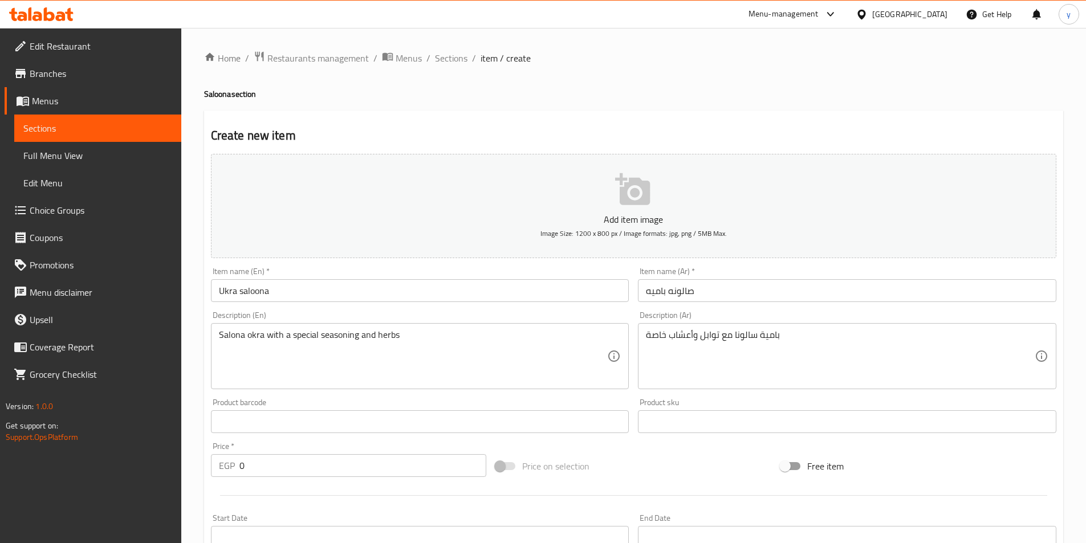
click at [327, 335] on textarea "Salona okra with a special seasoning and herbs" at bounding box center [413, 357] width 389 height 54
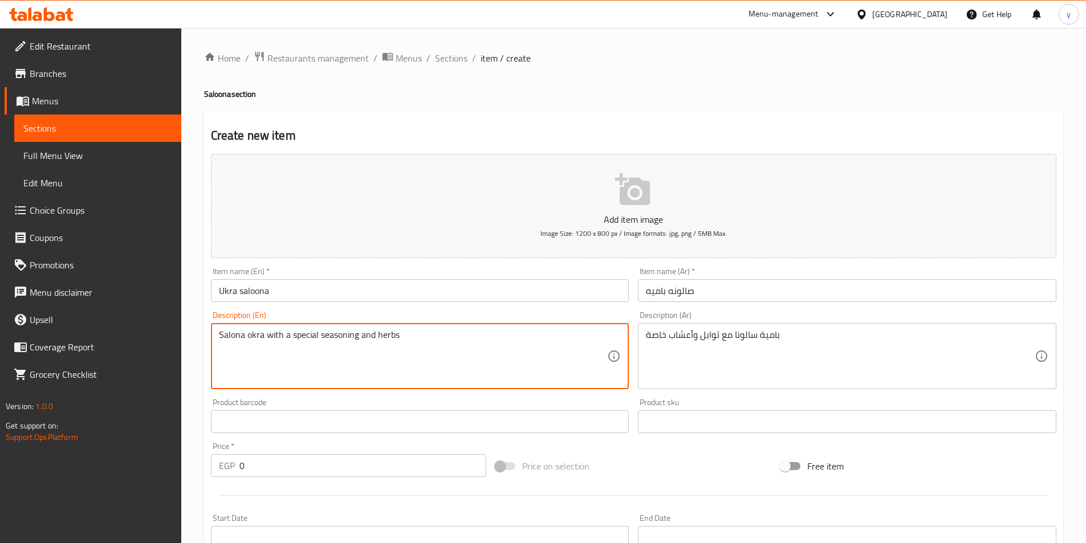
click at [327, 335] on textarea "Salona okra with a special seasoning and herbs" at bounding box center [413, 357] width 389 height 54
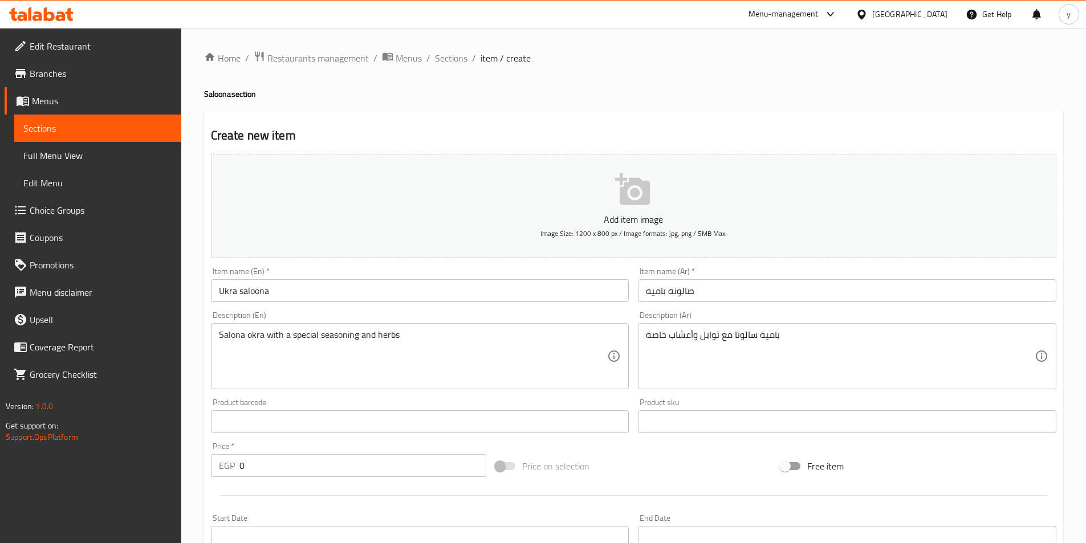
click at [399, 336] on textarea "Salona okra with a special seasoning and herbs" at bounding box center [413, 357] width 389 height 54
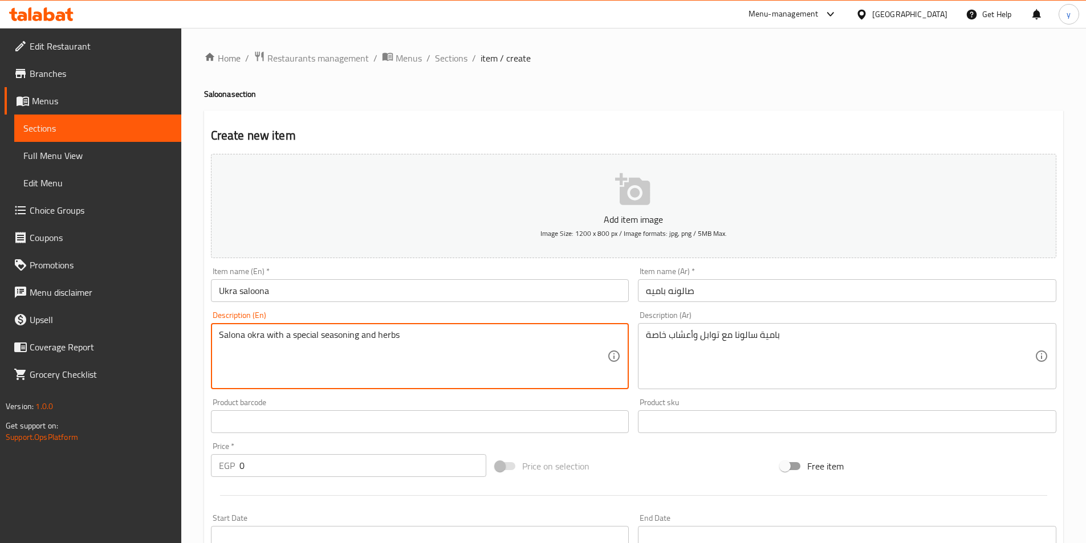
click at [399, 336] on textarea "Salona okra with a special seasoning and herbs" at bounding box center [413, 357] width 389 height 54
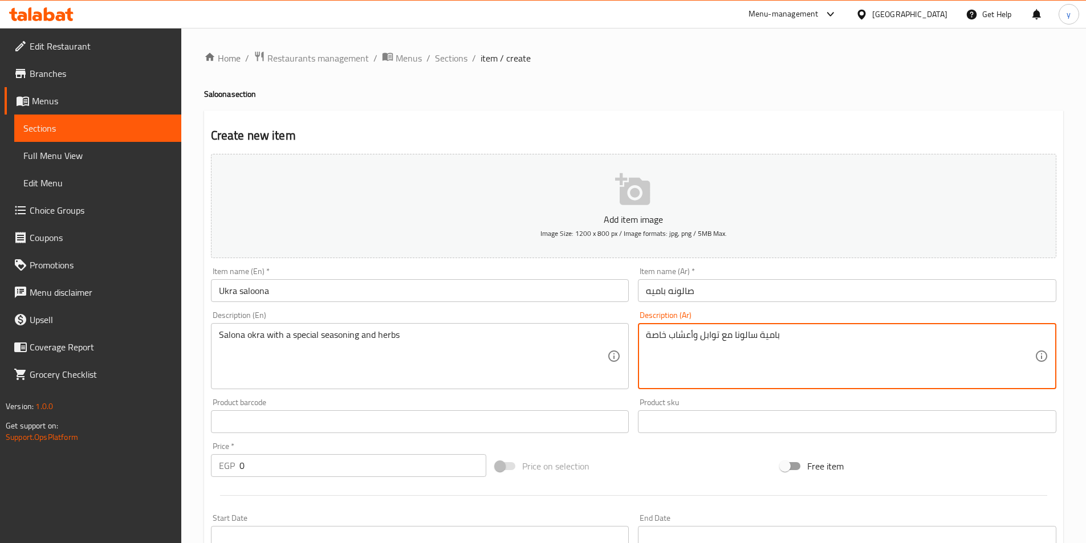
click at [808, 350] on textarea "بامية سالونا مع توابل وأعشاب خاصة" at bounding box center [840, 357] width 389 height 54
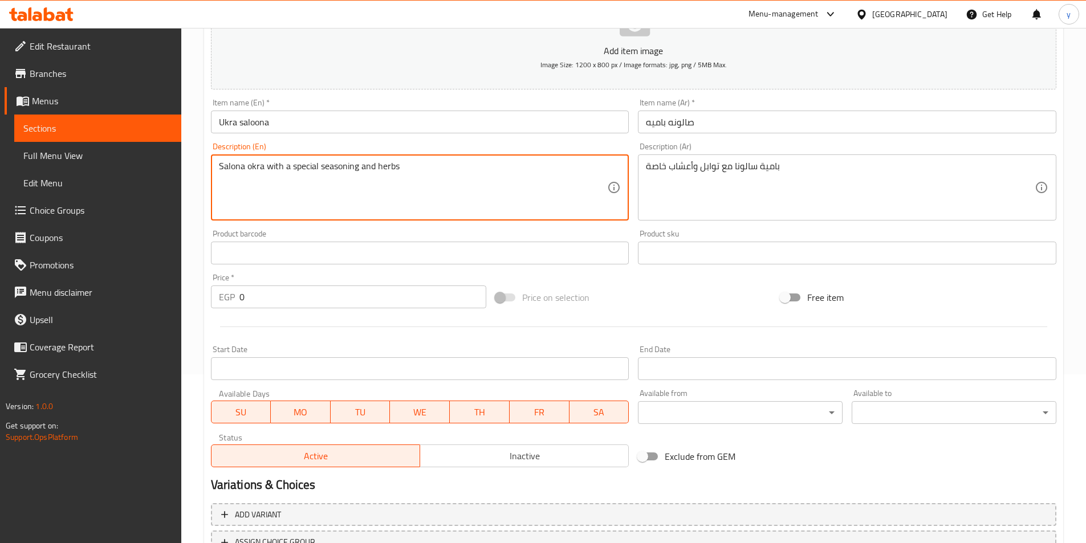
scroll to position [262, 0]
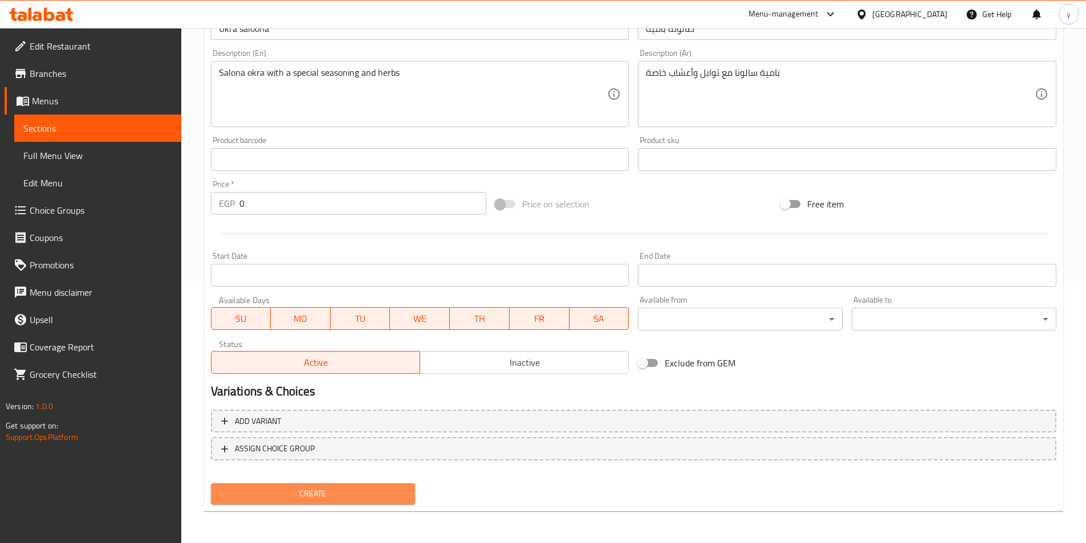
click at [383, 501] on span "Create" at bounding box center [313, 494] width 186 height 14
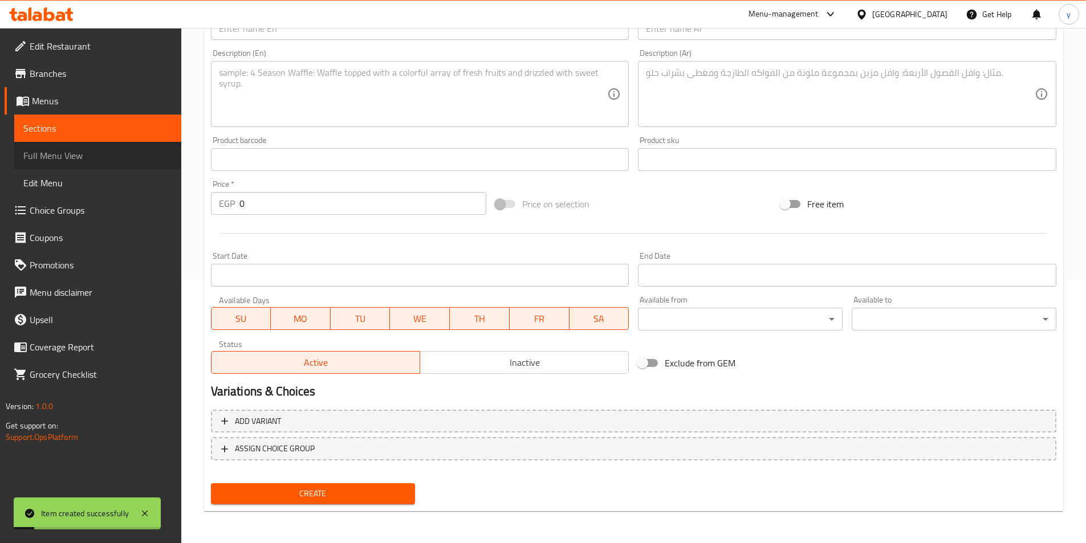
click at [105, 155] on span "Full Menu View" at bounding box center [97, 156] width 149 height 14
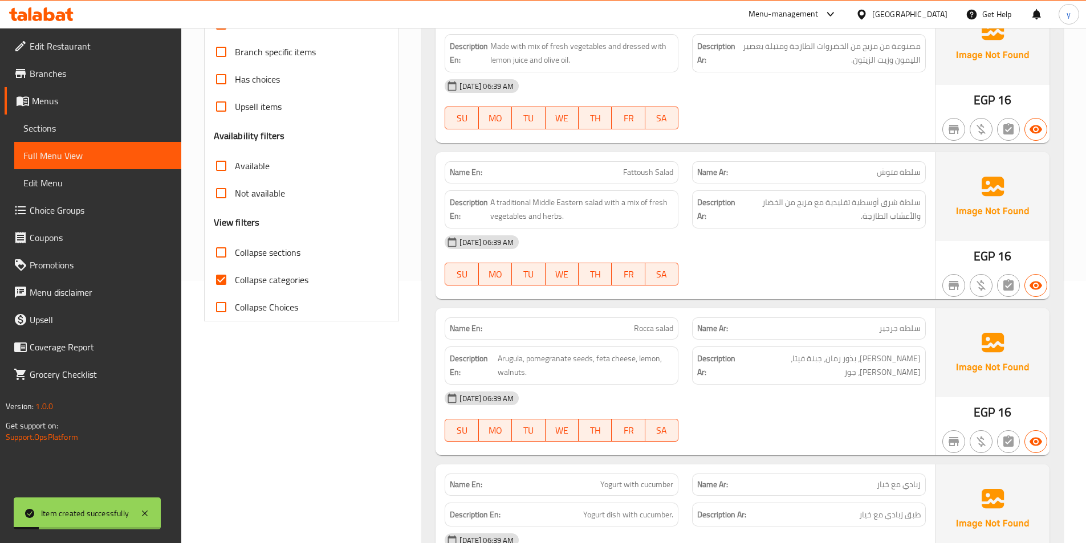
click at [103, 139] on link "Sections" at bounding box center [97, 128] width 167 height 27
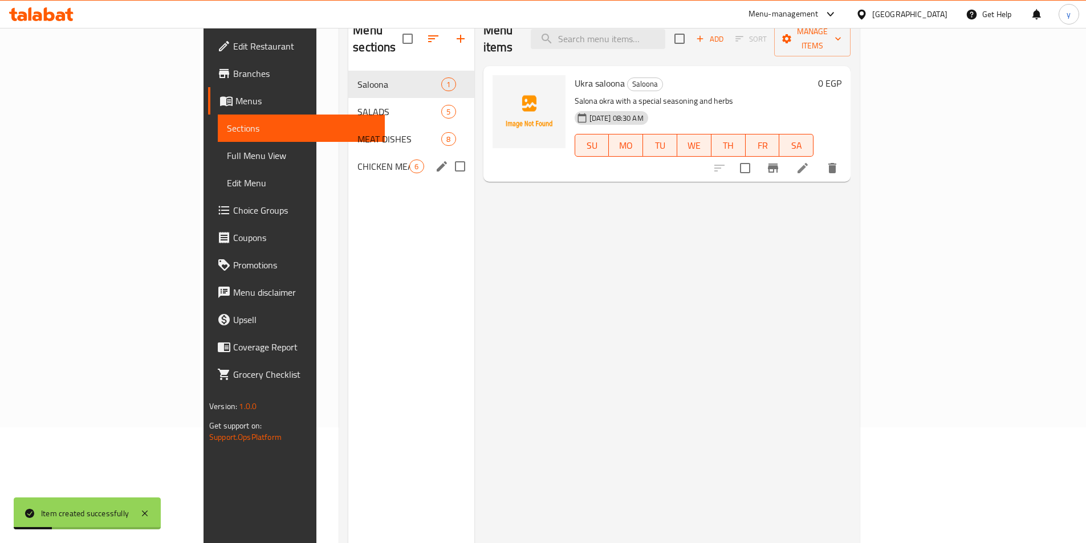
scroll to position [103, 0]
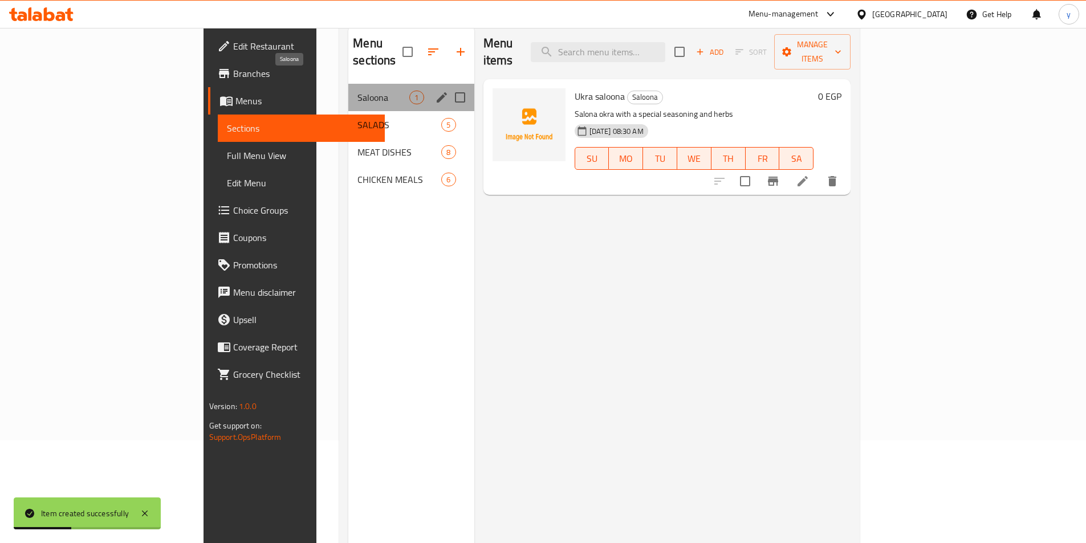
click at [357, 91] on span "Saloona" at bounding box center [383, 98] width 52 height 14
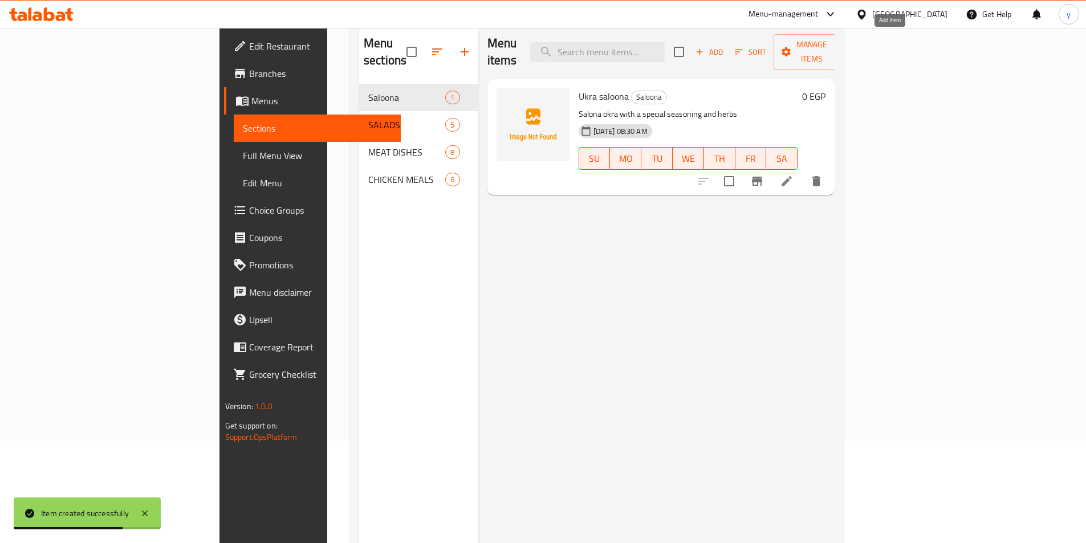
click at [725, 46] on span "Add" at bounding box center [709, 52] width 31 height 13
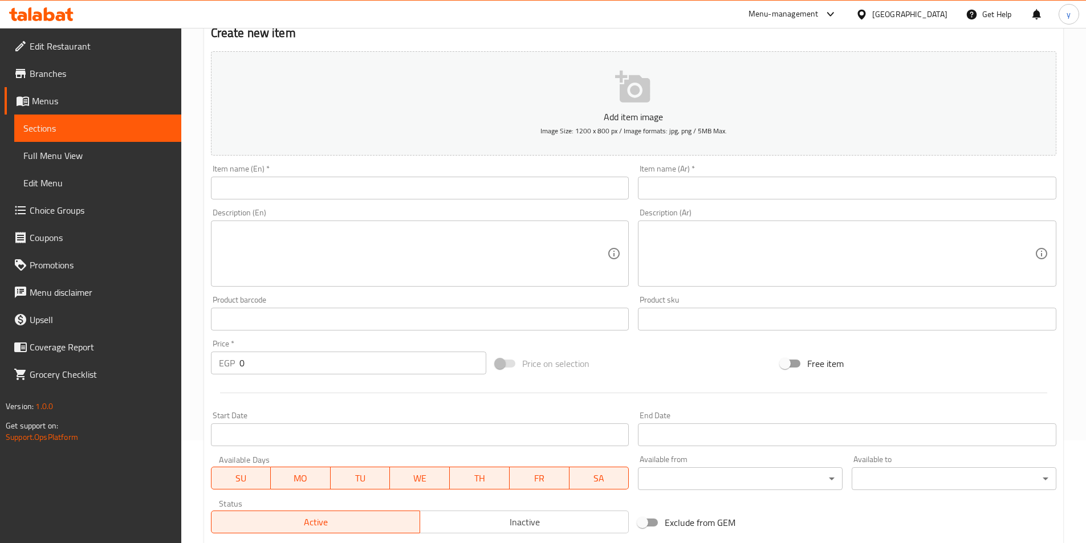
click at [412, 192] on input "text" at bounding box center [420, 188] width 418 height 23
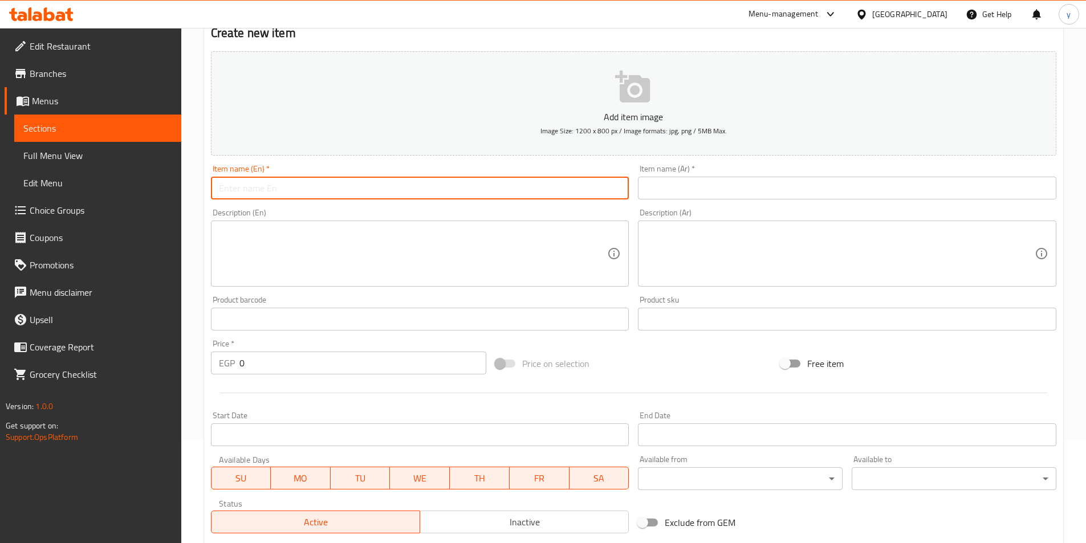
paste input "SALOONA POTATO"
type input "SALOONA POTATO"
click at [359, 222] on div "Description (En)" at bounding box center [420, 254] width 418 height 66
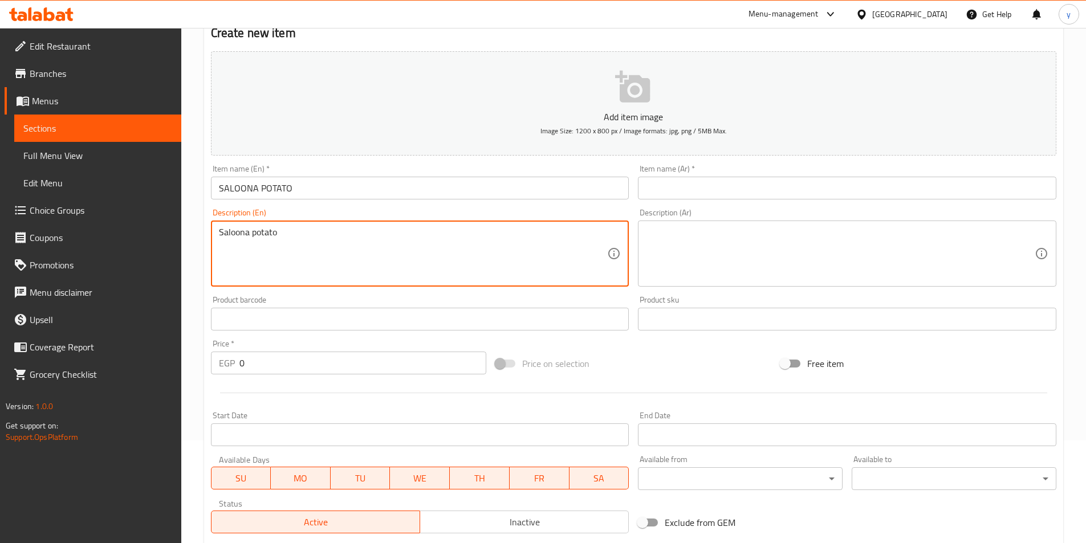
type textarea "Saloona potato"
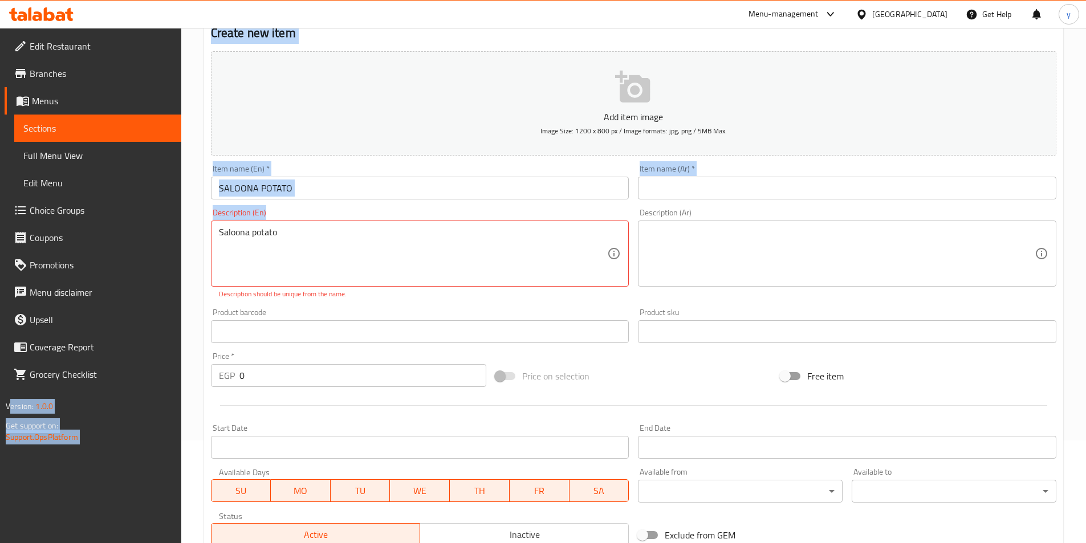
drag, startPoint x: 359, startPoint y: 222, endPoint x: 155, endPoint y: 257, distance: 207.2
click at [155, 257] on div "Edit Restaurant Branches Menus Sections Full Menu View Edit Menu Choice Groups …" at bounding box center [543, 320] width 1086 height 790
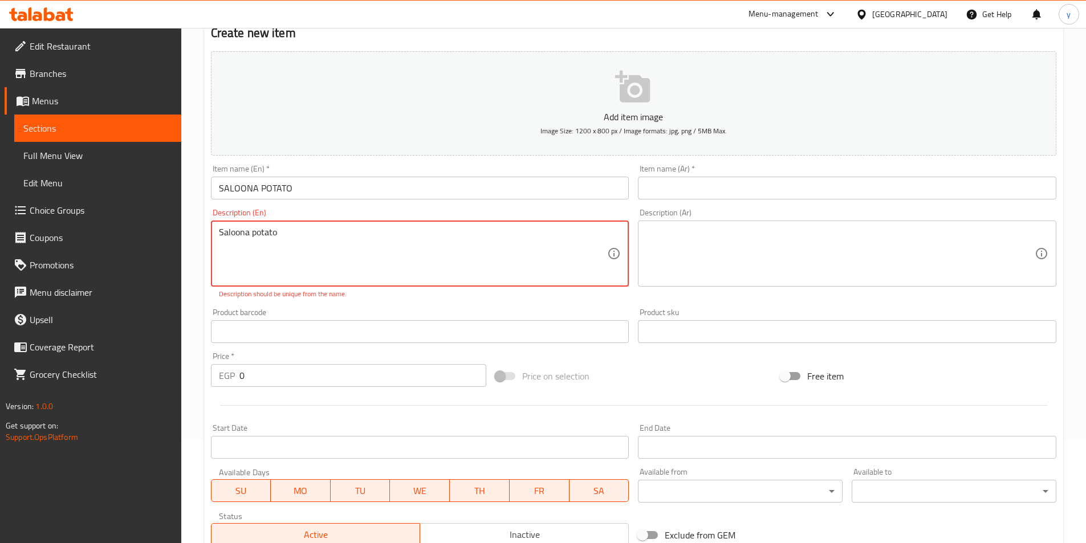
click at [286, 235] on textarea "Saloona potato" at bounding box center [413, 254] width 389 height 54
click at [315, 184] on input "SALOONA POTATO" at bounding box center [420, 188] width 418 height 23
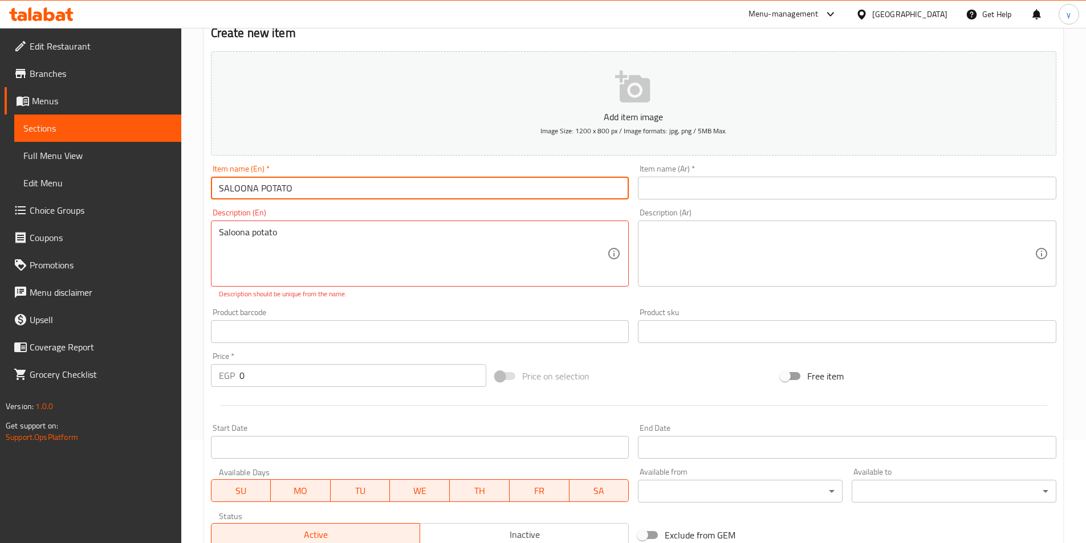
click at [315, 184] on input "SALOONA POTATO" at bounding box center [420, 188] width 418 height 23
paste input "aloona potato"
type input "Saloona potato"
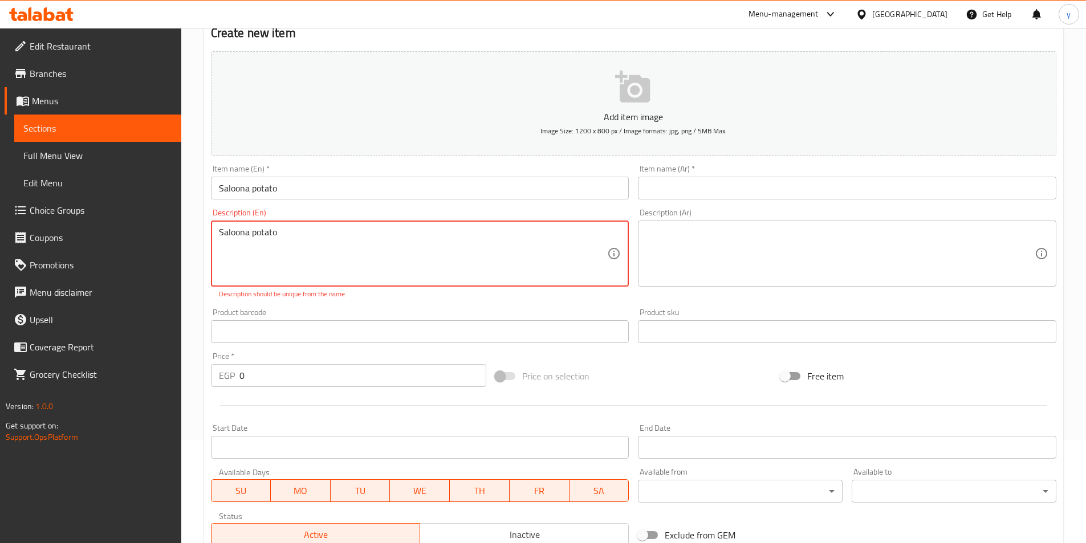
click at [304, 234] on textarea "Saloona potato" at bounding box center [413, 254] width 389 height 54
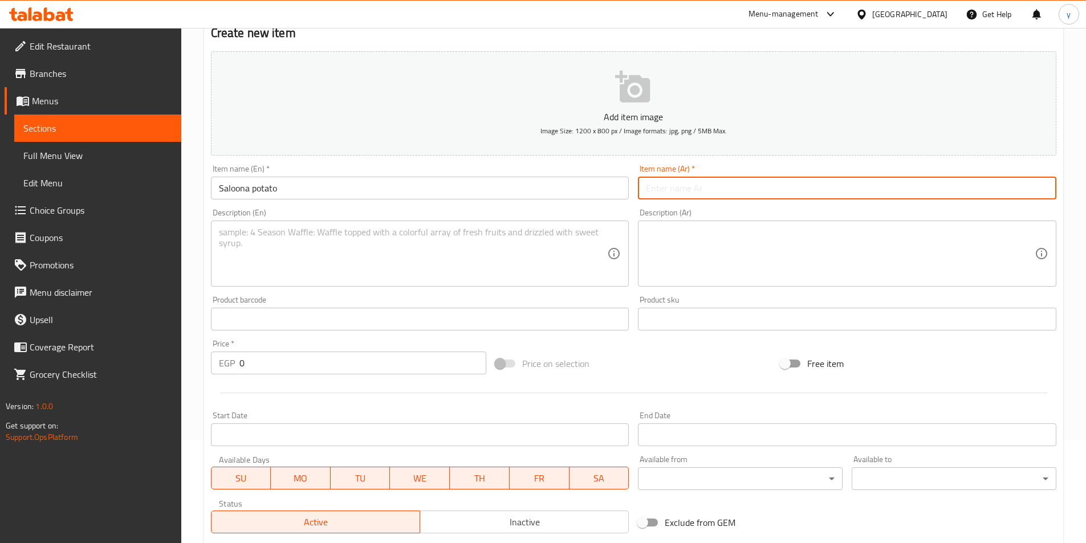
click at [799, 193] on input "text" at bounding box center [847, 188] width 418 height 23
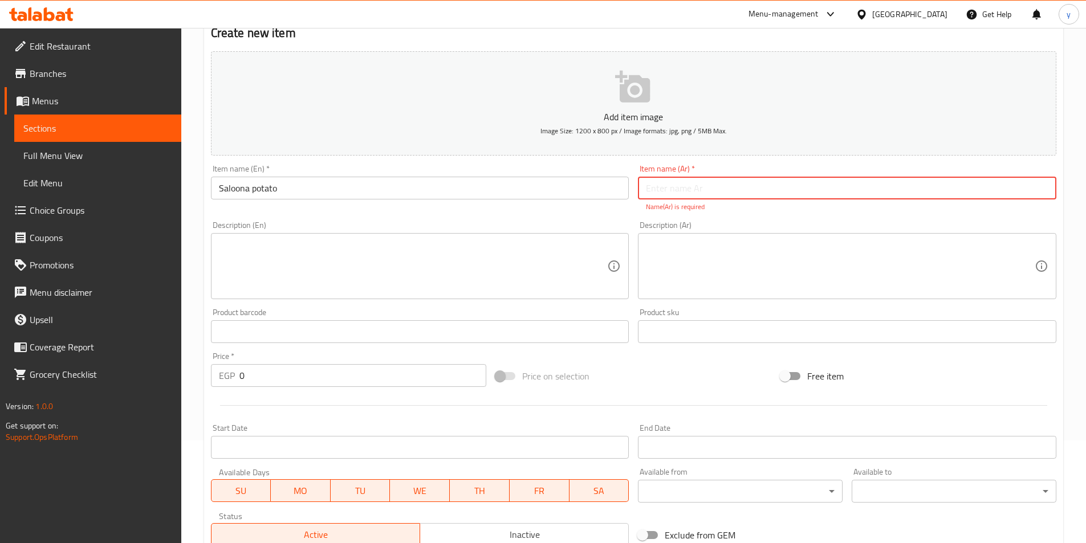
click at [739, 189] on input "text" at bounding box center [847, 188] width 418 height 23
paste input "Saloona potato"
type input "Saloona potato"
drag, startPoint x: 709, startPoint y: 189, endPoint x: 523, endPoint y: 189, distance: 186.4
click at [523, 189] on div "Add item image Image Size: 1200 x 800 px / Image formats: jpg, png / 5MB Max. I…" at bounding box center [633, 299] width 855 height 504
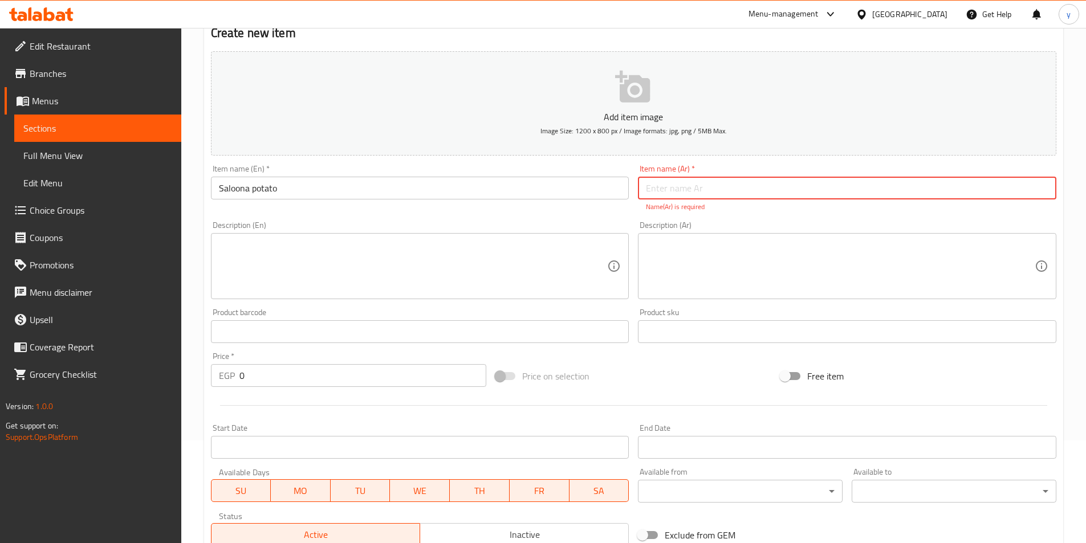
click at [818, 191] on input "text" at bounding box center [847, 188] width 418 height 23
paste input "صالونه بطاطس دجاج"
drag, startPoint x: 665, startPoint y: 189, endPoint x: 582, endPoint y: 197, distance: 83.6
click at [587, 194] on div "Add item image Image Size: 1200 x 800 px / Image formats: jpg, png / 5MB Max. I…" at bounding box center [633, 299] width 855 height 504
type input "صالونه بطاطس"
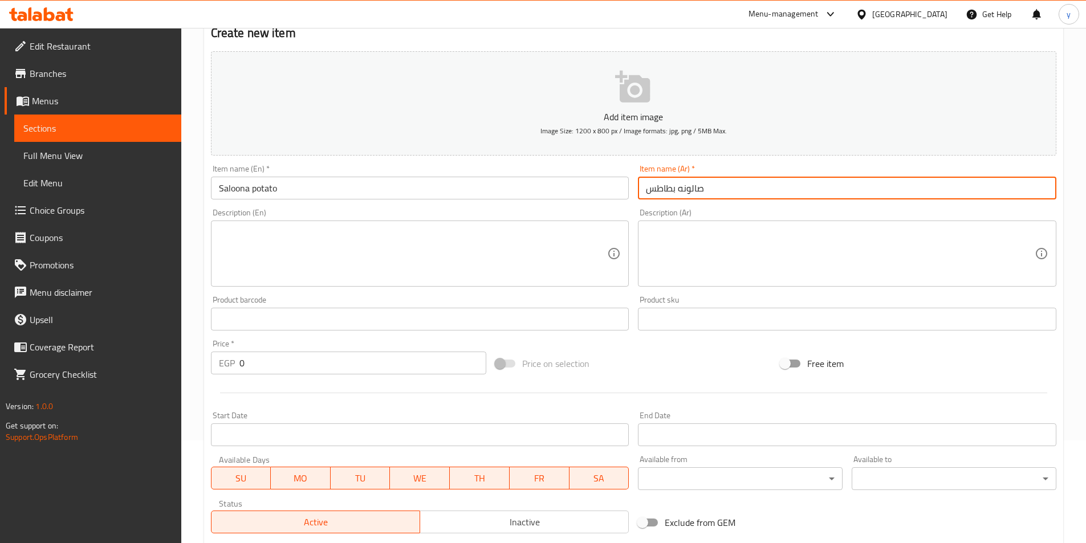
click at [283, 267] on textarea at bounding box center [413, 254] width 389 height 54
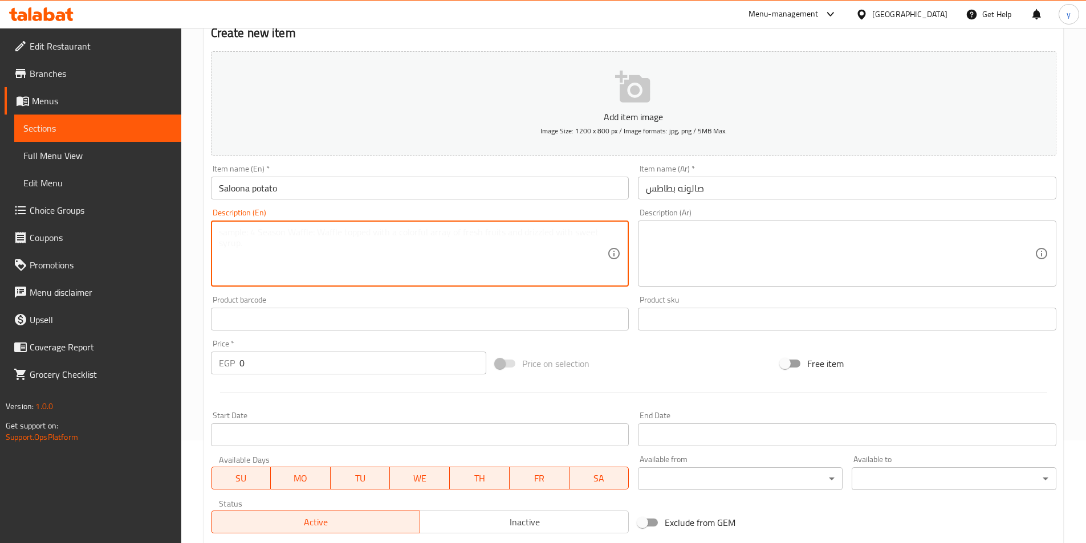
paste textarea "Grilled chicken pieces, potato cubes, herbs and tomato sauce"
drag, startPoint x: 456, startPoint y: 237, endPoint x: 202, endPoint y: 234, distance: 253.2
click at [202, 234] on div "Home / Restaurants management / Menus / Sections / item / create Saloona sectio…" at bounding box center [633, 314] width 905 height 778
type textarea "Grilled chicken pieces, potato cubes, herbs and tomato sauce"
click at [735, 255] on textarea at bounding box center [840, 254] width 389 height 54
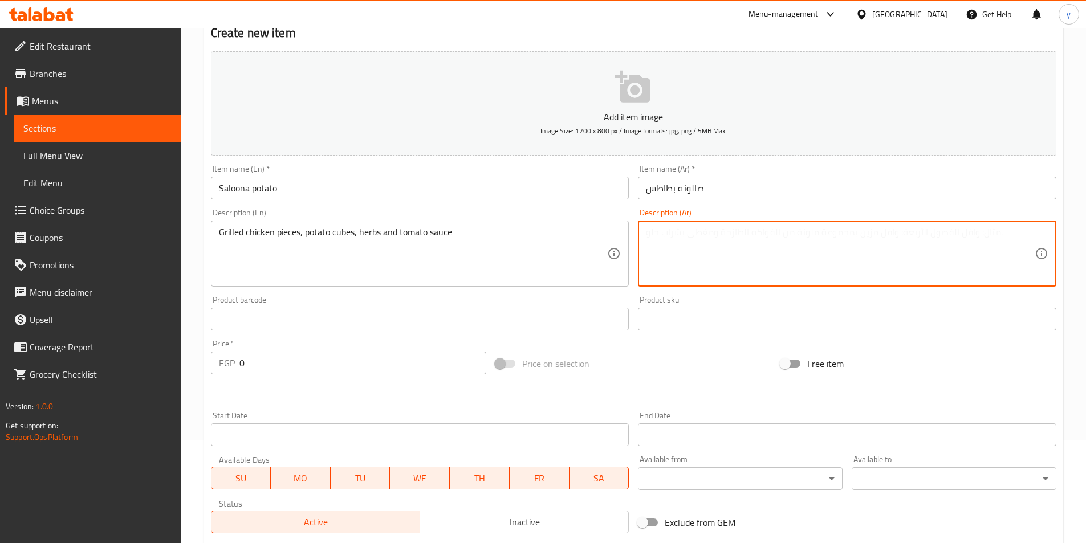
paste textarea "قطع دجاج مشوية، مكعبات بطاطس، أعشاب وصلصة طماطم"
drag, startPoint x: 677, startPoint y: 237, endPoint x: 698, endPoint y: 245, distance: 22.0
click at [698, 245] on textarea "قطع دجاج مشوية، مكعبات بطاطس، أعشاب وصلصة طماطم" at bounding box center [840, 254] width 389 height 54
type textarea "قطع دجاج مشوية، مكعبات بطاطس، أعشاب وصوص طماطم"
click at [331, 369] on input "0" at bounding box center [362, 363] width 247 height 23
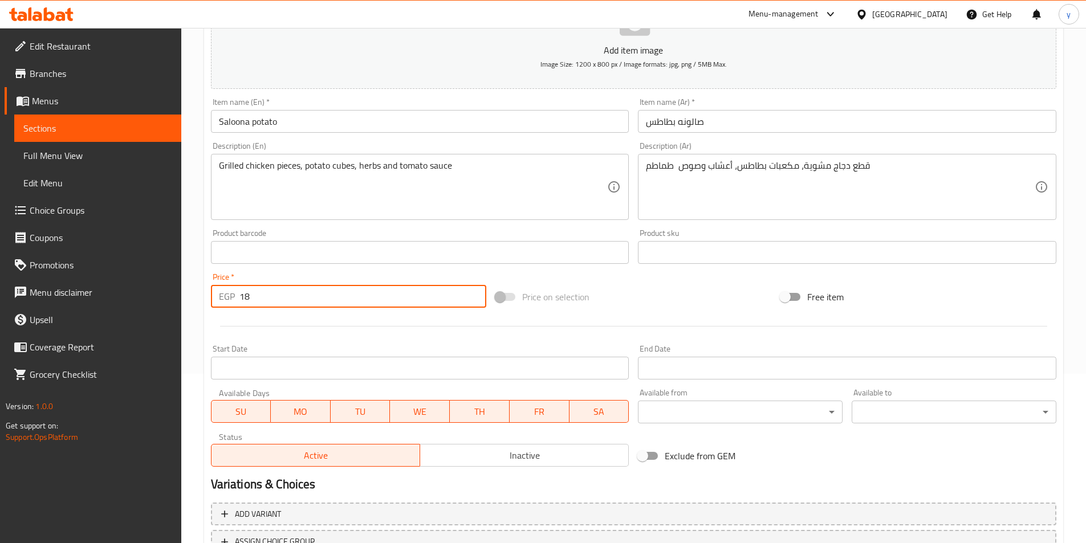
scroll to position [262, 0]
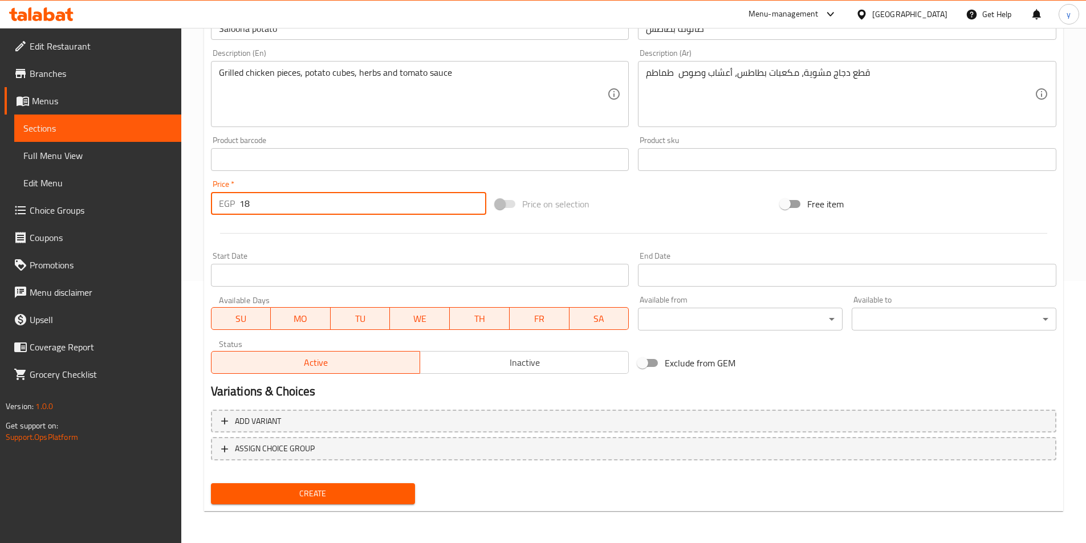
type input "18"
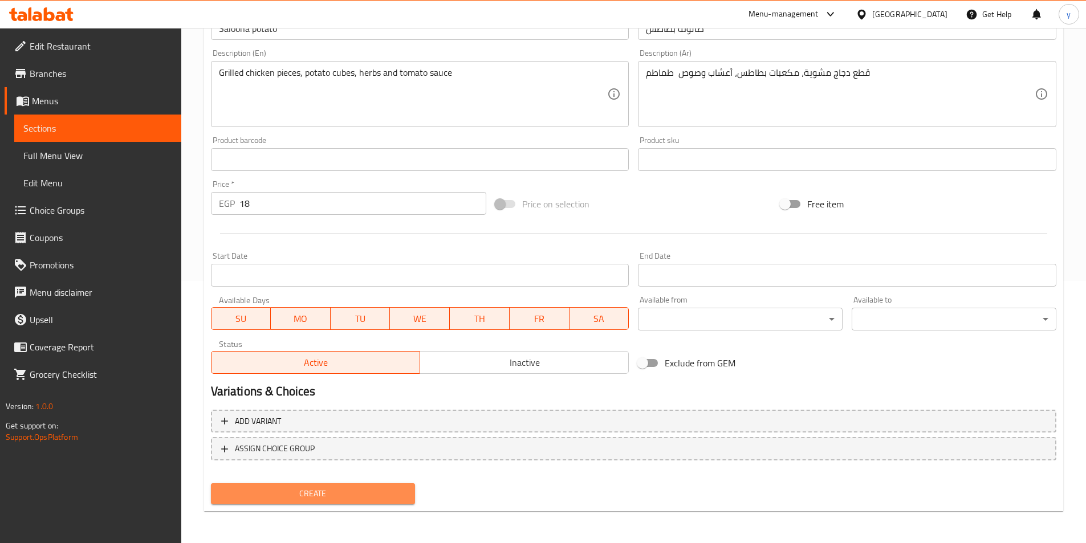
click at [308, 501] on span "Create" at bounding box center [313, 494] width 186 height 14
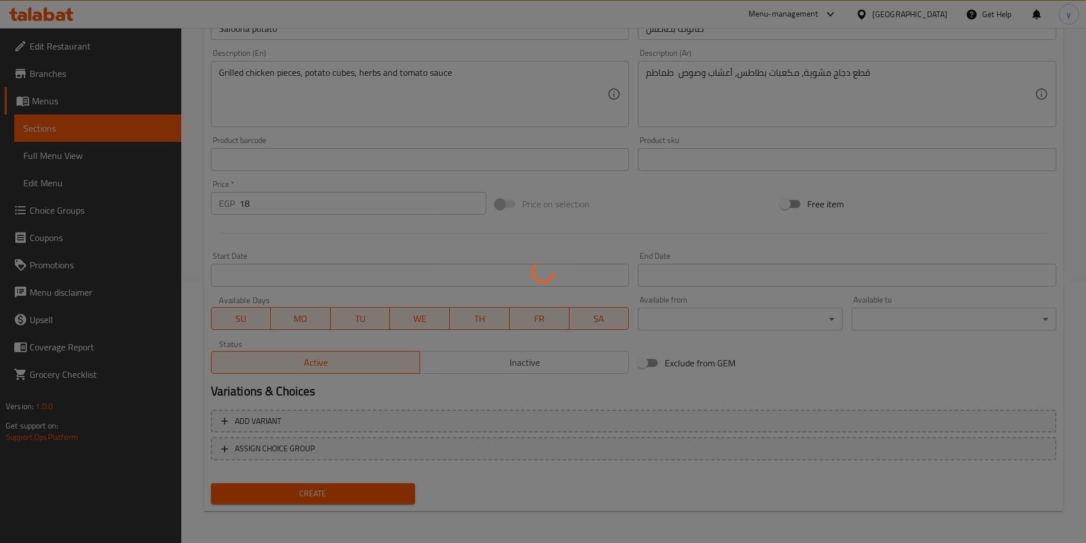
type input "0"
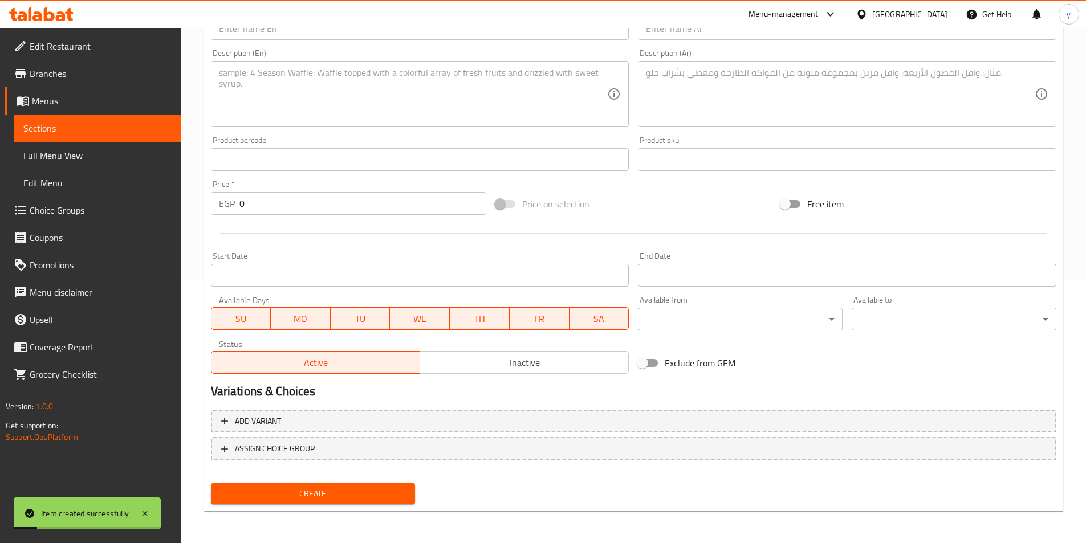
click at [36, 152] on span "Full Menu View" at bounding box center [97, 156] width 149 height 14
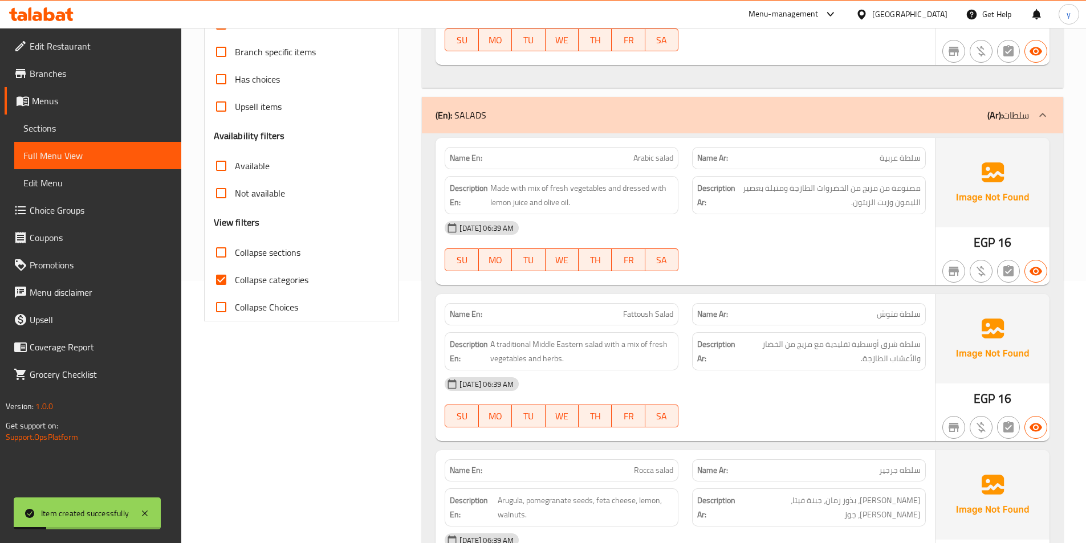
click at [46, 135] on span "Sections" at bounding box center [97, 128] width 149 height 14
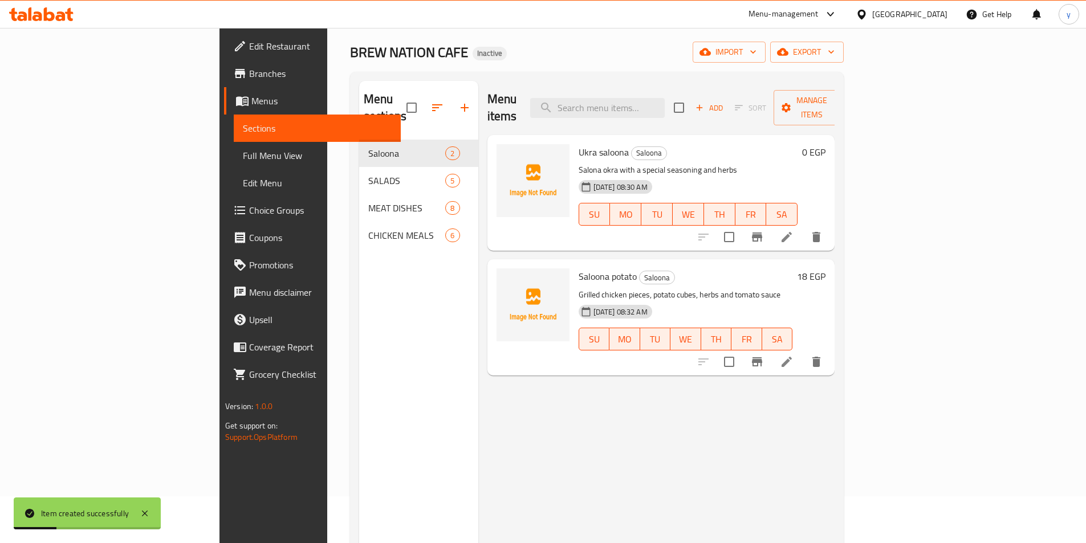
scroll to position [46, 0]
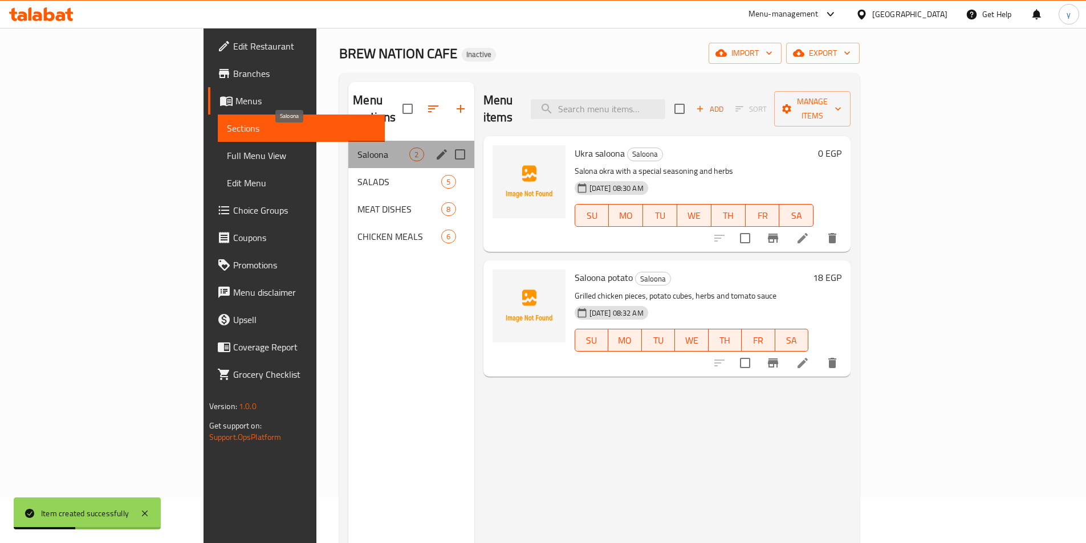
click at [357, 148] on span "Saloona" at bounding box center [383, 155] width 52 height 14
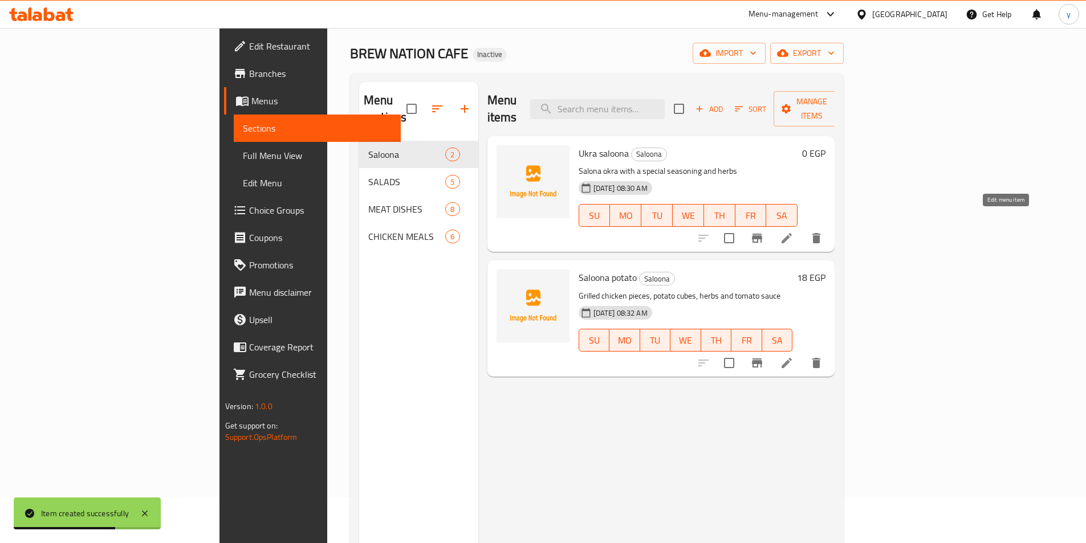
click at [794, 231] on icon at bounding box center [787, 238] width 14 height 14
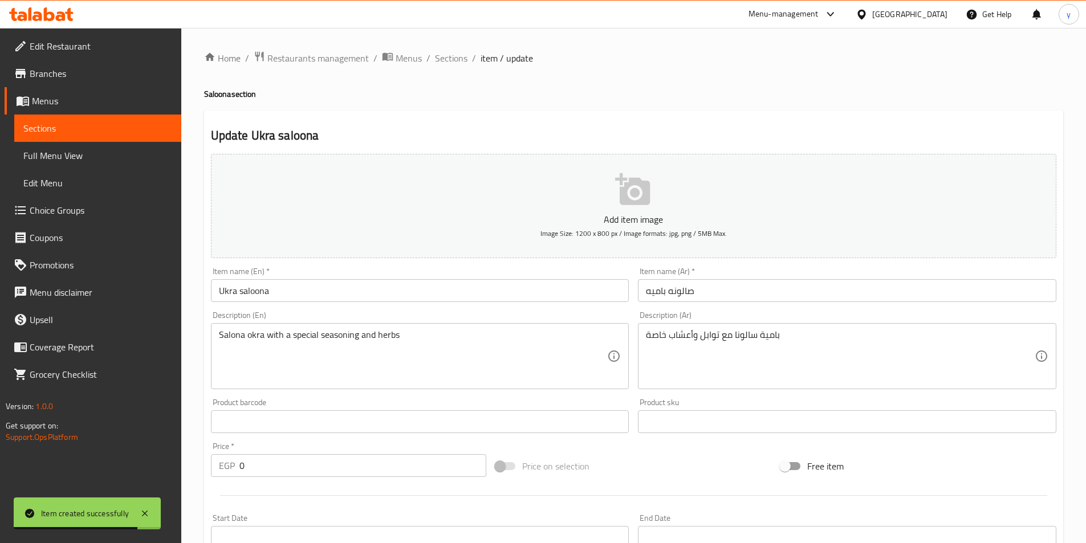
click at [266, 466] on input "0" at bounding box center [362, 465] width 247 height 23
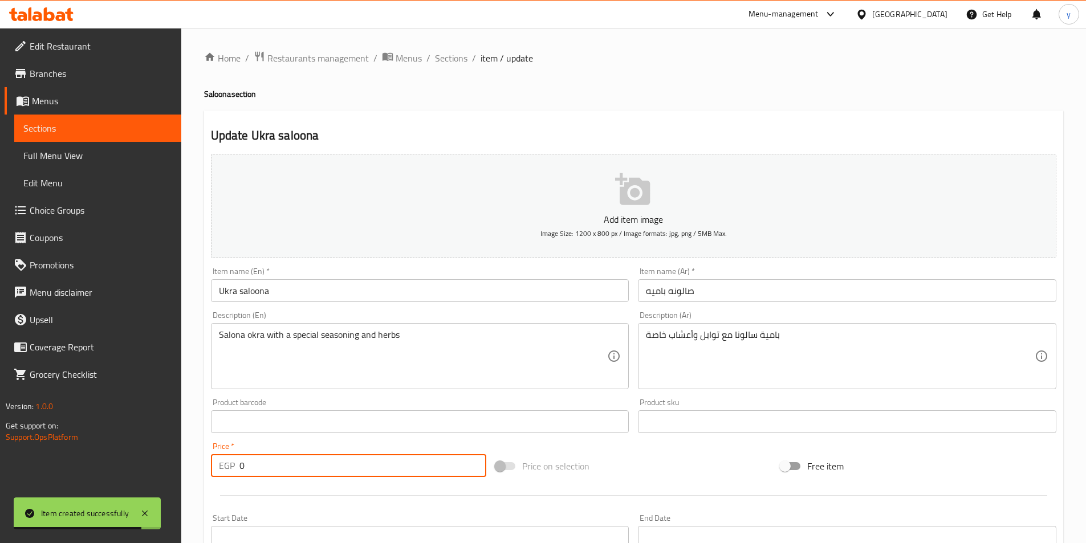
click at [266, 466] on input "0" at bounding box center [362, 465] width 247 height 23
type input "18"
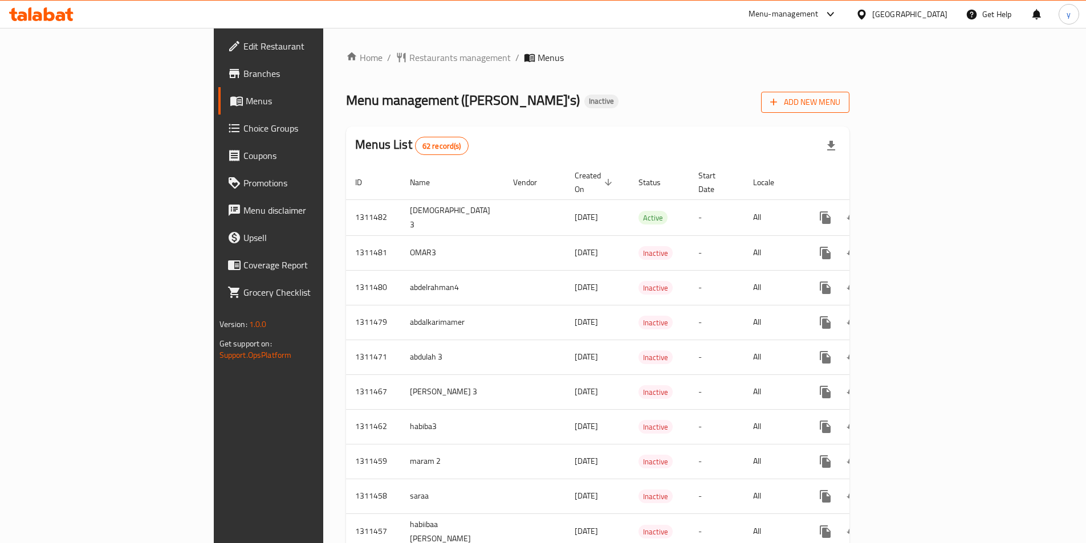
click at [840, 107] on span "Add New Menu" at bounding box center [805, 102] width 70 height 14
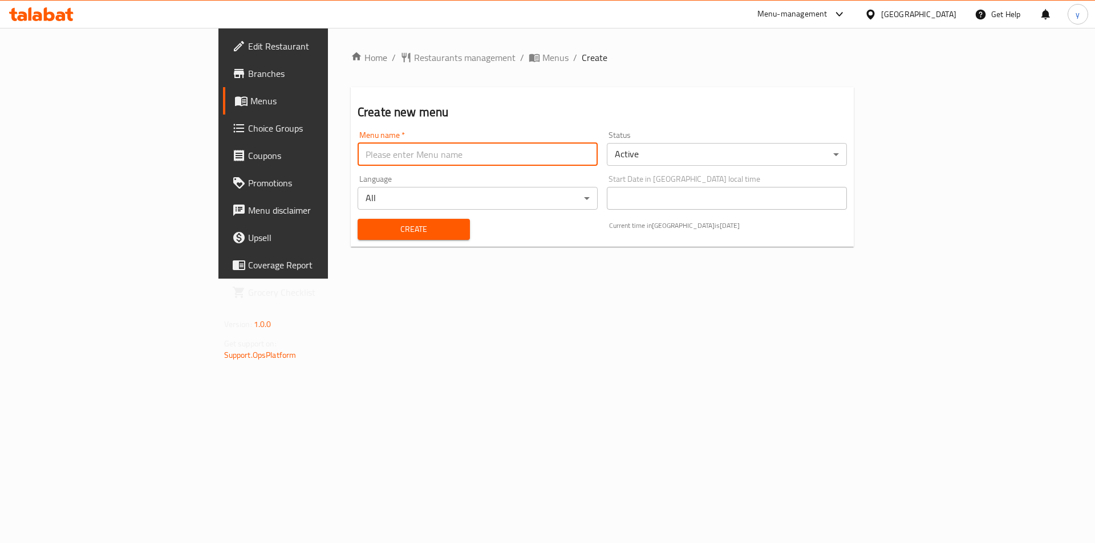
click at [401, 162] on input "text" at bounding box center [477, 154] width 240 height 23
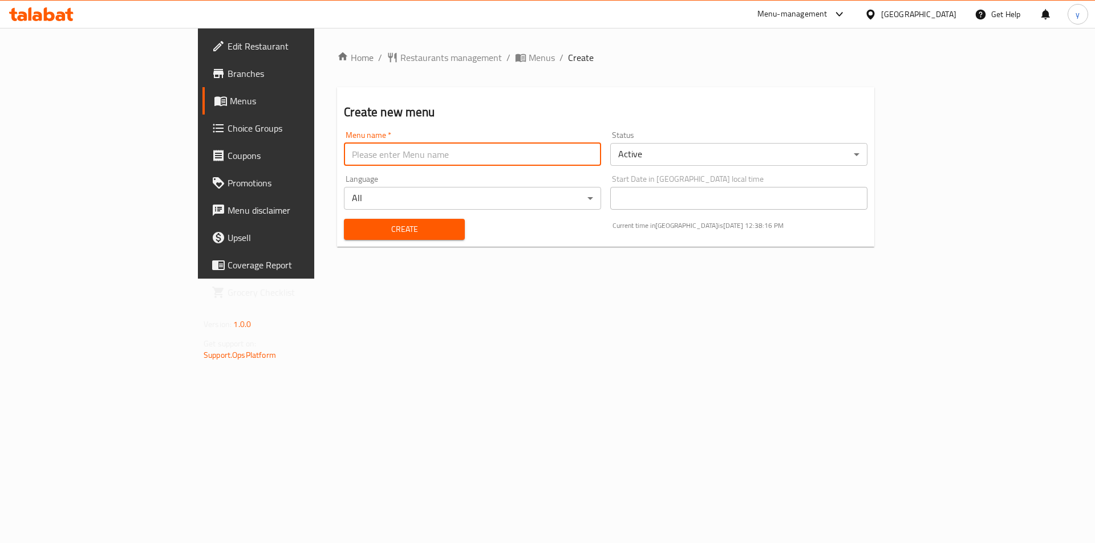
type input "[PERSON_NAME]"
click at [393, 235] on span "Create" at bounding box center [404, 229] width 102 height 14
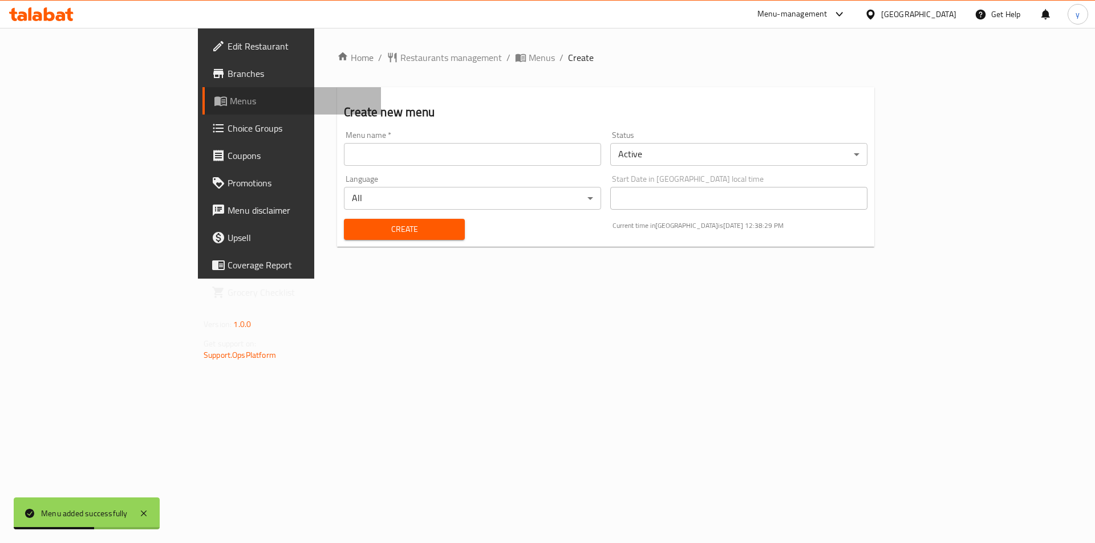
click at [230, 100] on span "Menus" at bounding box center [301, 101] width 142 height 14
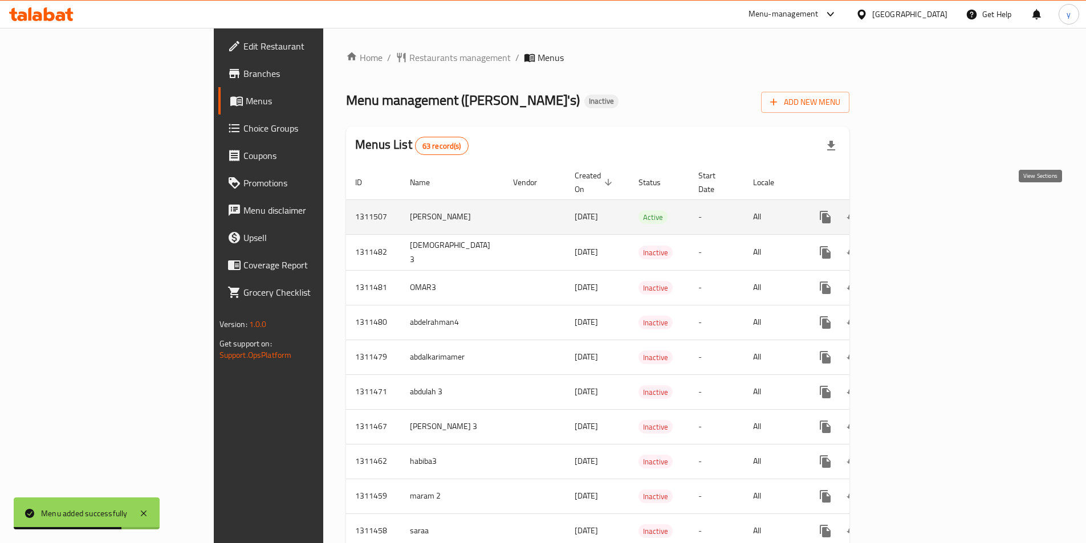
click at [921, 208] on link "enhanced table" at bounding box center [907, 217] width 27 height 27
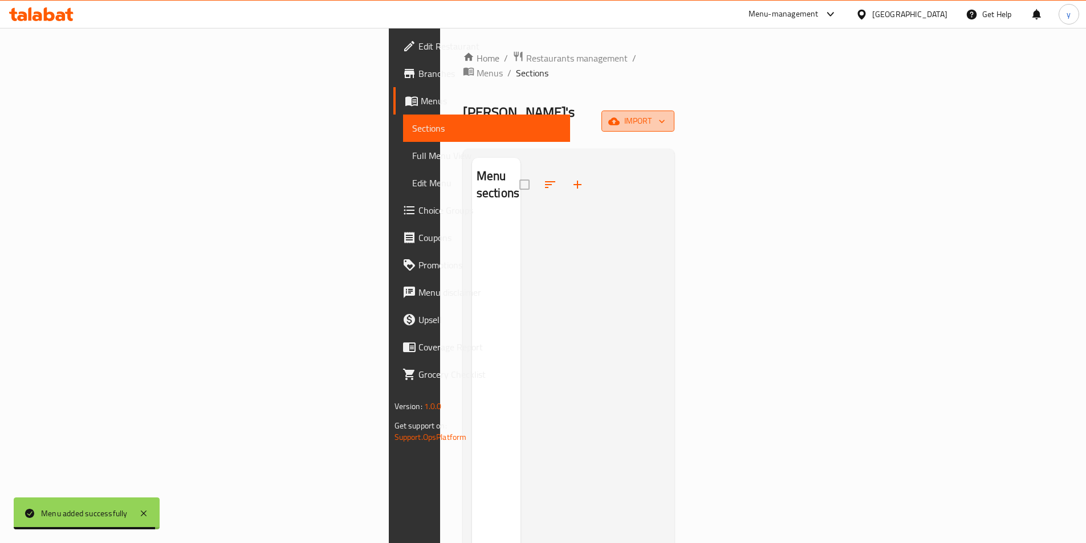
click at [665, 114] on span "import" at bounding box center [638, 121] width 55 height 14
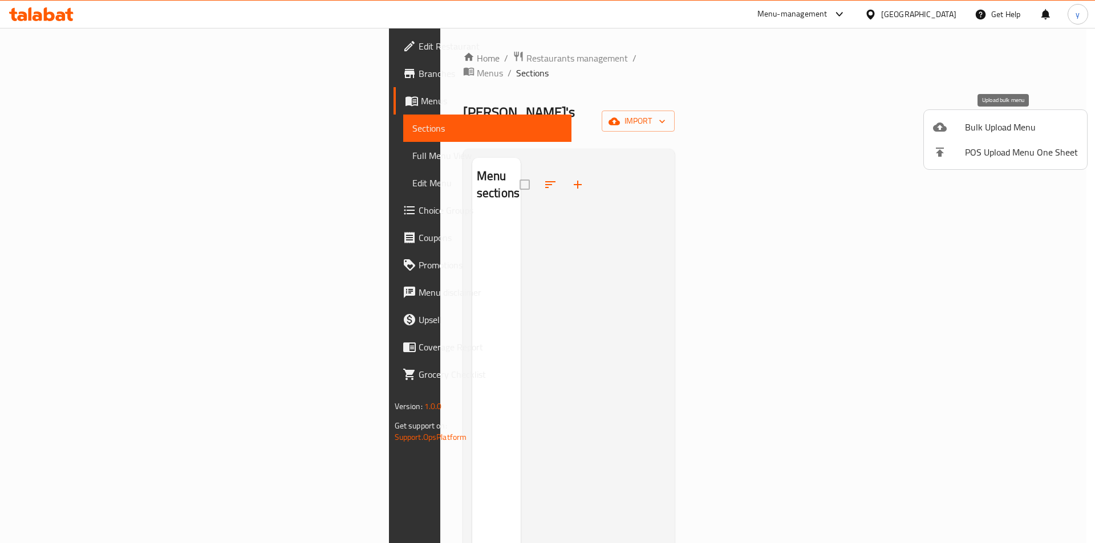
click at [1009, 128] on span "Bulk Upload Menu" at bounding box center [1021, 127] width 113 height 14
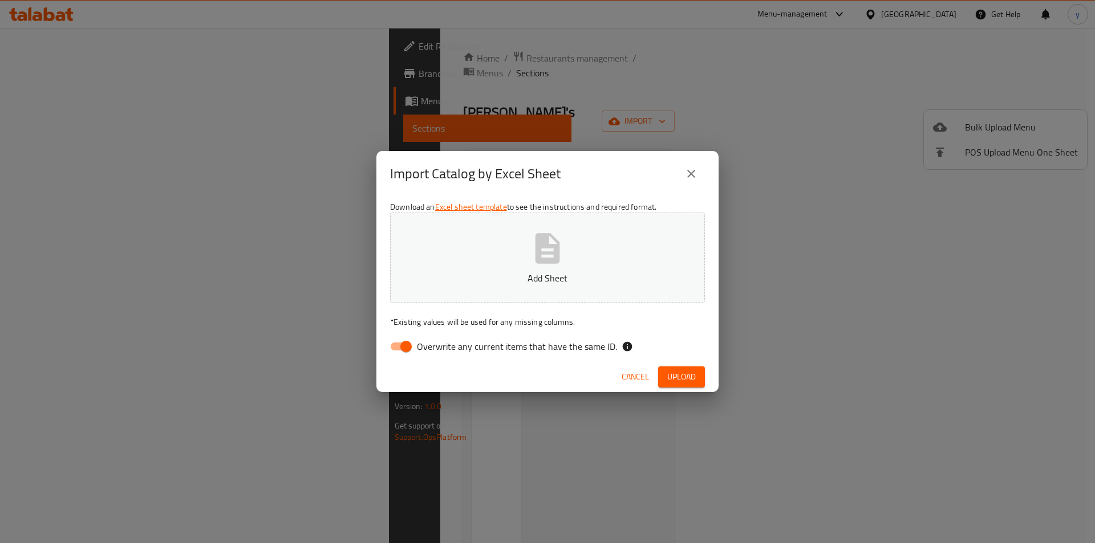
click at [489, 351] on span "Overwrite any current items that have the same ID." at bounding box center [517, 347] width 200 height 14
click at [438, 351] on input "Overwrite any current items that have the same ID." at bounding box center [405, 347] width 65 height 22
checkbox input "false"
click at [689, 372] on span "Upload" at bounding box center [681, 377] width 29 height 14
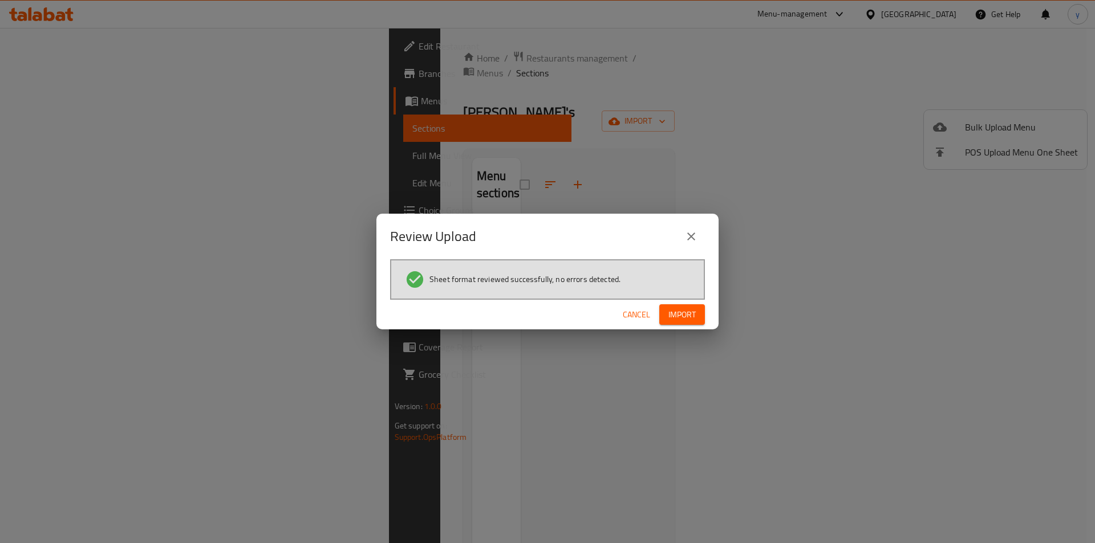
click at [686, 316] on span "Import" at bounding box center [681, 315] width 27 height 14
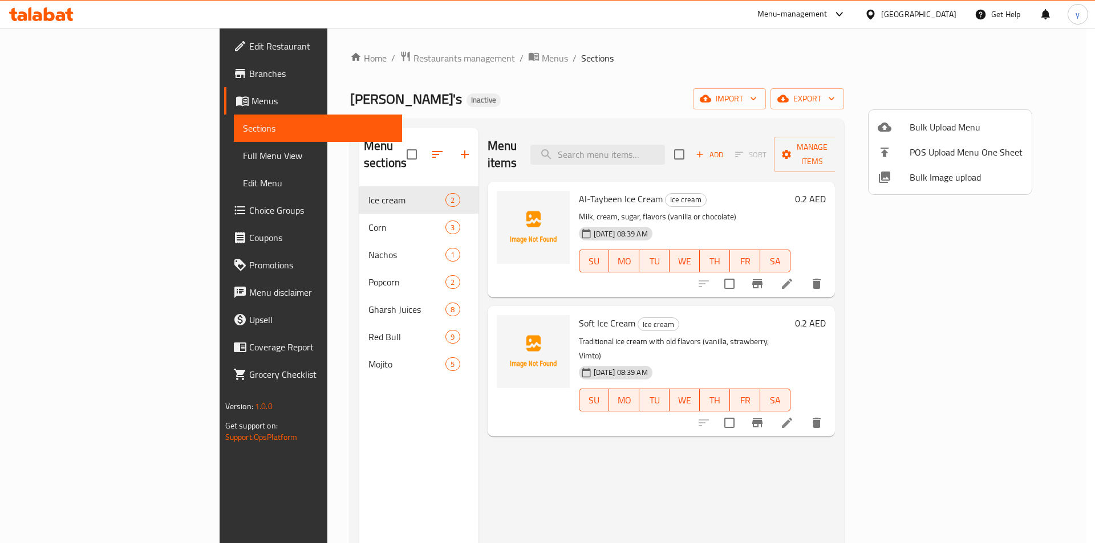
click at [1009, 265] on div at bounding box center [547, 271] width 1095 height 543
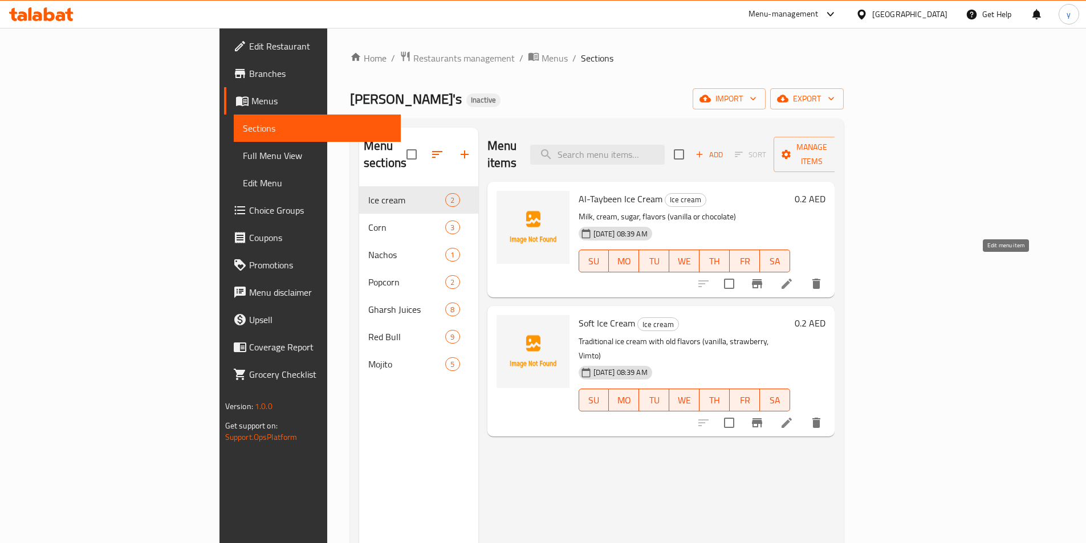
click at [792, 279] on icon at bounding box center [787, 284] width 10 height 10
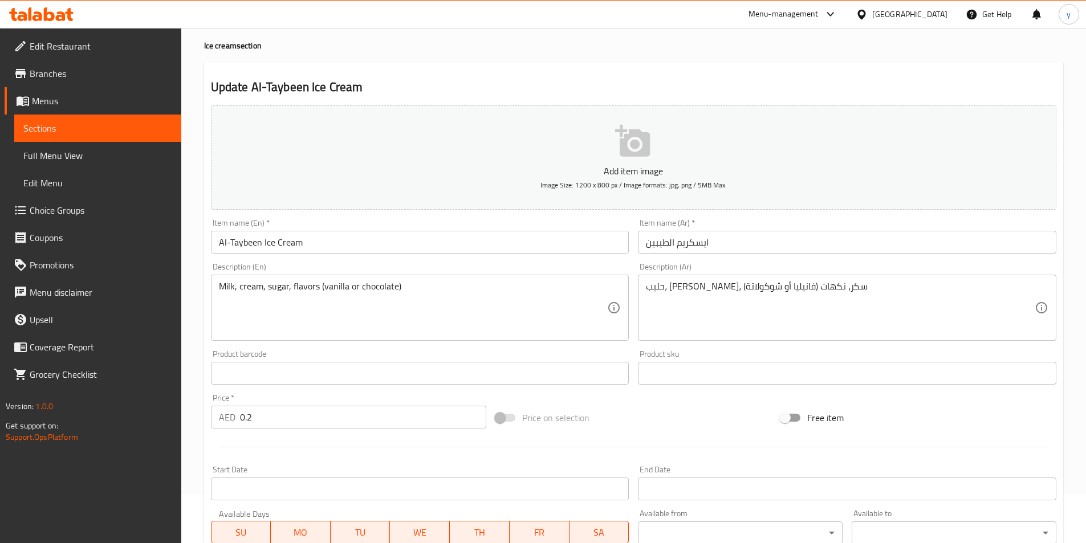
scroll to position [34, 0]
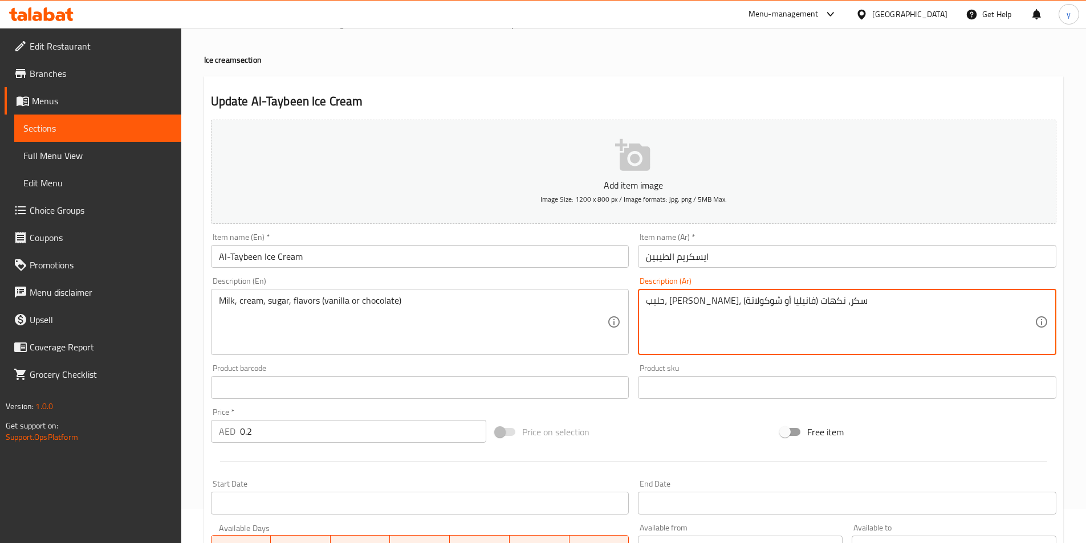
drag, startPoint x: 722, startPoint y: 304, endPoint x: 635, endPoint y: 311, distance: 88.1
click at [822, 327] on textarea "حليب، [PERSON_NAME]، سكر، نكهات (فانيليا أو شوكولاتة)" at bounding box center [840, 322] width 389 height 54
click at [830, 311] on textarea "حليب، [PERSON_NAME]، سكر، نكهات (فانيليا أو شوكولاتة)" at bounding box center [840, 322] width 389 height 54
click at [843, 306] on textarea "حليب، [PERSON_NAME]، سكر، نكهات (فانيليا أو شوكولاتة)" at bounding box center [840, 322] width 389 height 54
drag, startPoint x: 830, startPoint y: 311, endPoint x: 643, endPoint y: 356, distance: 192.9
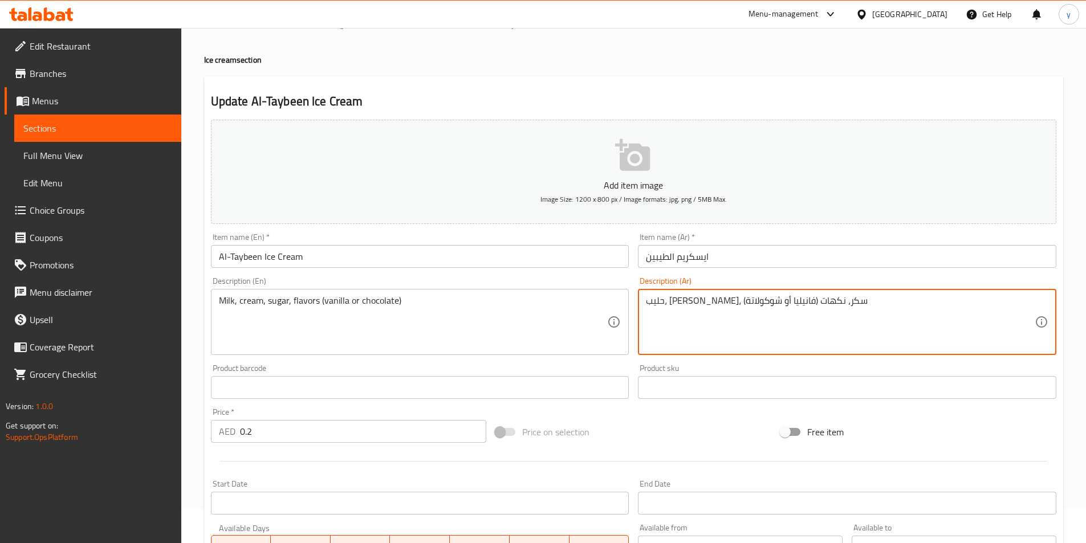
click at [643, 356] on div "Description (Ar) حليب، كريمة، سكر، نكهات (فانيليا أو شوكولاتة) Description (Ar)" at bounding box center [847, 316] width 428 height 87
click at [826, 309] on textarea "حليب، [PERSON_NAME]، سكر، نكهات (فانيليا أو شوكولاتة)" at bounding box center [840, 322] width 389 height 54
drag, startPoint x: 826, startPoint y: 309, endPoint x: 625, endPoint y: 349, distance: 204.6
click at [625, 349] on div "Add item image Image Size: 1200 x 800 px / Image formats: jpg, png / 5MB Max. I…" at bounding box center [633, 360] width 855 height 491
click at [843, 333] on textarea "حليب، [PERSON_NAME]، سكر، نكهات (فانيليا أو شوكولاتة)" at bounding box center [840, 322] width 389 height 54
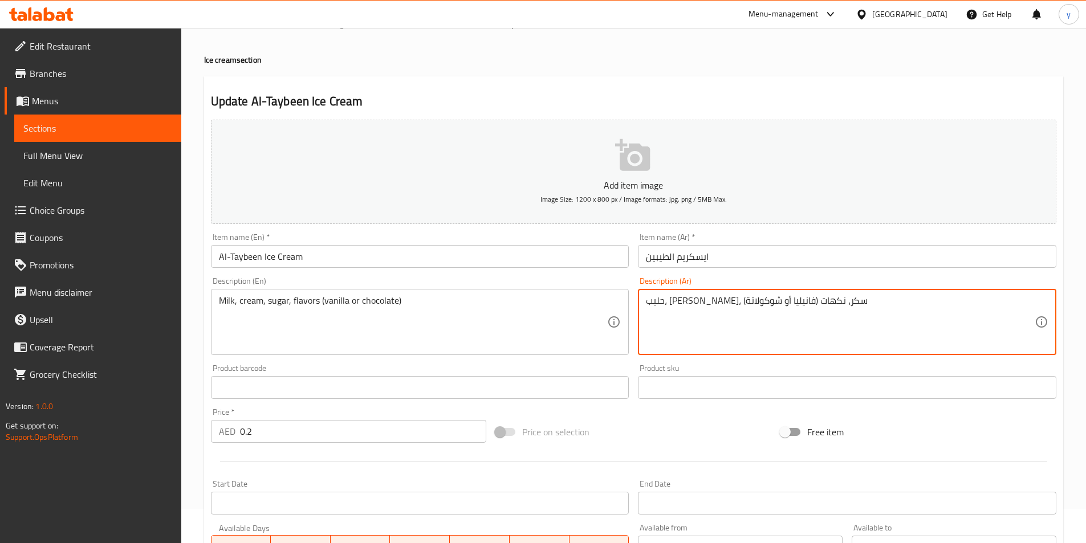
drag, startPoint x: 826, startPoint y: 306, endPoint x: 562, endPoint y: 309, distance: 264.0
click at [562, 309] on div "Add item image Image Size: 1200 x 800 px / Image formats: jpg, png / 5MB Max. I…" at bounding box center [633, 360] width 855 height 491
click at [706, 330] on textarea "حليب، [PERSON_NAME]، سكر، نكهات (فانيليا أو شوكولاتة)" at bounding box center [840, 322] width 389 height 54
click at [847, 315] on textarea "حليب، [PERSON_NAME]، سكر، نكهات (فانيليا أو شوكولاتة)" at bounding box center [840, 322] width 389 height 54
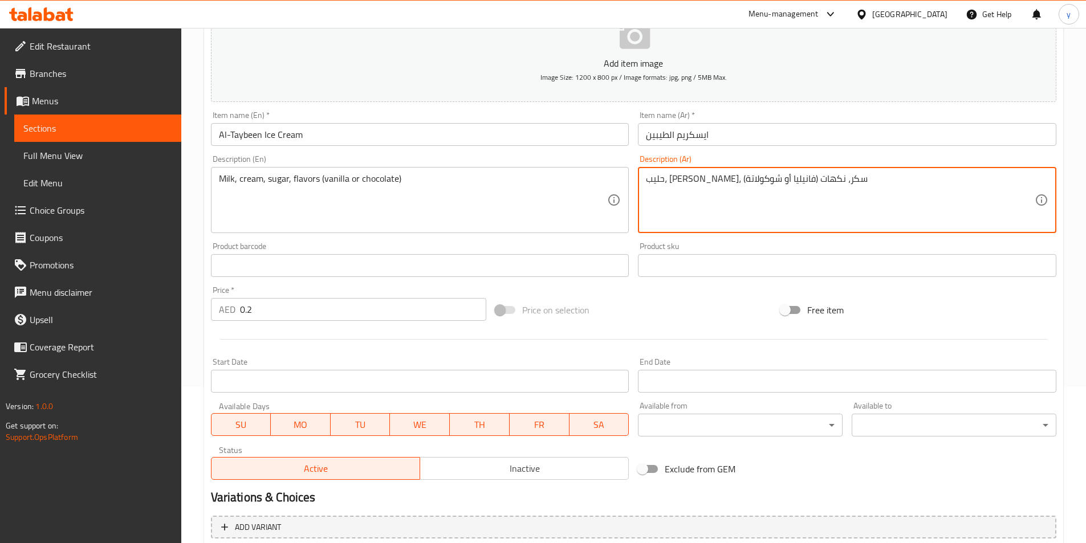
scroll to position [0, 0]
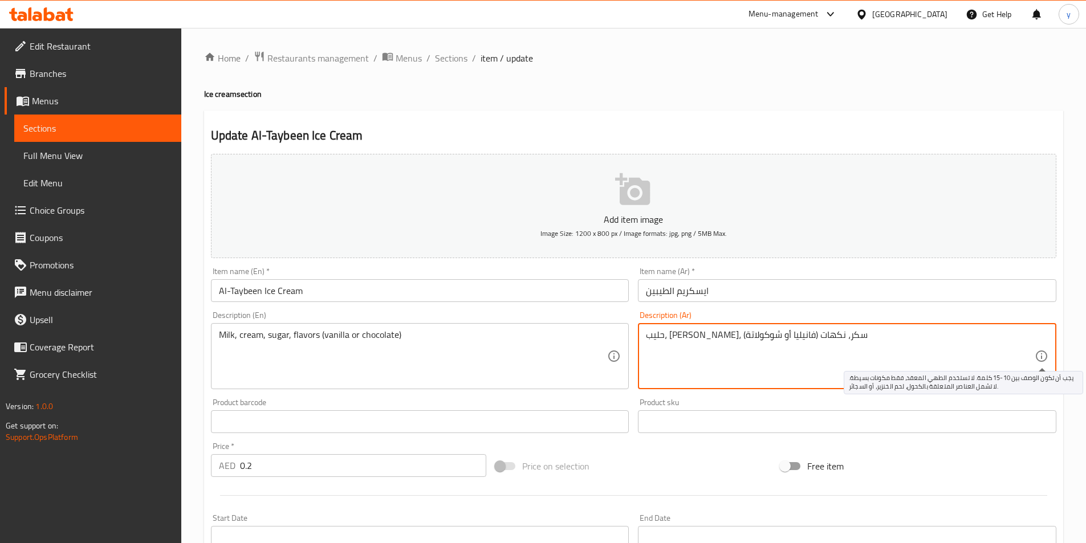
click at [1022, 355] on textarea "حليب، [PERSON_NAME]، سكر، نكهات (فانيليا أو شوكولاتة)" at bounding box center [840, 357] width 389 height 54
drag, startPoint x: 850, startPoint y: 356, endPoint x: 599, endPoint y: 336, distance: 251.1
click at [599, 336] on div "Add item image Image Size: 1200 x 800 px / Image formats: jpg, png / 5MB Max. I…" at bounding box center [633, 394] width 855 height 491
click at [787, 291] on input "ايسكريم الطيبين" at bounding box center [847, 290] width 418 height 23
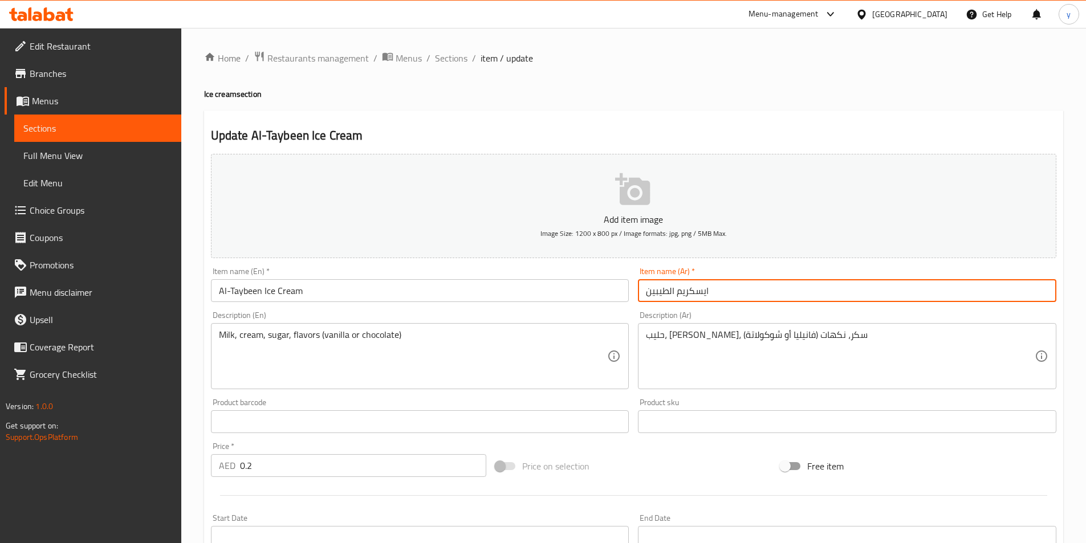
click at [786, 291] on input "ايسكريم الطيبين" at bounding box center [847, 290] width 418 height 23
click at [782, 292] on input "ايسكريم الطيبين" at bounding box center [847, 290] width 418 height 23
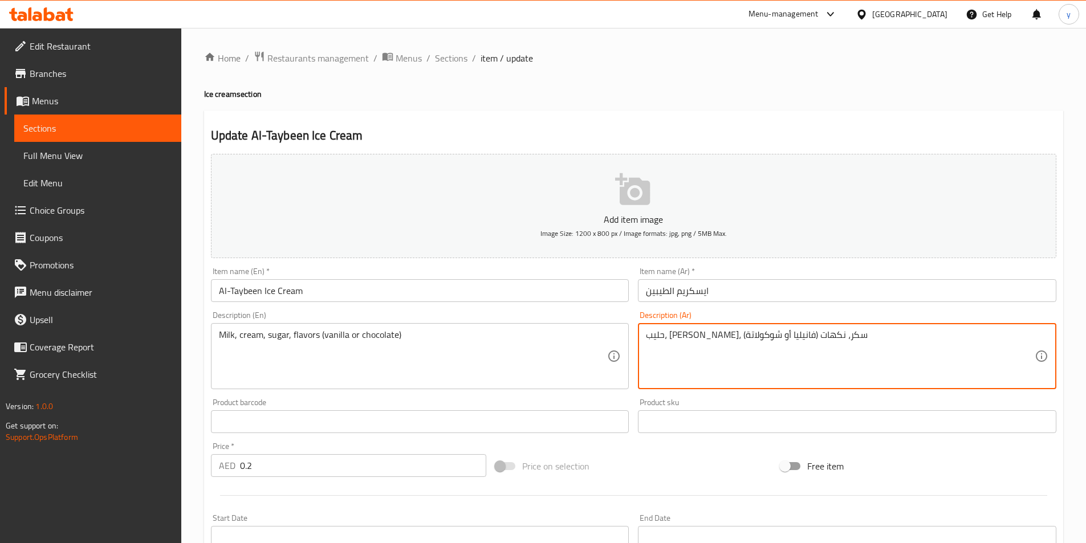
drag, startPoint x: 720, startPoint y: 336, endPoint x: 659, endPoint y: 336, distance: 61.0
drag, startPoint x: 710, startPoint y: 343, endPoint x: 725, endPoint y: 347, distance: 14.7
click at [710, 344] on textarea "حليب، كريمة، سكر، نكهات (فانيليا أو شوكولاتة)" at bounding box center [840, 357] width 389 height 54
click at [728, 347] on textarea "حليب، [PERSON_NAME]، سكر، نكهات (فانيليا أو شوكولاتة)" at bounding box center [840, 357] width 389 height 54
click at [720, 343] on textarea "حليب، [PERSON_NAME]، سكر، نكهات (فانيليا أو شوكولاتة)" at bounding box center [840, 357] width 389 height 54
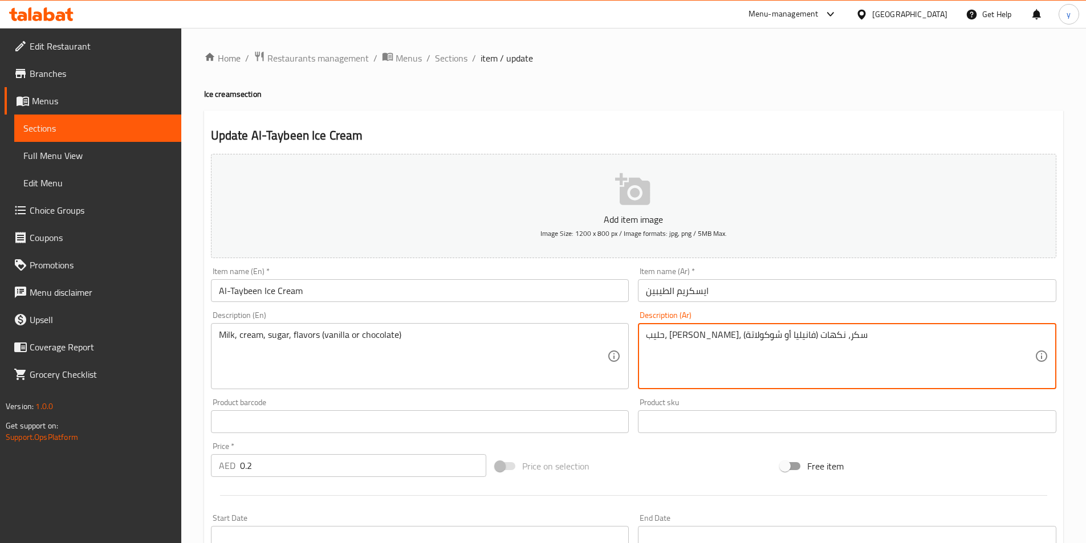
click at [720, 342] on textarea "حليب، [PERSON_NAME]، سكر، نكهات (فانيليا أو شوكولاتة)" at bounding box center [840, 357] width 389 height 54
drag, startPoint x: 724, startPoint y: 342, endPoint x: 639, endPoint y: 341, distance: 85.0
click at [639, 341] on div "حليب، كريمة، سكر، نكهات (فانيليا أو شوكولاتة) Description (Ar)" at bounding box center [847, 356] width 418 height 66
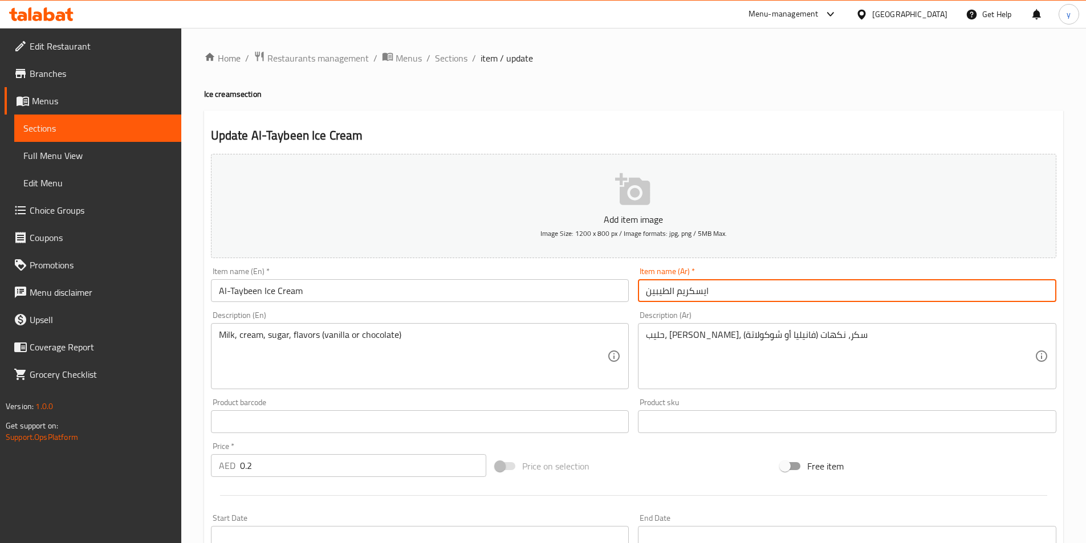
click at [644, 288] on input "ايسكريم الطيبين" at bounding box center [847, 290] width 418 height 23
paste input "(فانيليا أو شوكولاتة)"
type input "(فانيليا أو شوكولاتة) ايسكريم الطيبين"
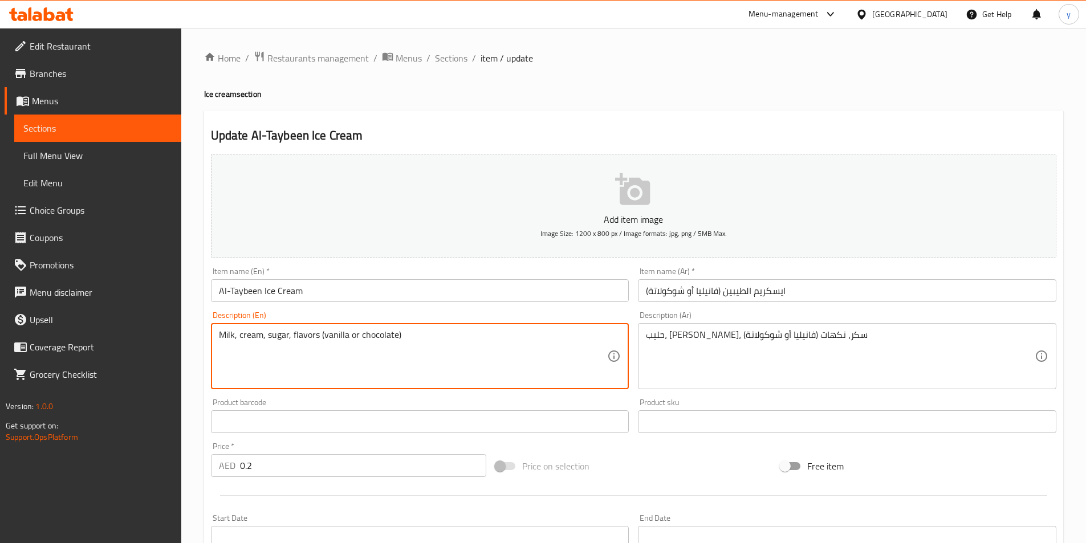
drag, startPoint x: 406, startPoint y: 338, endPoint x: 321, endPoint y: 342, distance: 85.0
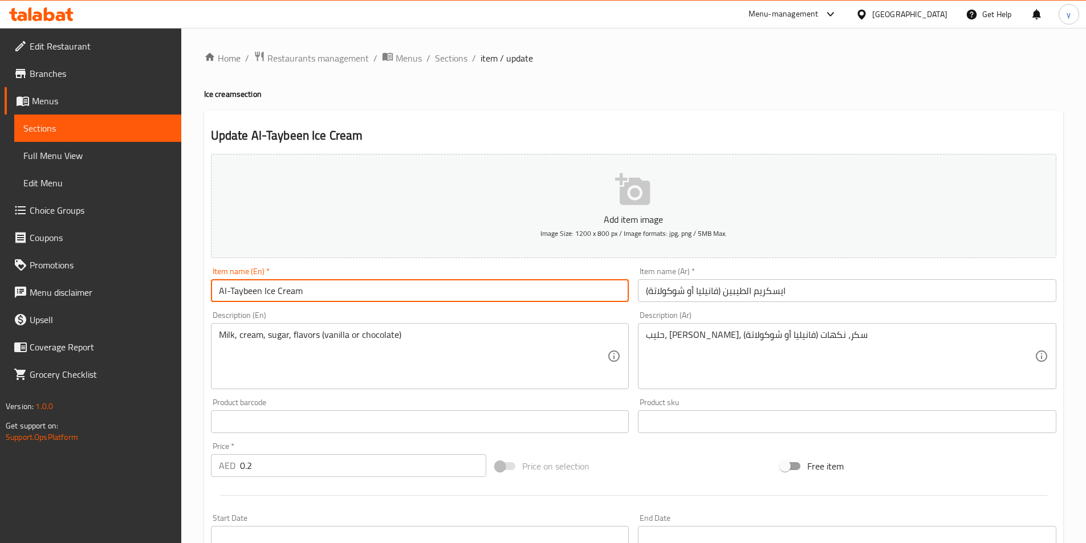
click at [351, 285] on input "Al-Taybeen Ice Cream" at bounding box center [420, 290] width 418 height 23
paste input "(vanilla or chocolate)"
click at [302, 296] on input "Al-Taybeen Ice Cream(vanilla or chocolate)" at bounding box center [420, 290] width 418 height 23
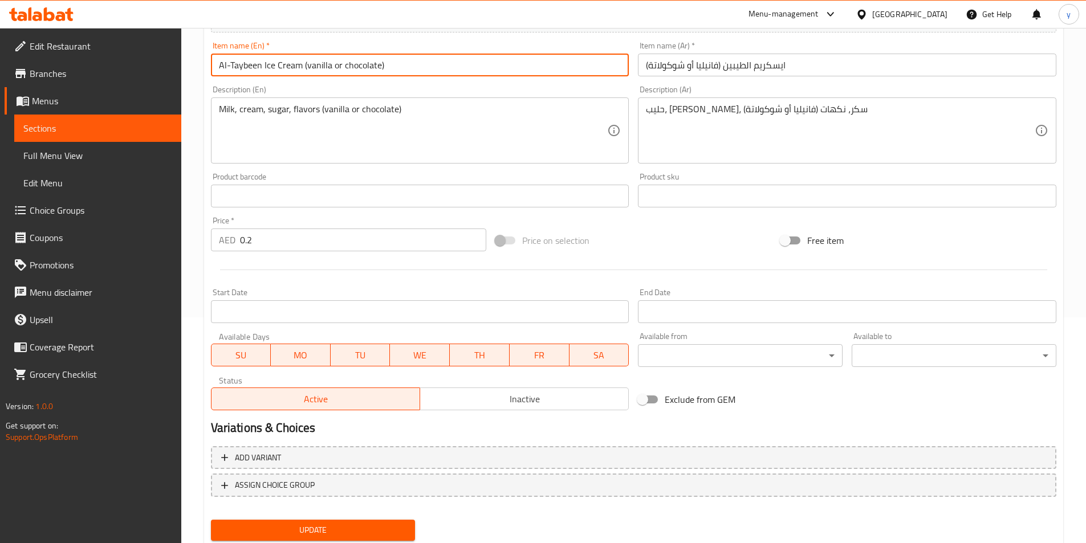
scroll to position [205, 0]
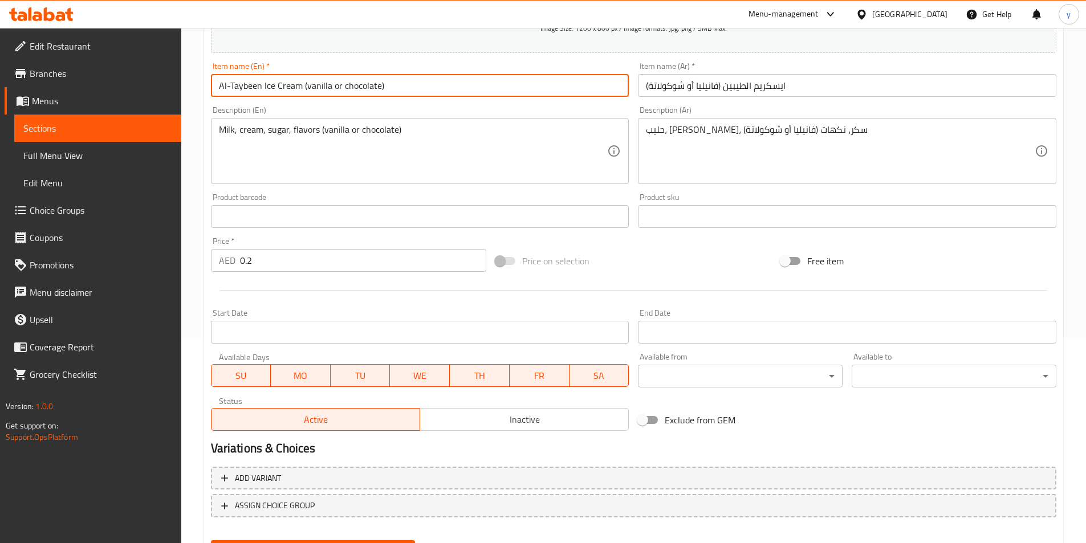
type input "Al-Taybeen Ice Cream (vanilla or chocolate)"
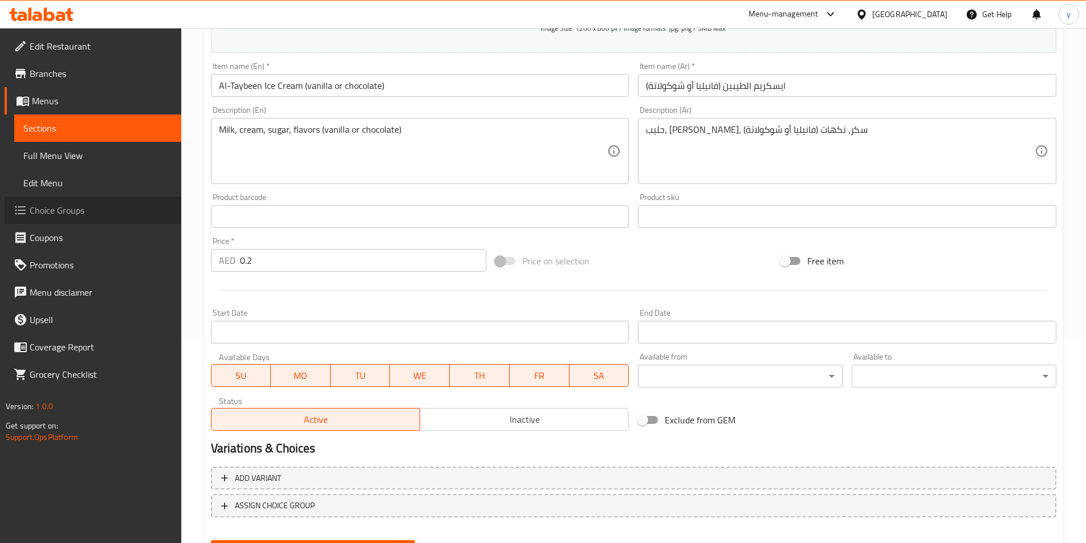
click at [69, 204] on span "Choice Groups" at bounding box center [101, 211] width 143 height 14
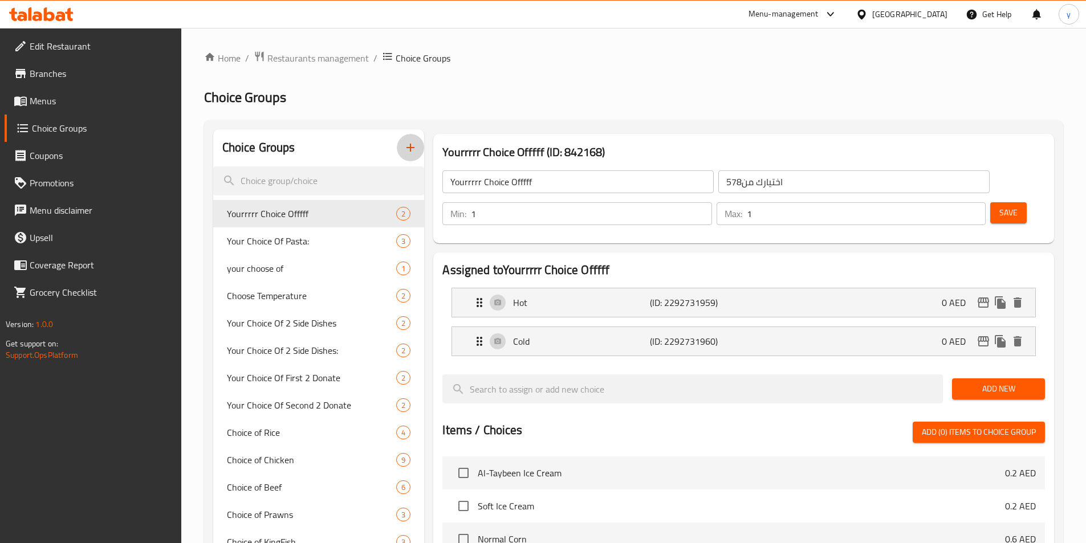
click at [411, 151] on icon "button" at bounding box center [411, 148] width 14 height 14
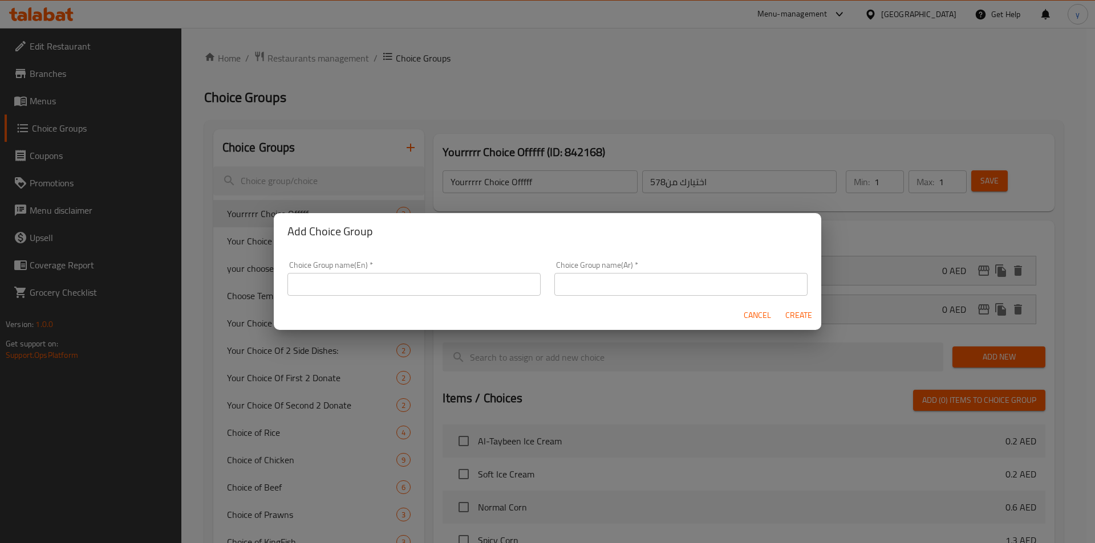
click at [430, 286] on input "text" at bounding box center [413, 284] width 253 height 23
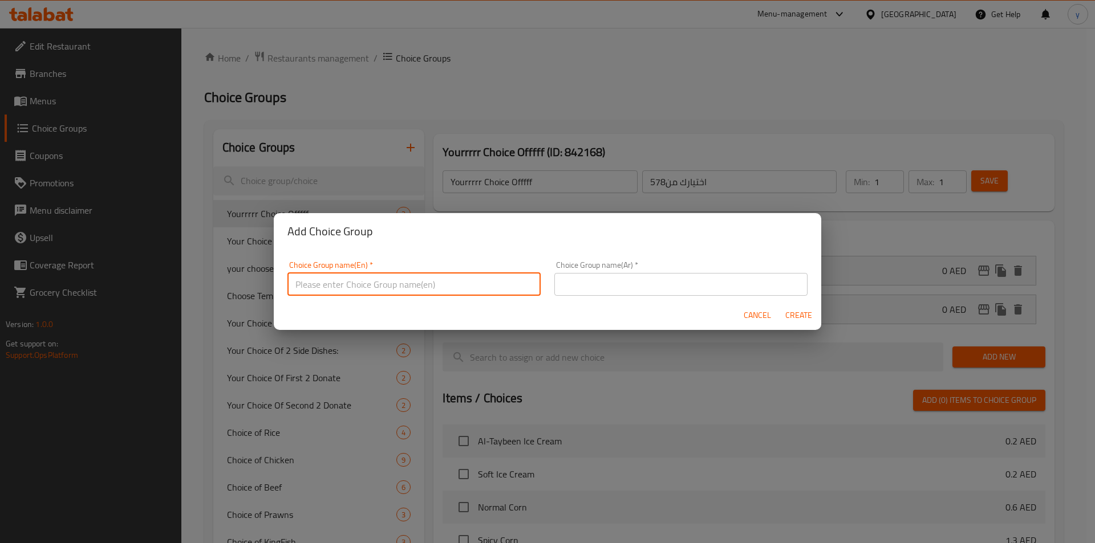
click at [385, 285] on input "text" at bounding box center [413, 284] width 253 height 23
type input "ؤ"
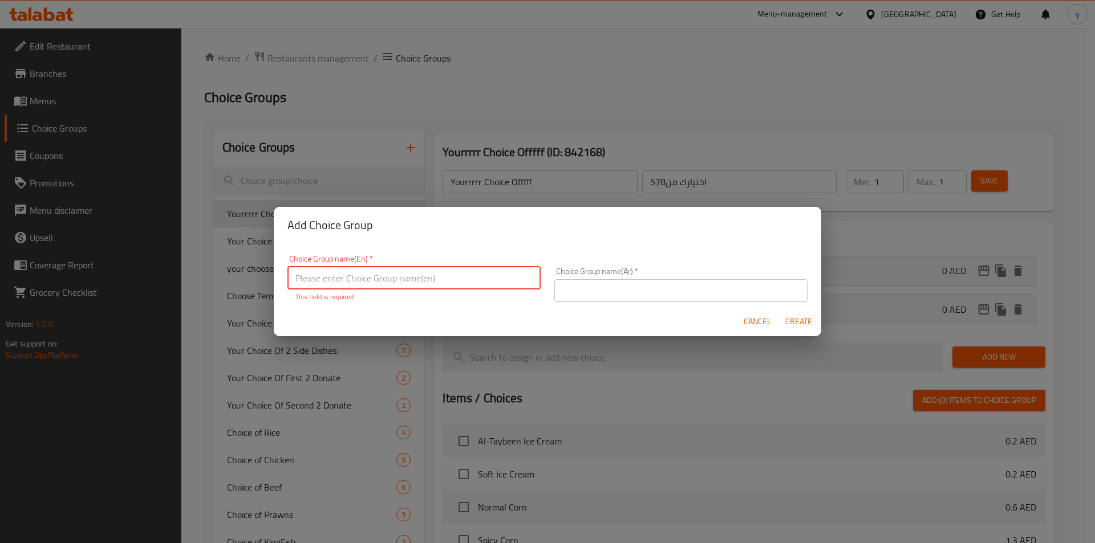
click at [469, 268] on input "text" at bounding box center [413, 278] width 253 height 23
type input "chocl"
click at [391, 280] on input "chocl" at bounding box center [413, 278] width 253 height 23
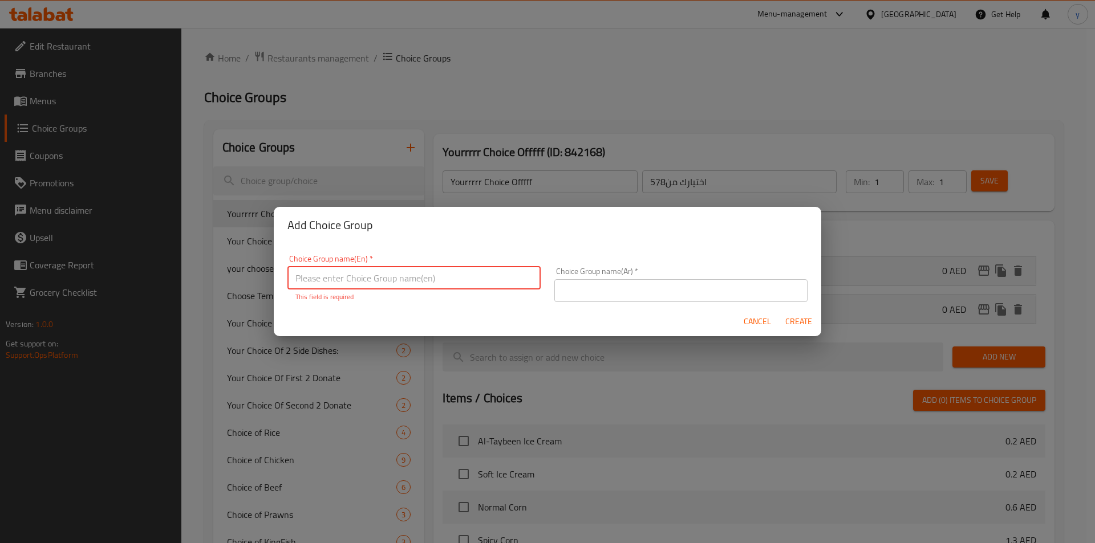
click at [609, 301] on input "text" at bounding box center [680, 290] width 253 height 23
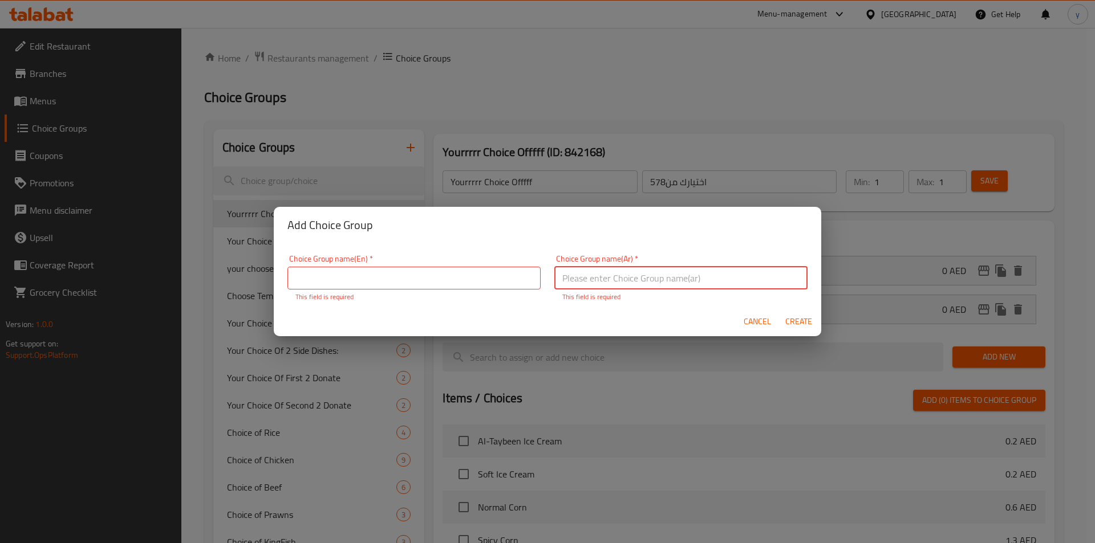
click at [414, 282] on input "text" at bounding box center [413, 278] width 253 height 23
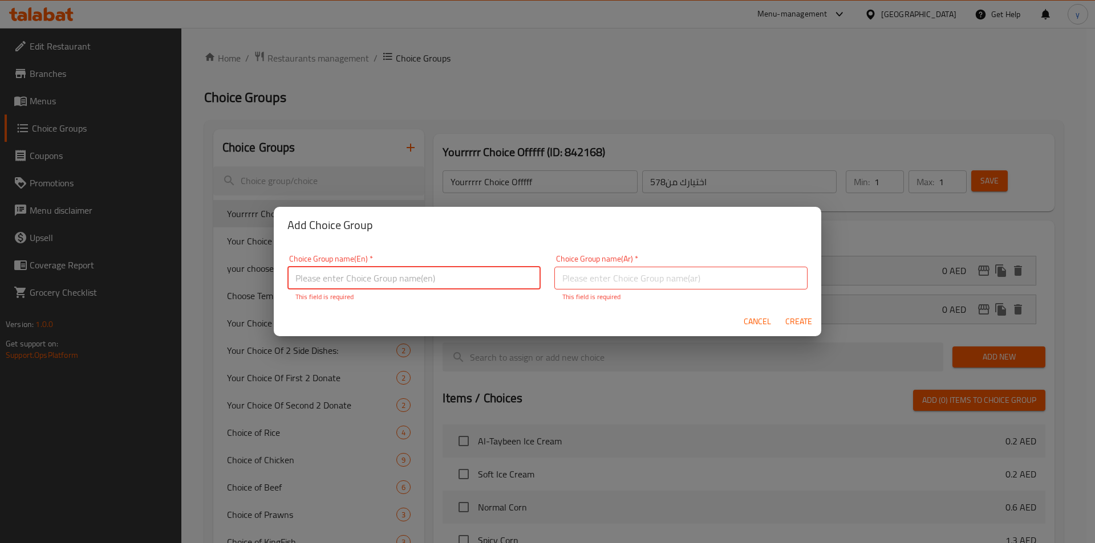
paste input "chocolate)"
type input "chocolate"
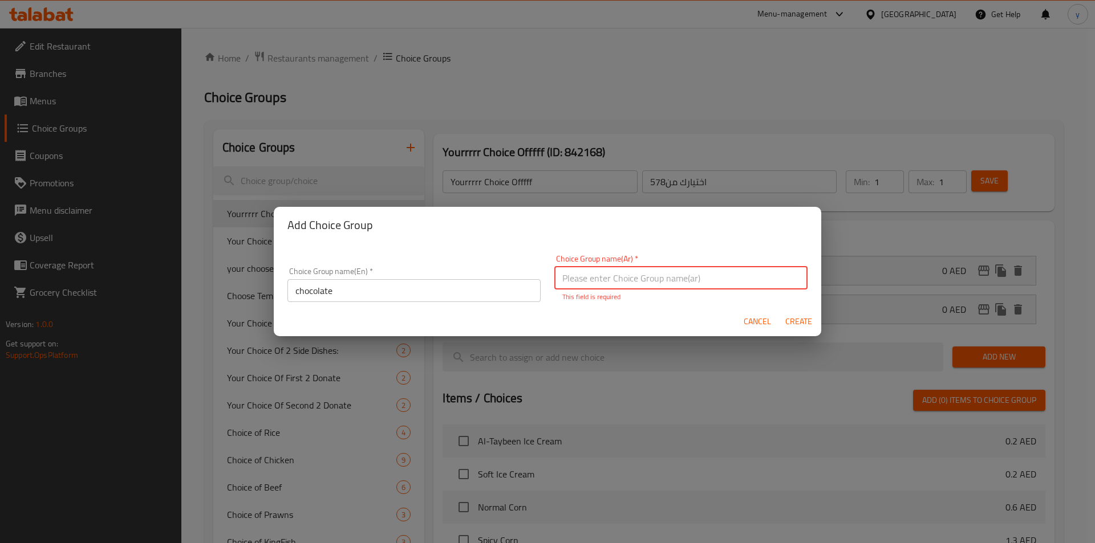
click at [582, 271] on input "text" at bounding box center [680, 278] width 253 height 23
paste input "شوكولاتة"
type input "شوكولاتة"
click at [800, 320] on span "Create" at bounding box center [798, 322] width 27 height 14
type input "chocolate"
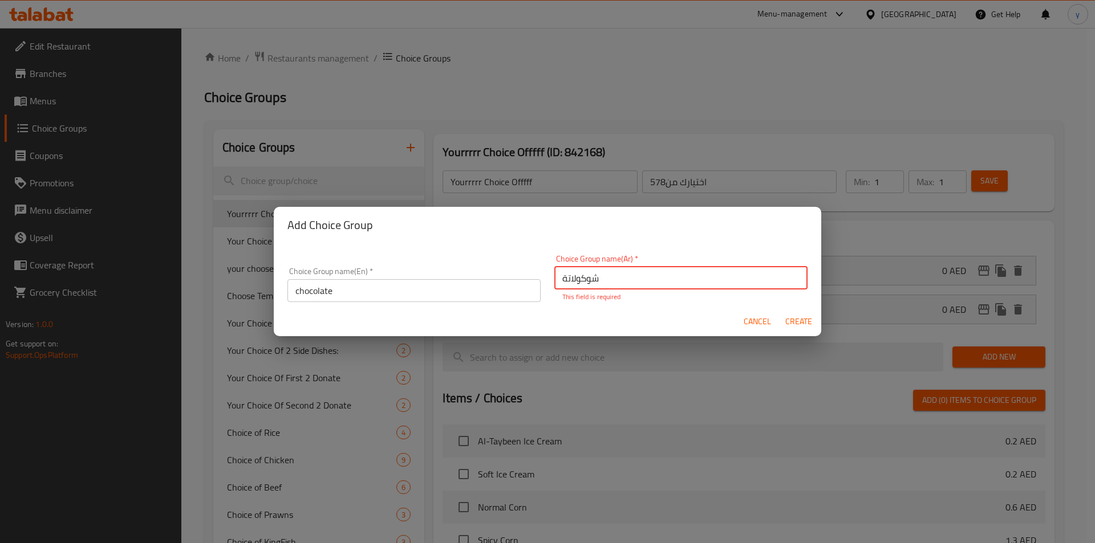
type input "شوكولاتة"
type input "0"
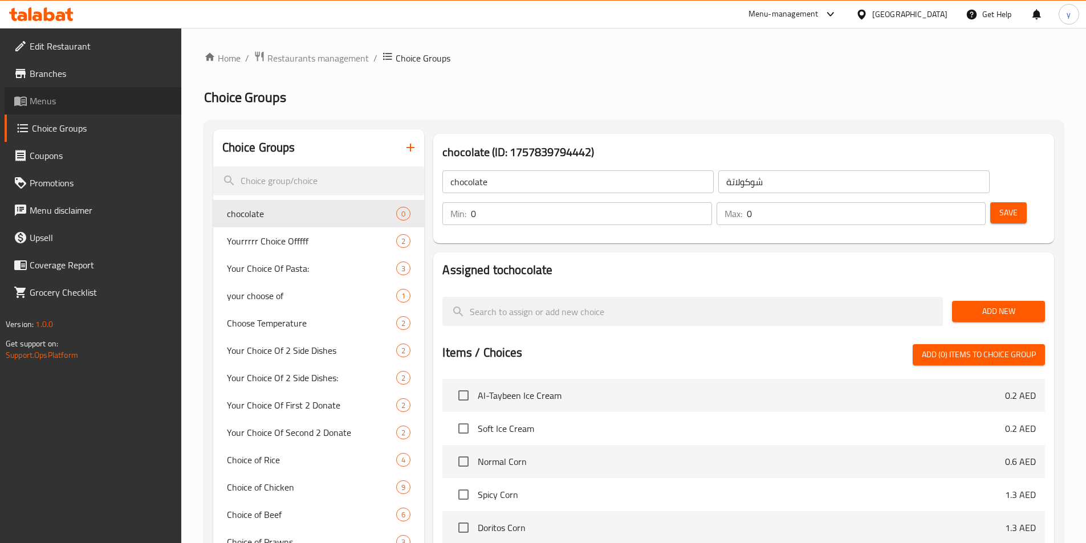
click at [56, 94] on span "Menus" at bounding box center [101, 101] width 143 height 14
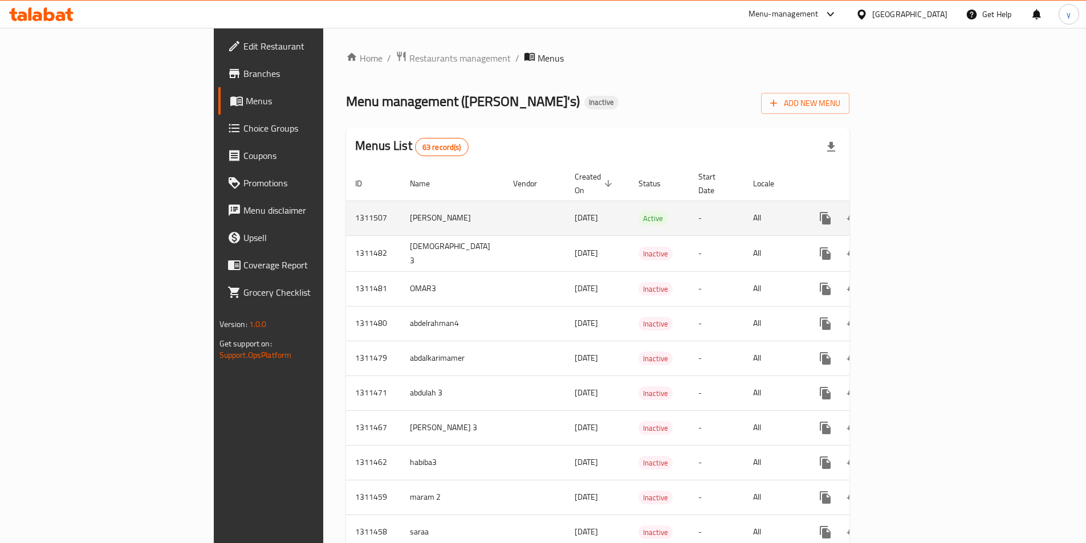
click at [915, 212] on icon "enhanced table" at bounding box center [908, 219] width 14 height 14
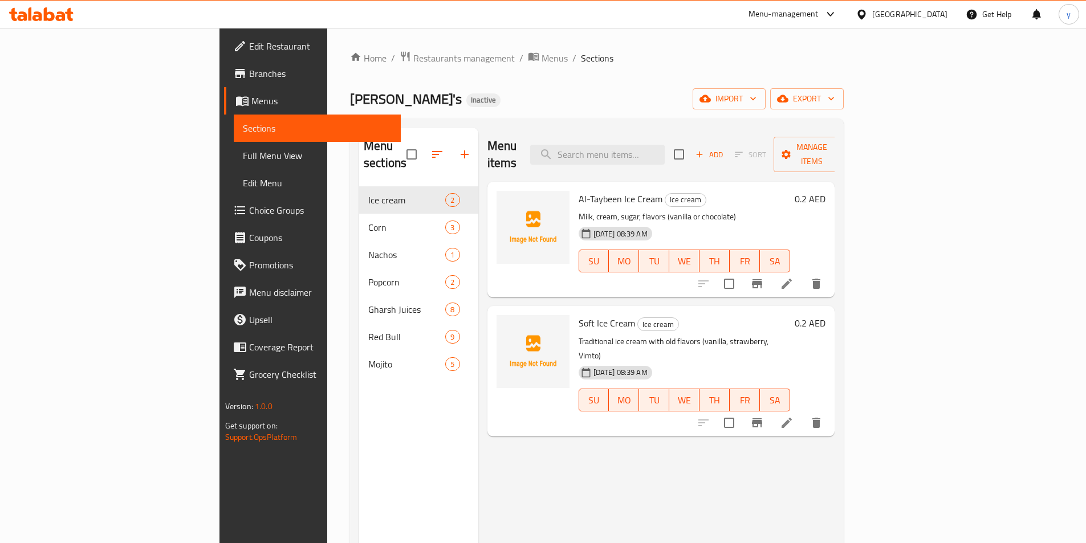
click at [249, 210] on span "Choice Groups" at bounding box center [320, 211] width 143 height 14
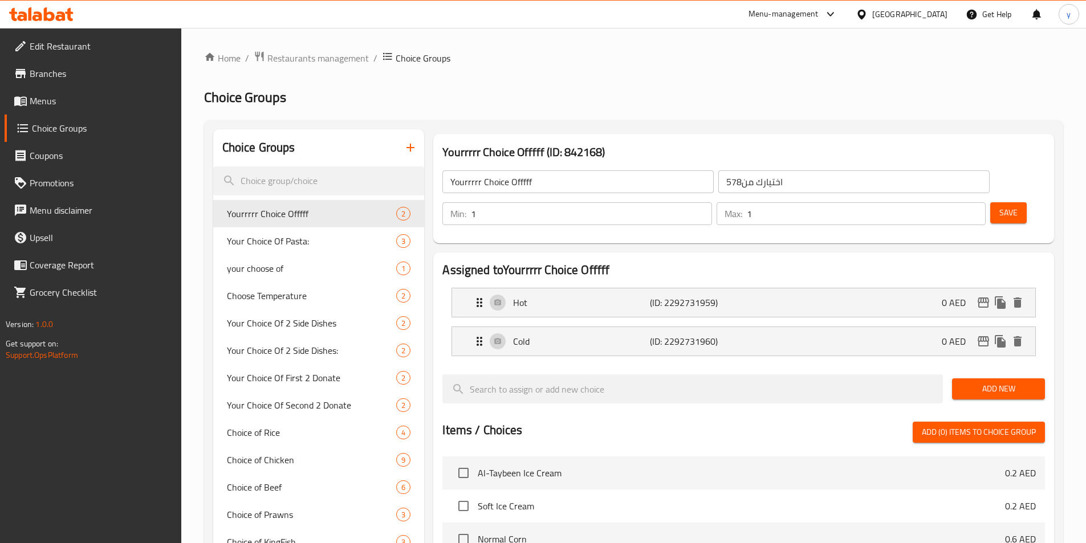
click at [409, 145] on icon "button" at bounding box center [411, 148] width 14 height 14
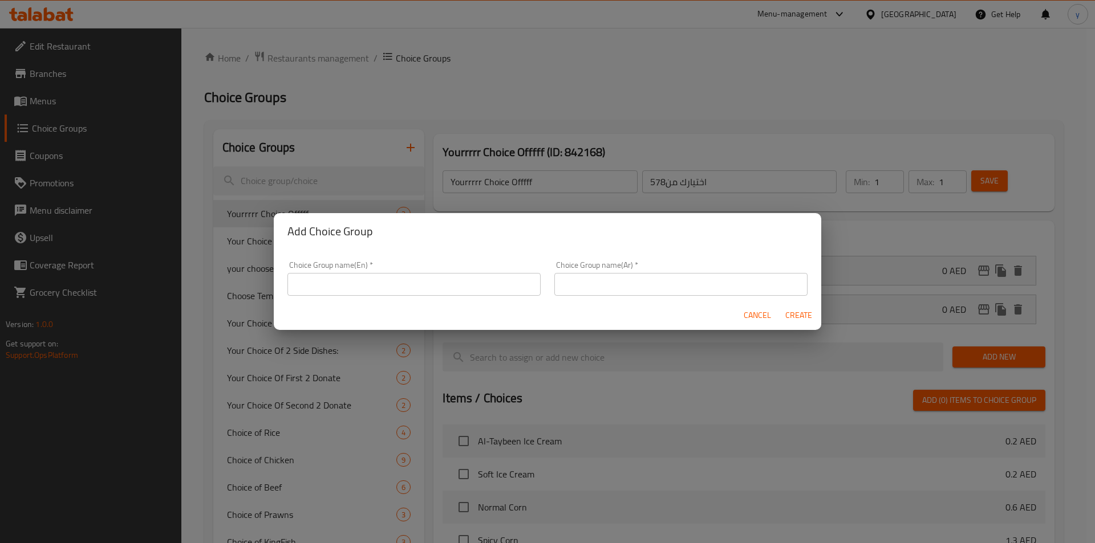
click at [432, 283] on input "text" at bounding box center [413, 284] width 253 height 23
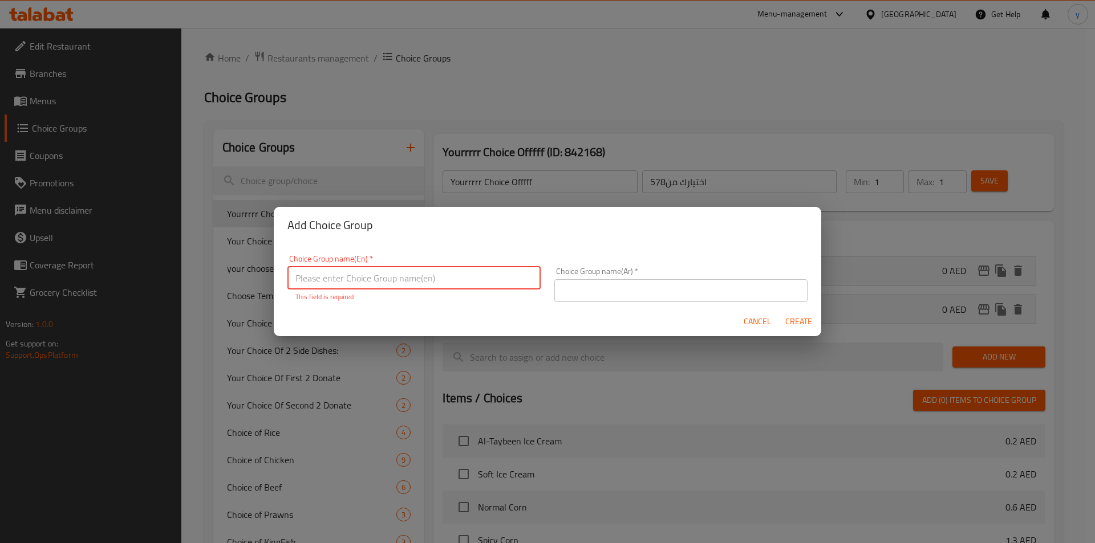
click at [399, 275] on input "text" at bounding box center [413, 278] width 253 height 23
paste input "Your Choice Of:"
type input "Your Choice Of:"
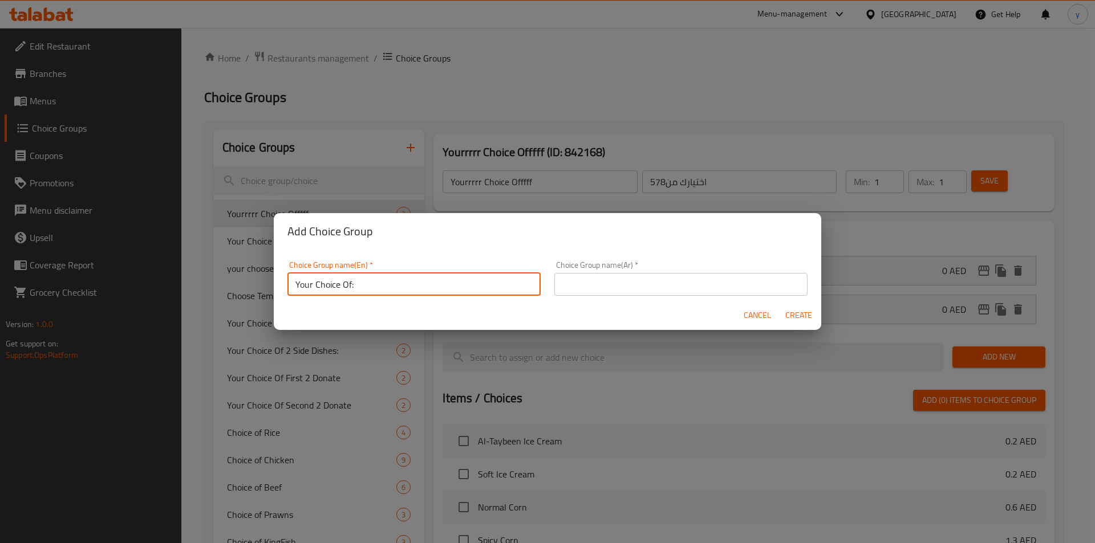
click at [603, 286] on input "text" at bounding box center [680, 284] width 253 height 23
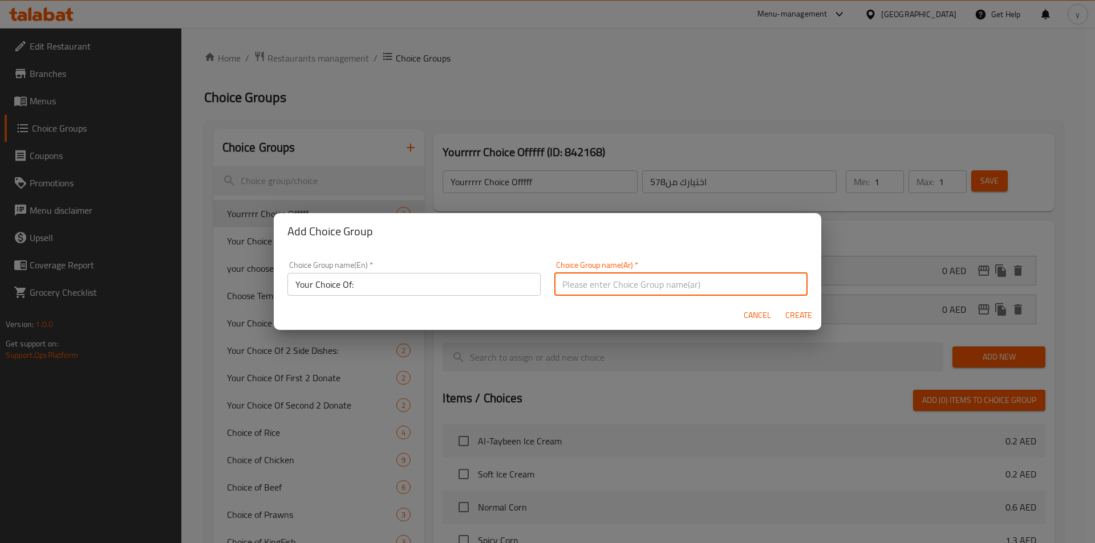
paste input "إختيارك من:"
type input "إختيارك من:"
click at [790, 320] on span "Create" at bounding box center [798, 315] width 27 height 14
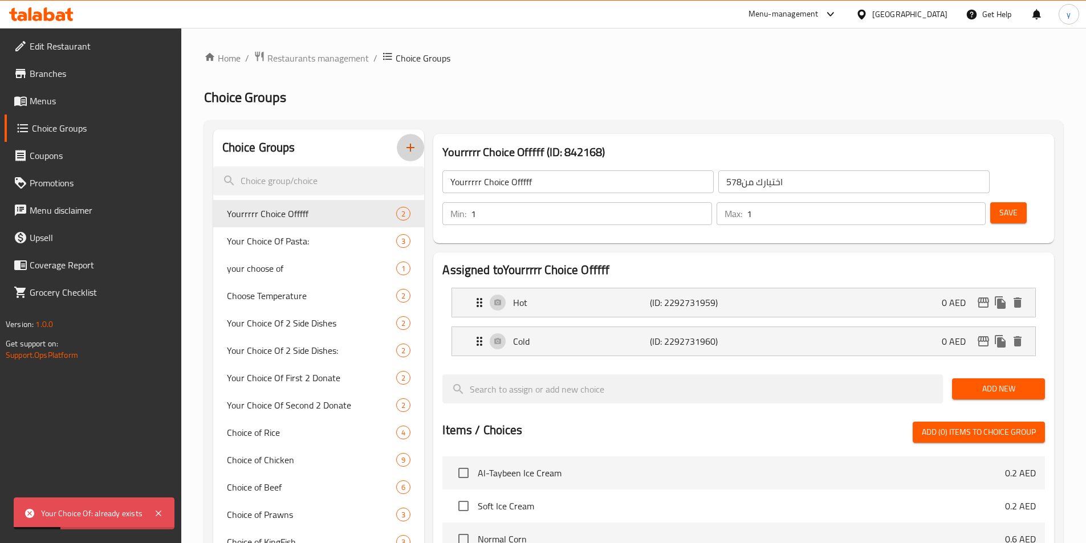
click at [404, 145] on icon "button" at bounding box center [411, 148] width 14 height 14
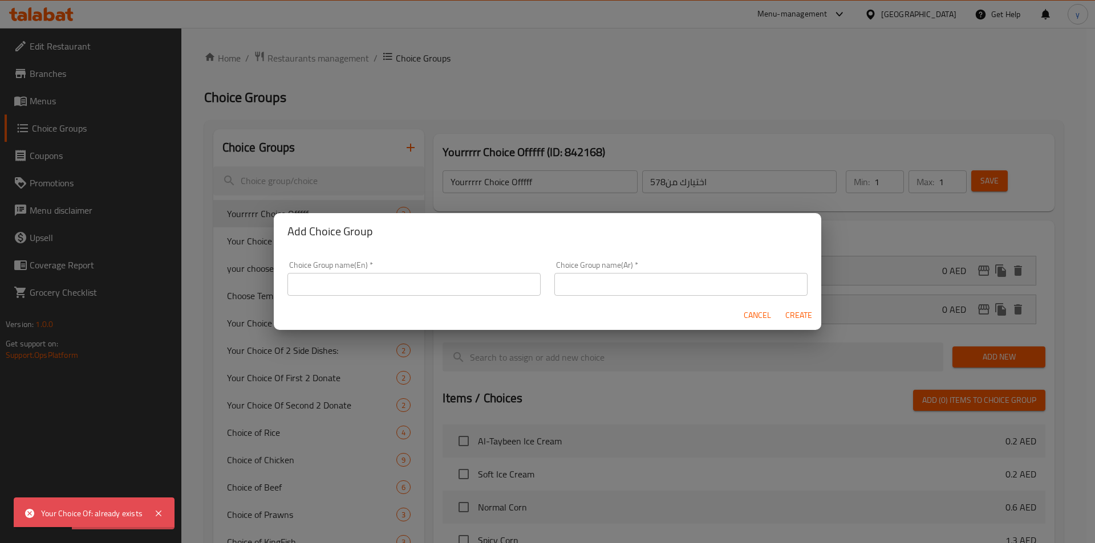
click at [456, 285] on input "text" at bounding box center [413, 284] width 253 height 23
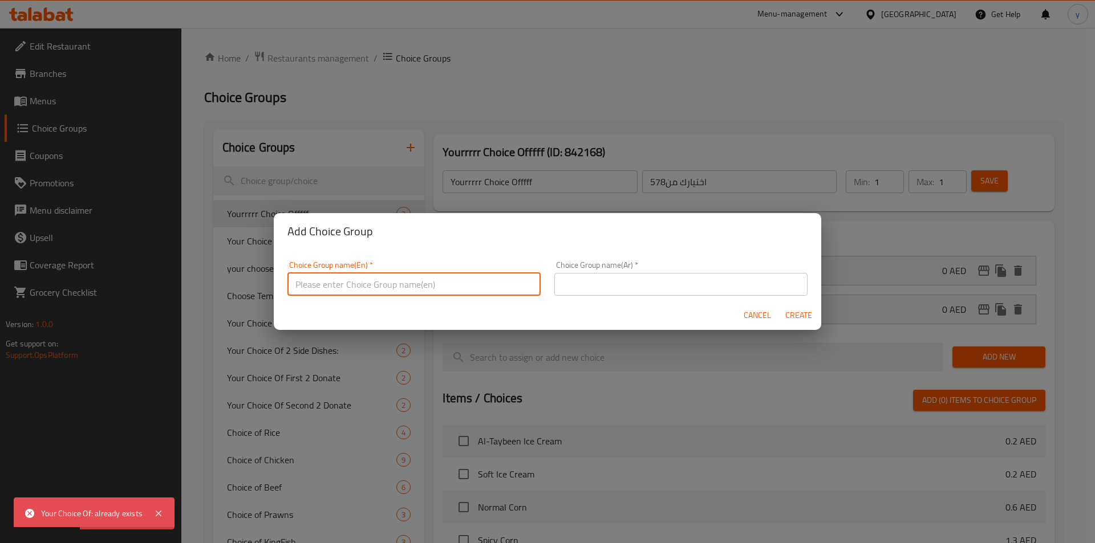
click at [611, 300] on div "Choice Group name(Ar)   * Choice Group name(Ar) *" at bounding box center [680, 278] width 267 height 48
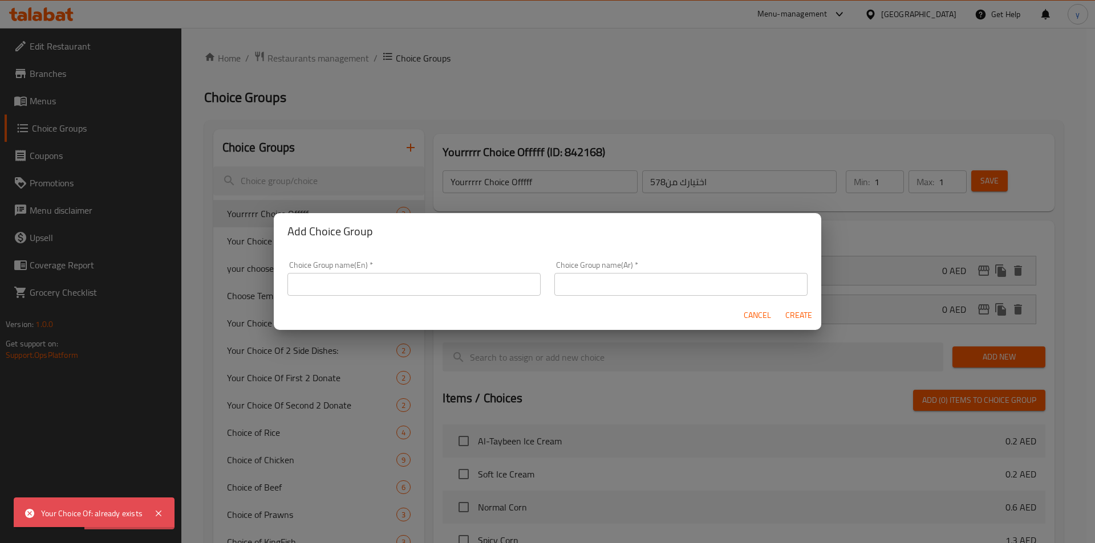
click at [609, 286] on input "text" at bounding box center [680, 284] width 253 height 23
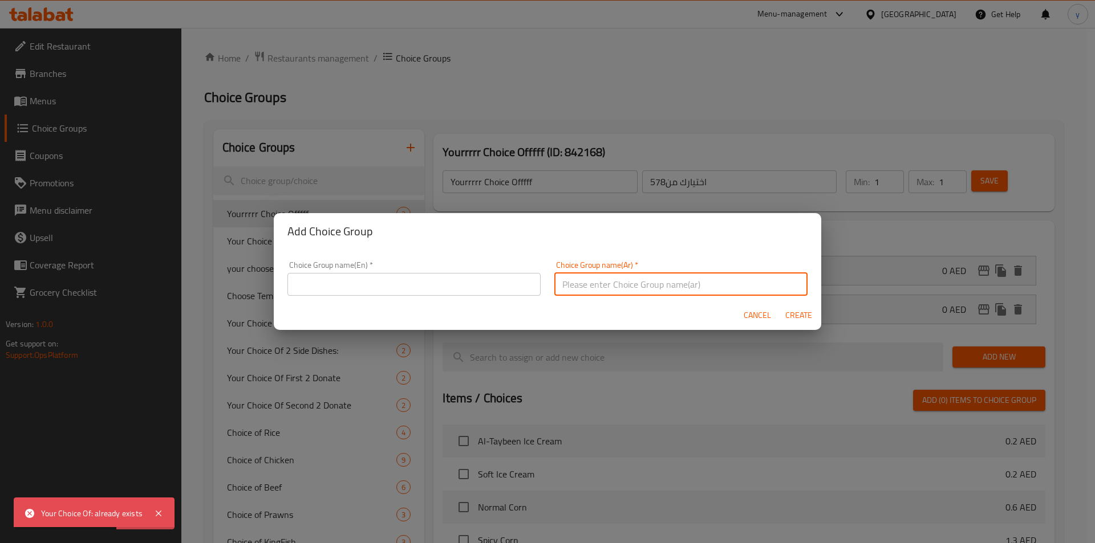
paste input "إختيارك من:"
type input "إختيارك من:"
click at [409, 278] on input "text" at bounding box center [413, 284] width 253 height 23
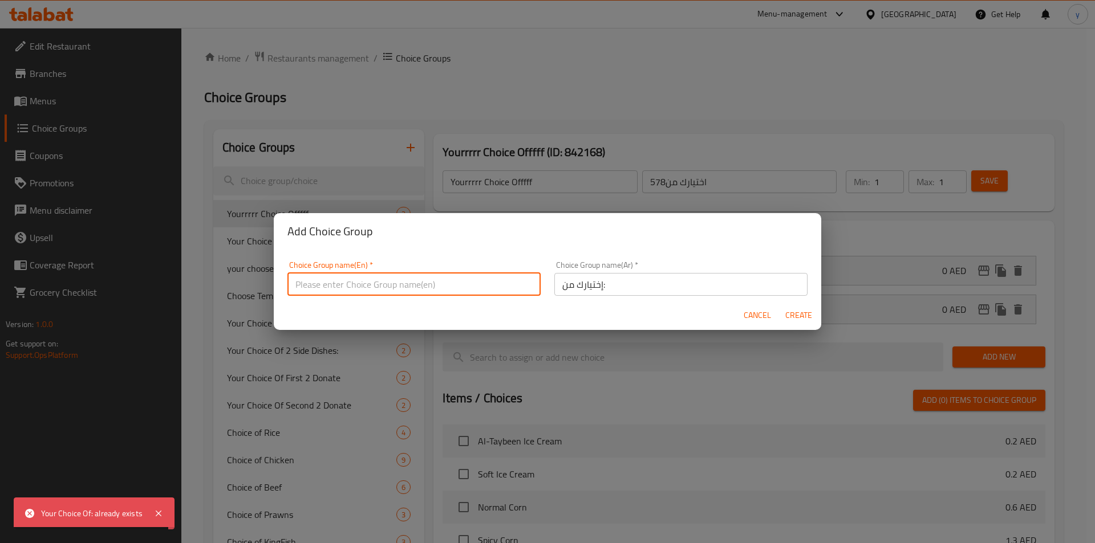
paste input "Your Choice Of:"
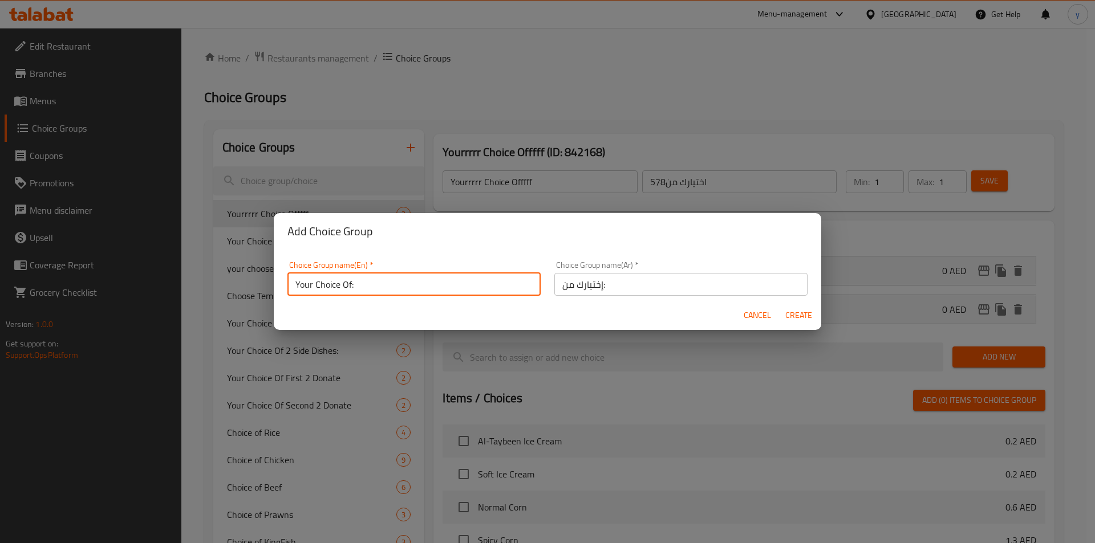
type input "Your Choice Of:"
click at [660, 270] on div "Choice Group name(Ar)   * إختيارك من: Choice Group name(Ar) *" at bounding box center [680, 278] width 253 height 35
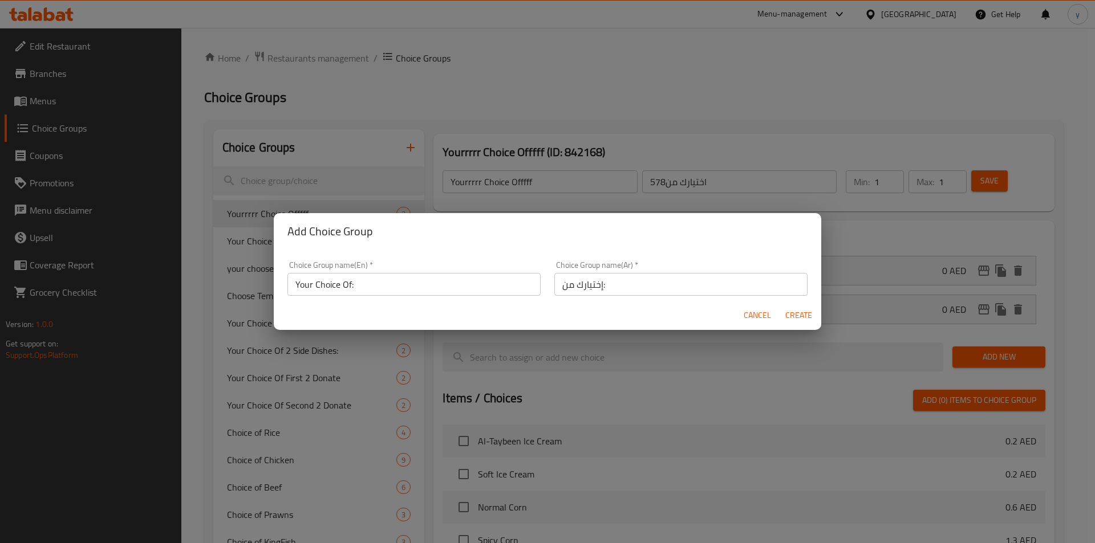
click at [657, 285] on input "إختيارك من:" at bounding box center [680, 284] width 253 height 23
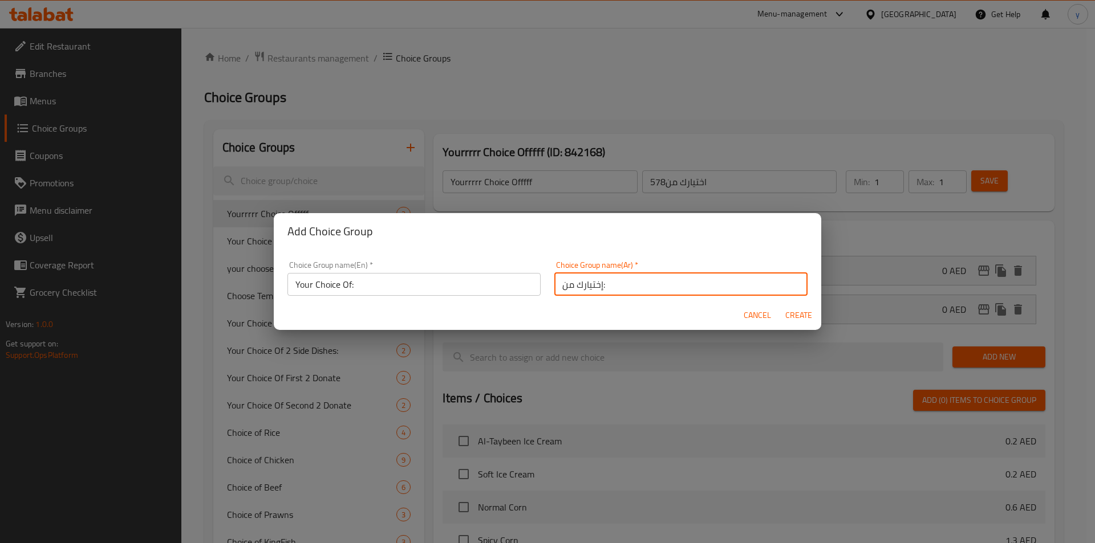
type input "إختيارك من:"
click at [810, 314] on span "Create" at bounding box center [798, 315] width 27 height 14
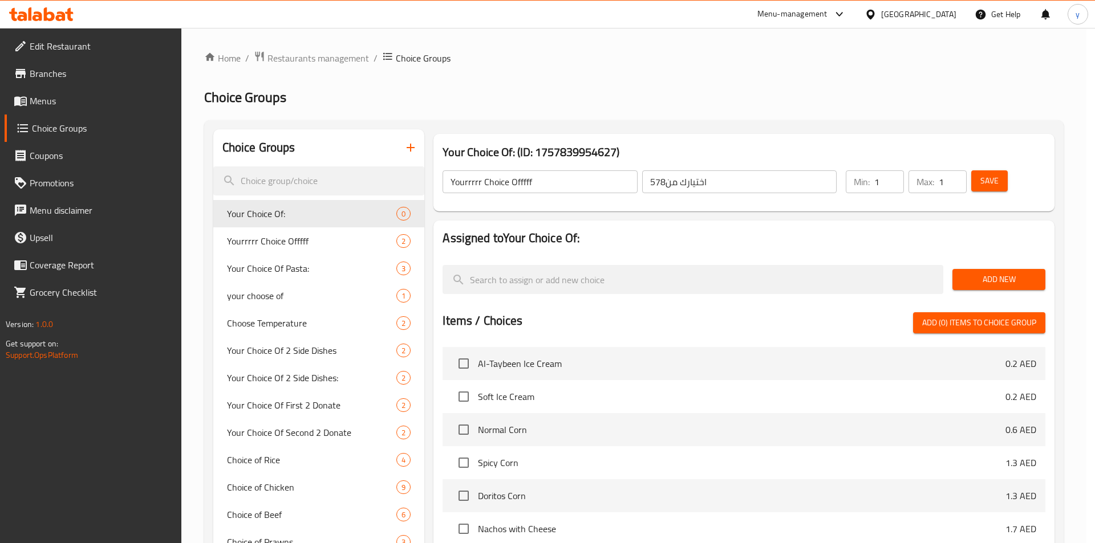
type input "Your Choice Of:"
type input "إختيارك من:"
type input "0"
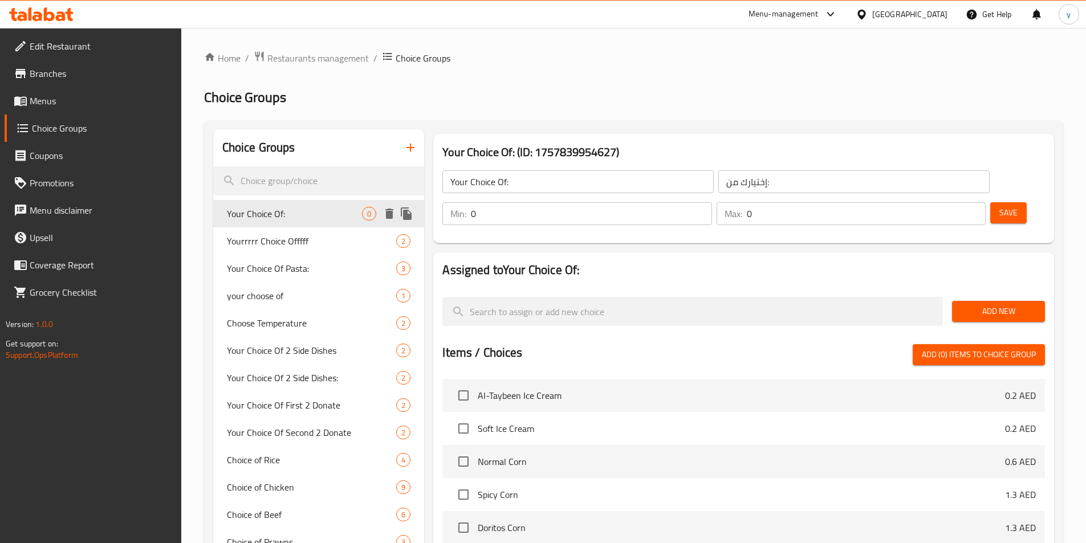
click at [321, 212] on span "Your Choice Of:" at bounding box center [295, 214] width 136 height 14
click at [985, 304] on span "Add New" at bounding box center [998, 311] width 75 height 14
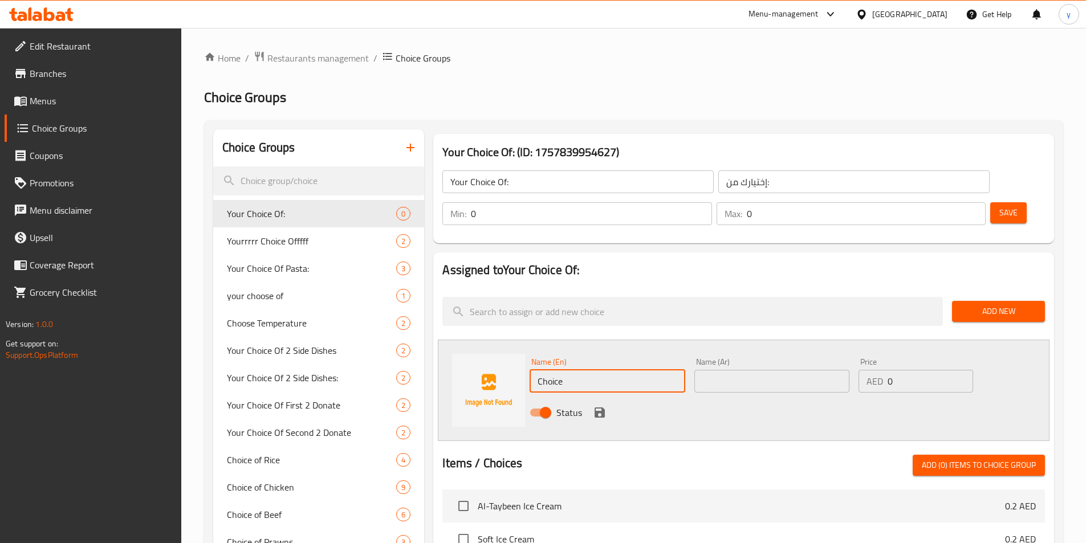
click at [655, 370] on input "Choice" at bounding box center [607, 381] width 155 height 23
click at [278, 213] on span "Your Choice Of:" at bounding box center [295, 214] width 136 height 14
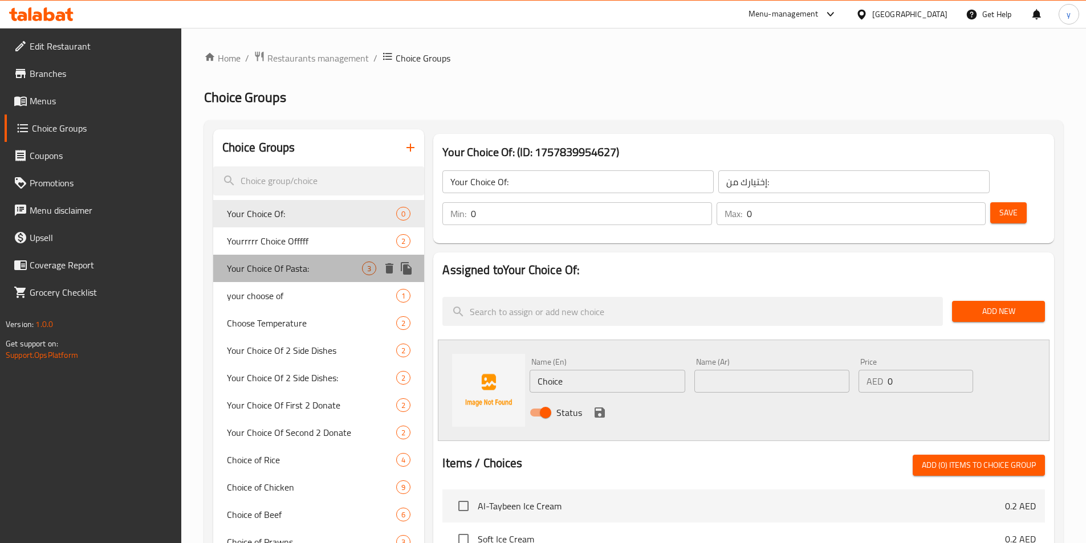
click at [327, 269] on span "Your Choice Of Pasta:" at bounding box center [295, 269] width 136 height 14
type input "Your Choice Of Pasta:"
type input "اختيارك من المكرونة:"
type input "1"
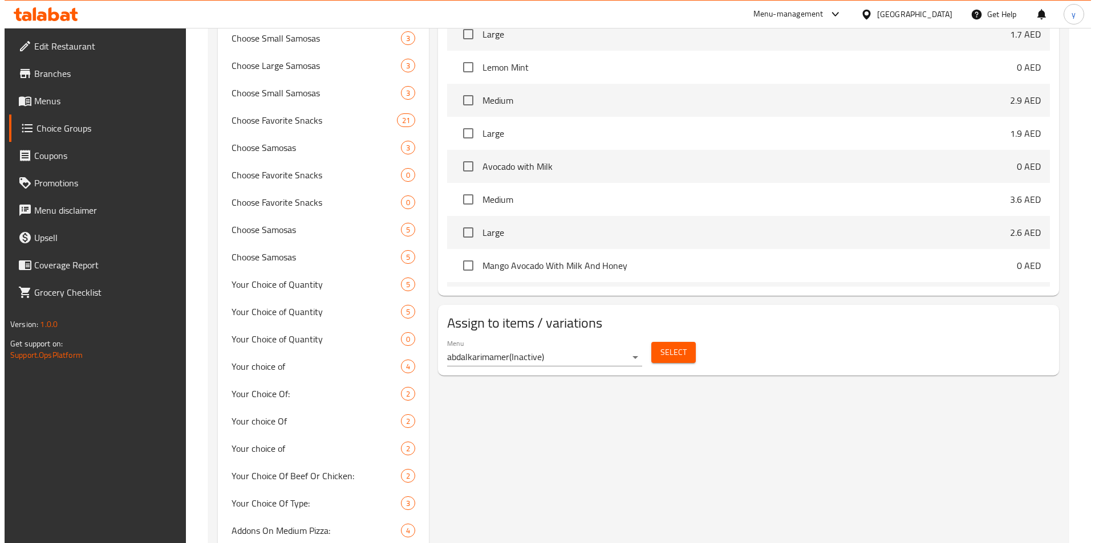
scroll to position [741, 0]
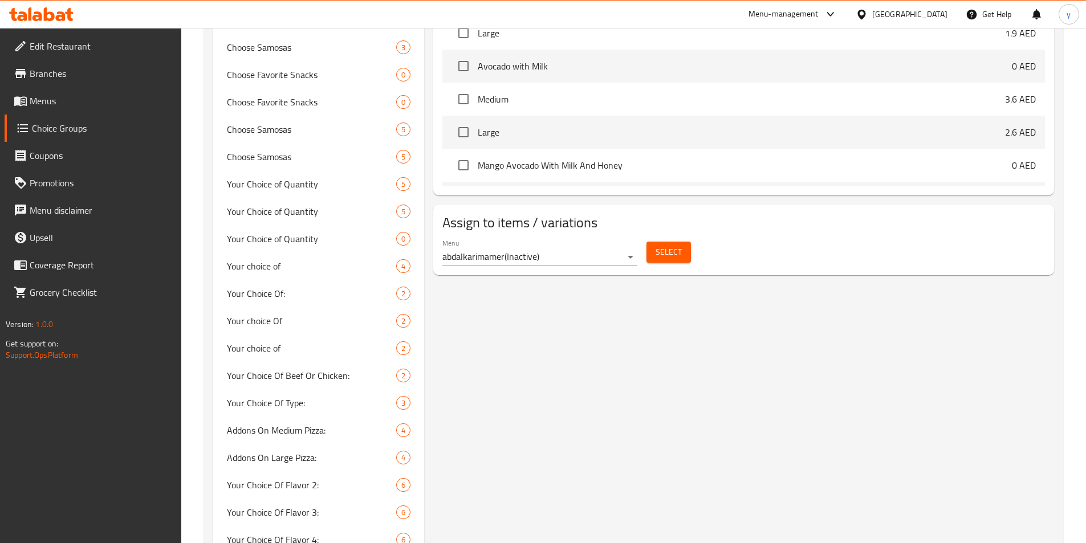
click at [669, 245] on span "Select" at bounding box center [669, 252] width 26 height 14
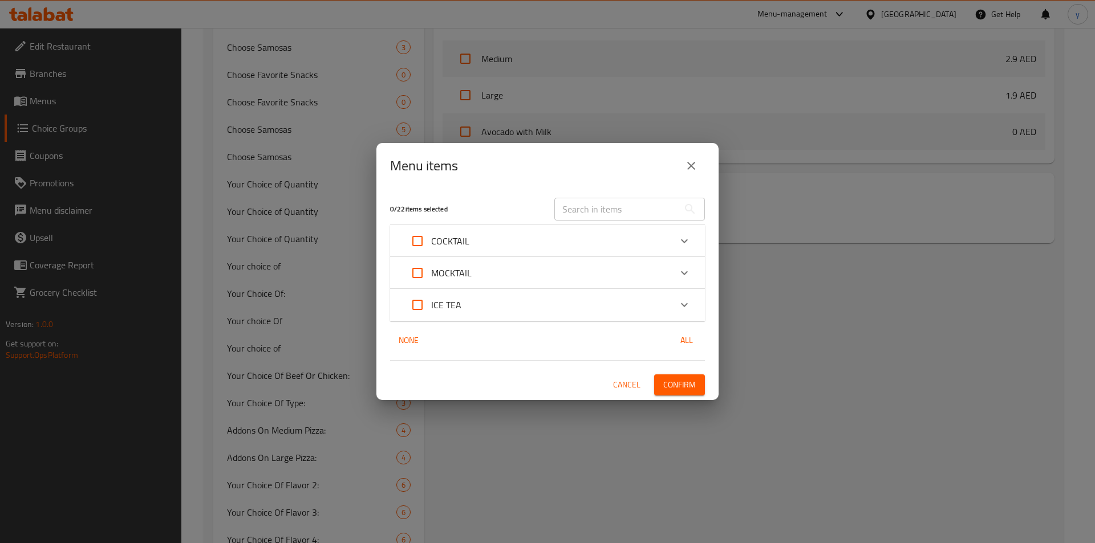
click at [544, 60] on div "Menu items 0 / 22 items selected ​ COCKTAIL Energy 80 AED Blue Lemon 80 AED Pin…" at bounding box center [547, 271] width 1095 height 543
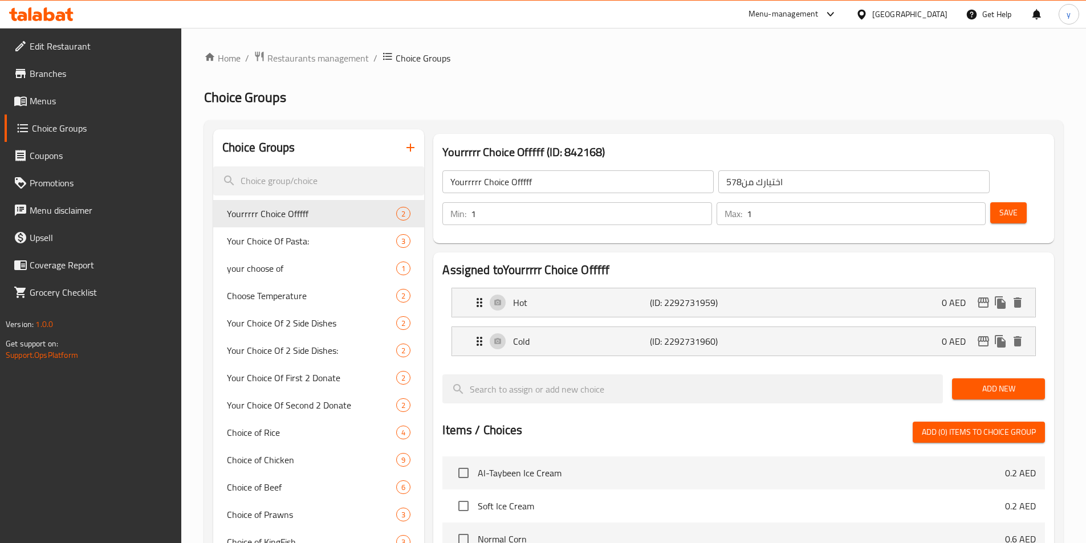
click at [38, 100] on span "Menus" at bounding box center [101, 101] width 143 height 14
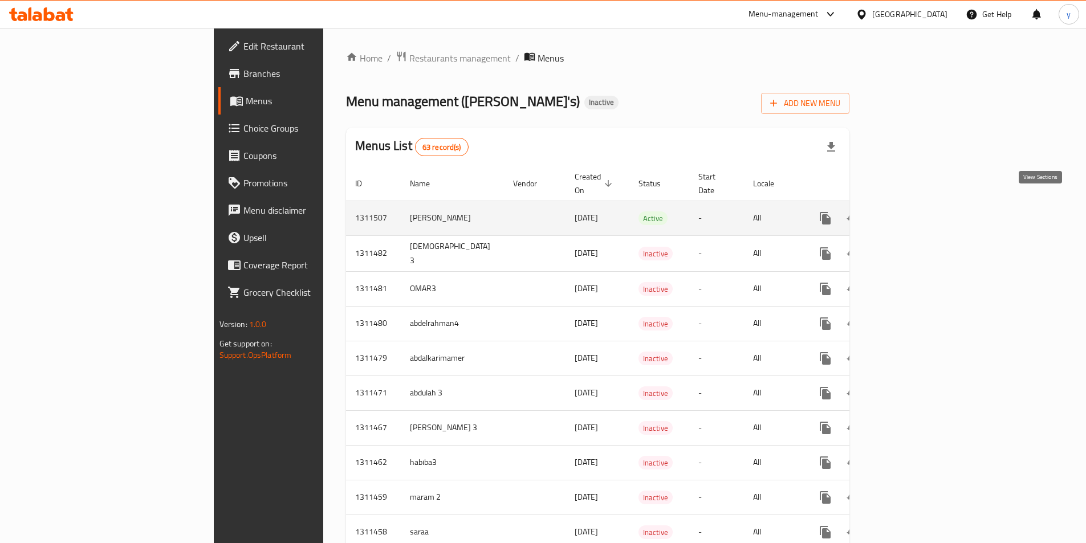
click at [915, 212] on icon "enhanced table" at bounding box center [908, 219] width 14 height 14
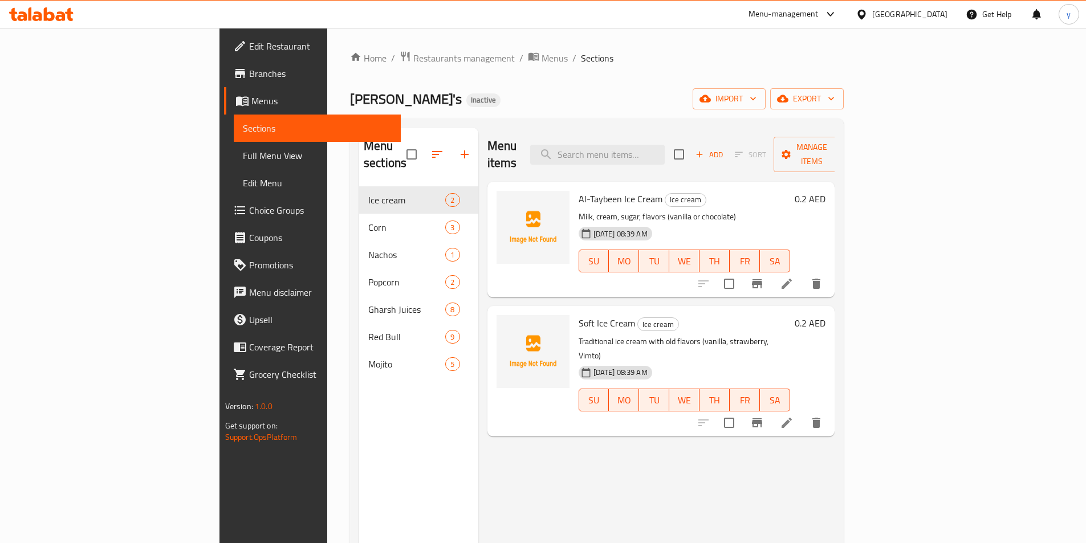
click at [803, 274] on li at bounding box center [787, 284] width 32 height 21
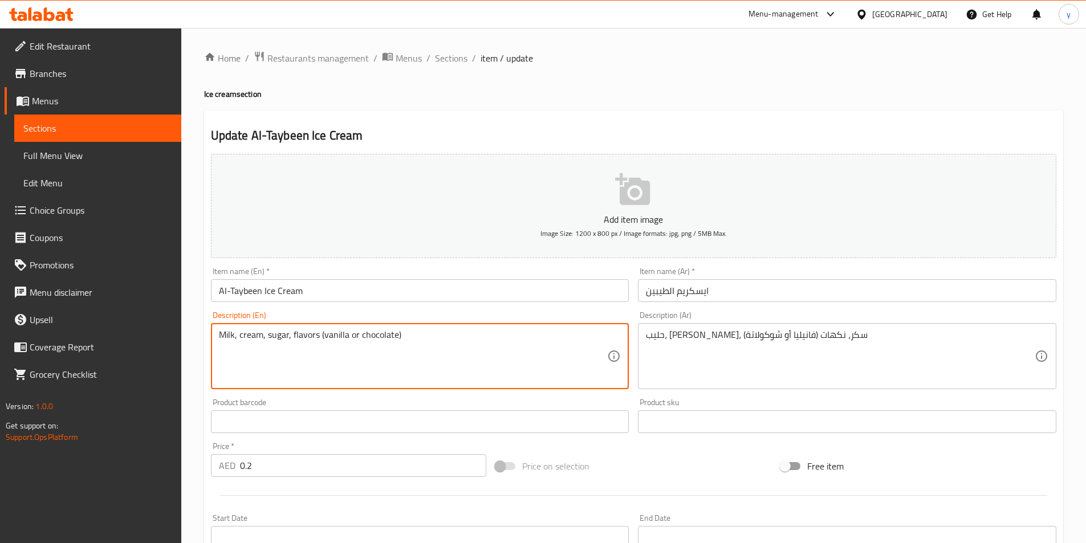
drag, startPoint x: 359, startPoint y: 337, endPoint x: 1034, endPoint y: 329, distance: 675.1
click at [394, 339] on textarea "Milk, cream, sugar, flavors (vanilla or chocolate)" at bounding box center [413, 357] width 389 height 54
drag, startPoint x: 394, startPoint y: 339, endPoint x: 369, endPoint y: 339, distance: 24.5
click at [369, 339] on textarea "Milk, cream, sugar, flavors (vanilla or chocolate)" at bounding box center [413, 357] width 389 height 54
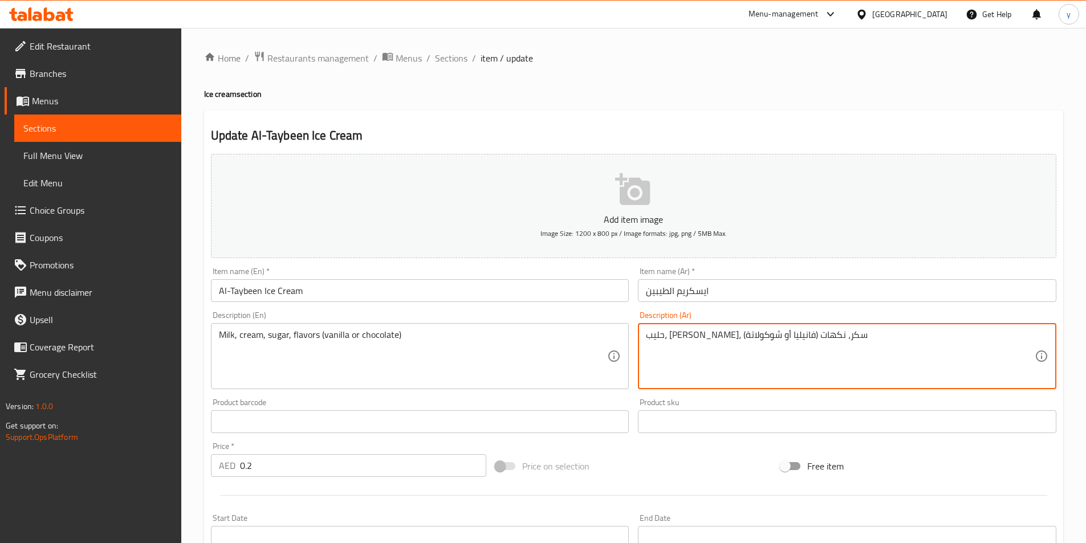
click at [665, 337] on textarea "حليب، [PERSON_NAME]، سكر، نكهات (فانيليا أو شوكولاتة)" at bounding box center [840, 357] width 389 height 54
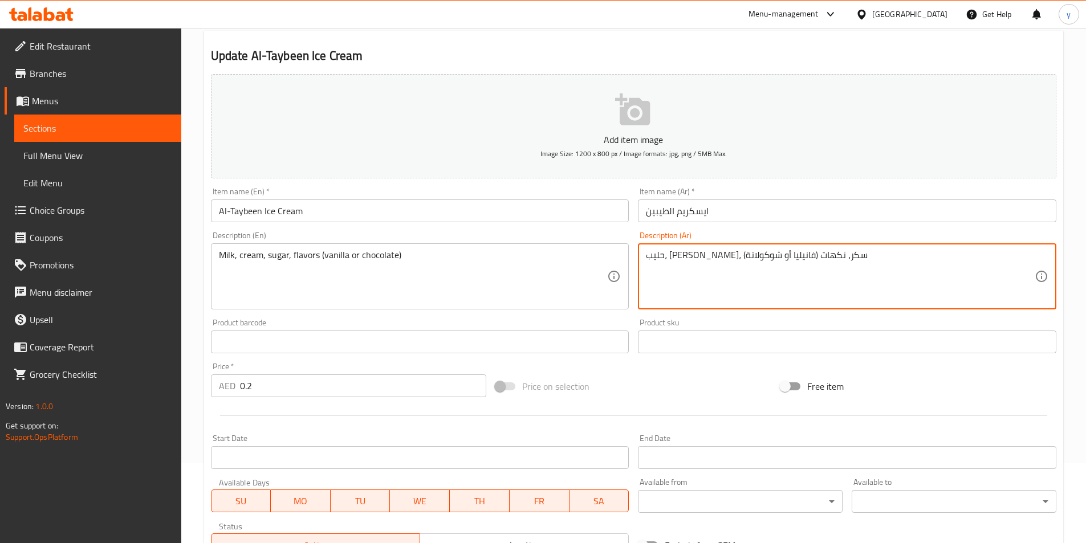
scroll to position [171, 0]
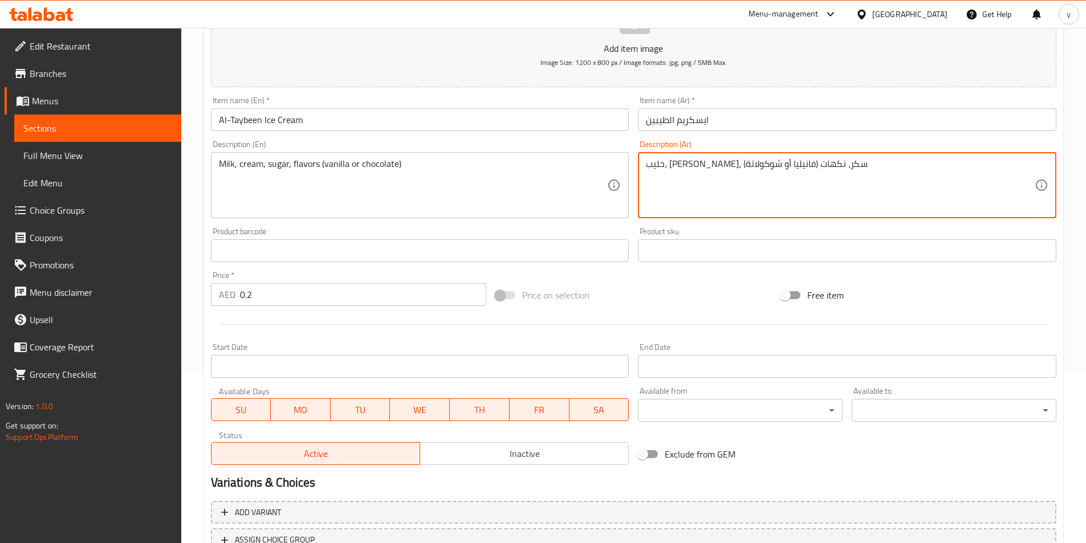
click at [71, 213] on span "Choice Groups" at bounding box center [101, 211] width 143 height 14
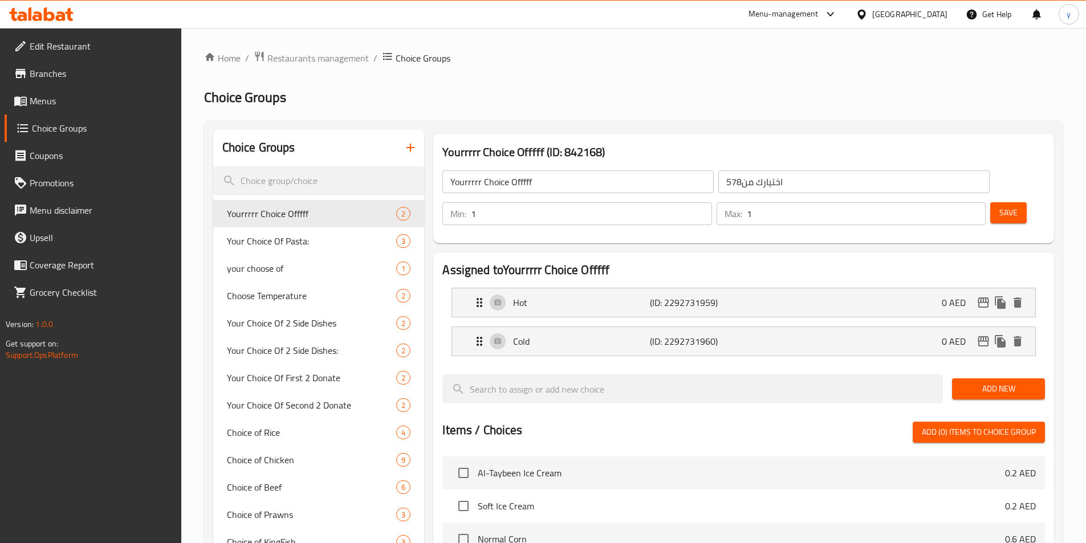
click at [407, 150] on icon "button" at bounding box center [411, 148] width 14 height 14
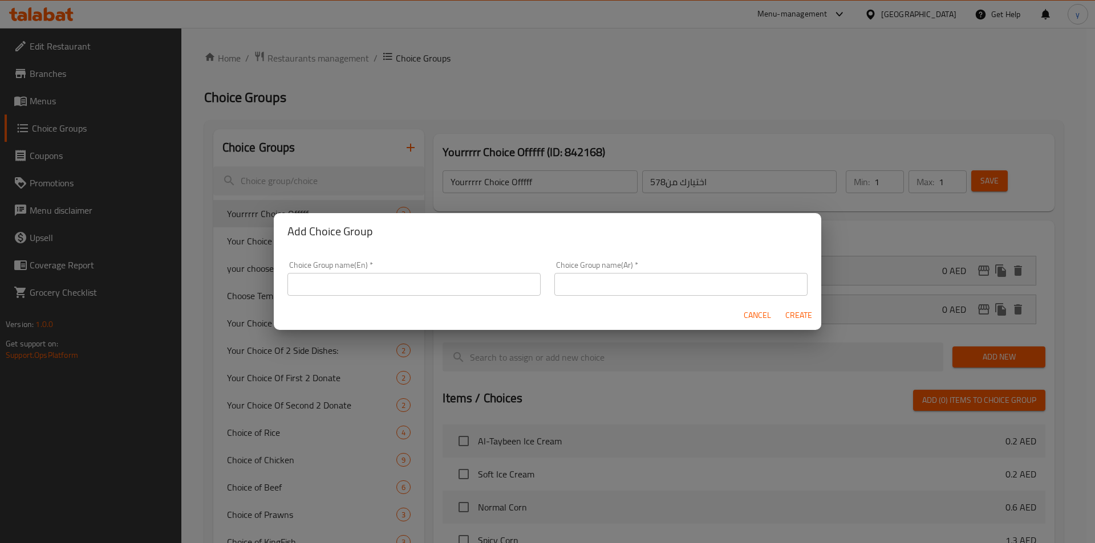
click at [433, 283] on input "text" at bounding box center [413, 284] width 253 height 23
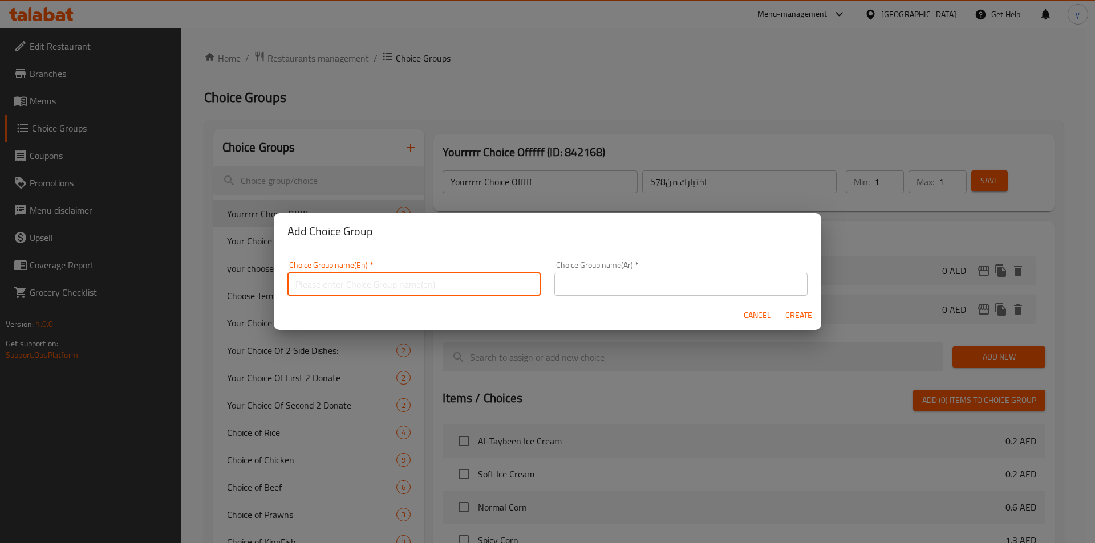
paste input "Your Choice Of:"
type input "Your Choice Of:"
click at [615, 279] on input "text" at bounding box center [680, 284] width 253 height 23
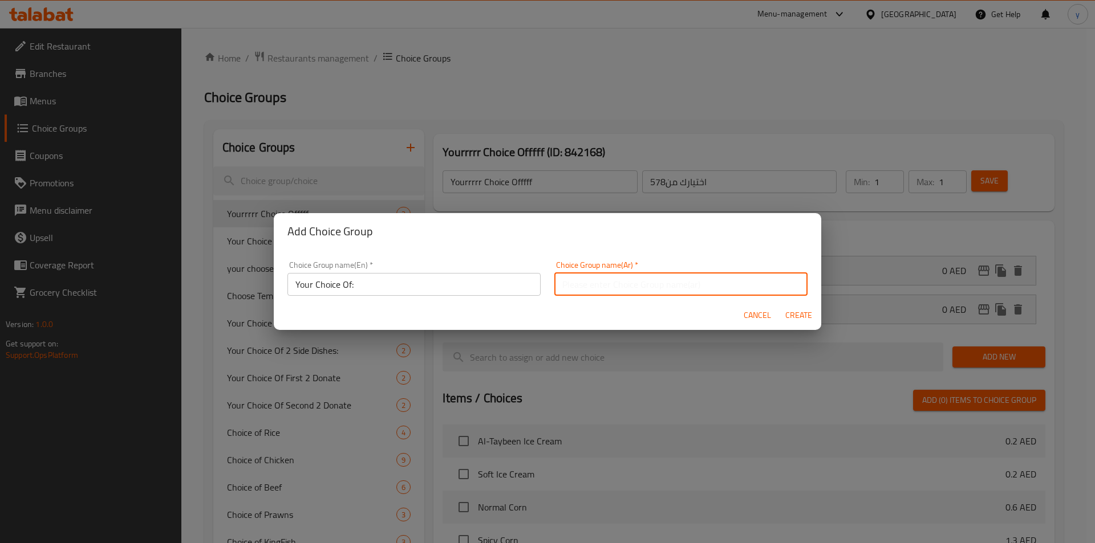
paste input "إختيارك من:"
type input "إختيارك من:"
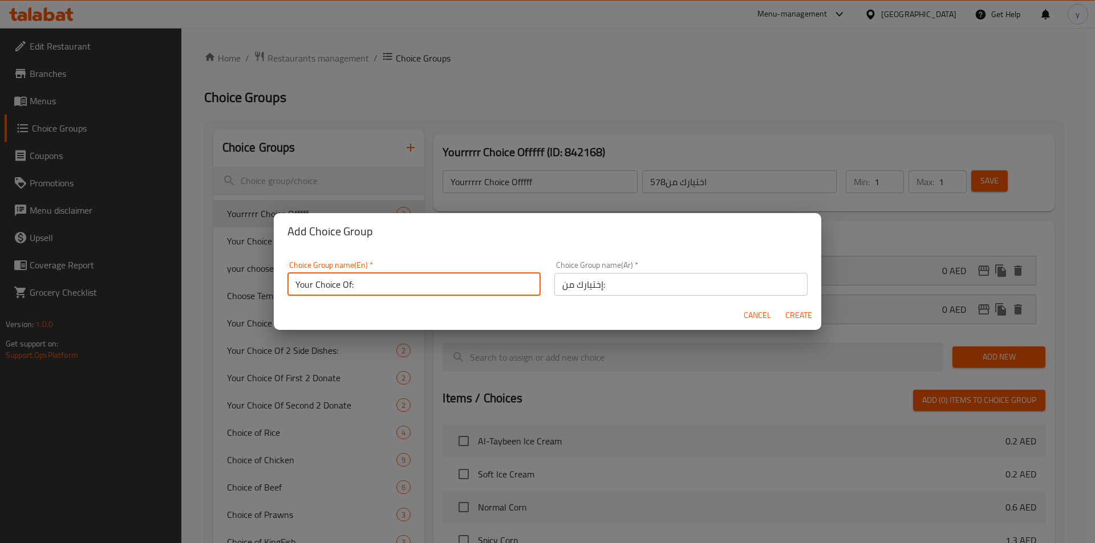
click at [450, 282] on input "Your Choice Of:" at bounding box center [413, 284] width 253 height 23
type input "Your Choice Of:"
click at [806, 313] on span "Create" at bounding box center [798, 315] width 27 height 14
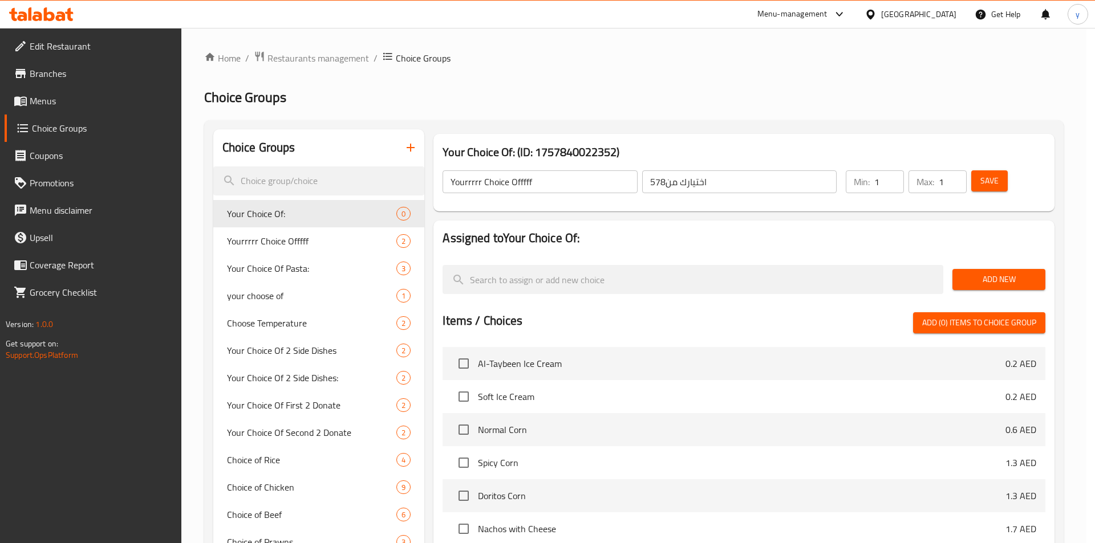
type input "Your Choice Of:"
type input "إختيارك من:"
type input "0"
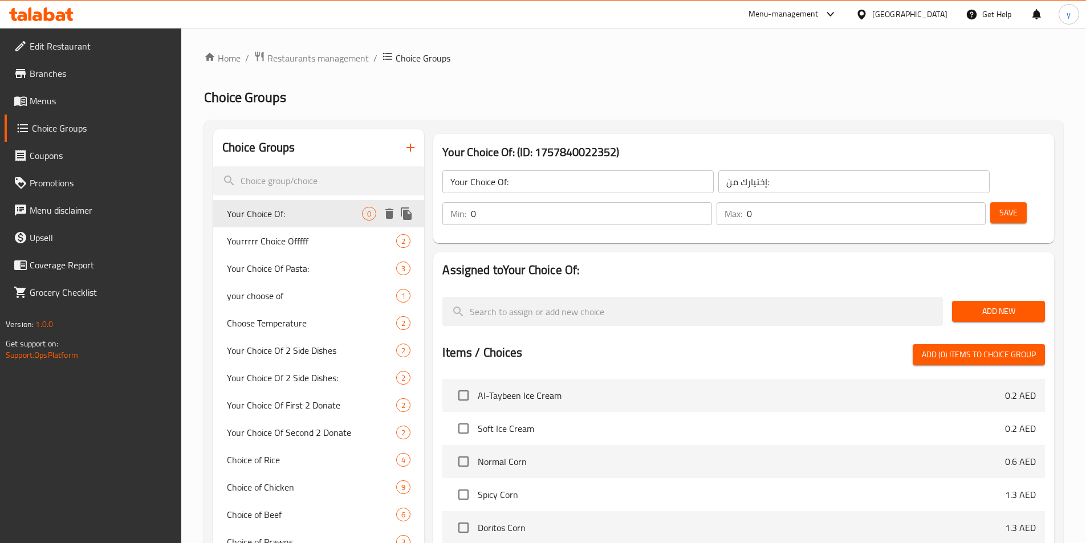
click at [349, 214] on span "Your Choice Of:" at bounding box center [295, 214] width 136 height 14
click at [986, 304] on span "Add New" at bounding box center [998, 311] width 75 height 14
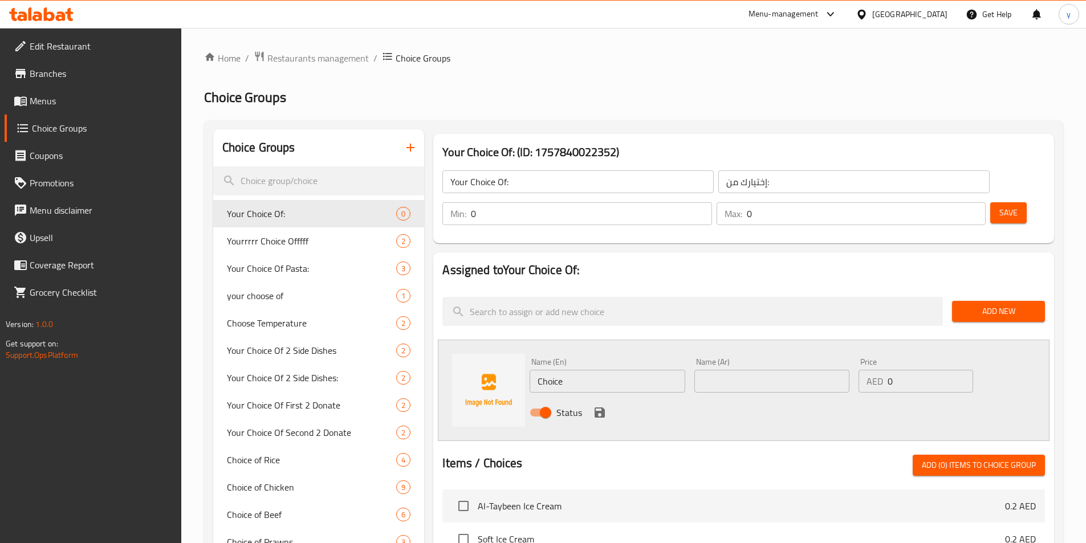
click at [608, 370] on input "Choice" at bounding box center [607, 381] width 155 height 23
click at [636, 370] on input "Choice" at bounding box center [607, 381] width 155 height 23
type input "chocolate"
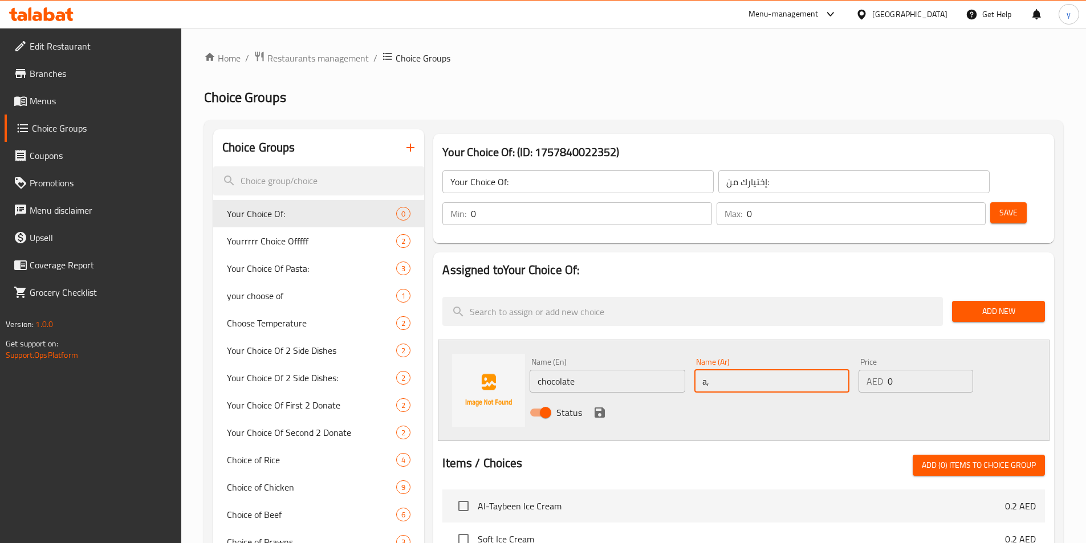
type input "a"
type input "ش"
click at [572, 370] on input "chocolate" at bounding box center [607, 381] width 155 height 23
click at [746, 370] on input "text" at bounding box center [771, 381] width 155 height 23
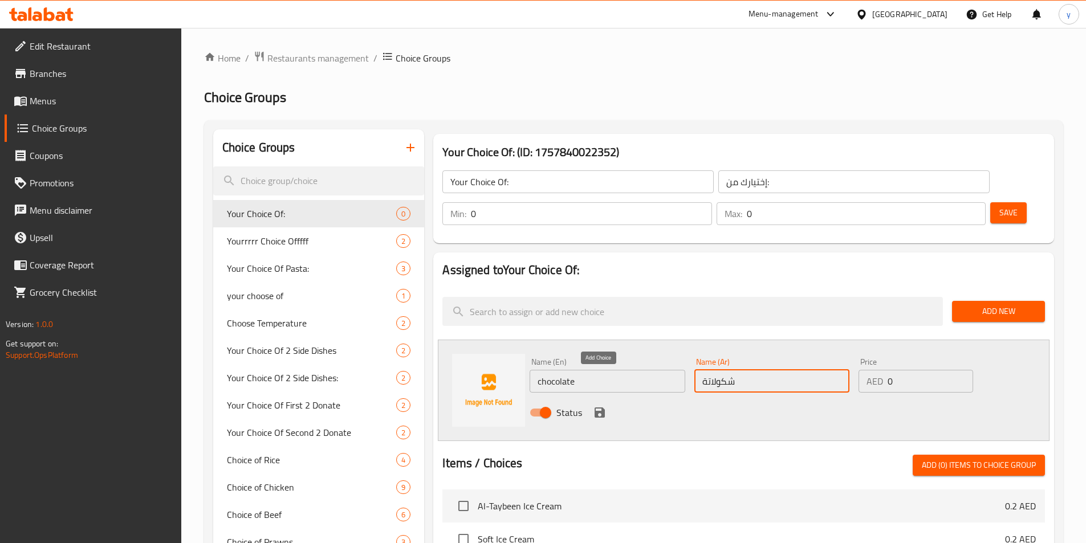
type input "شكولاتة"
click at [597, 408] on icon "save" at bounding box center [600, 413] width 10 height 10
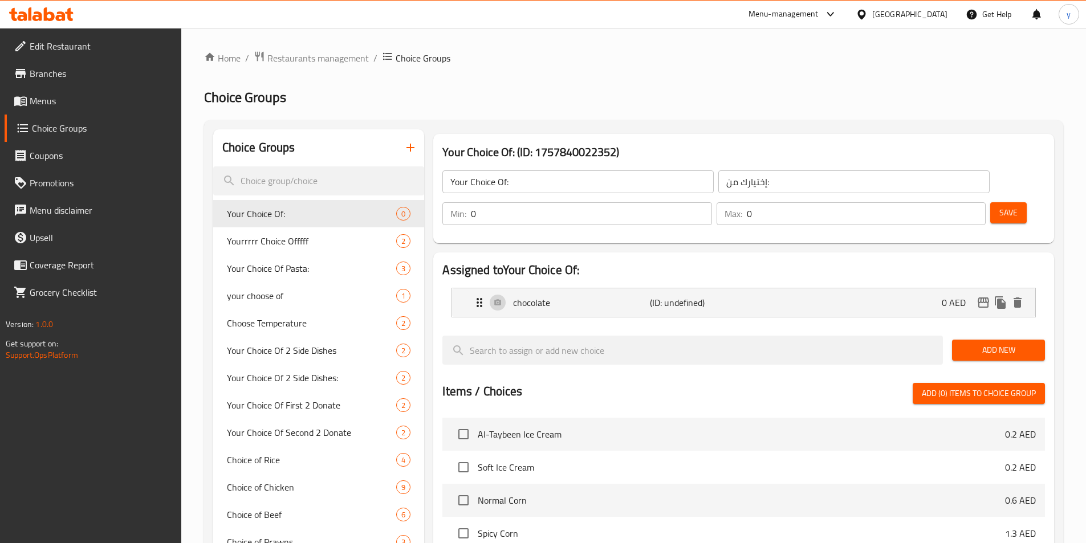
click at [1023, 343] on span "Add New" at bounding box center [998, 350] width 75 height 14
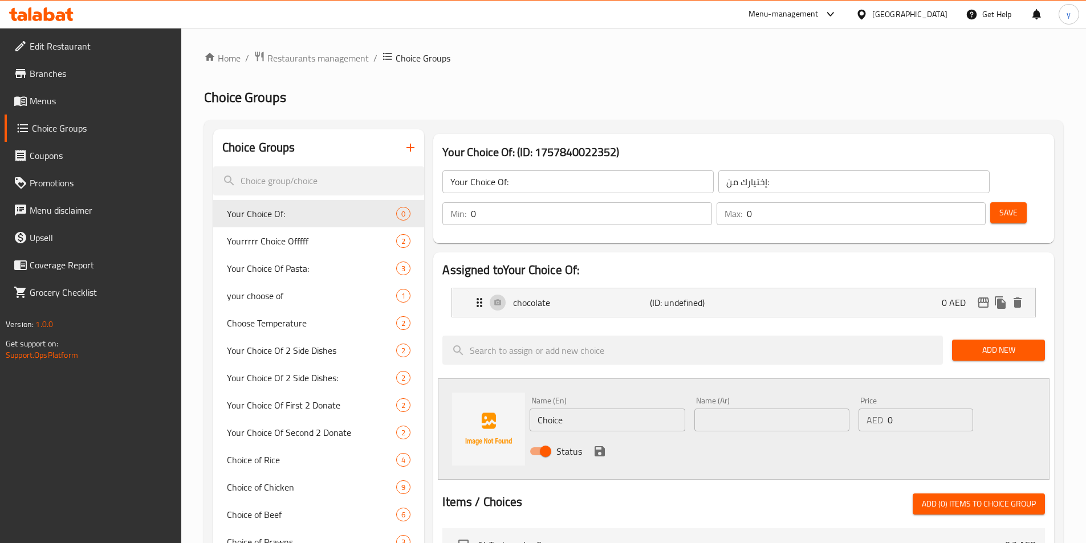
click at [620, 409] on input "Choice" at bounding box center [607, 420] width 155 height 23
type input "ر"
type input "vanilia"
type input "فانيليا"
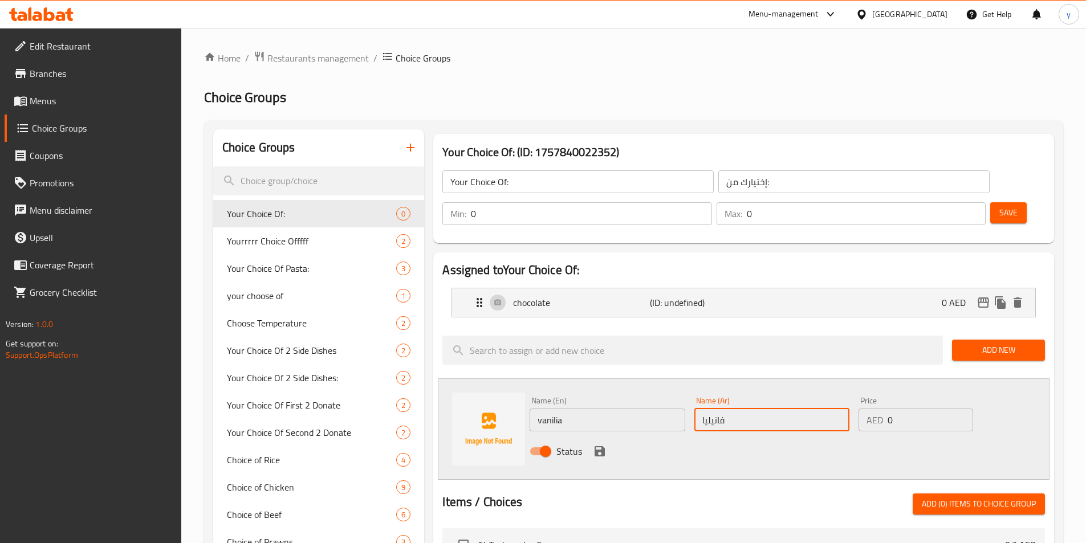
click at [981, 343] on span "Add New" at bounding box center [998, 350] width 75 height 14
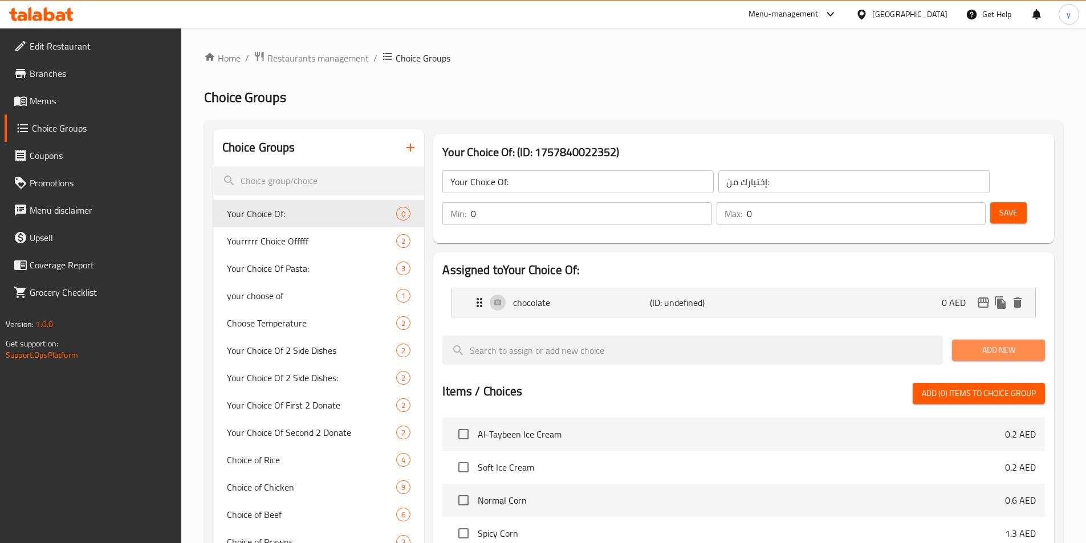
click at [976, 343] on span "Add New" at bounding box center [998, 350] width 75 height 14
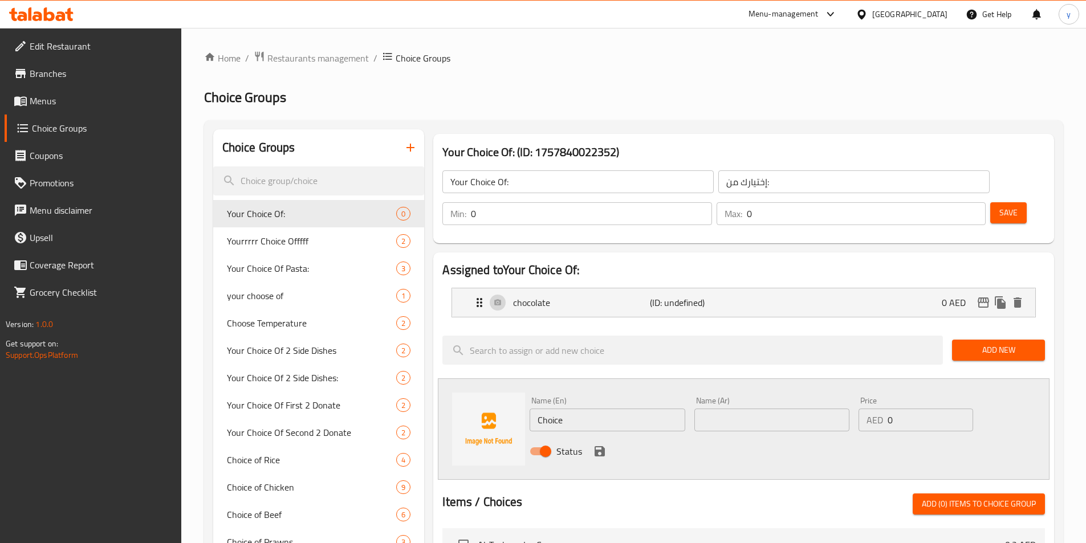
click at [576, 409] on input "Choice" at bounding box center [607, 420] width 155 height 23
type input "ر"
type input "vanilia"
type input "فانيليا"
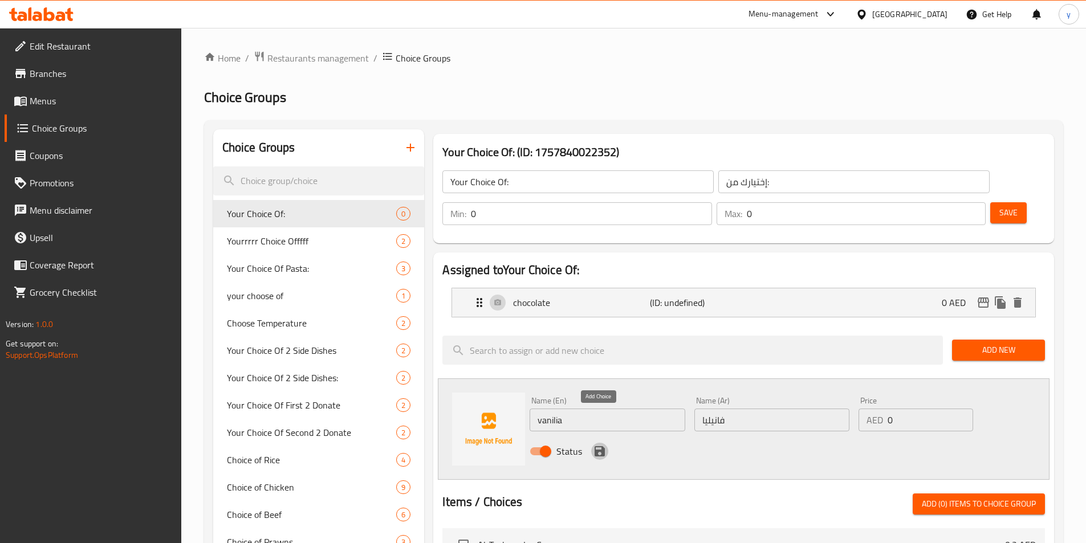
click at [597, 446] on icon "save" at bounding box center [600, 451] width 10 height 10
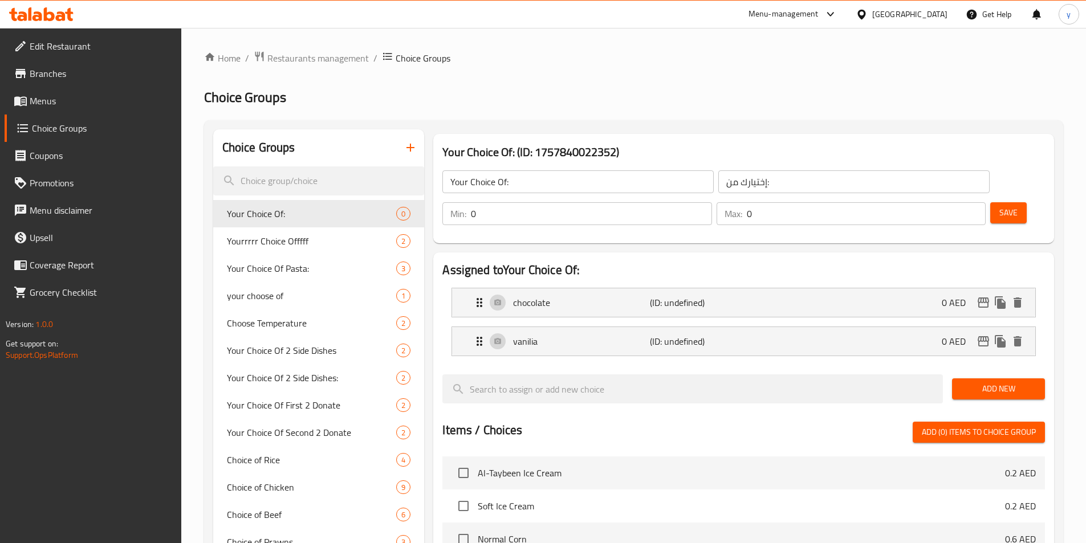
click at [999, 206] on span "Save" at bounding box center [1008, 213] width 18 height 14
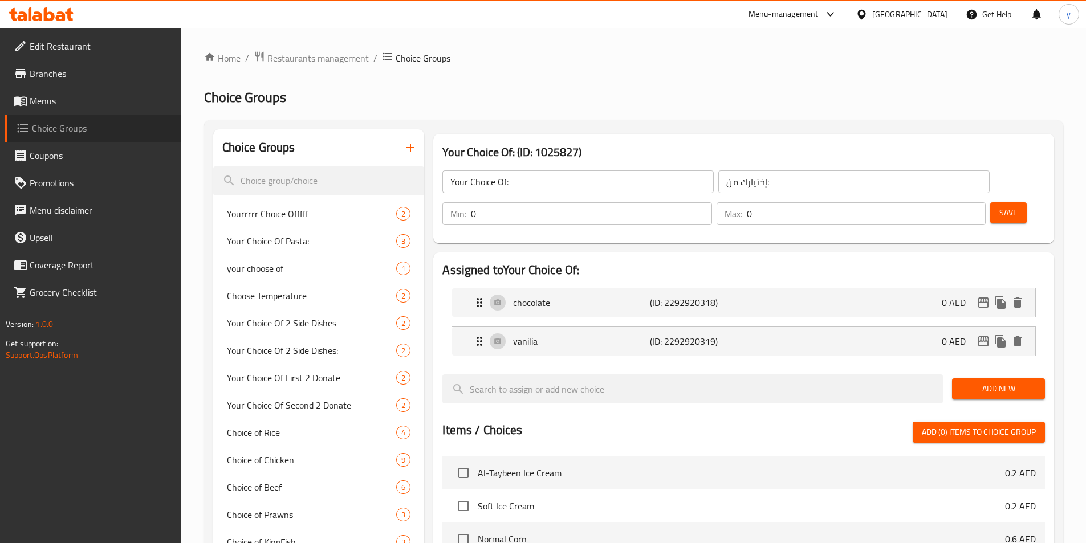
click at [63, 128] on span "Choice Groups" at bounding box center [102, 128] width 140 height 14
click at [314, 210] on span "Yourrrrr Choice Offfff" at bounding box center [295, 214] width 136 height 14
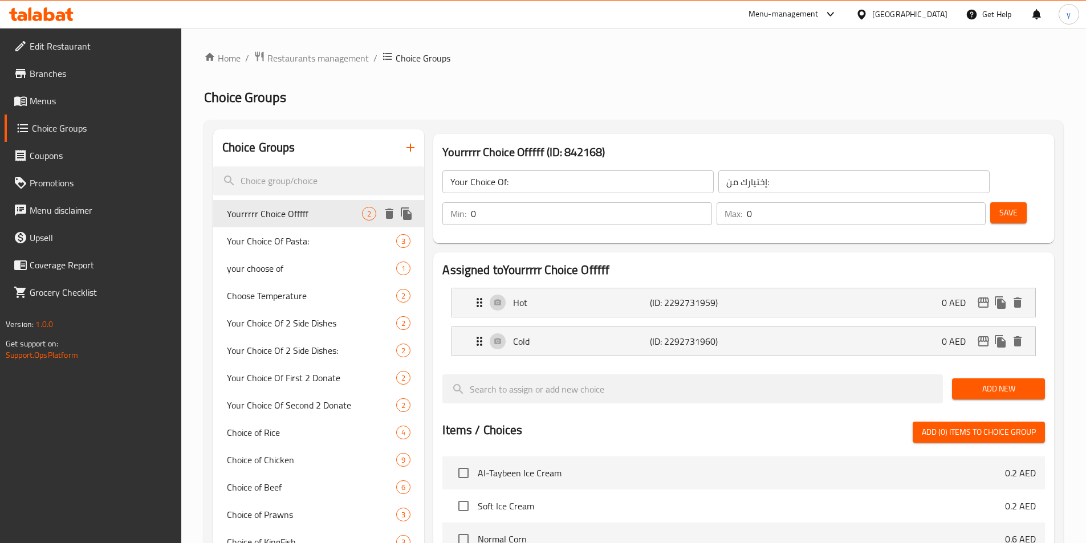
type input "Yourrrrr Choice Offfff"
type input "اختيارك من578"
type input "1"
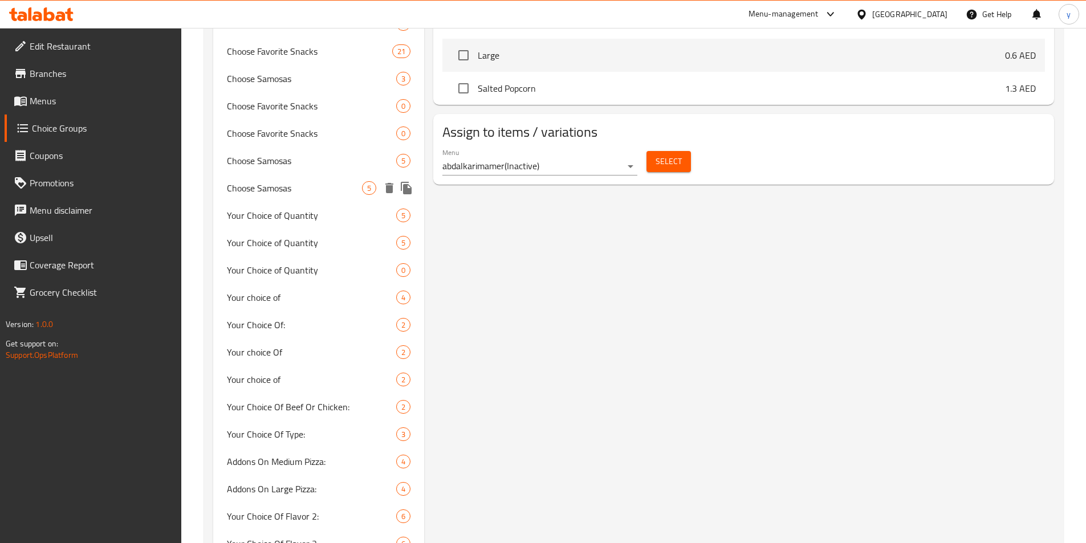
scroll to position [684, 0]
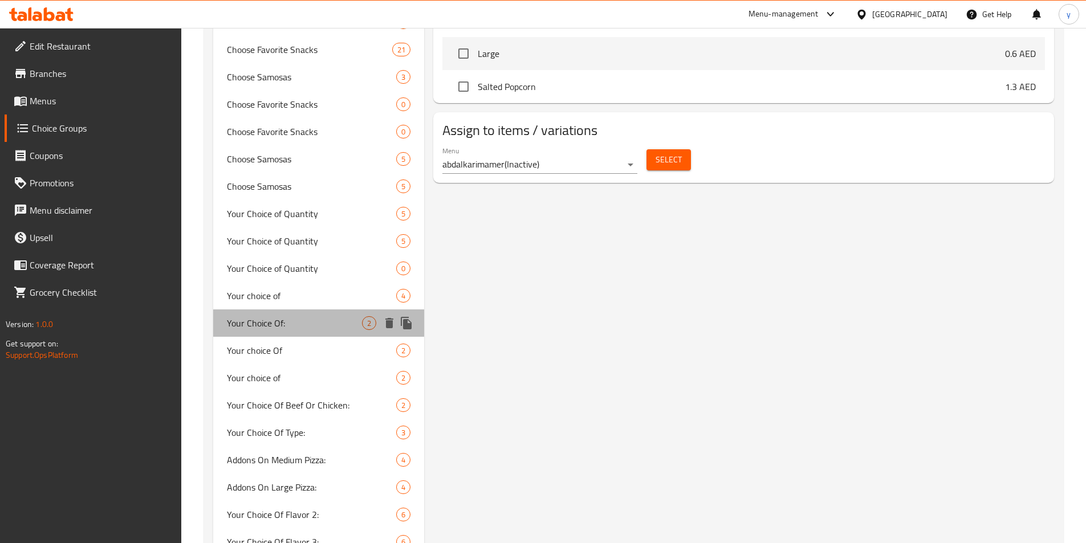
click at [307, 326] on span "Your Choice Of:" at bounding box center [295, 323] width 136 height 14
type input "Your Choice Of:"
type input "اختيارك من:"
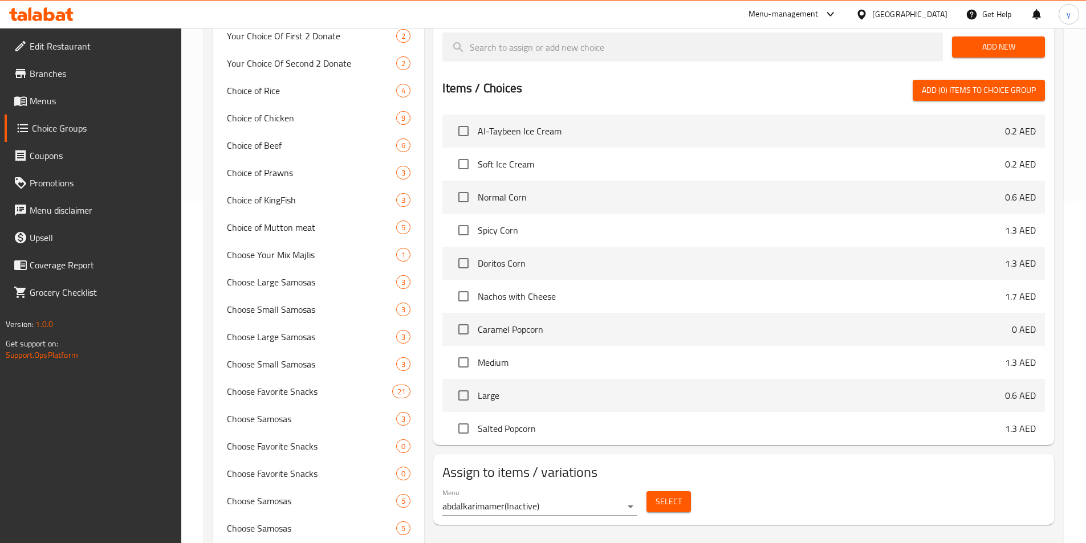
scroll to position [627, 0]
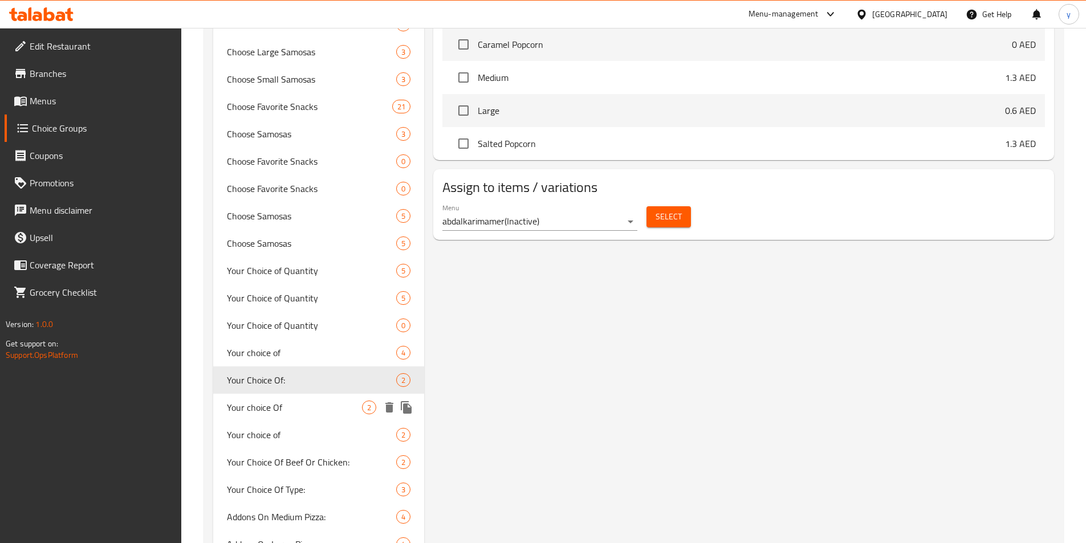
click at [330, 401] on span "Your choice Of" at bounding box center [295, 408] width 136 height 14
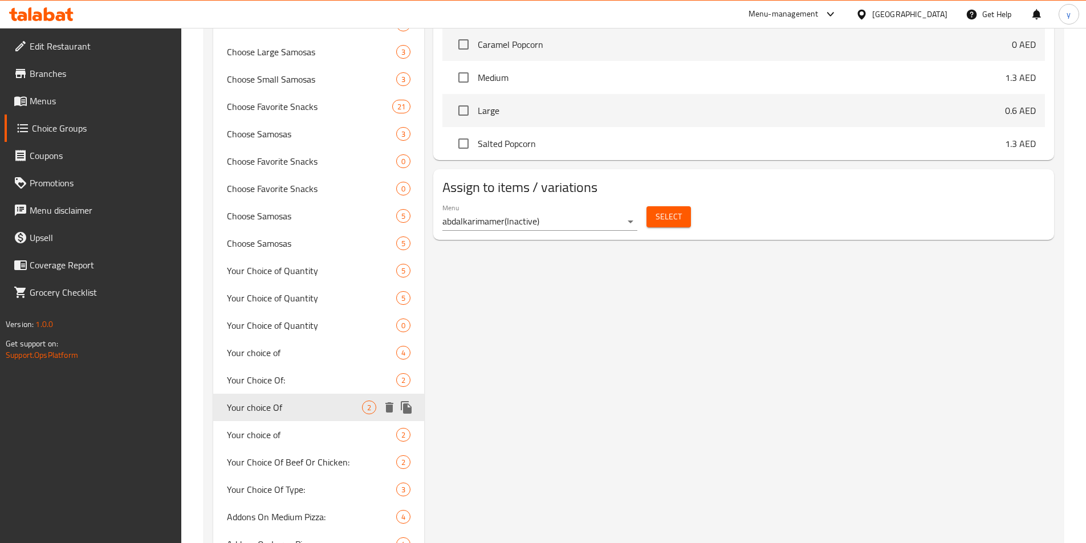
type input "Your choice Of"
type input "اختيارك من"
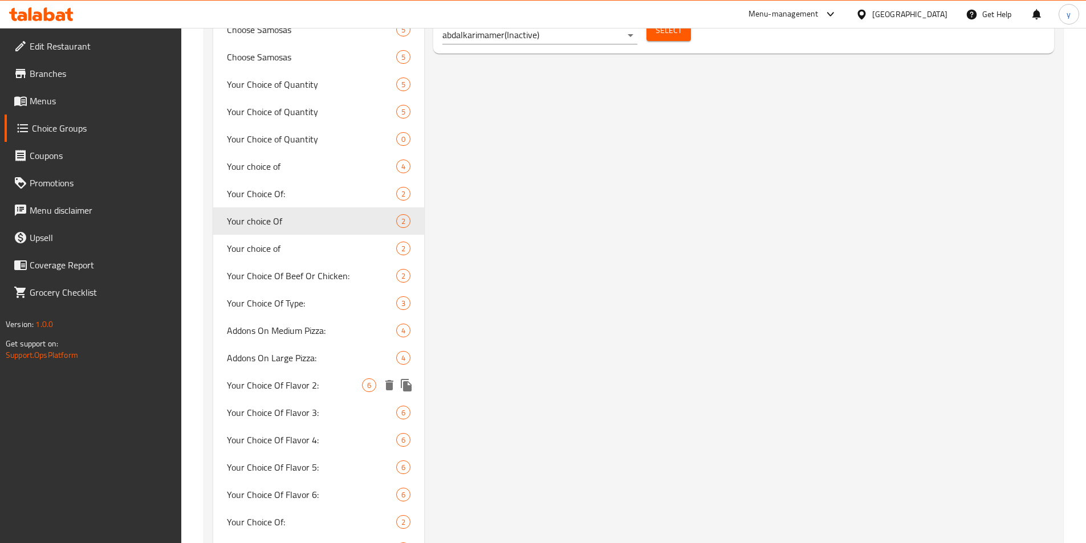
scroll to position [969, 0]
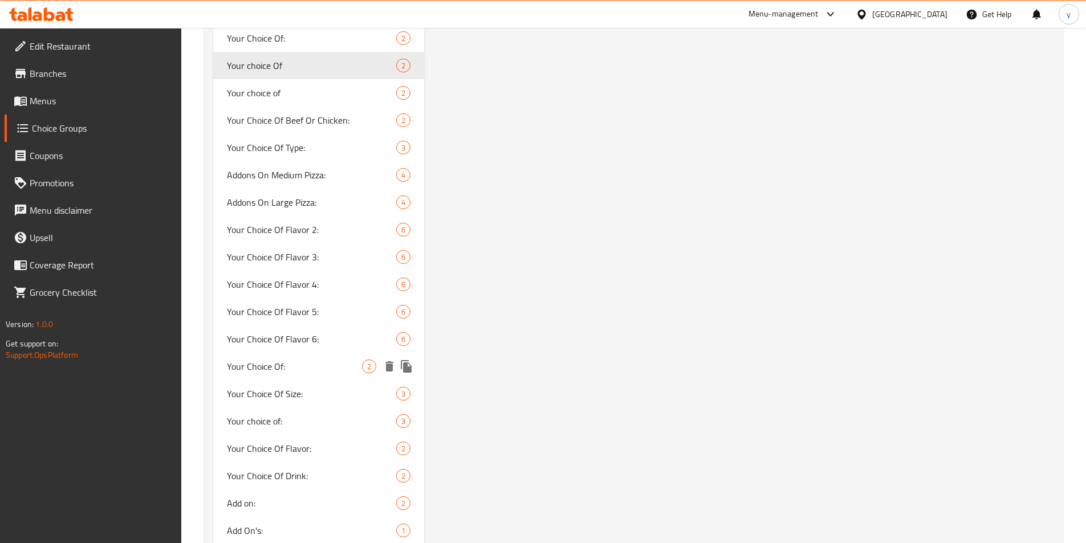
click at [277, 364] on span "Your Choice Of:" at bounding box center [295, 367] width 136 height 14
type input "Your Choice Of:"
type input "إختيارك من:"
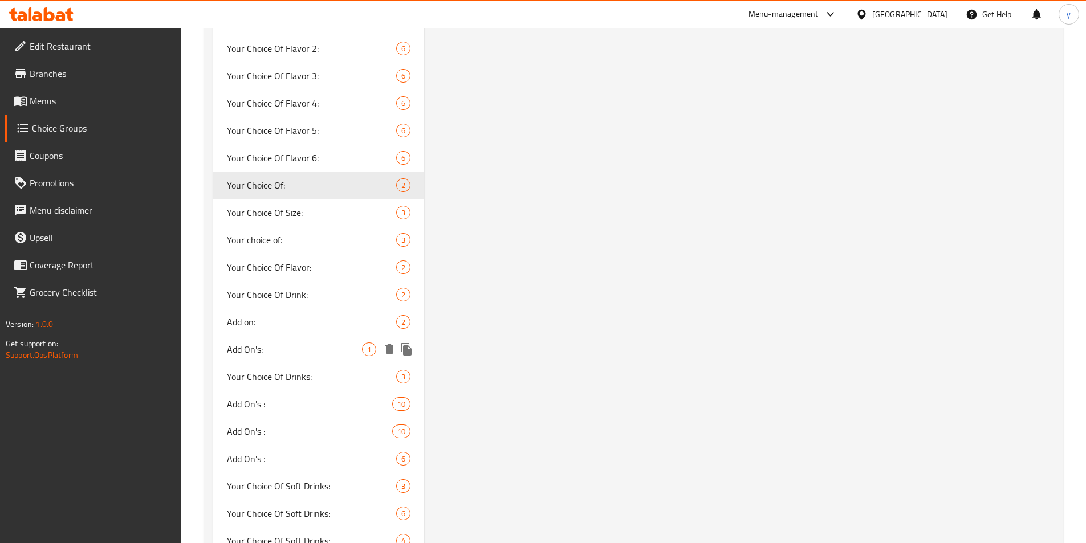
scroll to position [1254, 0]
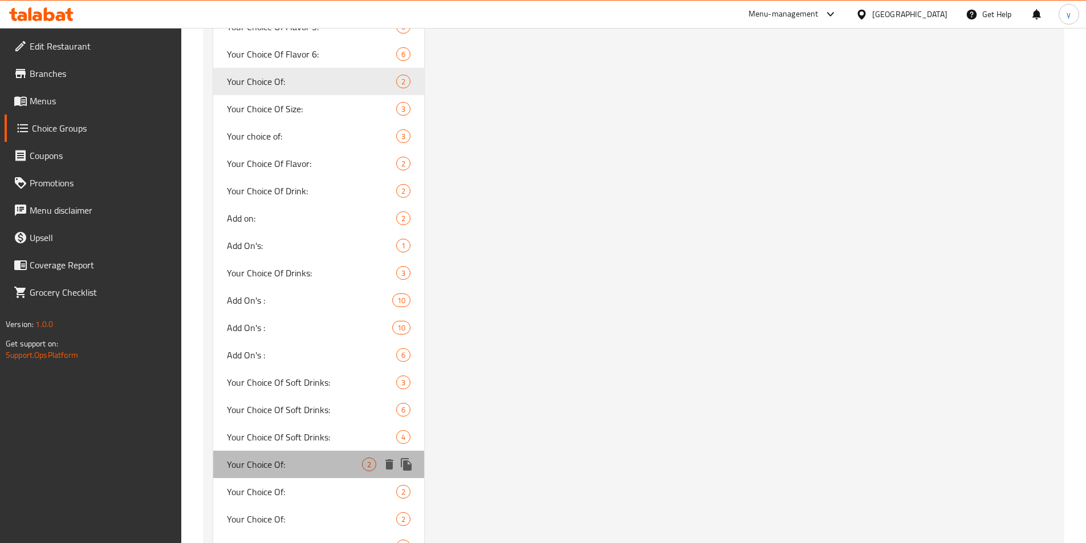
click at [276, 470] on span "Your Choice Of:" at bounding box center [295, 465] width 136 height 14
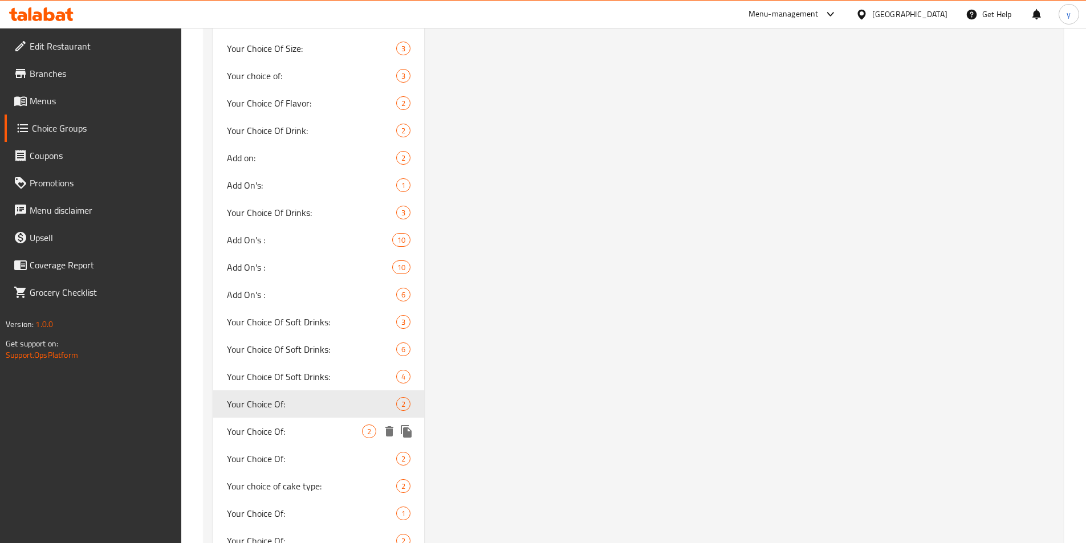
scroll to position [1368, 0]
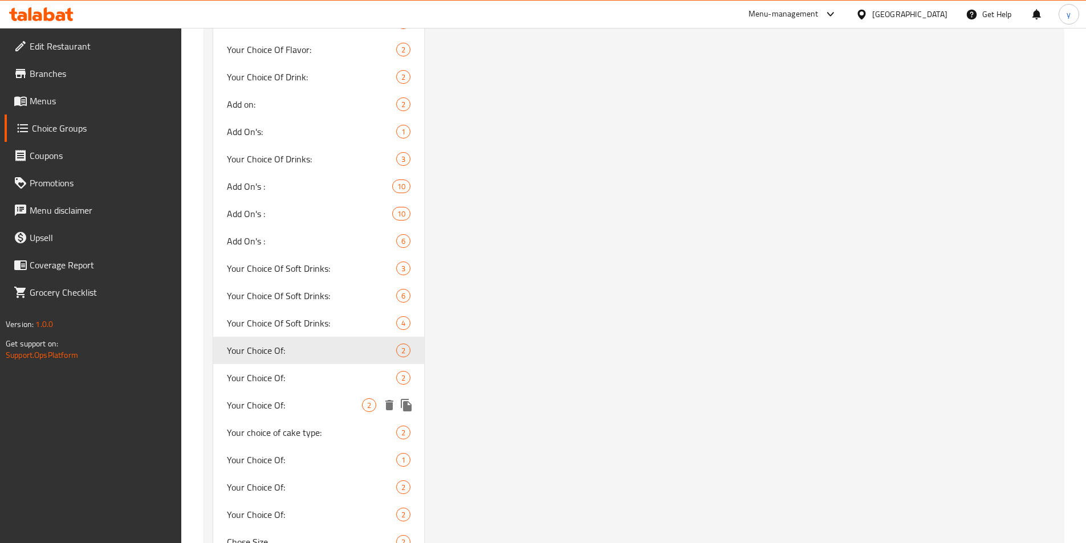
click at [298, 409] on span "Your Choice Of:" at bounding box center [295, 406] width 136 height 14
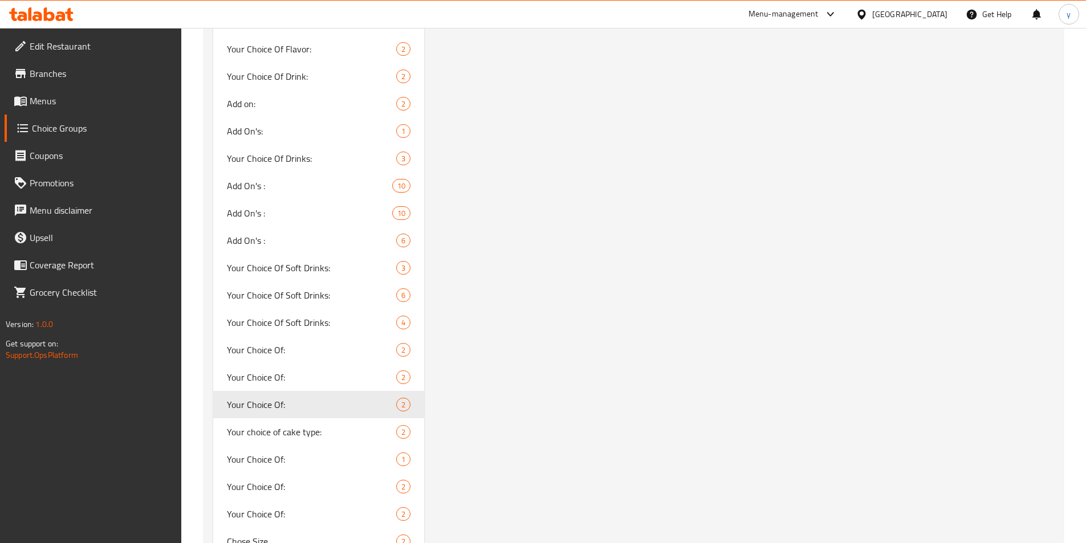
scroll to position [1482, 0]
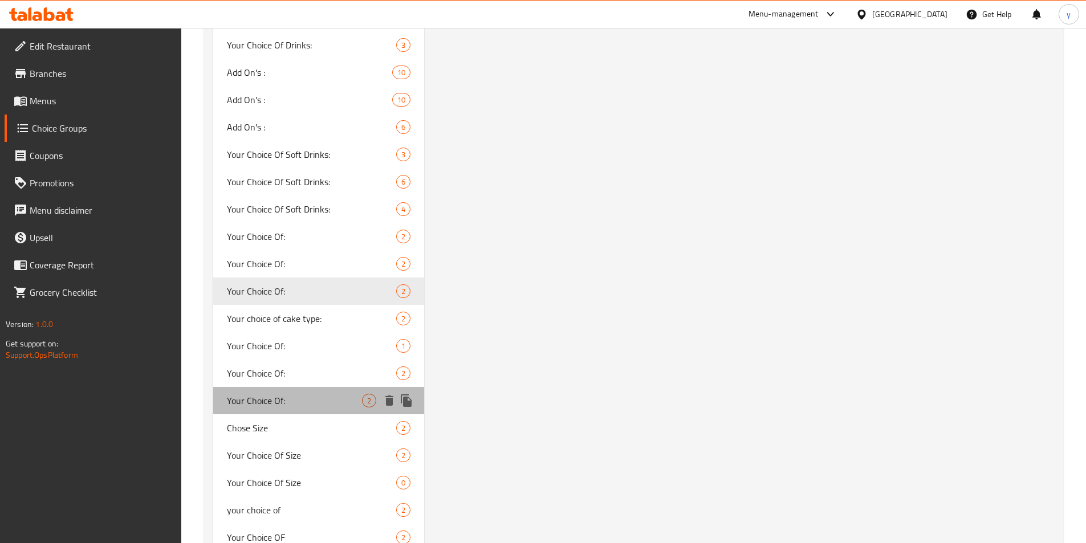
click at [299, 399] on span "Your Choice Of:" at bounding box center [295, 401] width 136 height 14
type input "0"
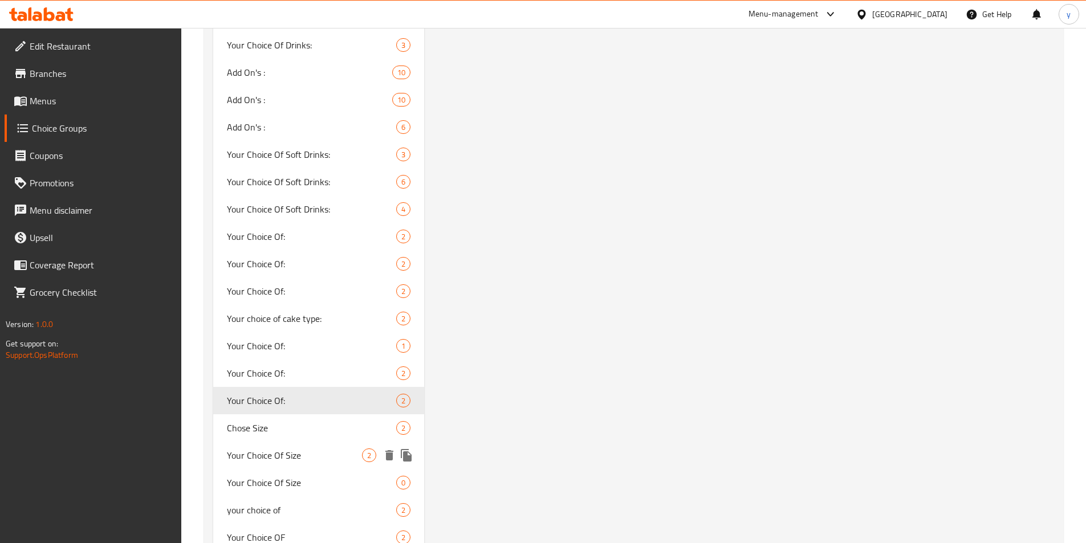
scroll to position [1653, 0]
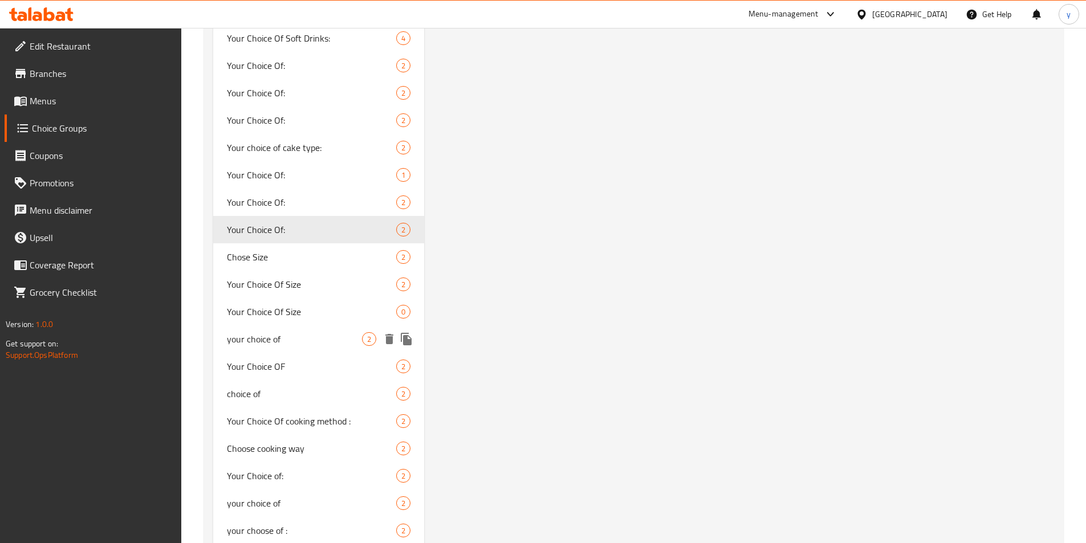
click at [283, 339] on span "your choice of" at bounding box center [295, 339] width 136 height 14
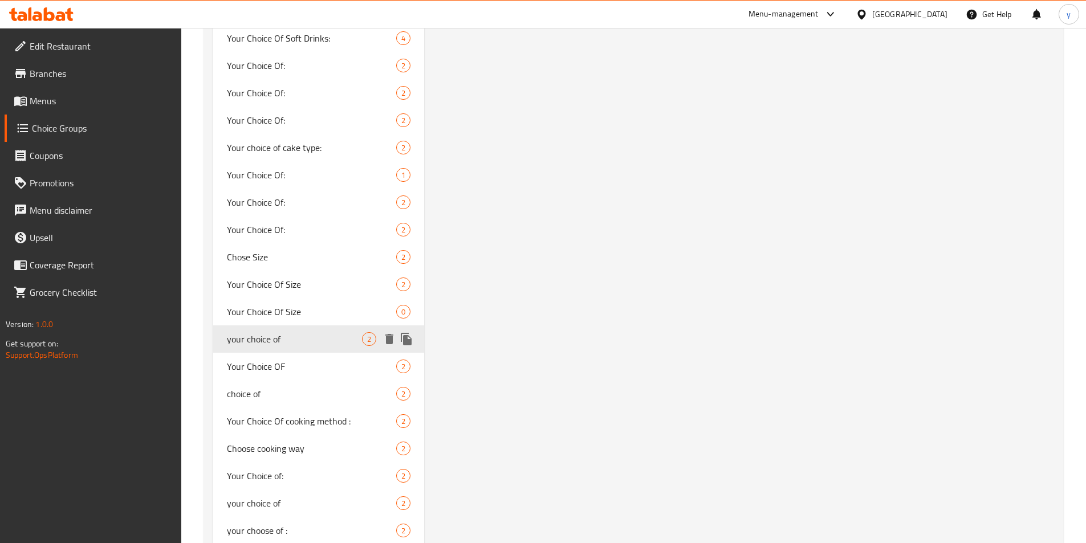
type input "your choice of"
type input "اختيارك من"
type input "1"
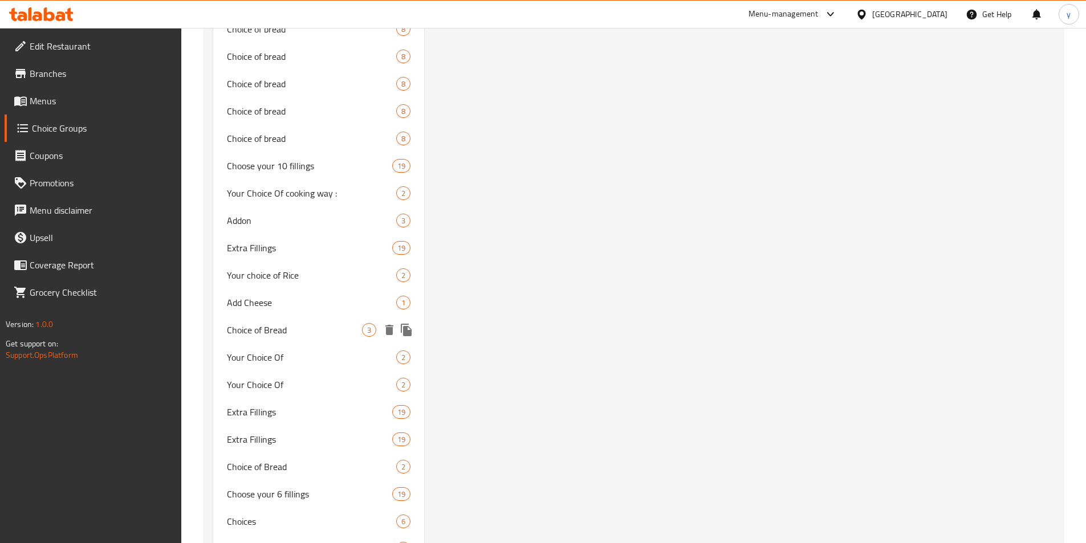
scroll to position [10230, 0]
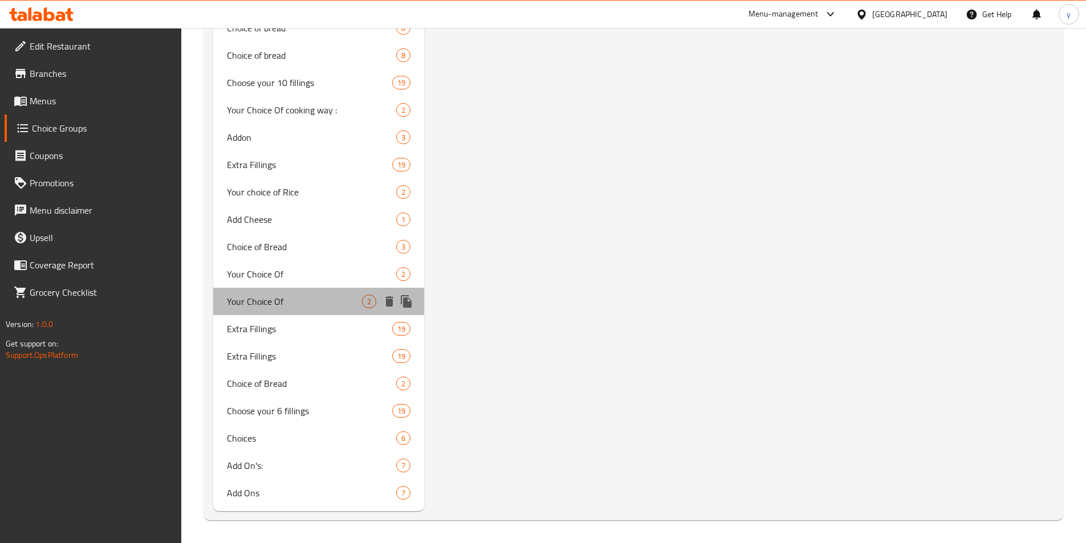
click at [316, 303] on span "Your Choice Of" at bounding box center [295, 302] width 136 height 14
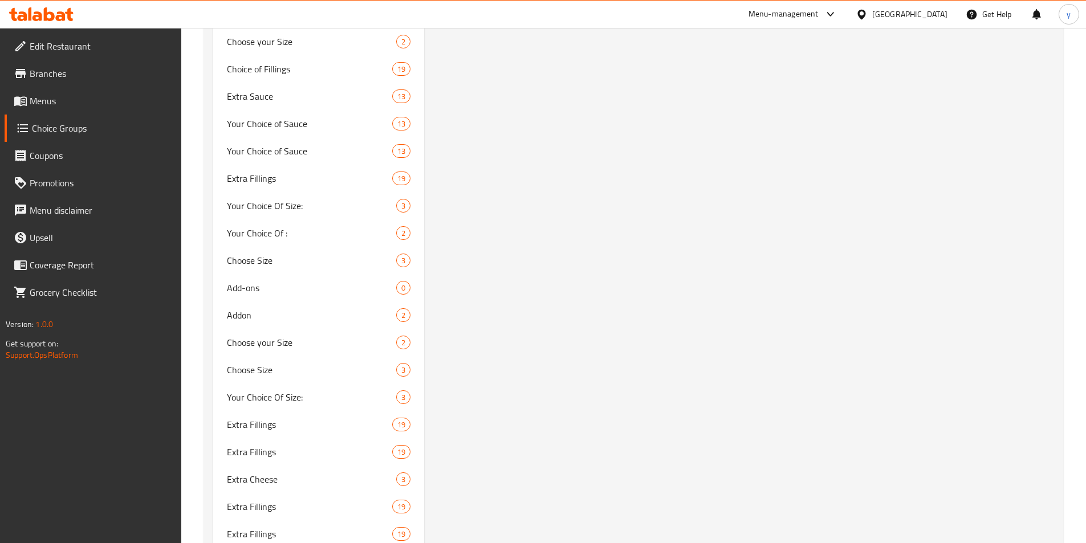
scroll to position [8918, 0]
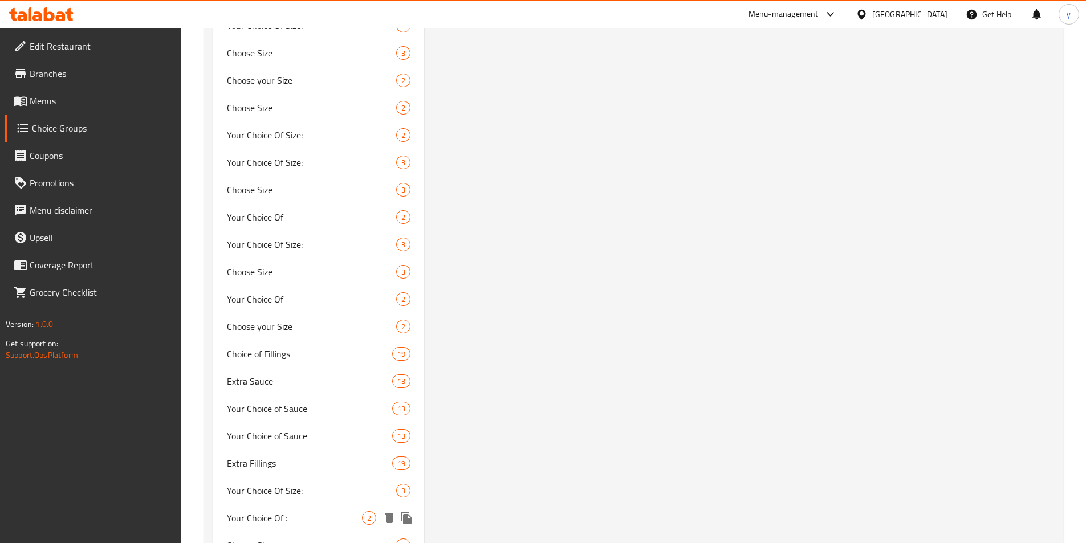
click at [306, 521] on span "Your Choice Of :" at bounding box center [295, 518] width 136 height 14
type input "Your Choice Of :"
type input "إختيارك من :"
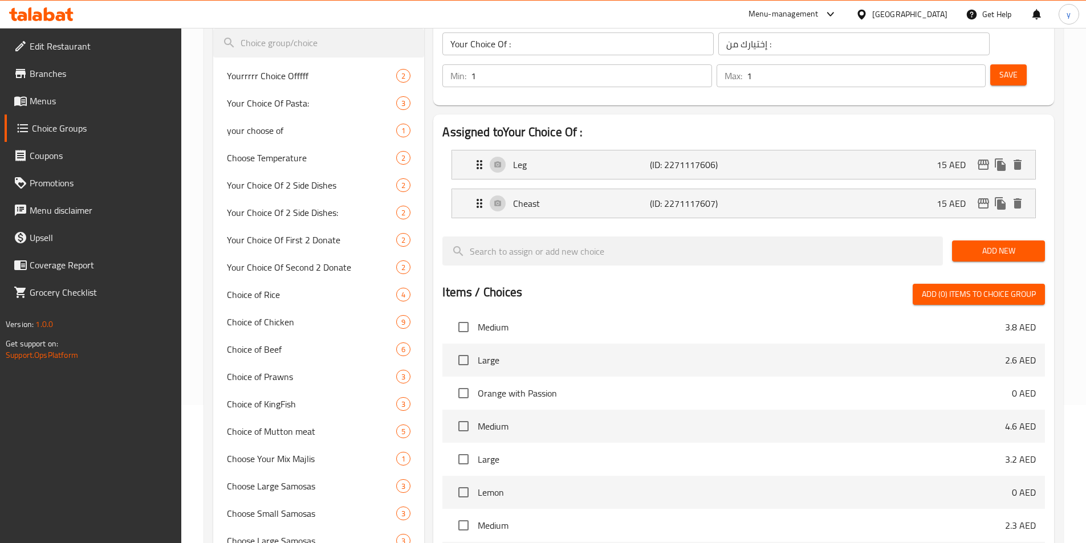
scroll to position [0, 0]
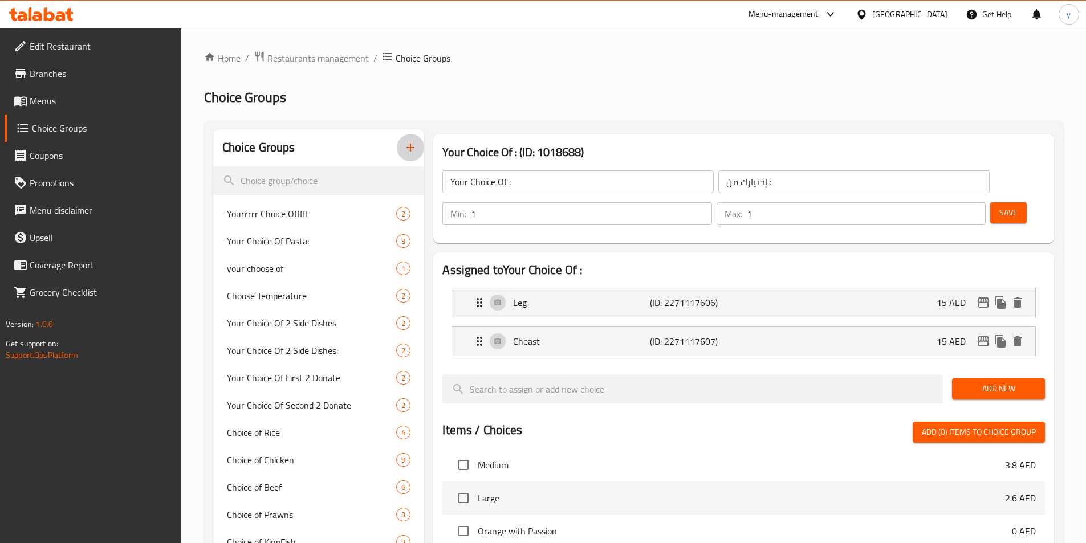
click at [404, 147] on icon "button" at bounding box center [411, 148] width 14 height 14
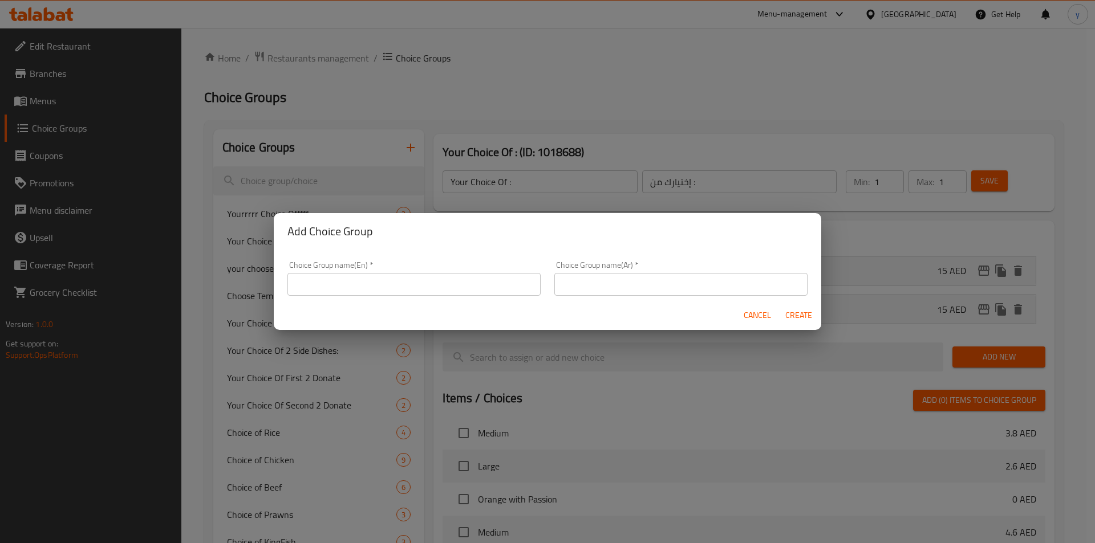
click at [372, 284] on input "text" at bounding box center [413, 284] width 253 height 23
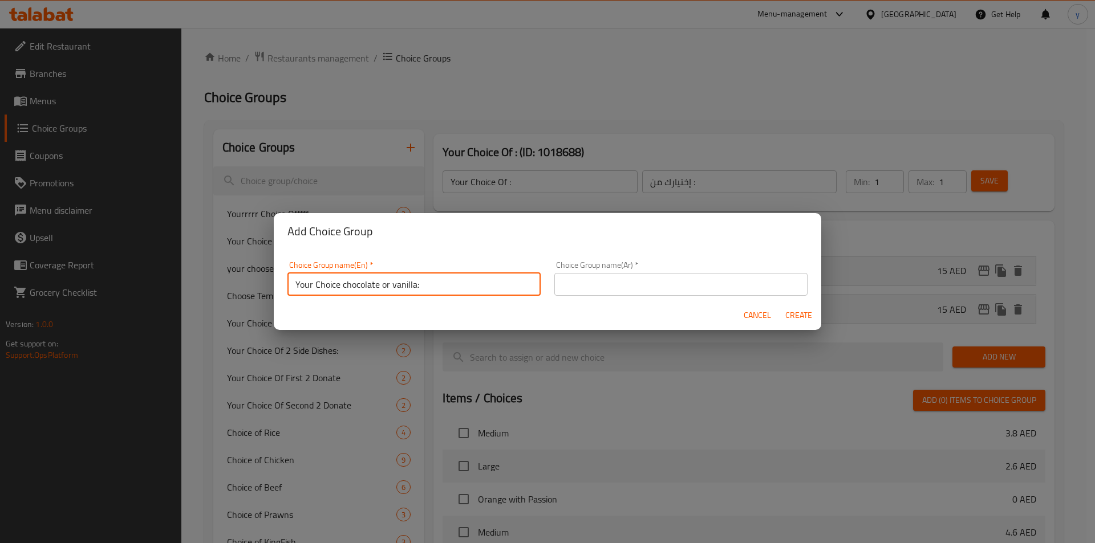
type input "Your Choice chocolate or vanilla:"
click at [624, 287] on input "text" at bounding box center [680, 284] width 253 height 23
click at [296, 282] on input "Your Choice chocolate or vanilla:" at bounding box center [413, 284] width 253 height 23
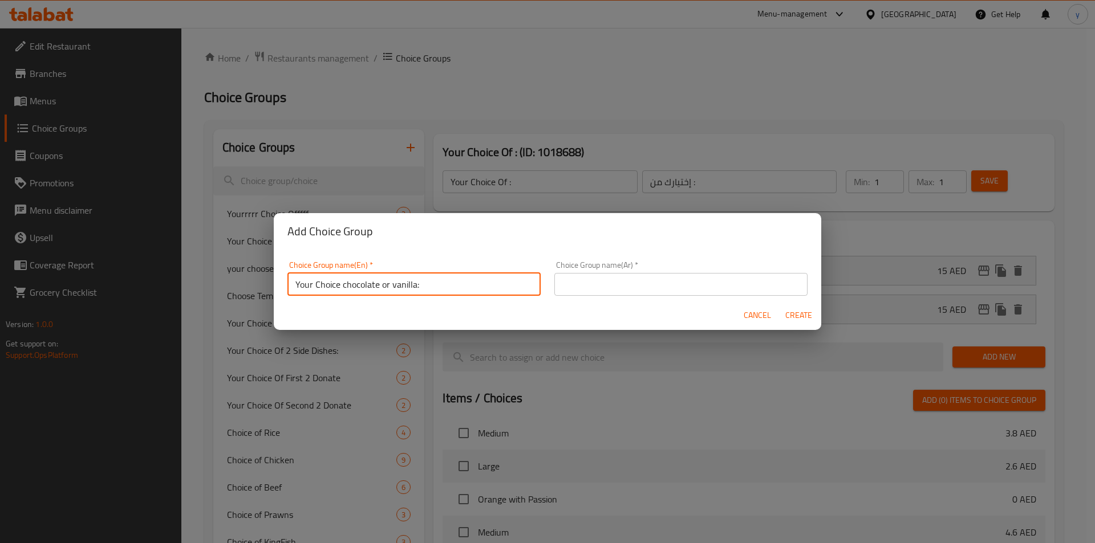
click at [686, 288] on input "text" at bounding box center [680, 284] width 253 height 23
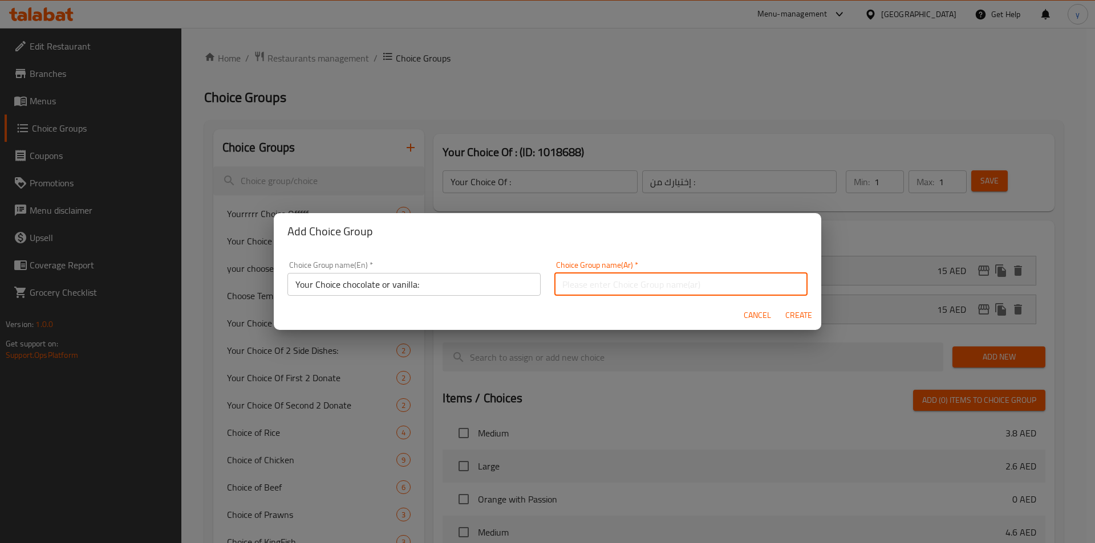
paste input "اختيارك من الشوكولاتة أو الفانيليا:"
type input "اختيارك من الشوكولاتة أو الفانيليا:"
click at [794, 316] on span "Create" at bounding box center [798, 315] width 27 height 14
type input "Your Choice chocolate or vanilla:"
type input "اختيارك من الشوكولاتة أو الفانيليا:"
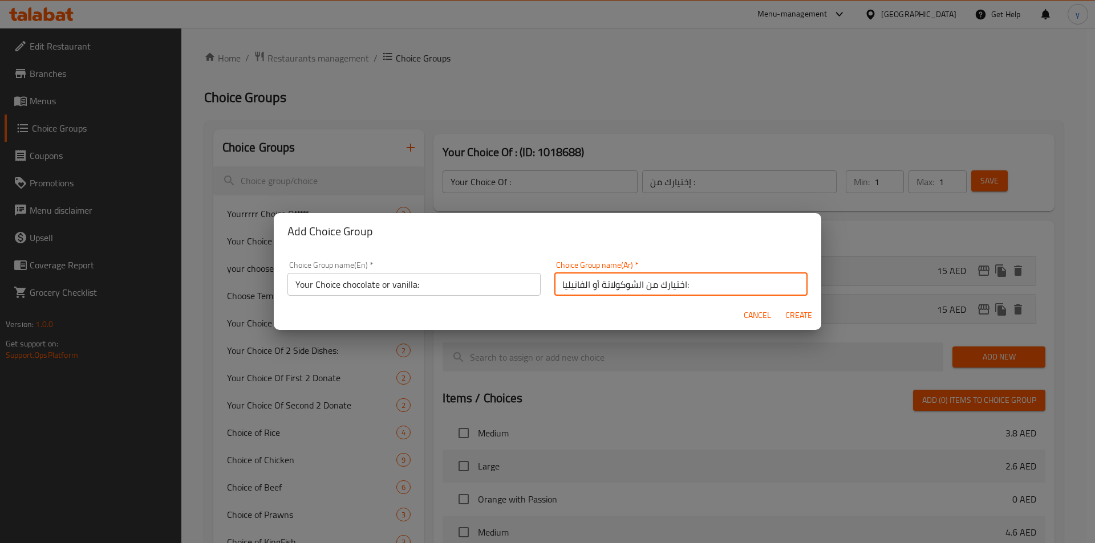
type input "0"
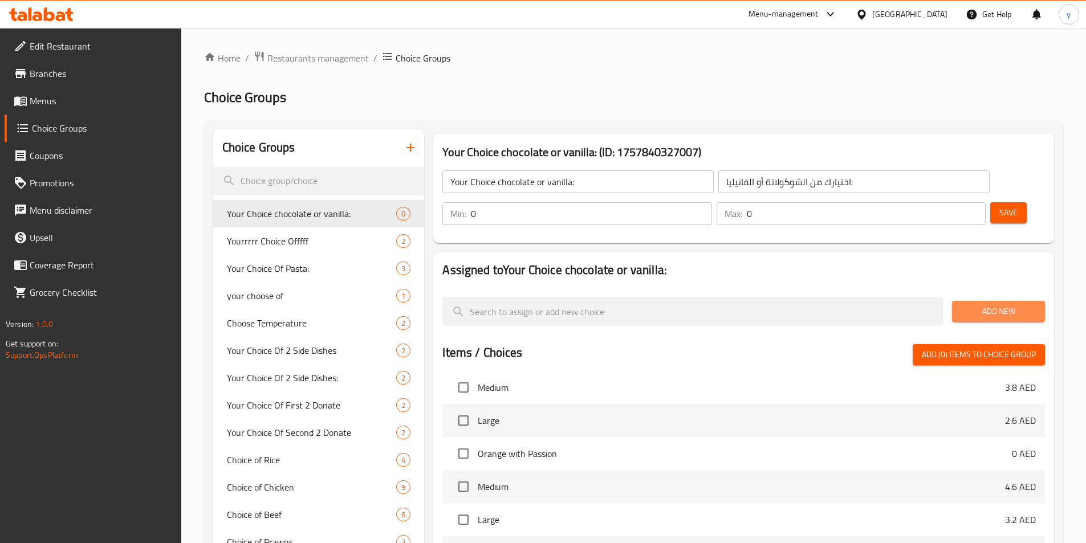
click at [1008, 304] on span "Add New" at bounding box center [998, 311] width 75 height 14
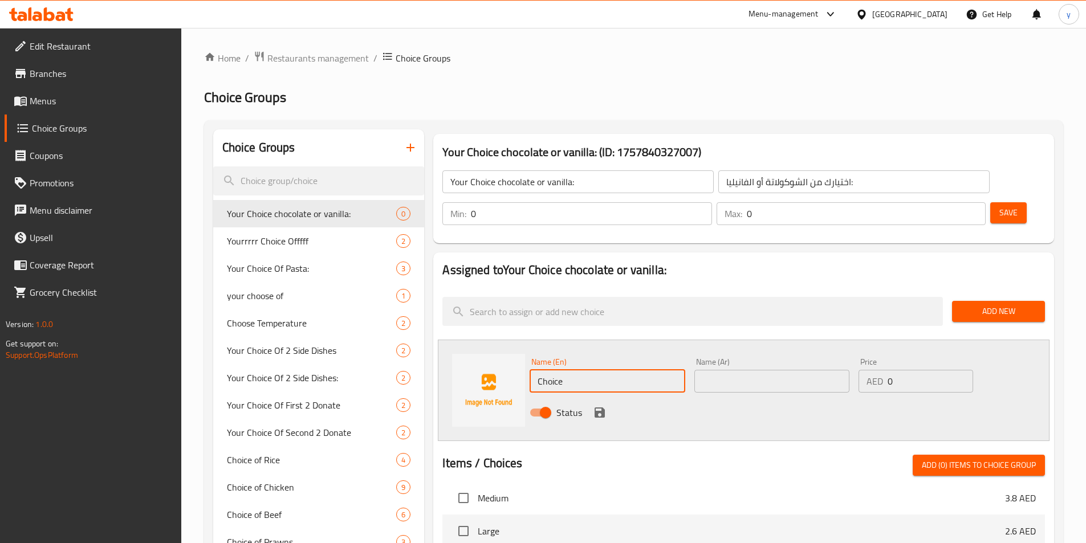
click at [636, 370] on input "Choice" at bounding box center [607, 381] width 155 height 23
type input "Chocolate"
click at [754, 370] on input "text" at bounding box center [771, 381] width 155 height 23
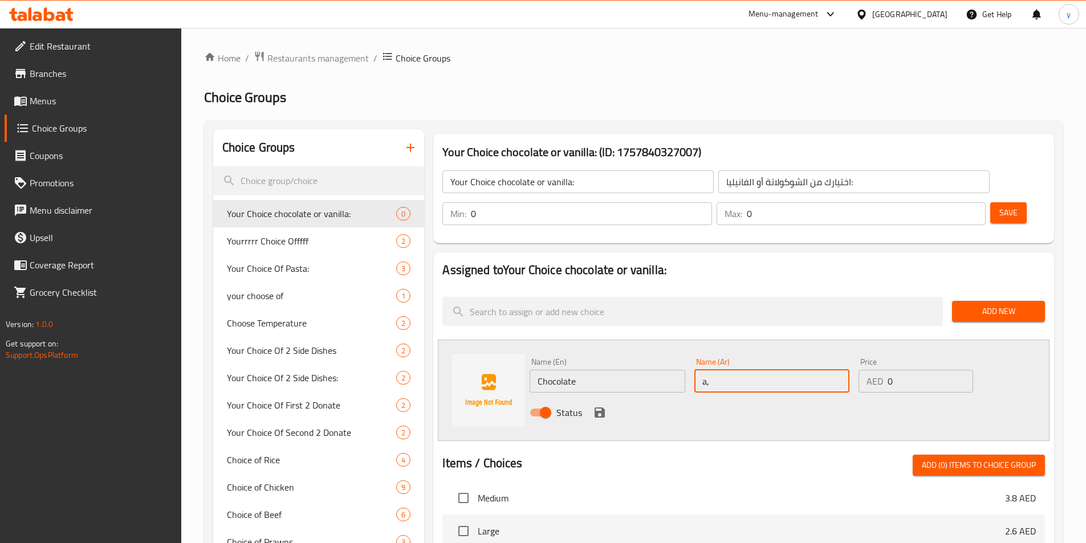
type input "a"
type input "شوكلاتة"
click at [601, 406] on icon "save" at bounding box center [600, 413] width 14 height 14
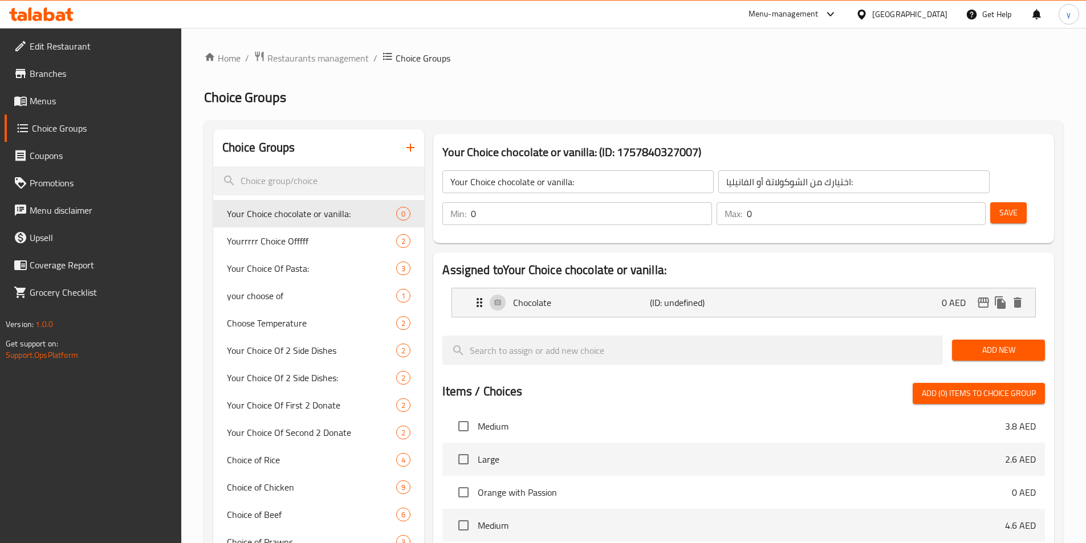
click at [1019, 340] on button "Add New" at bounding box center [998, 350] width 93 height 21
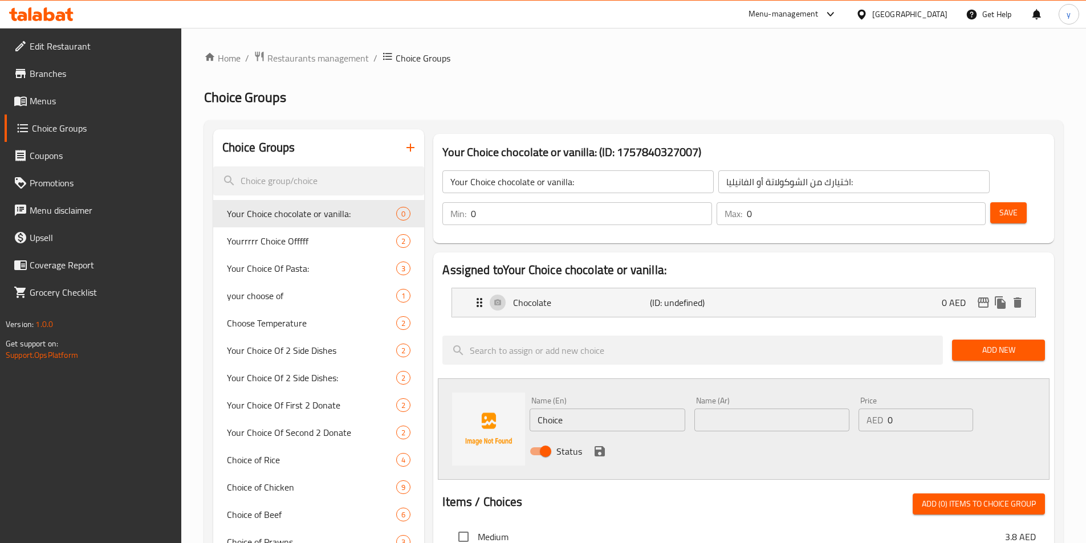
click at [592, 409] on input "Choice" at bounding box center [607, 420] width 155 height 23
type input "vanilla"
click at [749, 409] on input "text" at bounding box center [771, 420] width 155 height 23
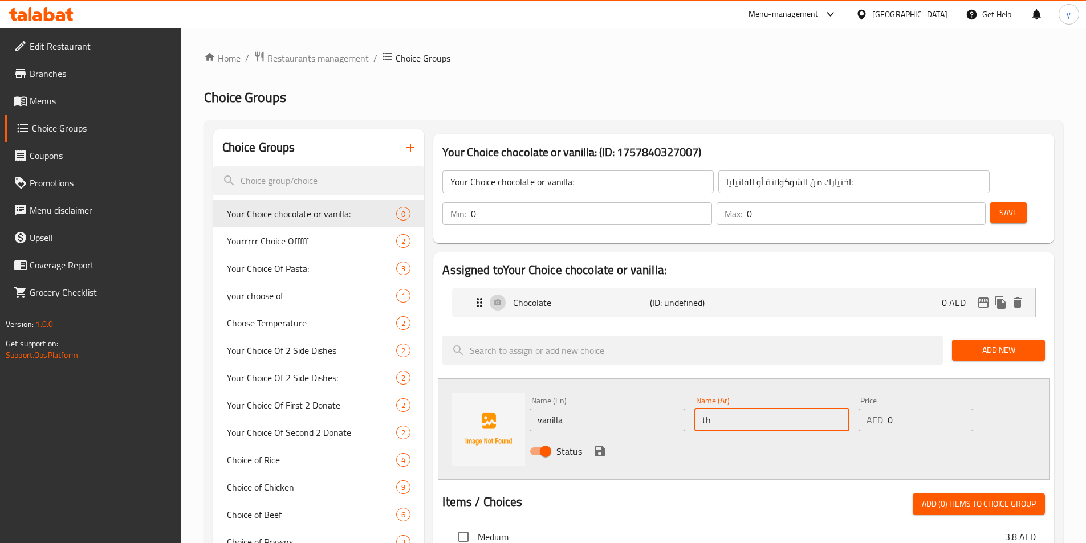
type input "t"
type input "غ"
type input "فانيليا"
click at [606, 445] on icon "save" at bounding box center [600, 452] width 14 height 14
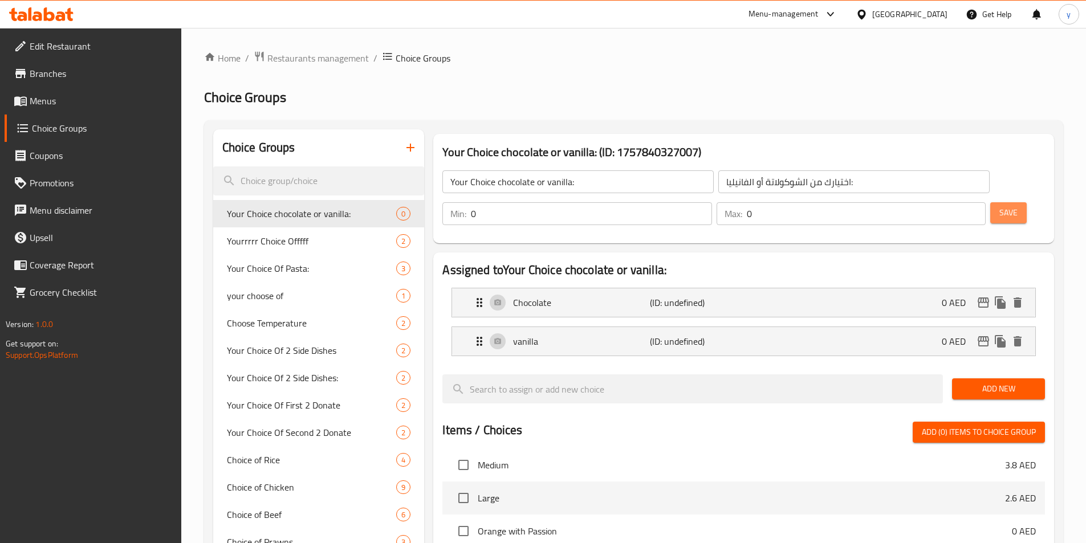
click at [999, 206] on span "Save" at bounding box center [1008, 213] width 18 height 14
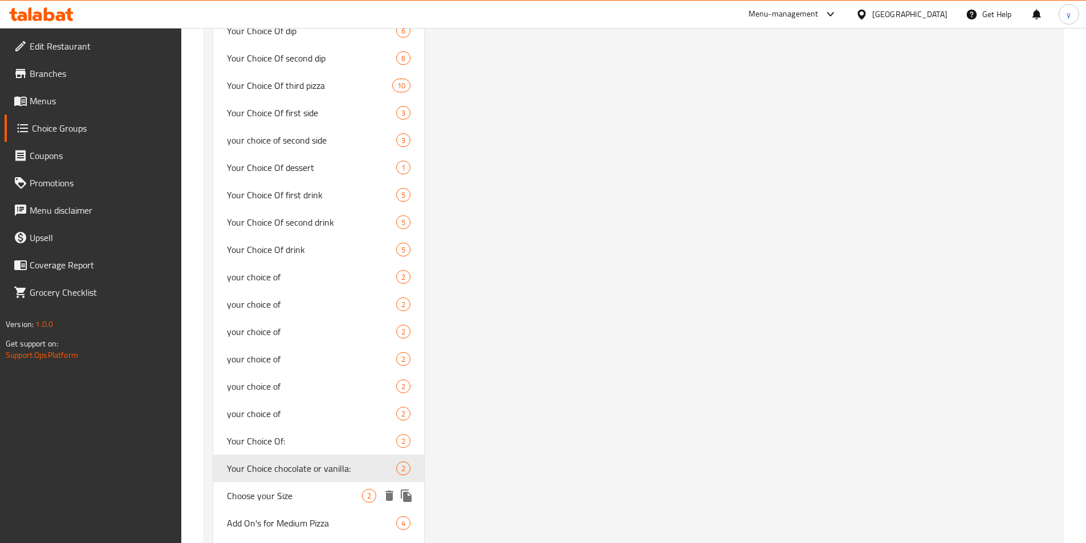
scroll to position [4390, 0]
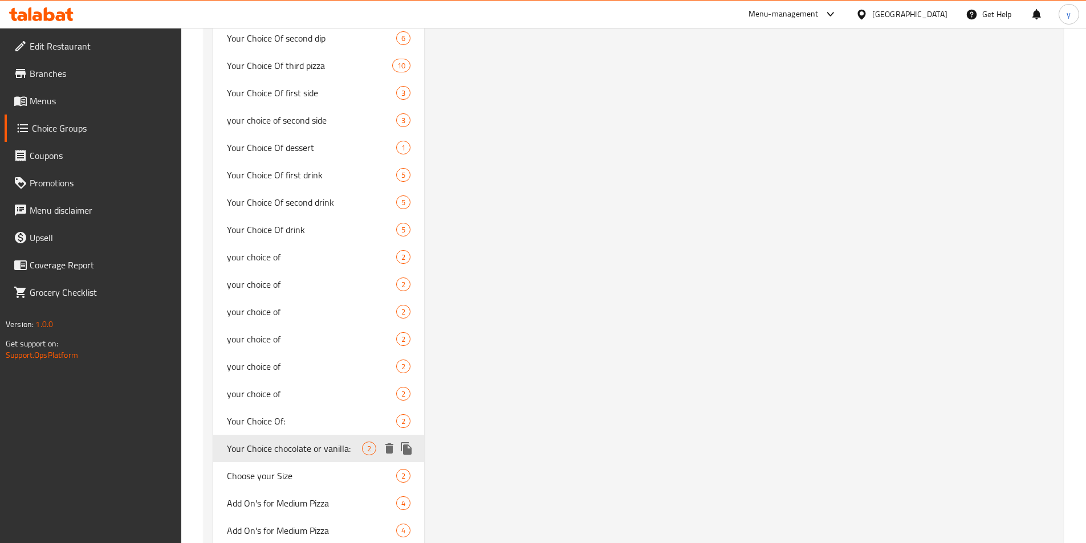
click at [343, 452] on span "Your Choice chocolate or vanilla:" at bounding box center [295, 449] width 136 height 14
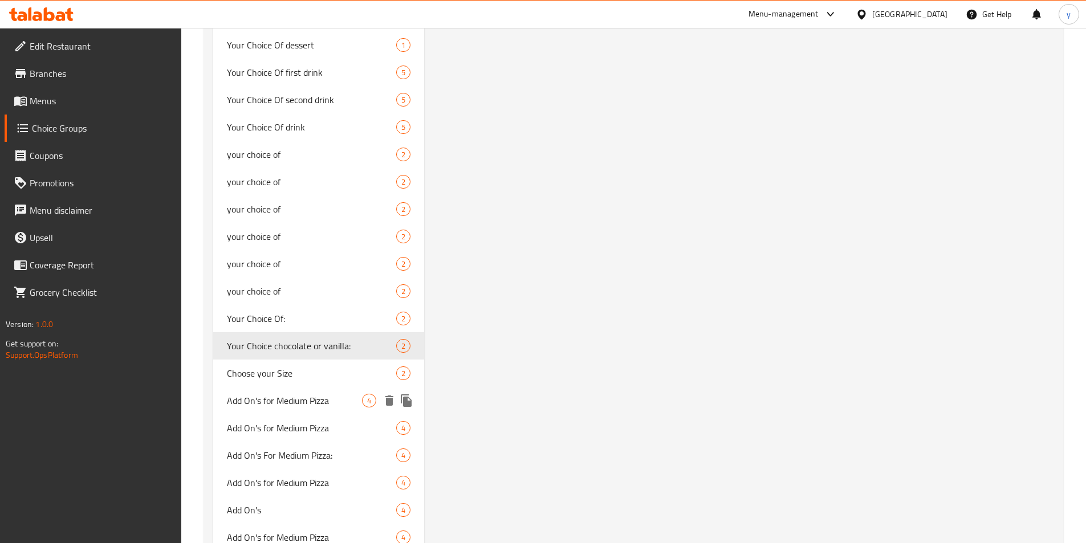
scroll to position [4618, 0]
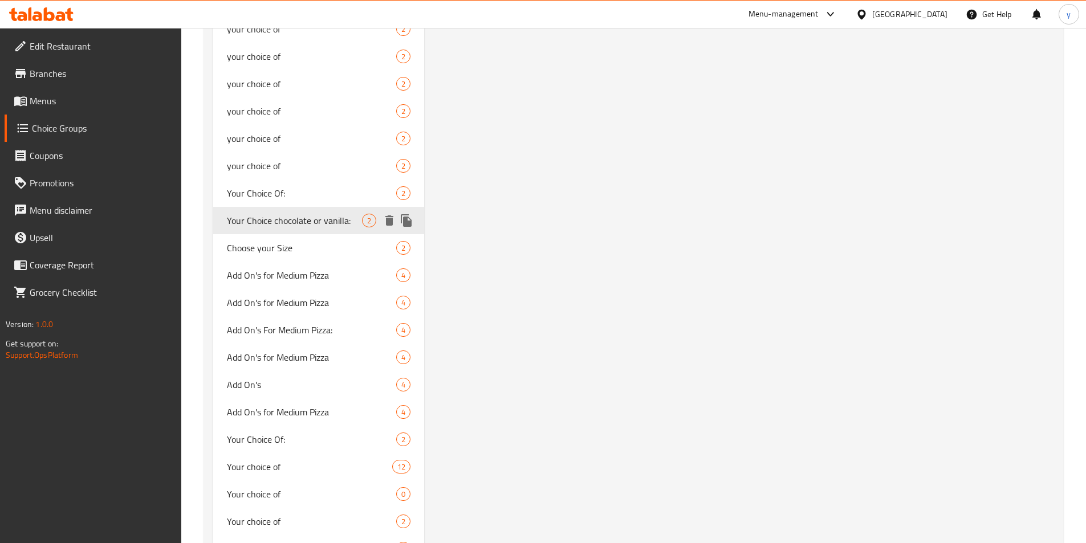
click at [271, 221] on span "Your Choice chocolate or vanilla:" at bounding box center [295, 221] width 136 height 14
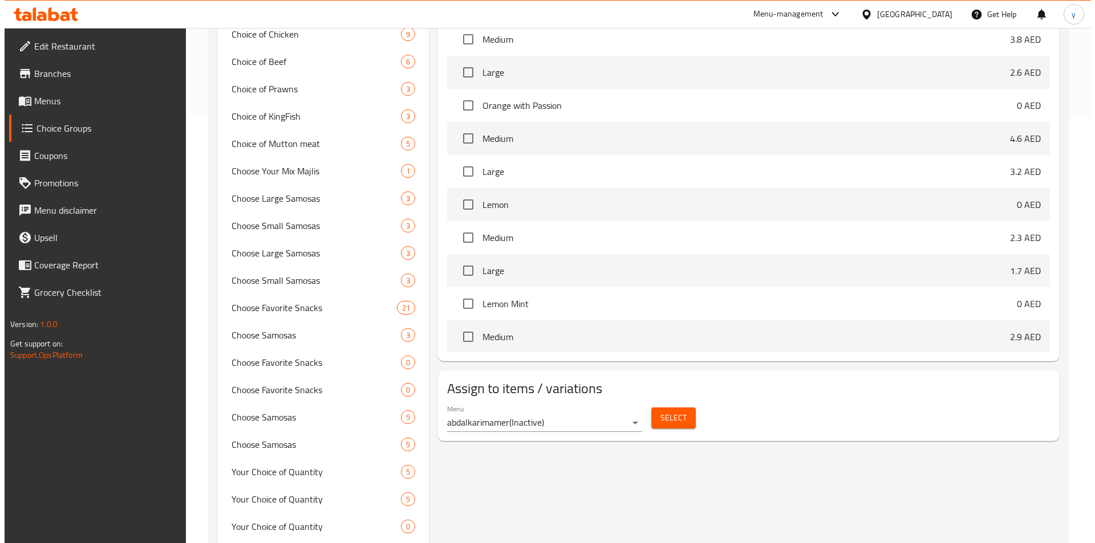
scroll to position [414, 0]
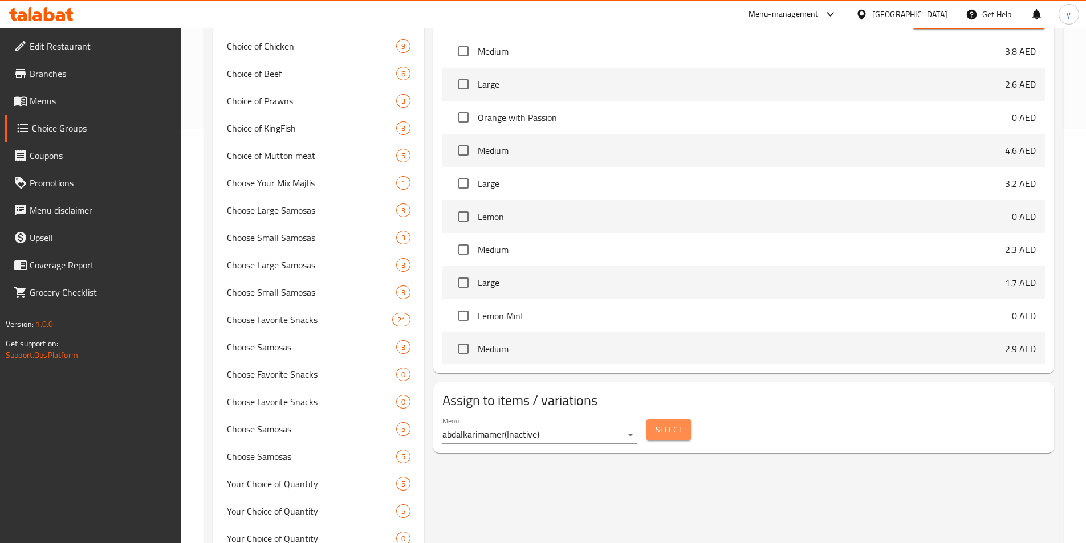
click at [667, 423] on span "Select" at bounding box center [669, 430] width 26 height 14
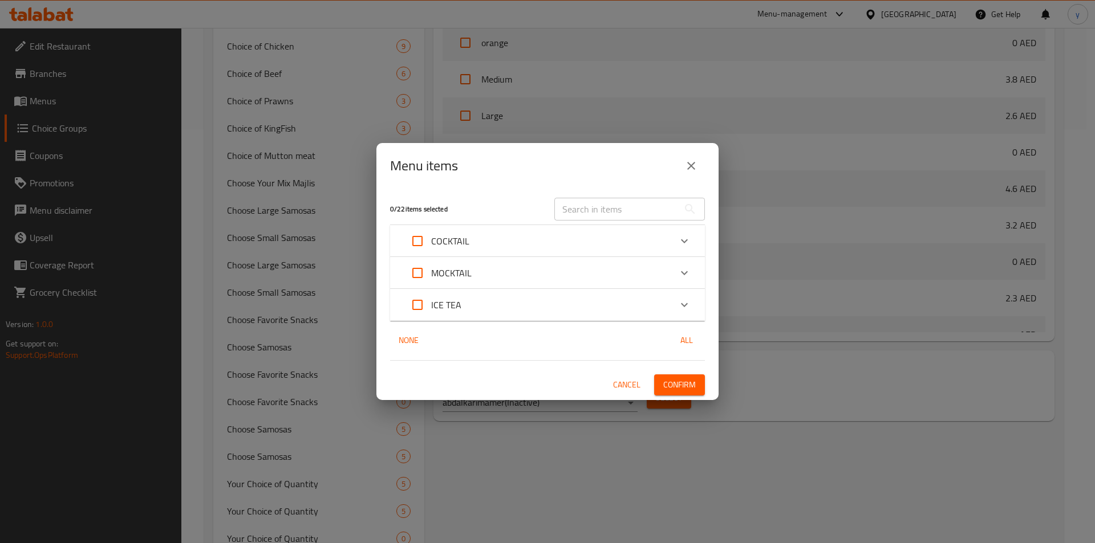
click at [462, 239] on p "COCKTAIL" at bounding box center [450, 241] width 38 height 14
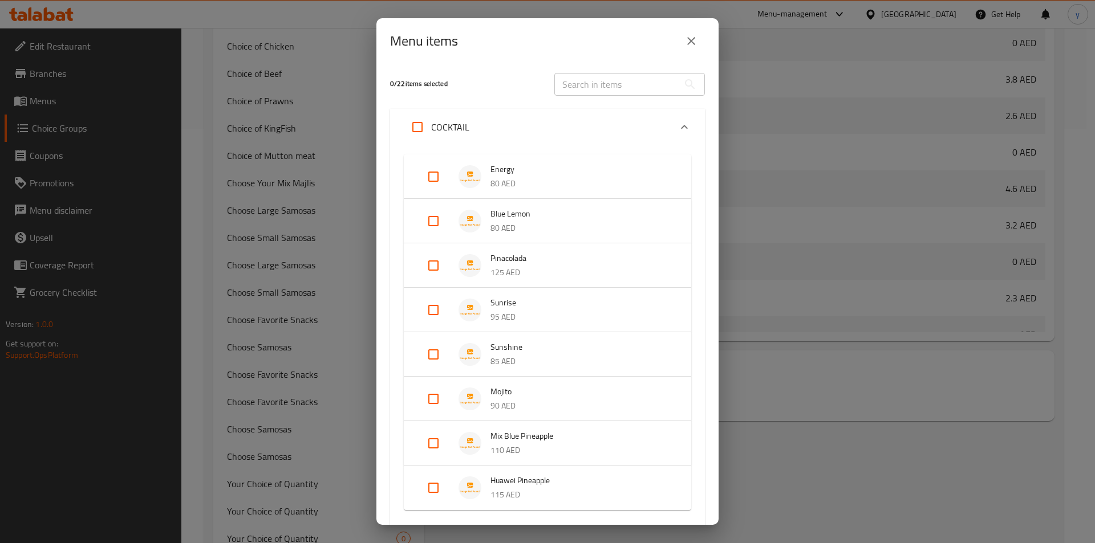
scroll to position [114, 0]
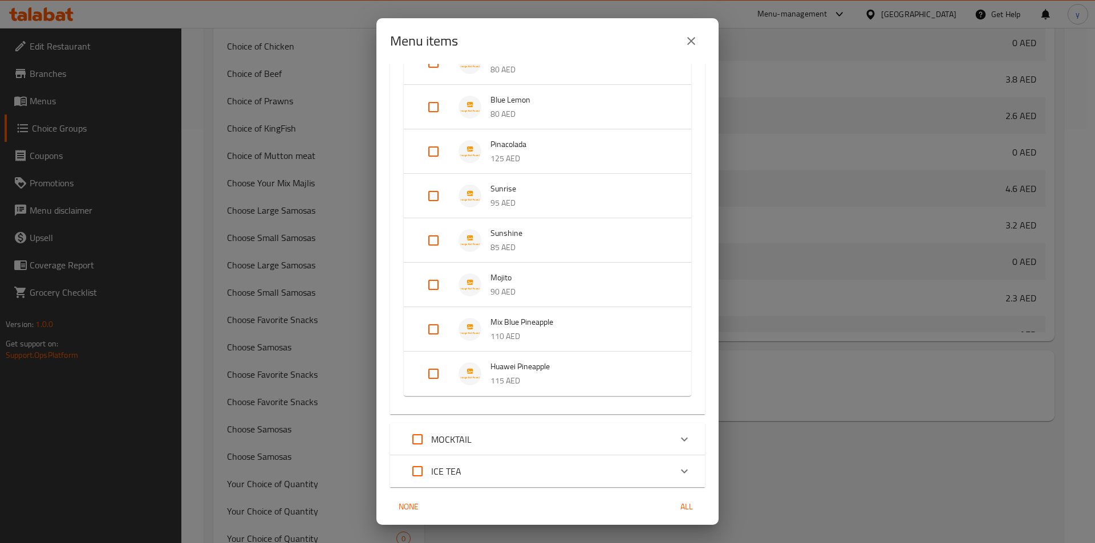
click at [550, 447] on div "MOCKTAIL" at bounding box center [537, 439] width 267 height 27
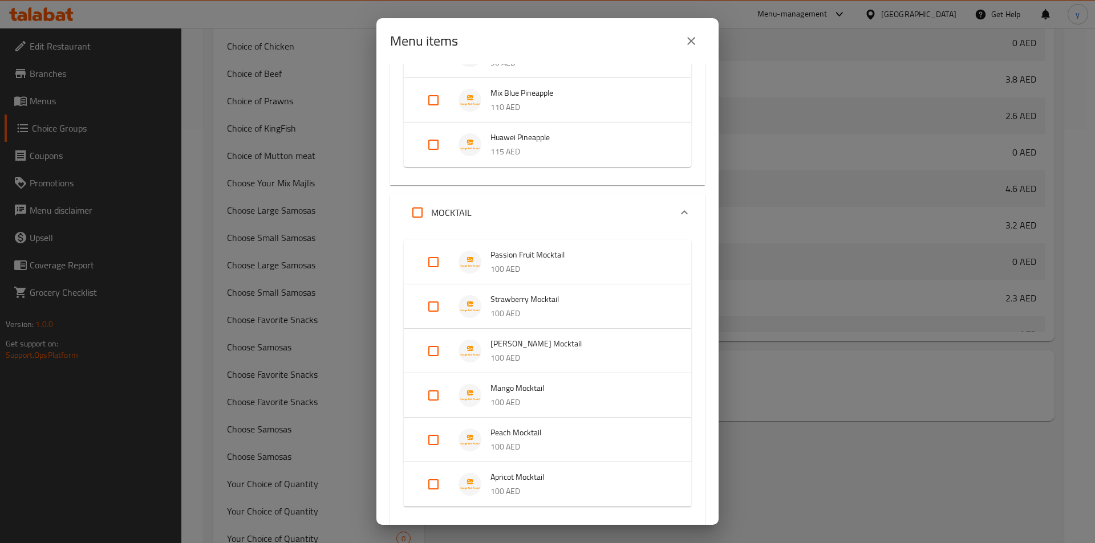
scroll to position [399, 0]
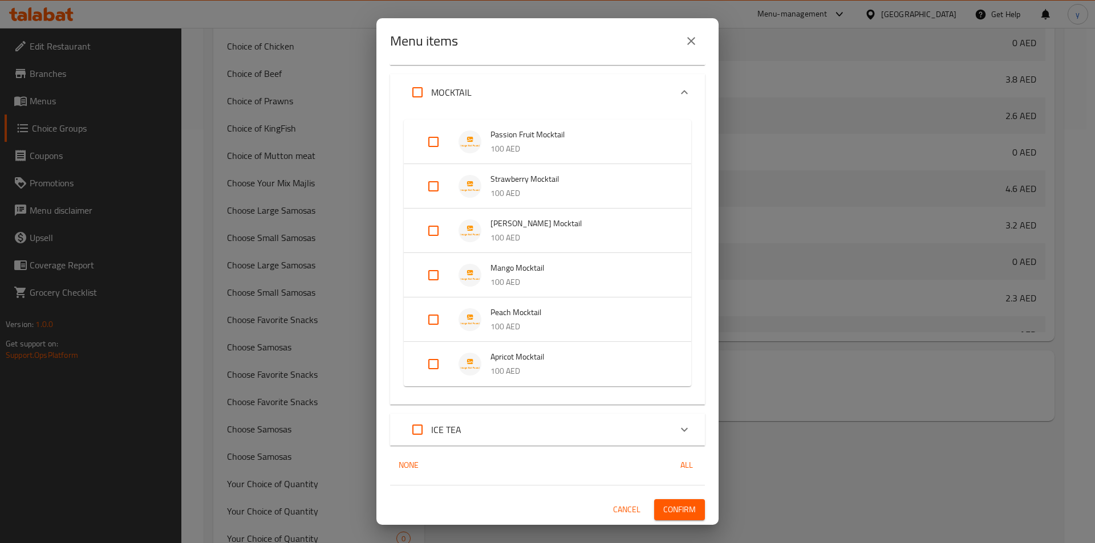
click at [555, 432] on div "ICE TEA" at bounding box center [537, 429] width 267 height 27
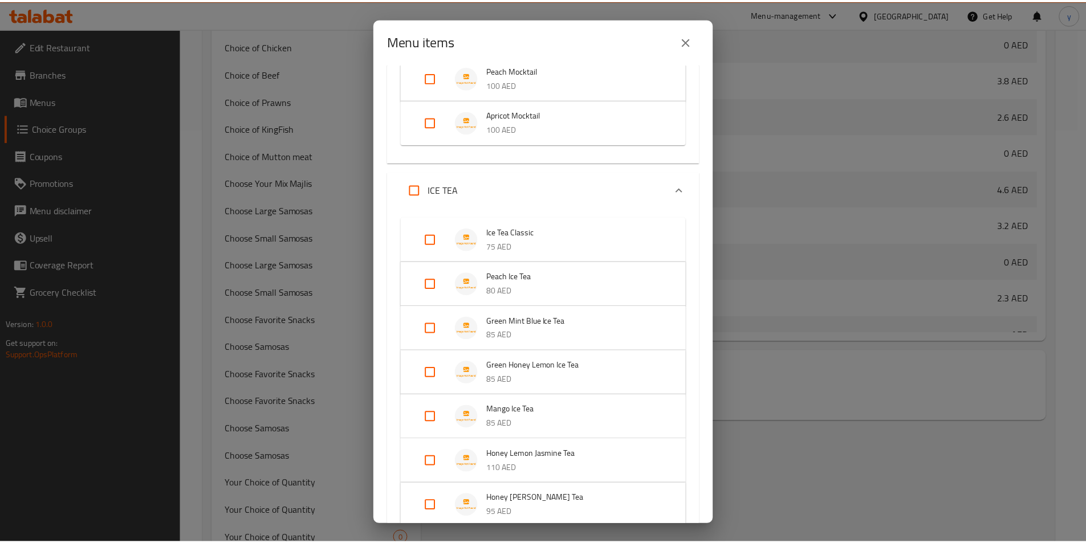
scroll to position [806, 0]
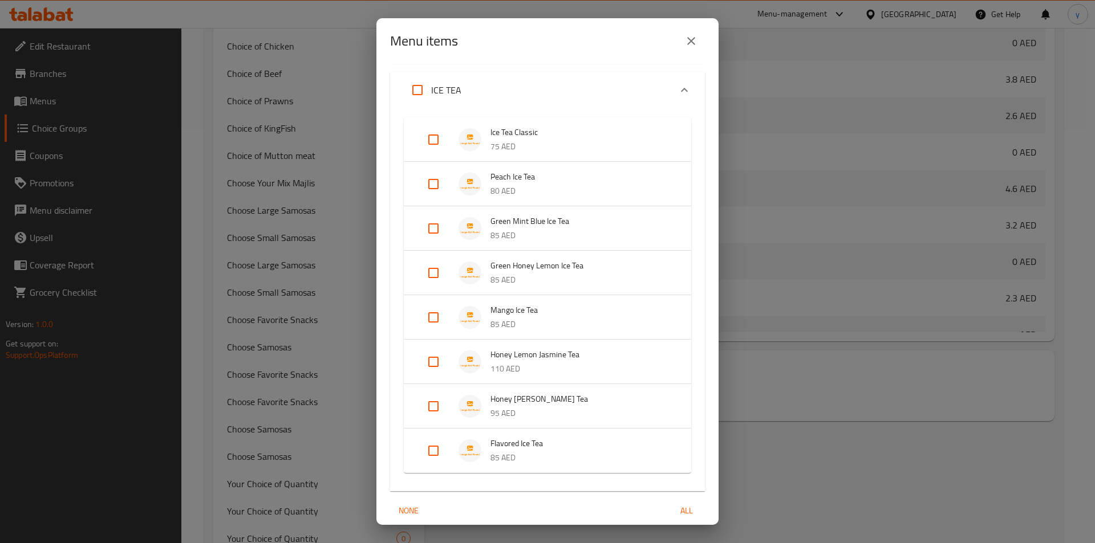
click at [693, 39] on icon "close" at bounding box center [691, 41] width 8 height 8
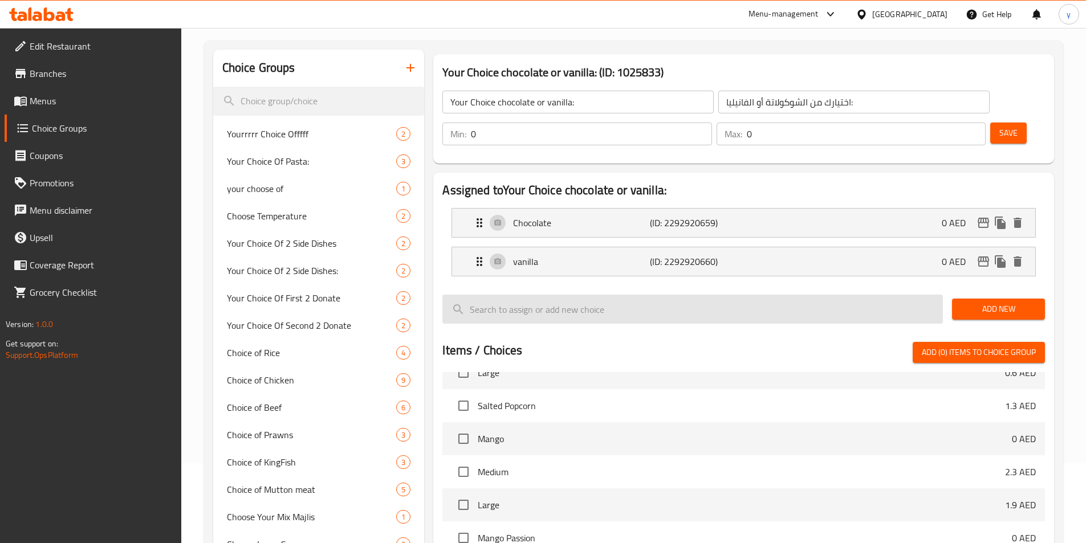
scroll to position [0, 0]
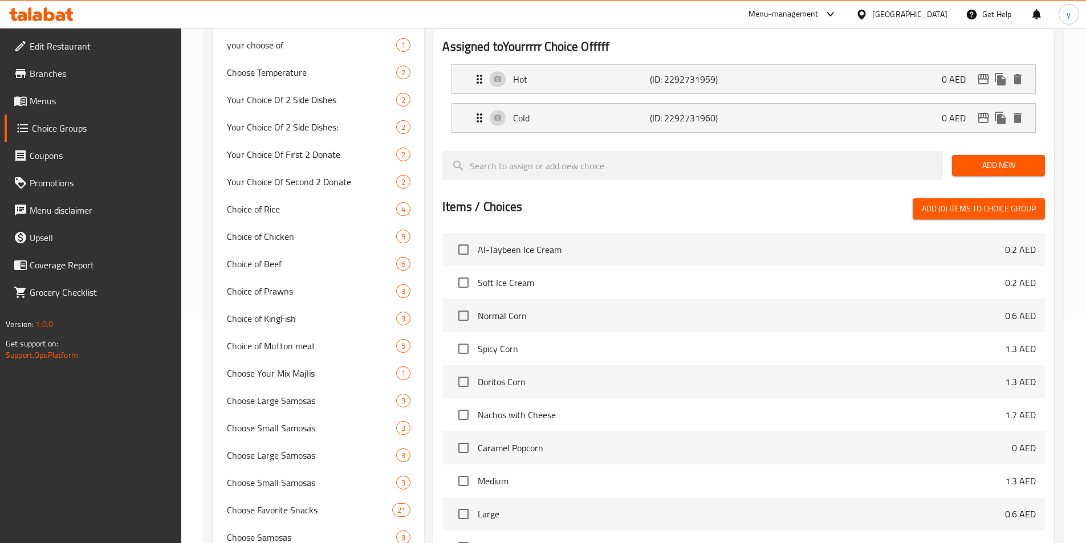
scroll to position [285, 0]
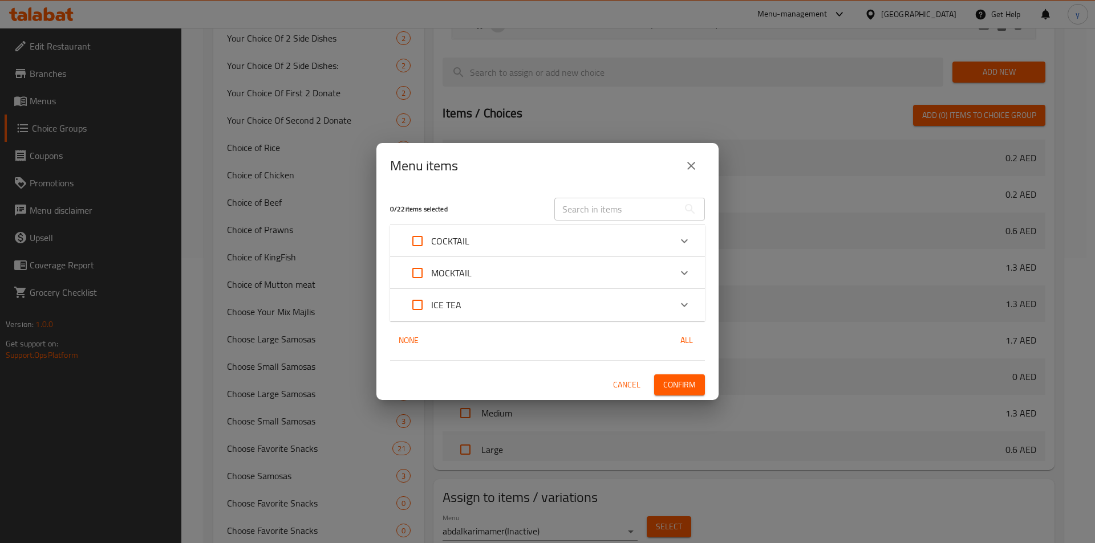
click at [495, 305] on div "ICE TEA" at bounding box center [537, 304] width 267 height 27
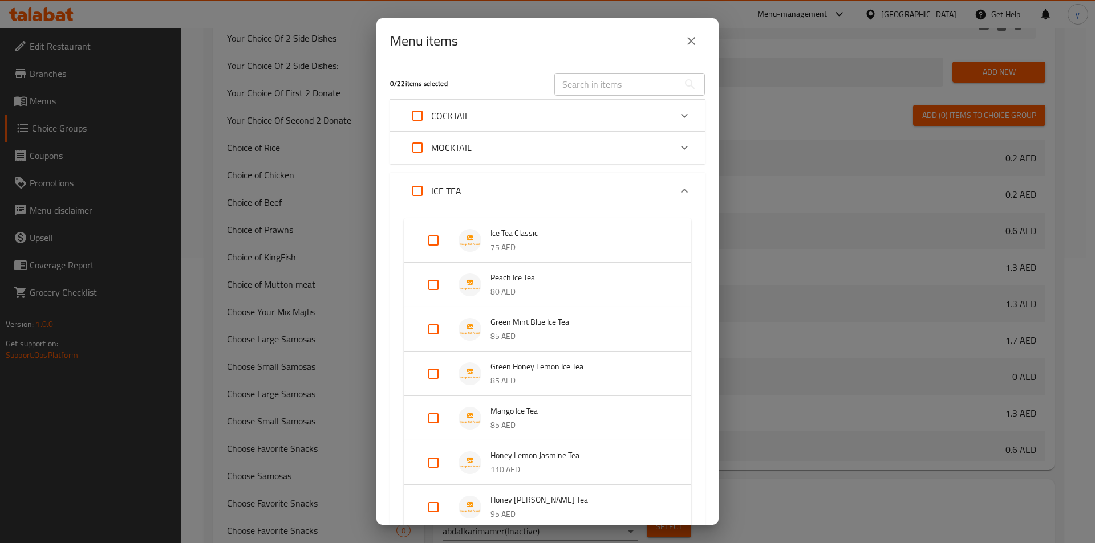
click at [491, 148] on div "MOCKTAIL" at bounding box center [537, 147] width 267 height 27
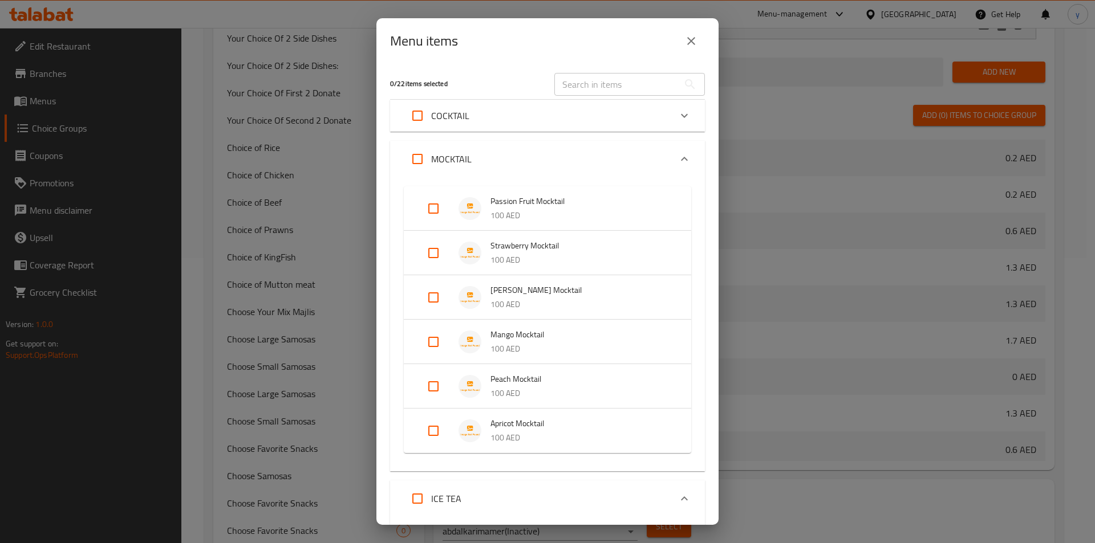
click at [486, 160] on div "MOCKTAIL" at bounding box center [537, 158] width 267 height 27
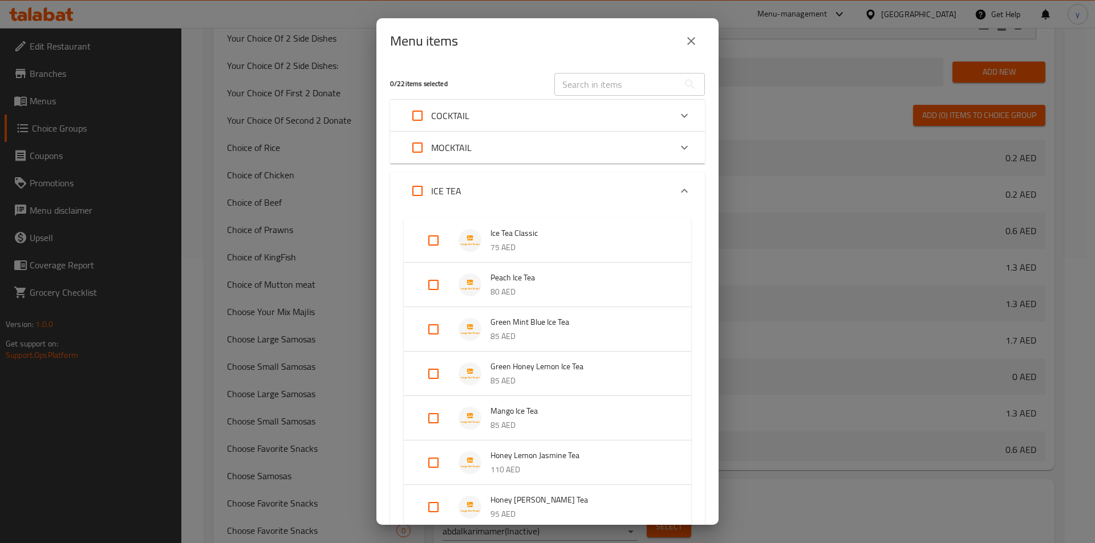
click at [487, 178] on div "ICE TEA" at bounding box center [537, 190] width 267 height 27
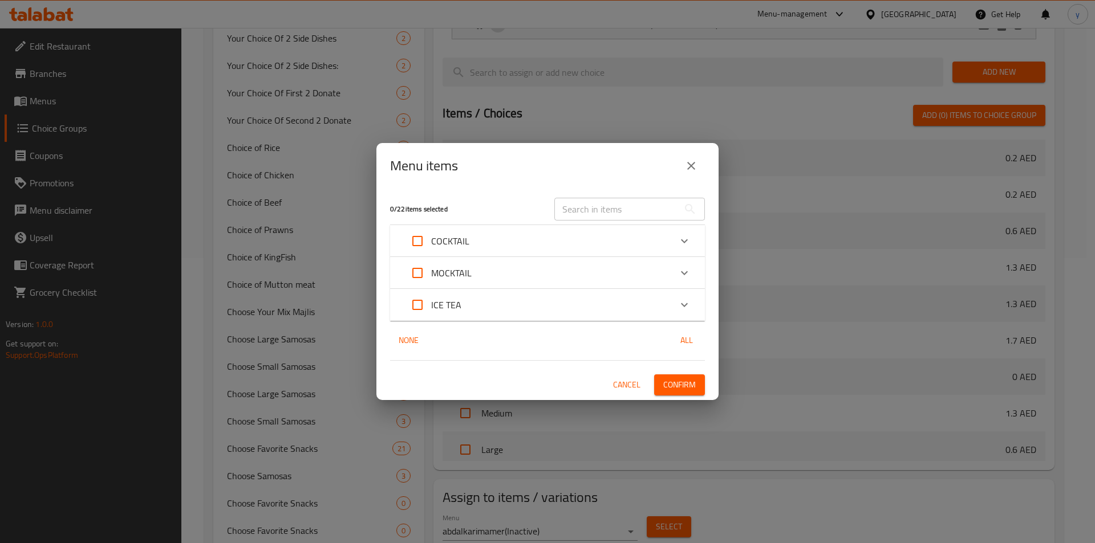
click at [665, 97] on div "Menu items 0 / 22 items selected ​ COCKTAIL Energy 80 AED Blue Lemon 80 AED Pin…" at bounding box center [547, 271] width 1095 height 543
click at [690, 174] on button "close" at bounding box center [690, 165] width 27 height 27
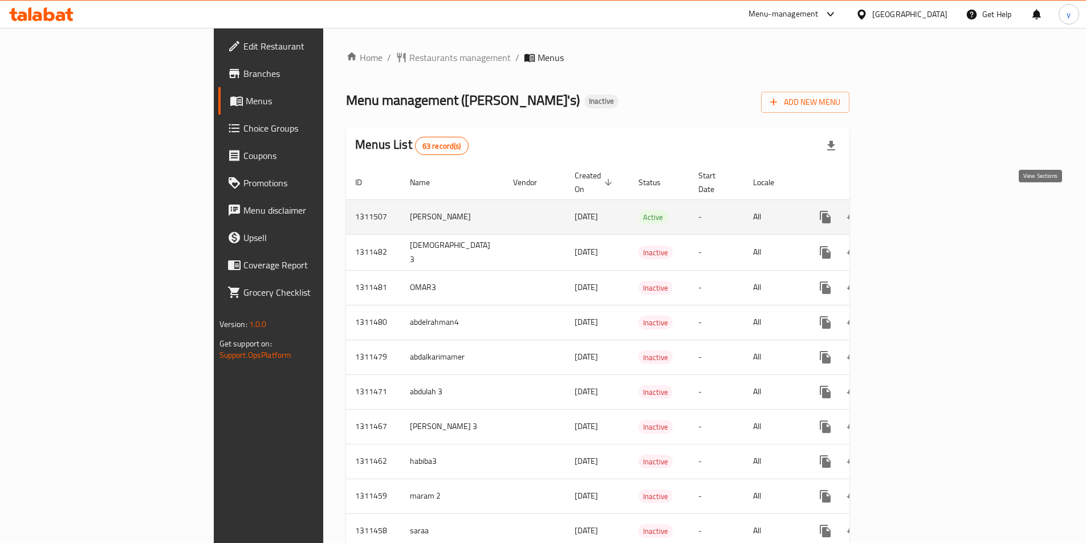
click at [921, 205] on link "enhanced table" at bounding box center [907, 217] width 27 height 27
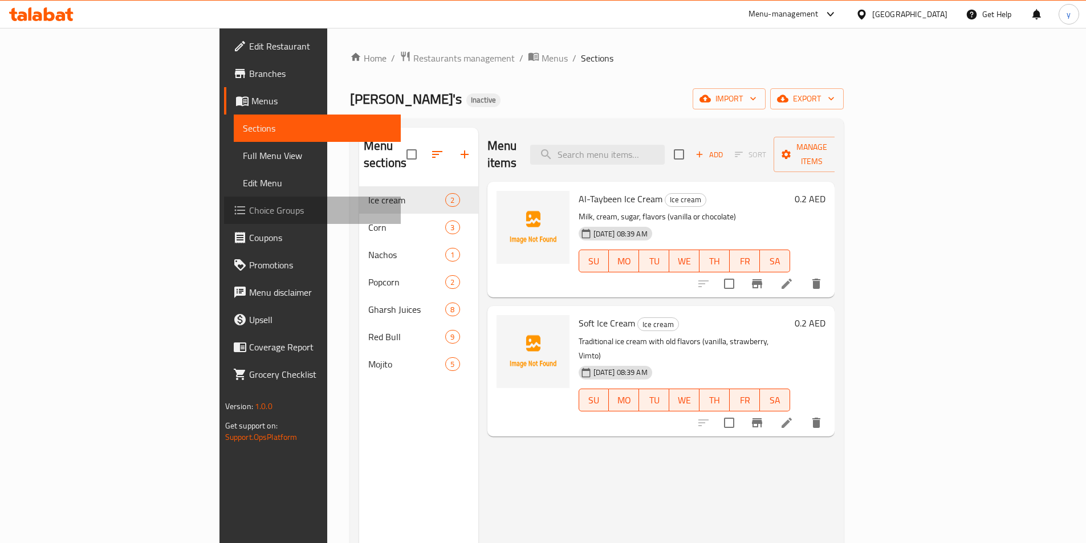
click at [249, 208] on span "Choice Groups" at bounding box center [320, 211] width 143 height 14
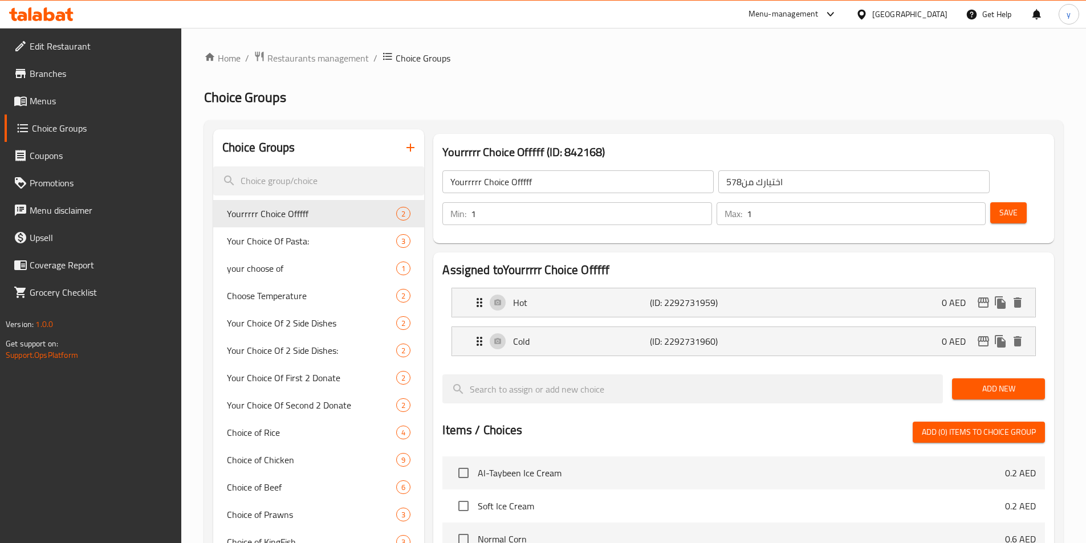
click at [409, 149] on div at bounding box center [543, 271] width 1086 height 543
click at [409, 141] on icon "button" at bounding box center [411, 148] width 14 height 14
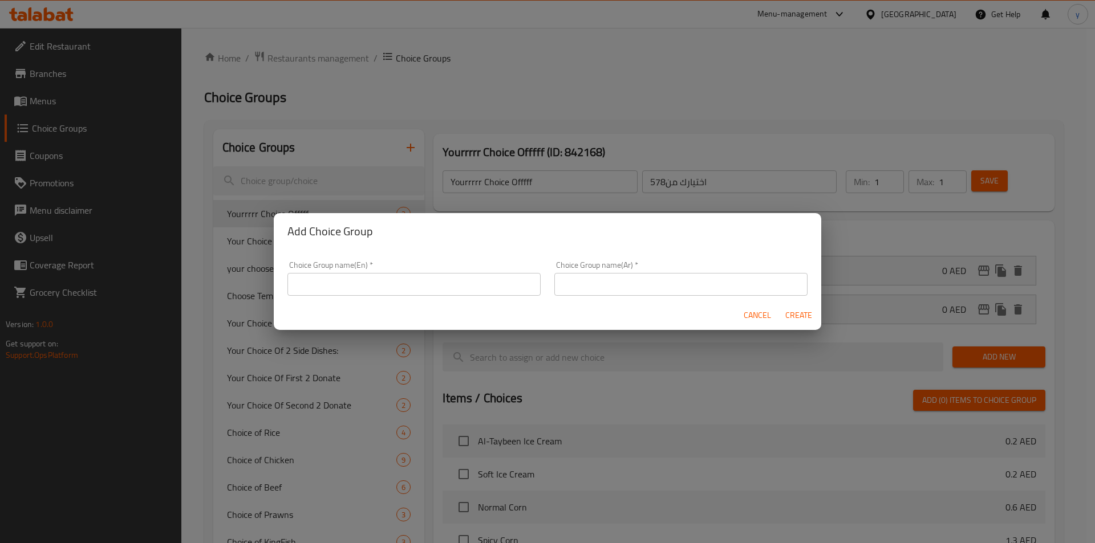
click at [330, 156] on div "Add Choice Group Choice Group name(En)   * Choice Group name(En) * Choice Group…" at bounding box center [547, 271] width 1095 height 543
click at [756, 316] on span "Cancel" at bounding box center [756, 315] width 27 height 14
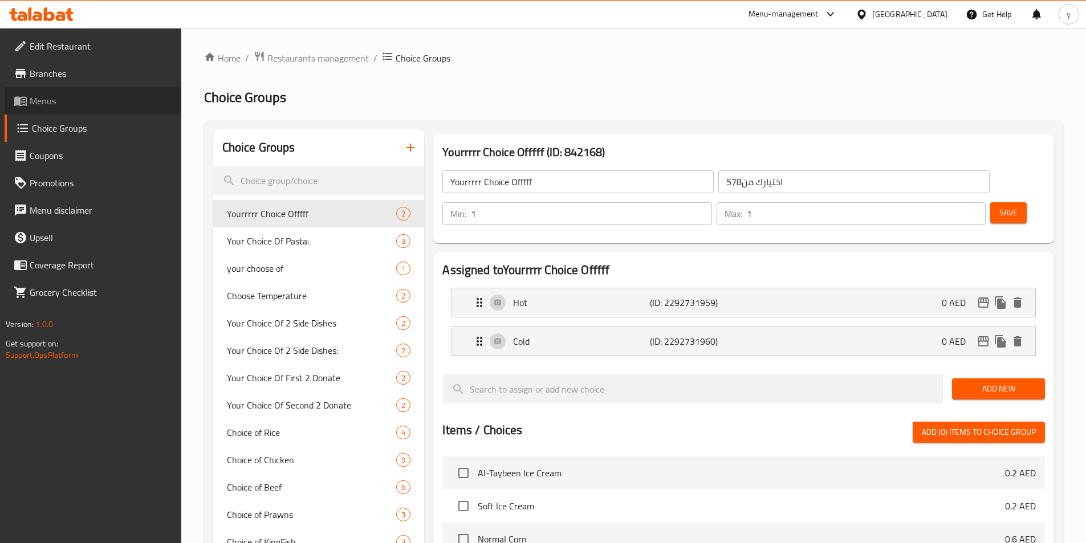
click at [38, 91] on link "Menus" at bounding box center [93, 100] width 177 height 27
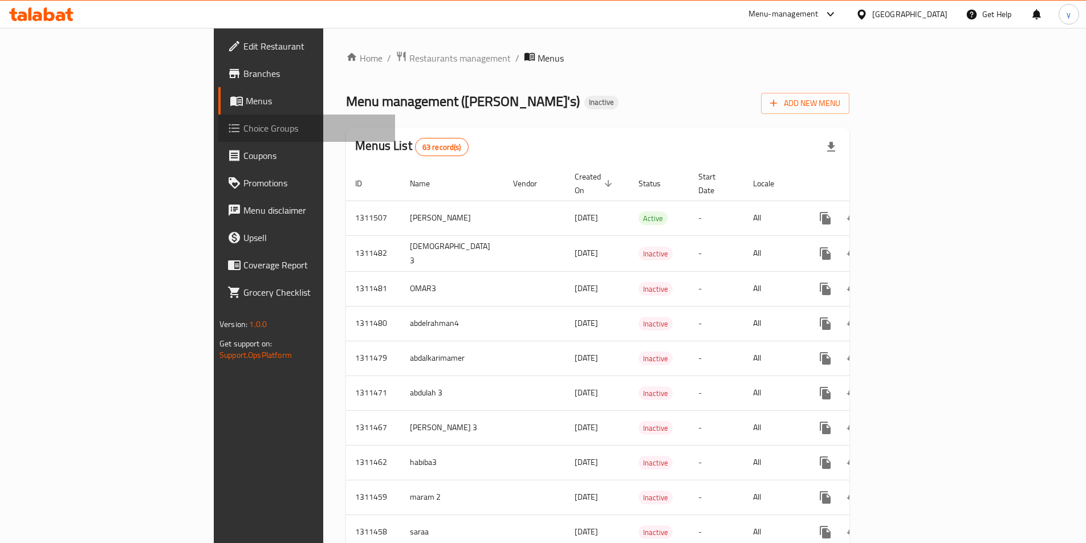
click at [218, 137] on link "Choice Groups" at bounding box center [306, 128] width 177 height 27
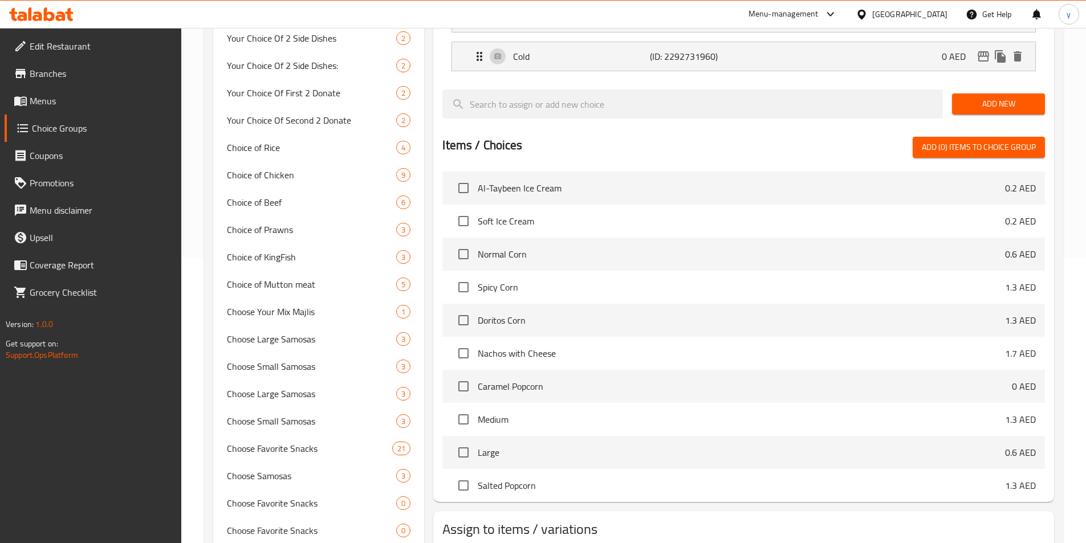
scroll to position [513, 0]
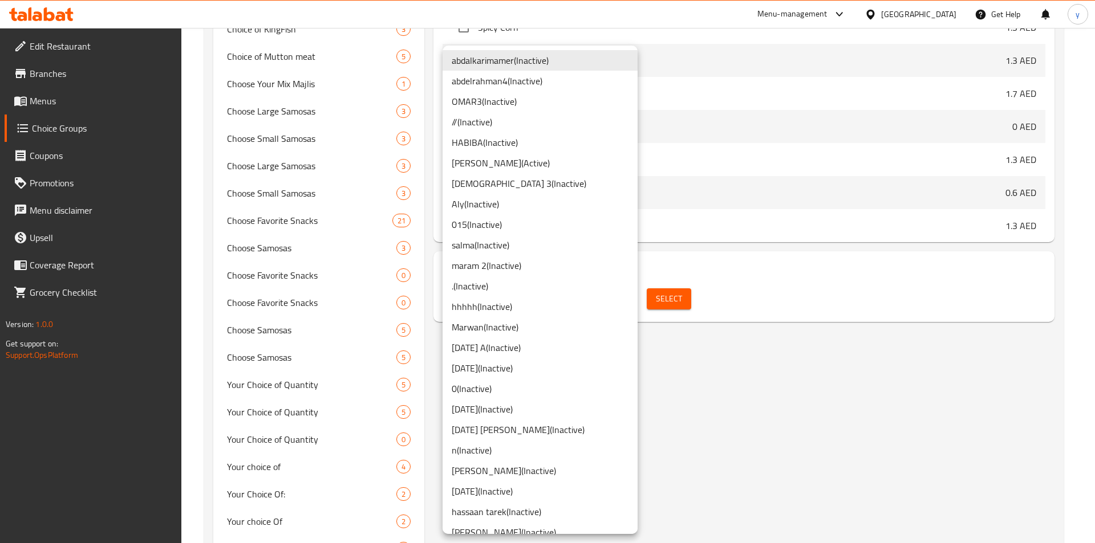
click at [749, 300] on div at bounding box center [547, 271] width 1095 height 543
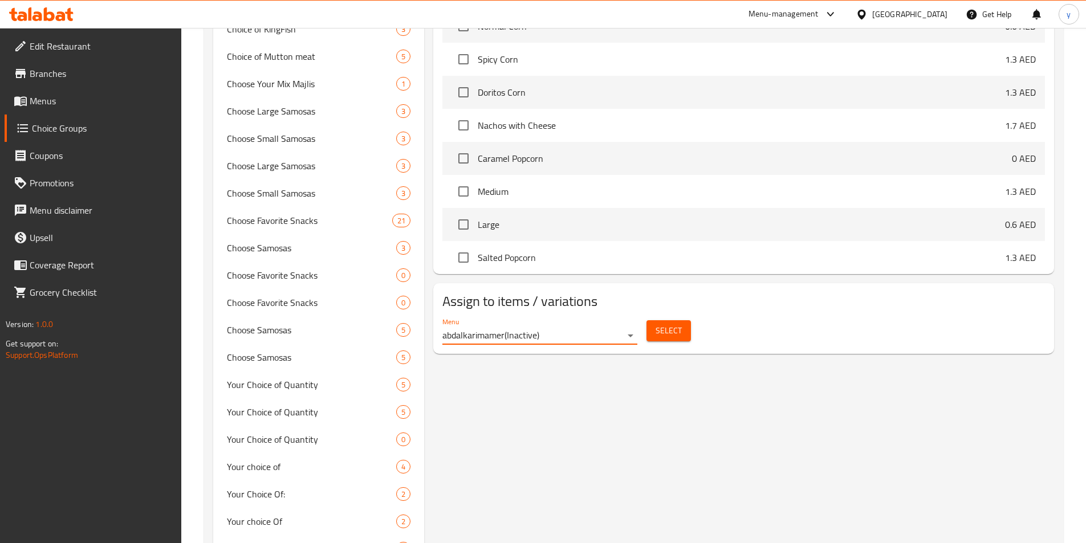
click at [668, 324] on span "Select" at bounding box center [669, 331] width 26 height 14
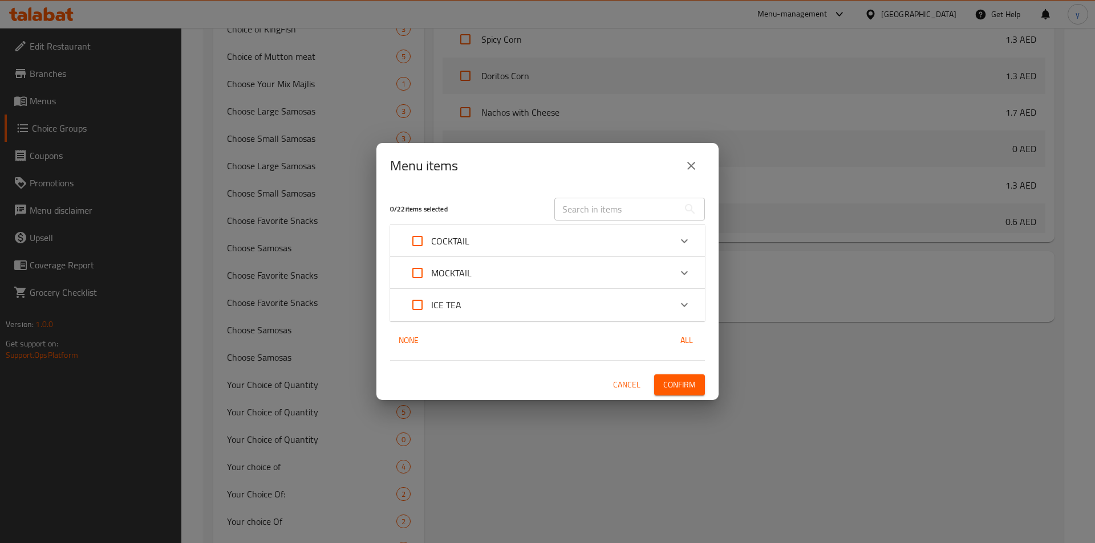
click at [481, 429] on div "Menu items 0 / 22 items selected ​ COCKTAIL Energy 80 AED Blue Lemon 80 AED Pin…" at bounding box center [547, 271] width 1095 height 543
click at [632, 379] on span "Cancel" at bounding box center [626, 385] width 27 height 14
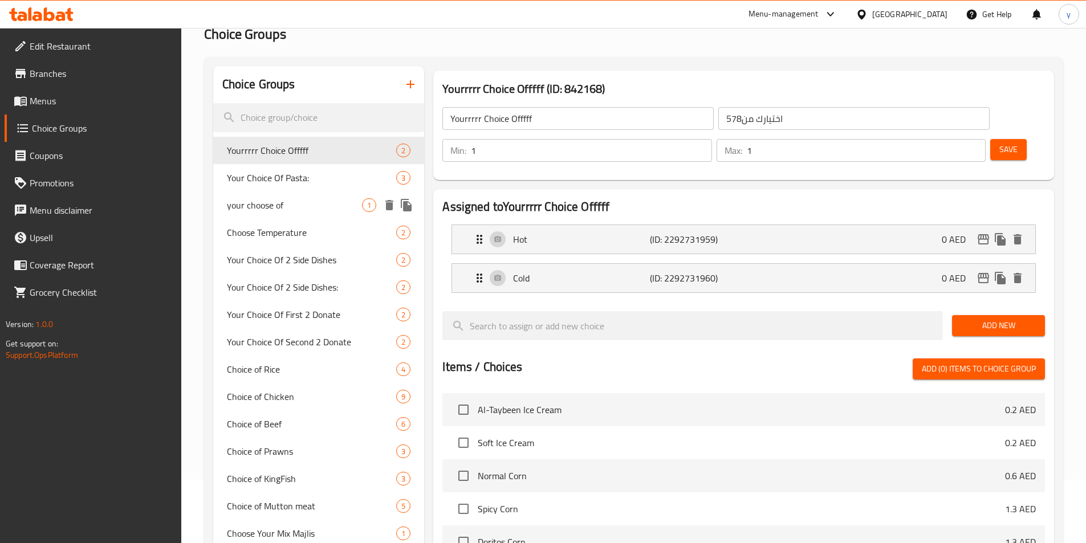
scroll to position [0, 0]
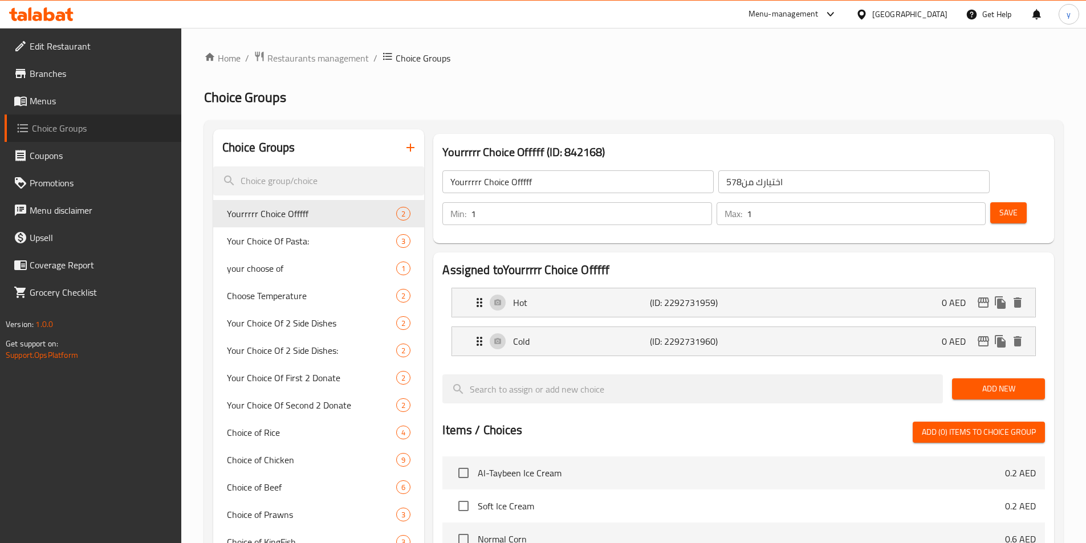
click at [96, 127] on span "Choice Groups" at bounding box center [102, 128] width 140 height 14
click at [83, 101] on span "Menus" at bounding box center [101, 101] width 143 height 14
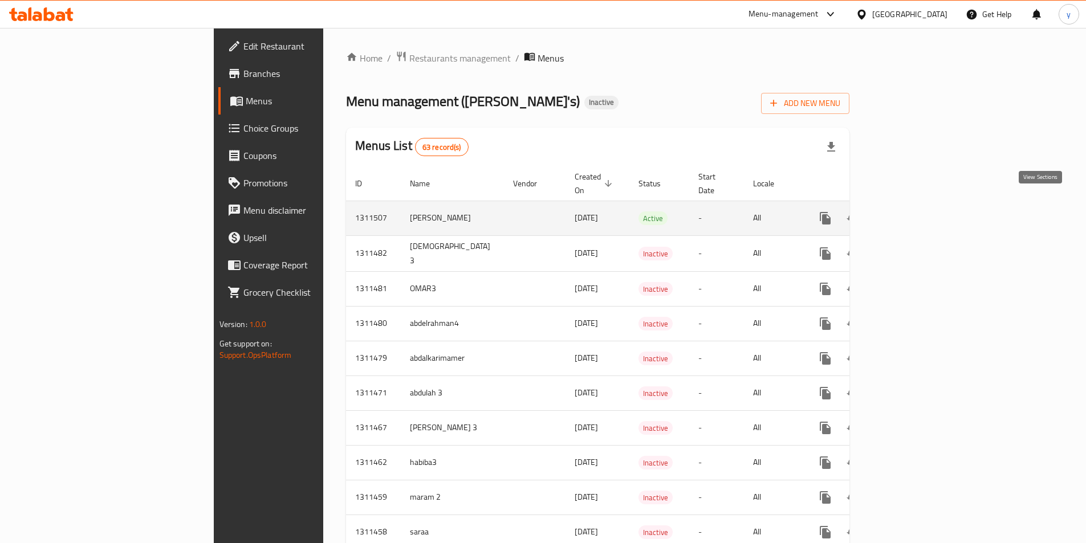
click at [921, 206] on link "enhanced table" at bounding box center [907, 218] width 27 height 27
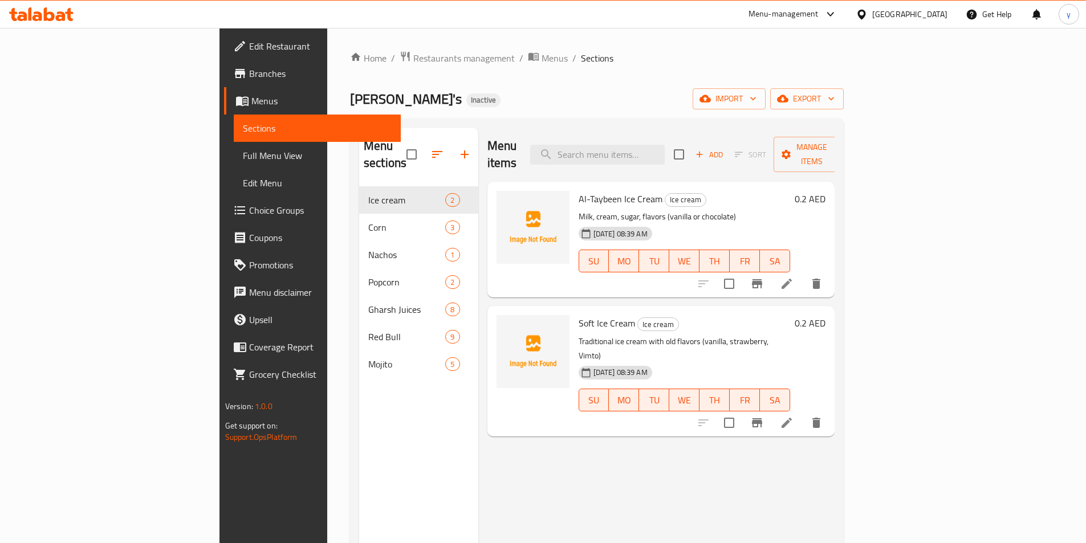
click at [249, 210] on span "Choice Groups" at bounding box center [320, 211] width 143 height 14
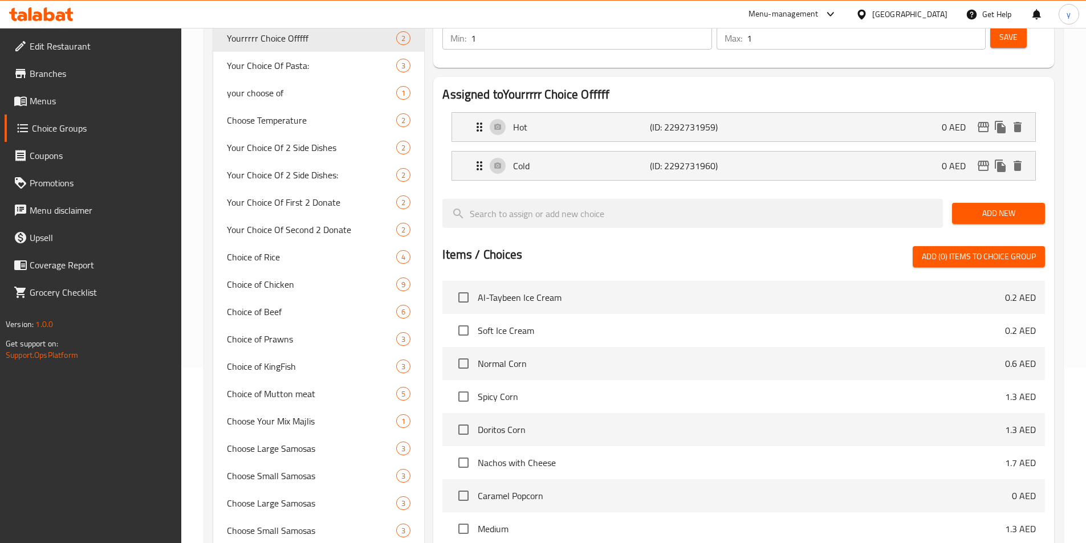
scroll to position [171, 0]
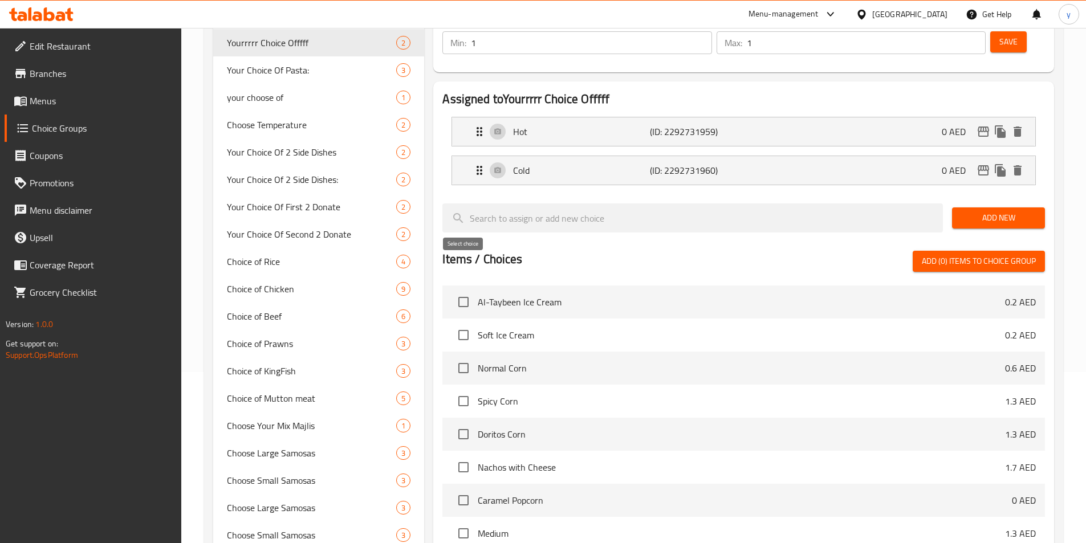
click at [465, 290] on input "checkbox" at bounding box center [464, 302] width 24 height 24
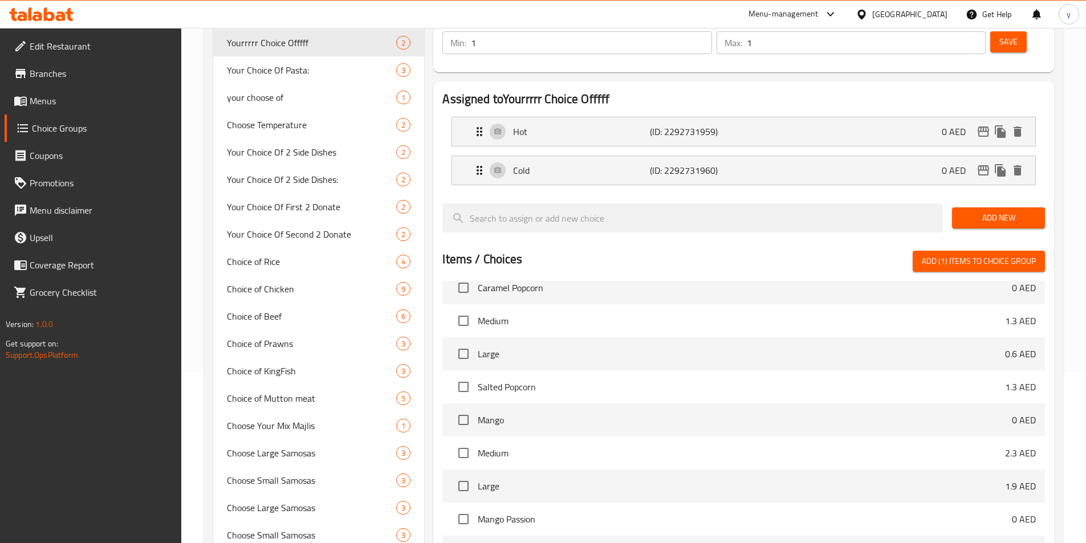
scroll to position [285, 0]
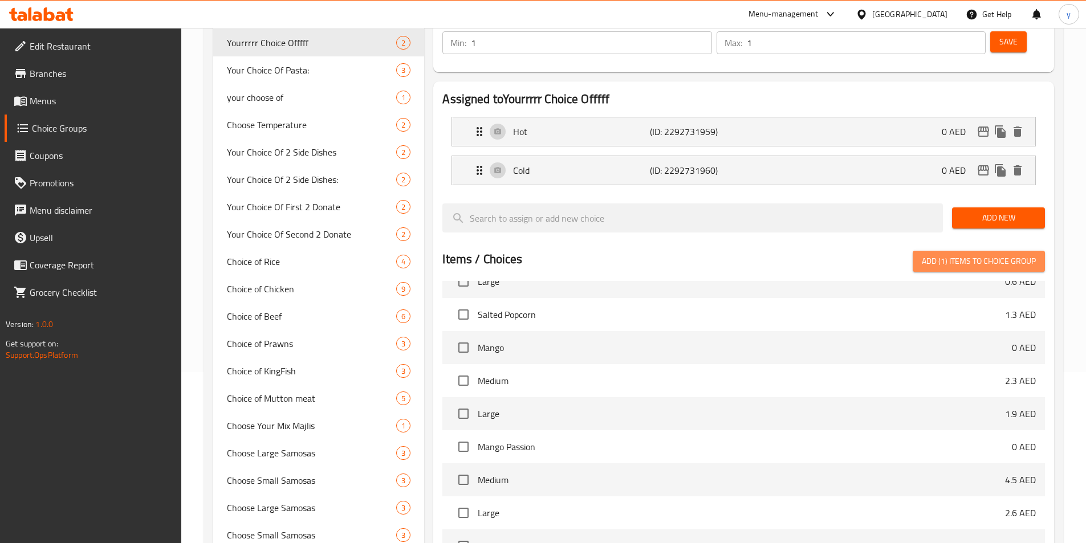
click at [977, 254] on span "Add (1) items to choice group" at bounding box center [979, 261] width 114 height 14
checkbox input "false"
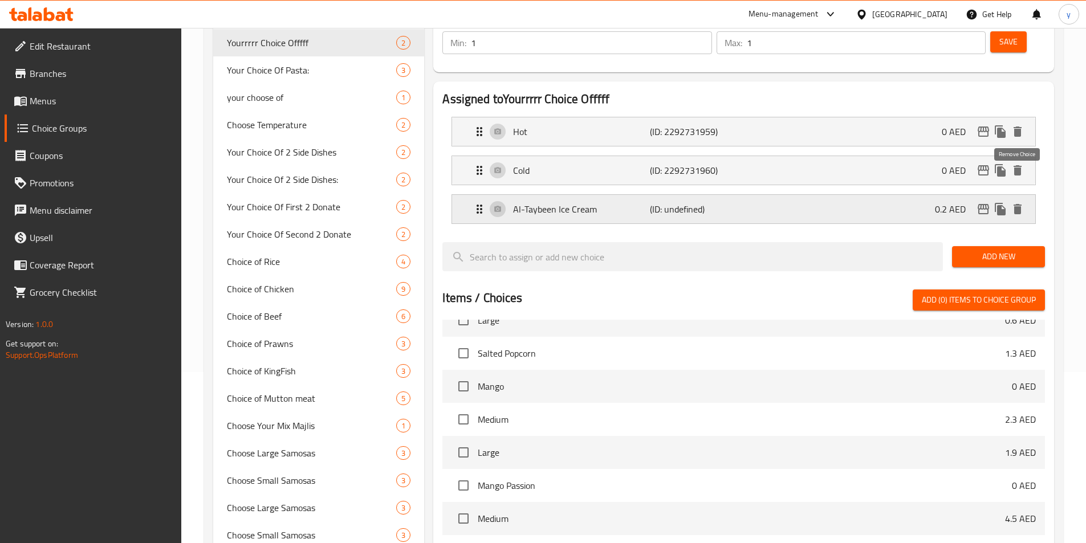
click at [1018, 204] on icon "delete" at bounding box center [1018, 209] width 8 height 10
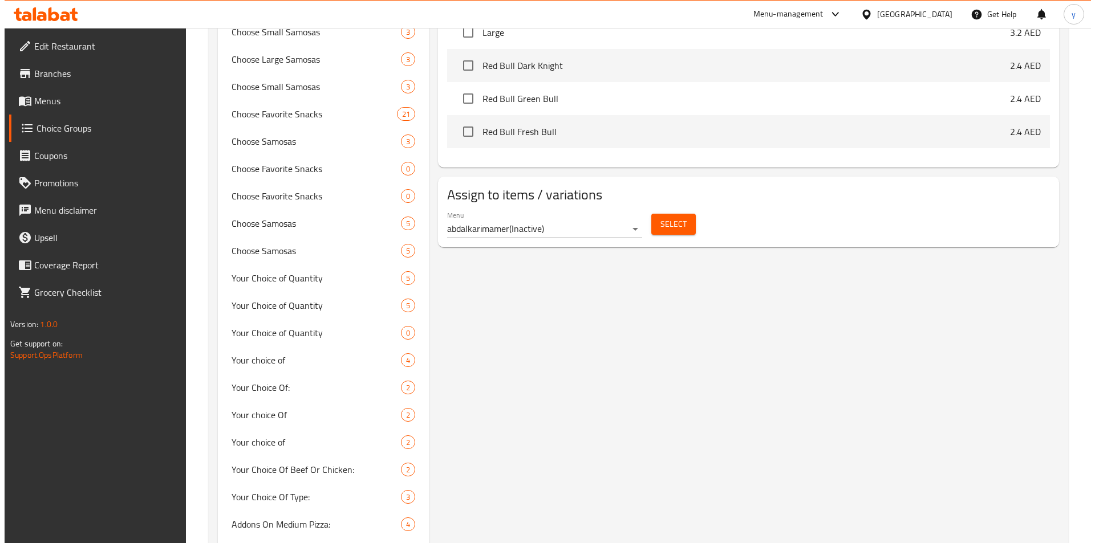
scroll to position [684, 0]
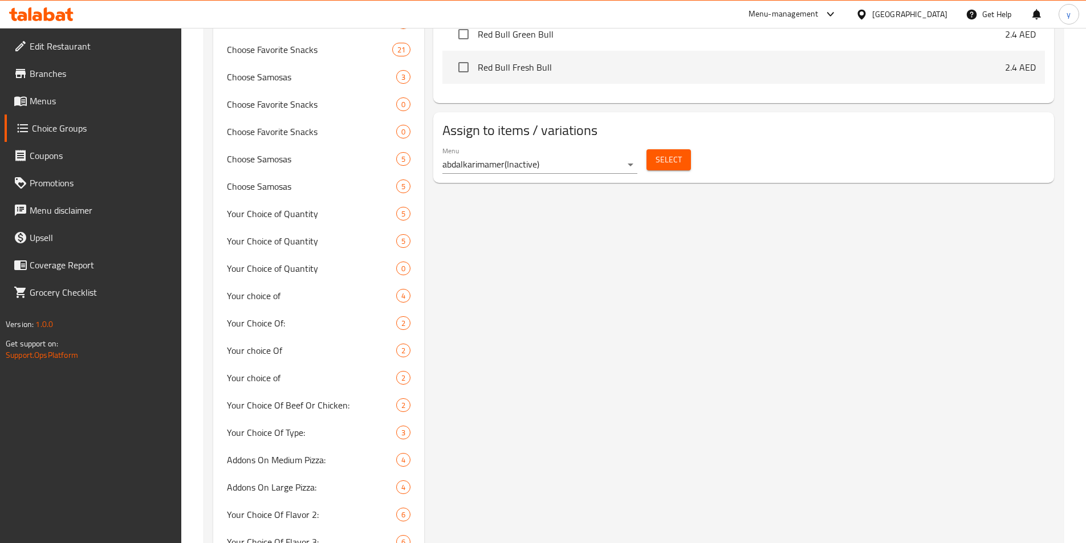
click at [665, 153] on span "Select" at bounding box center [669, 160] width 26 height 14
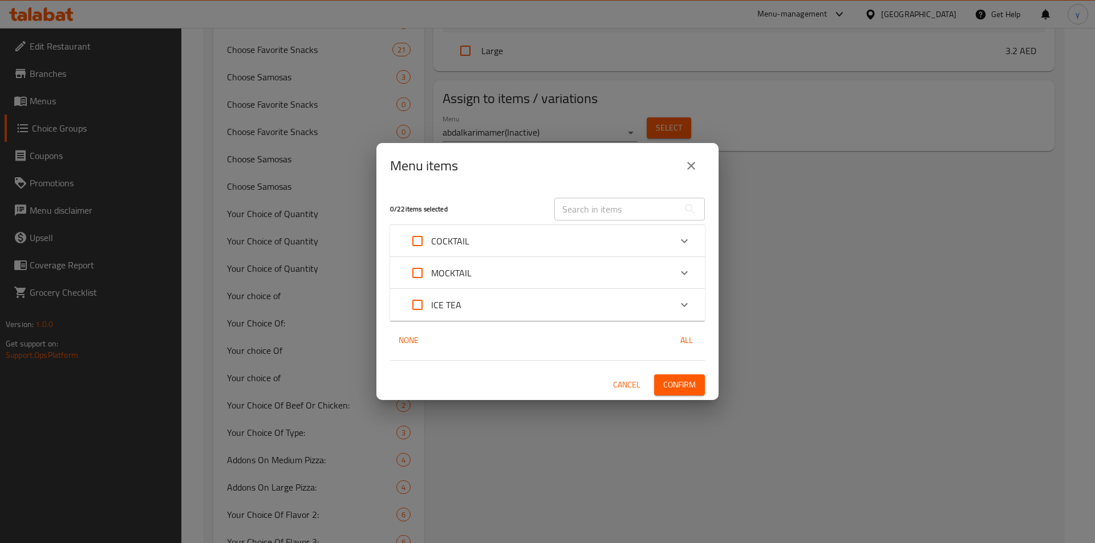
click at [690, 339] on span "All" at bounding box center [686, 341] width 27 height 14
checkbox input "true"
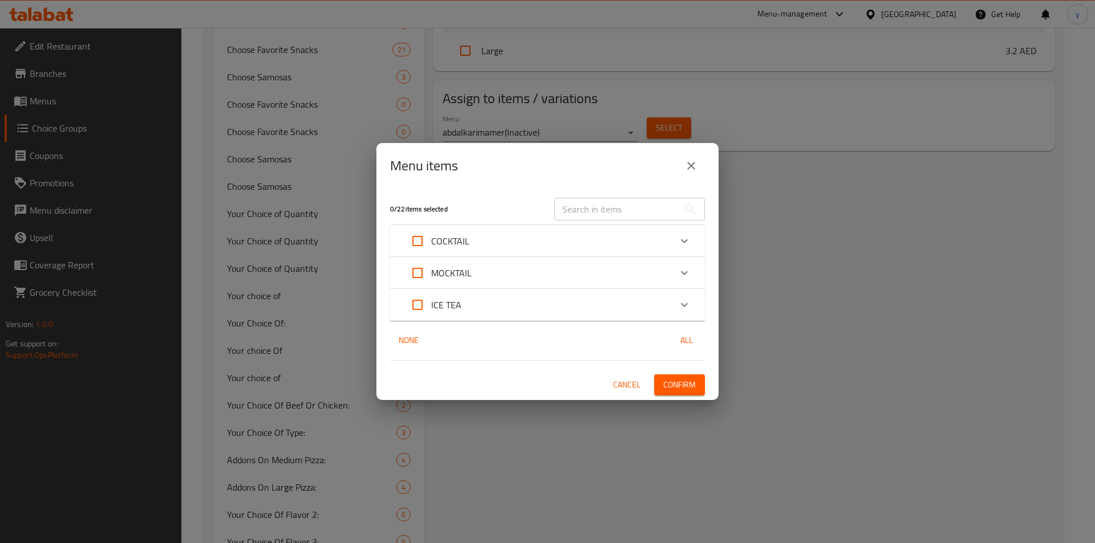
checkbox input "true"
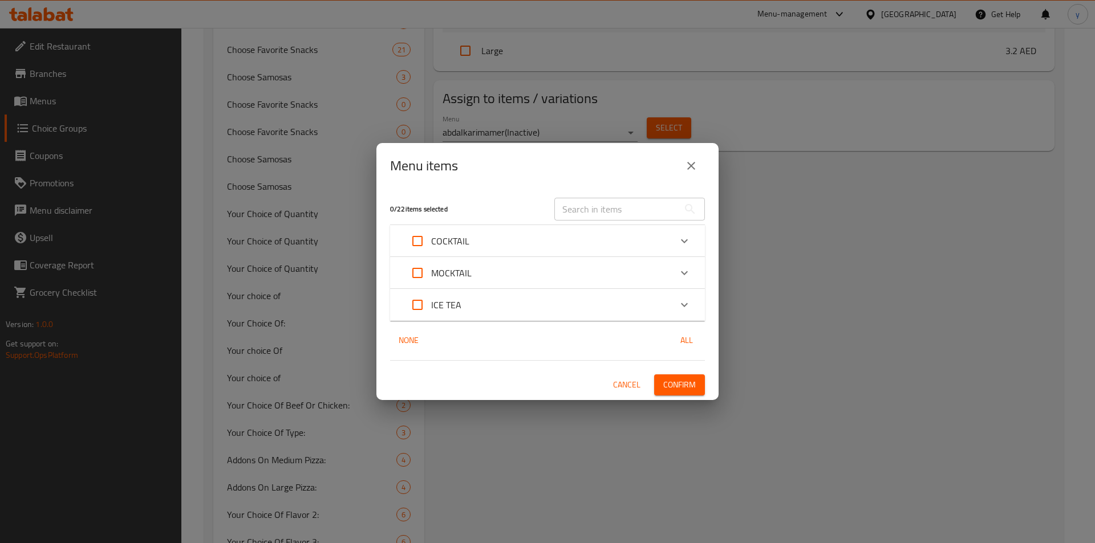
checkbox input "true"
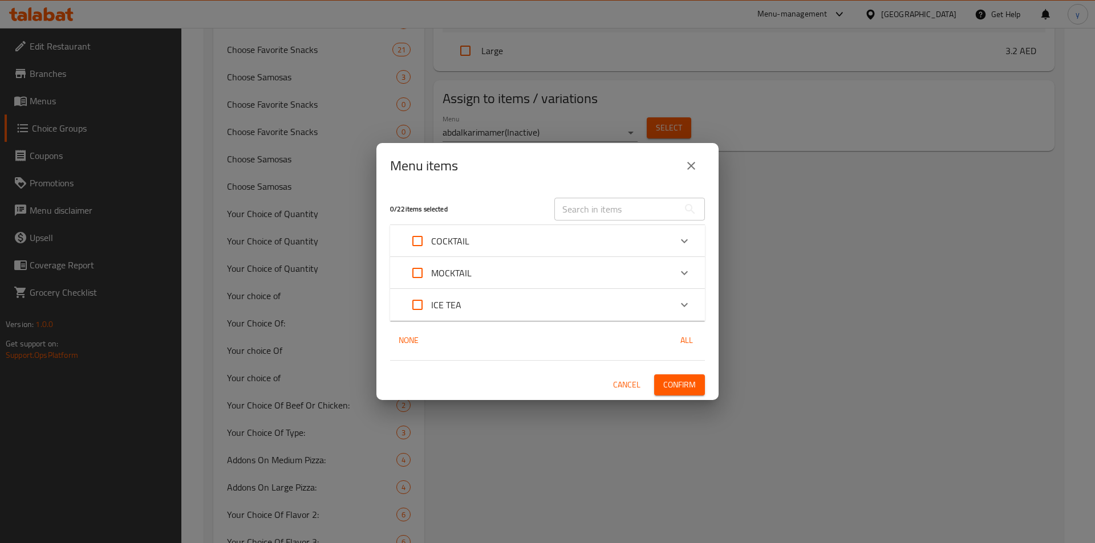
checkbox input "true"
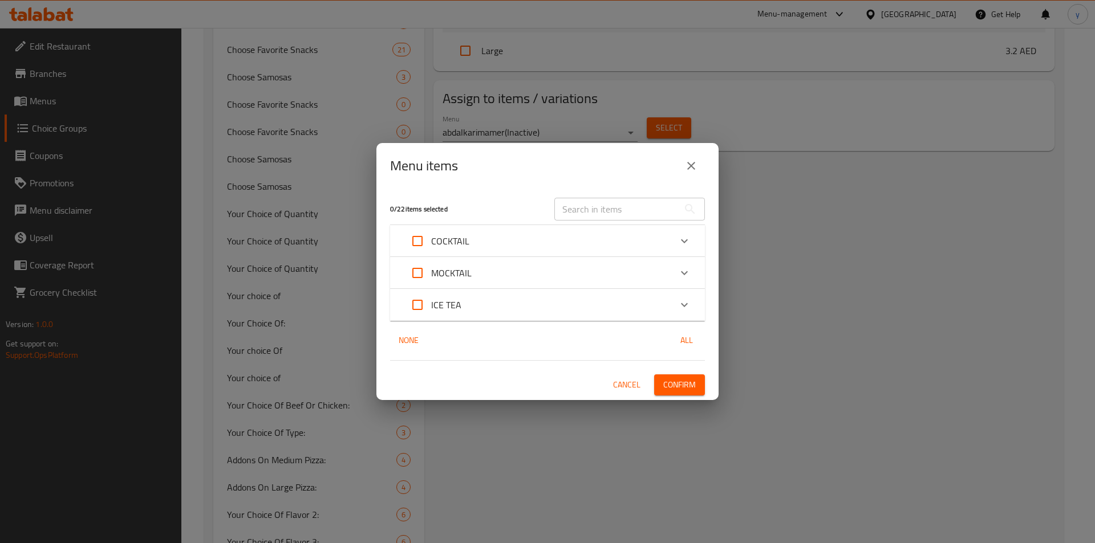
checkbox input "true"
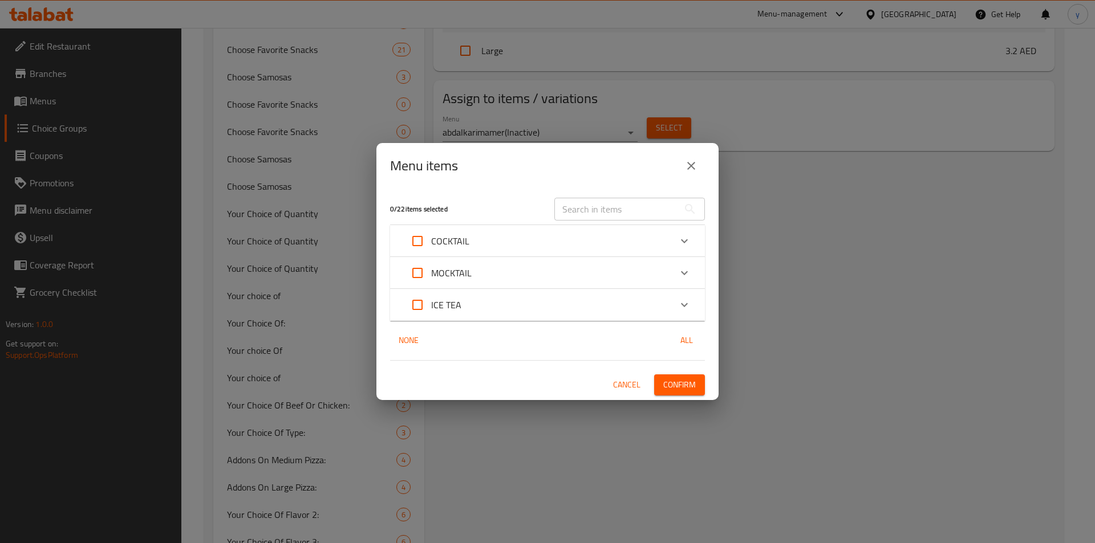
checkbox input "true"
click at [688, 336] on span "All" at bounding box center [686, 341] width 27 height 14
click at [679, 339] on span "All" at bounding box center [686, 341] width 27 height 14
click at [413, 239] on input "Expand" at bounding box center [417, 240] width 27 height 27
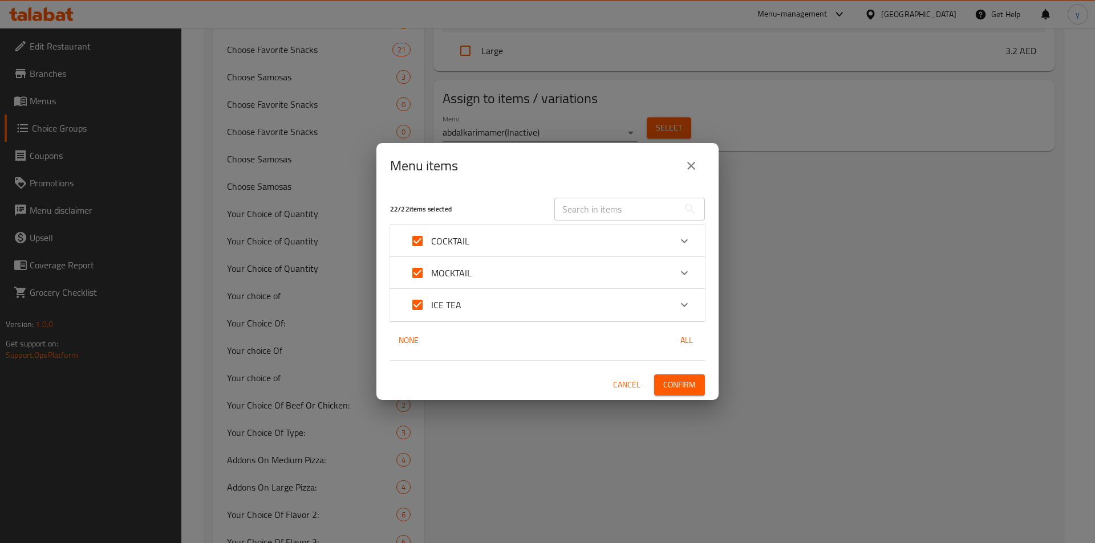
checkbox input "false"
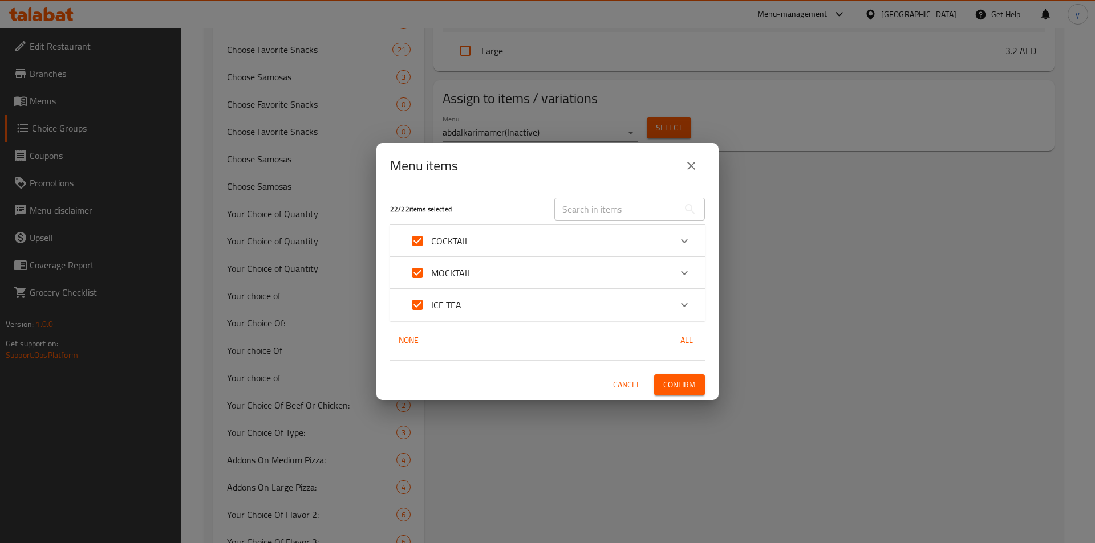
checkbox input "false"
click at [412, 271] on input "Expand" at bounding box center [417, 272] width 27 height 27
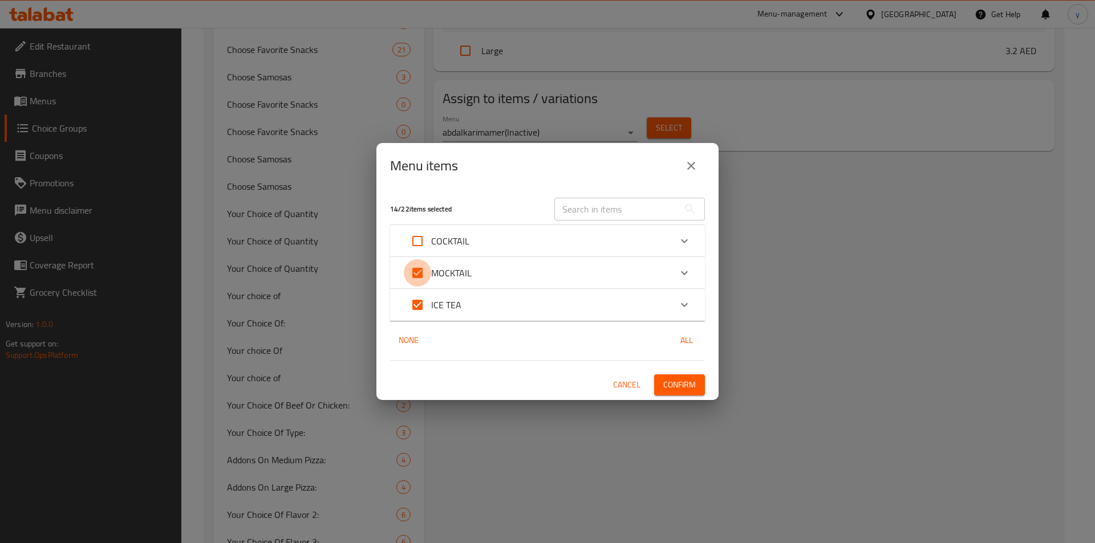
checkbox input "false"
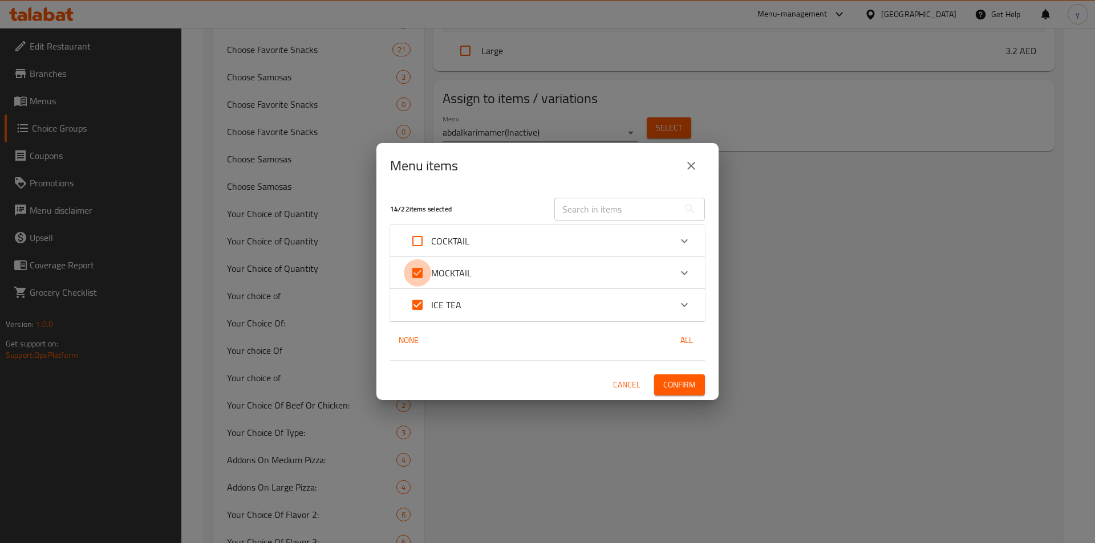
checkbox input "false"
click at [417, 297] on input "Expand" at bounding box center [417, 304] width 27 height 27
checkbox input "false"
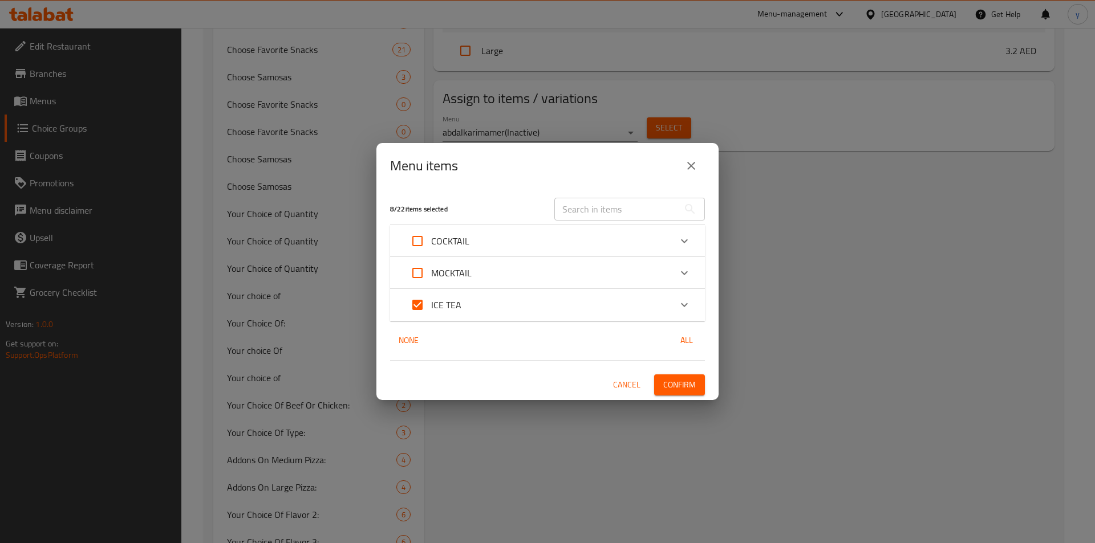
checkbox input "false"
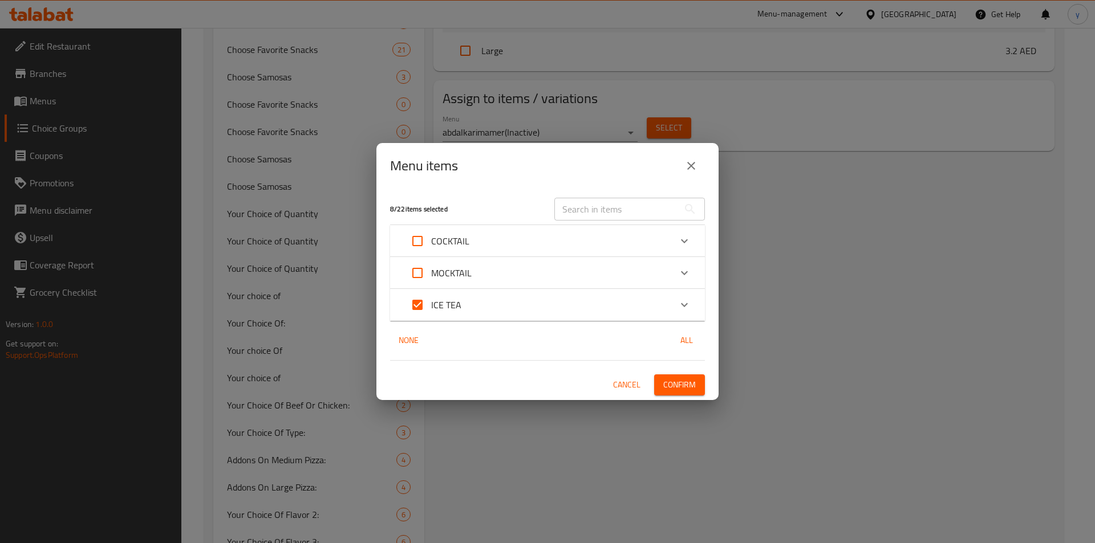
checkbox input "false"
click at [693, 306] on div "Expand" at bounding box center [683, 304] width 27 height 27
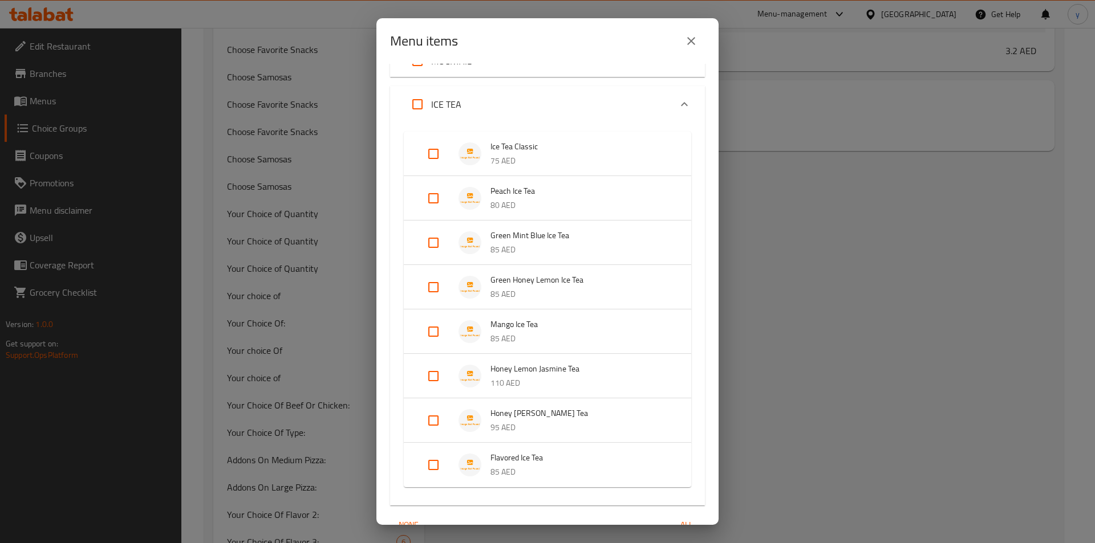
scroll to position [0, 0]
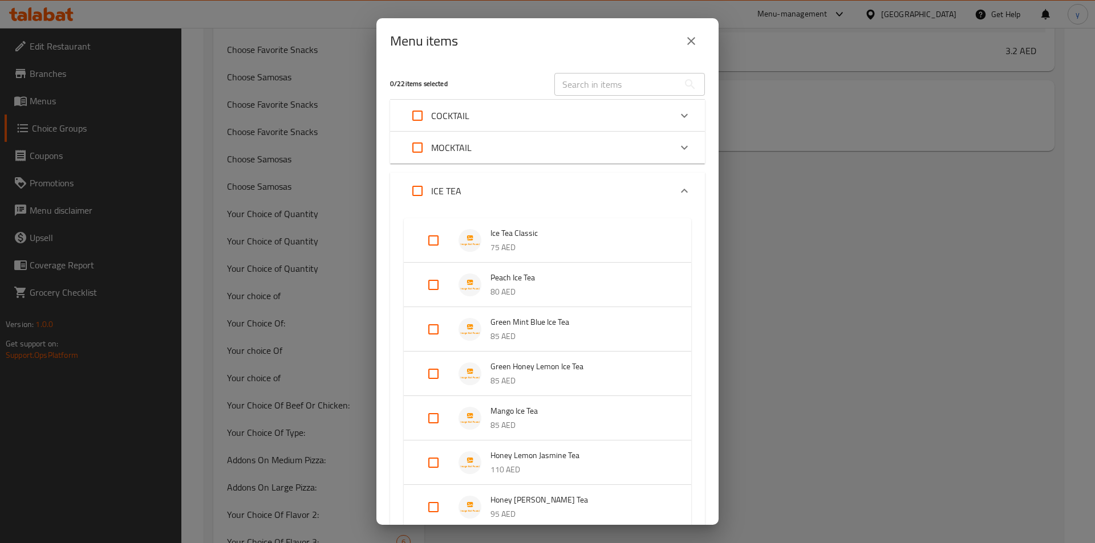
click at [589, 148] on div "MOCKTAIL" at bounding box center [537, 147] width 267 height 27
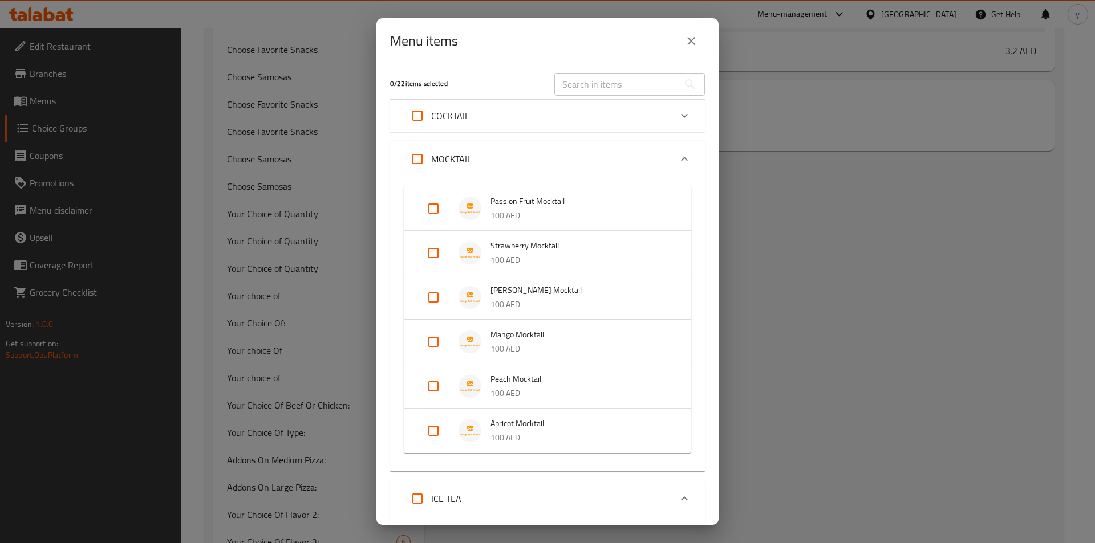
click at [563, 114] on div "COCKTAIL" at bounding box center [537, 115] width 267 height 27
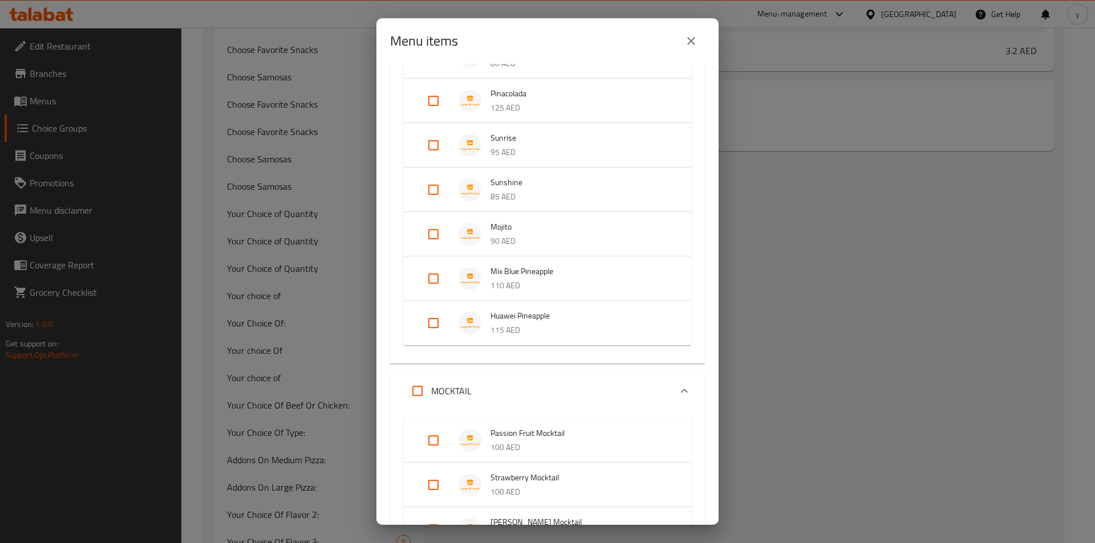
scroll to position [171, 0]
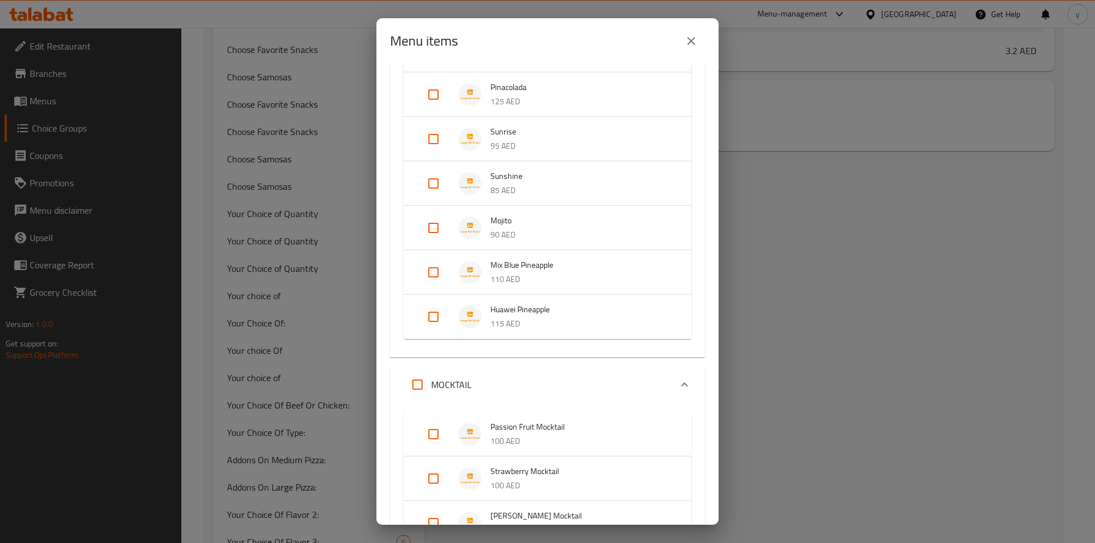
click at [493, 176] on span "Sunshine" at bounding box center [579, 176] width 178 height 14
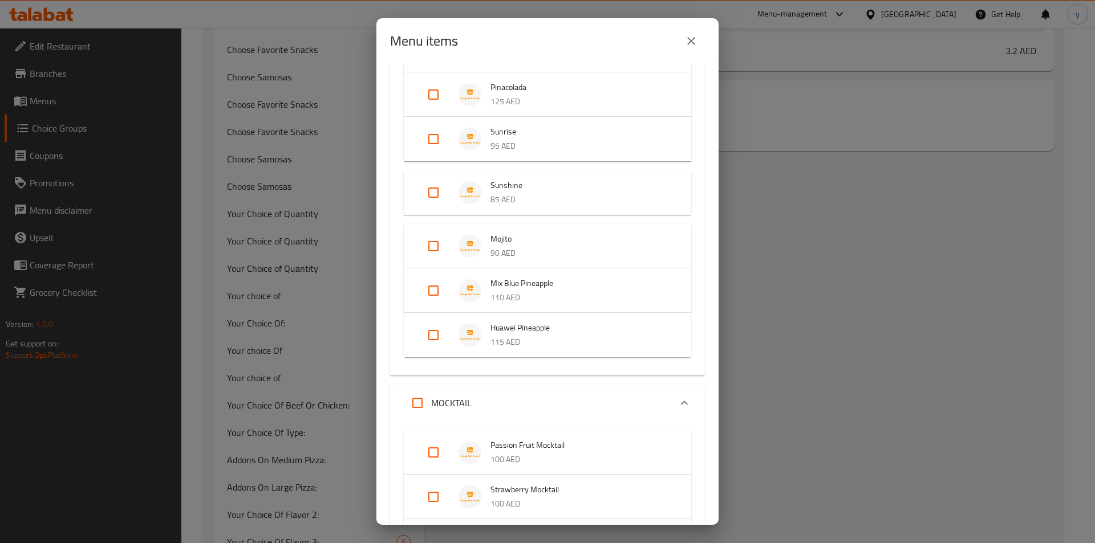
click at [443, 195] on input "Expand" at bounding box center [433, 192] width 27 height 27
checkbox input "true"
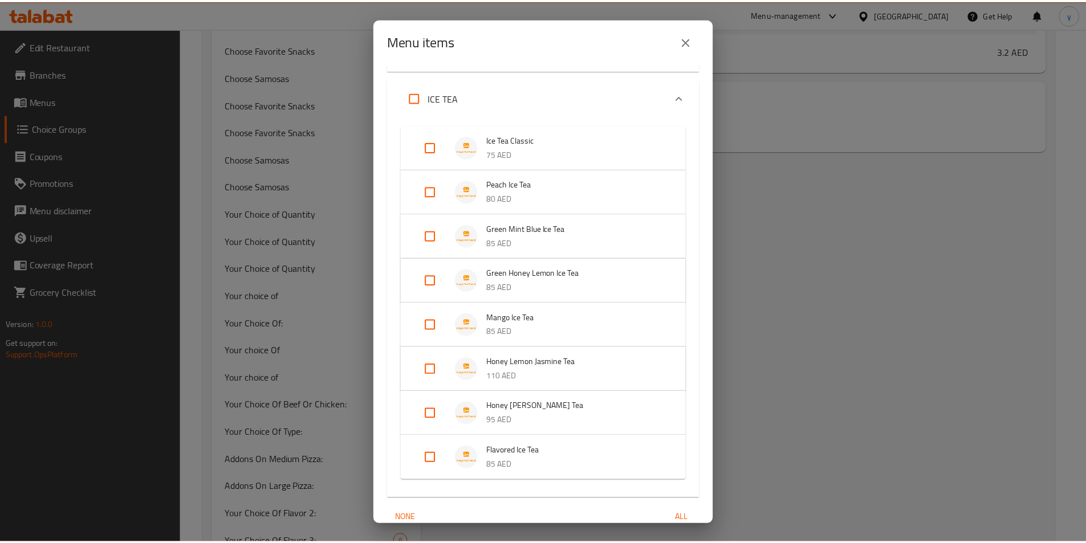
scroll to position [851, 0]
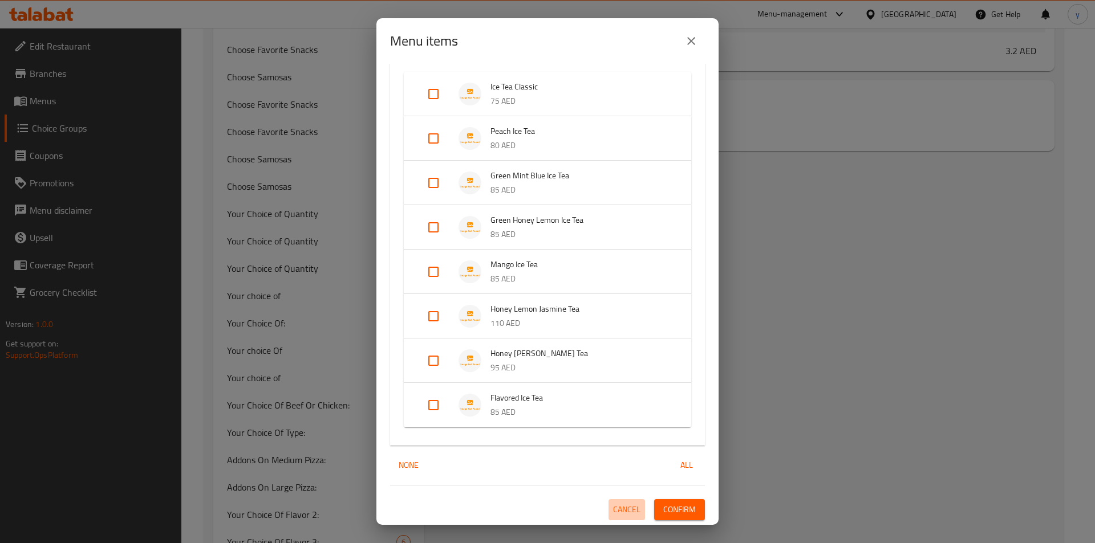
click at [613, 506] on span "Cancel" at bounding box center [626, 510] width 27 height 14
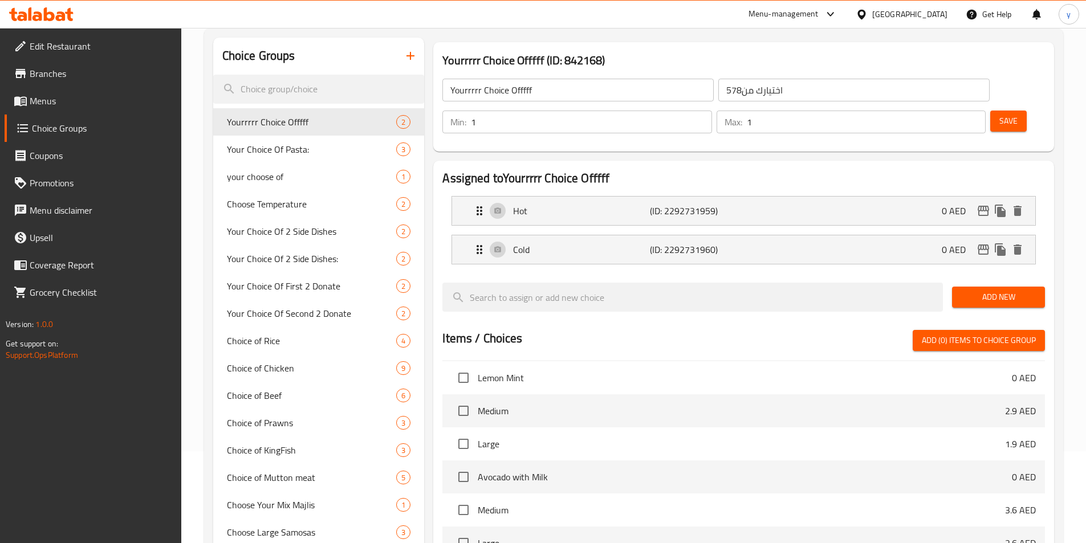
scroll to position [57, 0]
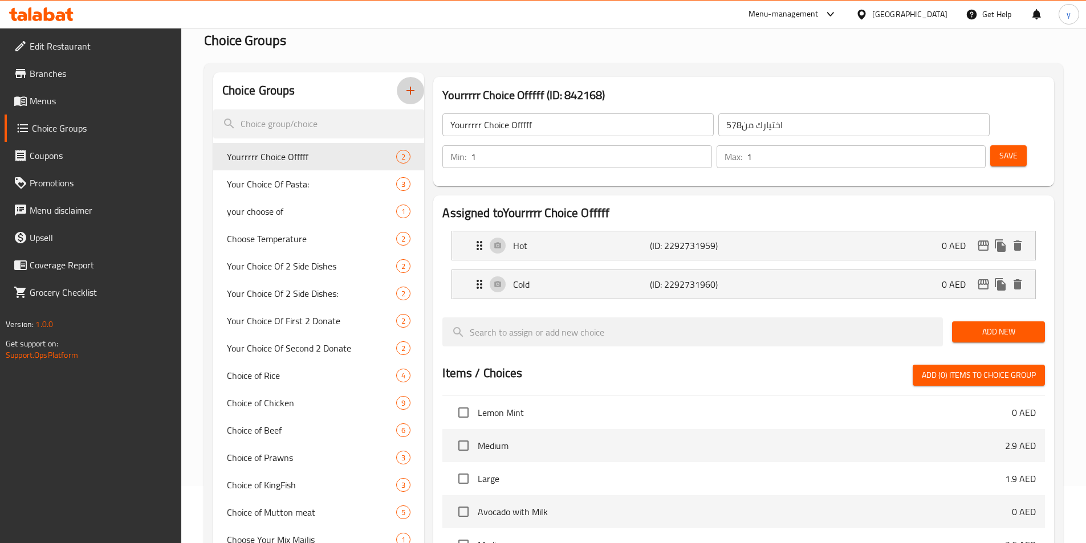
click at [416, 91] on icon "button" at bounding box center [411, 91] width 14 height 14
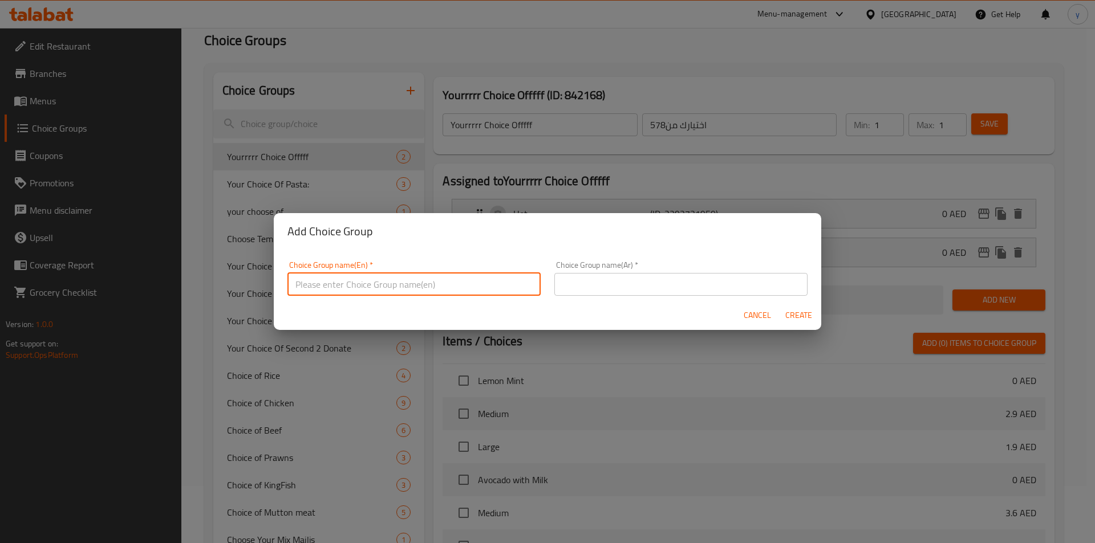
click at [442, 282] on input "text" at bounding box center [413, 284] width 253 height 23
click at [757, 315] on span "Cancel" at bounding box center [756, 315] width 27 height 14
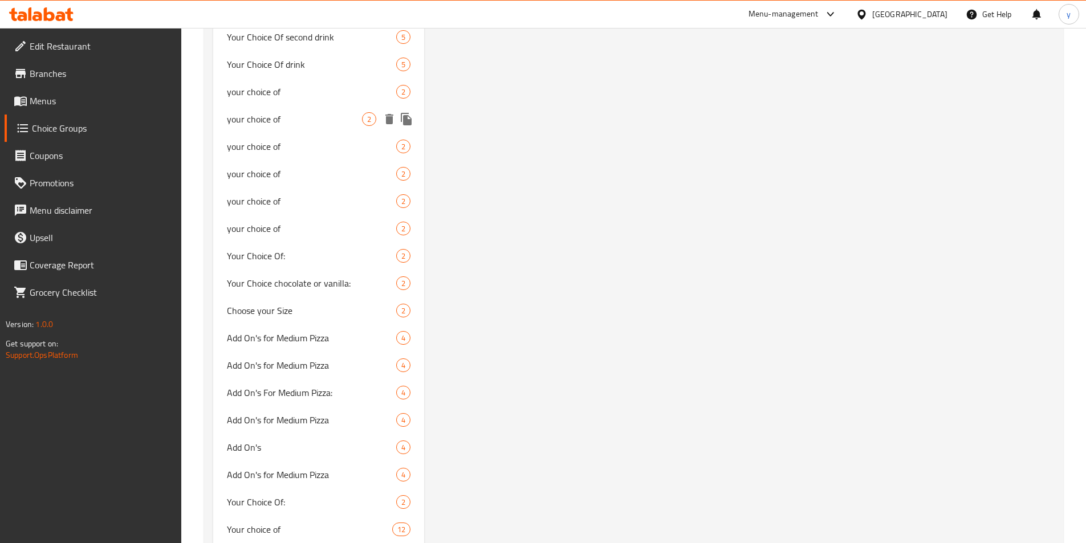
scroll to position [4561, 0]
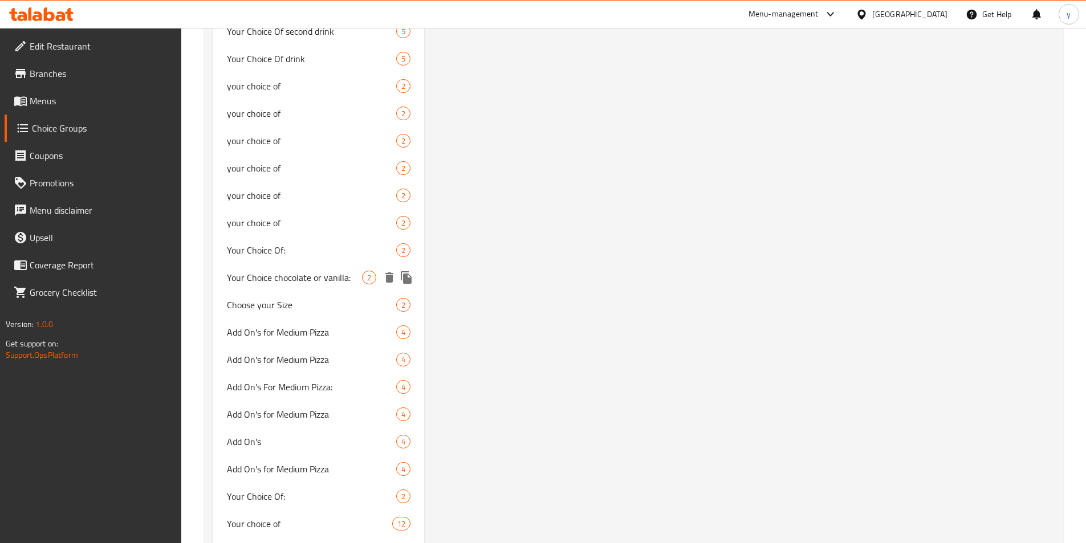
click at [331, 273] on span "Your Choice chocolate or vanilla:" at bounding box center [295, 278] width 136 height 14
type input "Your Choice chocolate or vanilla:"
type input "اختيارك من الشوكولاتة أو الفانيليا:"
type input "0"
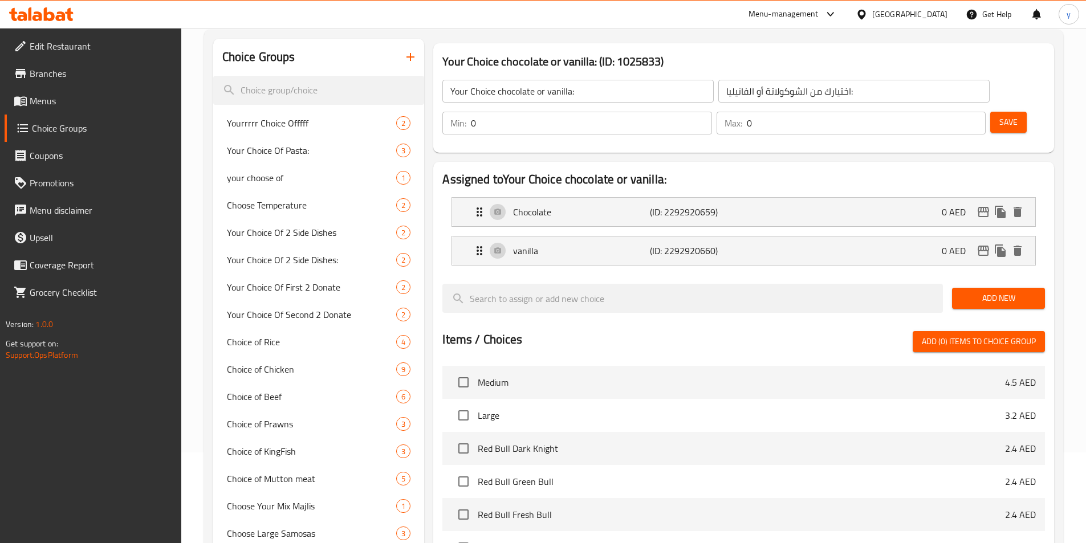
scroll to position [0, 0]
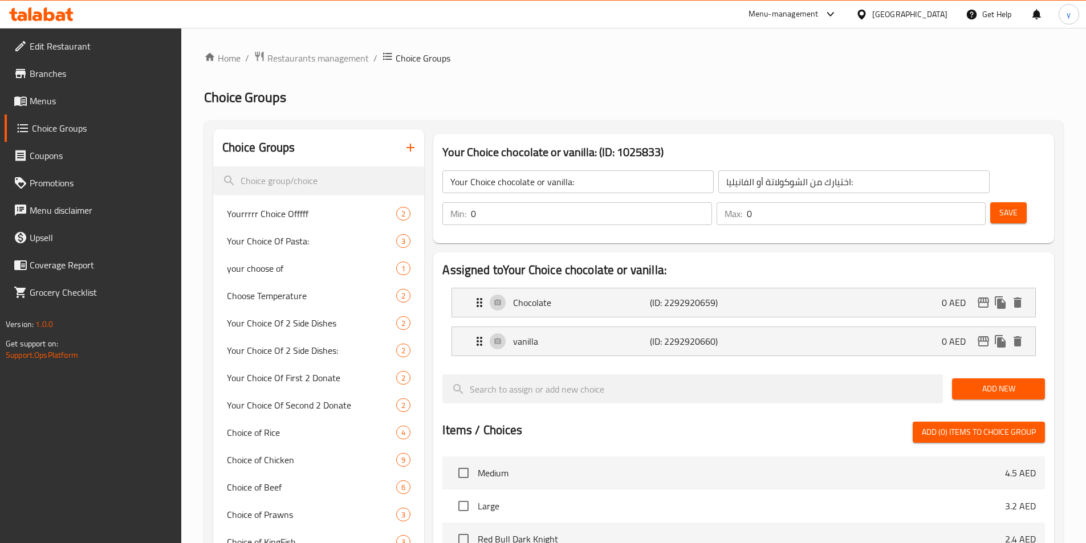
click at [712, 202] on input "0" at bounding box center [591, 213] width 241 height 23
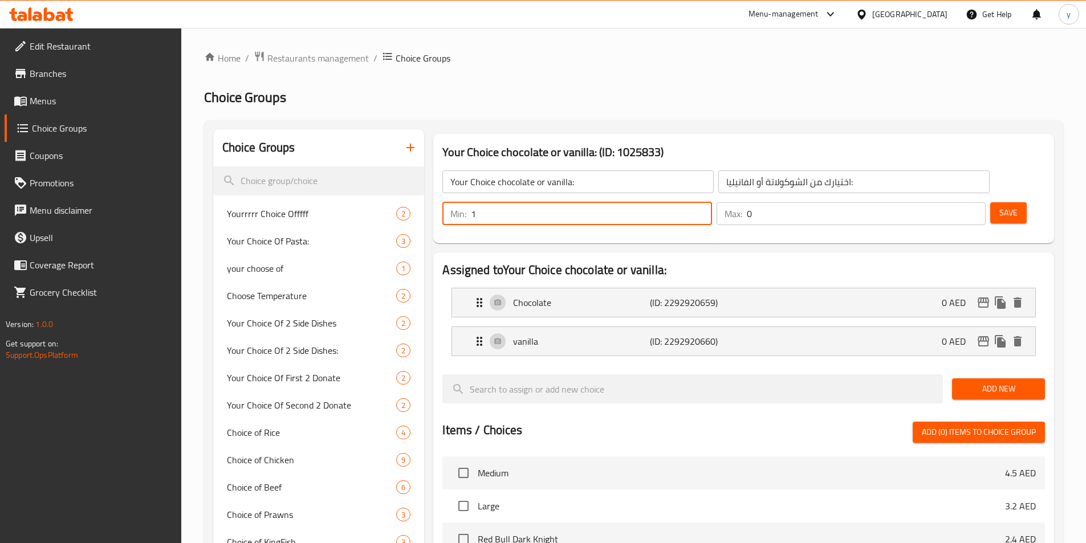
type input "1"
click at [951, 202] on input "1" at bounding box center [866, 213] width 239 height 23
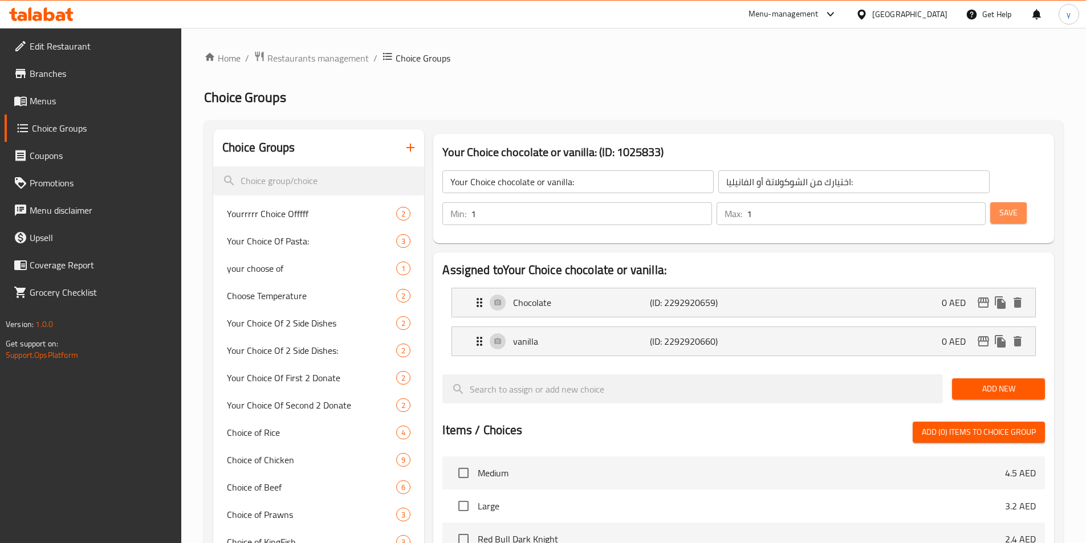
click at [999, 206] on span "Save" at bounding box center [1008, 213] width 18 height 14
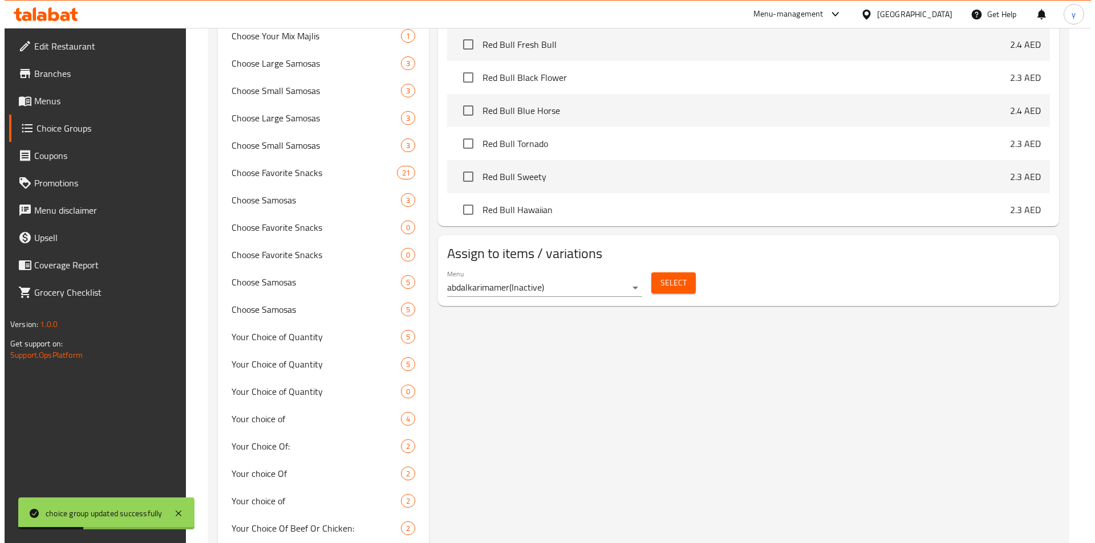
scroll to position [570, 0]
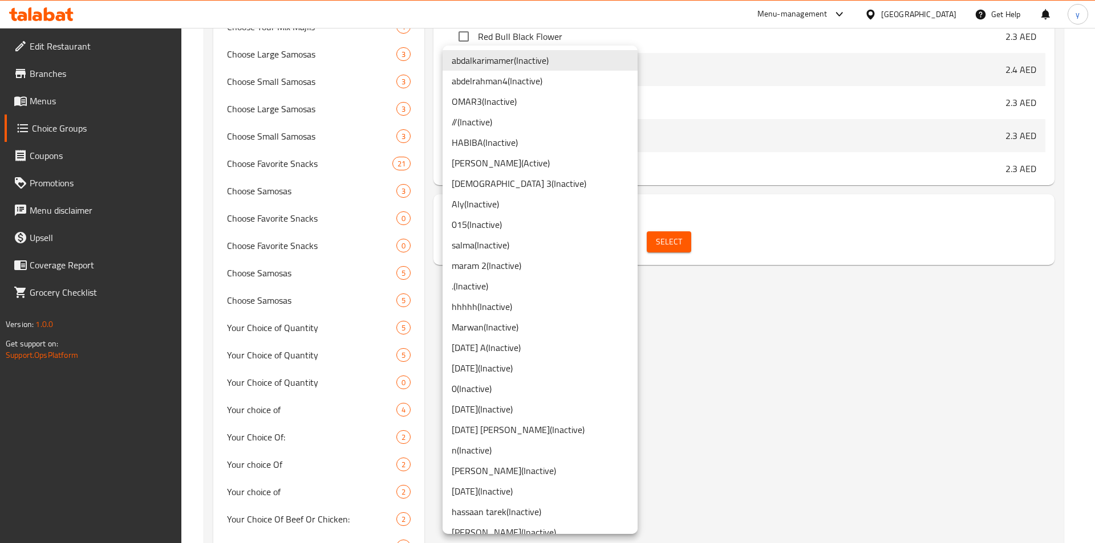
click at [511, 165] on li "[PERSON_NAME] ( Active )" at bounding box center [539, 163] width 195 height 21
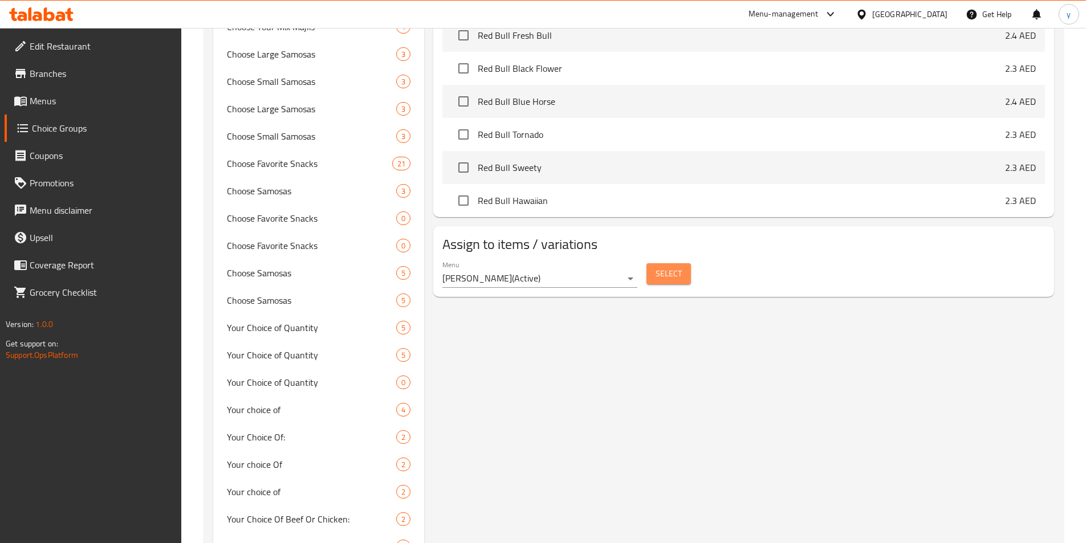
click at [681, 267] on span "Select" at bounding box center [669, 274] width 26 height 14
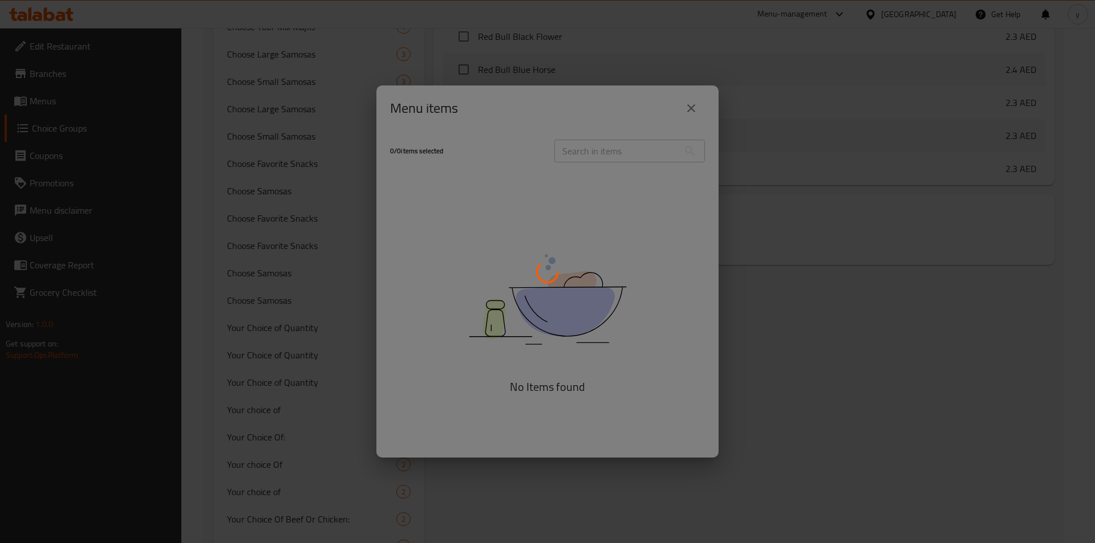
click at [681, 246] on div at bounding box center [547, 271] width 1095 height 543
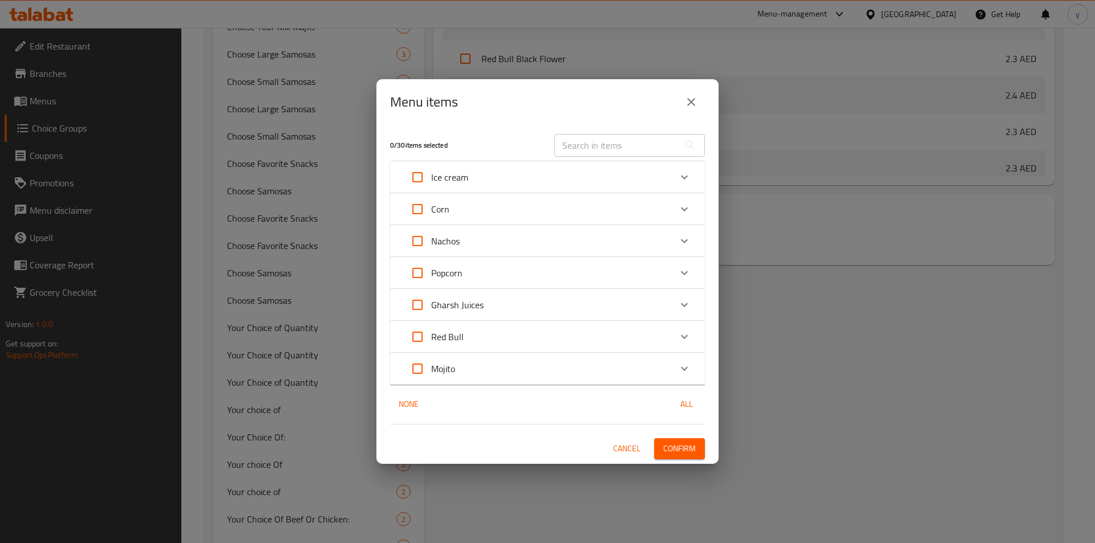
click at [421, 183] on input "Expand" at bounding box center [417, 177] width 27 height 27
checkbox input "true"
click at [421, 183] on input "Expand" at bounding box center [417, 177] width 27 height 27
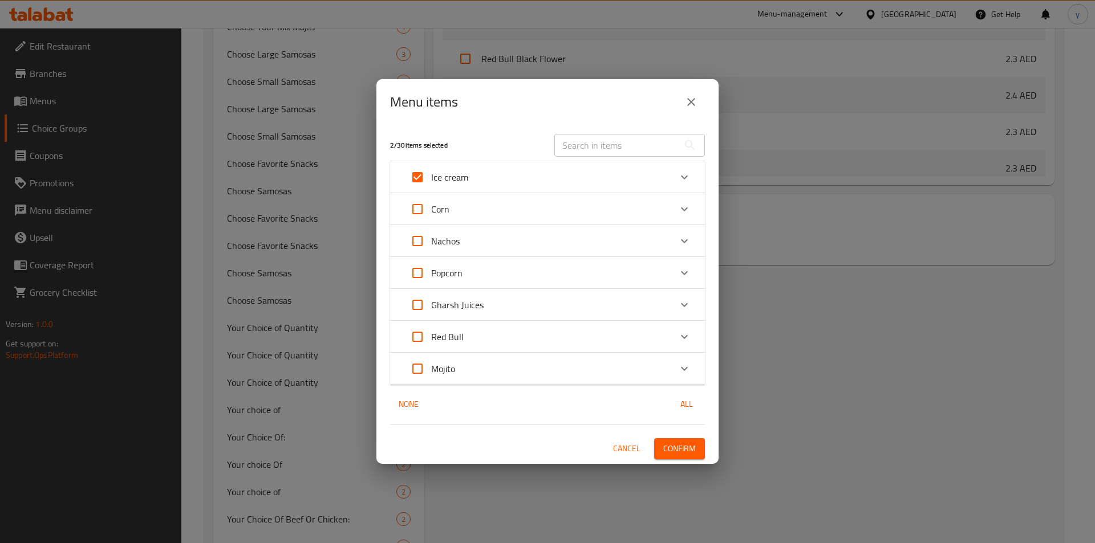
checkbox input "false"
click at [681, 181] on icon "Expand" at bounding box center [684, 177] width 14 height 14
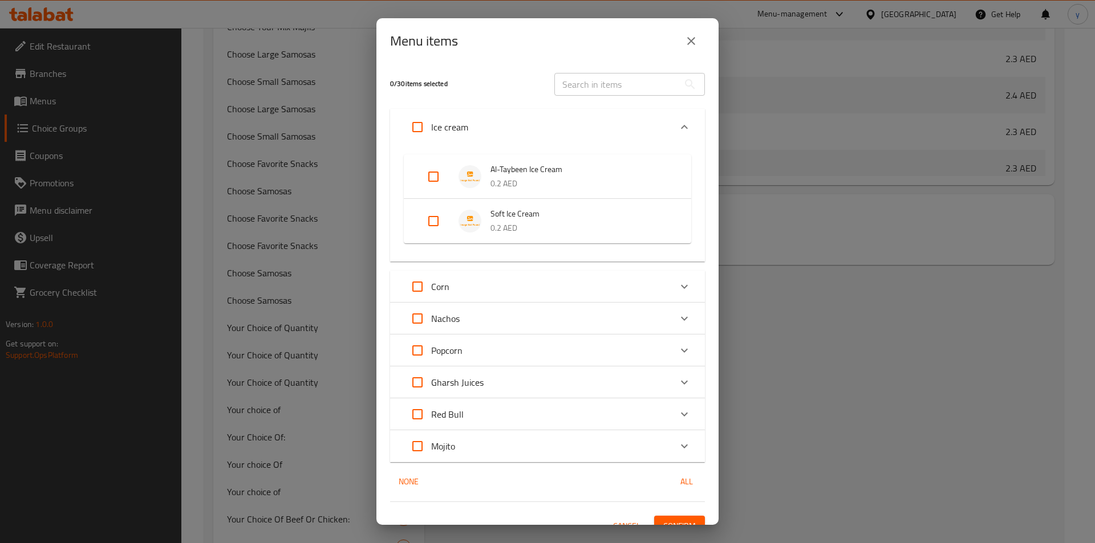
click at [413, 122] on input "Expand" at bounding box center [417, 126] width 27 height 27
checkbox input "true"
click at [433, 222] on input "Expand" at bounding box center [433, 221] width 27 height 27
checkbox input "false"
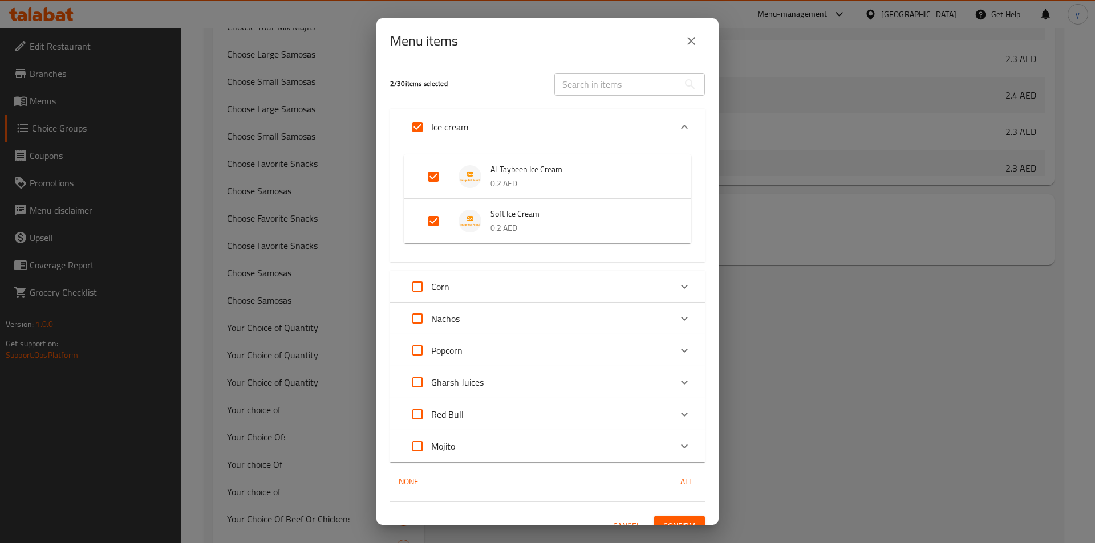
checkbox input "false"
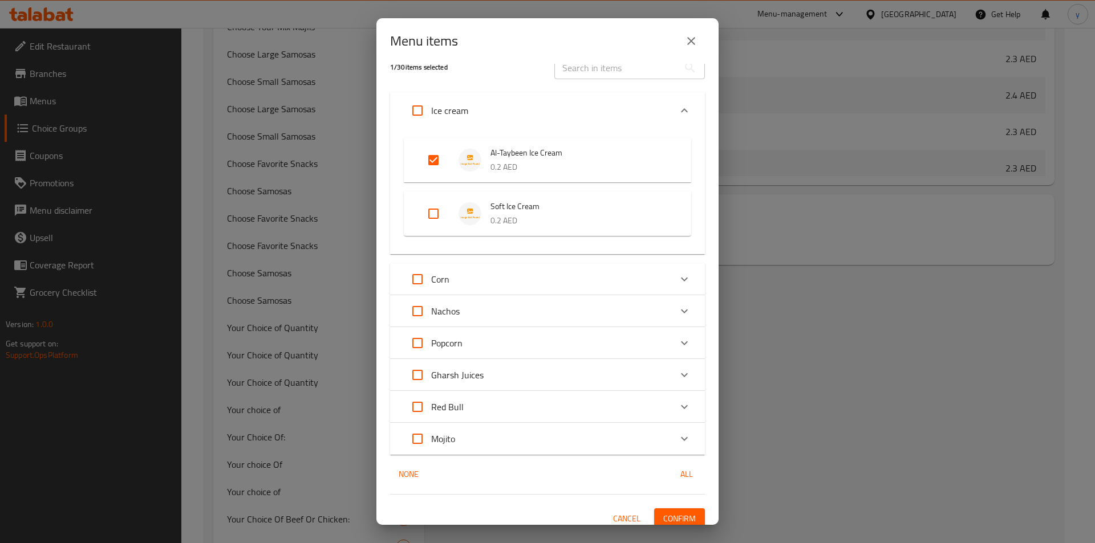
scroll to position [26, 0]
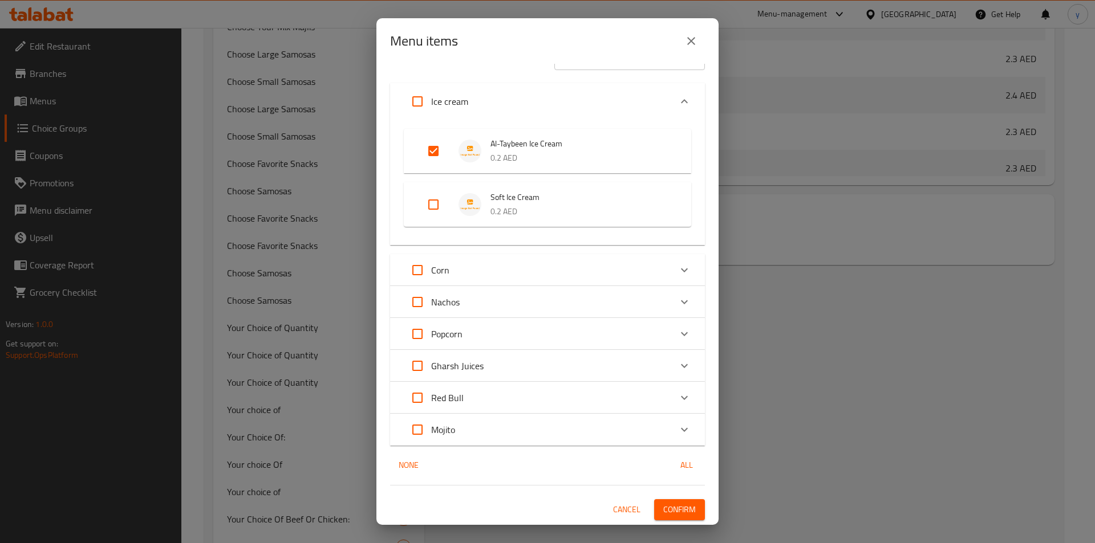
click at [670, 92] on div "Expand" at bounding box center [683, 101] width 27 height 27
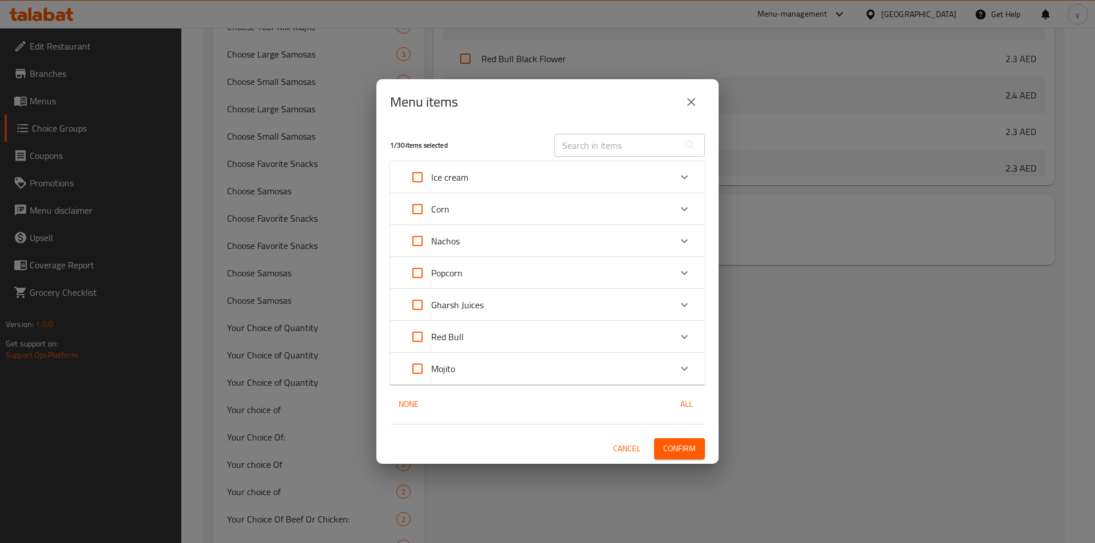
scroll to position [0, 0]
click at [664, 170] on div "Ice cream" at bounding box center [537, 177] width 267 height 27
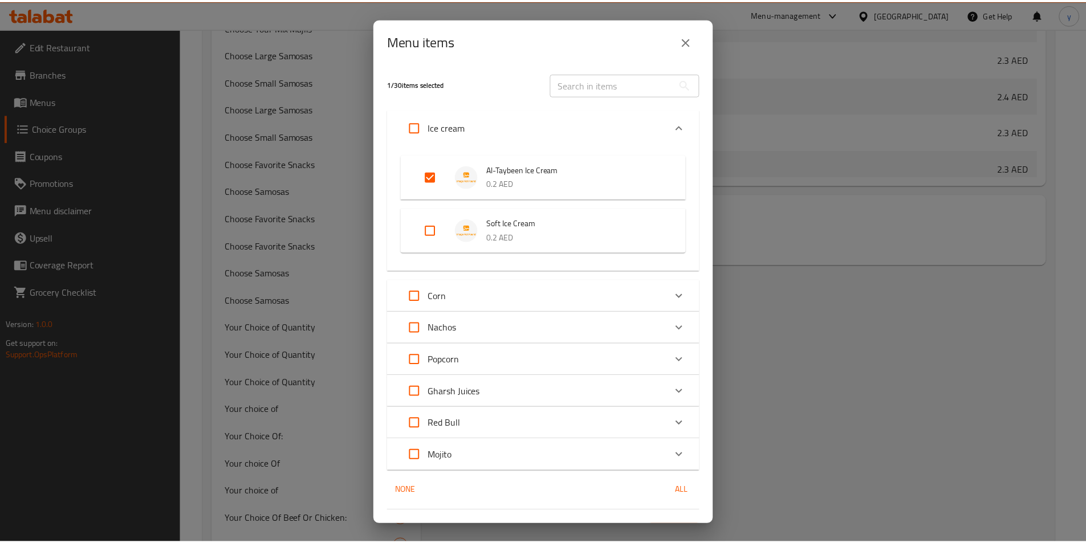
scroll to position [26, 0]
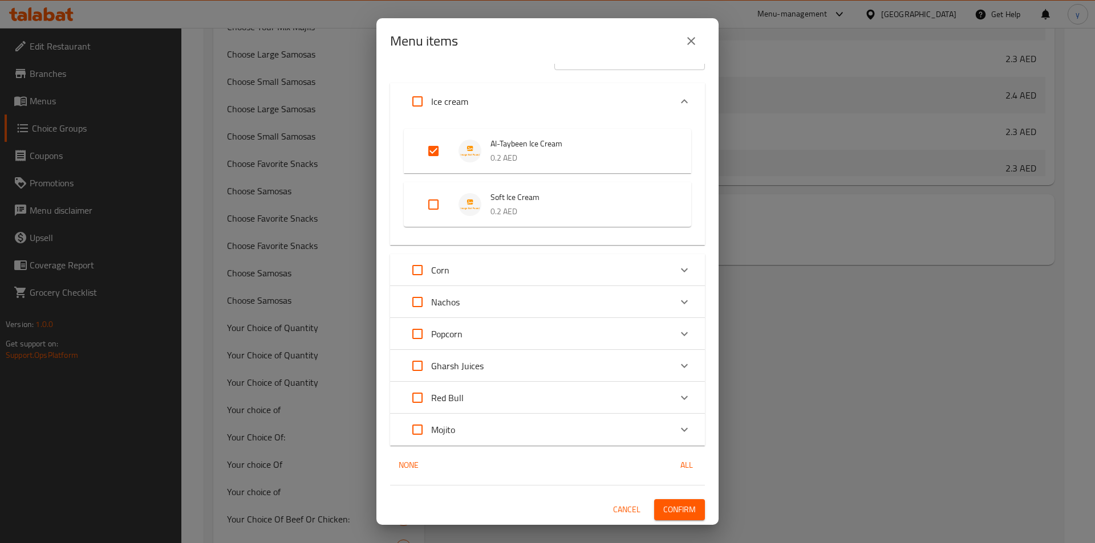
click at [667, 512] on span "Confirm" at bounding box center [679, 510] width 32 height 14
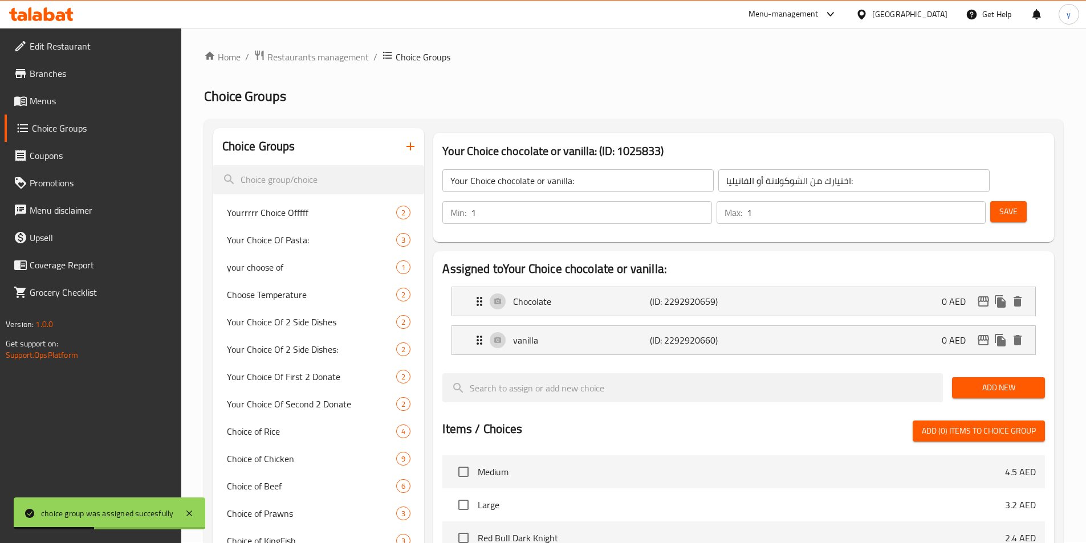
scroll to position [0, 0]
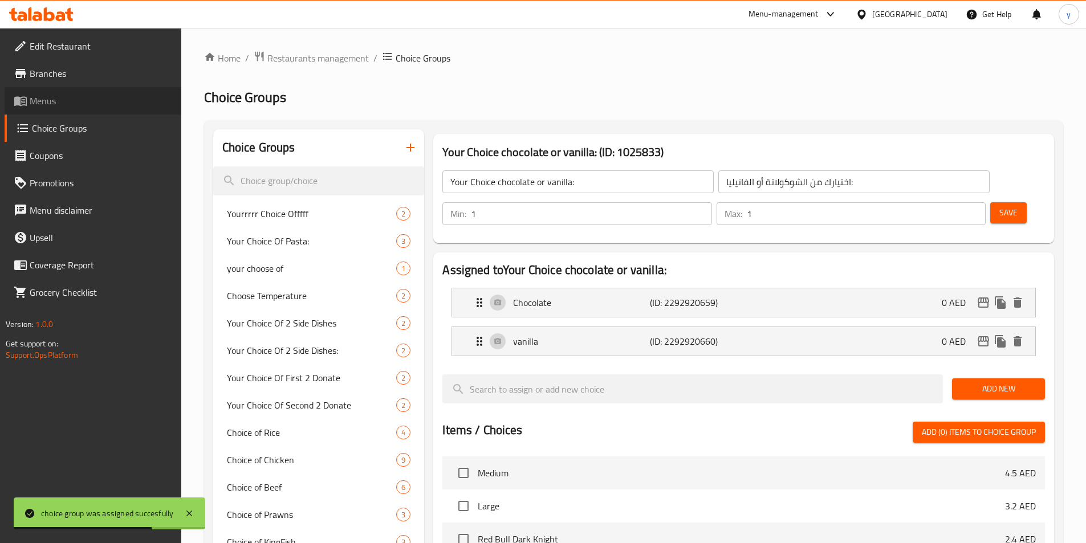
click at [27, 93] on link "Menus" at bounding box center [93, 100] width 177 height 27
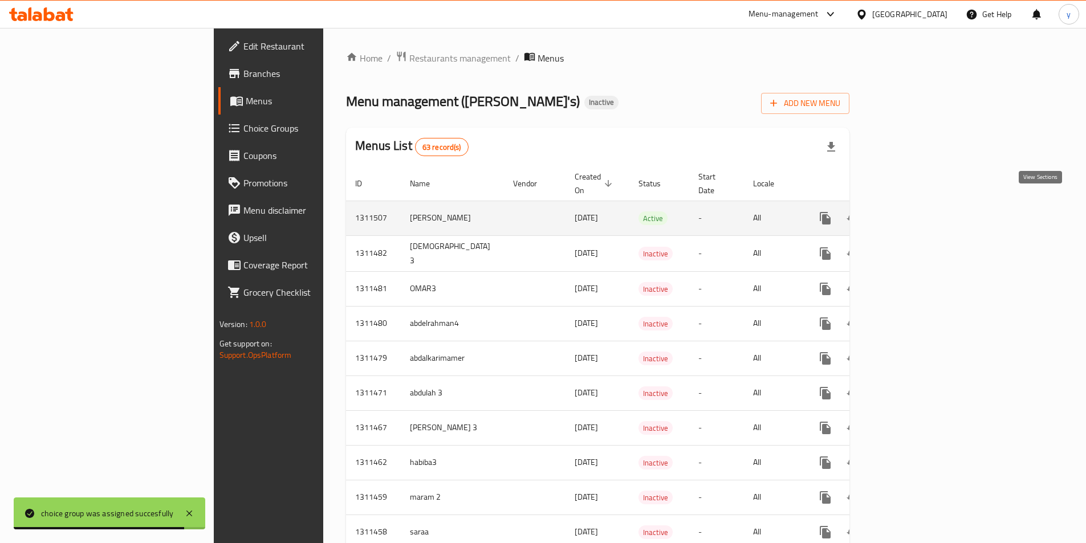
click at [915, 212] on icon "enhanced table" at bounding box center [908, 219] width 14 height 14
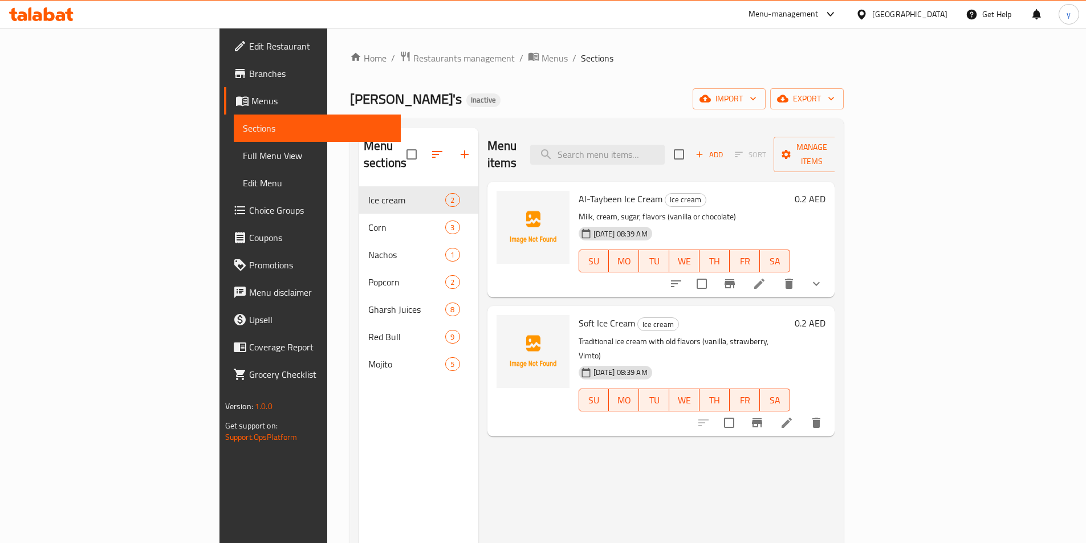
click at [766, 277] on icon at bounding box center [760, 284] width 14 height 14
